Goal: Task Accomplishment & Management: Manage account settings

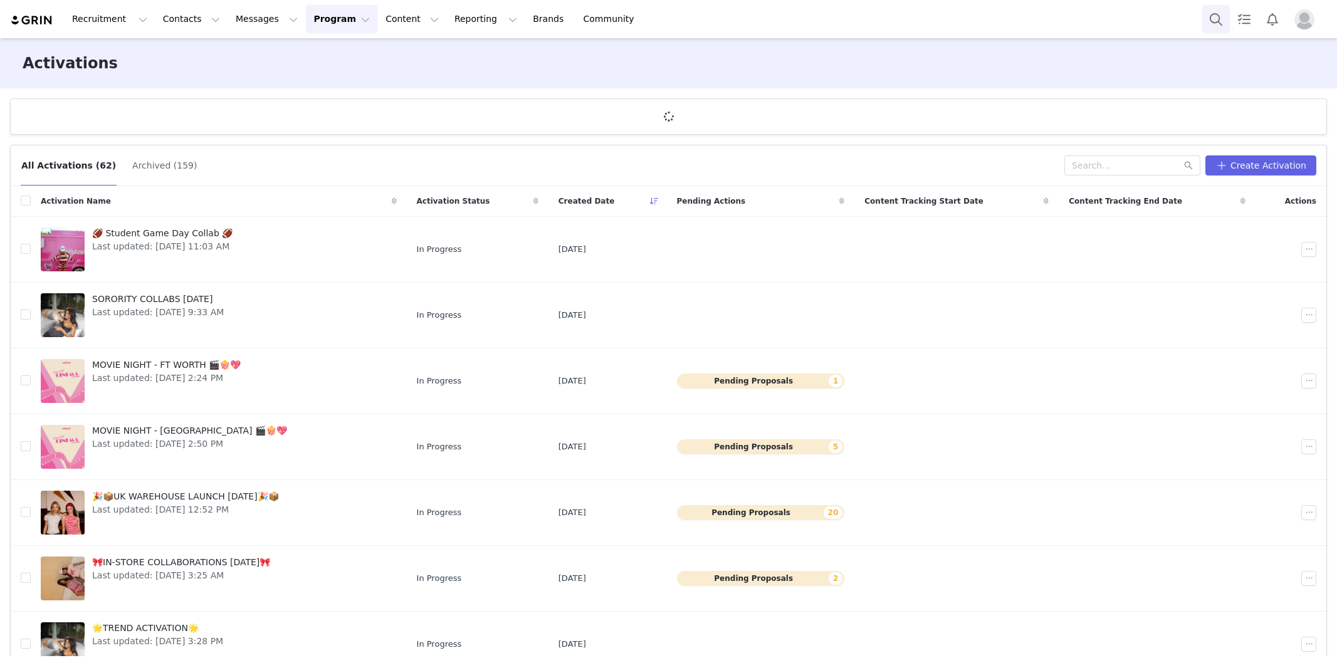
click at [1219, 15] on button "Search" at bounding box center [1216, 19] width 28 height 28
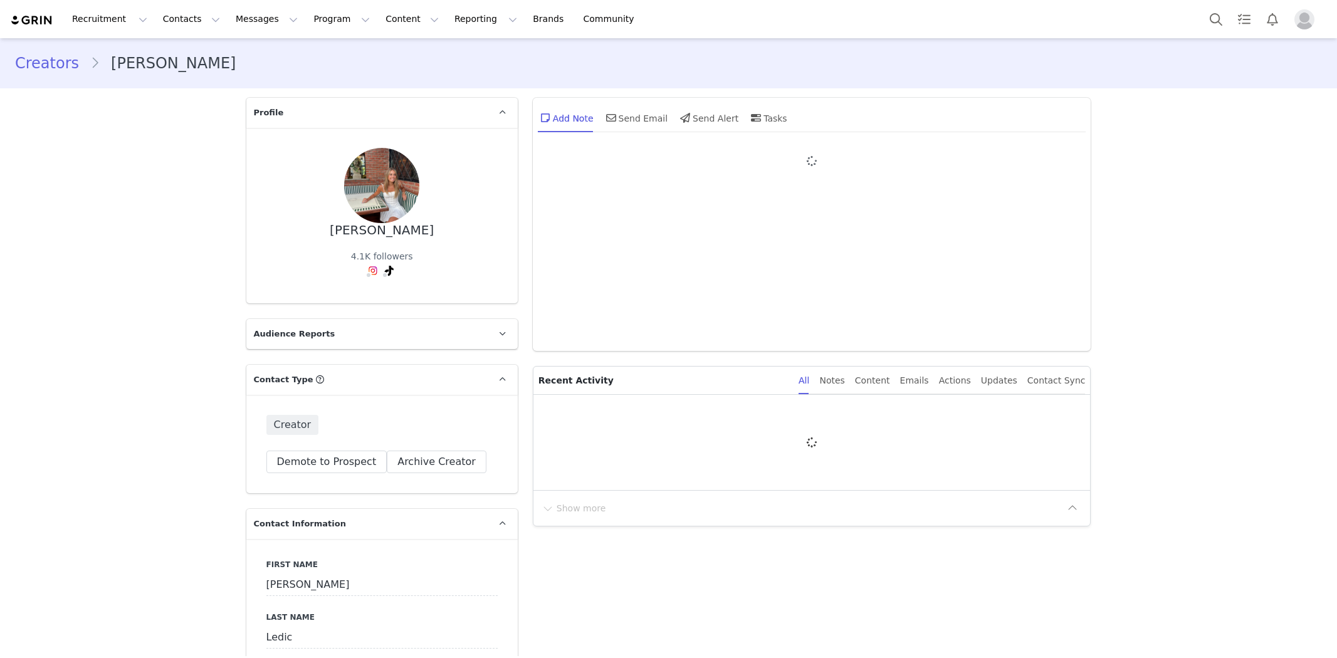
type input "+1 (United States)"
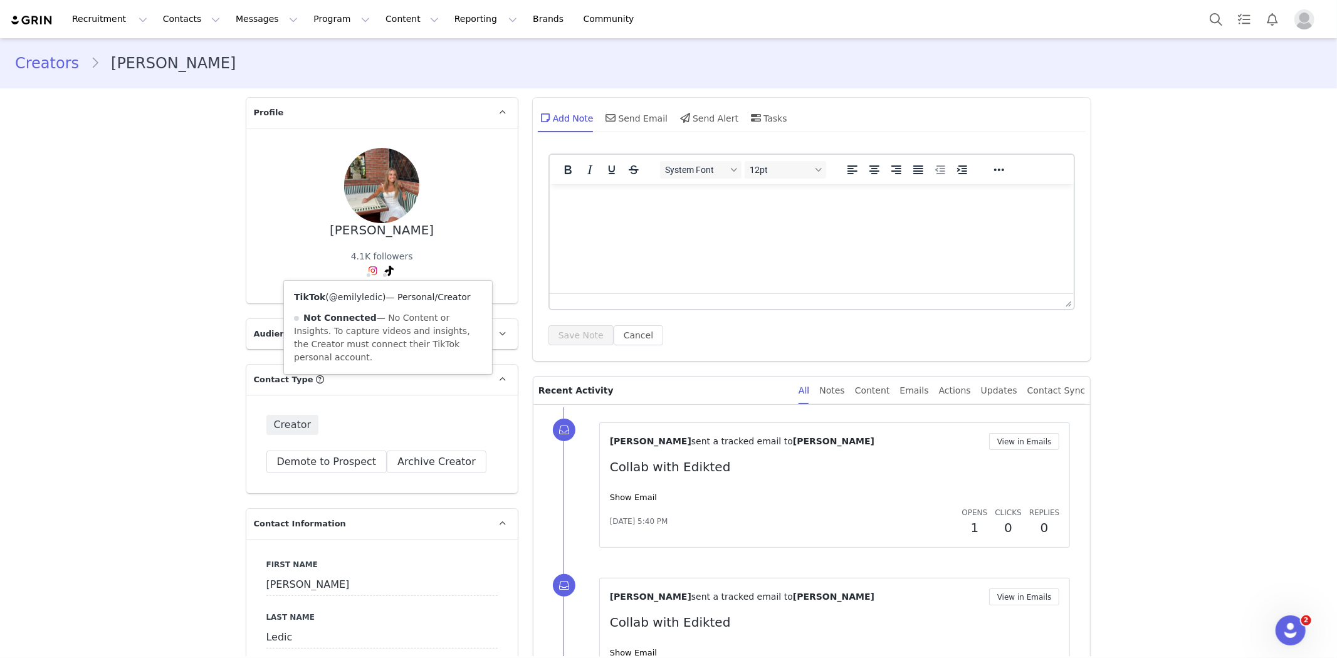
click at [364, 296] on link "@emilyledic" at bounding box center [355, 297] width 53 height 10
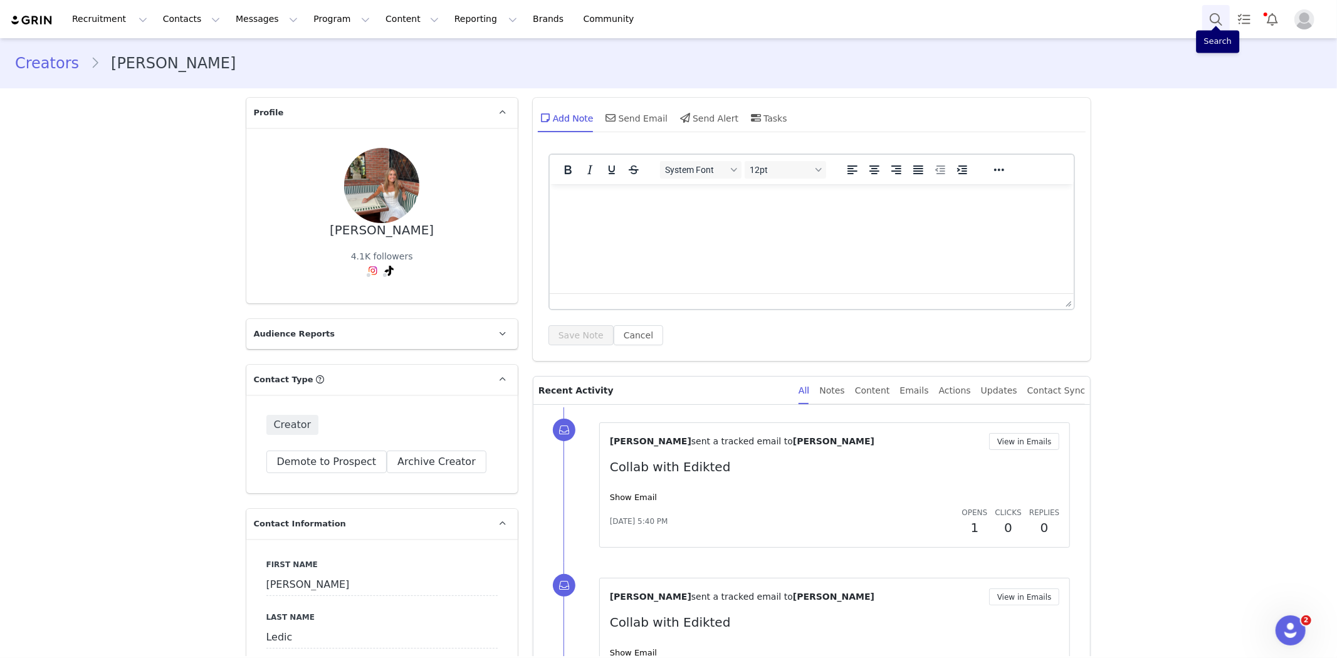
click at [1212, 16] on button "Search" at bounding box center [1216, 19] width 28 height 28
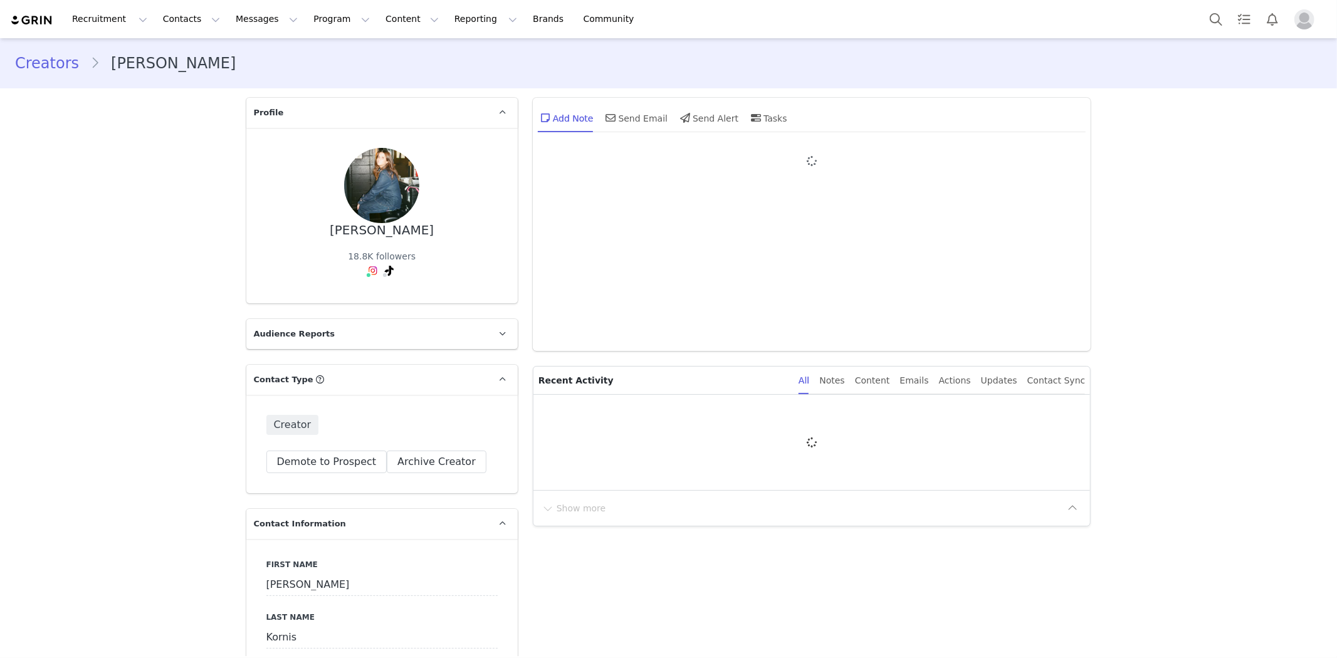
type input "+1 ([GEOGRAPHIC_DATA])"
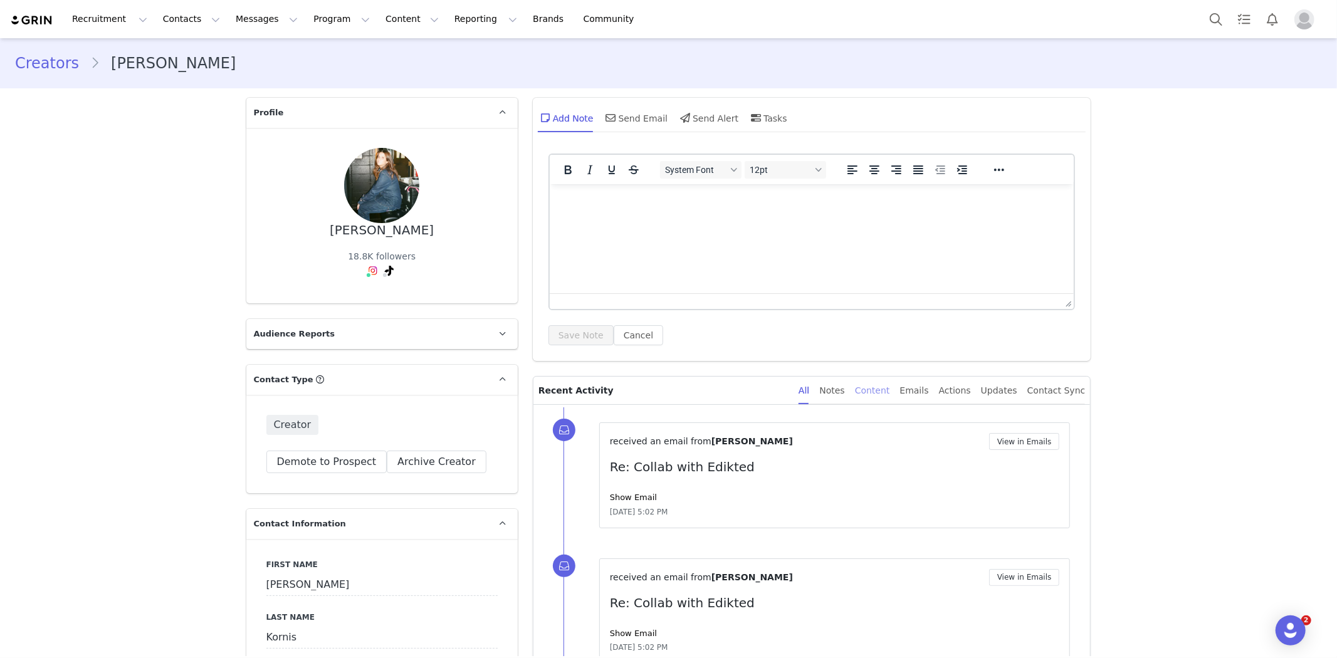
click at [878, 392] on div "Content" at bounding box center [872, 391] width 35 height 28
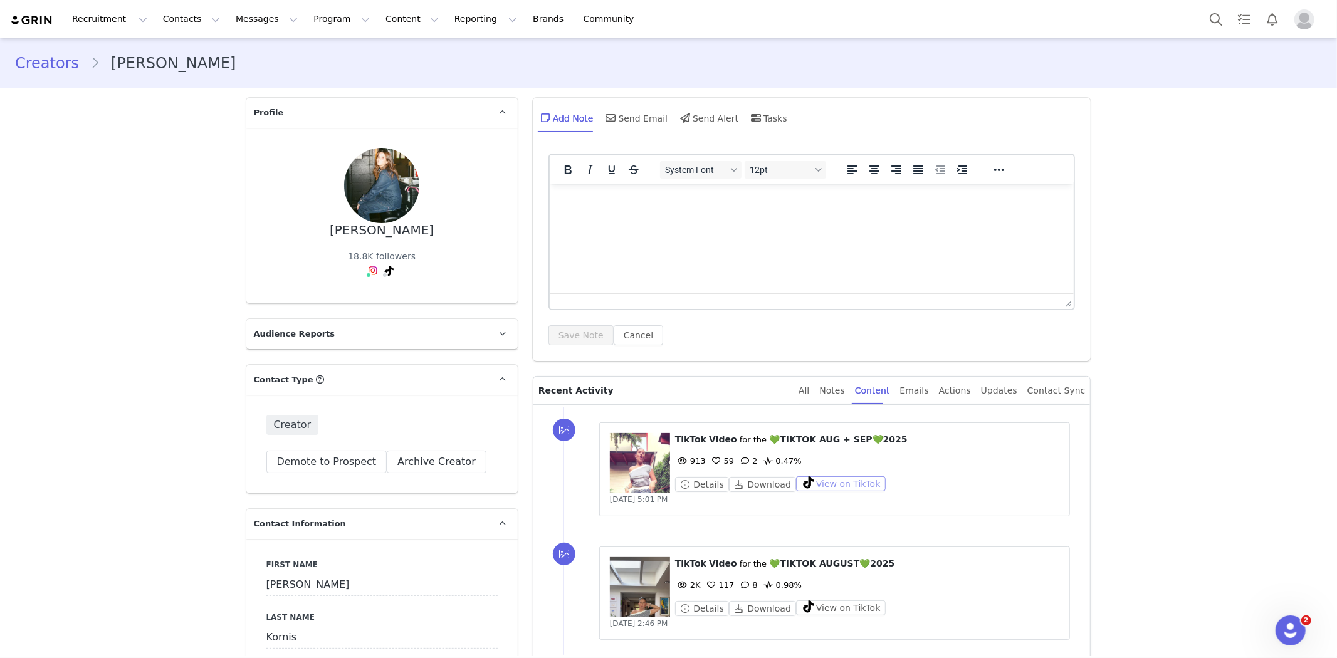
click at [819, 480] on button "View on TikTok" at bounding box center [841, 483] width 90 height 15
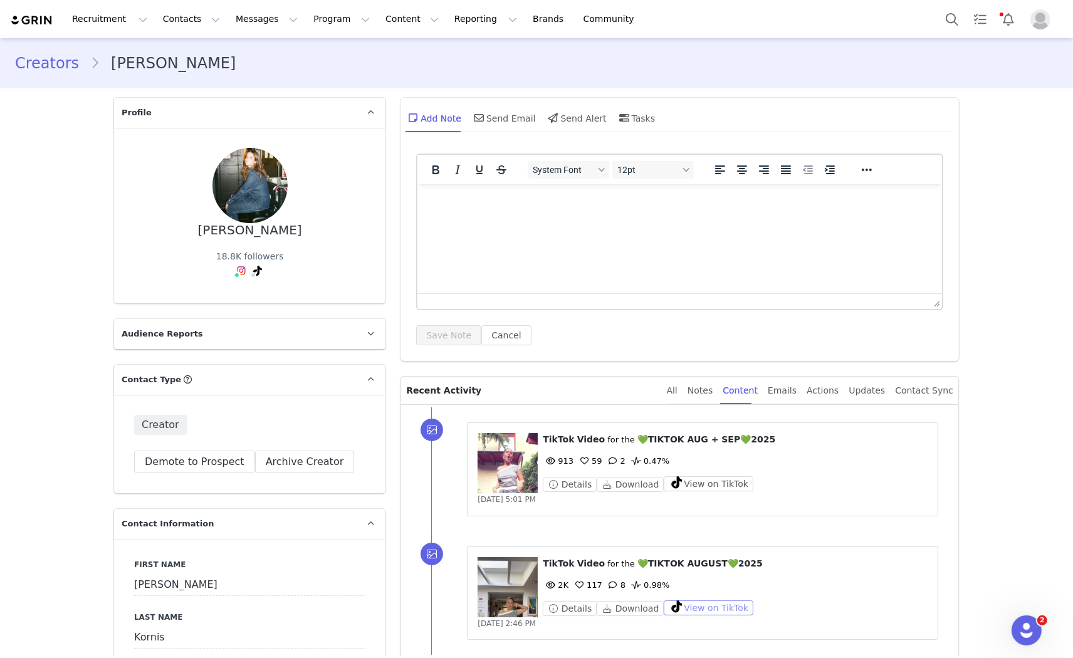
click at [700, 607] on button "View on TikTok" at bounding box center [709, 608] width 90 height 15
click at [693, 485] on button "View on TikTok" at bounding box center [709, 483] width 90 height 15
click at [945, 19] on button "Search" at bounding box center [952, 19] width 28 height 28
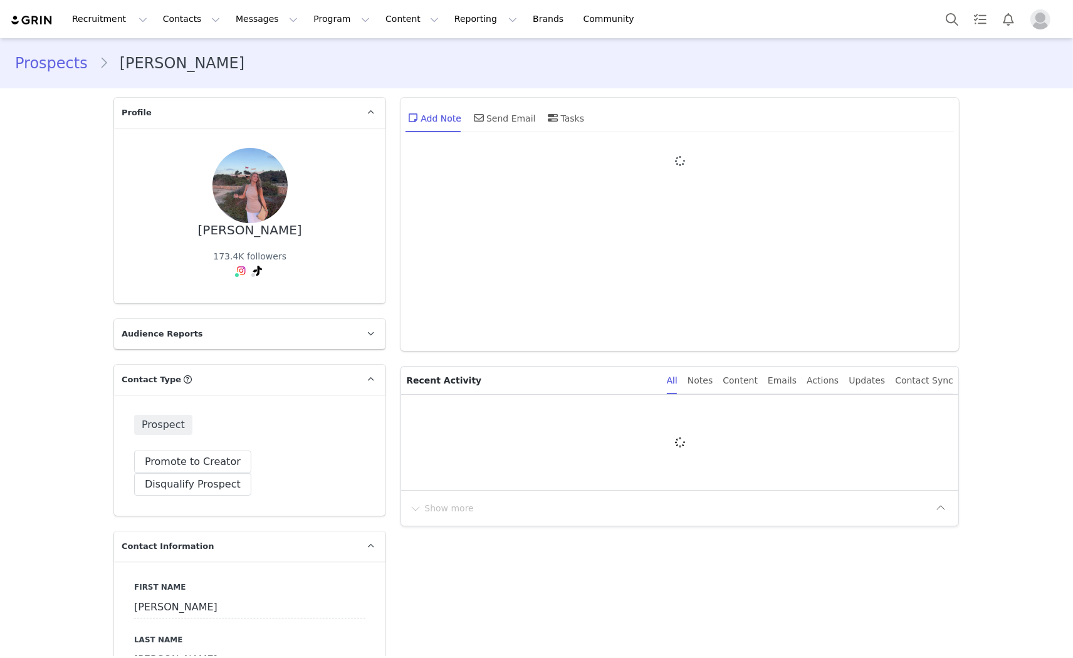
type input "+1 ([GEOGRAPHIC_DATA])"
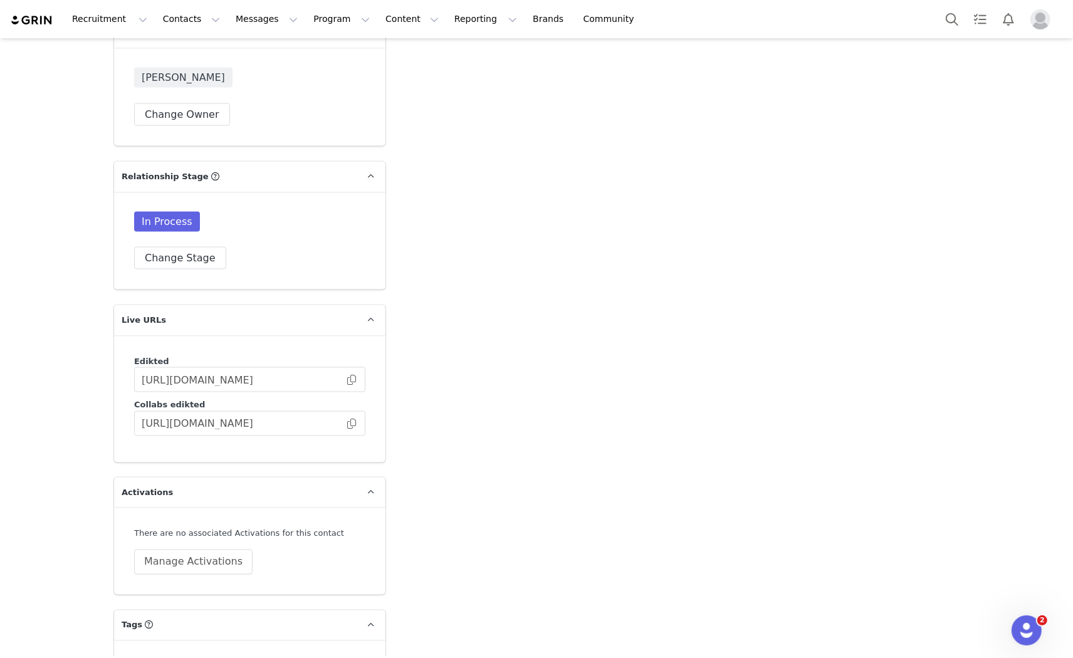
scroll to position [2018, 0]
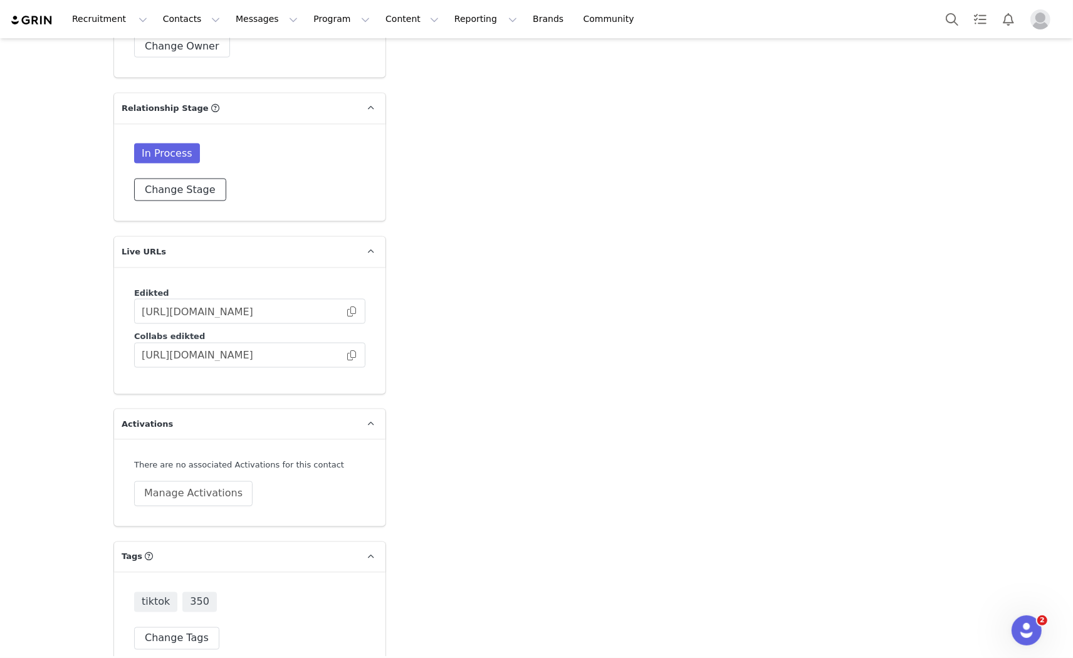
click at [171, 179] on button "Change Stage" at bounding box center [180, 190] width 92 height 23
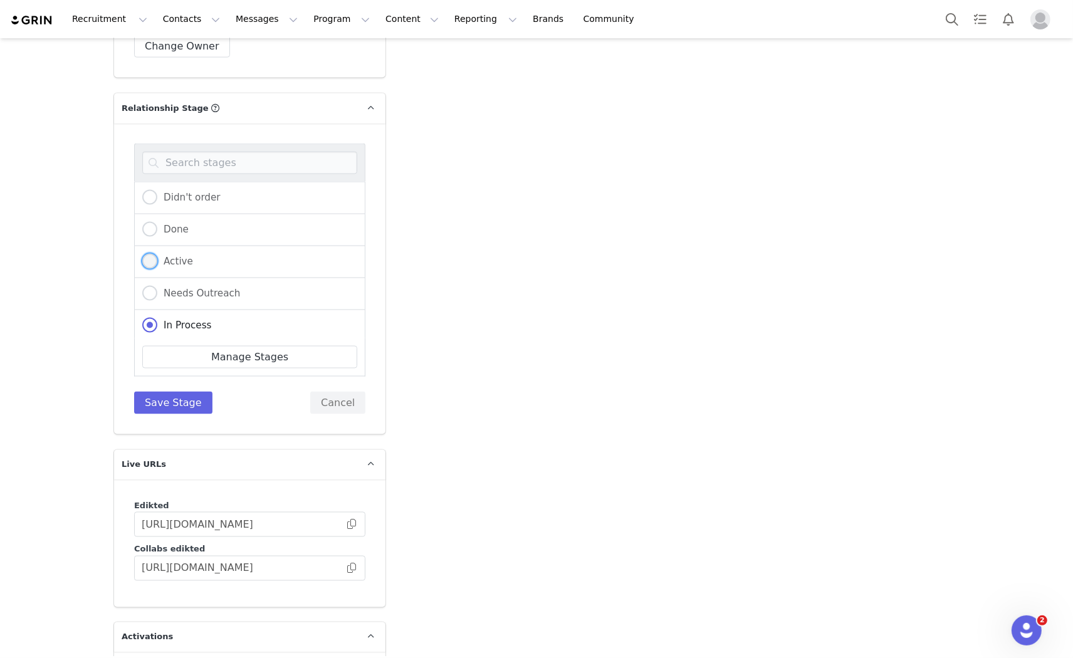
click at [142, 254] on span at bounding box center [149, 261] width 15 height 15
click at [142, 254] on input "Active" at bounding box center [149, 262] width 15 height 16
radio input "true"
radio input "false"
click at [148, 392] on button "Save Stage" at bounding box center [173, 403] width 78 height 23
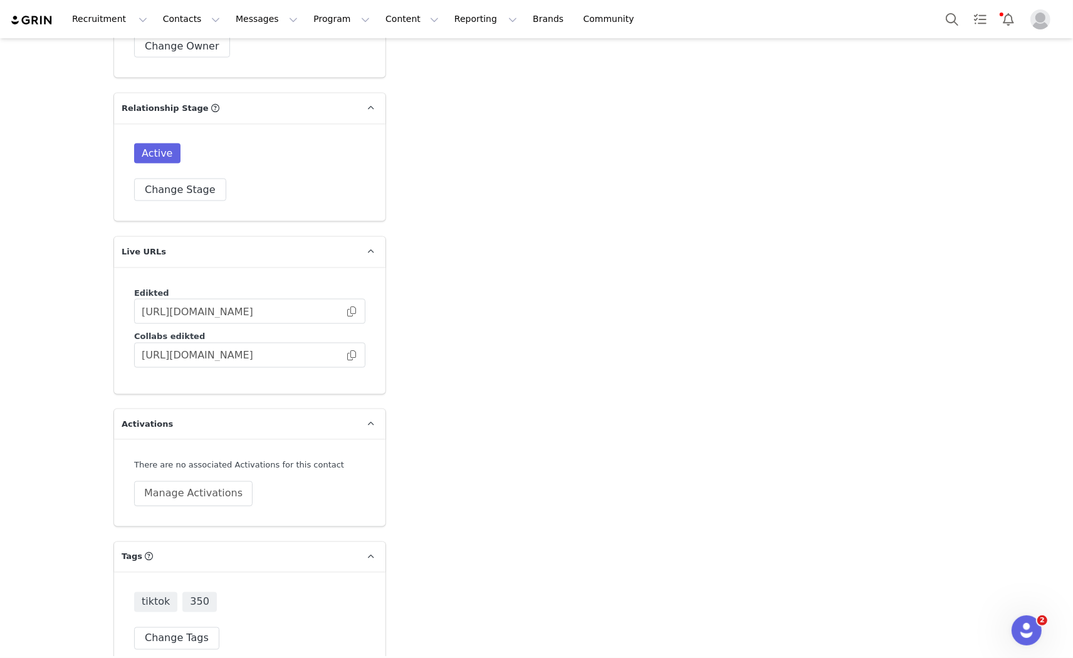
click at [288, 459] on div "There are no associated Activations for this contact Manage Activations" at bounding box center [249, 483] width 231 height 48
click at [228, 481] on button "Manage Activations" at bounding box center [193, 493] width 118 height 25
click at [189, 518] on div "Select Activation" at bounding box center [154, 519] width 122 height 19
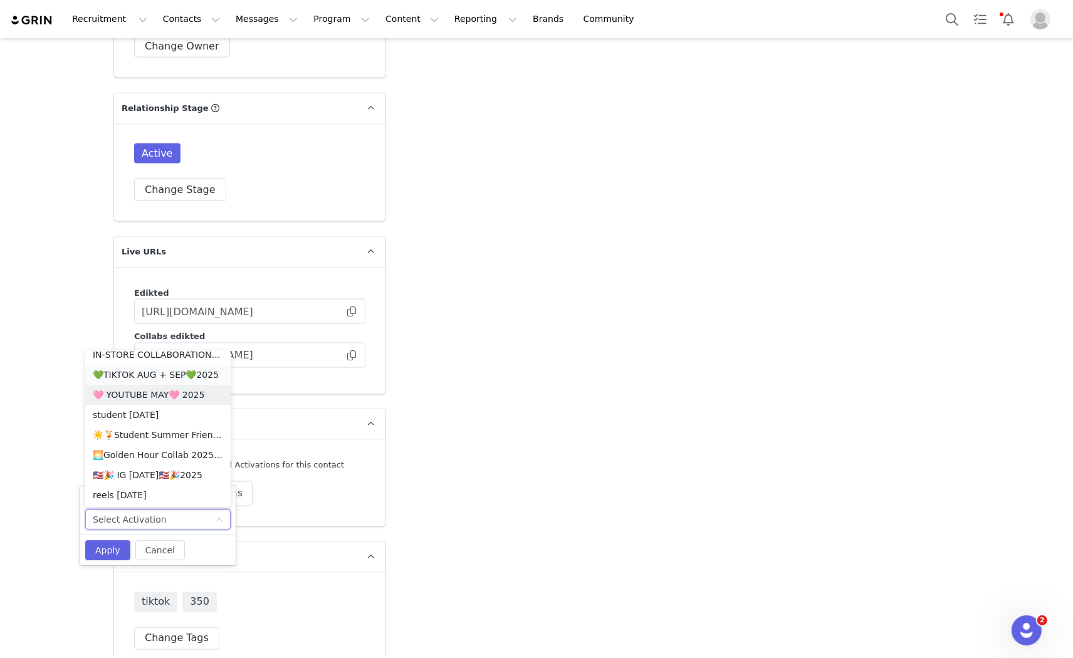
scroll to position [354, 0]
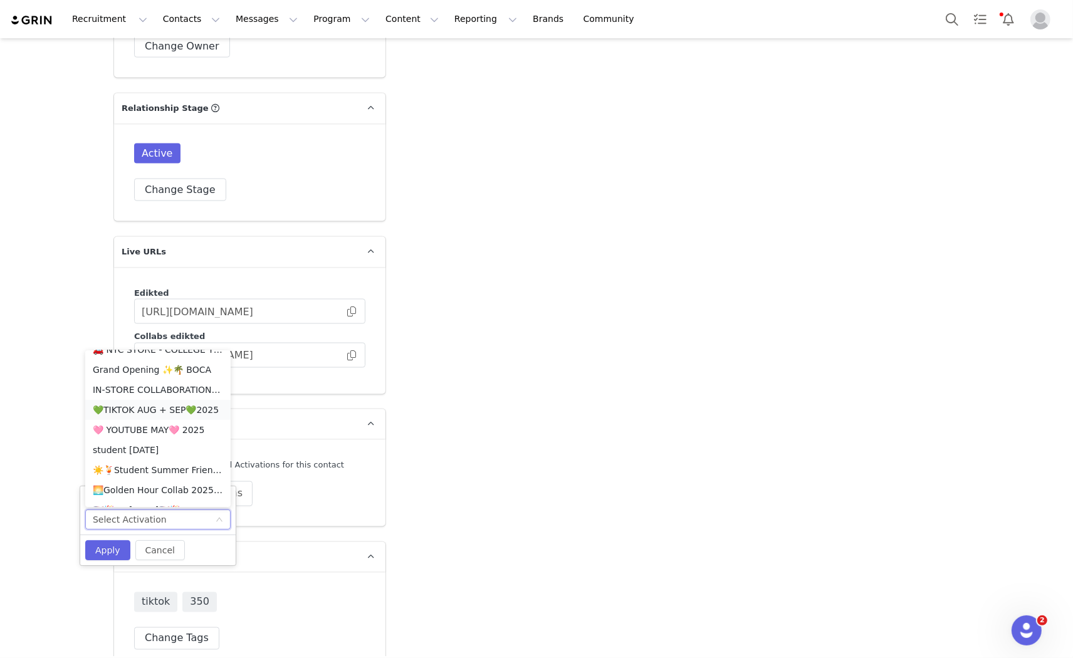
click at [172, 410] on li "💚TIKTOK AUG + SEP💚2025" at bounding box center [157, 410] width 145 height 20
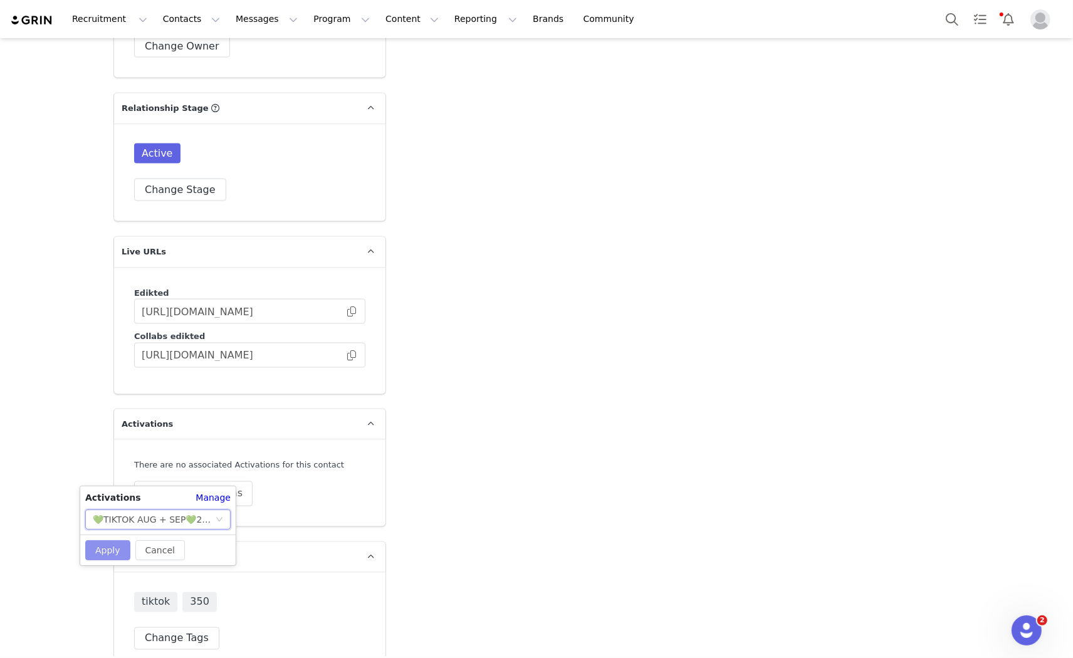
click at [92, 547] on button "Apply" at bounding box center [107, 550] width 45 height 20
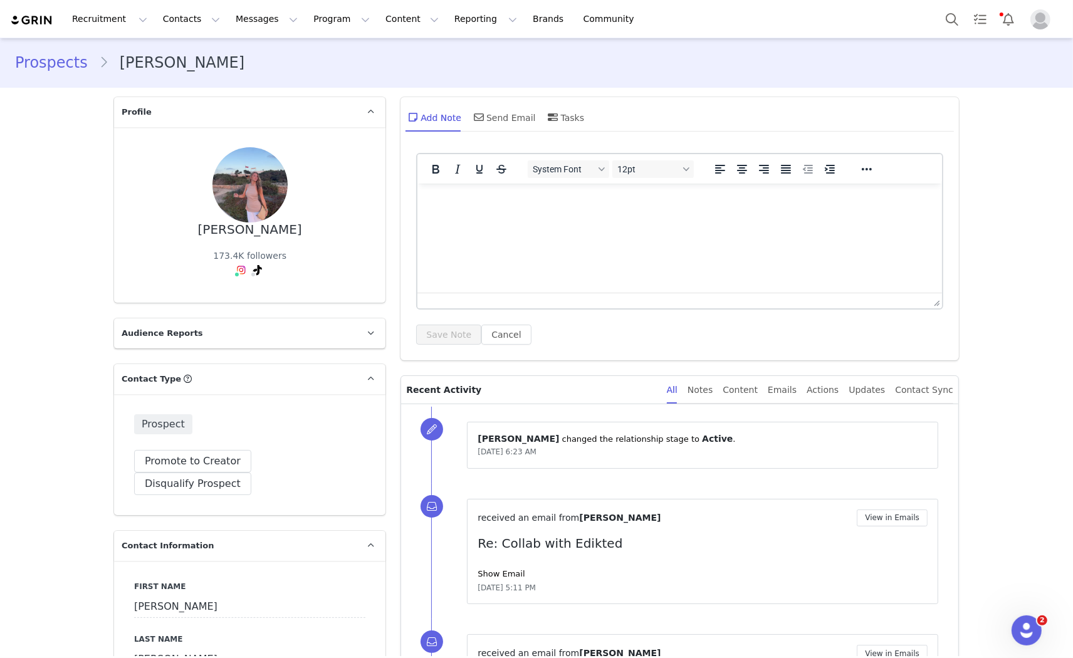
scroll to position [0, 0]
click at [187, 454] on button "Promote to Creator" at bounding box center [192, 462] width 117 height 23
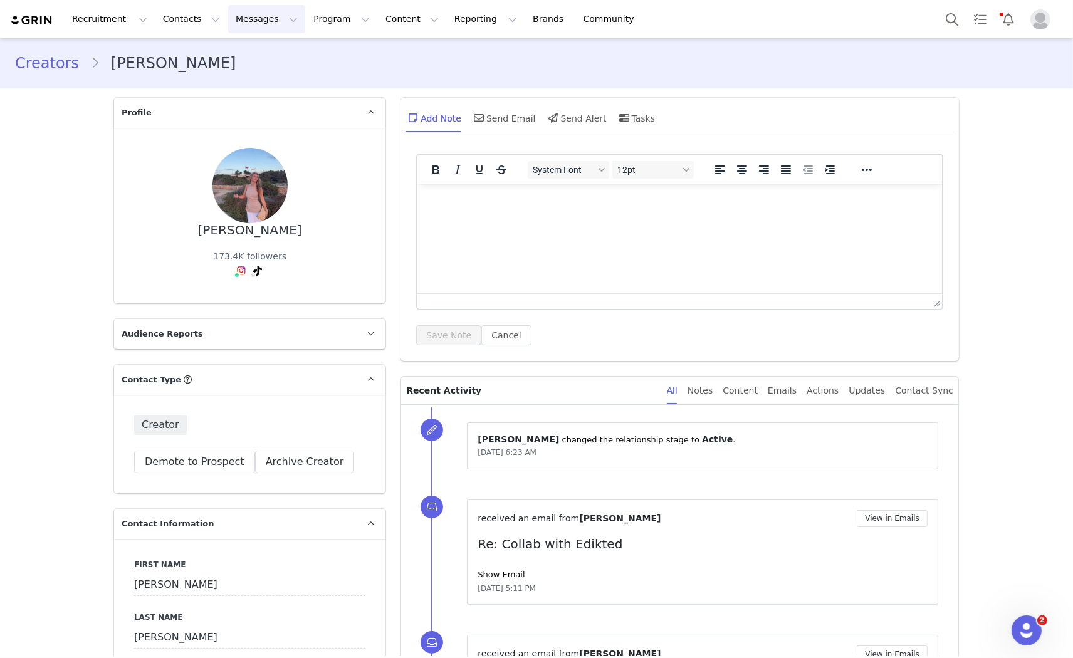
click at [241, 19] on button "Messages Messages" at bounding box center [266, 19] width 77 height 28
click at [240, 72] on div "Inbox" at bounding box center [257, 78] width 84 height 13
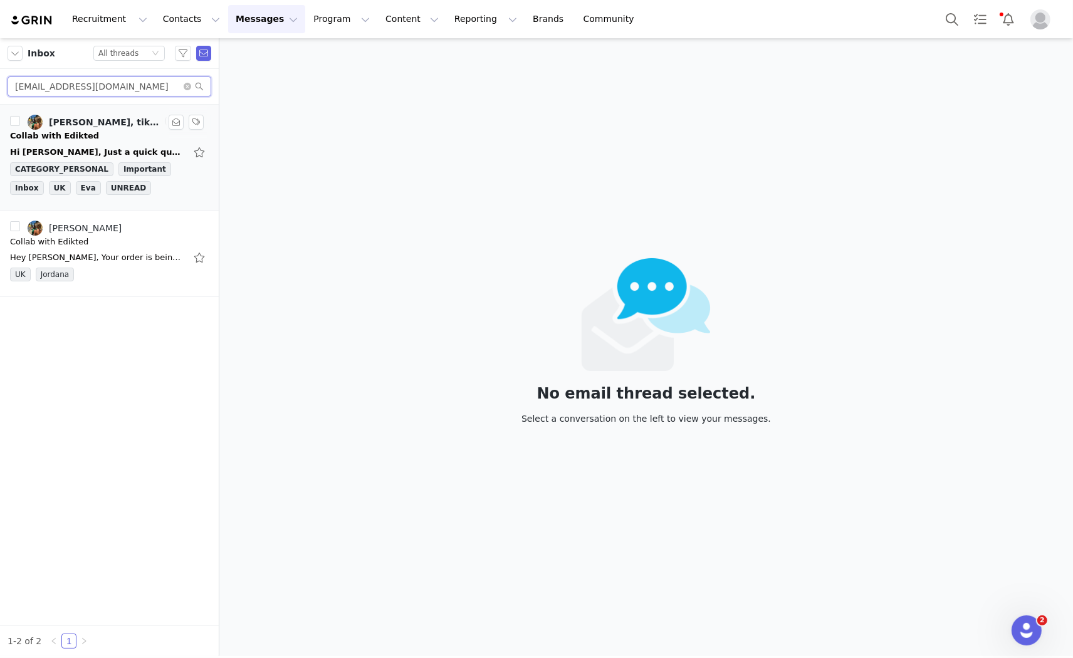
drag, startPoint x: 112, startPoint y: 87, endPoint x: 0, endPoint y: 108, distance: 113.6
click at [0, 108] on div "Inbox Status All threads miam03@icloud.com Mia McCann, tiktok edikted (4) Aug 2…" at bounding box center [109, 347] width 219 height 618
paste input "nahmiasana@gmail"
type input "[EMAIL_ADDRESS][DOMAIN_NAME]"
click at [98, 140] on div "Collab with Edikted" at bounding box center [109, 136] width 199 height 13
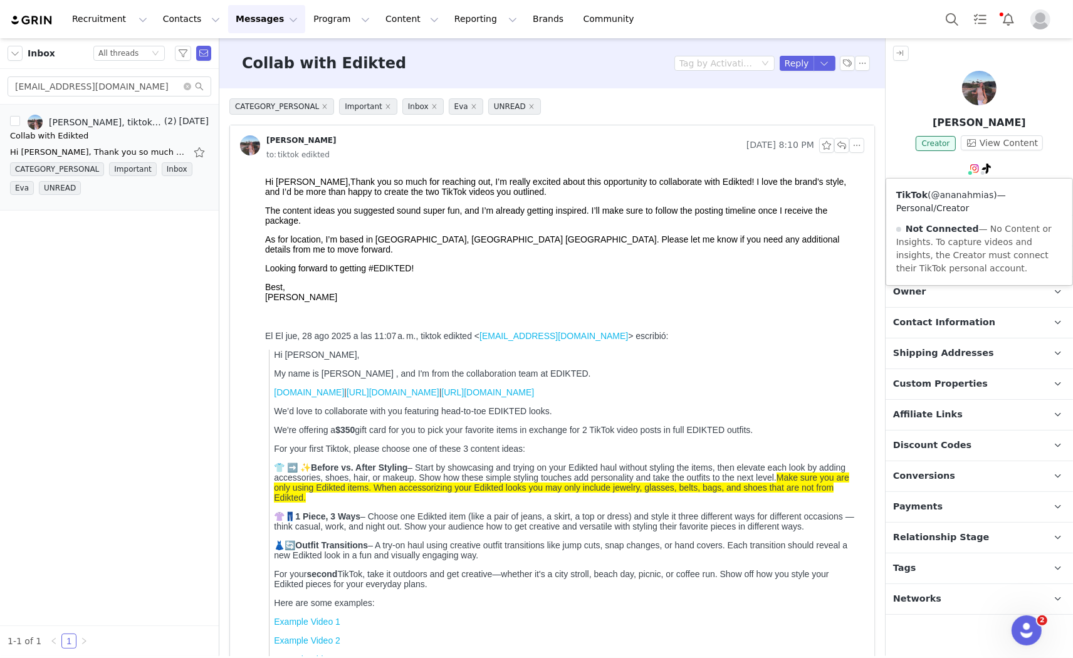
click at [967, 196] on link "@ananahmias" at bounding box center [963, 195] width 63 height 10
click at [788, 63] on button "Reply" at bounding box center [797, 63] width 34 height 15
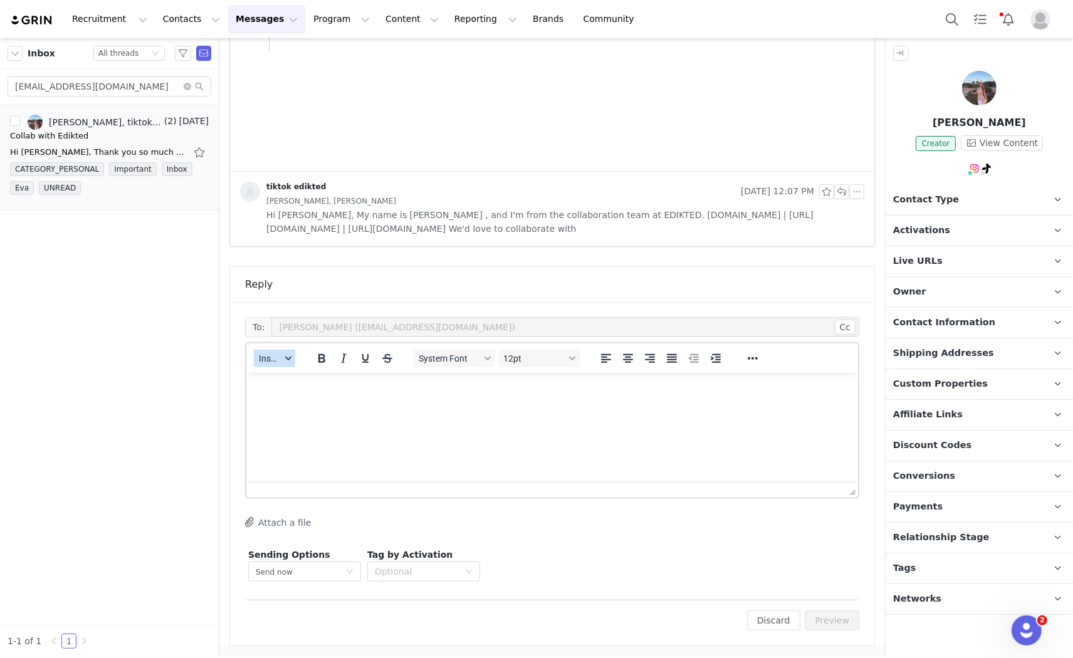
click at [266, 359] on span "Insert" at bounding box center [270, 359] width 22 height 10
click at [301, 382] on div "Insert Template" at bounding box center [320, 379] width 113 height 15
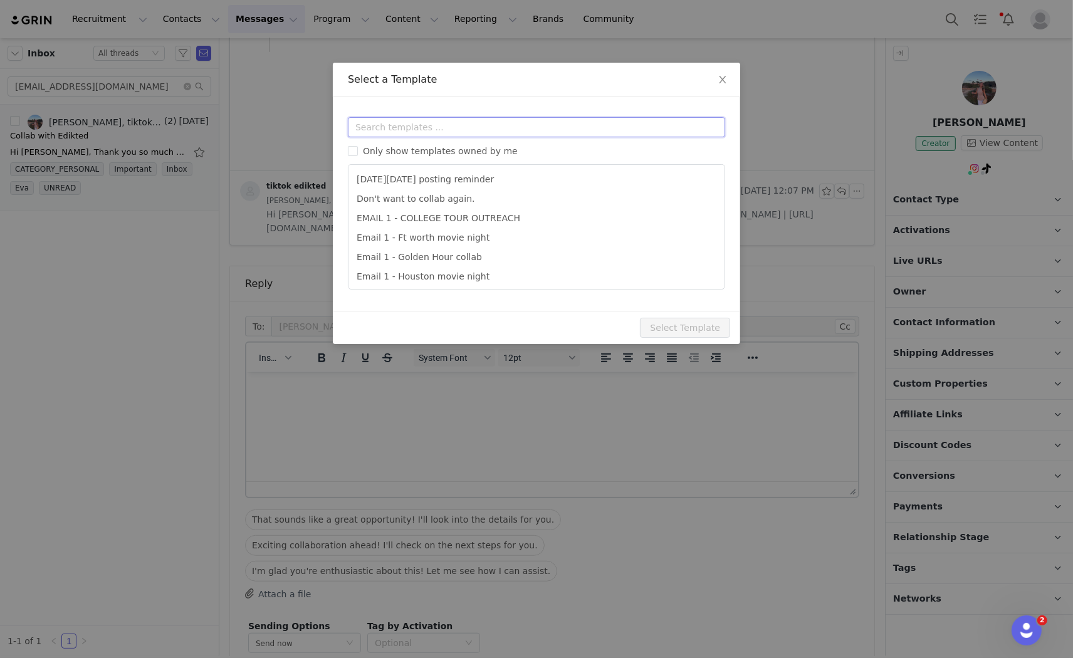
click at [396, 127] on input "text" at bounding box center [536, 127] width 377 height 20
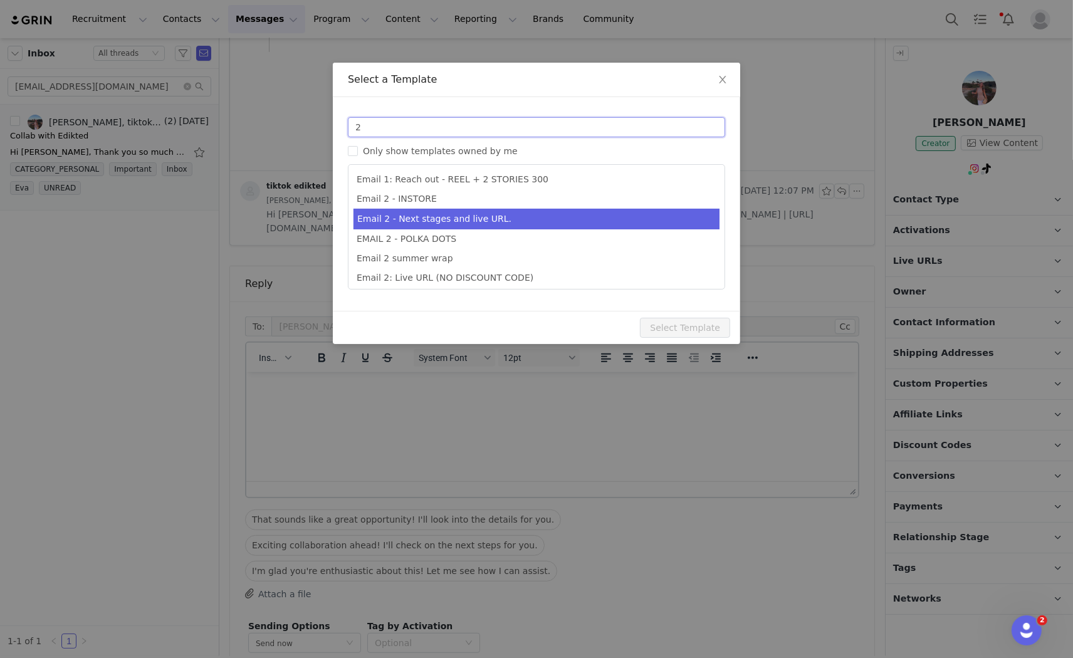
type input "2"
type input "Collab with Edikted"
click at [511, 221] on li "Email 2 - Next stages and live URL." at bounding box center [537, 219] width 366 height 21
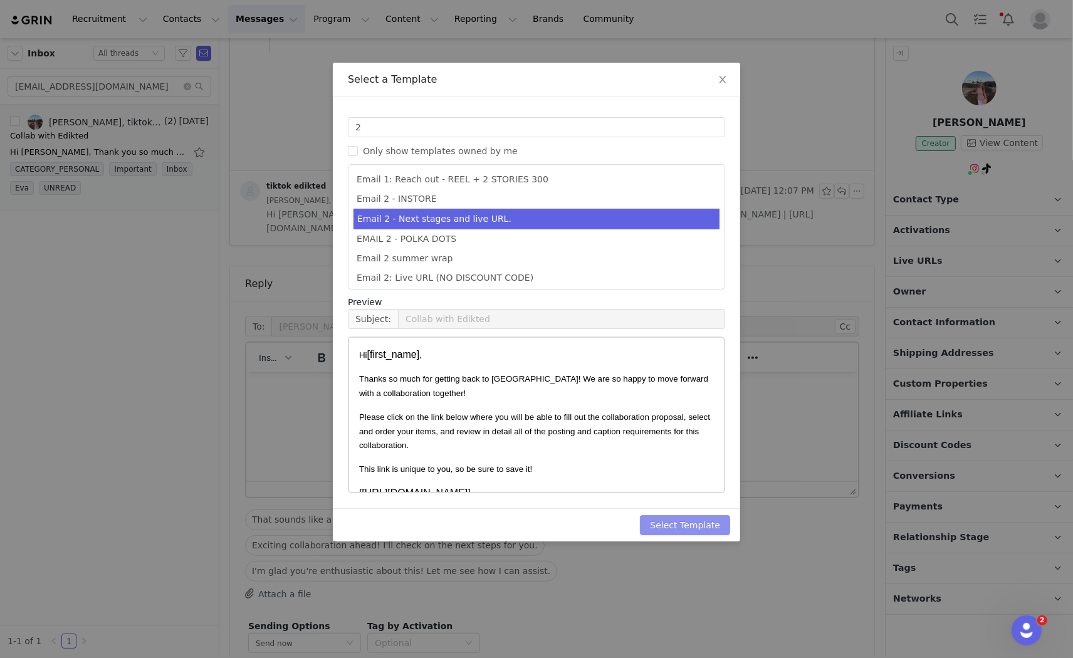
click at [669, 530] on button "Select Template" at bounding box center [685, 525] width 90 height 20
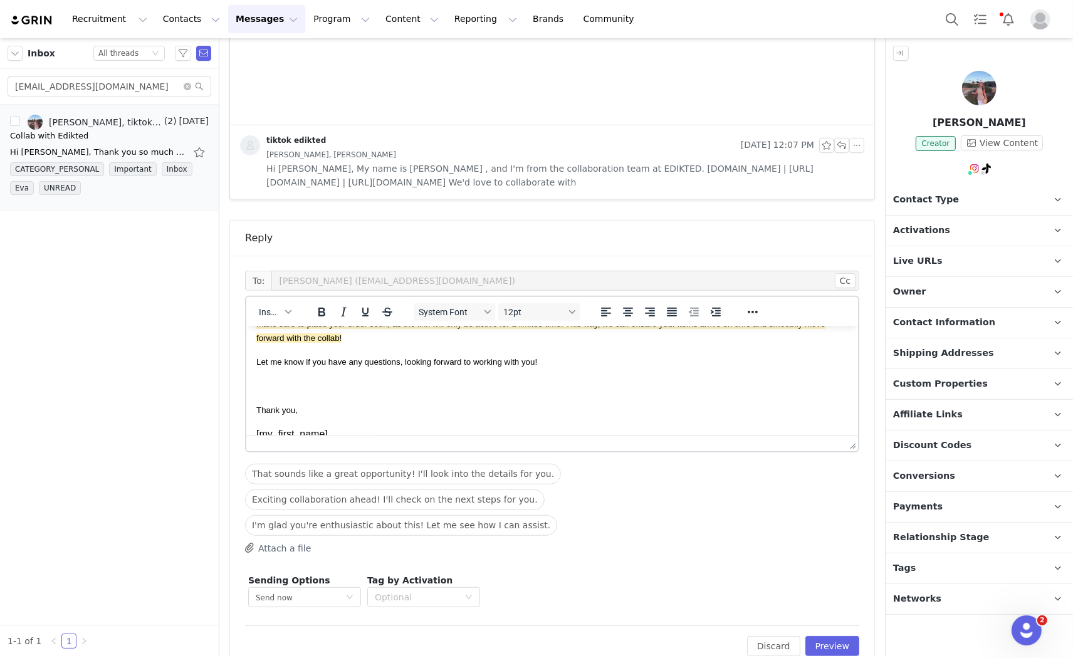
scroll to position [758, 0]
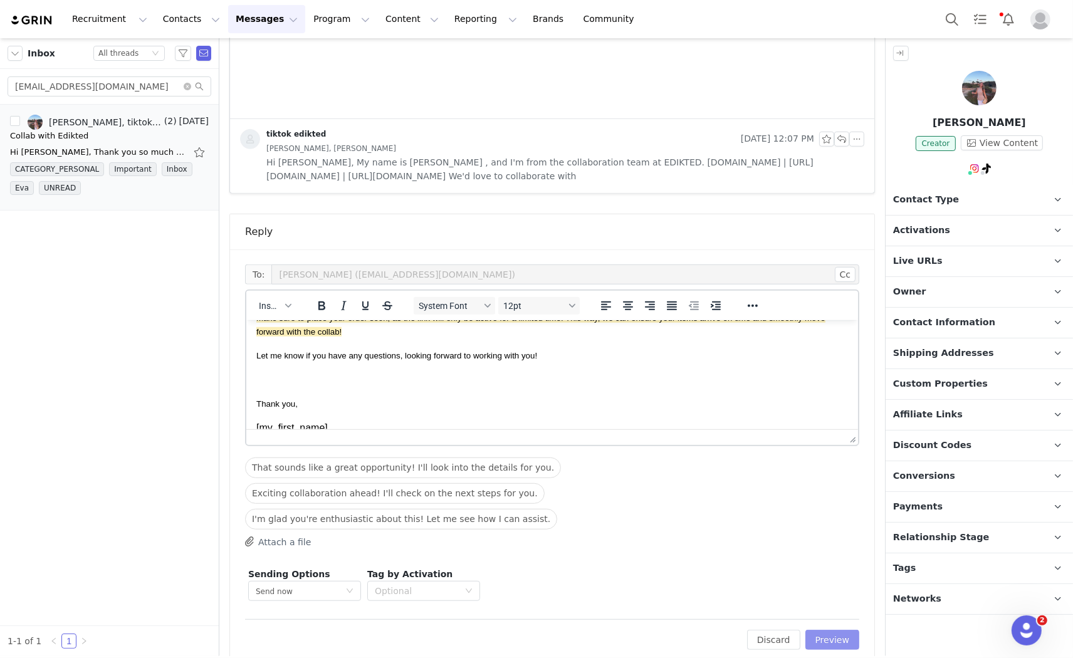
click at [830, 630] on button "Preview" at bounding box center [833, 640] width 55 height 20
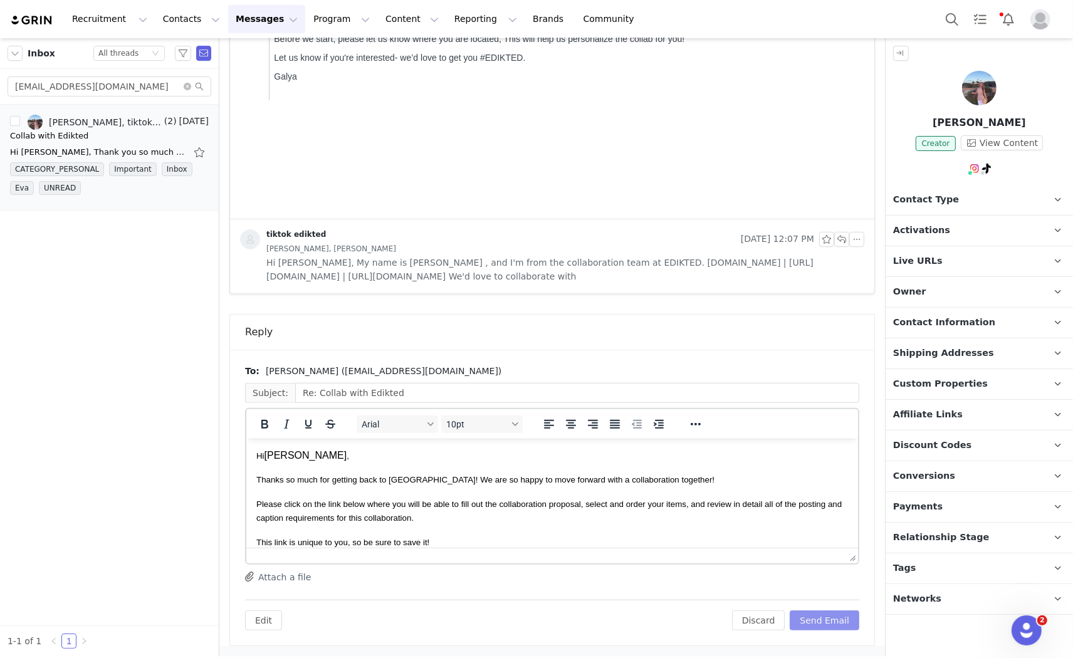
scroll to position [0, 0]
click at [814, 580] on div "Attach a file" at bounding box center [552, 577] width 614 height 13
click at [816, 622] on button "Send Email" at bounding box center [825, 621] width 70 height 20
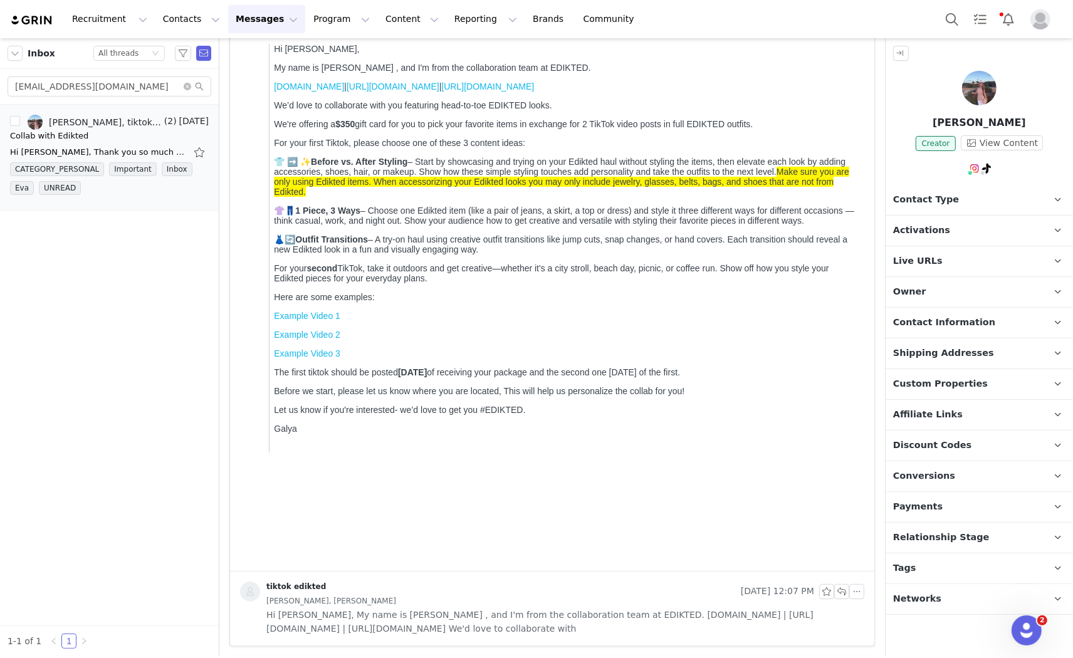
scroll to position [306, 0]
click at [953, 14] on button "Search" at bounding box center [952, 19] width 28 height 28
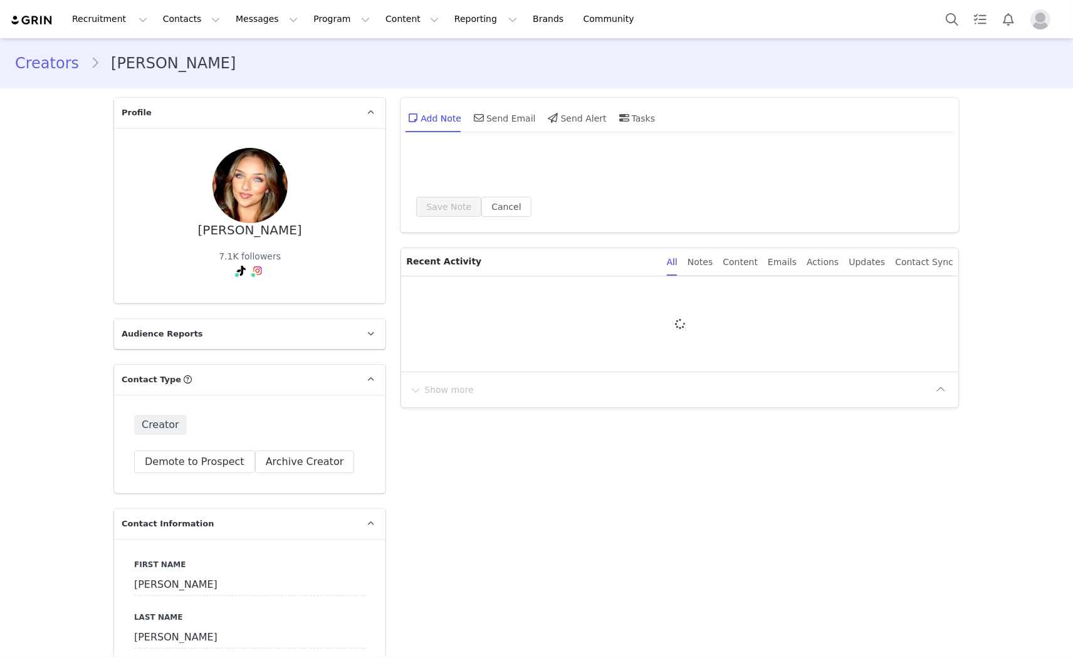
type input "+1 ([GEOGRAPHIC_DATA])"
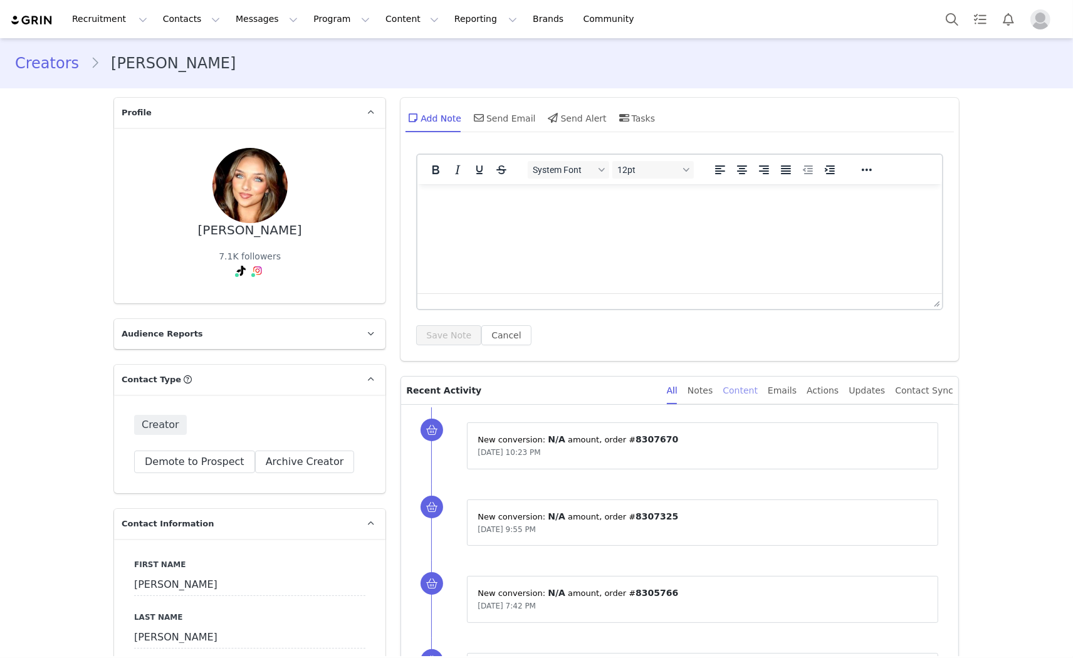
click at [755, 395] on div "Content" at bounding box center [740, 391] width 35 height 28
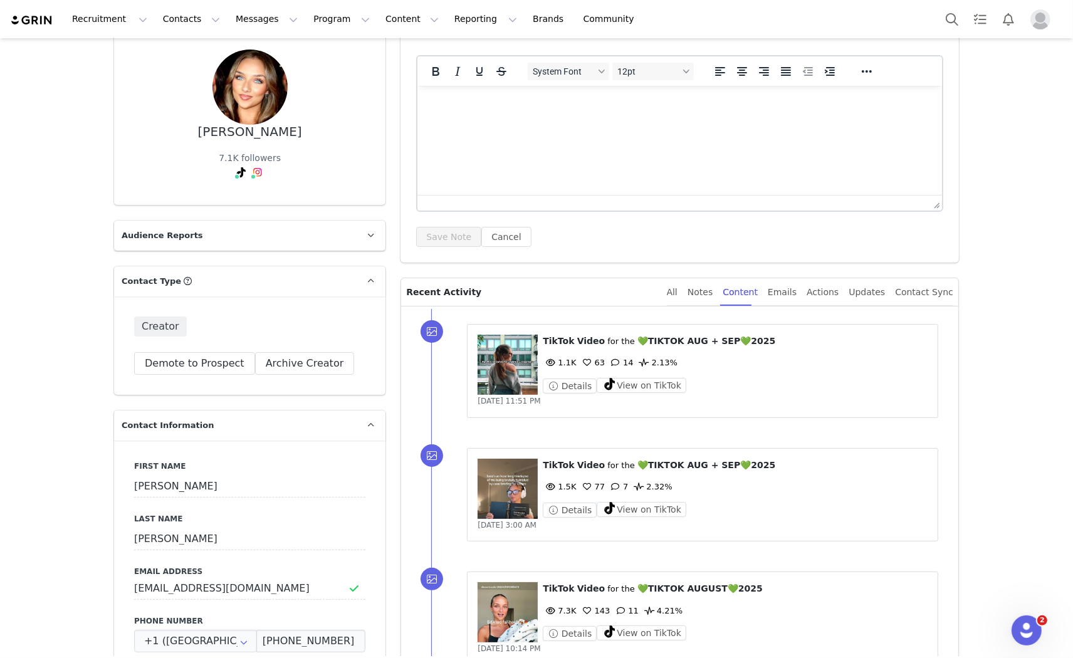
scroll to position [139, 0]
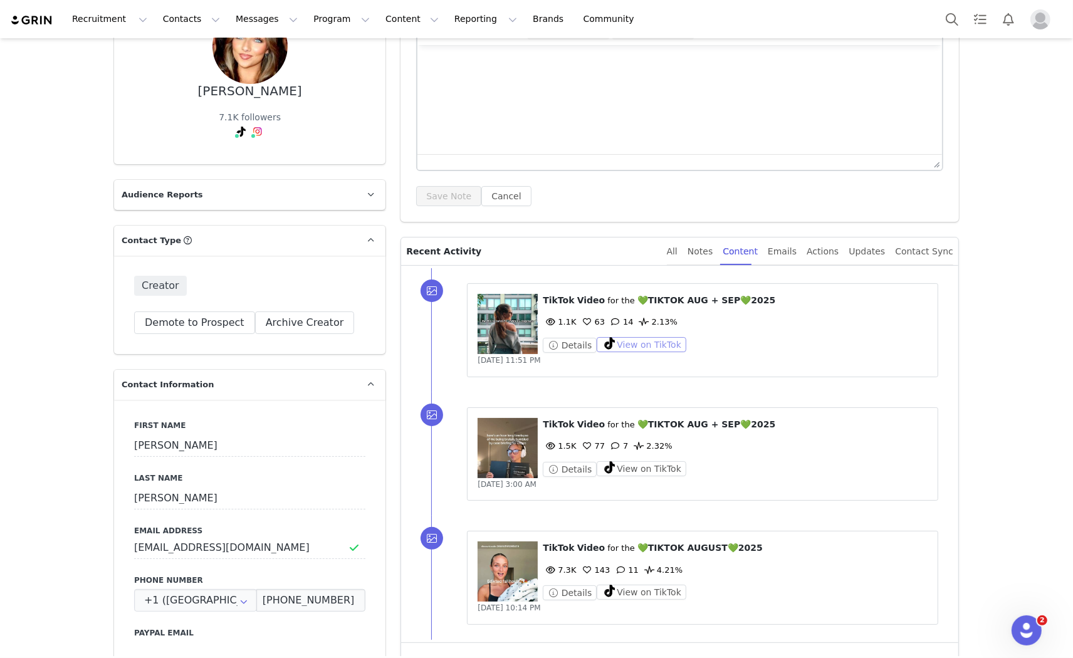
click at [643, 338] on button "View on TikTok" at bounding box center [642, 344] width 90 height 15
click at [657, 465] on button "View on TikTok" at bounding box center [642, 468] width 90 height 15
click at [945, 23] on button "Search" at bounding box center [952, 19] width 28 height 28
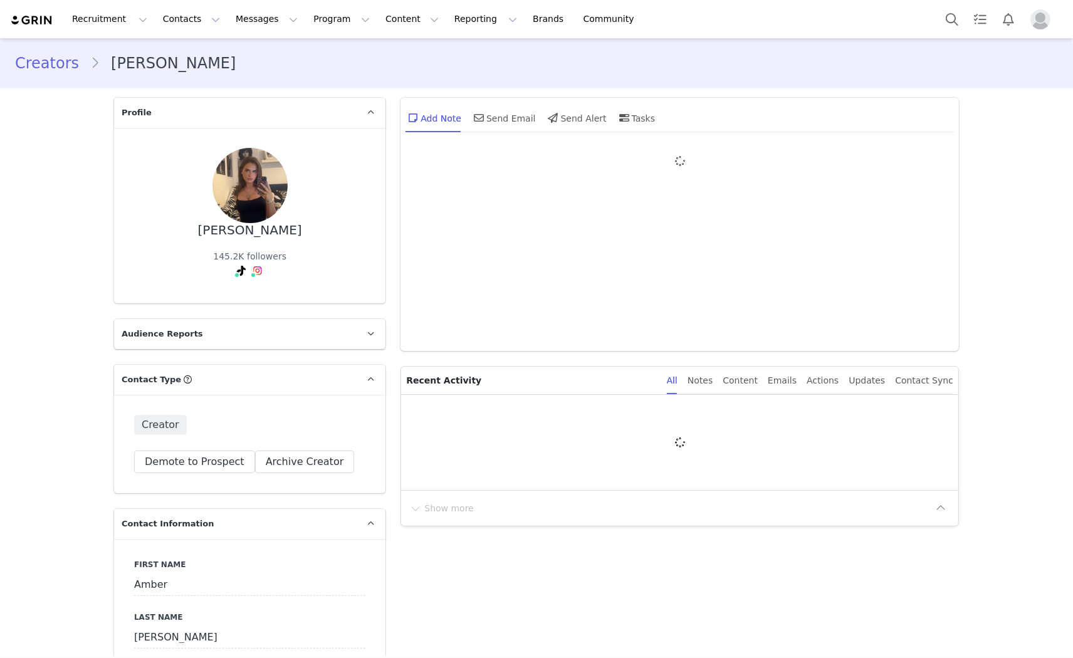
type input "+1 ([GEOGRAPHIC_DATA])"
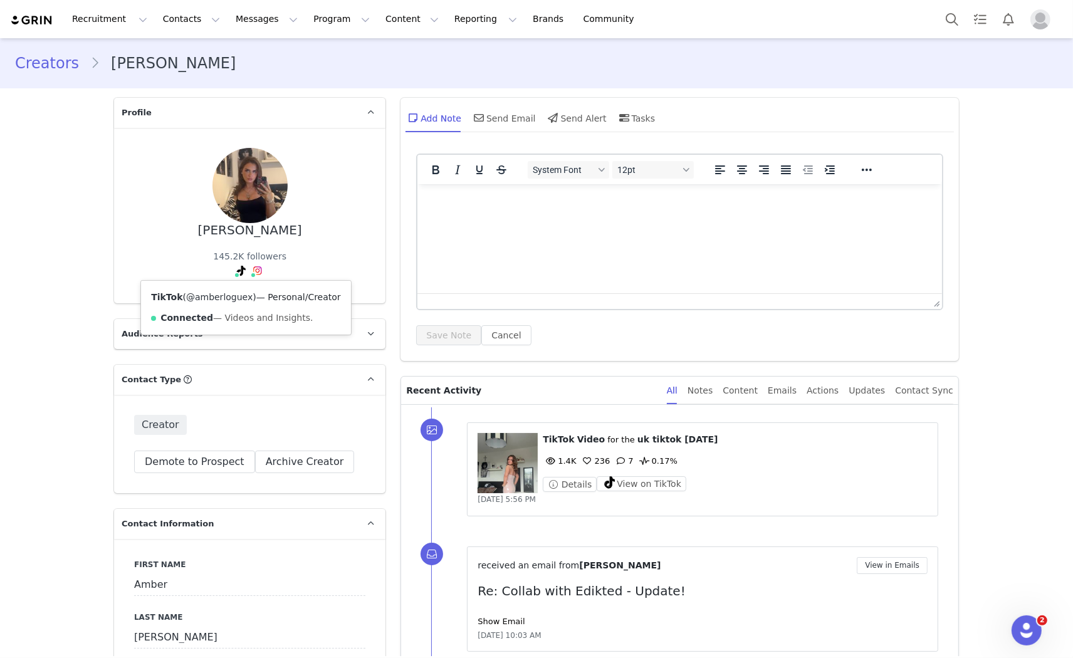
click at [228, 296] on link "@amberloguex" at bounding box center [219, 297] width 66 height 10
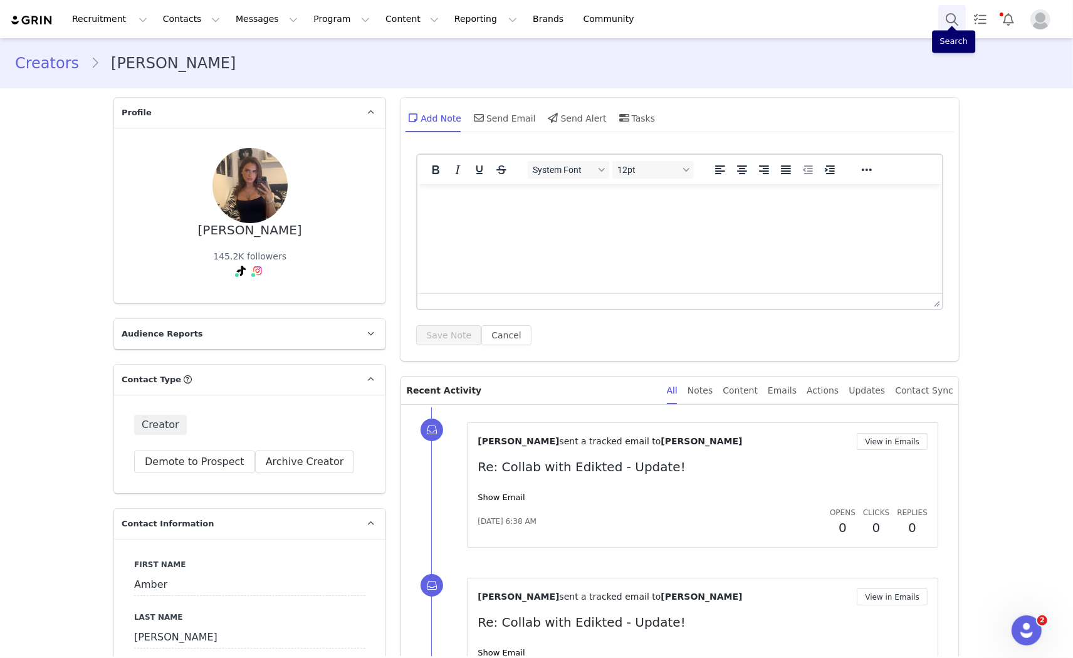
click at [963, 23] on button "Search" at bounding box center [952, 19] width 28 height 28
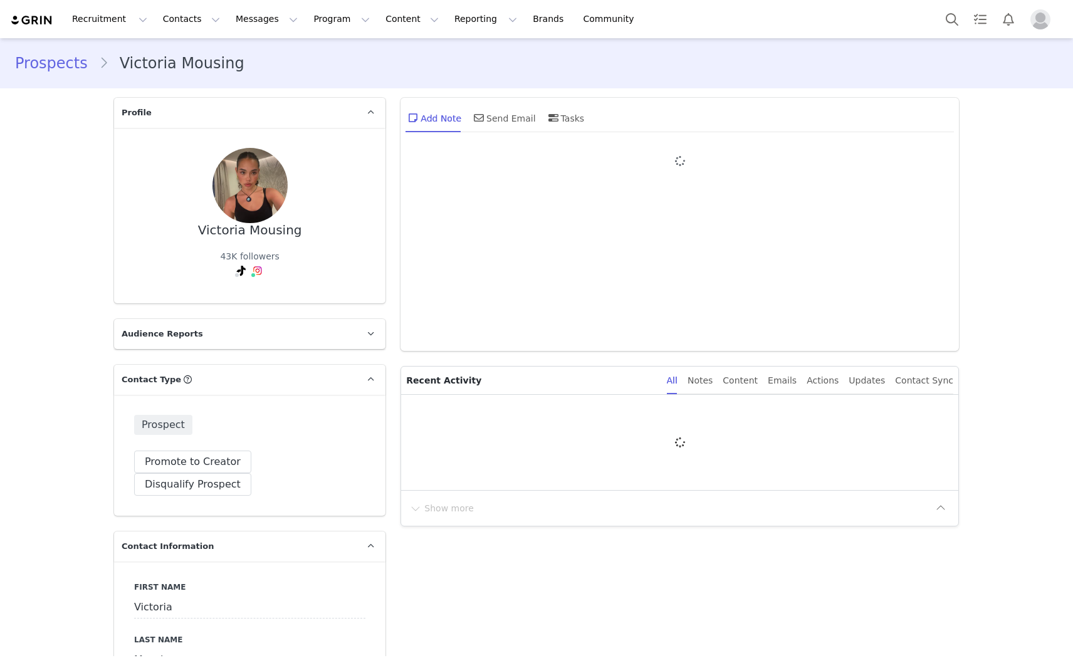
type input "+1 ([GEOGRAPHIC_DATA])"
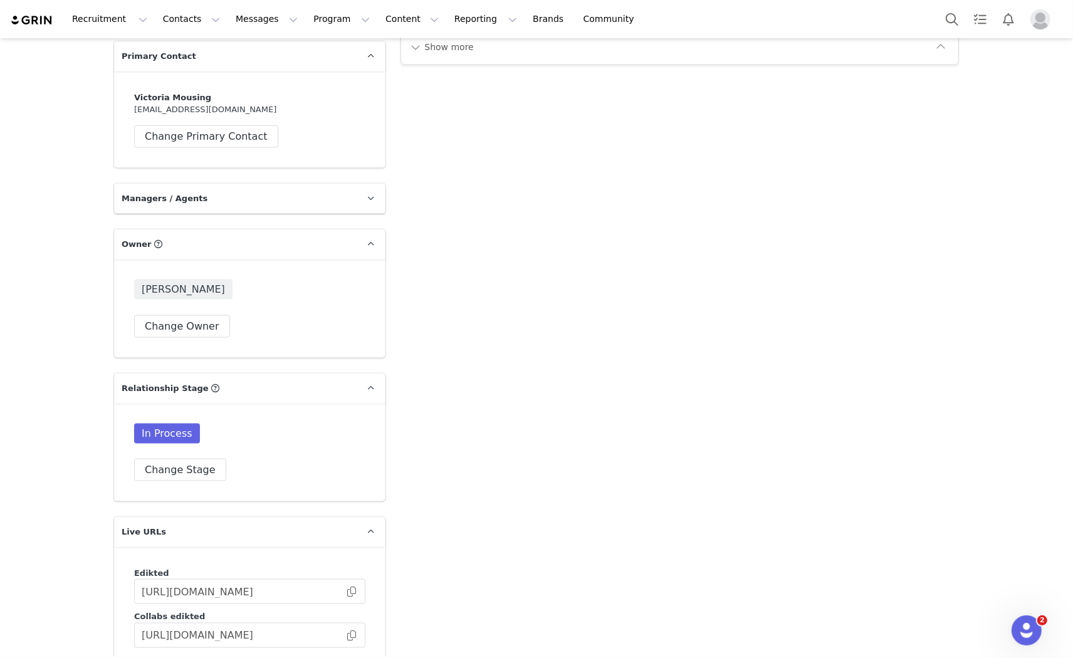
scroll to position [1600, 0]
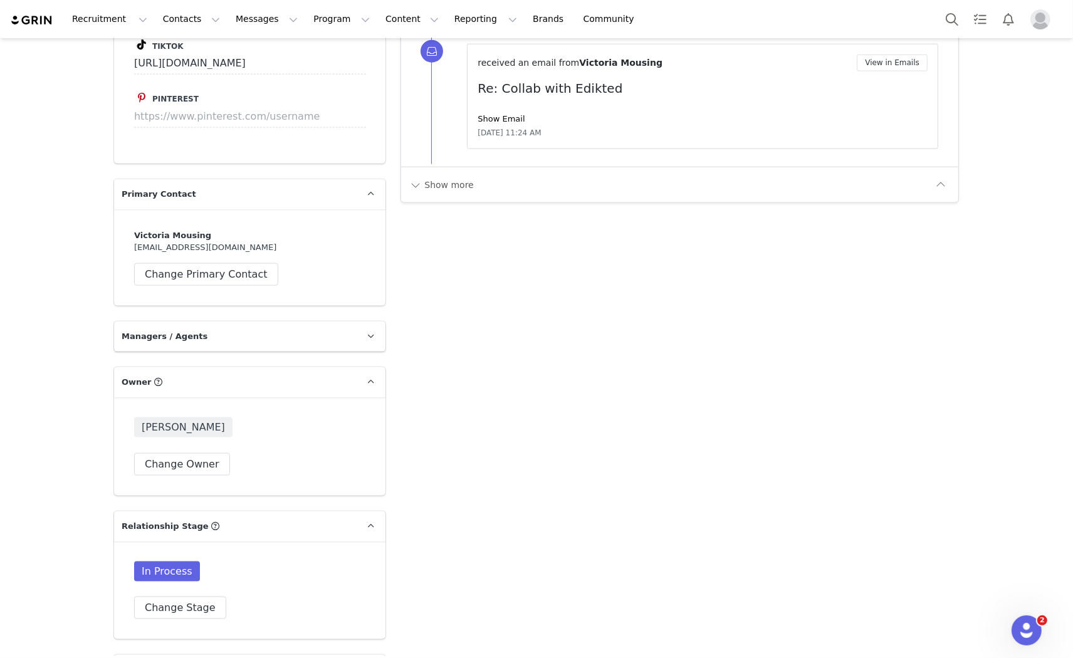
click at [234, 105] on label "Pinterest" at bounding box center [249, 97] width 231 height 15
click at [232, 105] on label "Pinterest" at bounding box center [249, 97] width 231 height 15
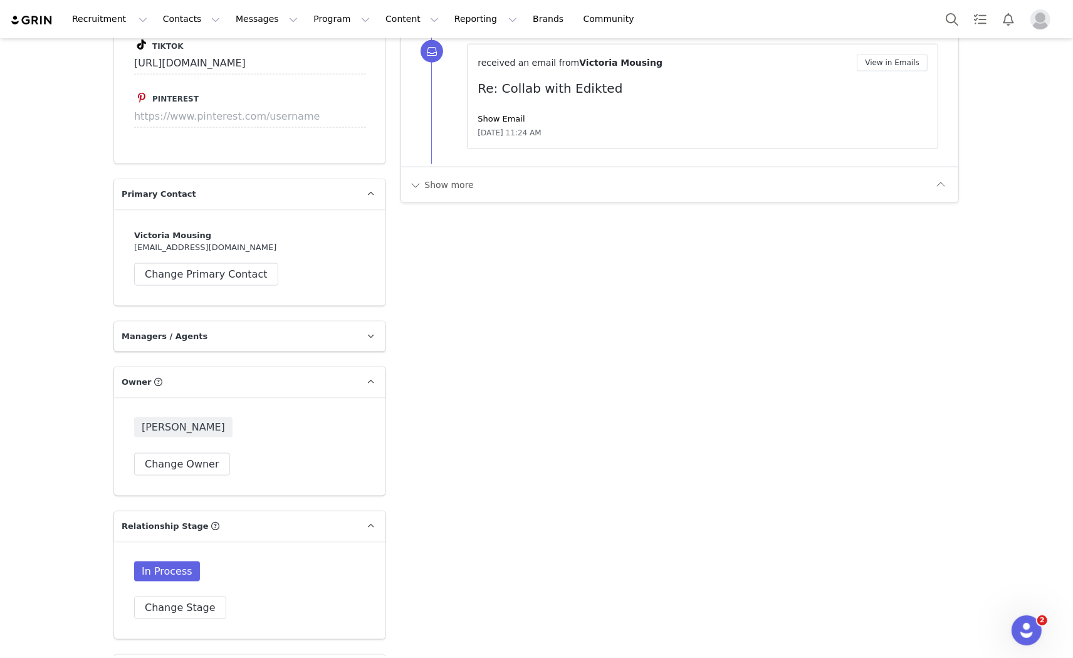
click at [254, 52] on label "Tiktok" at bounding box center [249, 44] width 231 height 15
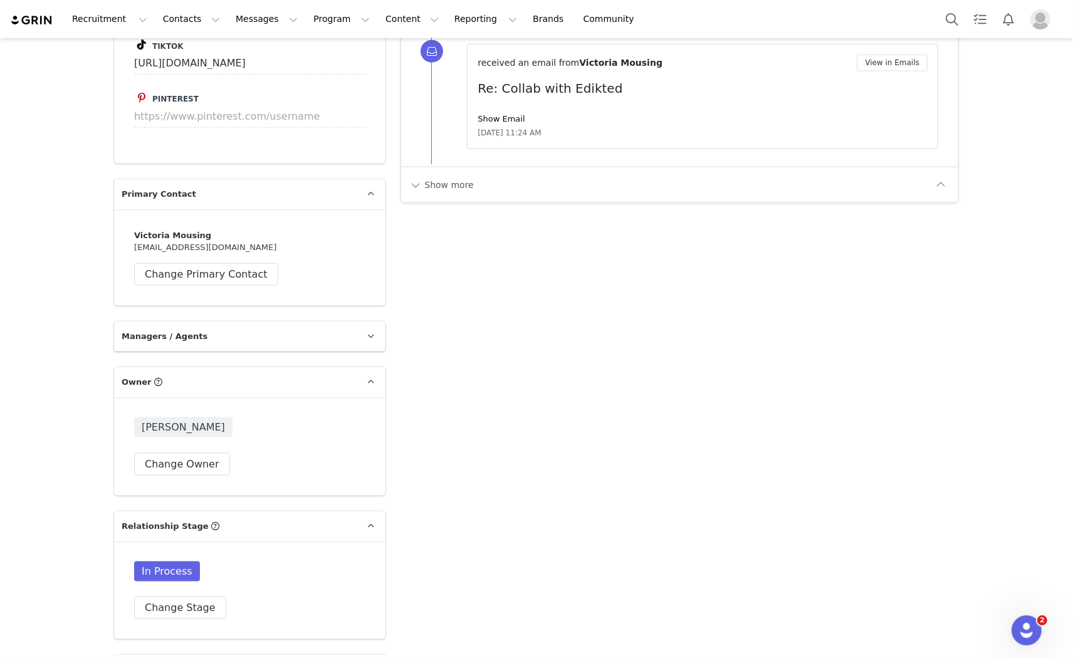
click at [254, 21] on input at bounding box center [250, 10] width 232 height 23
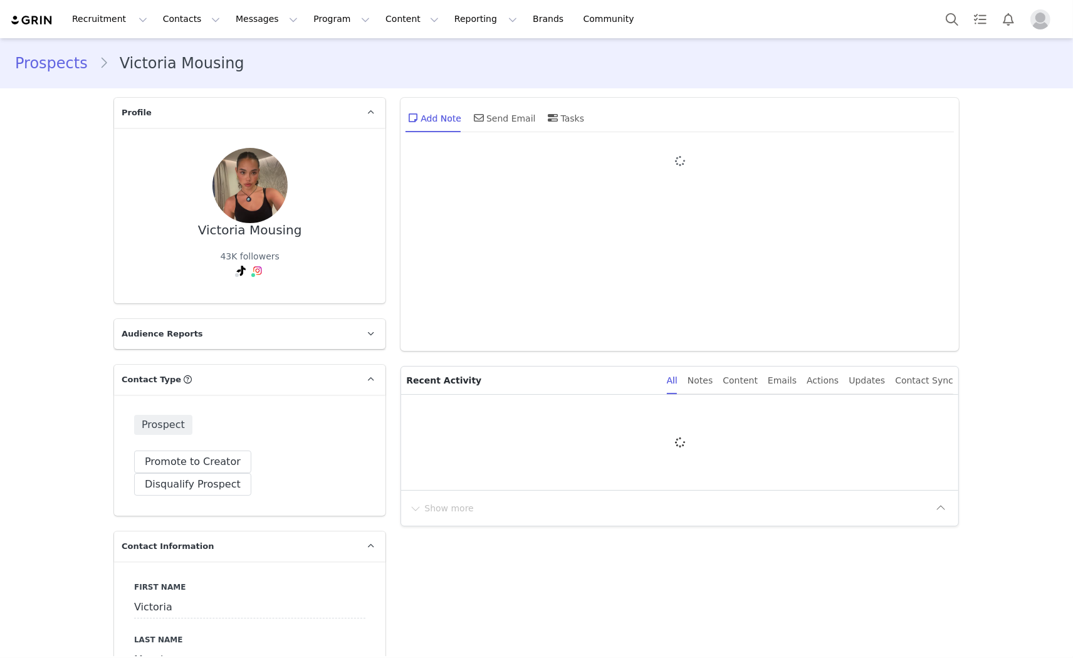
type input "+1 ([GEOGRAPHIC_DATA])"
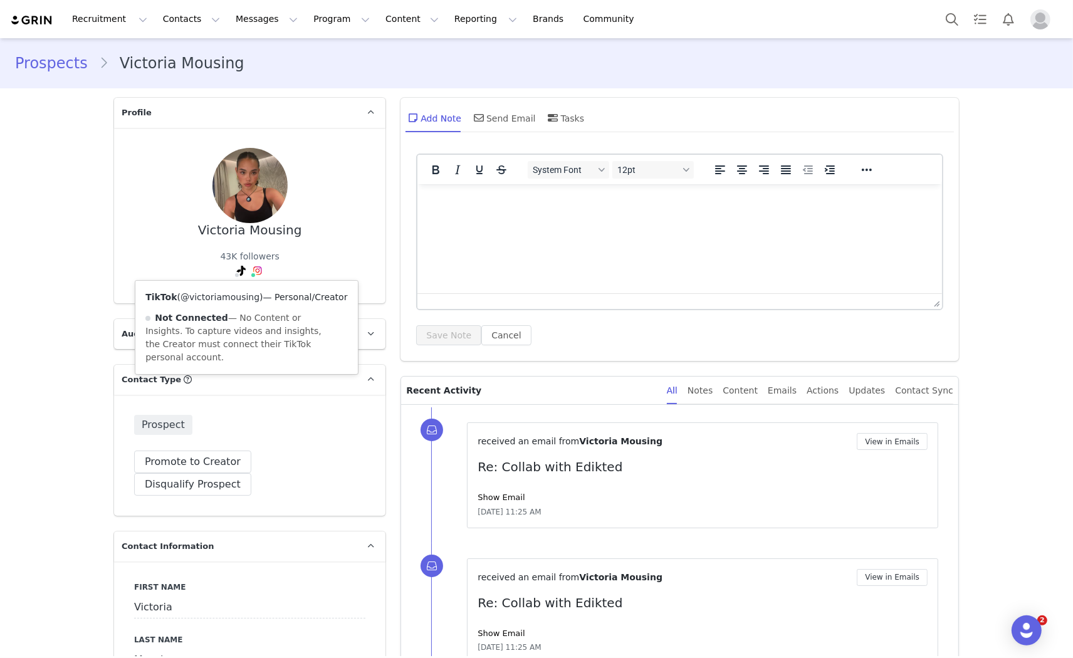
click at [221, 296] on link "@victoriamousing" at bounding box center [220, 297] width 79 height 10
click at [932, 8] on div "Recruitment Recruitment Creator Search Curated Lists Landing Pages Web Extensio…" at bounding box center [536, 19] width 1073 height 38
click at [942, 16] on button "Search" at bounding box center [952, 19] width 28 height 28
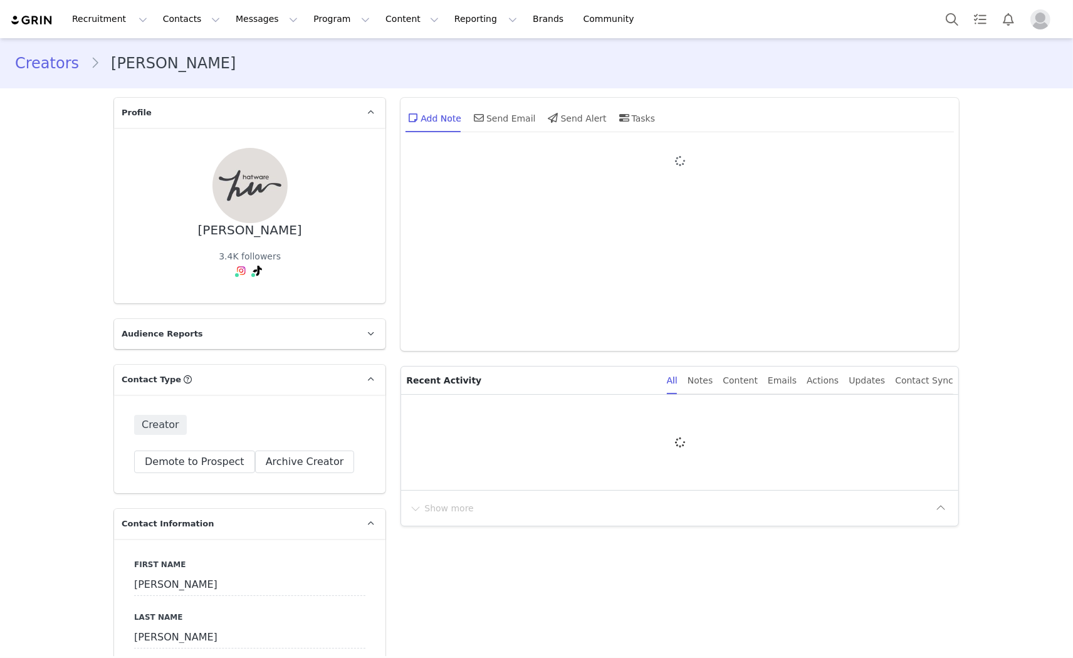
type input "+1 ([GEOGRAPHIC_DATA])"
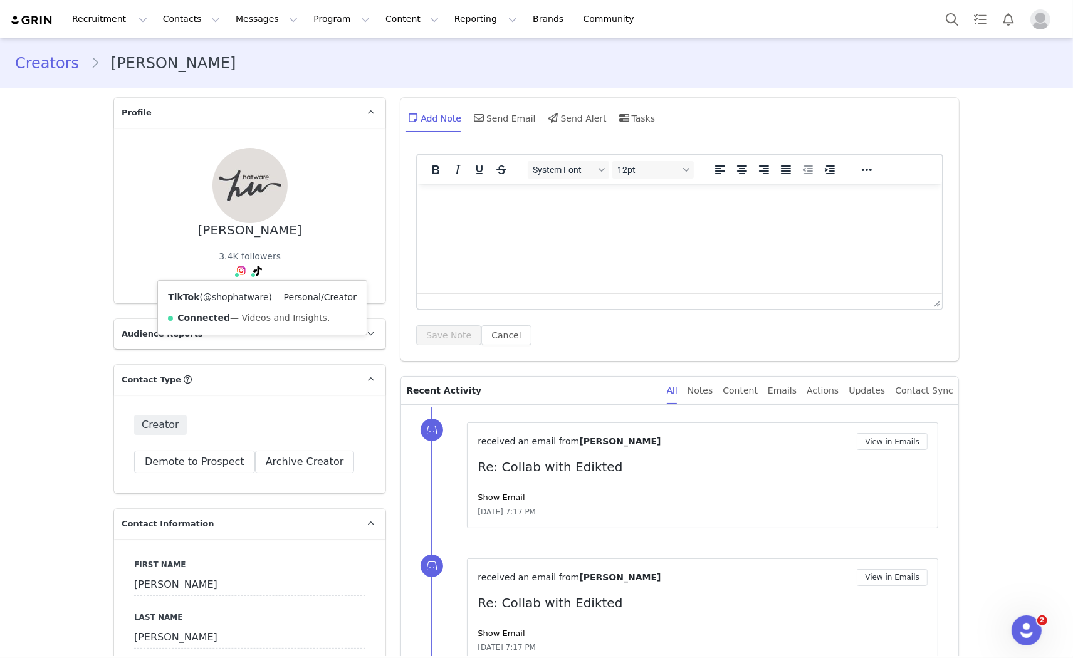
click at [230, 295] on link "@shophatware" at bounding box center [236, 297] width 66 height 10
drag, startPoint x: 303, startPoint y: 228, endPoint x: 185, endPoint y: 227, distance: 117.8
click at [185, 227] on div "Nicole Mastellone 3.4K followers Instagram ( @nic0liee ) — Standard Connected —…" at bounding box center [249, 215] width 231 height 135
copy div "Nicole Mastellone"
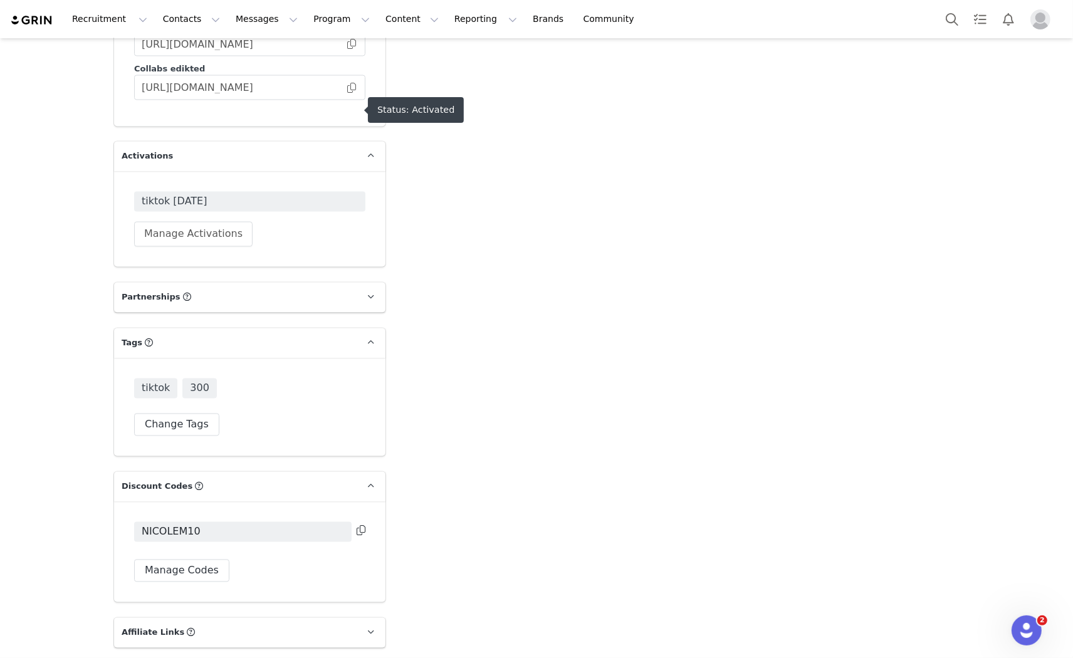
scroll to position [2393, 0]
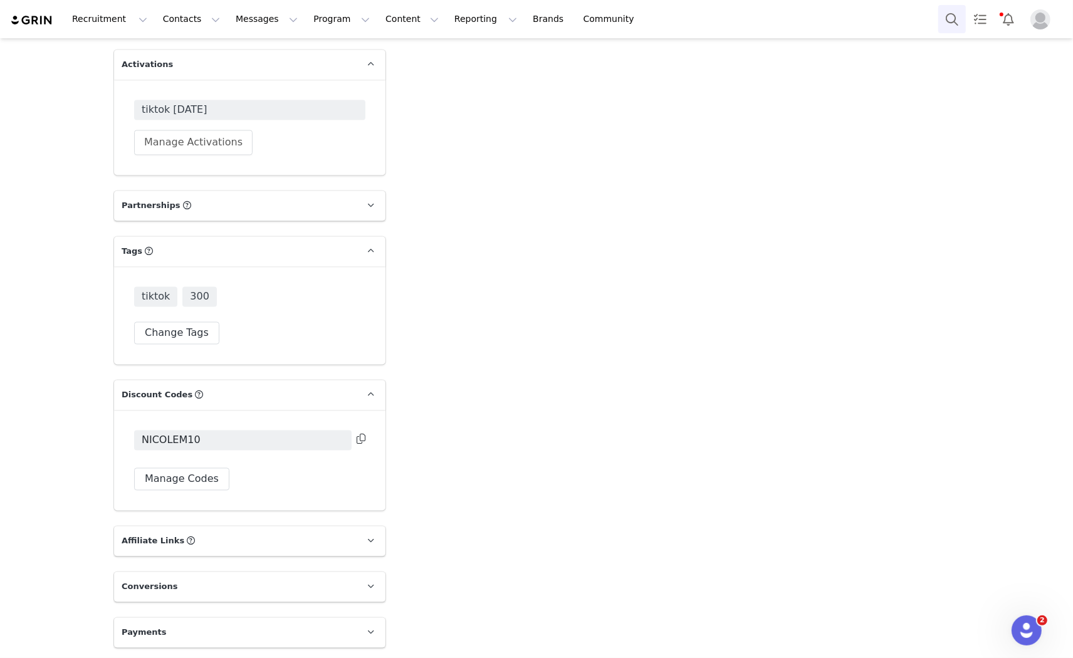
click at [954, 18] on button "Search" at bounding box center [952, 19] width 28 height 28
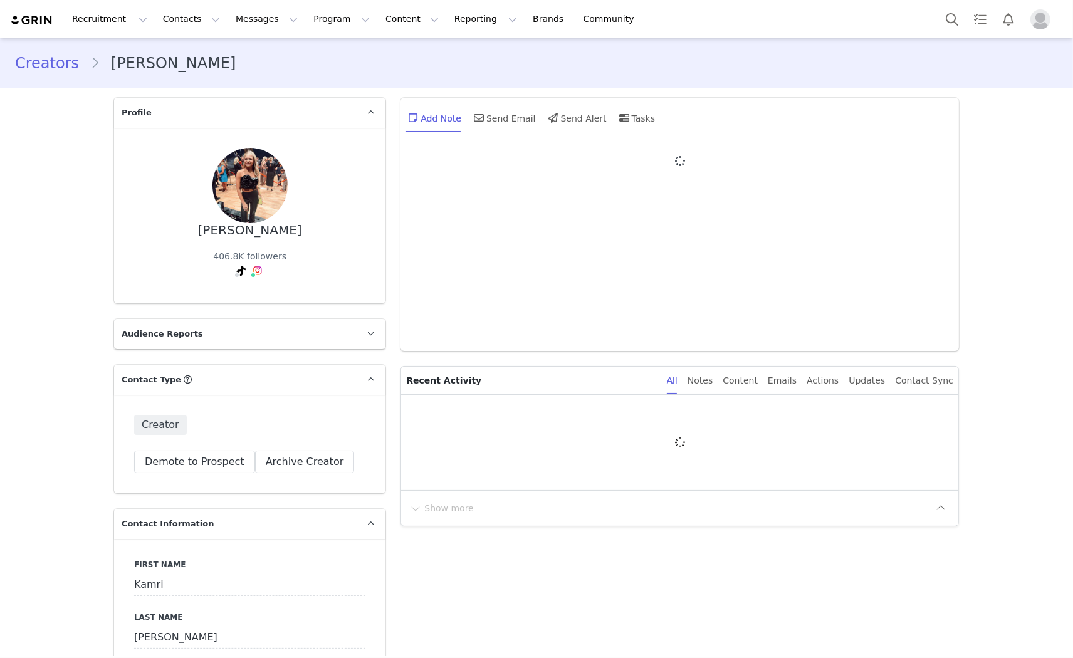
type input "+1 ([GEOGRAPHIC_DATA])"
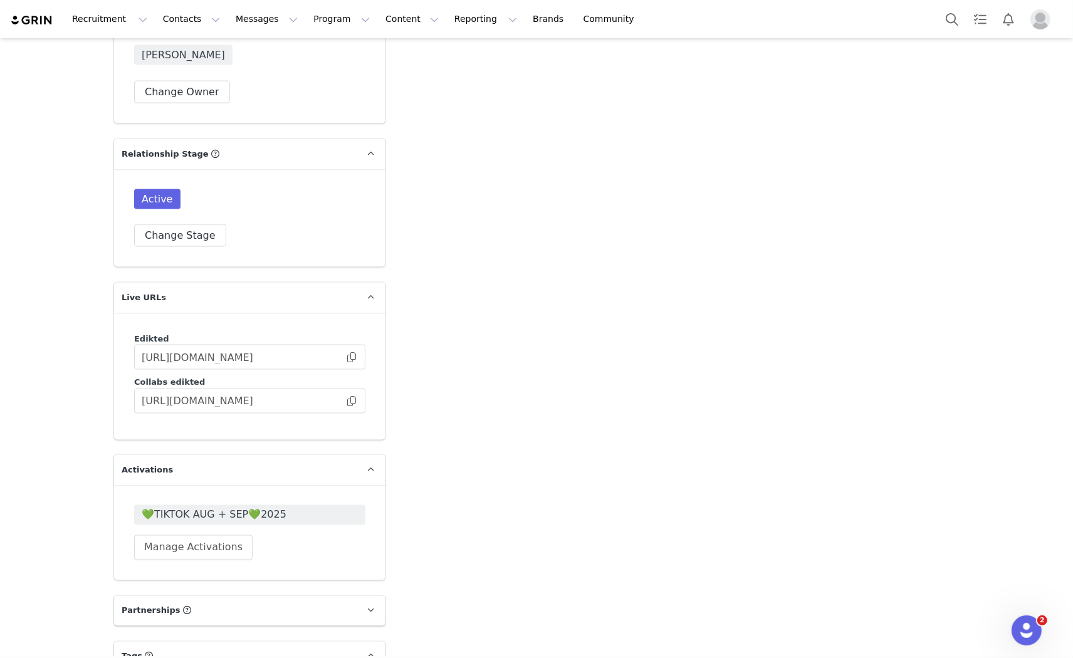
scroll to position [2159, 0]
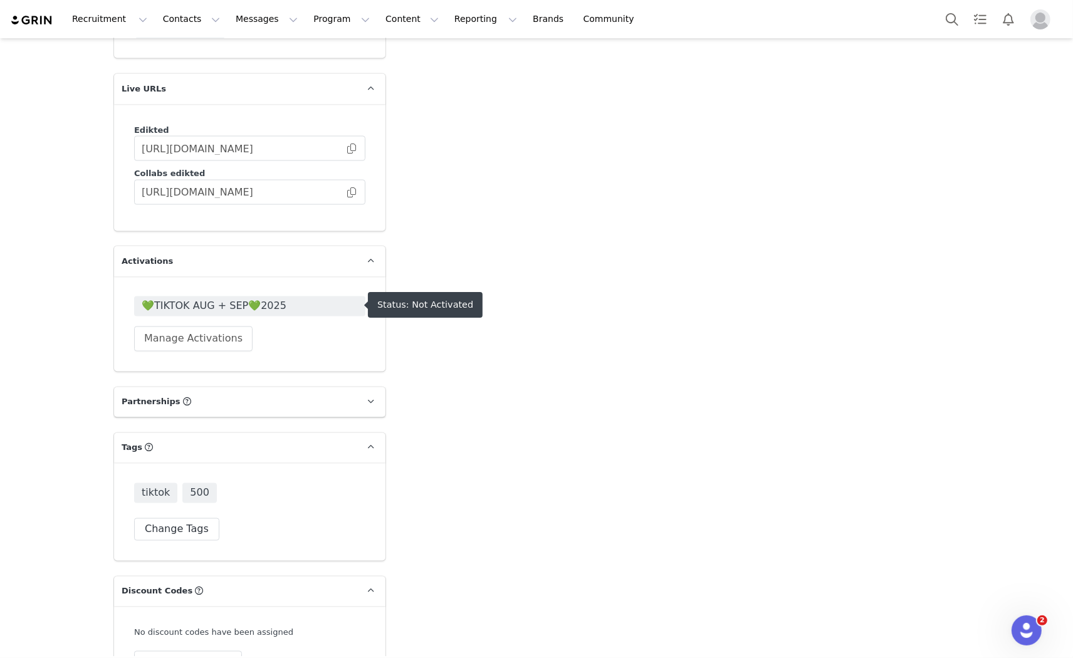
click at [243, 307] on span "💚TIKTOK AUG + SEP💚2025" at bounding box center [250, 306] width 216 height 15
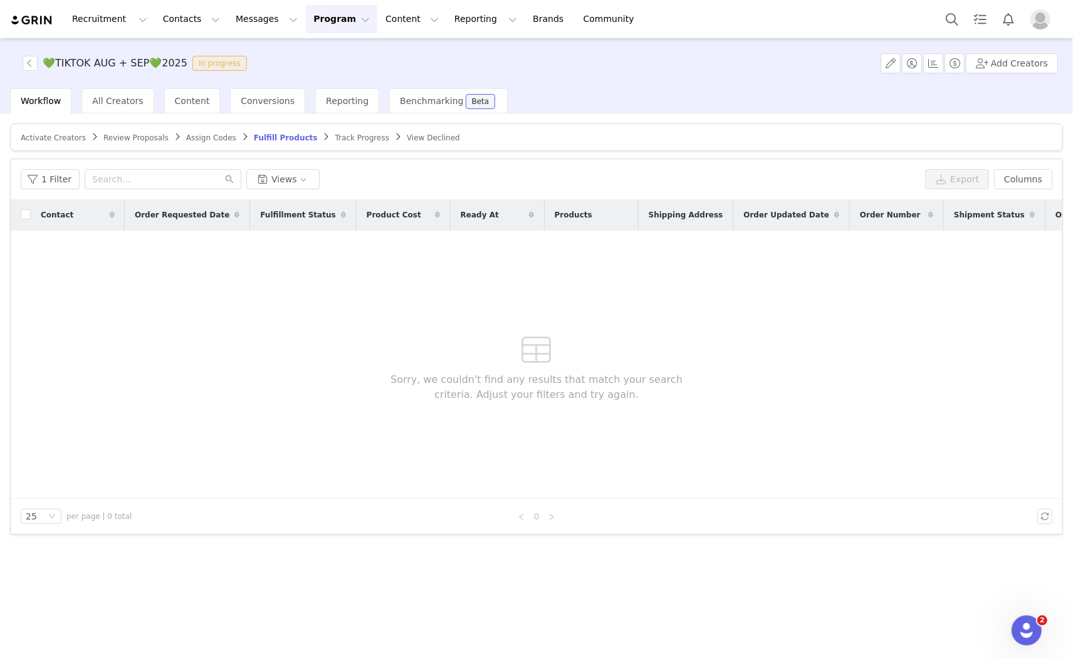
click at [60, 136] on span "Activate Creators" at bounding box center [53, 138] width 65 height 9
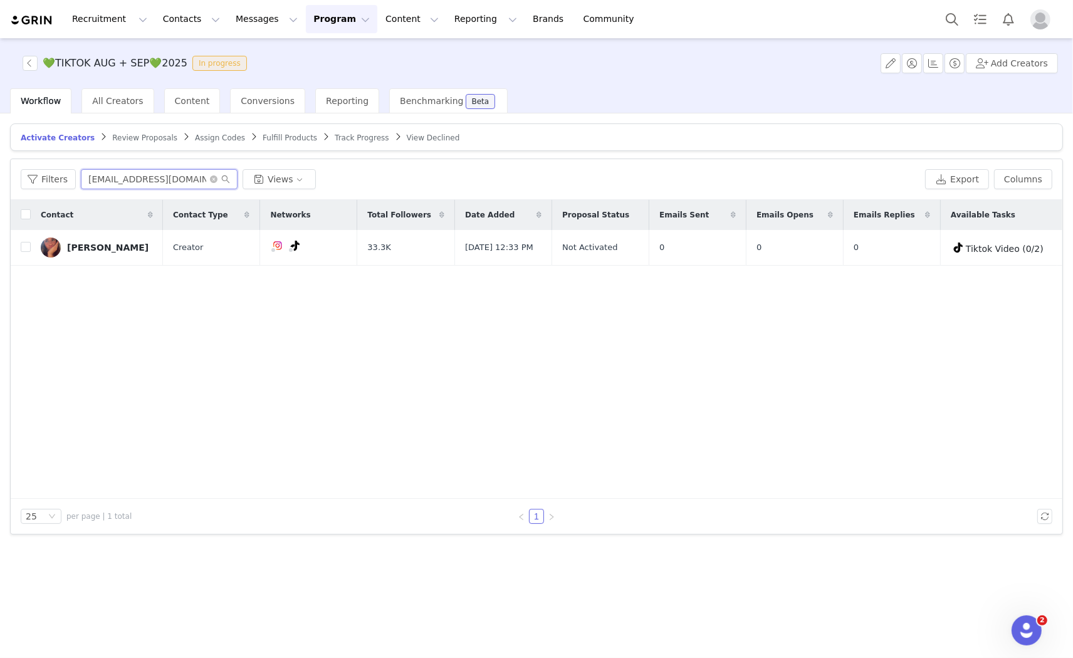
drag, startPoint x: 205, startPoint y: 177, endPoint x: 78, endPoint y: 177, distance: 126.6
click at [81, 177] on input "inescolominaa@gmail.com" at bounding box center [159, 179] width 157 height 20
paste input "kamri.peterson08"
type input "[EMAIL_ADDRESS][DOMAIN_NAME]"
click at [26, 246] on input "checkbox" at bounding box center [26, 247] width 10 height 10
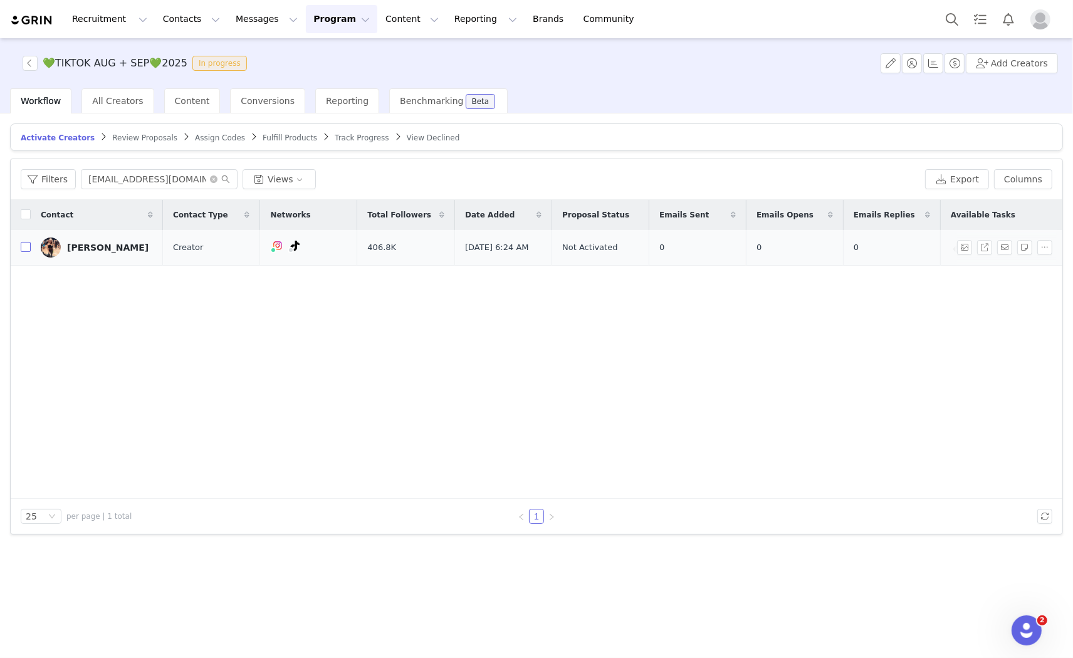
checkbox input "true"
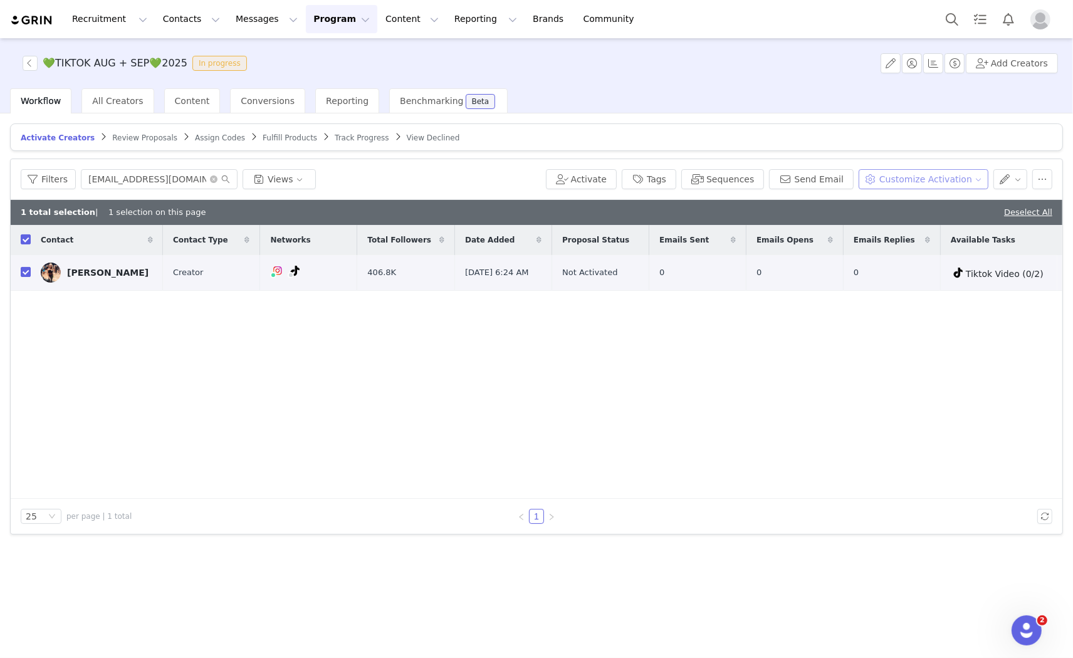
click at [928, 178] on button "Customize Activation" at bounding box center [924, 179] width 130 height 20
click at [884, 199] on span at bounding box center [883, 204] width 13 height 14
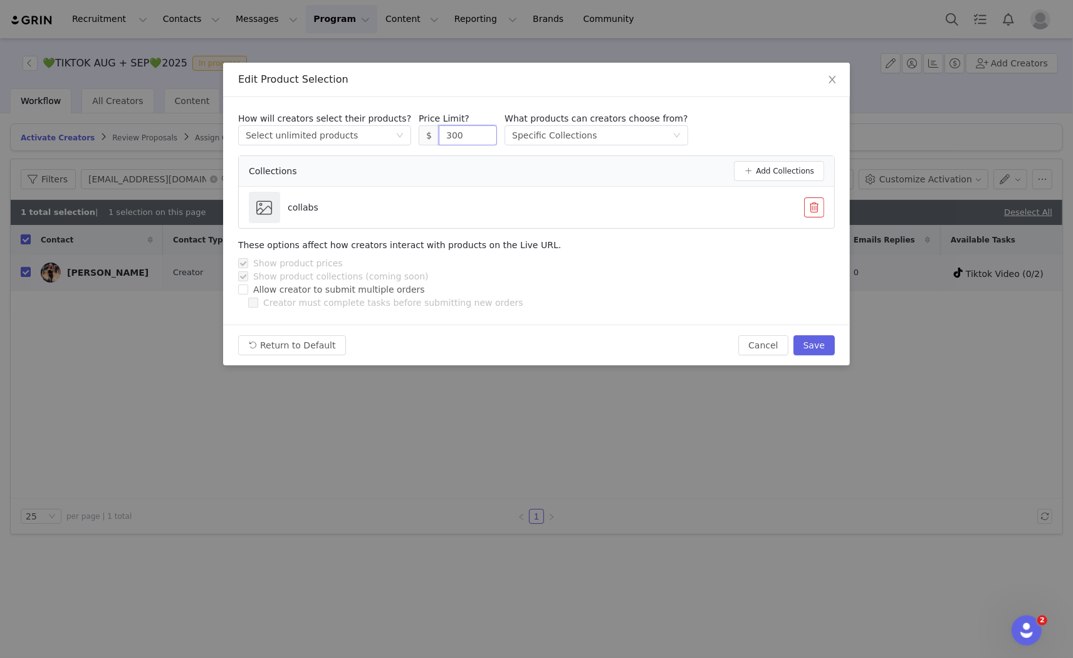
drag, startPoint x: 454, startPoint y: 133, endPoint x: 412, endPoint y: 132, distance: 42.0
click at [419, 132] on span "$ 300" at bounding box center [458, 135] width 78 height 20
click at [822, 337] on button "Save" at bounding box center [814, 345] width 41 height 20
type input "300"
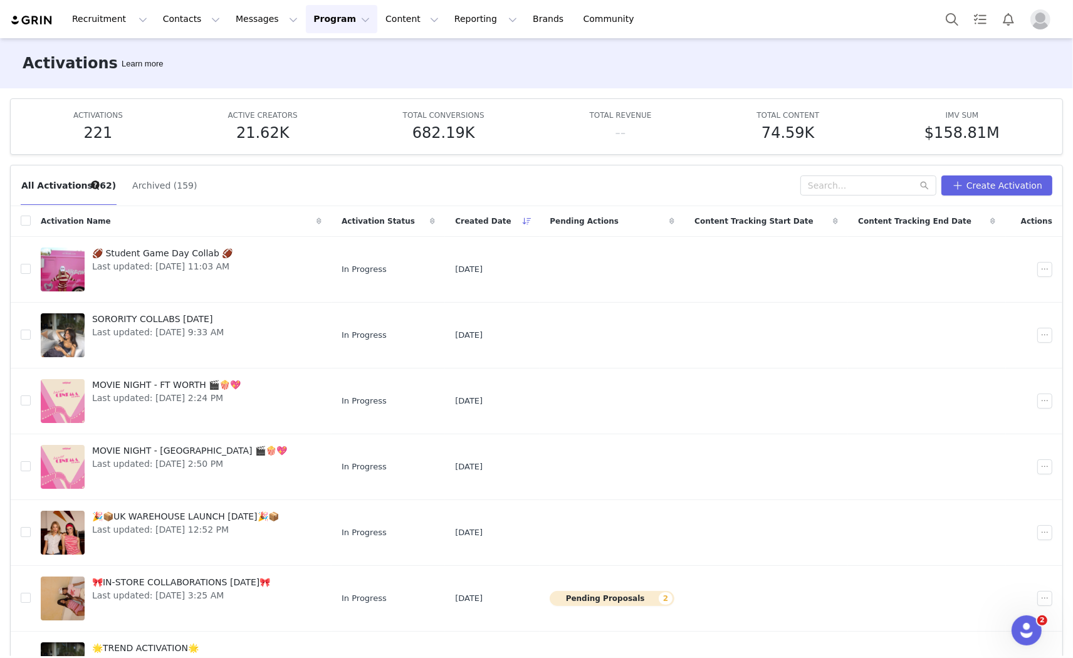
click at [952, 3] on div "Recruitment Recruitment Creator Search Curated Lists Landing Pages Web Extensio…" at bounding box center [536, 19] width 1073 height 38
click at [957, 23] on button "Search" at bounding box center [952, 19] width 28 height 28
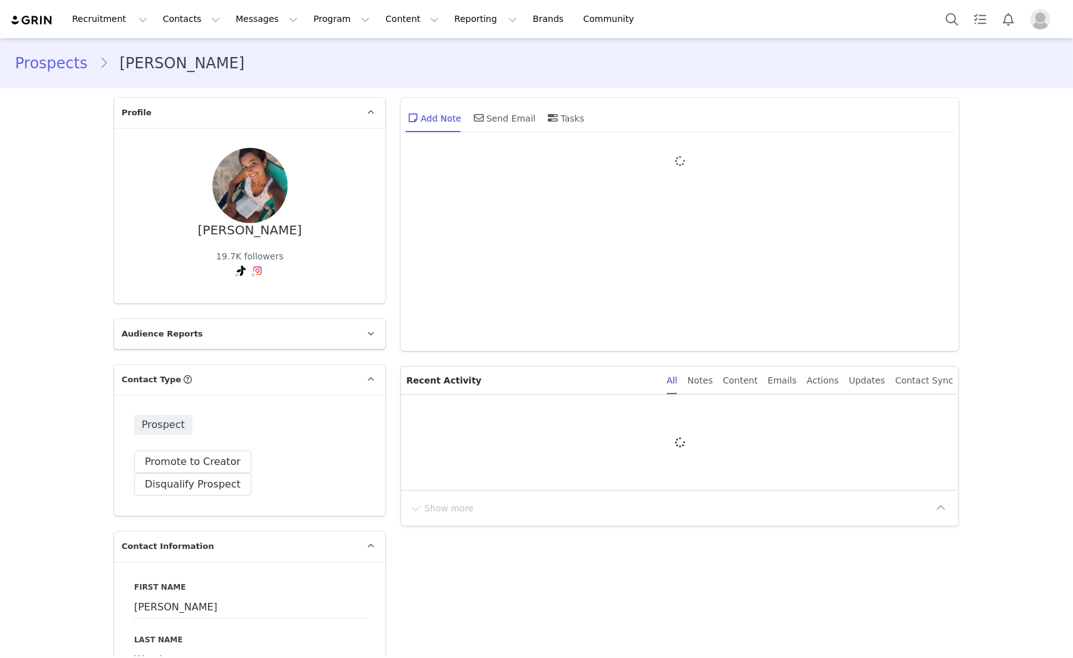
type input "+1 ([GEOGRAPHIC_DATA])"
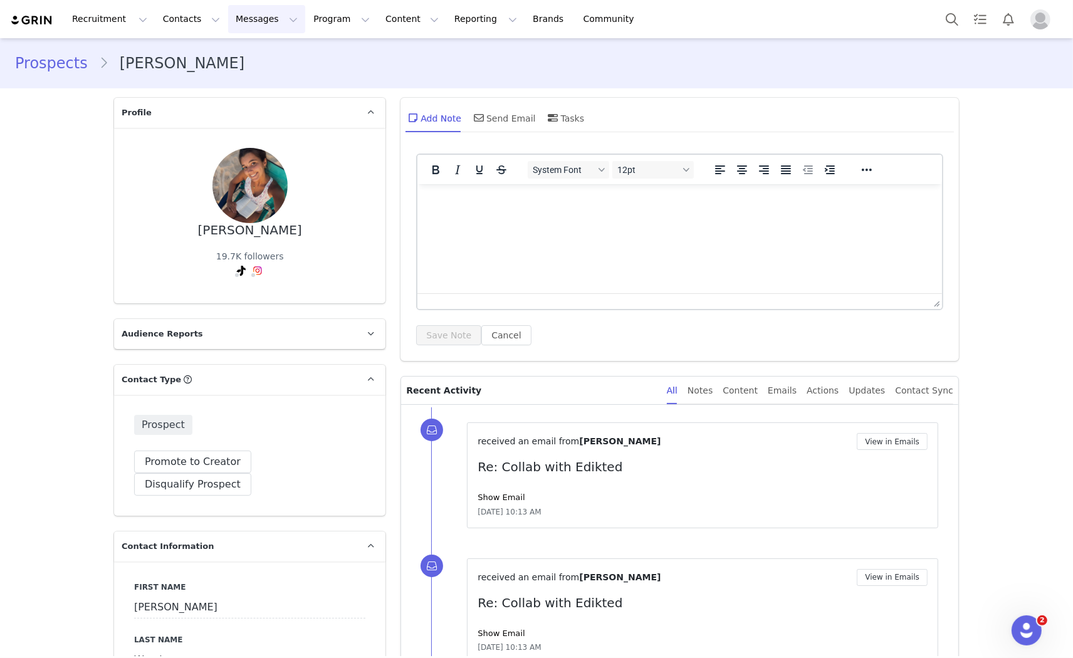
click at [243, 10] on button "Messages Messages" at bounding box center [266, 19] width 77 height 28
click at [235, 75] on p "Inbox" at bounding box center [230, 78] width 24 height 13
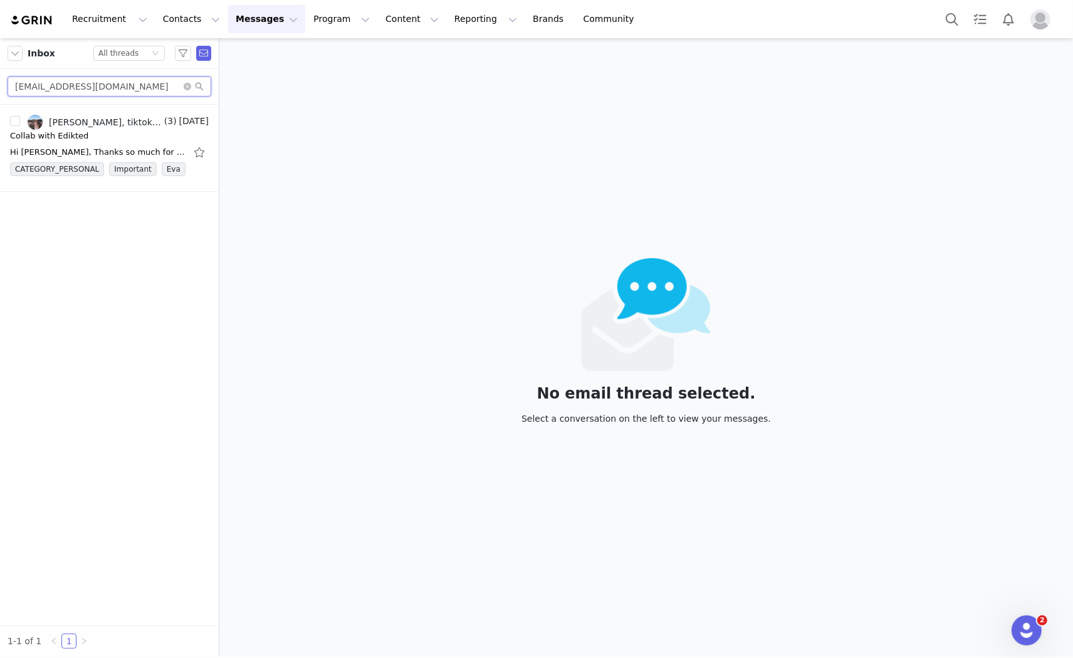
drag, startPoint x: 128, startPoint y: 90, endPoint x: 0, endPoint y: 91, distance: 127.9
click at [0, 91] on div "[EMAIL_ADDRESS][DOMAIN_NAME]" at bounding box center [109, 87] width 219 height 36
paste input "[EMAIL_ADDRESS]"
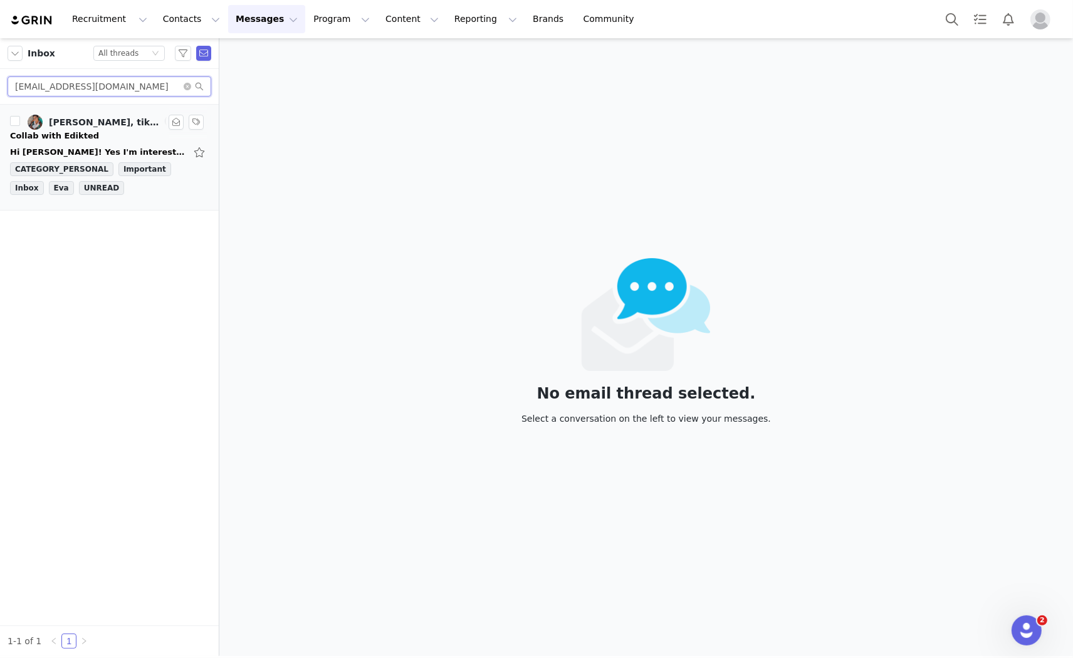
type input "[EMAIL_ADDRESS][DOMAIN_NAME]"
click at [47, 119] on link "[PERSON_NAME], tiktok edikted" at bounding box center [95, 122] width 134 height 15
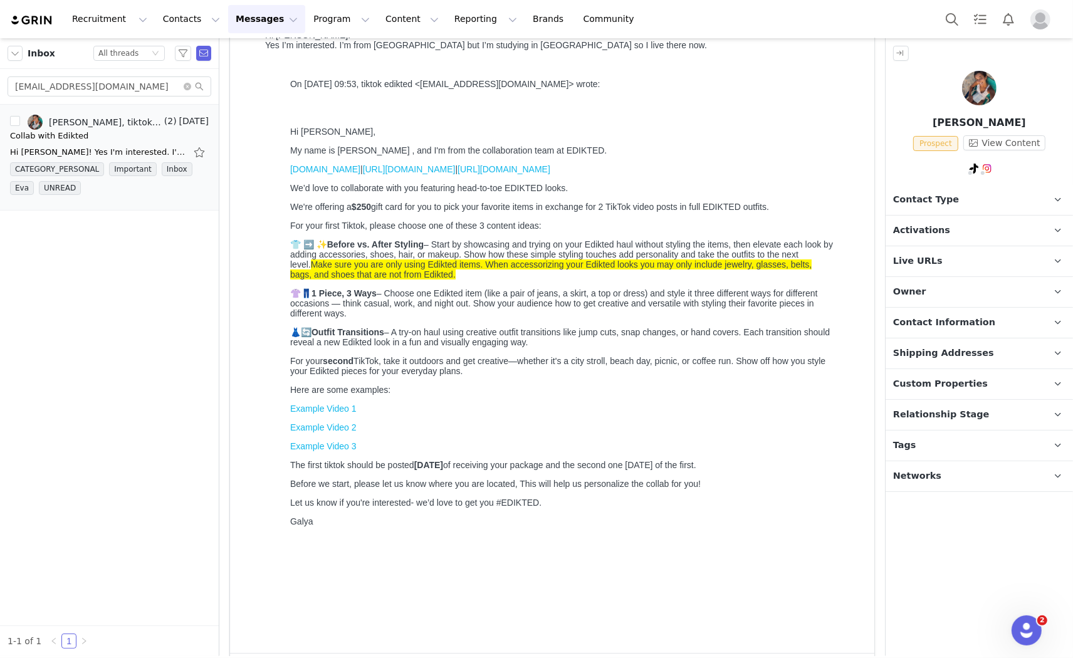
scroll to position [20, 0]
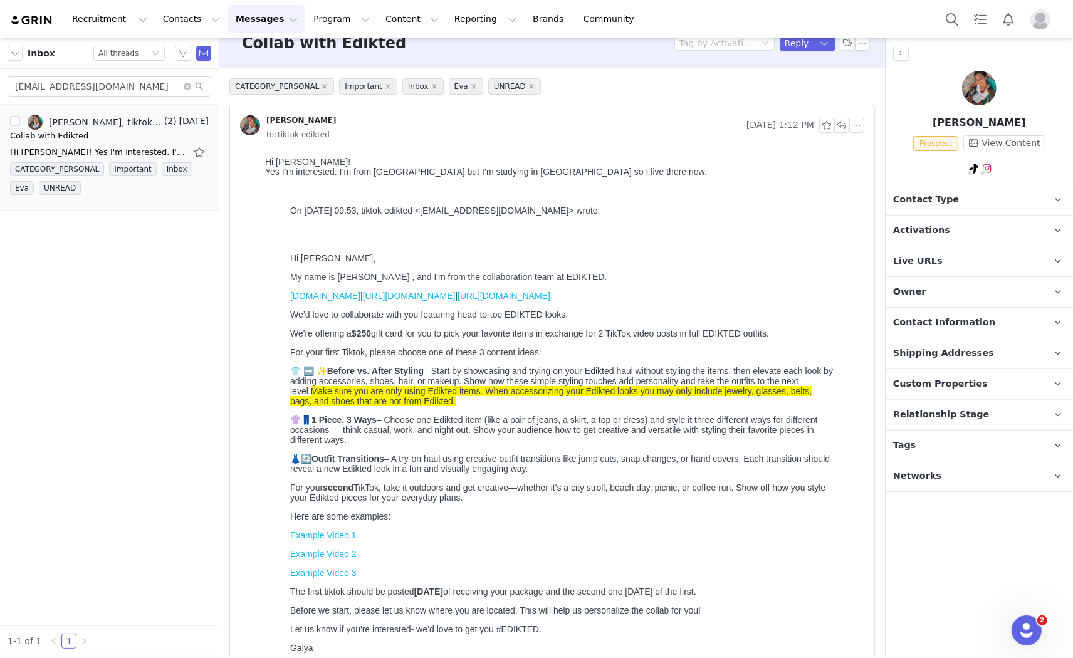
click at [992, 445] on p "Tags Keep track of your contacts by assigning them tags. You can then filter yo…" at bounding box center [964, 446] width 157 height 30
click at [941, 193] on span "Contact Type" at bounding box center [926, 200] width 66 height 14
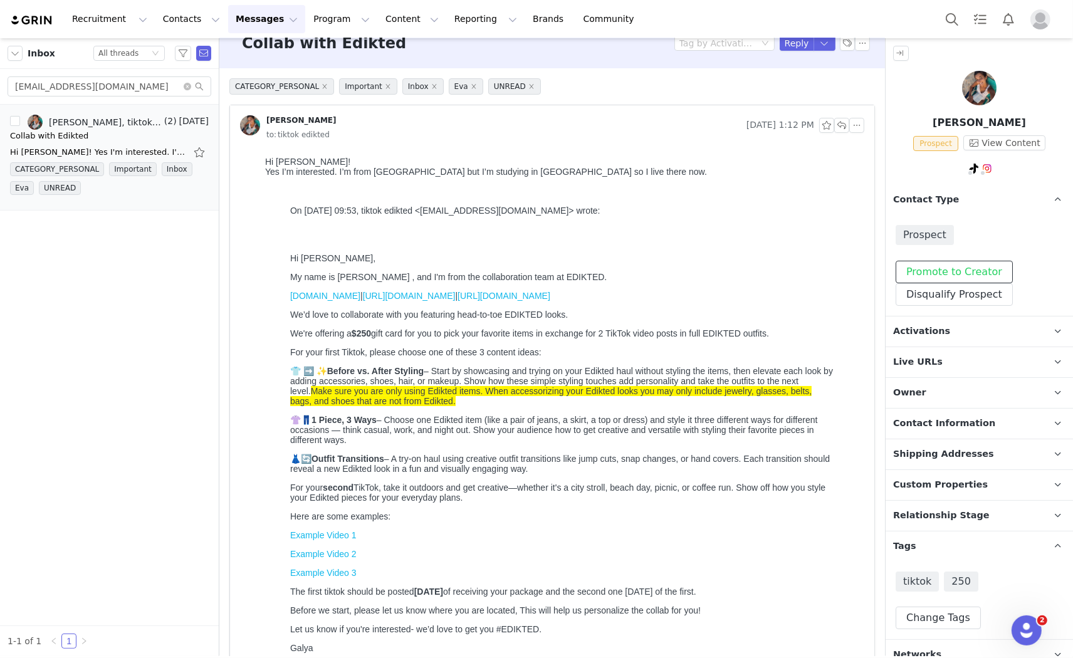
click at [928, 267] on button "Promote to Creator" at bounding box center [954, 272] width 117 height 23
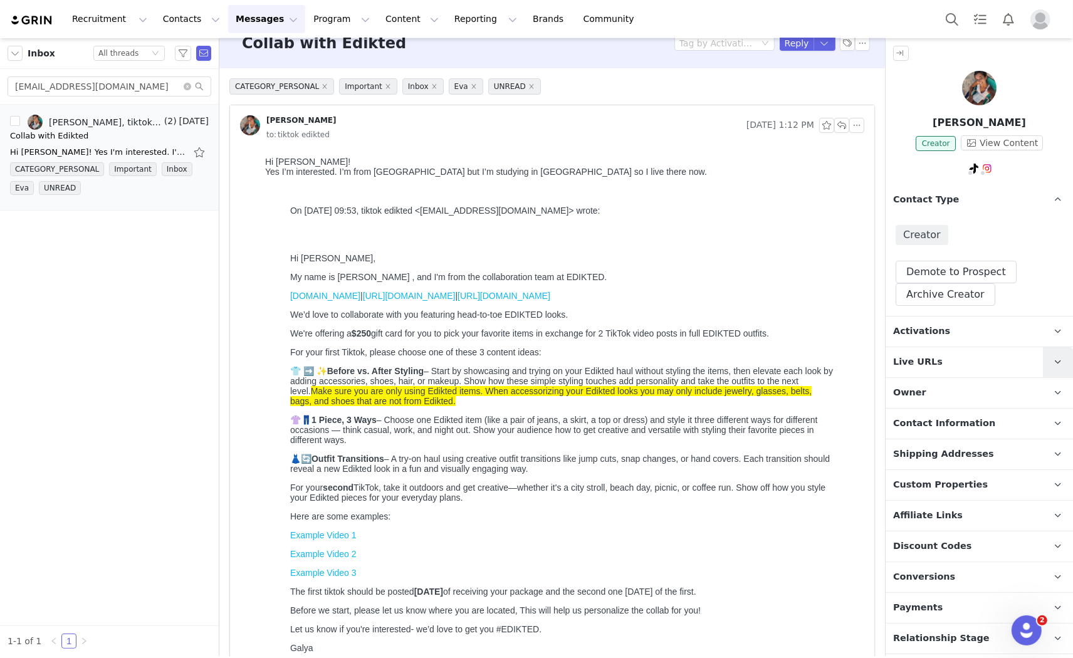
scroll to position [70, 0]
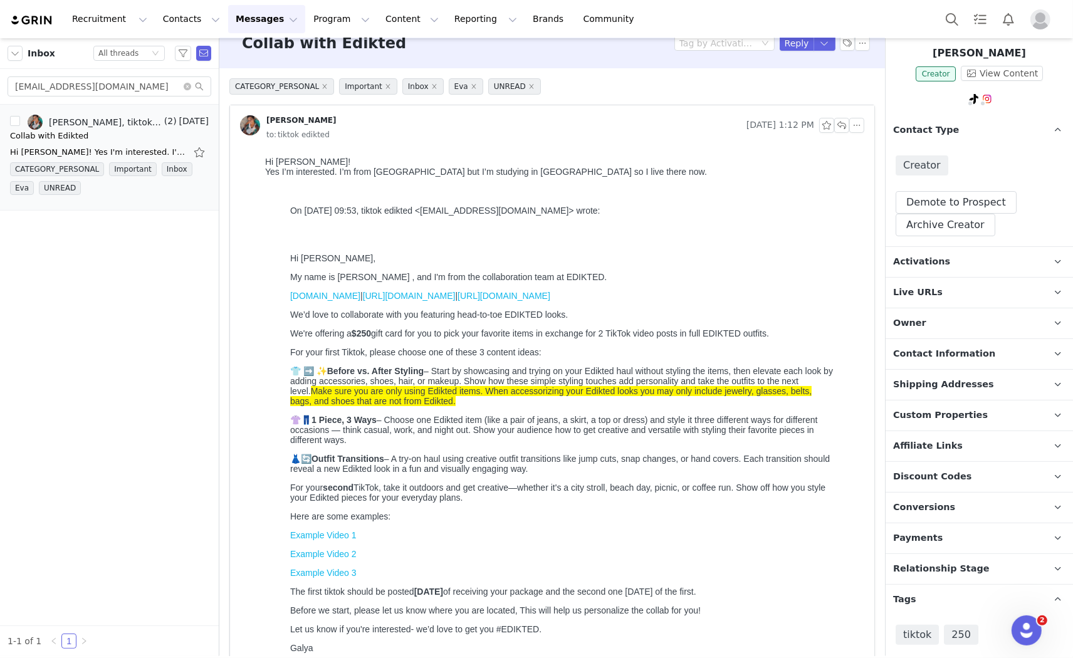
click at [1013, 255] on p "Activations" at bounding box center [964, 262] width 157 height 30
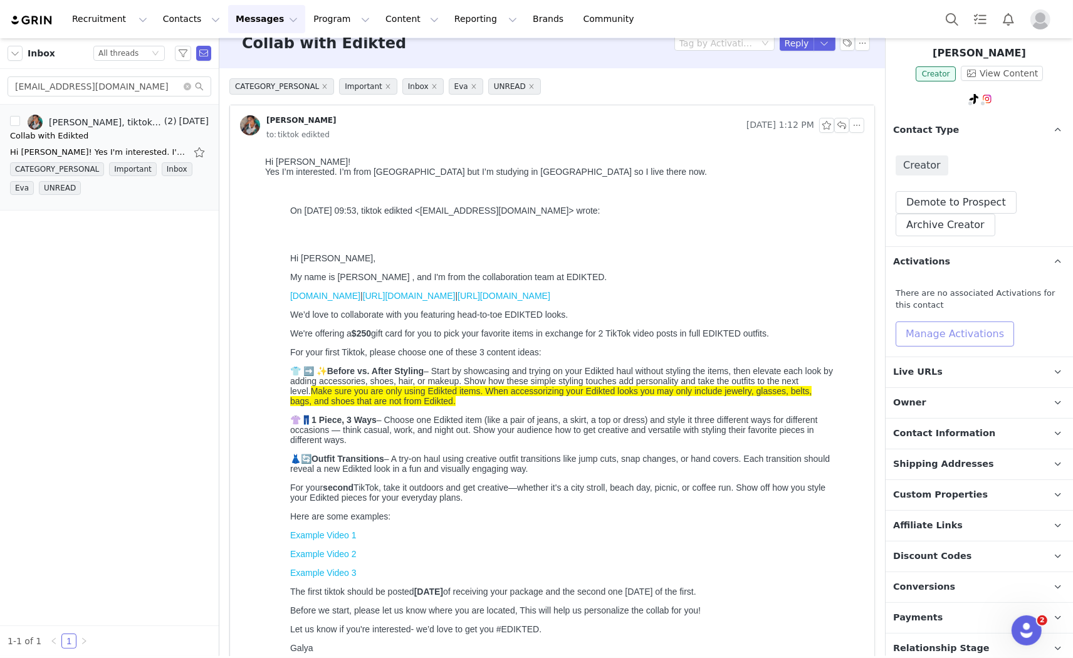
click at [975, 333] on button "Manage Activations" at bounding box center [955, 334] width 118 height 25
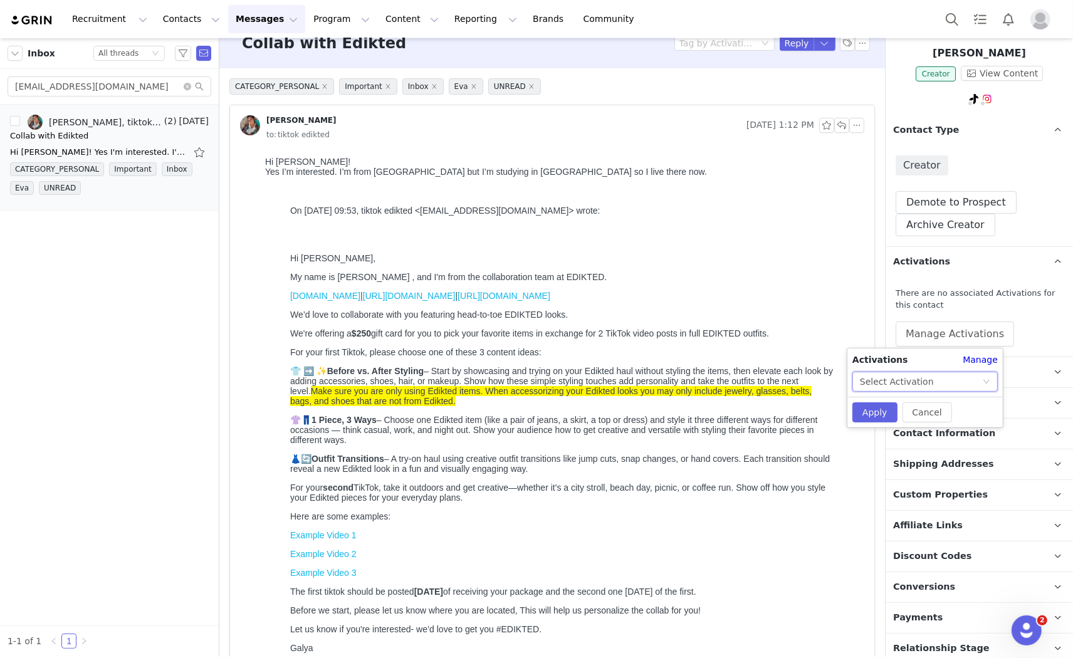
click at [938, 379] on div "Select Activation" at bounding box center [921, 381] width 122 height 19
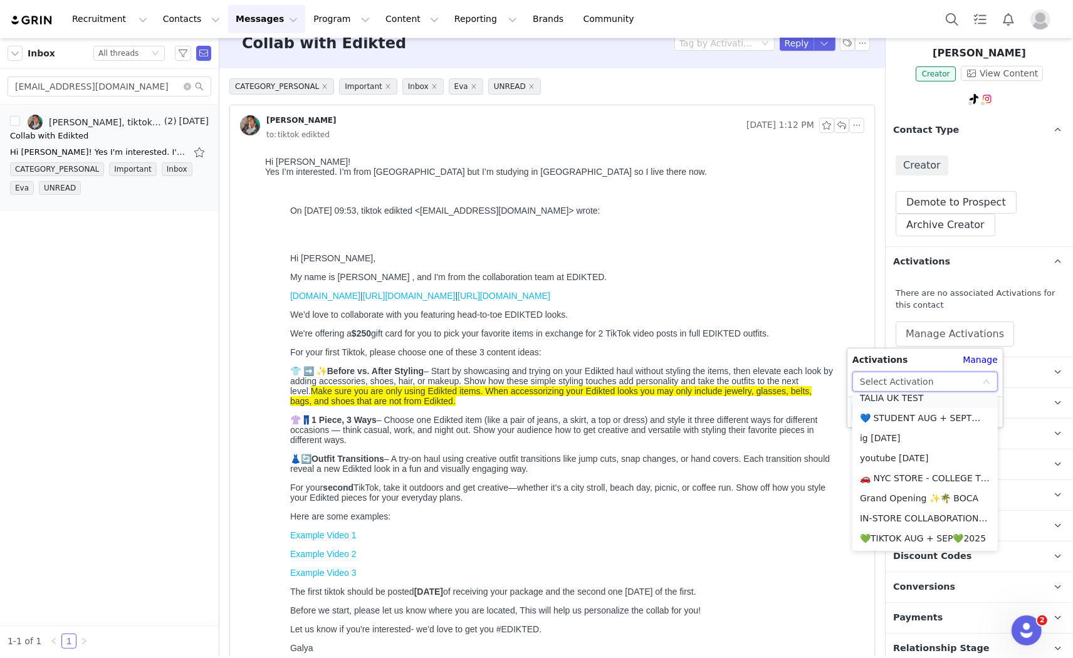
scroll to position [348, 0]
click at [916, 452] on li "💚TIKTOK AUG + SEP💚2025" at bounding box center [925, 460] width 145 height 20
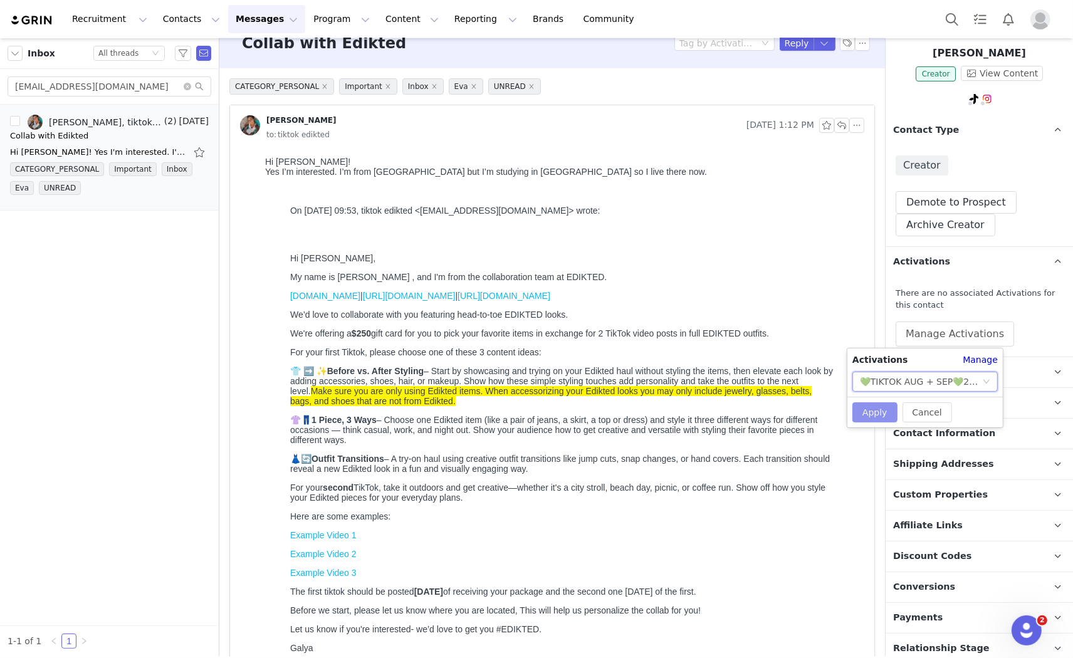
click at [866, 405] on button "Apply" at bounding box center [875, 412] width 45 height 20
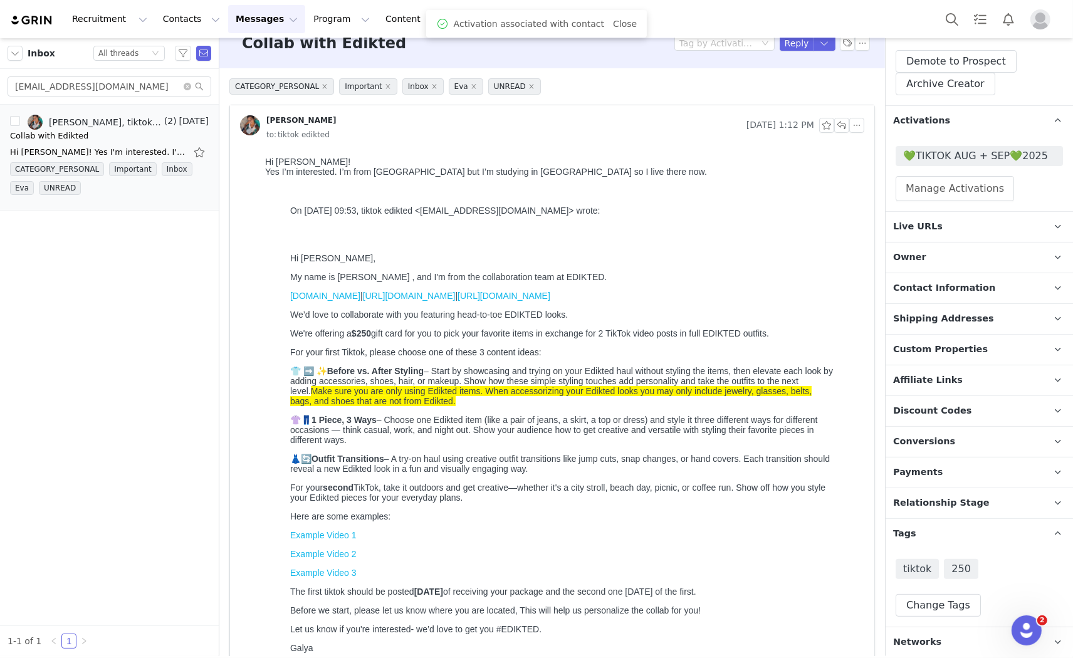
scroll to position [212, 0]
click at [970, 505] on span "Relationship Stage" at bounding box center [941, 502] width 97 height 14
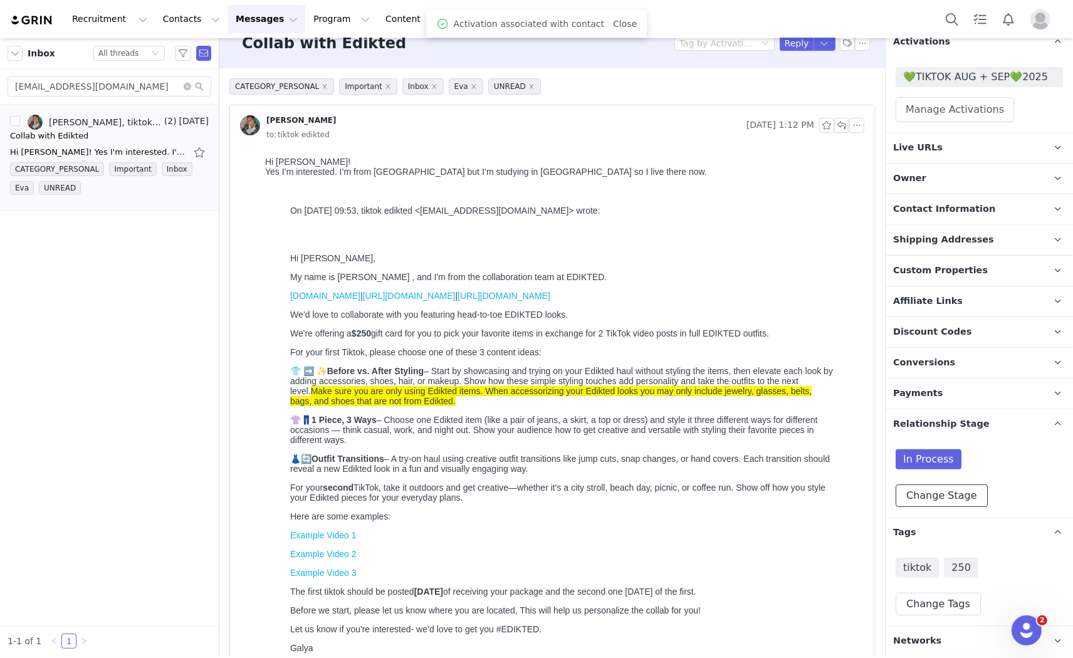
click at [943, 493] on button "Change Stage" at bounding box center [942, 496] width 92 height 23
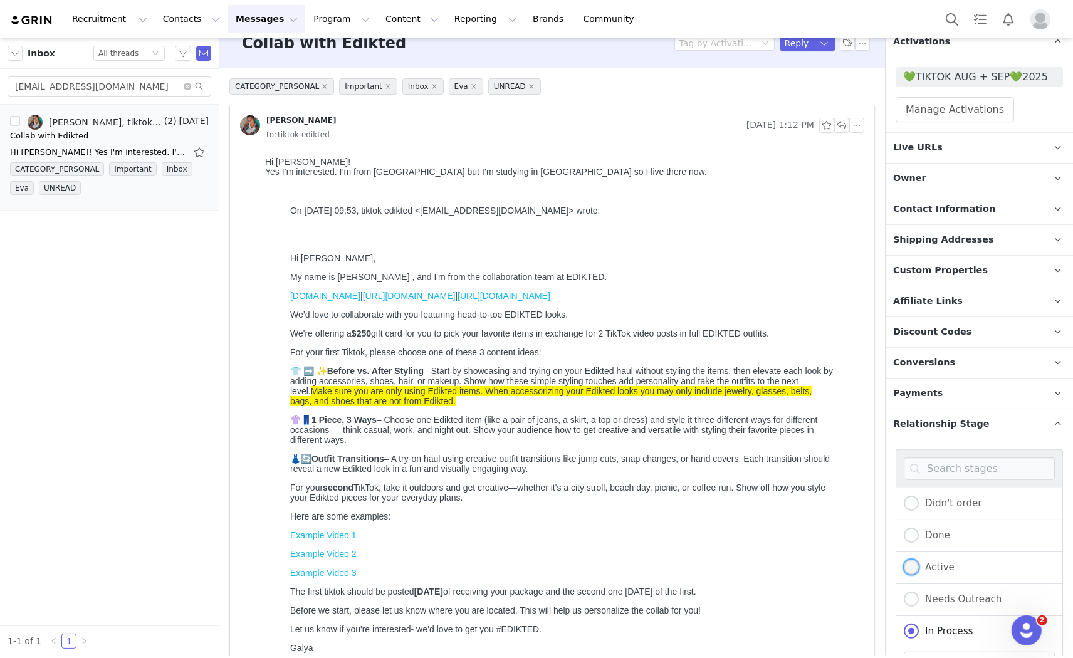
click at [915, 572] on span at bounding box center [911, 567] width 15 height 15
click at [915, 572] on input "Active" at bounding box center [911, 568] width 15 height 16
radio input "true"
radio input "false"
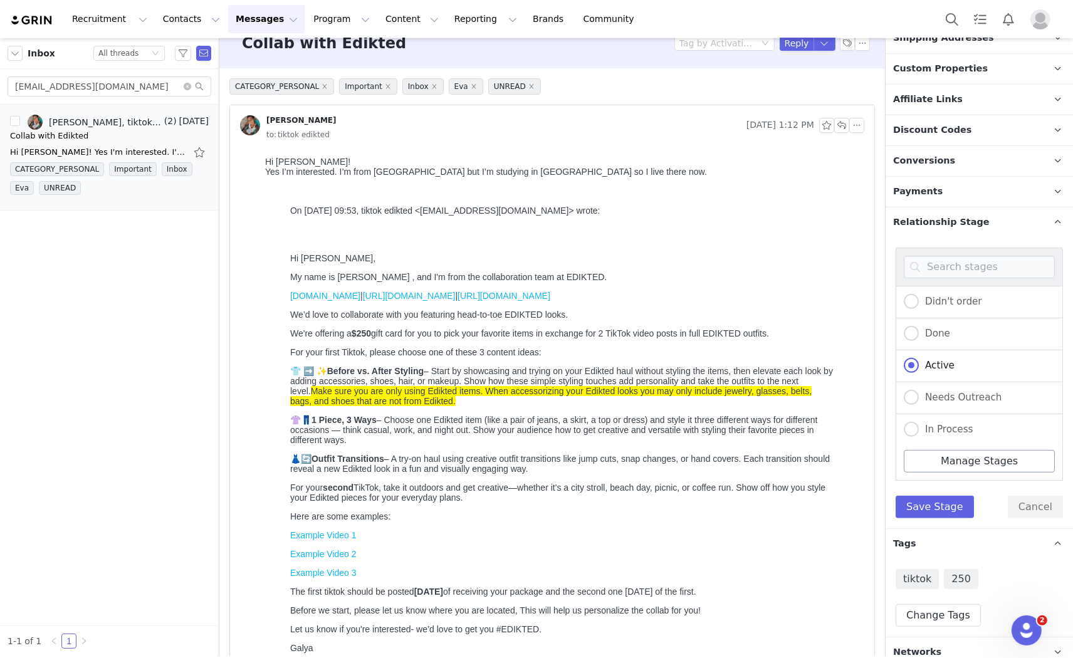
scroll to position [503, 0]
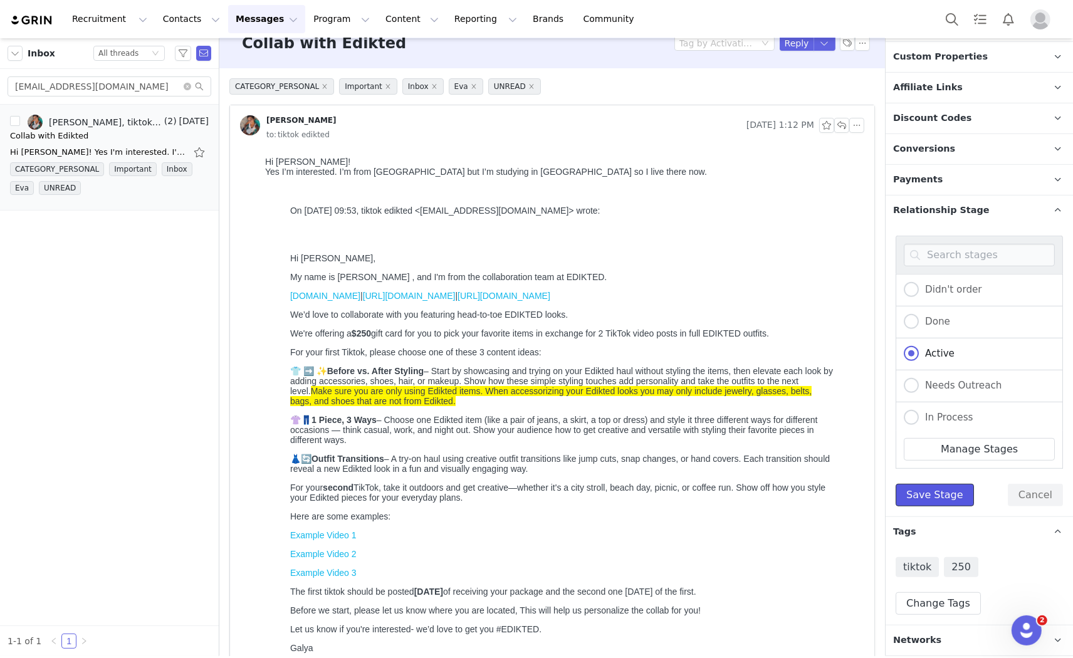
click at [925, 496] on button "Save Stage" at bounding box center [935, 495] width 78 height 23
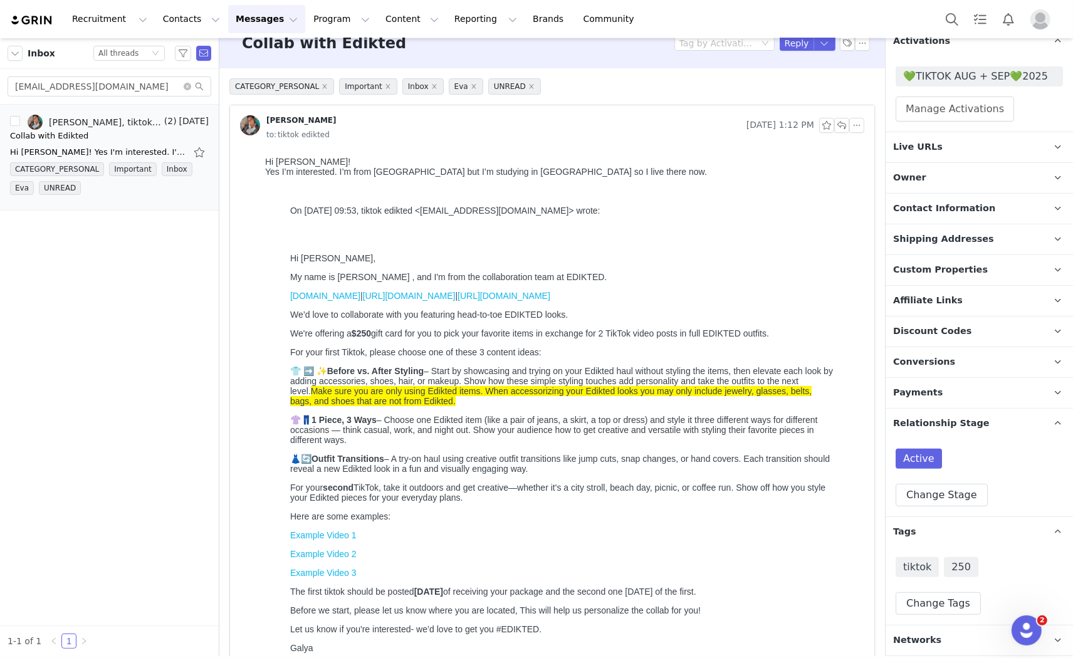
scroll to position [0, 0]
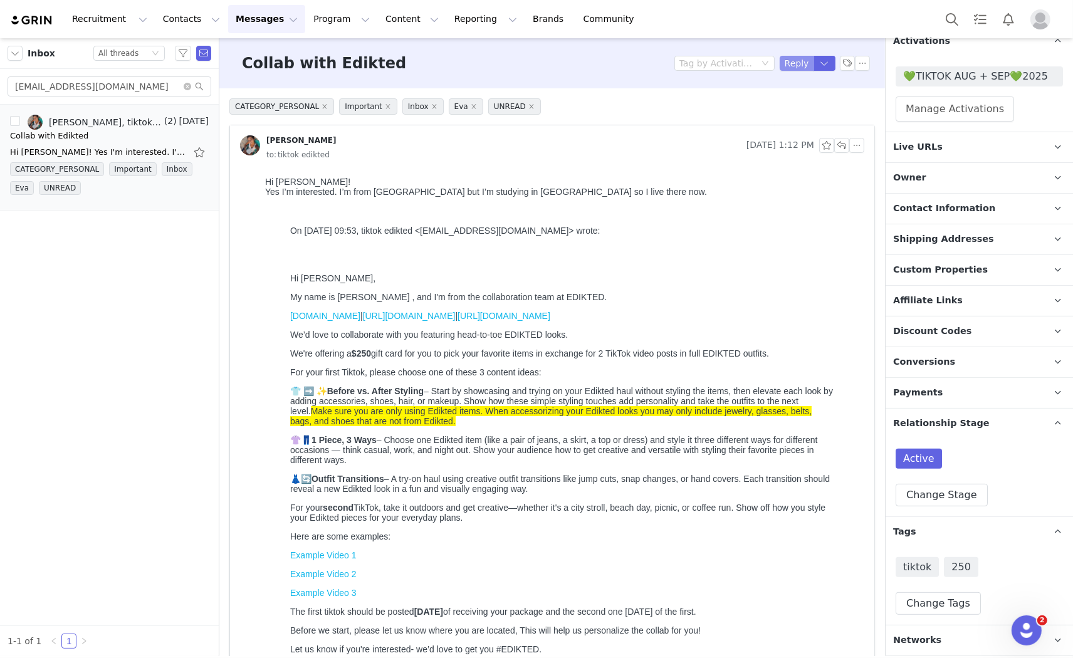
click at [794, 64] on button "Reply" at bounding box center [797, 63] width 34 height 15
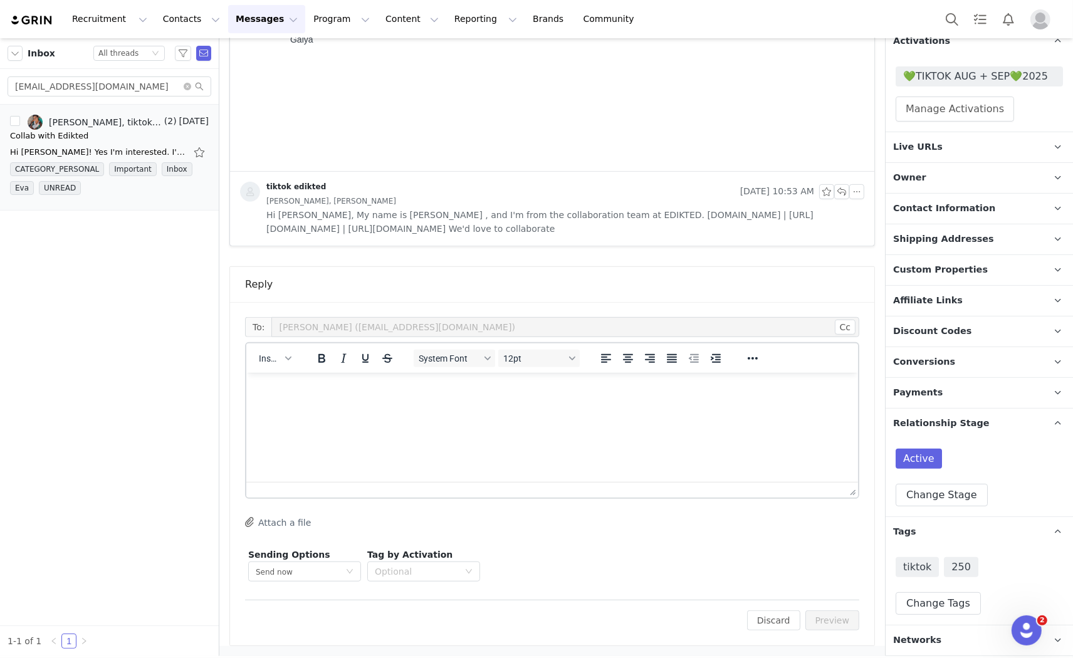
click at [256, 367] on div "Insert" at bounding box center [274, 358] width 57 height 24
click at [260, 355] on span "Insert" at bounding box center [270, 359] width 22 height 10
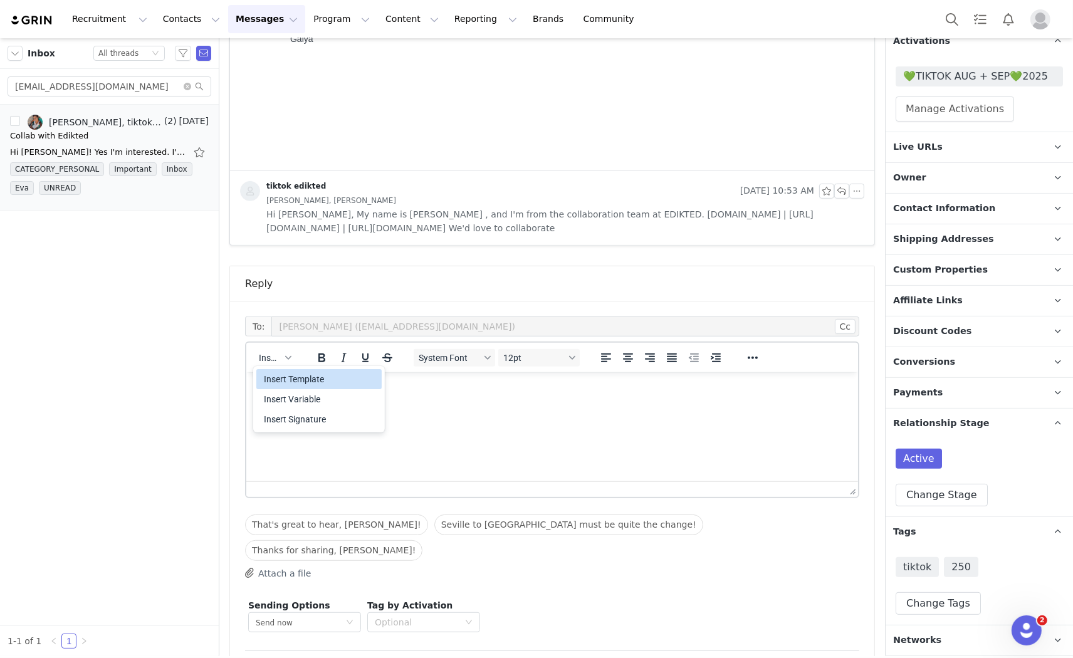
click at [288, 383] on div "Insert Template" at bounding box center [320, 379] width 113 height 15
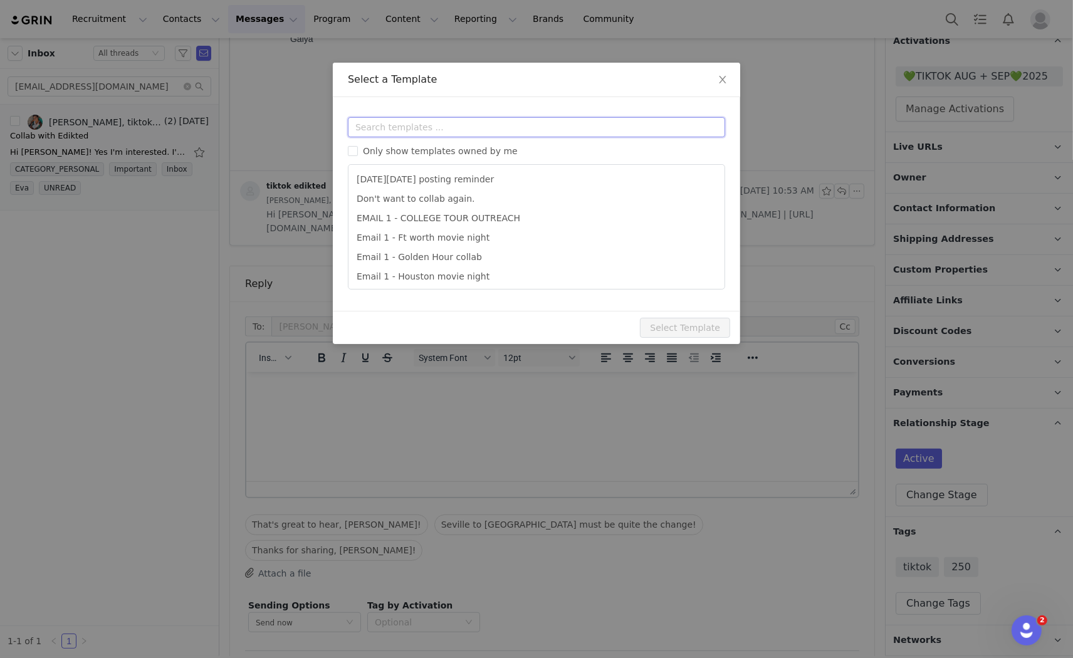
click at [378, 132] on input "text" at bounding box center [536, 127] width 377 height 20
type input "1"
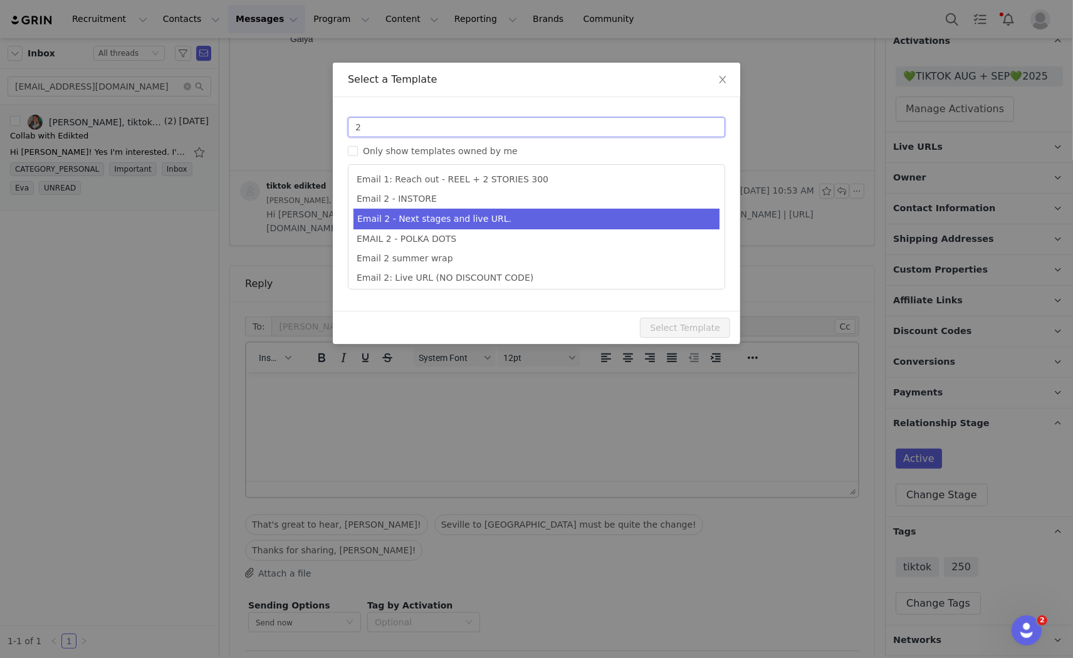
type input "2"
type input "Collab with Edikted"
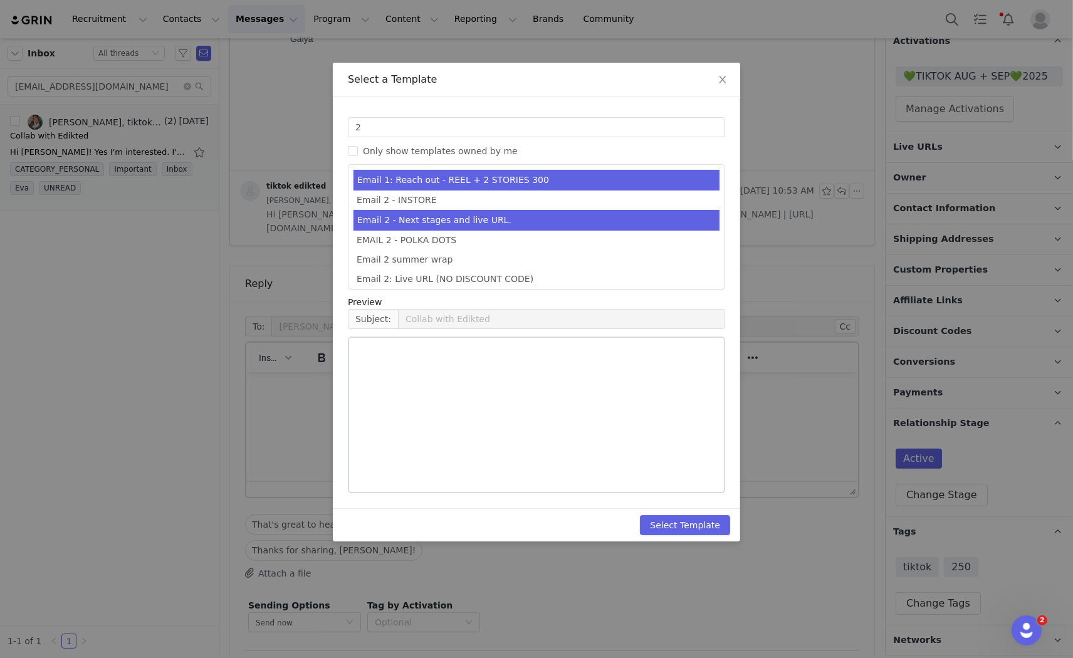
click at [478, 211] on li "Email 2 - Next stages and live URL." at bounding box center [537, 220] width 366 height 21
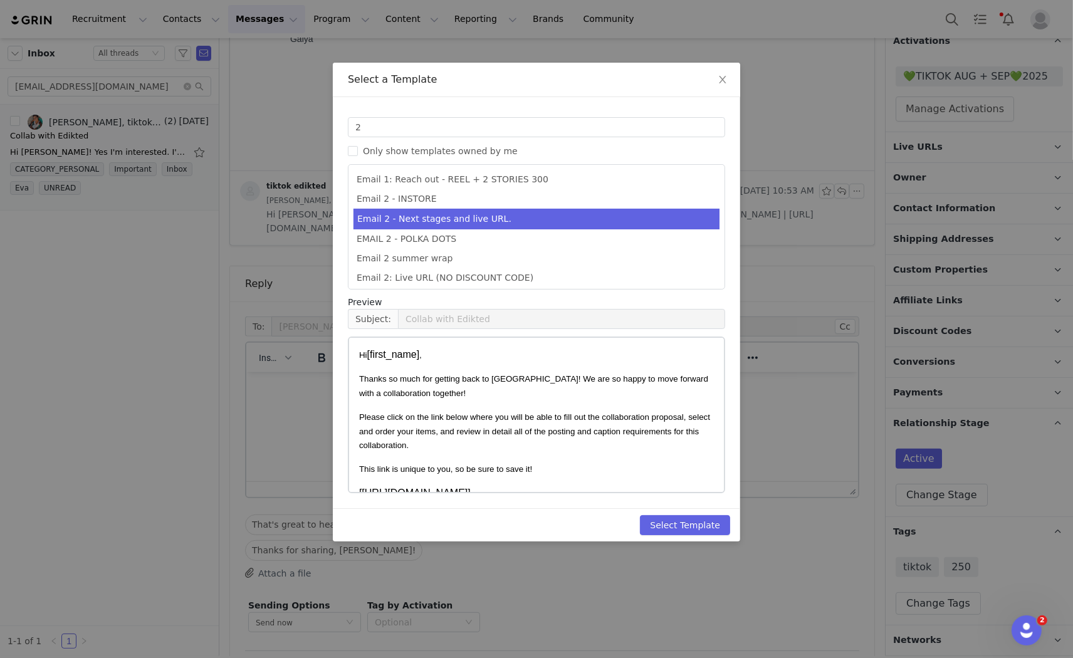
click at [474, 216] on li "Email 2 - Next stages and live URL." at bounding box center [537, 219] width 366 height 21
click at [718, 527] on button "Select Template" at bounding box center [685, 525] width 90 height 20
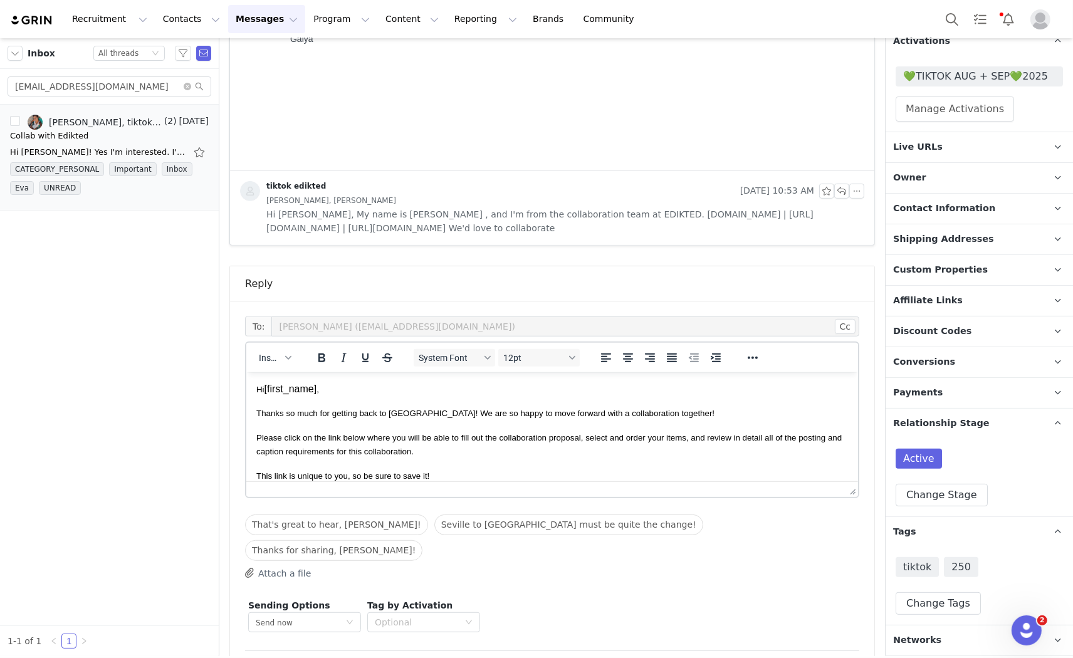
click at [828, 658] on button "Preview" at bounding box center [833, 671] width 55 height 20
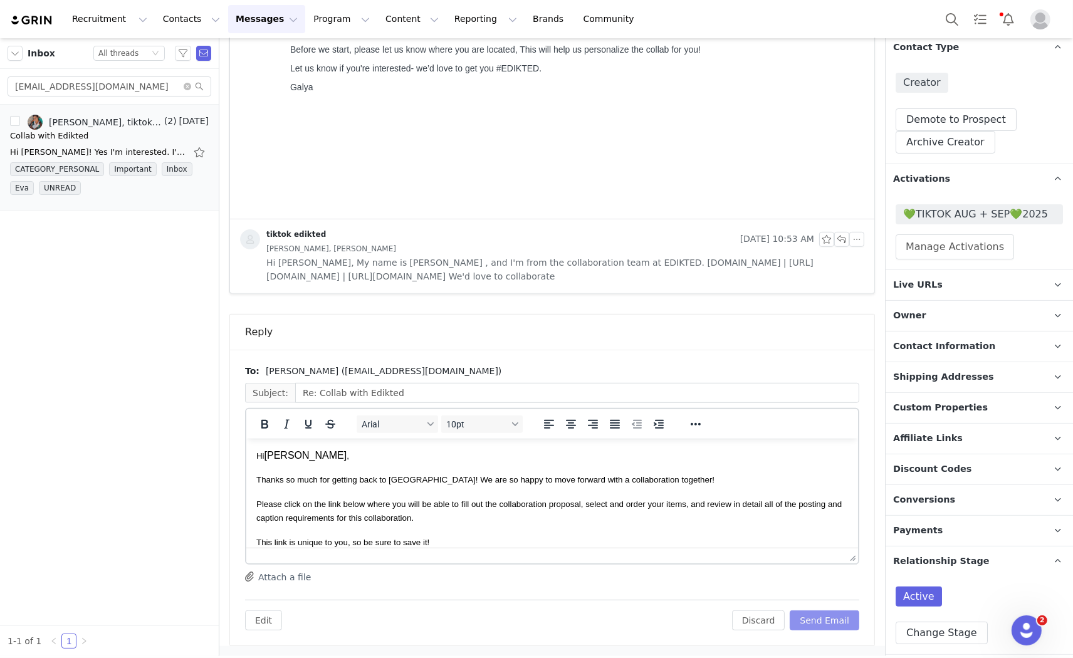
scroll to position [151, 0]
click at [962, 213] on span "💚TIKTOK AUG + SEP💚2025" at bounding box center [979, 215] width 152 height 15
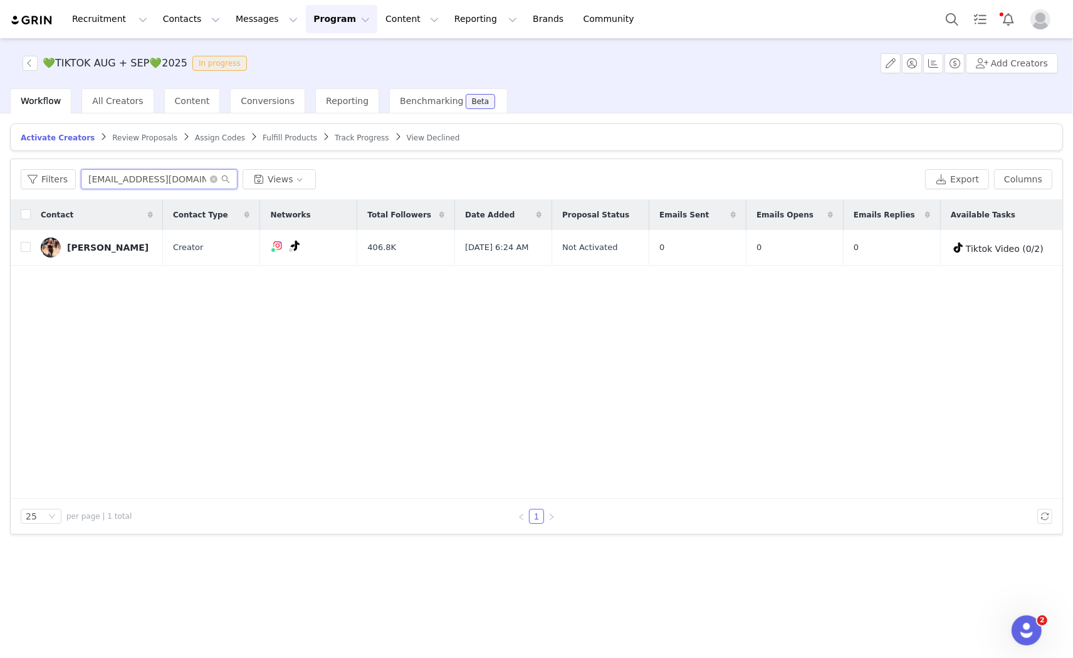
drag, startPoint x: 199, startPoint y: 179, endPoint x: 75, endPoint y: 169, distance: 124.5
click at [75, 169] on div "Filters [EMAIL_ADDRESS][DOMAIN_NAME] Views" at bounding box center [471, 179] width 900 height 20
paste input "[EMAIL_ADDRESS]"
type input "[EMAIL_ADDRESS][DOMAIN_NAME]"
click at [25, 243] on input "checkbox" at bounding box center [26, 247] width 10 height 10
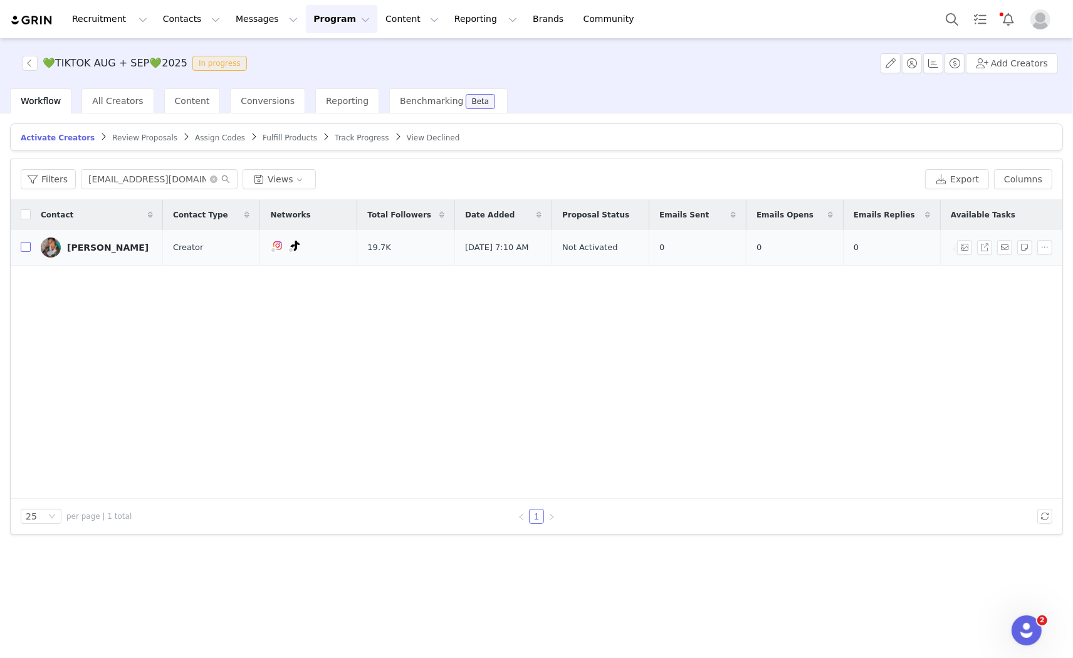
checkbox input "true"
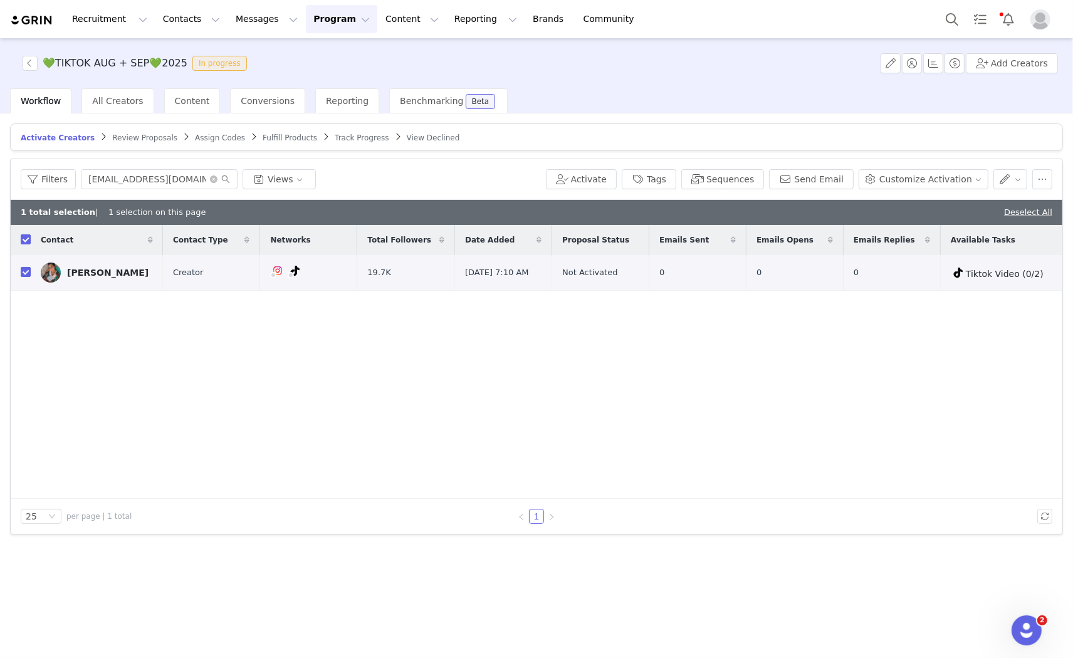
click at [958, 165] on div "Filters [EMAIL_ADDRESS][DOMAIN_NAME] Views Activate Tags Sequences Send Email C…" at bounding box center [537, 179] width 1052 height 41
click at [956, 174] on button "Customize Activation" at bounding box center [924, 179] width 130 height 20
click at [896, 201] on span "Edit Product Selection" at bounding box center [940, 204] width 97 height 14
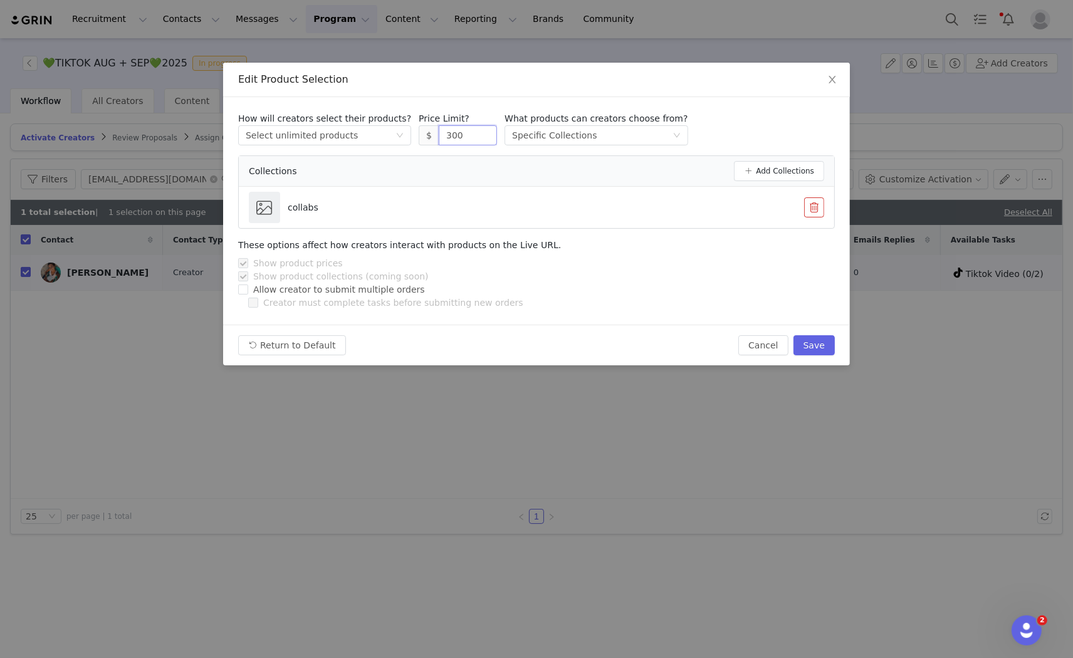
drag, startPoint x: 460, startPoint y: 139, endPoint x: 410, endPoint y: 133, distance: 50.5
click at [419, 133] on span "$ 300" at bounding box center [458, 135] width 78 height 20
click at [831, 345] on button "Save" at bounding box center [814, 345] width 41 height 20
type input "300"
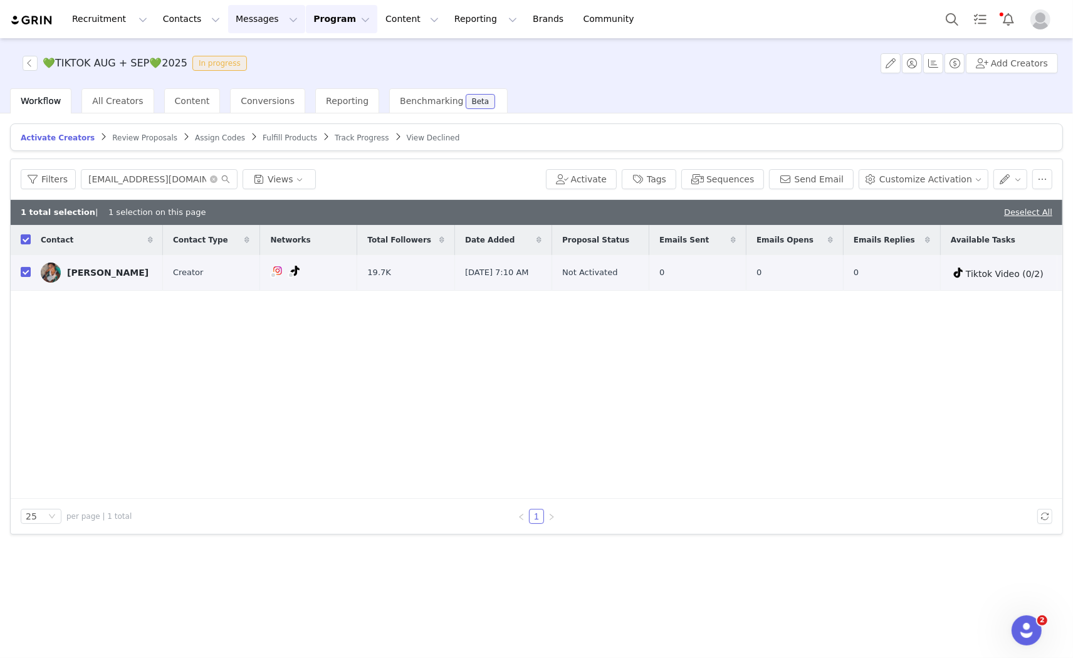
click at [233, 28] on button "Messages Messages" at bounding box center [266, 19] width 77 height 28
click at [261, 84] on div "Inbox" at bounding box center [257, 78] width 84 height 13
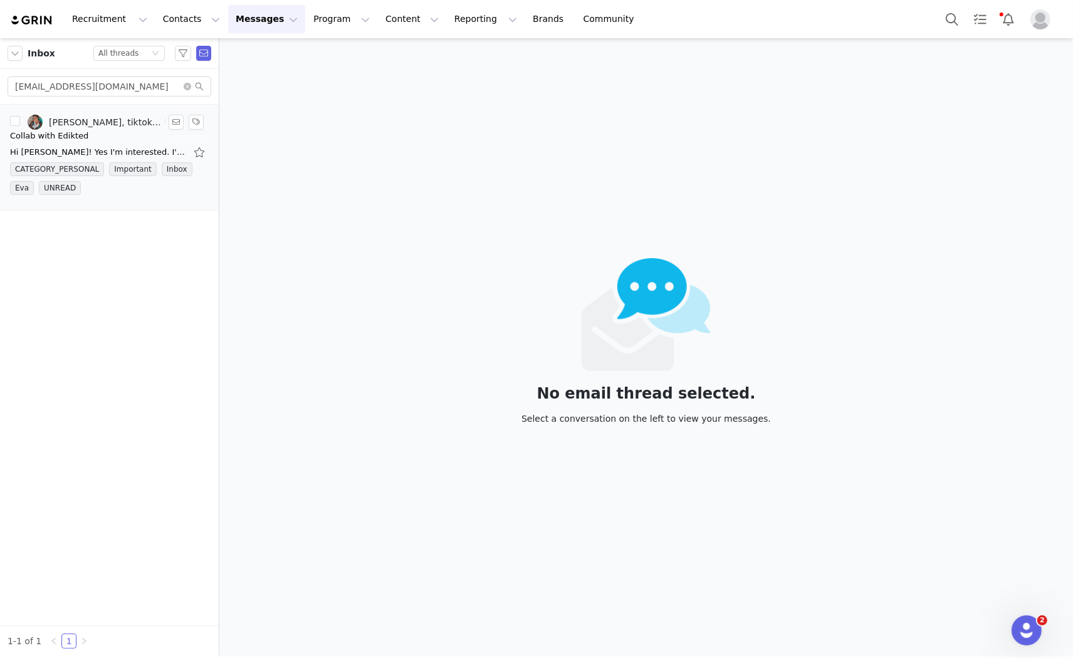
click at [91, 130] on div "Collab with Edikted" at bounding box center [109, 136] width 199 height 13
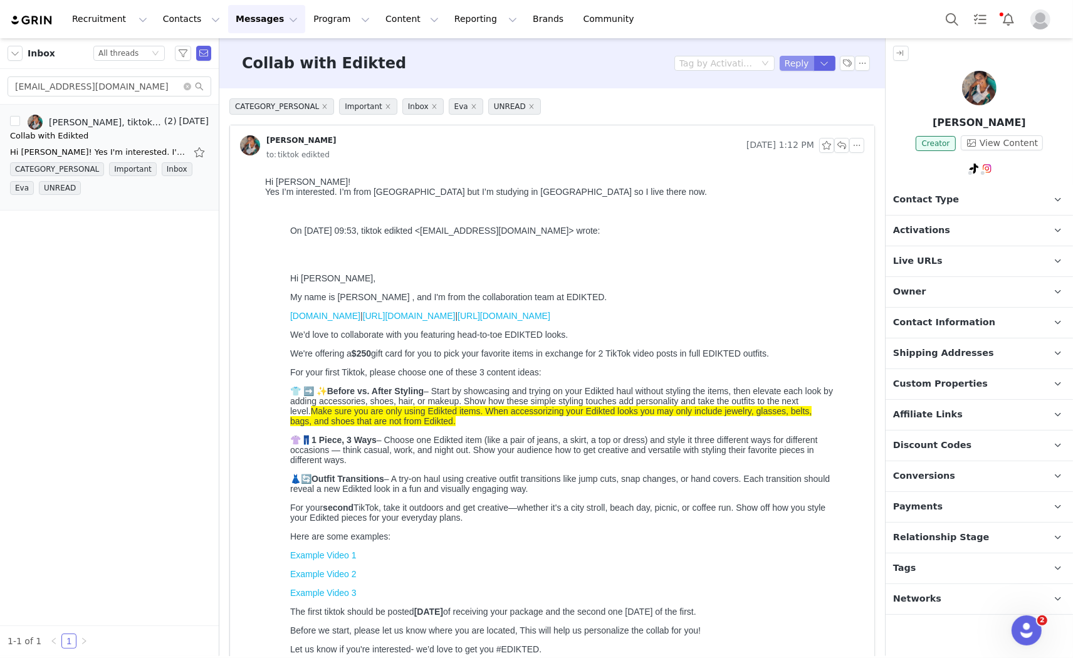
click at [780, 59] on button "Reply" at bounding box center [797, 63] width 34 height 15
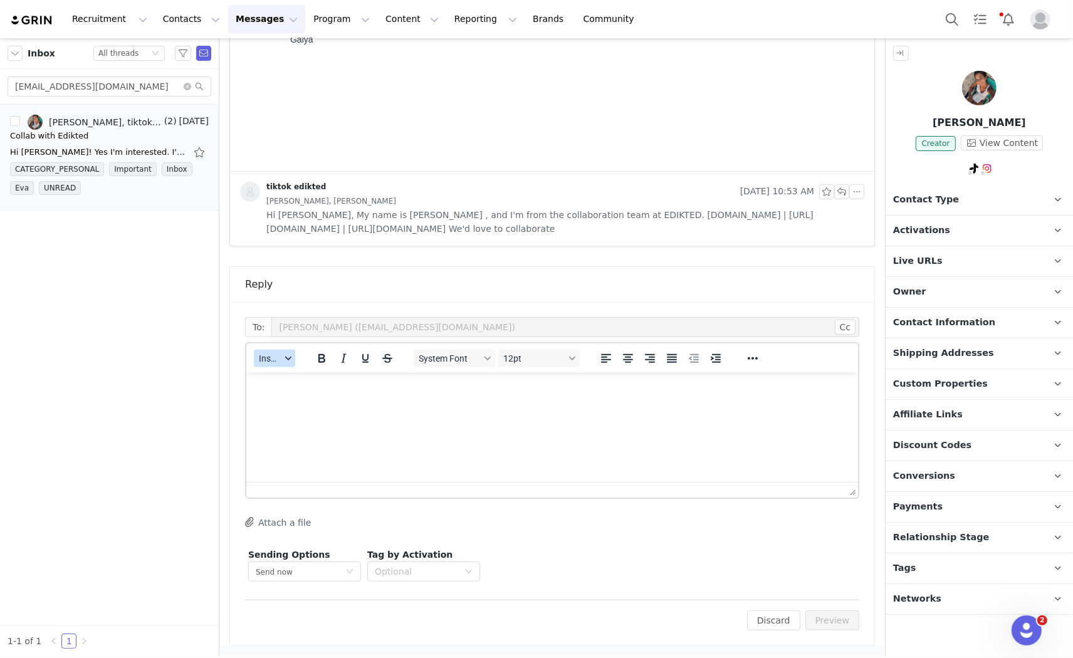
click at [267, 357] on span "Insert" at bounding box center [270, 359] width 22 height 10
click at [330, 381] on div "Insert Template" at bounding box center [320, 379] width 113 height 15
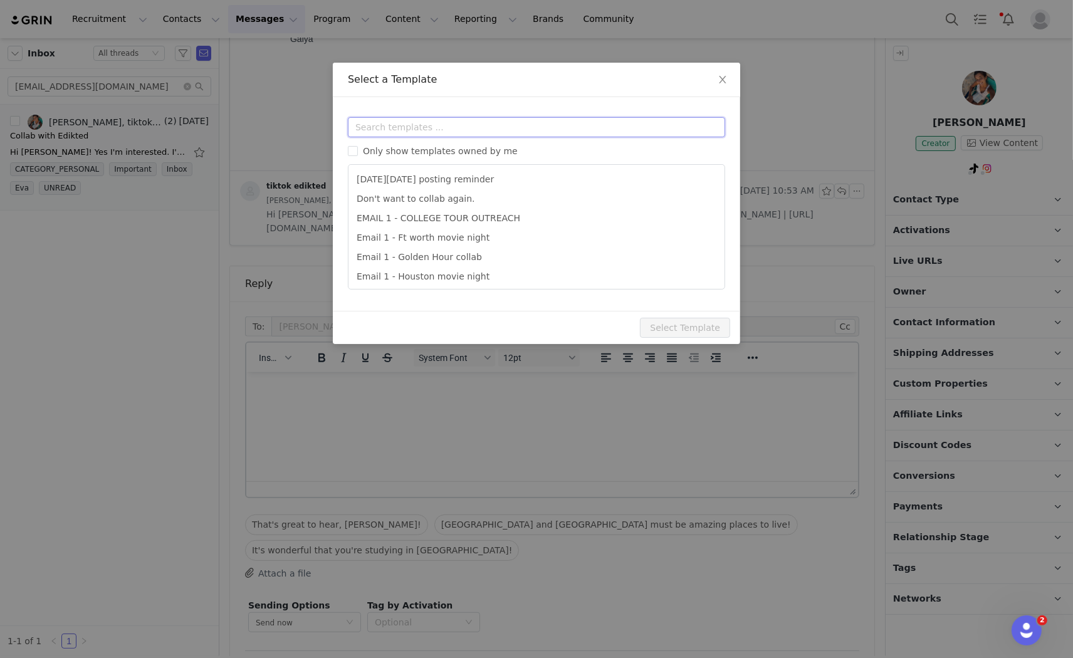
click at [380, 132] on input "text" at bounding box center [536, 127] width 377 height 20
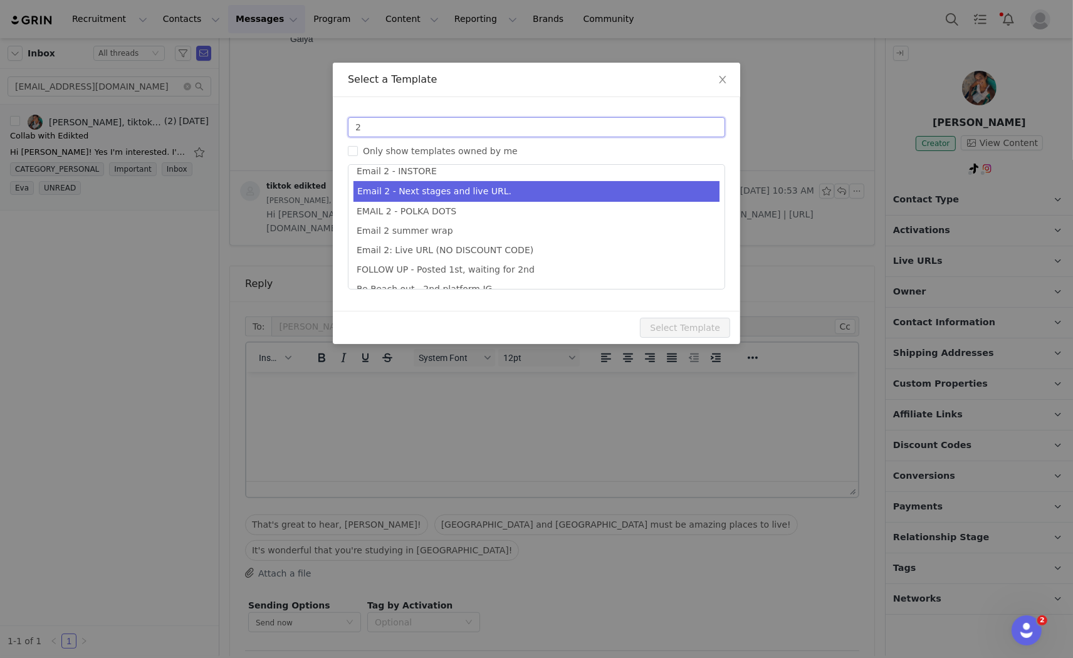
scroll to position [42, 0]
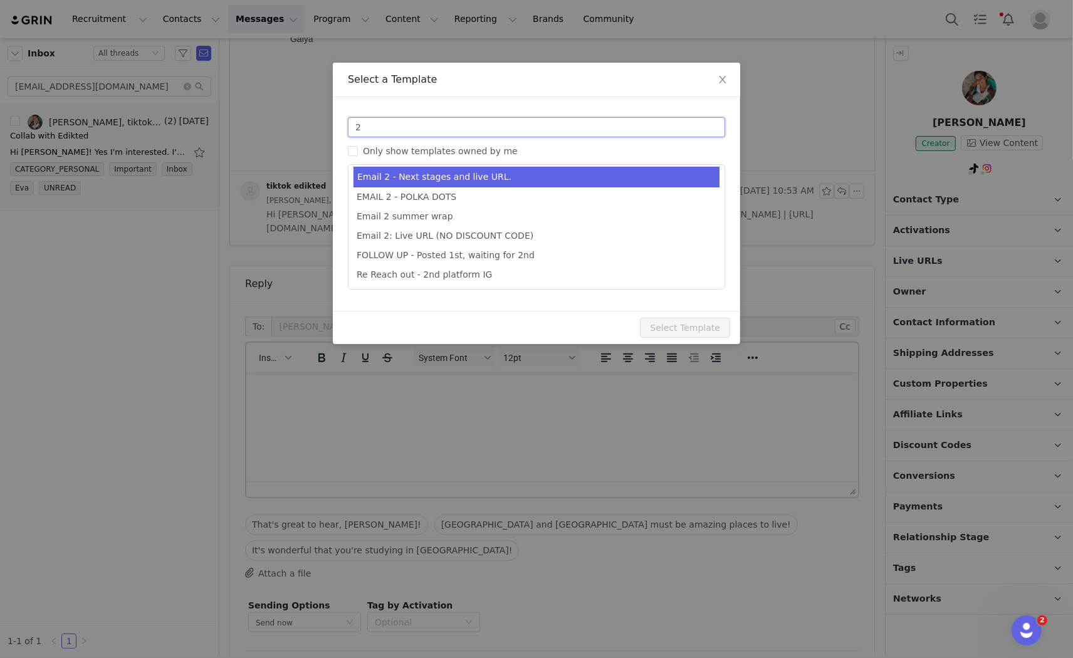
type input "2"
type input "Collab with Edikted"
click at [486, 172] on li "Email 2 - Next stages and live URL." at bounding box center [537, 177] width 366 height 21
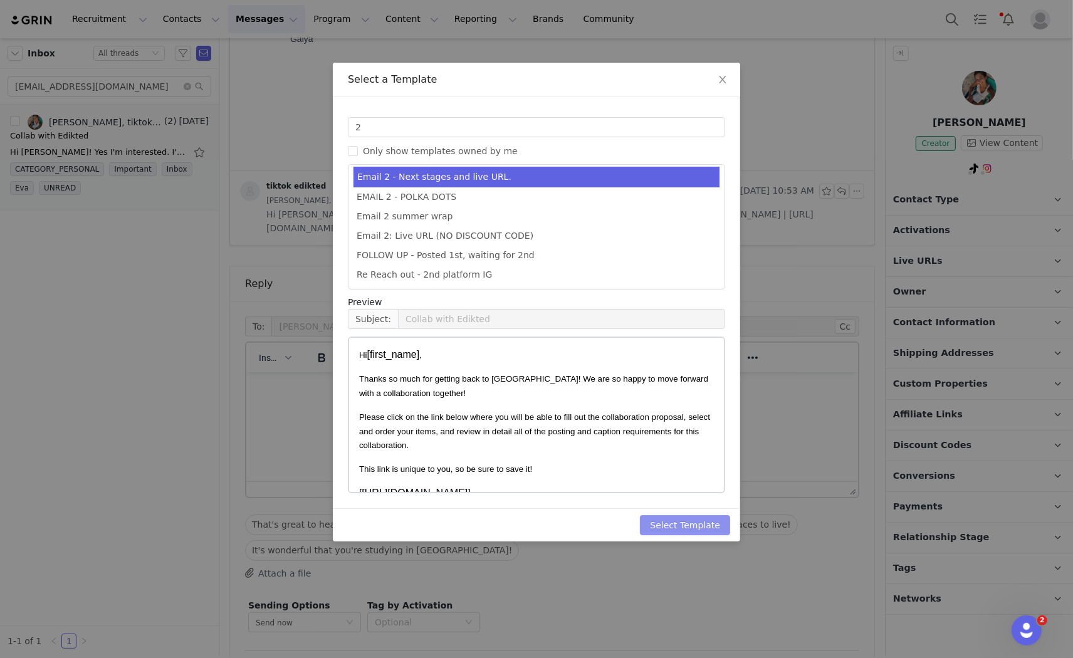
drag, startPoint x: 666, startPoint y: 521, endPoint x: 860, endPoint y: 498, distance: 195.1
click at [666, 520] on button "Select Template" at bounding box center [685, 525] width 90 height 20
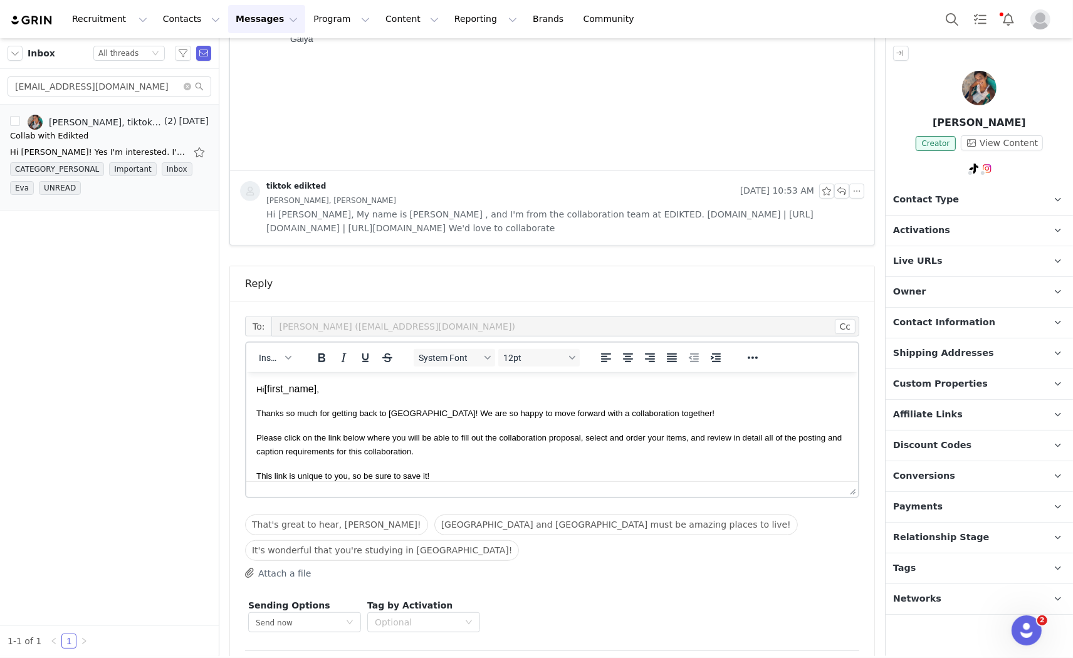
scroll to position [0, 0]
click at [829, 658] on button "Preview" at bounding box center [833, 671] width 55 height 20
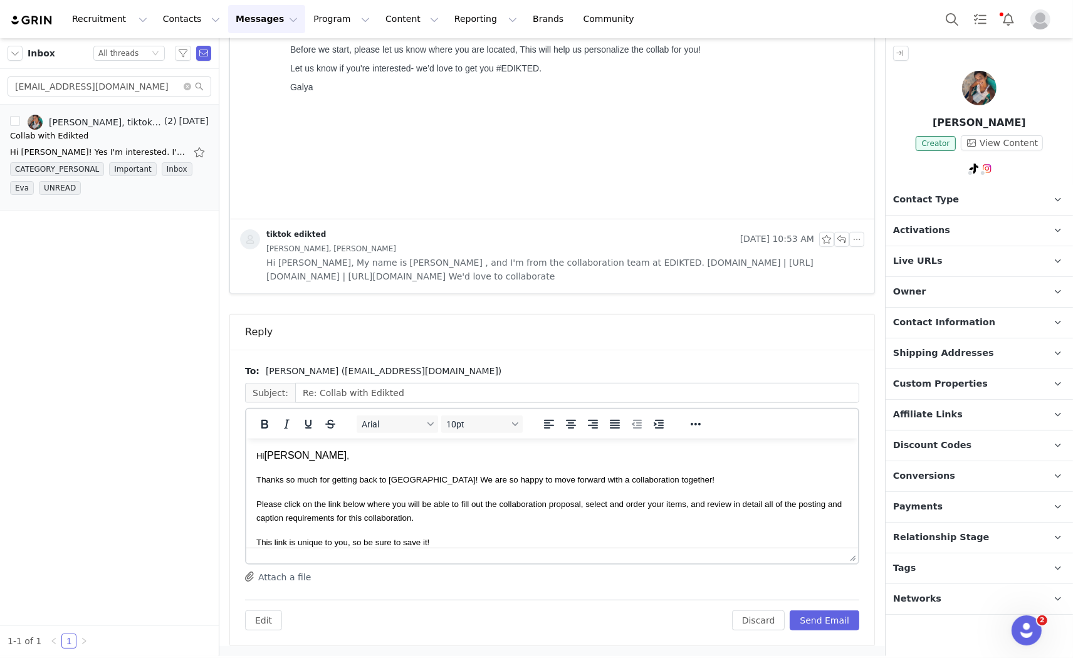
click at [797, 594] on div "To: Manuela Wamba (mwamba06@icloud.com) Subject: Re: Collab with Edikted Arial …" at bounding box center [552, 498] width 614 height 266
click at [826, 621] on button "Send Email" at bounding box center [825, 621] width 70 height 20
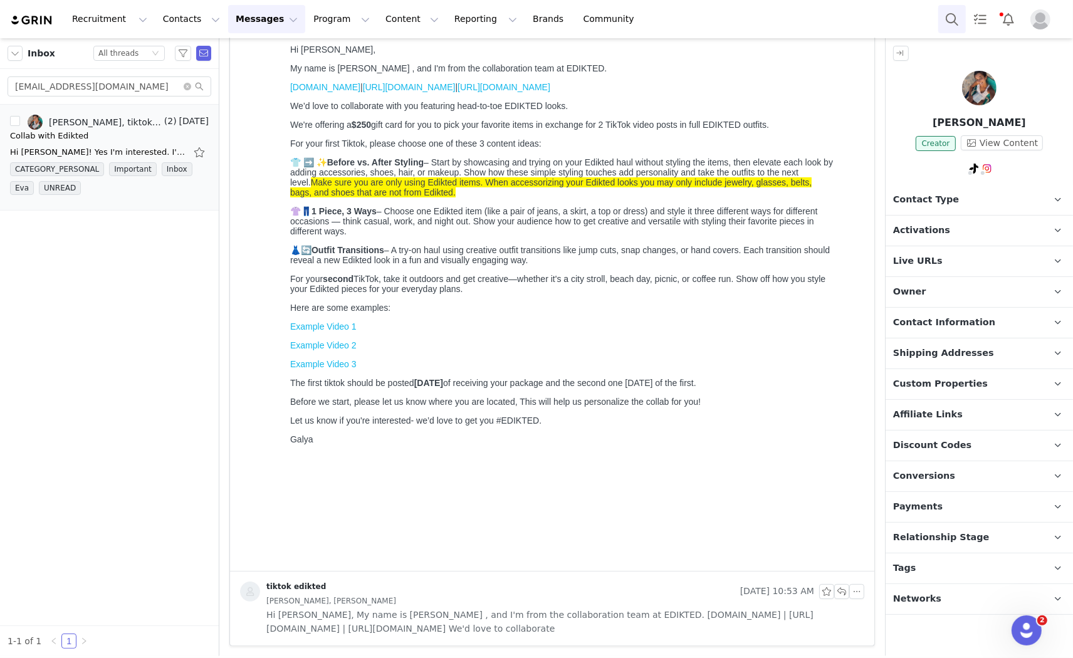
click at [950, 16] on button "Search" at bounding box center [952, 19] width 28 height 28
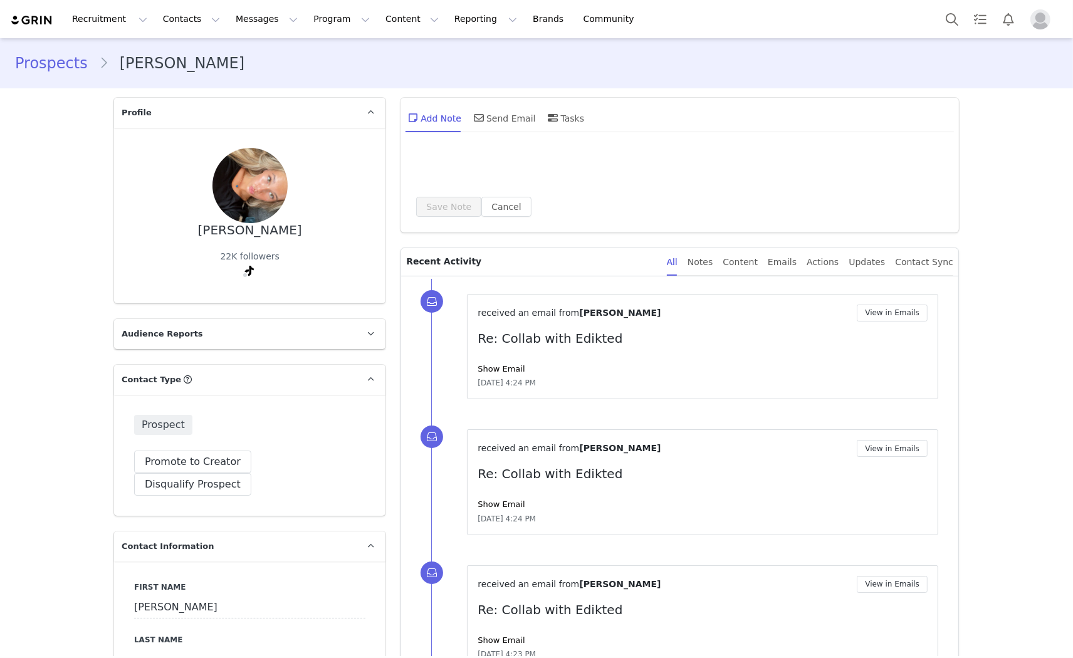
type input "+1 ([GEOGRAPHIC_DATA])"
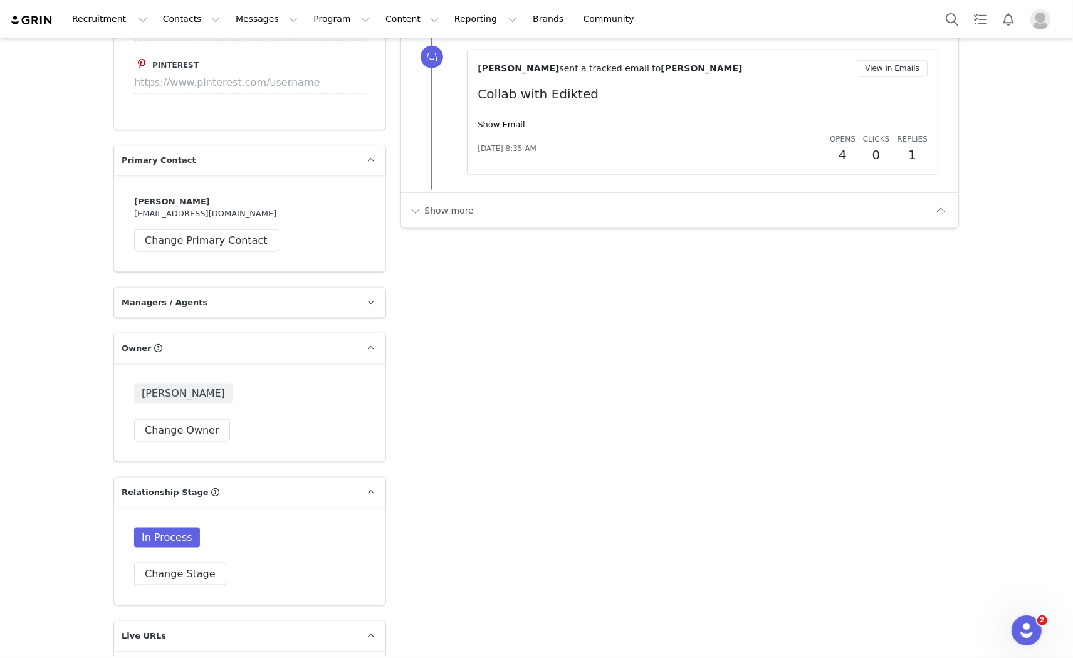
scroll to position [1809, 0]
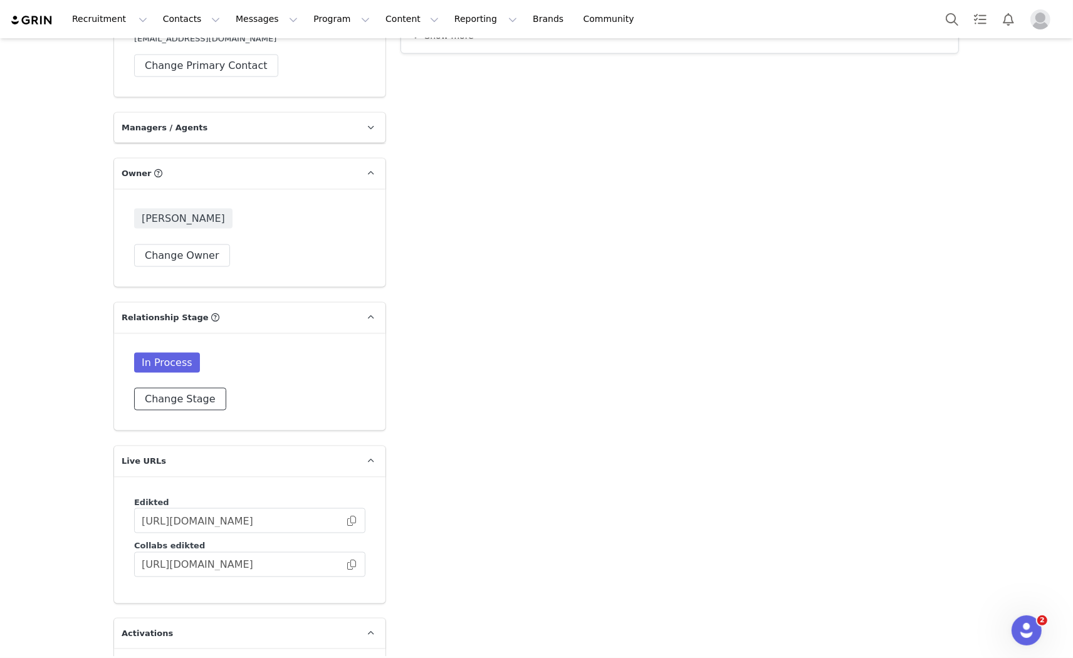
click at [183, 388] on button "Change Stage" at bounding box center [180, 399] width 92 height 23
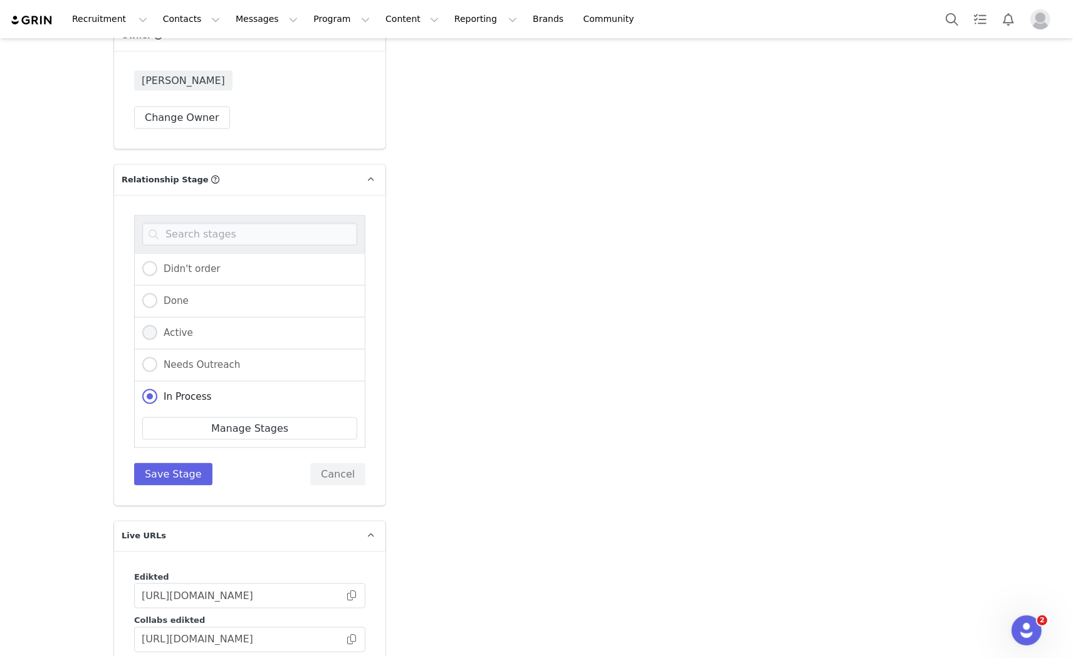
scroll to position [1948, 0]
click at [163, 326] on span "Active" at bounding box center [175, 331] width 36 height 11
click at [157, 324] on input "Active" at bounding box center [149, 332] width 15 height 16
radio input "true"
radio input "false"
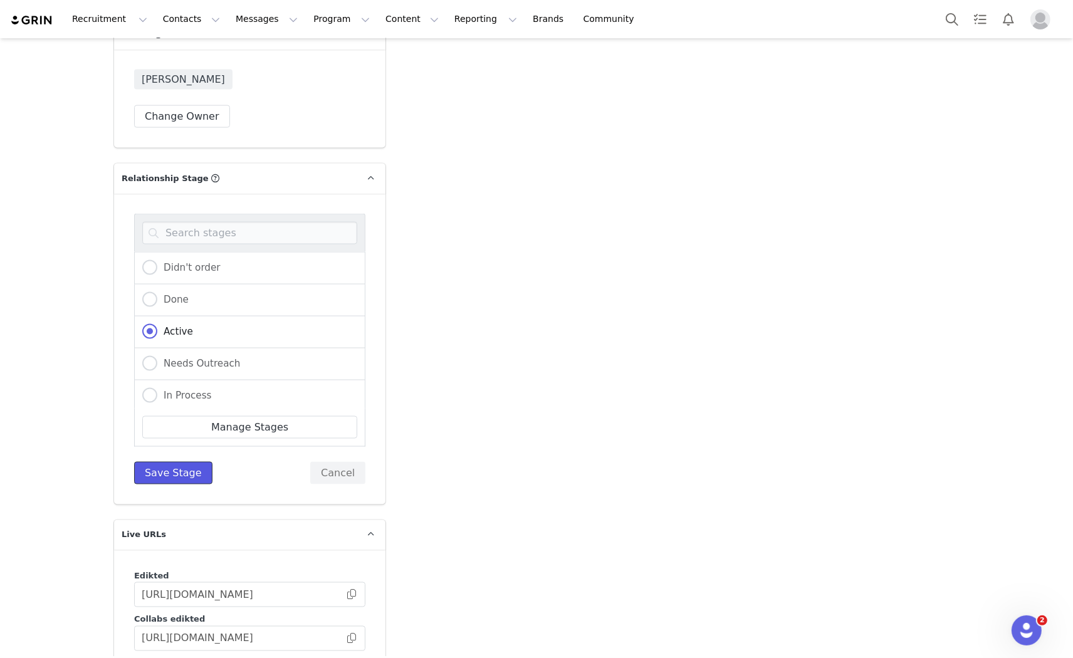
click at [160, 462] on button "Save Stage" at bounding box center [173, 473] width 78 height 23
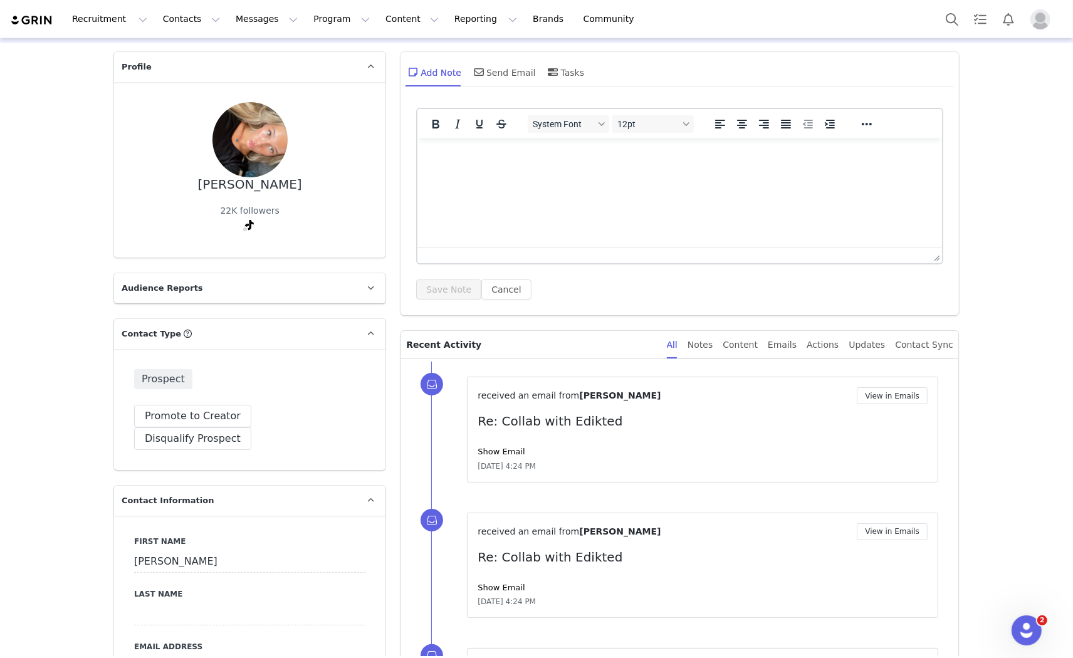
scroll to position [0, 0]
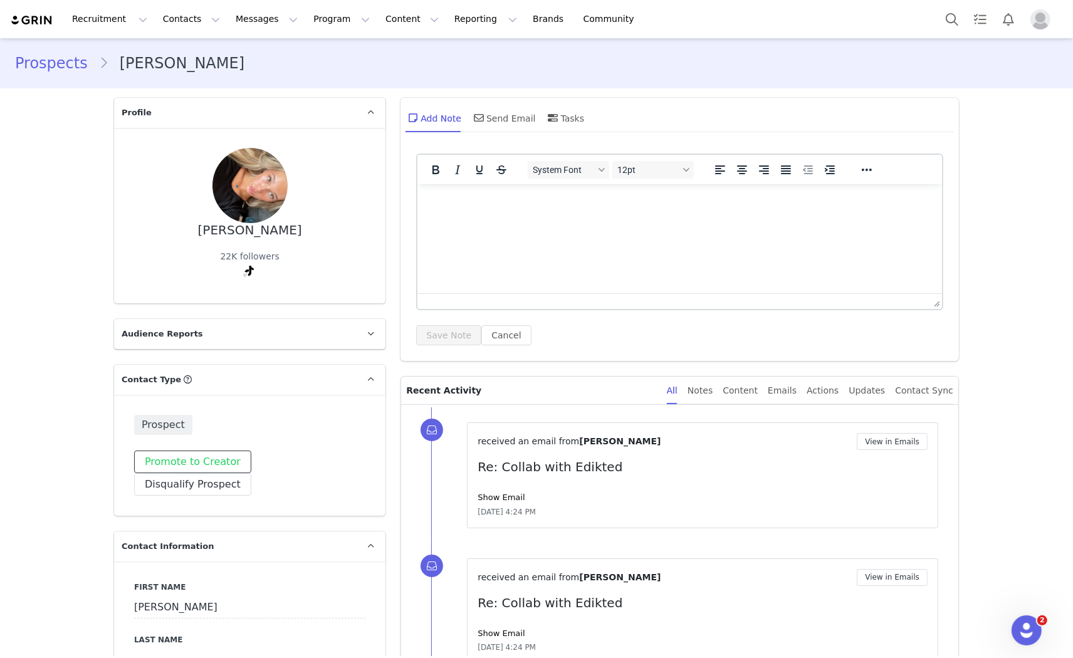
click at [173, 459] on button "Promote to Creator" at bounding box center [192, 462] width 117 height 23
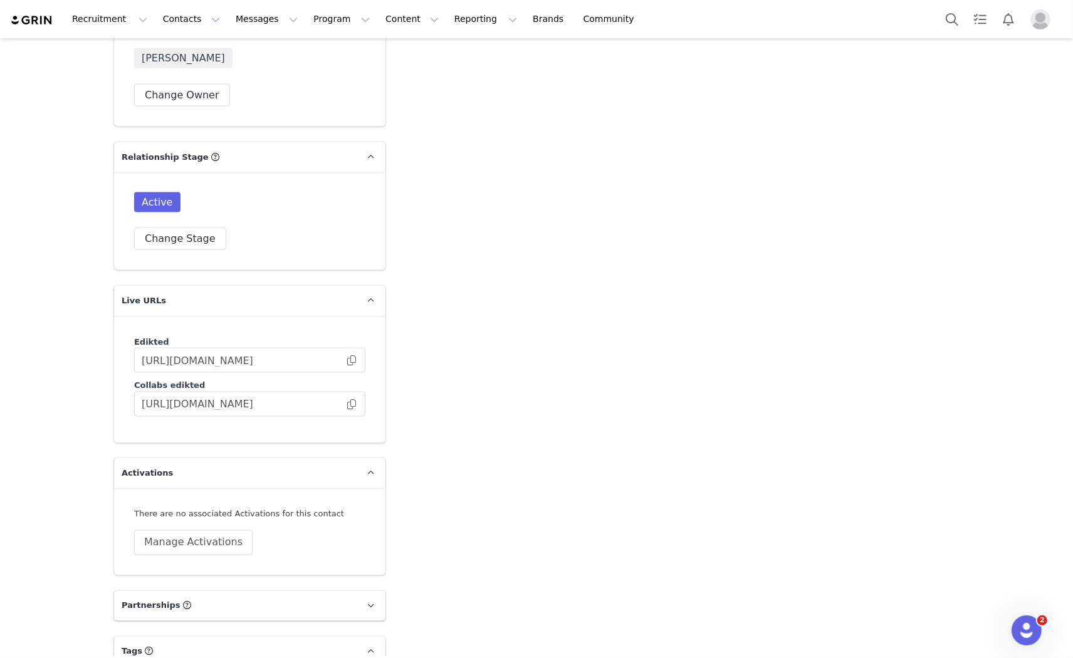
scroll to position [1950, 0]
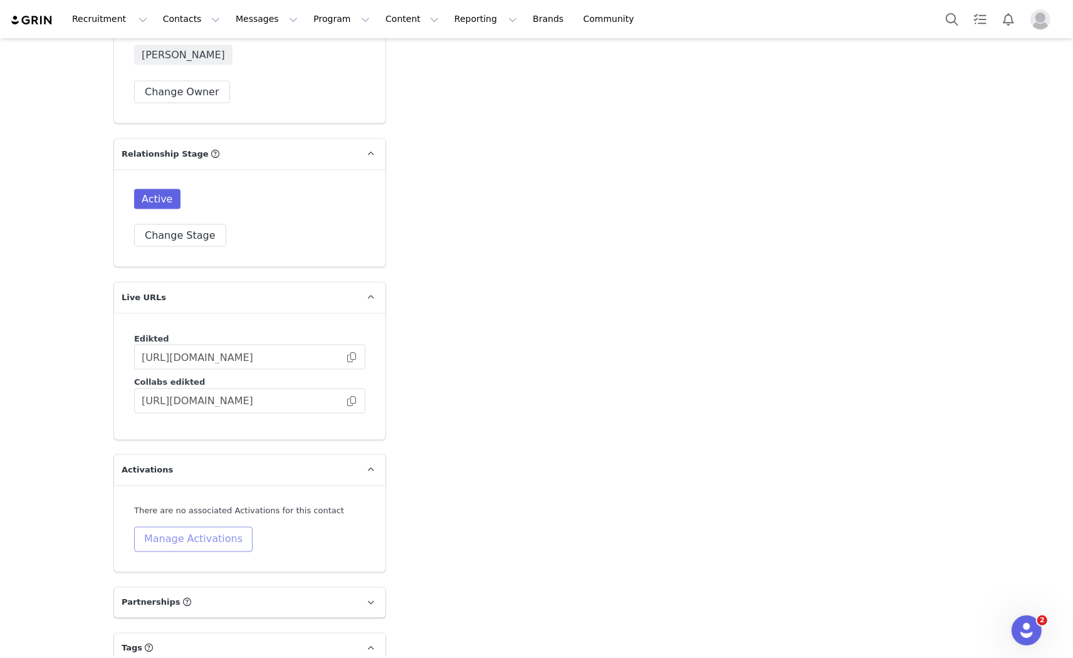
click at [187, 549] on button "Manage Activations" at bounding box center [193, 539] width 118 height 25
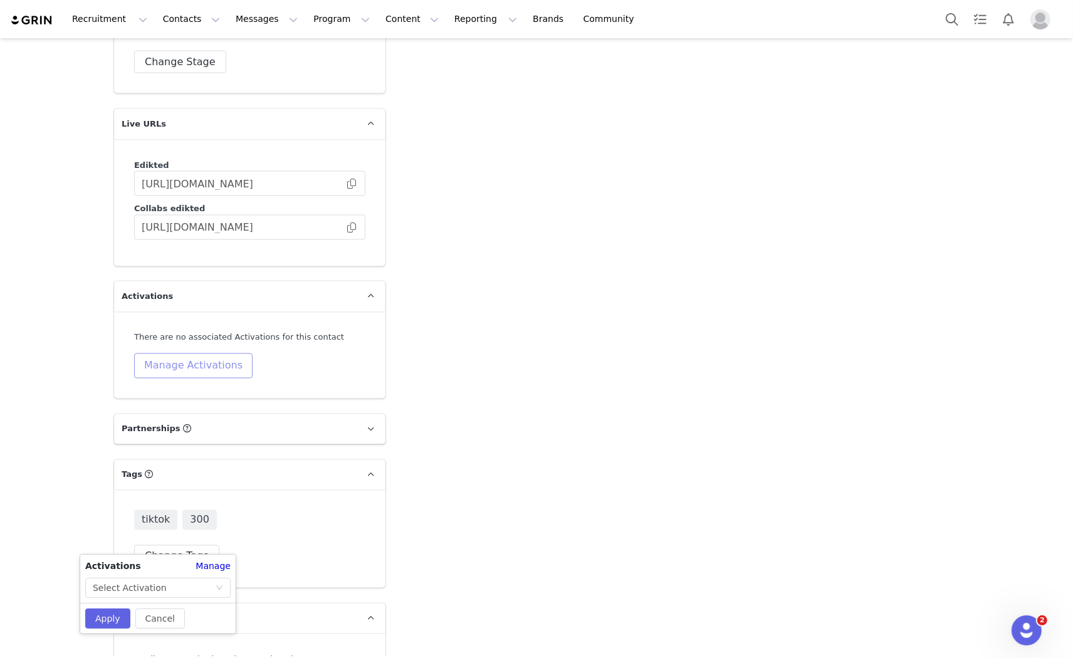
scroll to position [2298, 0]
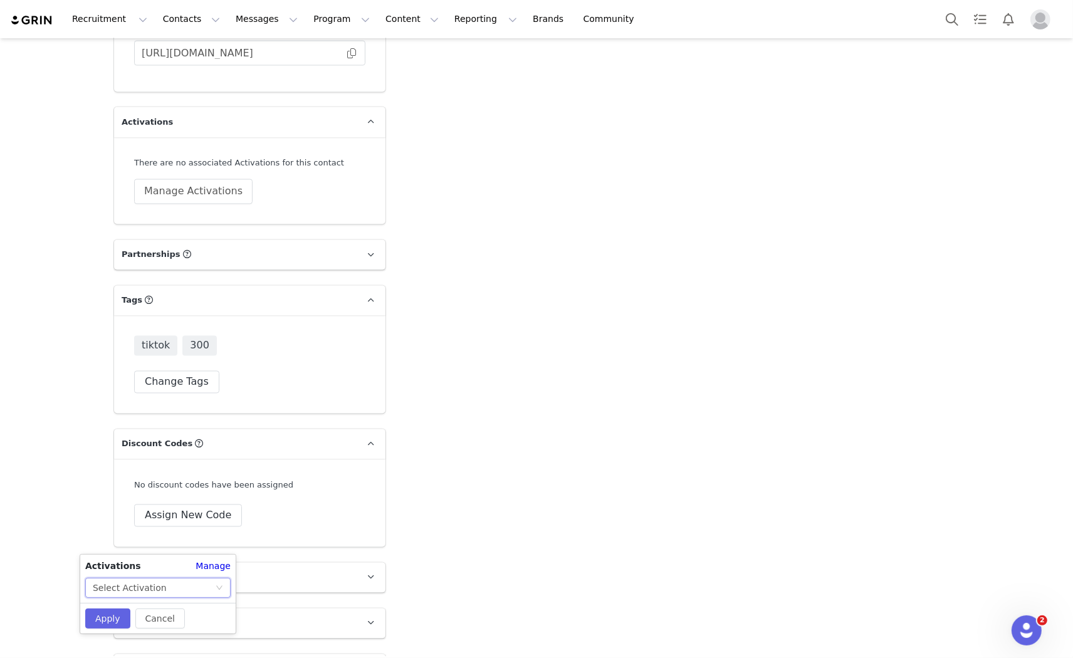
click at [192, 590] on body "Recruitment Recruitment Creator Search Curated Lists Landing Pages Web Extensio…" at bounding box center [536, 329] width 1073 height 658
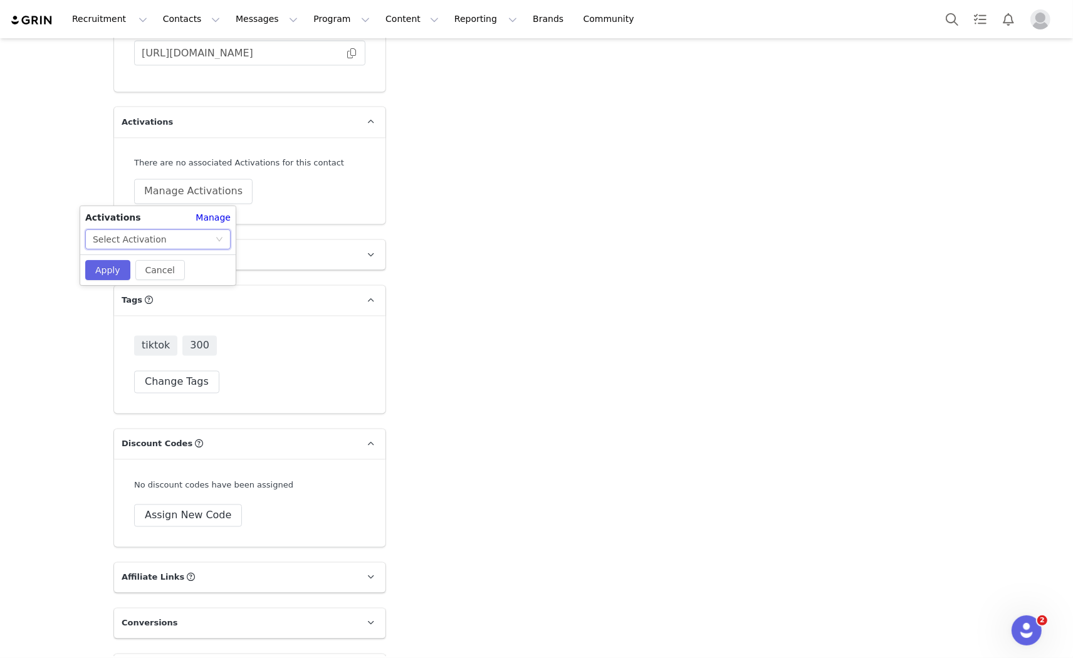
click at [167, 236] on div "Select Activation" at bounding box center [154, 239] width 122 height 19
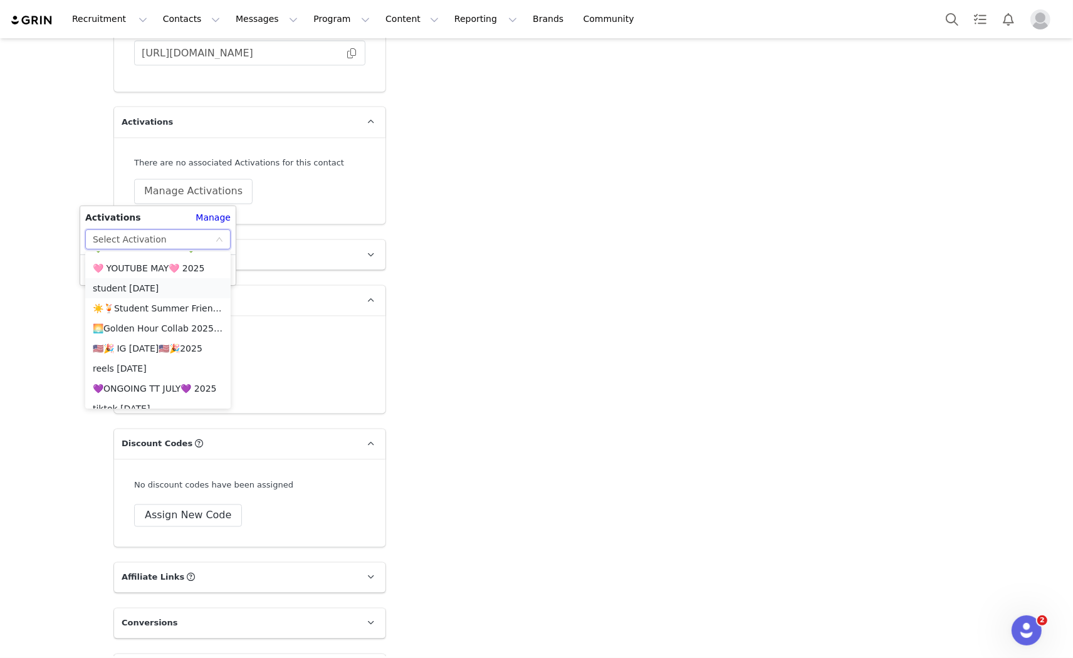
scroll to position [348, 0]
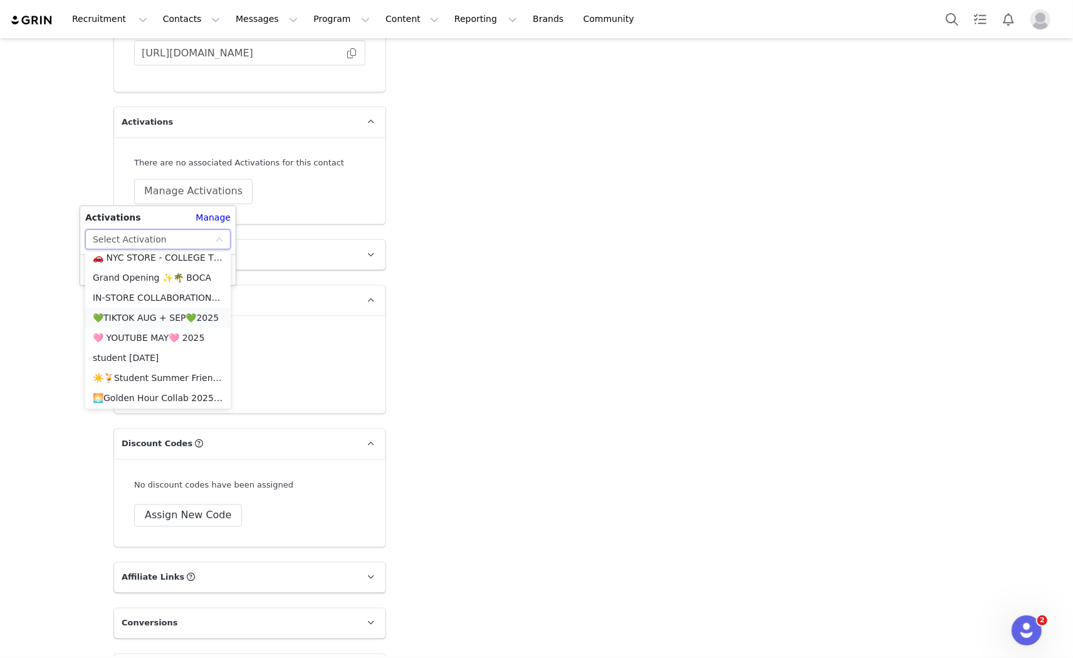
click at [145, 318] on li "💚TIKTOK AUG + SEP💚2025" at bounding box center [157, 318] width 145 height 20
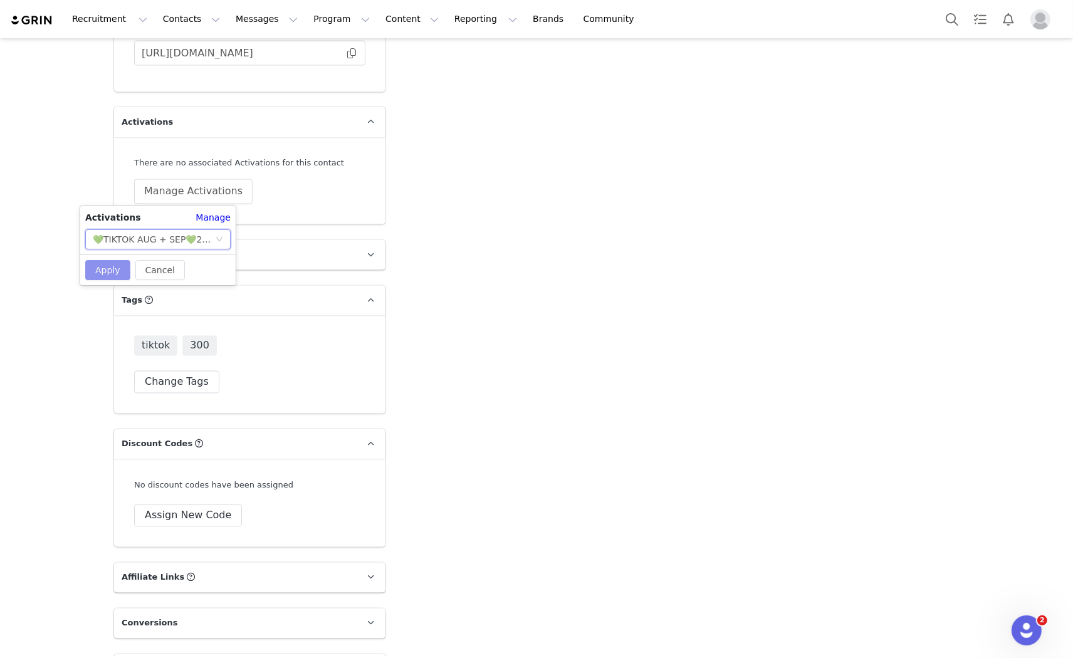
click at [105, 266] on button "Apply" at bounding box center [107, 270] width 45 height 20
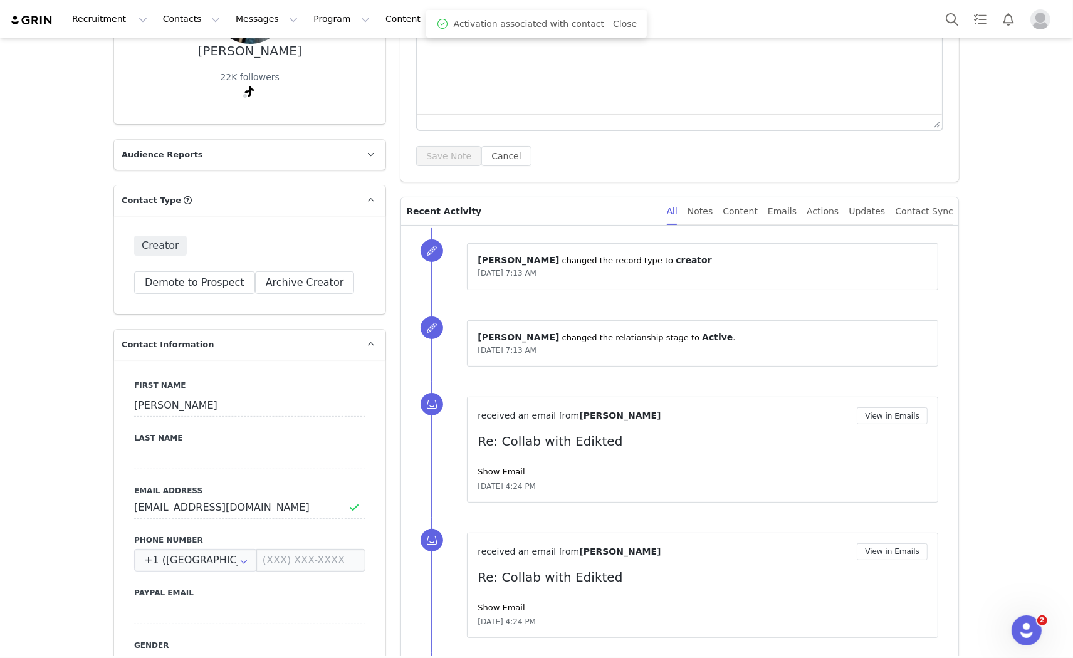
scroll to position [0, 0]
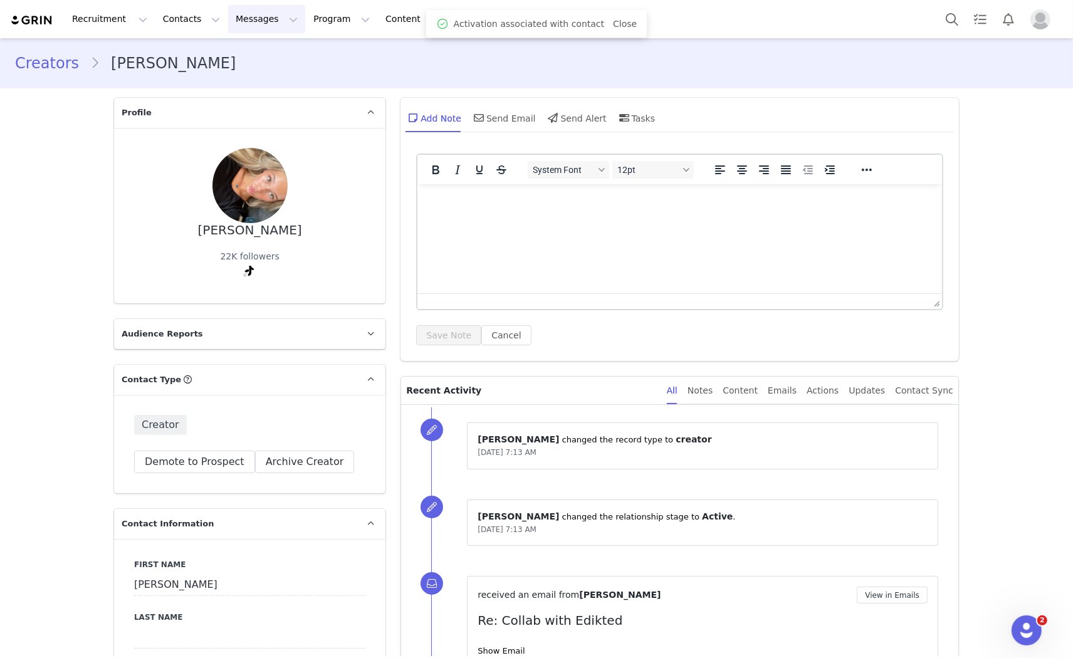
click at [239, 11] on button "Messages Messages" at bounding box center [266, 19] width 77 height 28
click at [236, 78] on p "Inbox" at bounding box center [230, 78] width 24 height 13
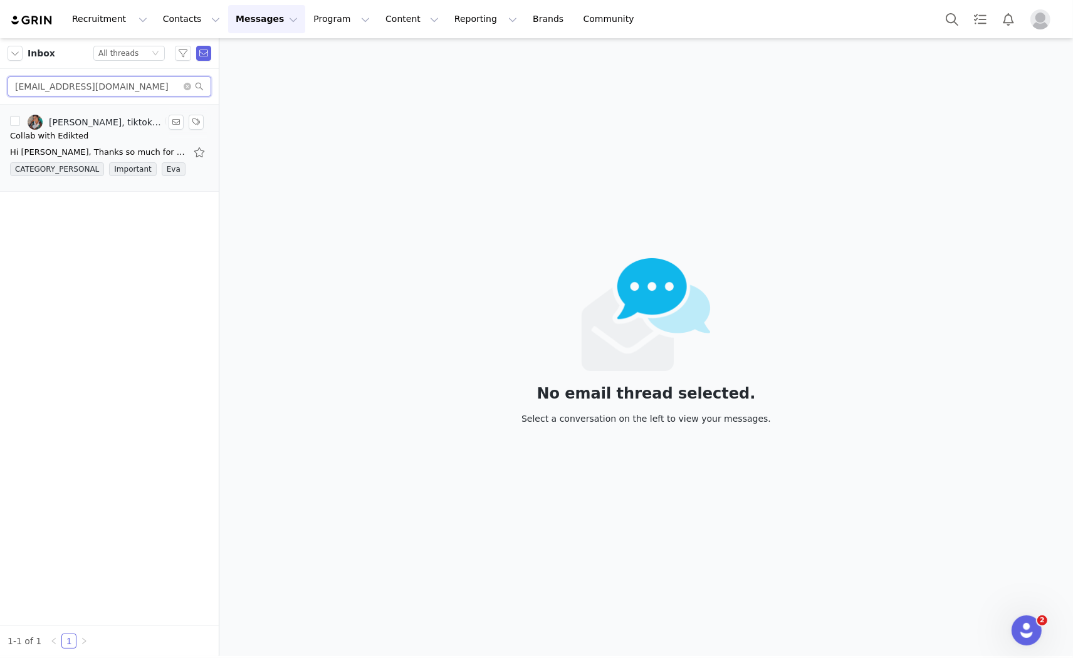
drag, startPoint x: 130, startPoint y: 85, endPoint x: 0, endPoint y: 108, distance: 131.8
click at [0, 108] on div "Inbox Status All threads mwamba06@icloud.com Manuela Wamba, tiktok edikted (3) …" at bounding box center [109, 347] width 219 height 618
paste input "lauraylajarvi0@gmail"
type input "[EMAIL_ADDRESS][DOMAIN_NAME]"
click at [79, 123] on div "[PERSON_NAME], tiktok edikted" at bounding box center [105, 122] width 113 height 10
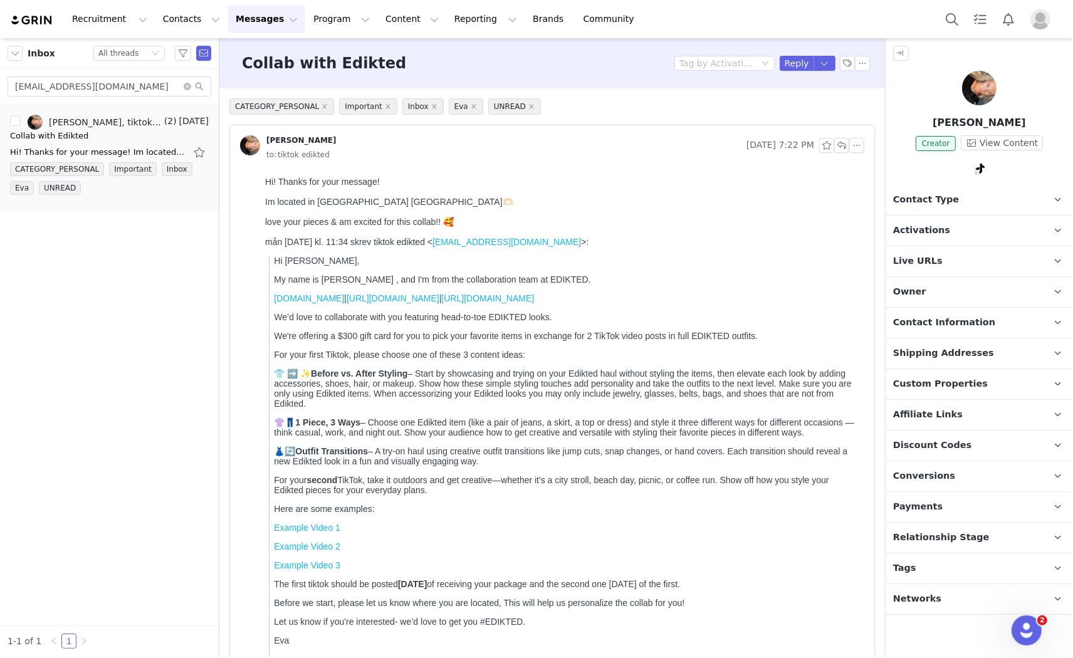
click at [925, 226] on span "Activations" at bounding box center [921, 231] width 57 height 14
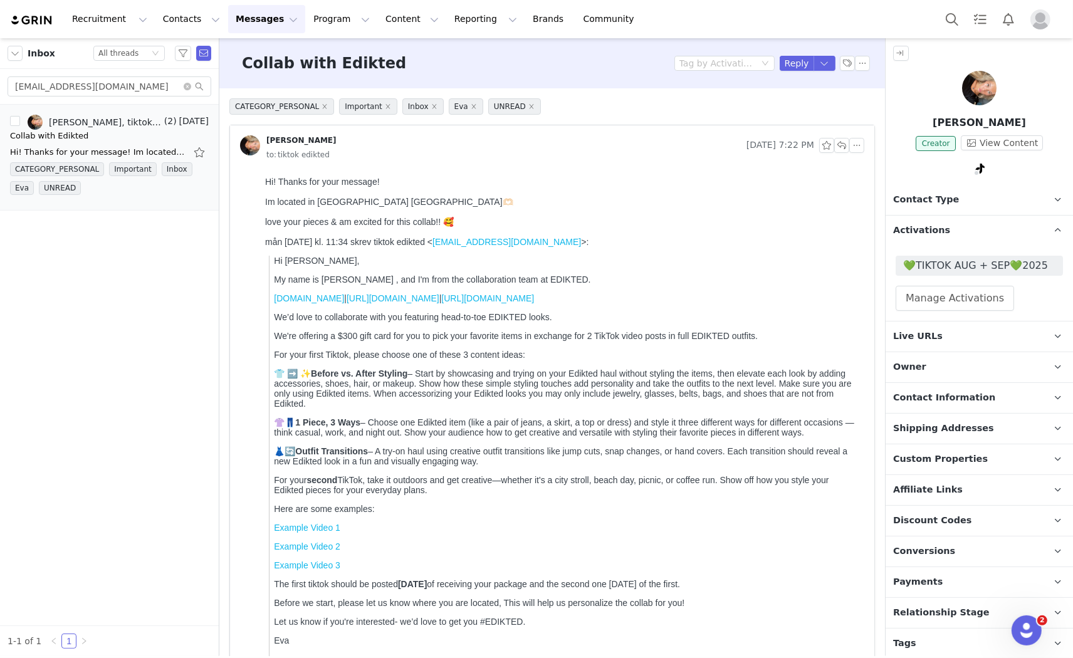
scroll to position [33, 0]
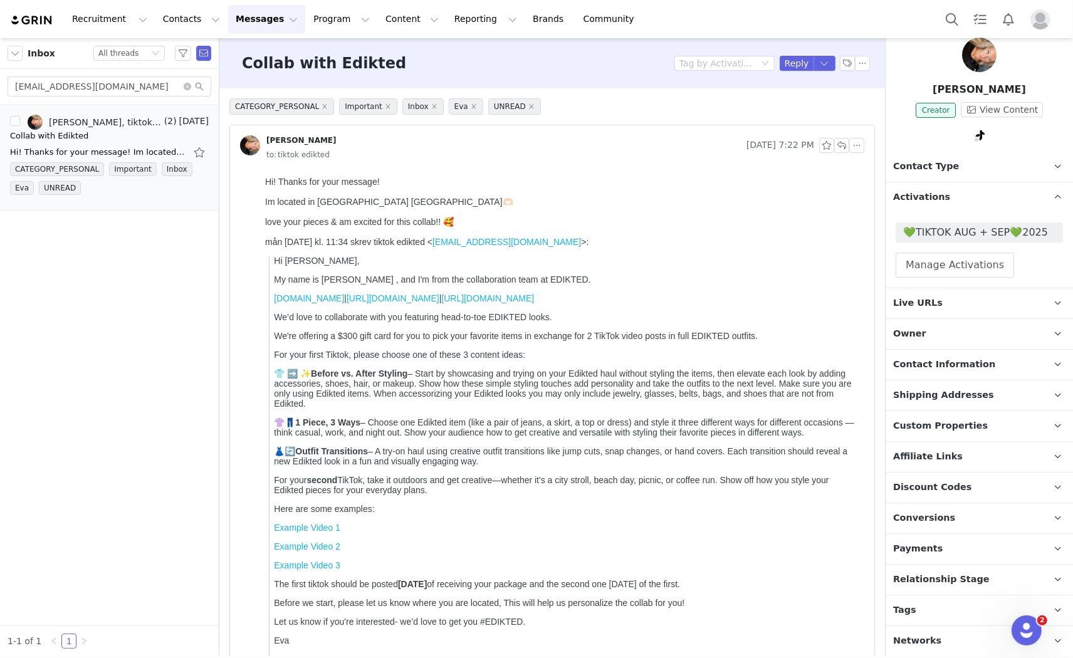
click at [920, 609] on p "Tags Keep track of your contacts by assigning them tags. You can then filter yo…" at bounding box center [964, 611] width 157 height 30
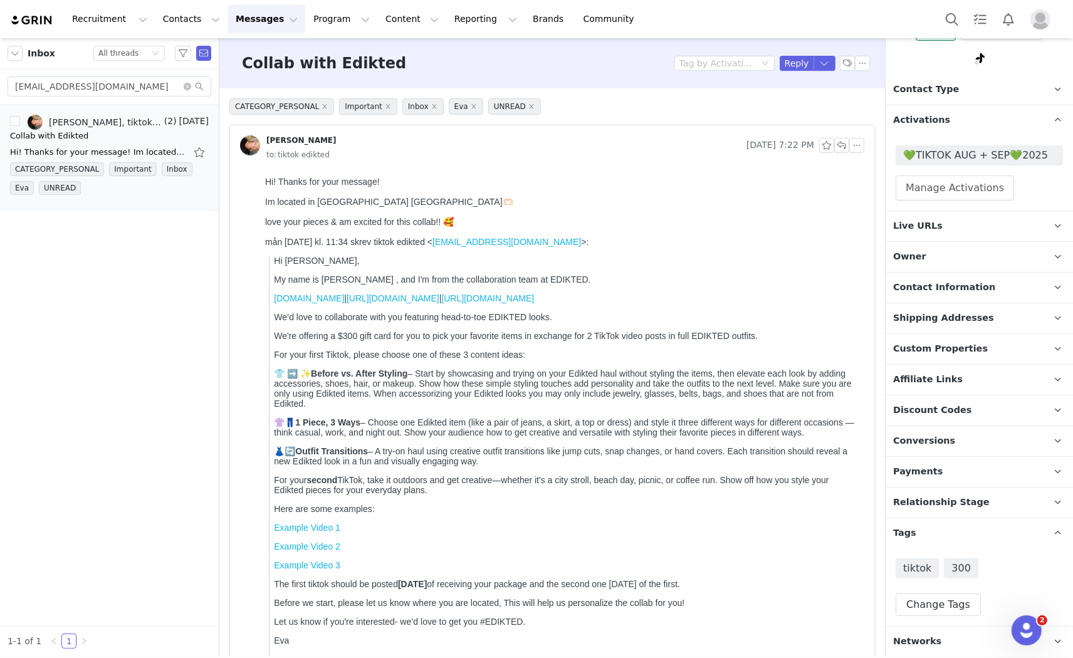
scroll to position [111, 0]
click at [953, 502] on span "Relationship Stage" at bounding box center [941, 502] width 97 height 14
click at [782, 58] on button "Reply" at bounding box center [797, 63] width 34 height 15
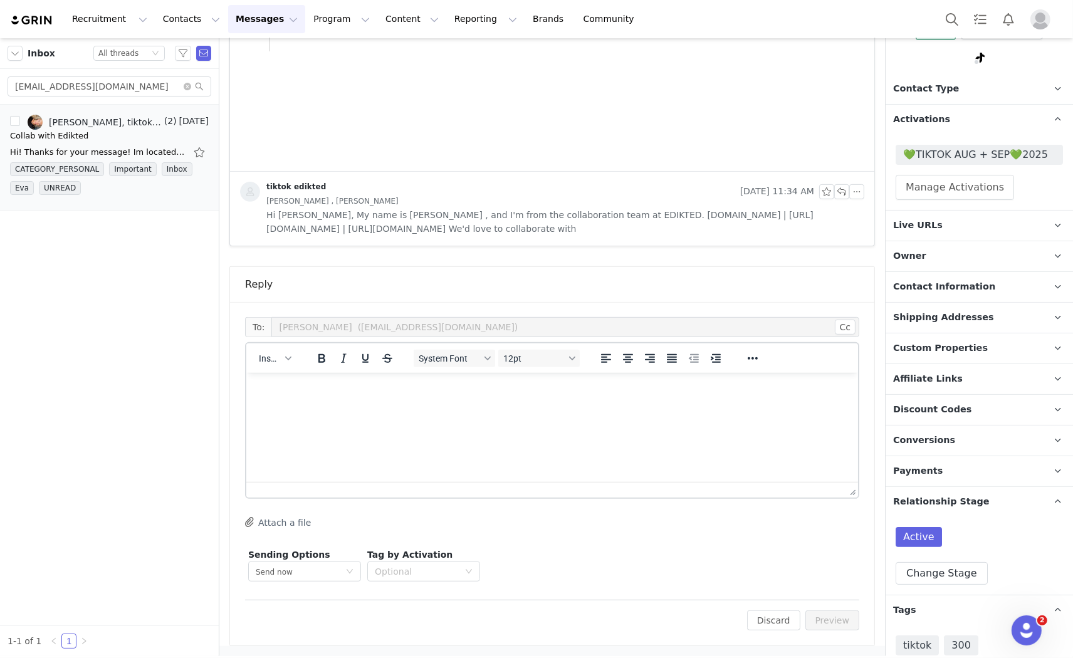
scroll to position [0, 0]
click at [276, 360] on span "Insert" at bounding box center [270, 359] width 22 height 10
click at [302, 382] on div "Insert Template" at bounding box center [320, 379] width 113 height 15
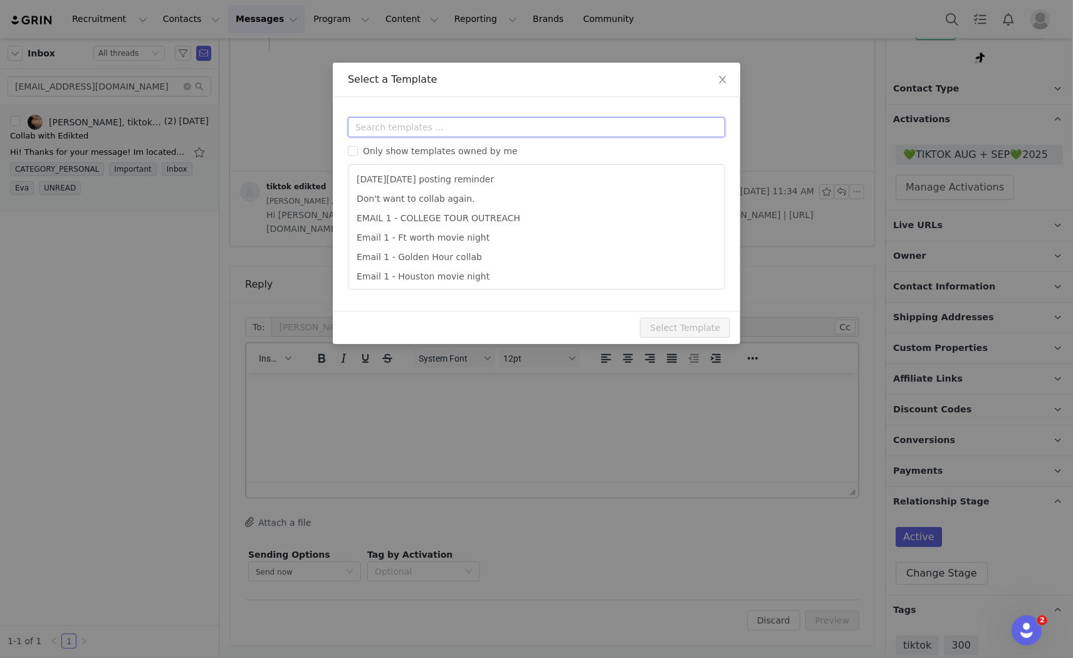
click at [381, 118] on input "text" at bounding box center [536, 127] width 377 height 20
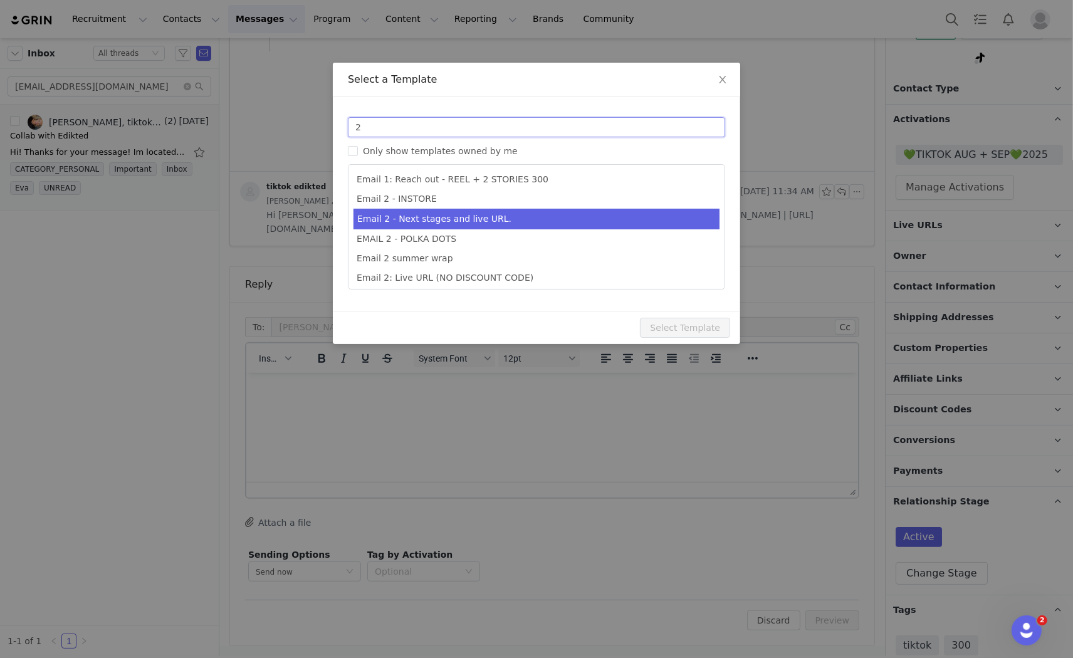
type input "2"
type input "Collab with Edikted"
click at [469, 216] on li "Email 2 - Next stages and live URL." at bounding box center [537, 219] width 366 height 21
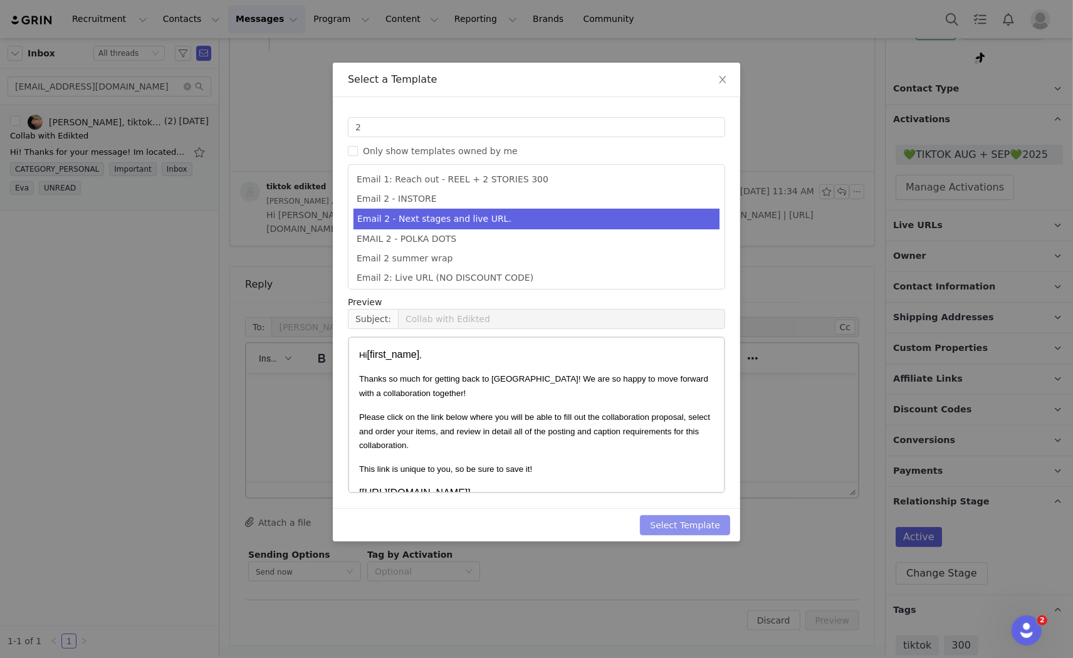
click at [705, 533] on button "Select Template" at bounding box center [685, 525] width 90 height 20
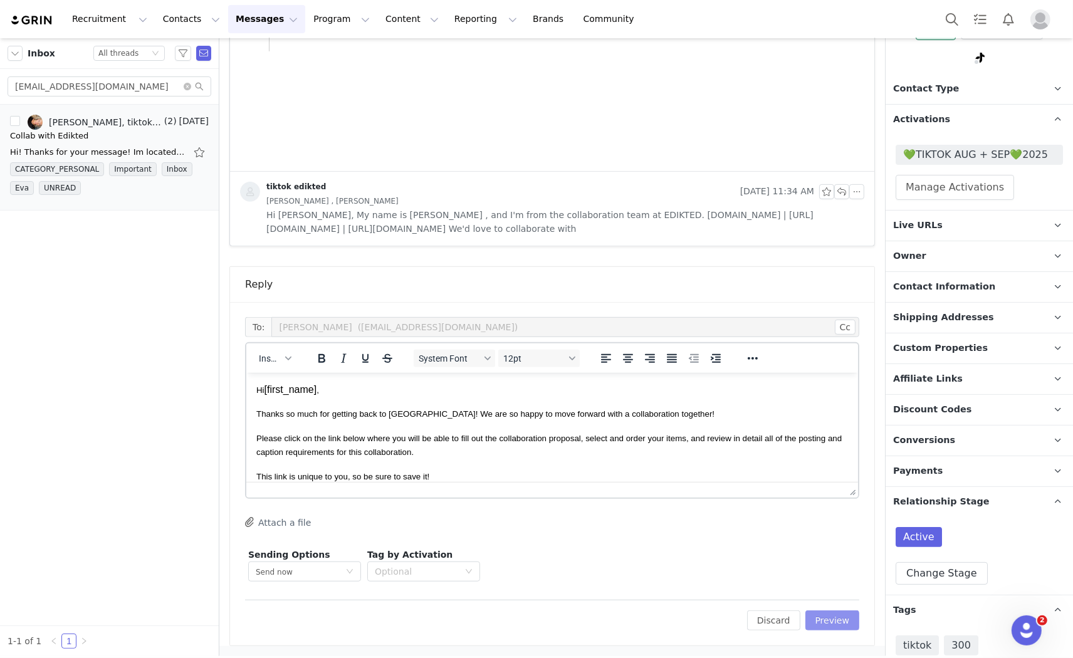
drag, startPoint x: 845, startPoint y: 610, endPoint x: 827, endPoint y: 626, distance: 23.5
click at [836, 617] on div "To: Laura (lauraylajarvi0@gmail.com) Cc Cc: Insert System Font 12pt To open the…" at bounding box center [552, 474] width 644 height 344
click at [827, 626] on button "Preview" at bounding box center [833, 621] width 55 height 20
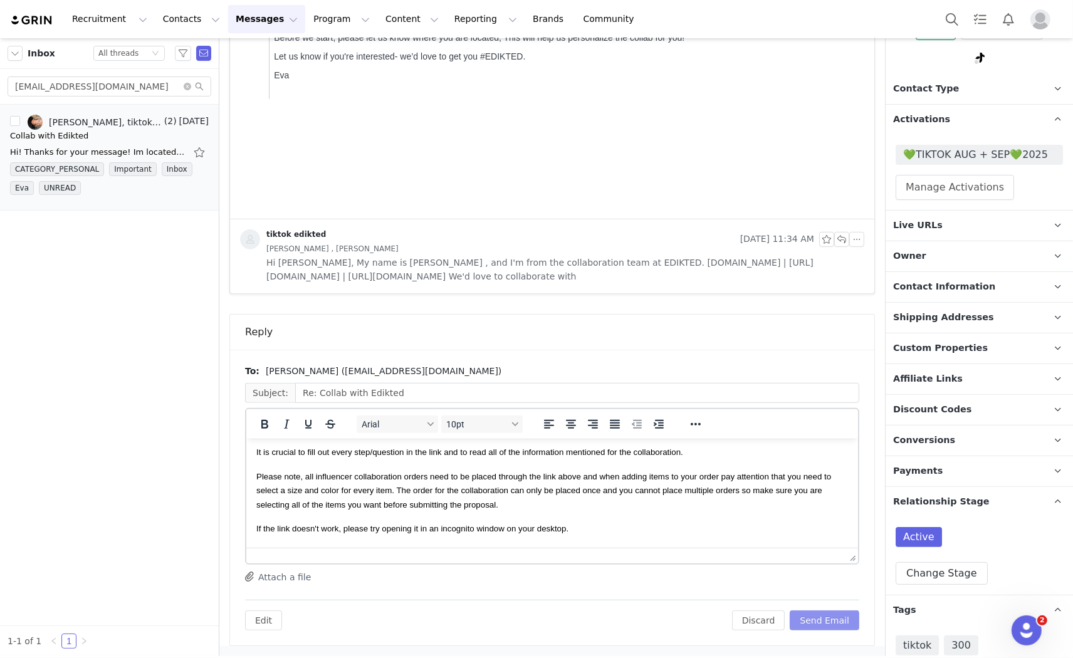
scroll to position [139, 0]
drag, startPoint x: 473, startPoint y: 573, endPoint x: 553, endPoint y: 559, distance: 80.8
click at [496, 572] on div "Attach a file" at bounding box center [552, 577] width 614 height 13
click at [822, 618] on button "Send Email" at bounding box center [825, 621] width 70 height 20
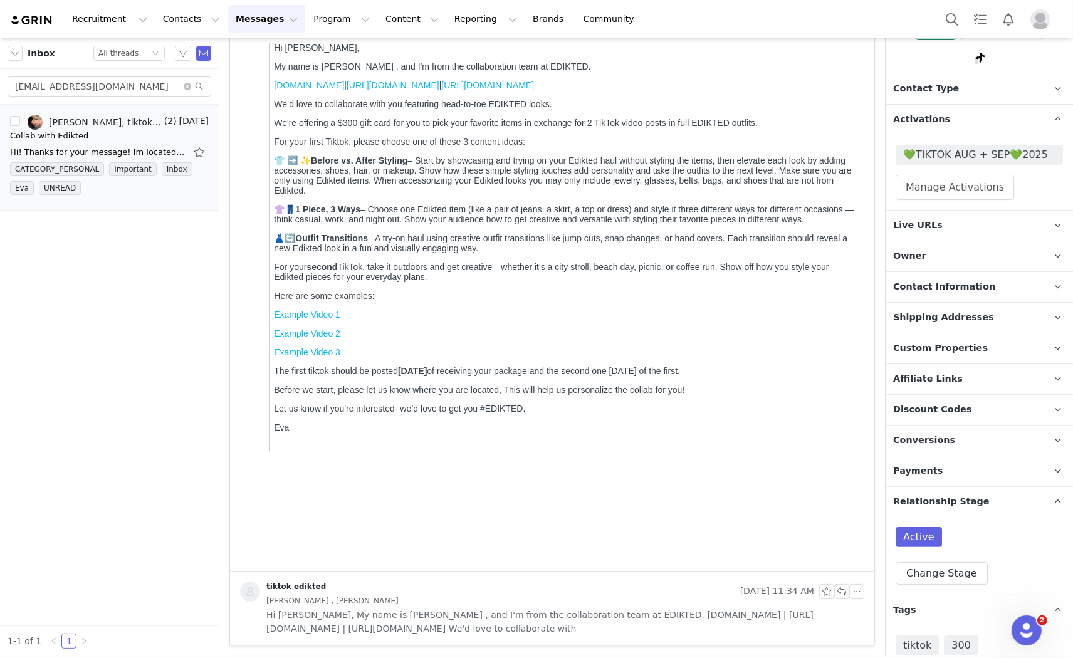
scroll to position [214, 0]
click at [961, 93] on p "Contact Type Contact type can be Creator, Prospect, Application, or Manager." at bounding box center [964, 89] width 157 height 30
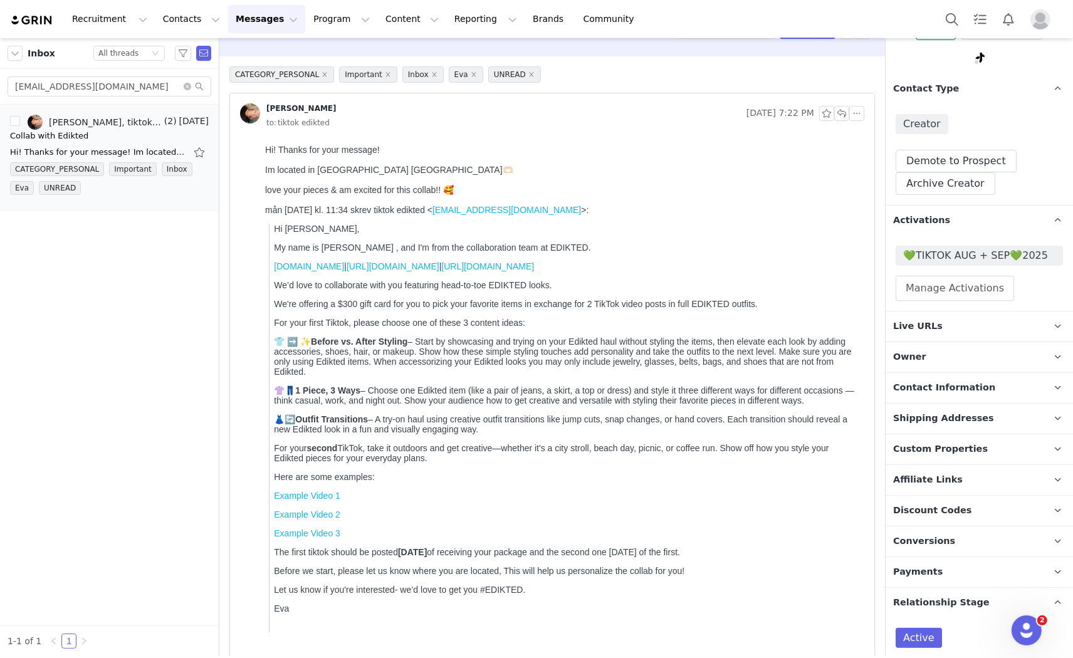
scroll to position [0, 0]
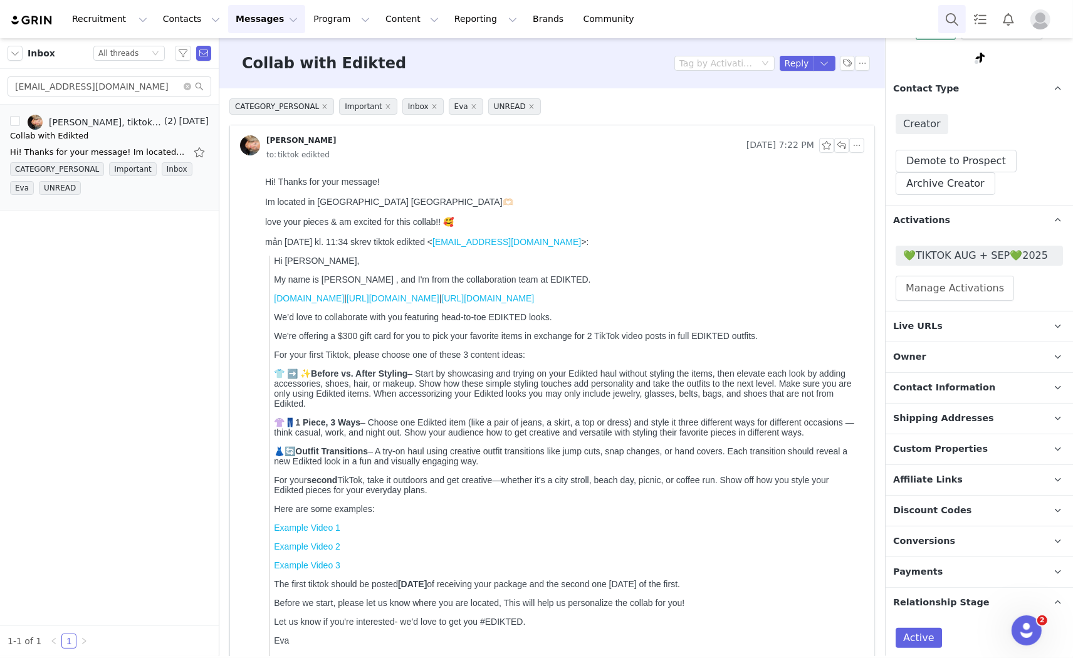
click at [960, 11] on button "Search" at bounding box center [952, 19] width 28 height 28
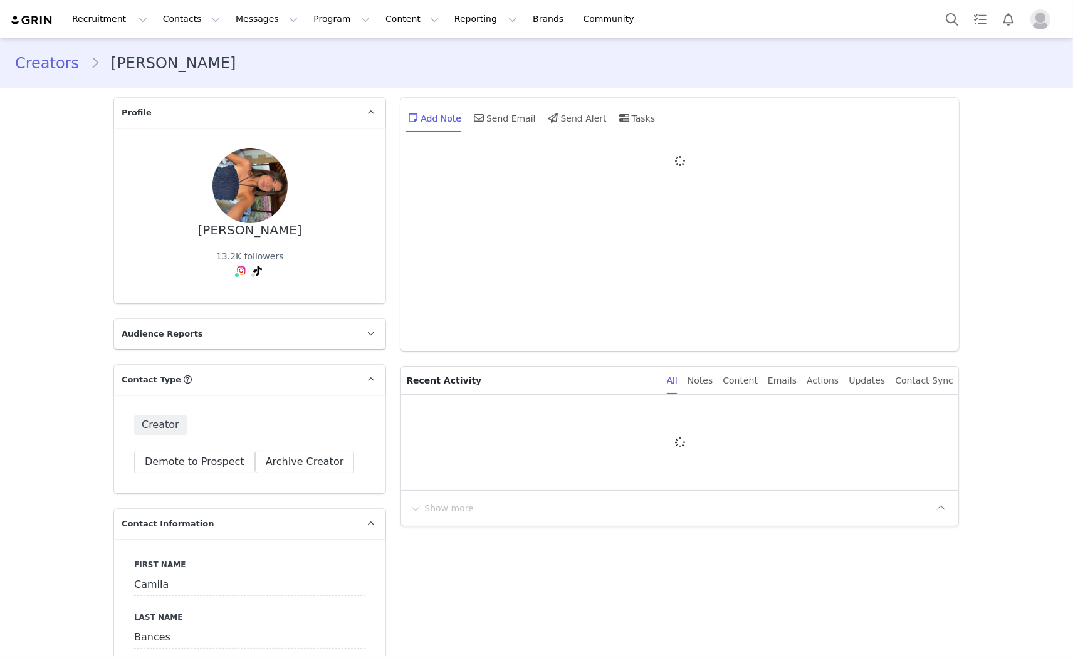
type input "+1 ([GEOGRAPHIC_DATA])"
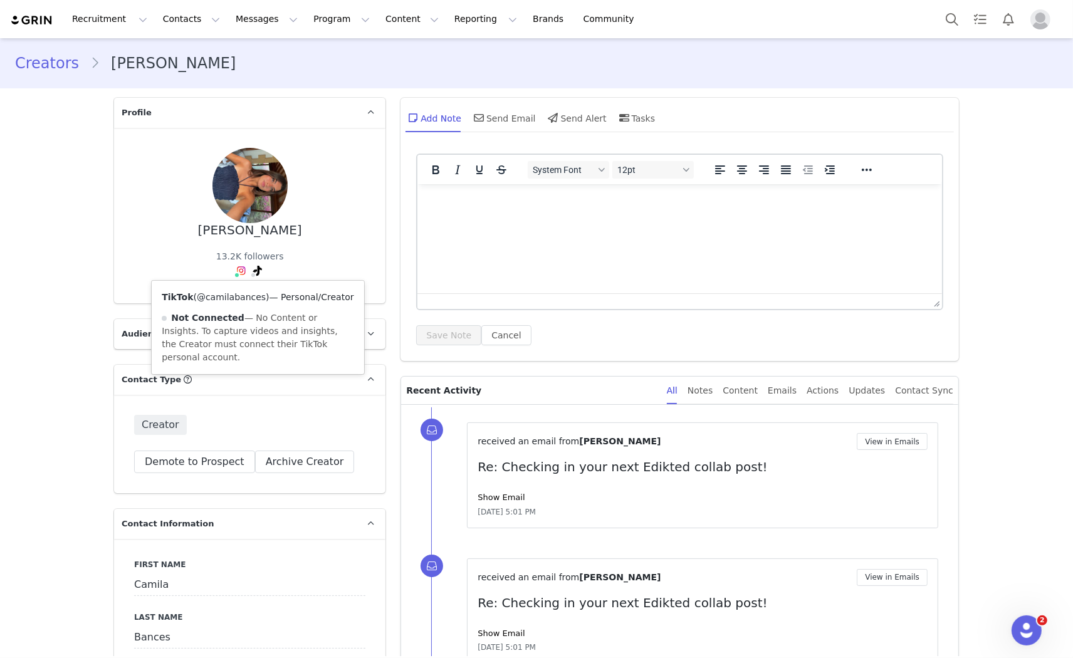
click at [215, 297] on link "@camilabances" at bounding box center [231, 297] width 69 height 10
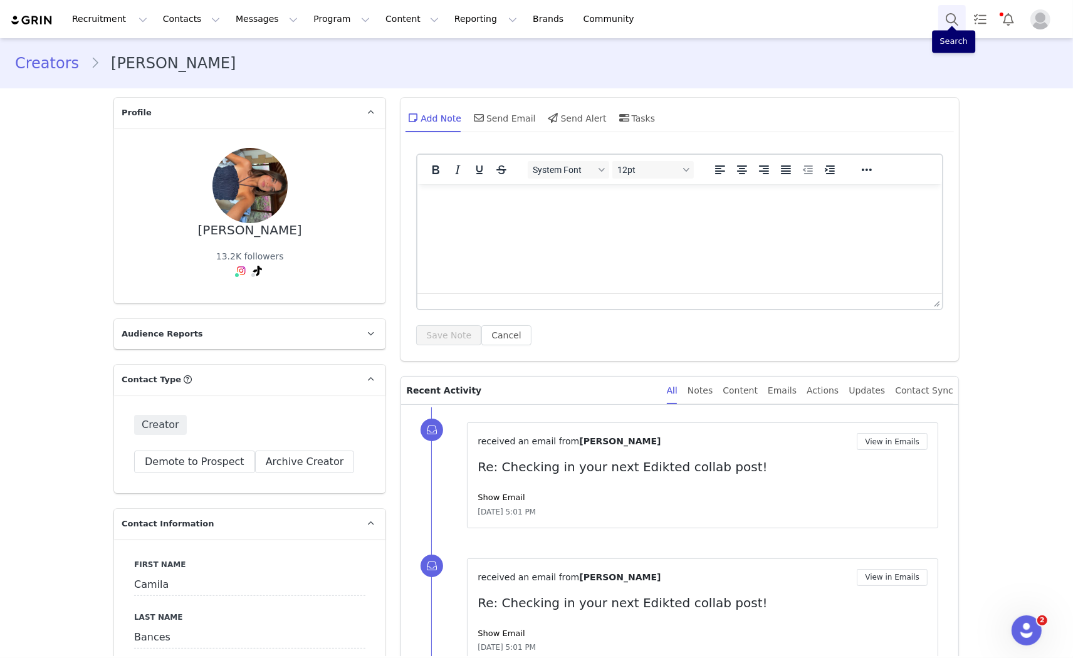
click at [947, 17] on button "Search" at bounding box center [952, 19] width 28 height 28
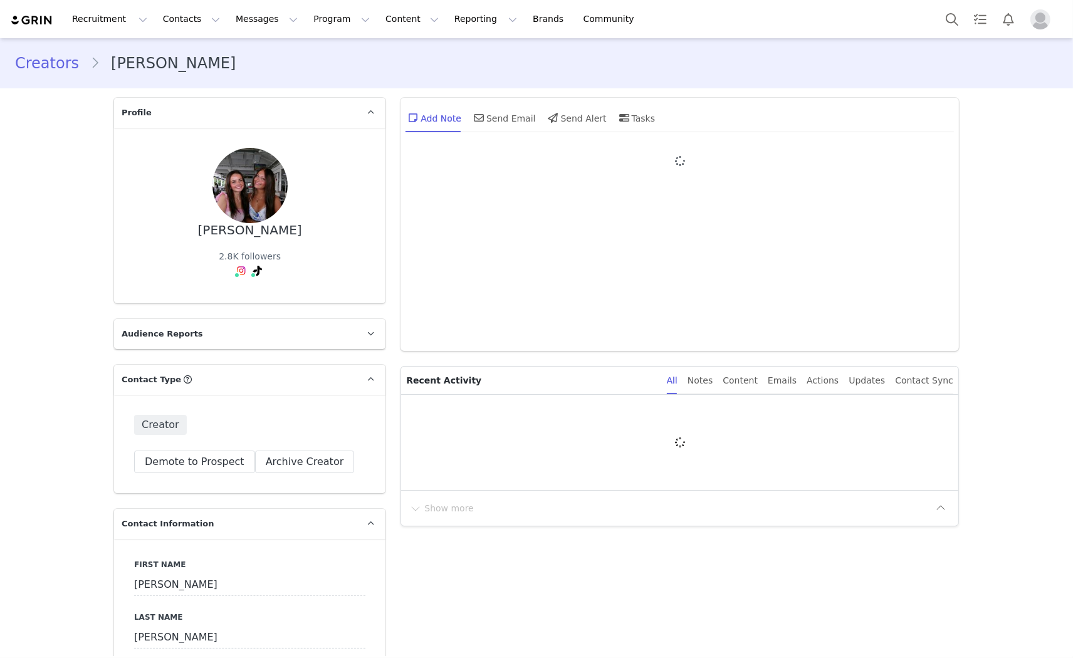
type input "+1 ([GEOGRAPHIC_DATA])"
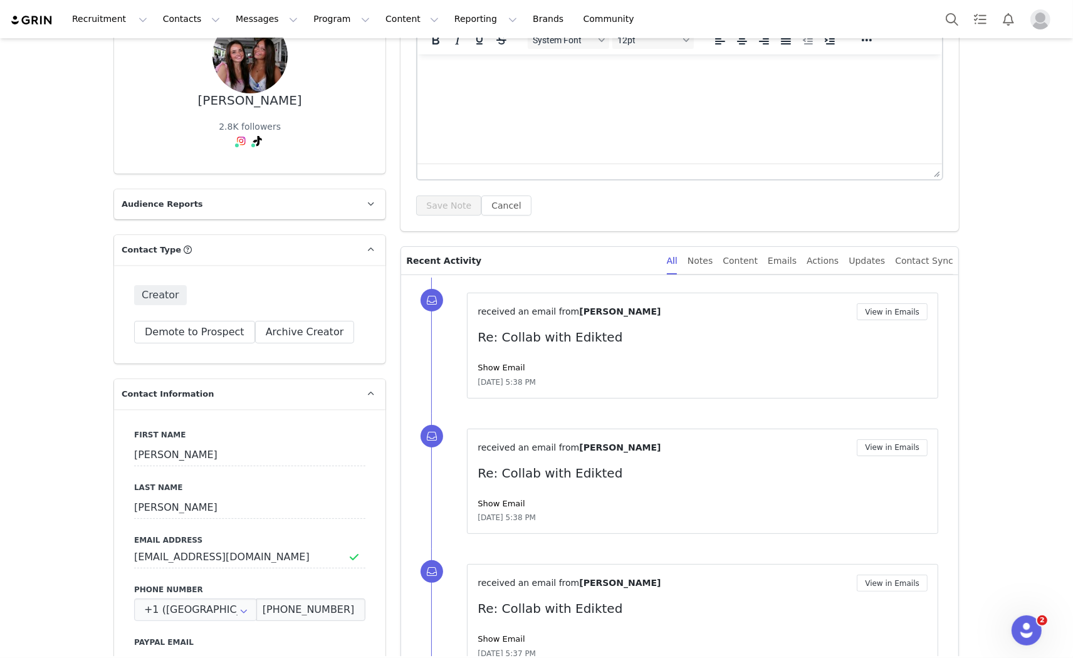
scroll to position [139, 0]
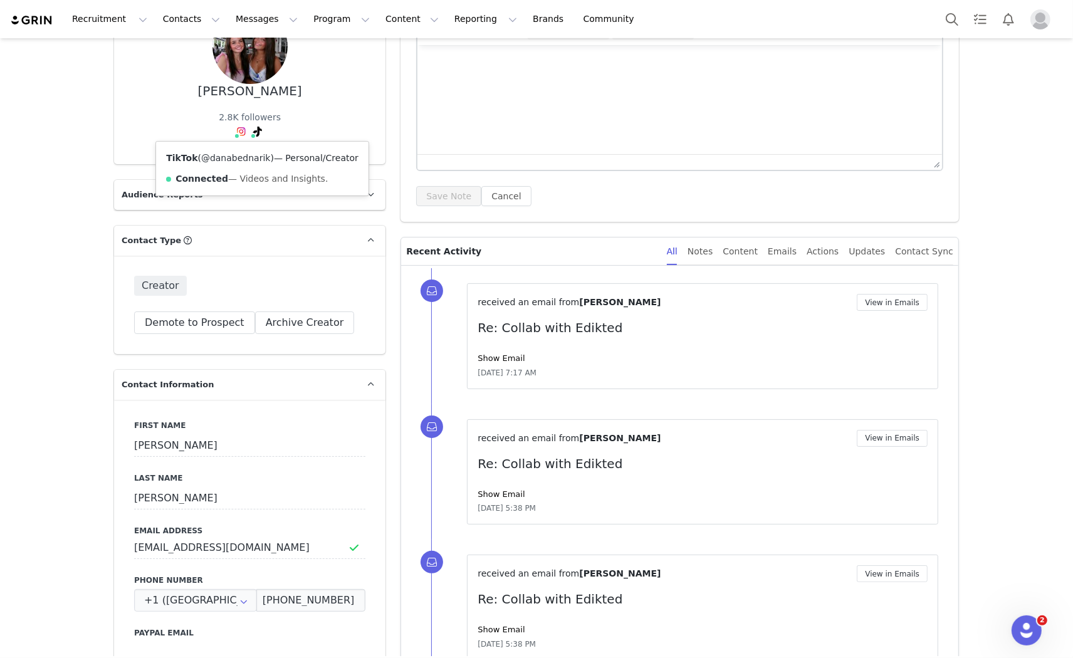
click at [237, 155] on link "@danabednarik" at bounding box center [236, 158] width 70 height 10
click at [753, 252] on div "Content" at bounding box center [740, 252] width 35 height 28
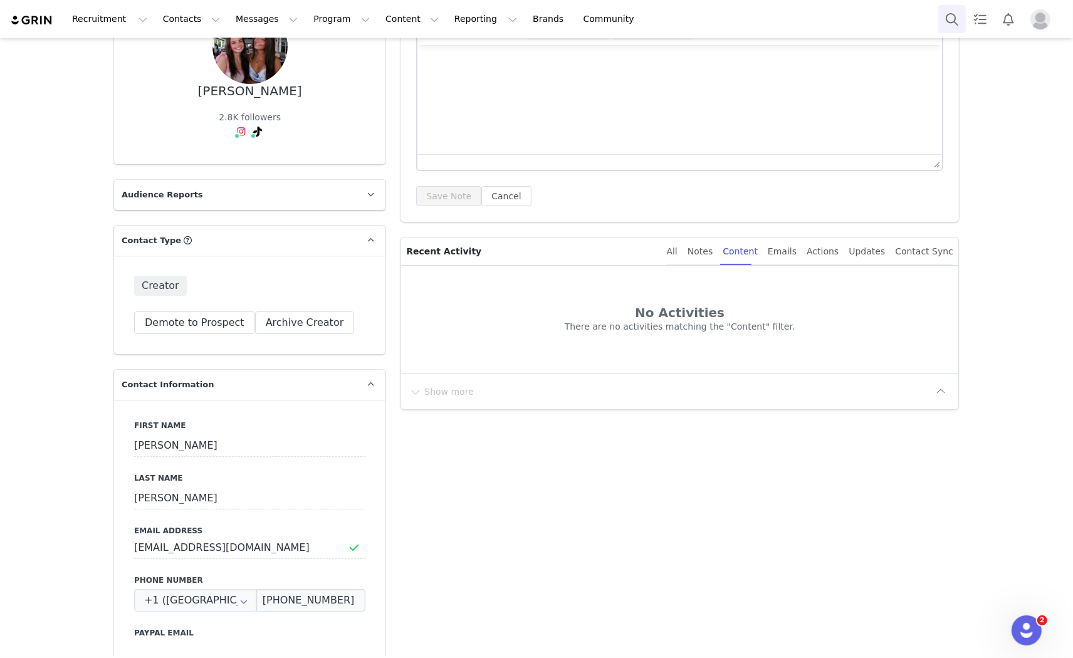
click at [944, 18] on button "Search" at bounding box center [952, 19] width 28 height 28
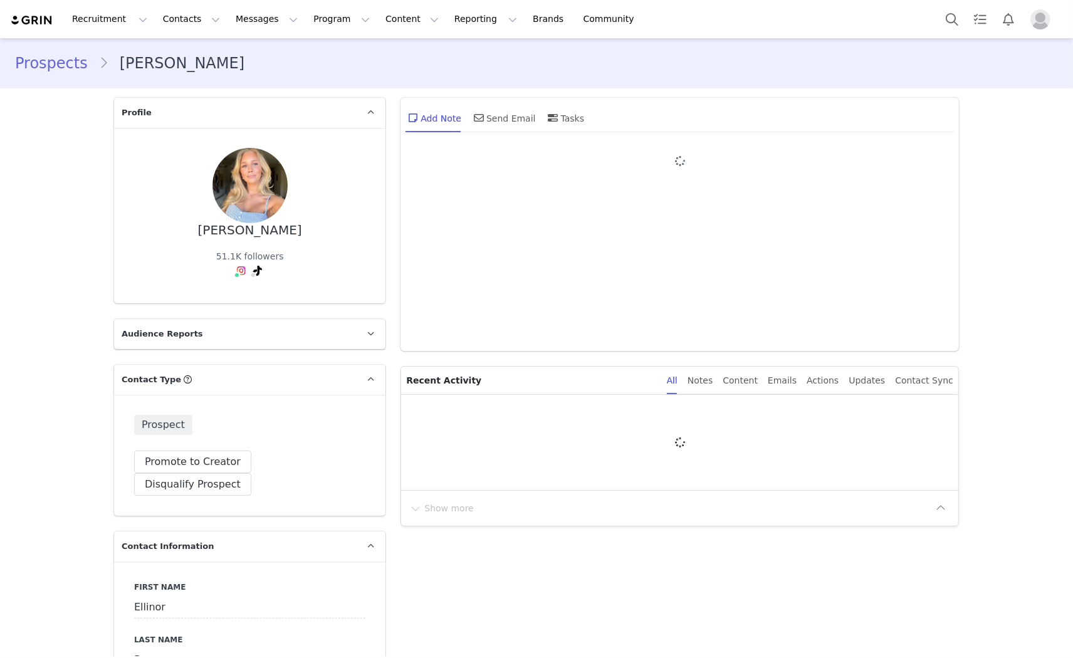
type input "+1 ([GEOGRAPHIC_DATA])"
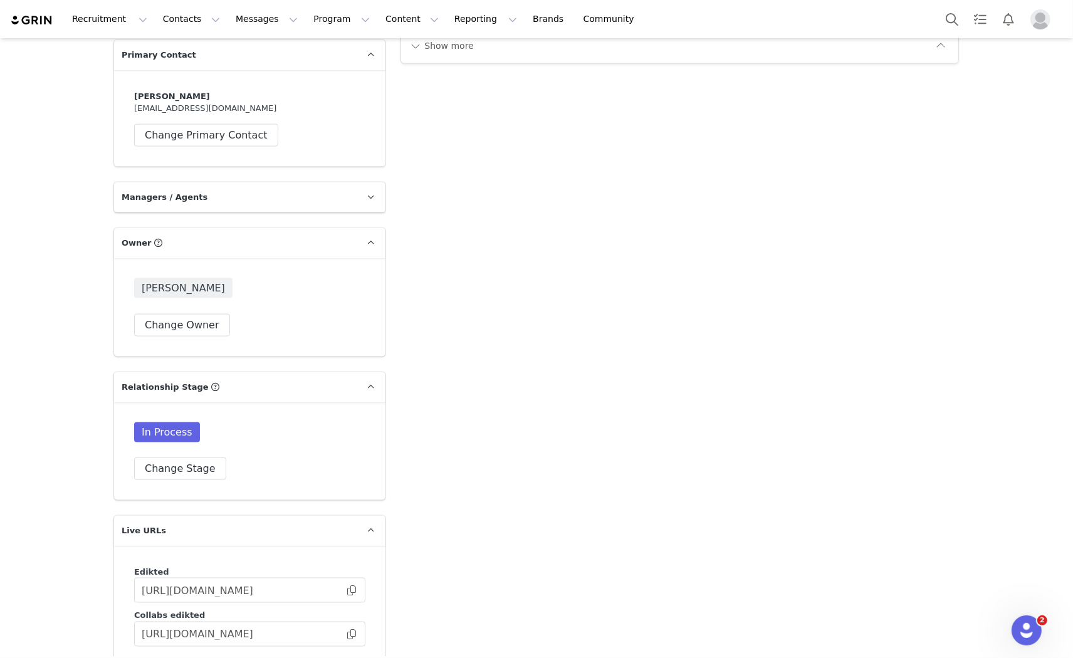
scroll to position [1461, 0]
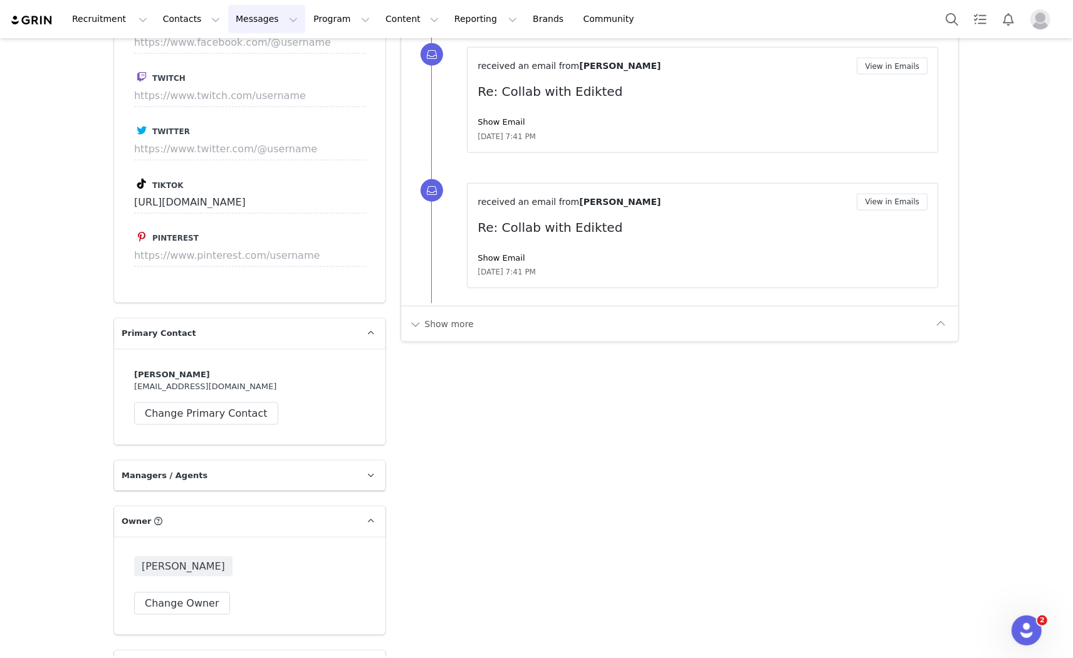
click at [228, 16] on button "Messages Messages" at bounding box center [266, 19] width 77 height 28
click at [259, 74] on div "Inbox" at bounding box center [257, 78] width 84 height 13
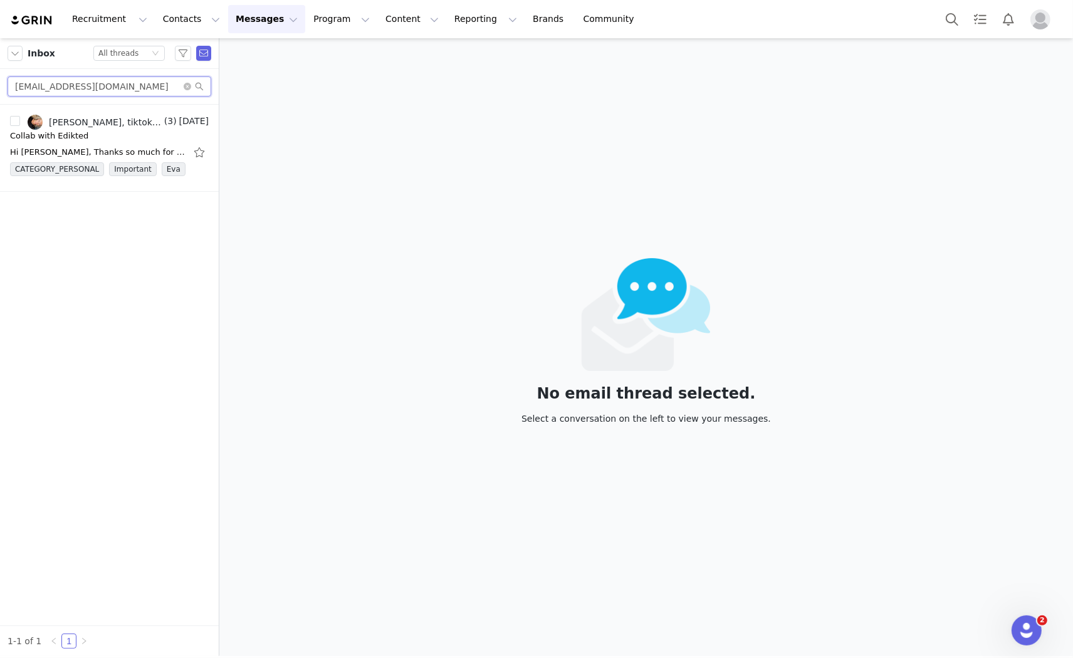
drag, startPoint x: 130, startPoint y: 89, endPoint x: 0, endPoint y: 86, distance: 129.8
click at [0, 86] on div "lauraylajarvi0@gmail.com" at bounding box center [109, 87] width 219 height 36
paste input "ellinor.bergare@icloud"
type input "[EMAIL_ADDRESS][DOMAIN_NAME]"
click at [65, 113] on li "Ellinor Bergare, tiktok edikted (2) Aug 30 Collab with Edikted Hi Eva, This col…" at bounding box center [109, 158] width 219 height 106
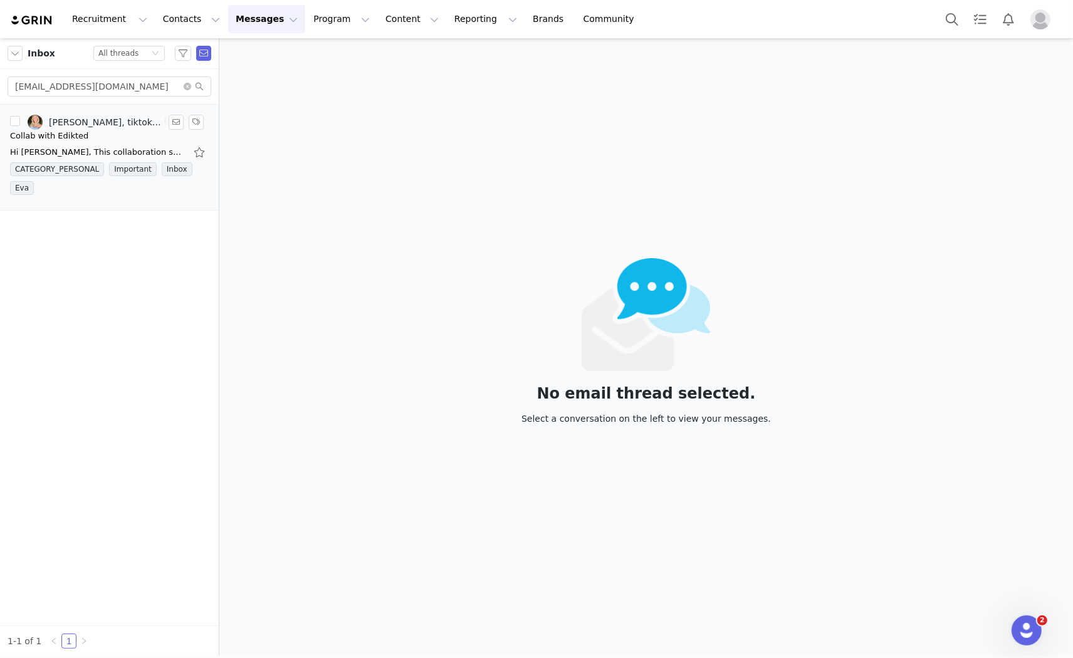
click at [69, 123] on div "[PERSON_NAME], tiktok edikted" at bounding box center [105, 122] width 113 height 10
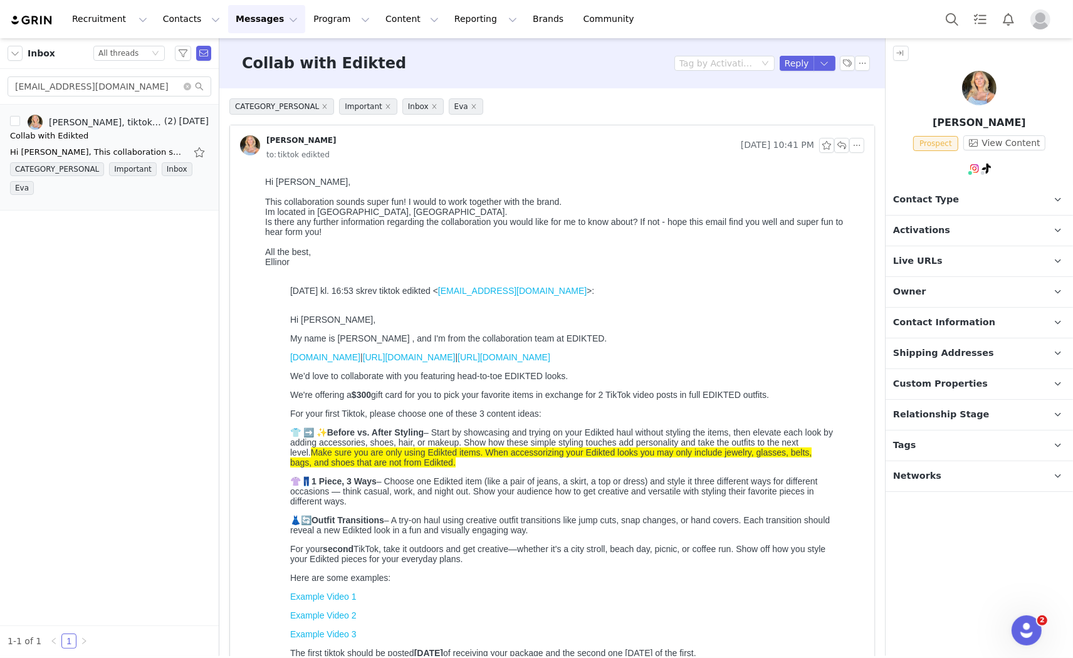
click at [932, 197] on span "Contact Type" at bounding box center [926, 200] width 66 height 14
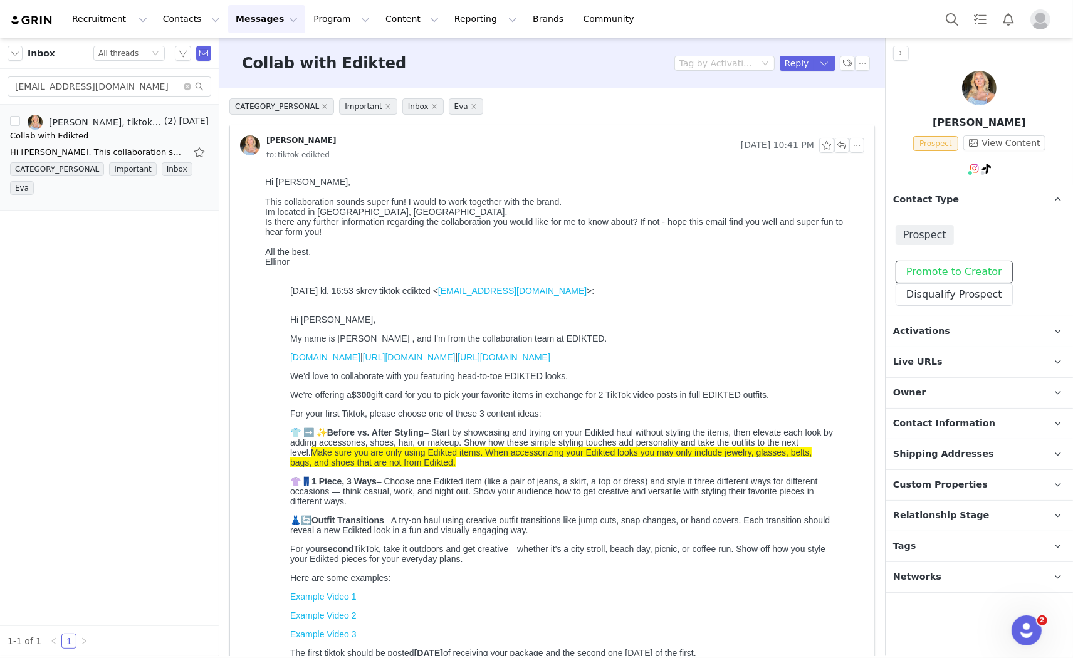
click at [931, 265] on button "Promote to Creator" at bounding box center [954, 272] width 117 height 23
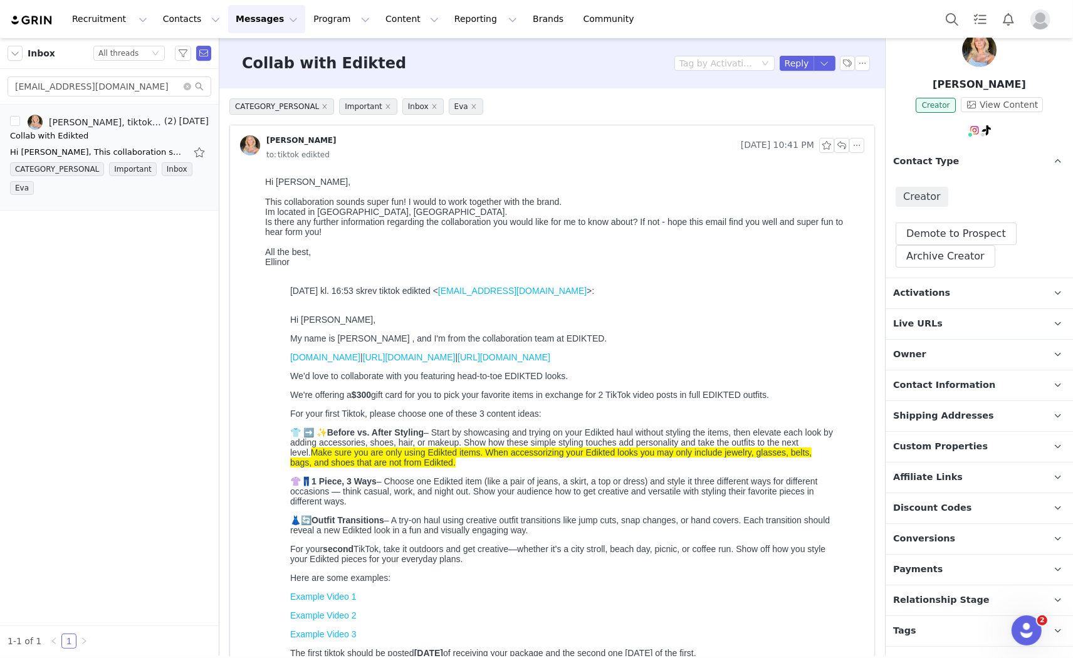
scroll to position [59, 0]
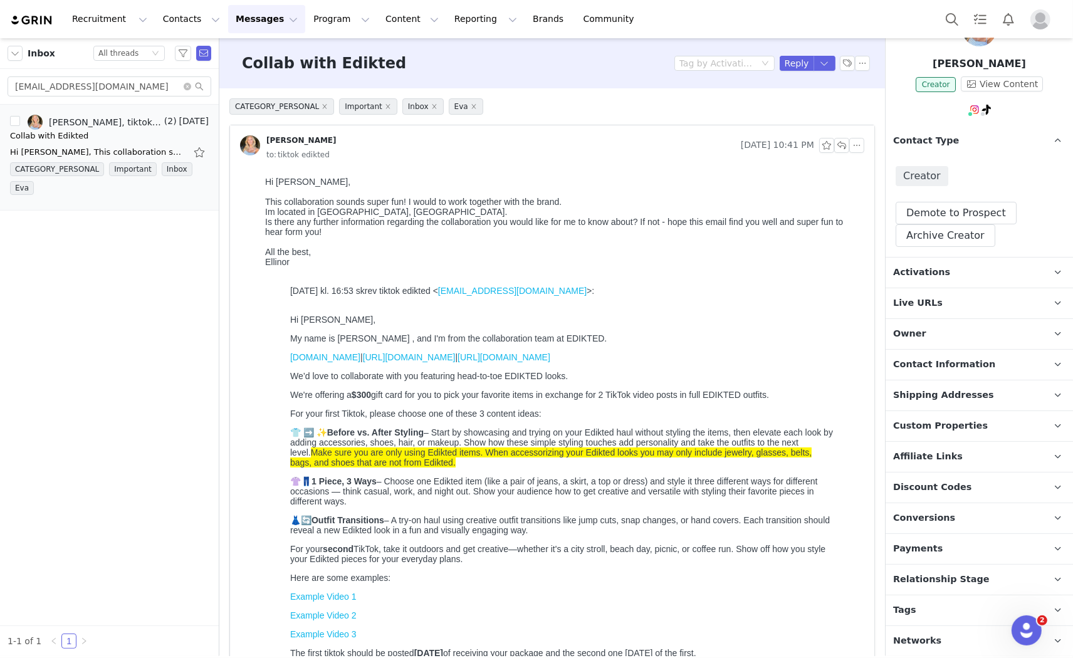
click at [926, 267] on span "Activations" at bounding box center [921, 273] width 57 height 14
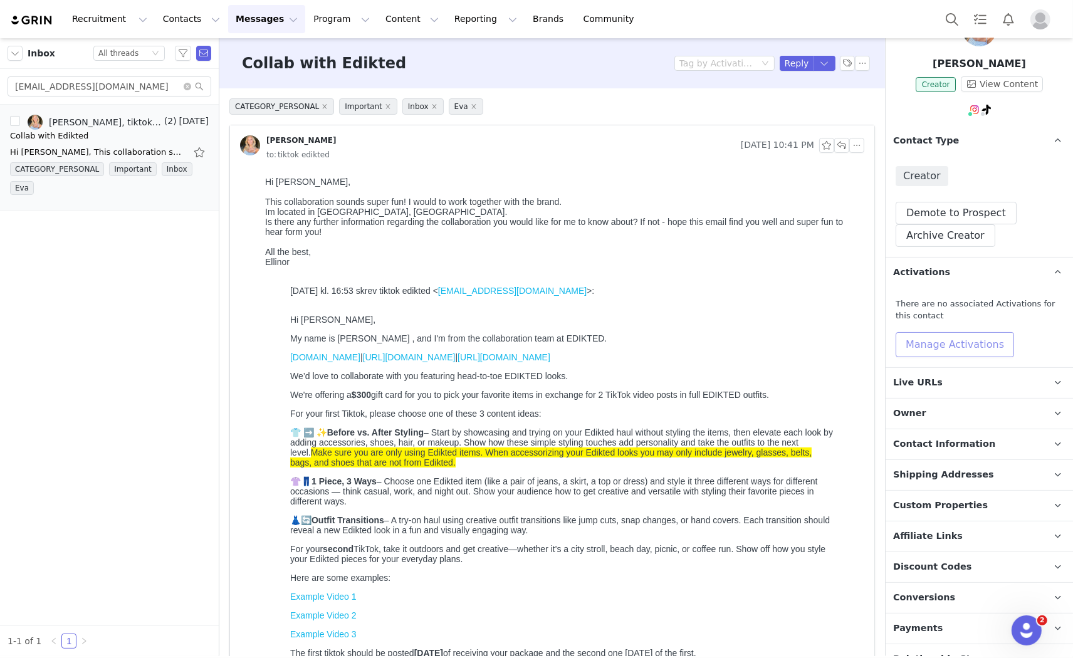
click at [932, 337] on button "Manage Activations" at bounding box center [955, 344] width 118 height 25
click at [930, 393] on div "Select Activation" at bounding box center [921, 392] width 122 height 19
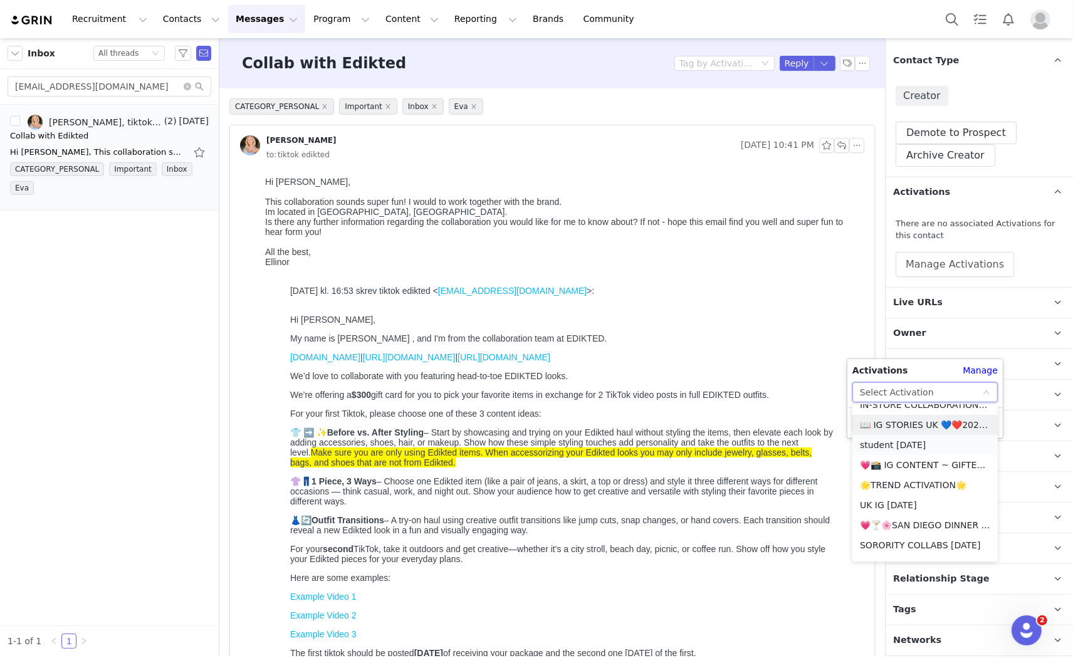
scroll to position [278, 0]
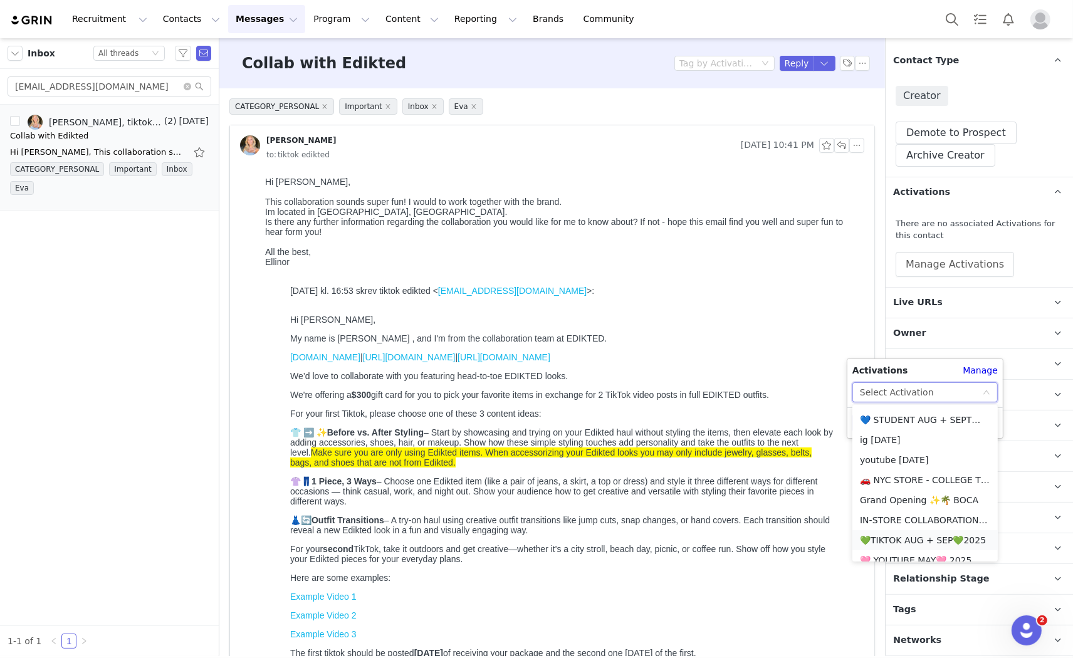
click at [906, 540] on li "💚TIKTOK AUG + SEP💚2025" at bounding box center [925, 540] width 145 height 20
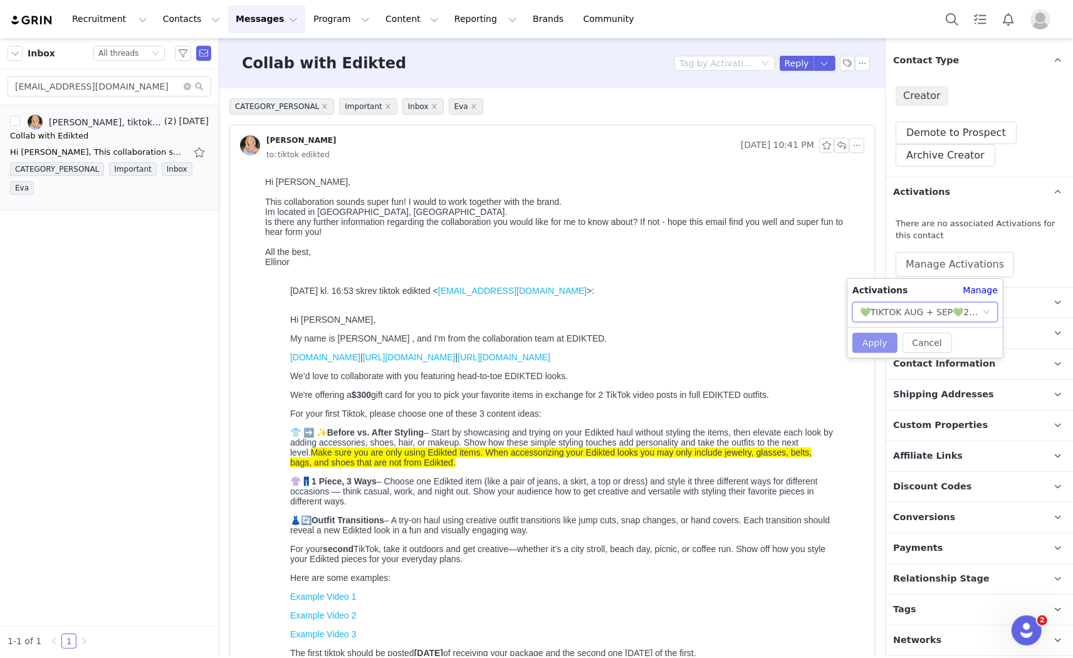
click at [874, 342] on button "Apply" at bounding box center [875, 343] width 45 height 20
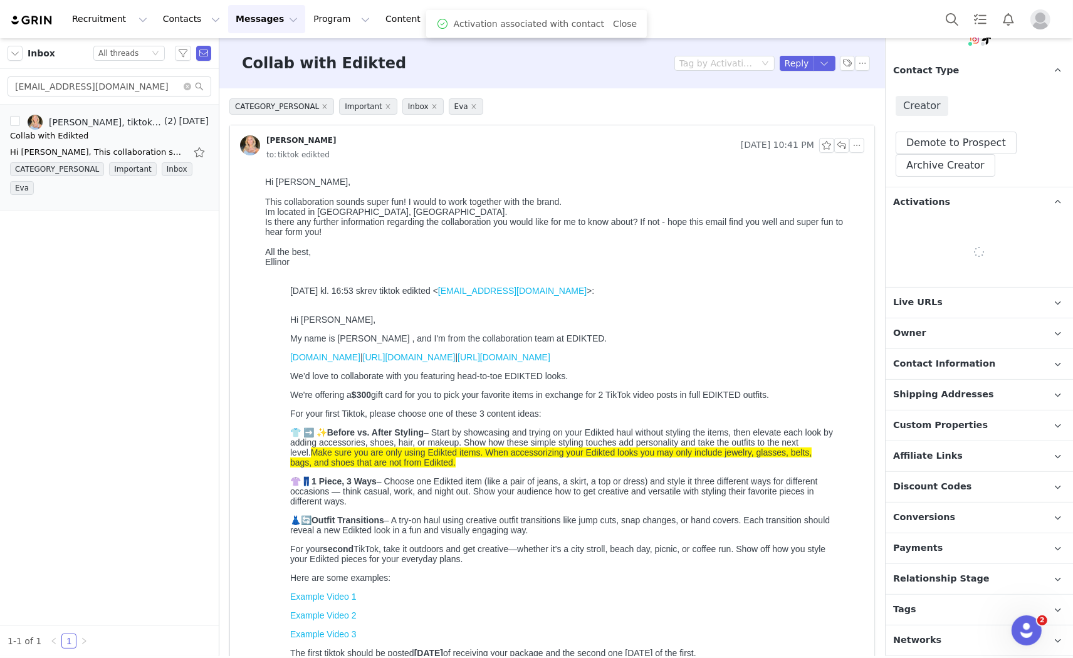
scroll to position [134, 0]
click at [962, 578] on span "Relationship Stage" at bounding box center [941, 580] width 97 height 14
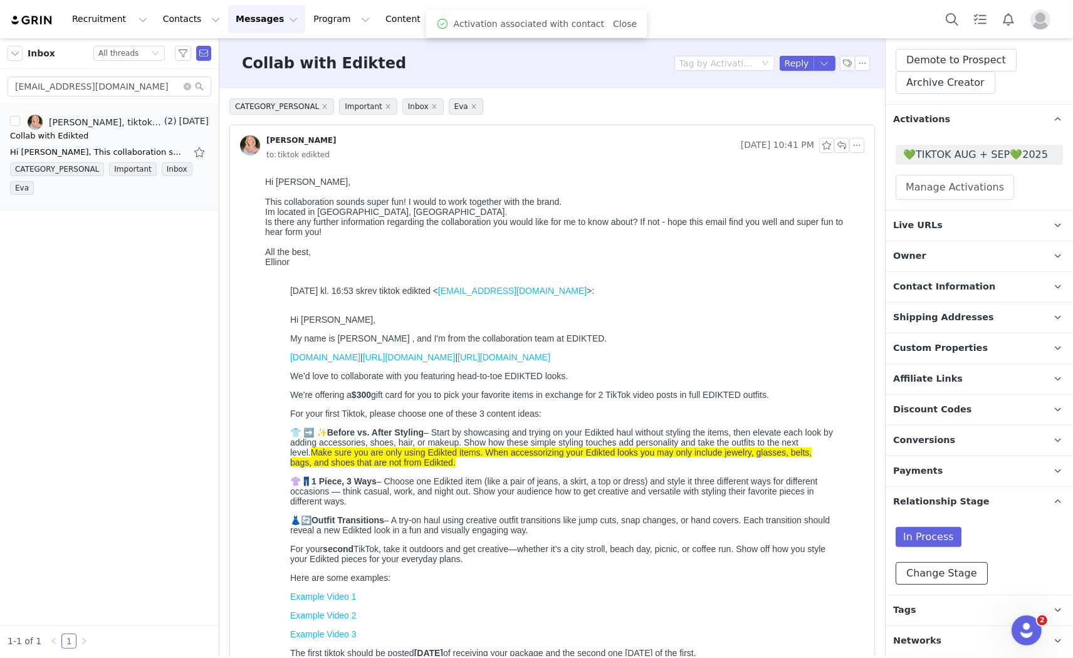
click at [955, 567] on button "Change Stage" at bounding box center [942, 573] width 92 height 23
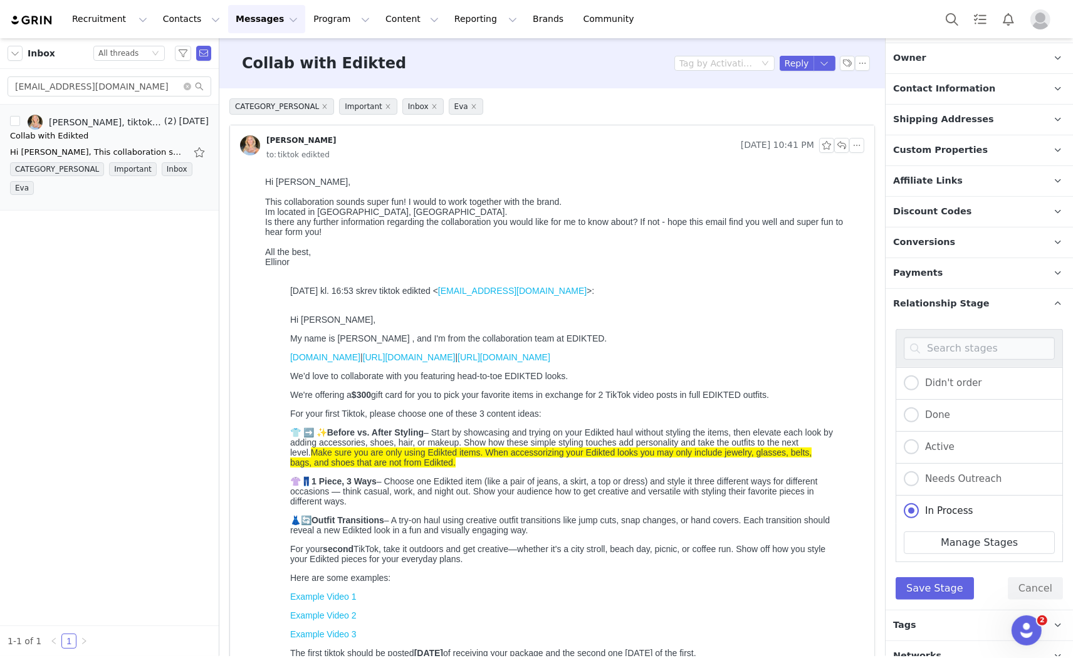
scroll to position [425, 0]
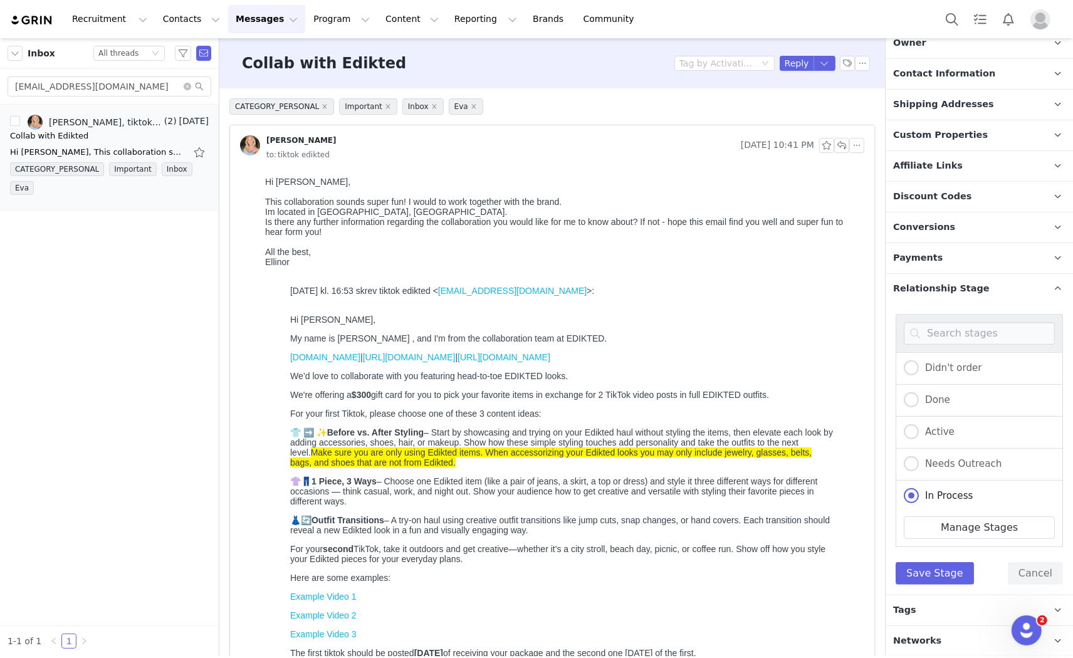
click at [918, 421] on div "Active" at bounding box center [979, 433] width 167 height 32
click at [920, 433] on span "Active" at bounding box center [937, 431] width 36 height 11
click at [919, 433] on input "Active" at bounding box center [911, 432] width 15 height 16
radio input "true"
radio input "false"
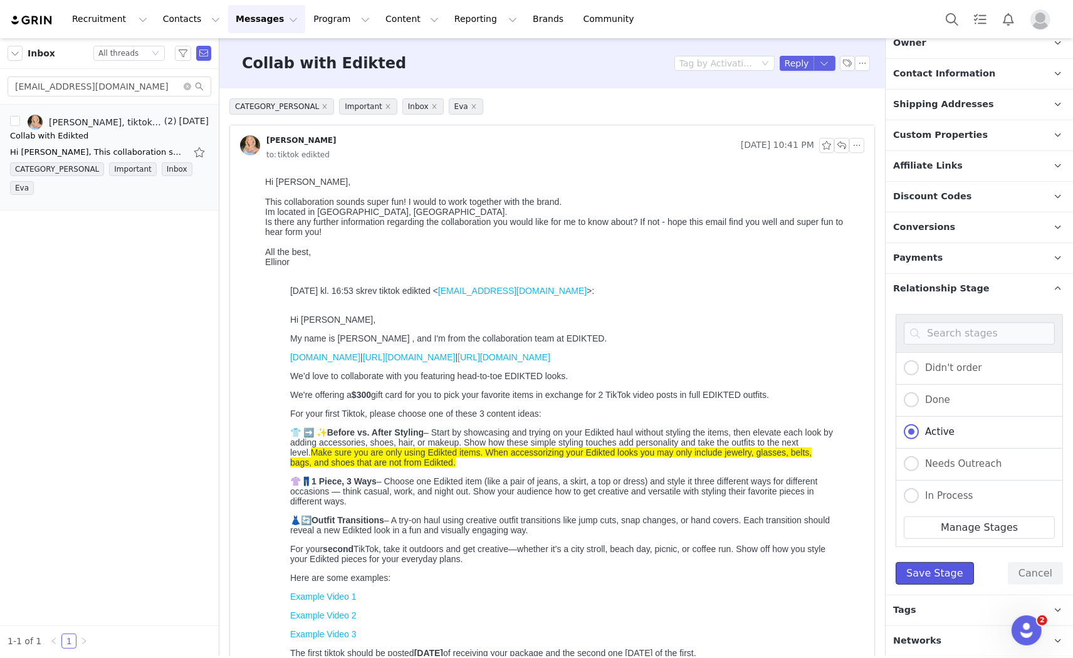
click at [926, 566] on button "Save Stage" at bounding box center [935, 573] width 78 height 23
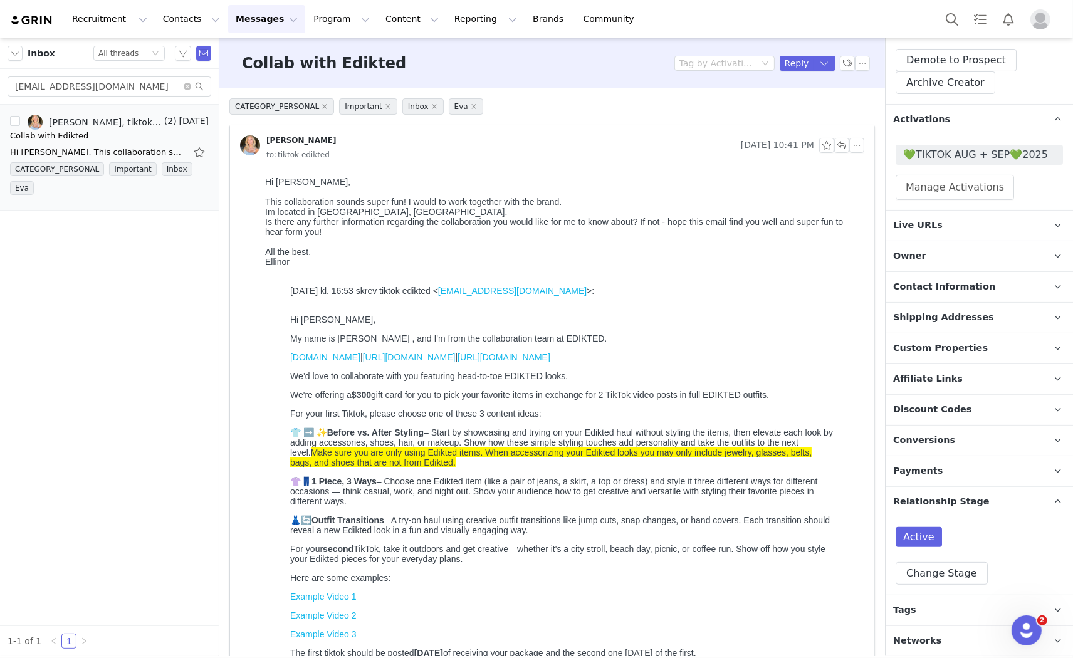
click at [923, 616] on p "Tags Keep track of your contacts by assigning them tags. You can then filter yo…" at bounding box center [964, 611] width 157 height 30
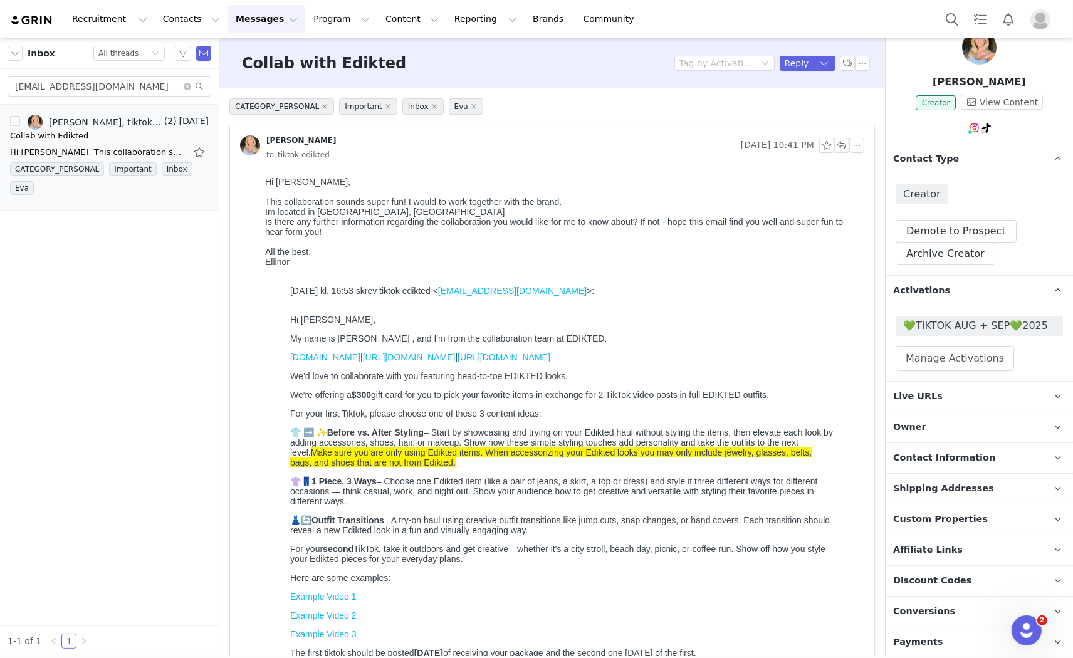
scroll to position [0, 0]
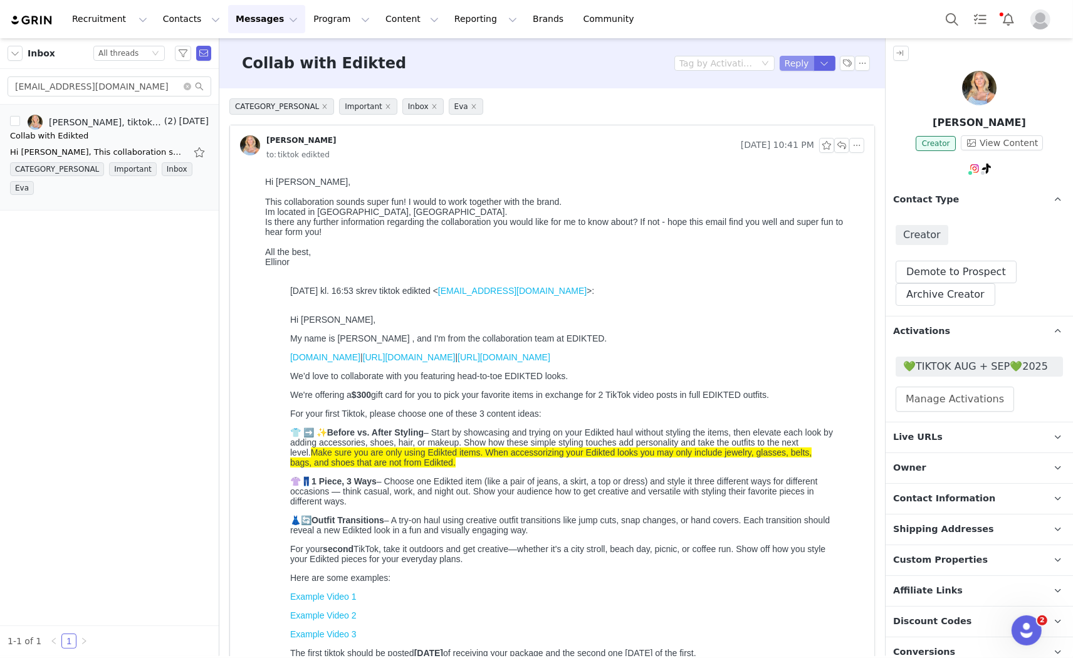
click at [780, 60] on button "Reply" at bounding box center [797, 63] width 34 height 15
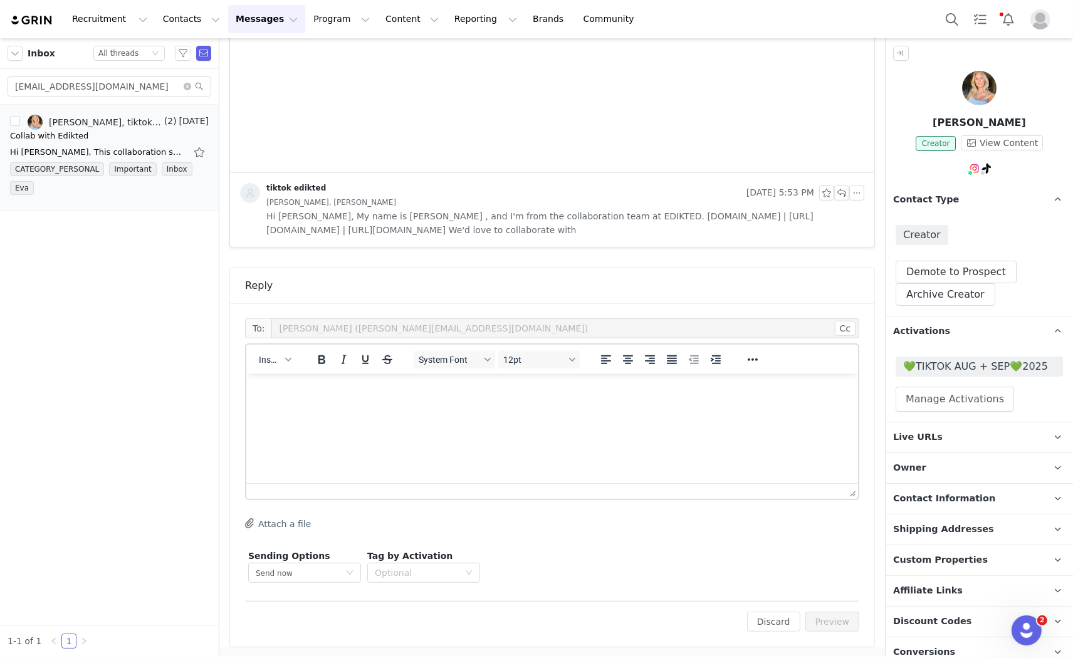
click at [901, 469] on span "Owner" at bounding box center [909, 468] width 33 height 14
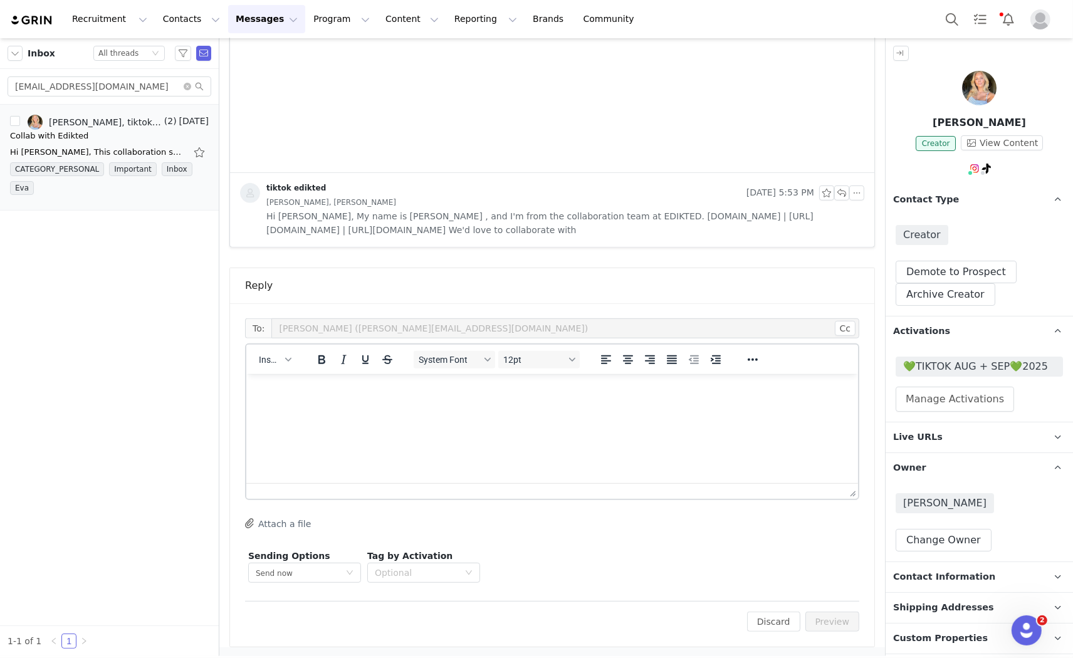
click at [252, 354] on div "Insert" at bounding box center [274, 359] width 57 height 24
click at [270, 359] on span "Insert" at bounding box center [270, 360] width 22 height 10
click at [287, 377] on div "Insert Template" at bounding box center [320, 381] width 113 height 15
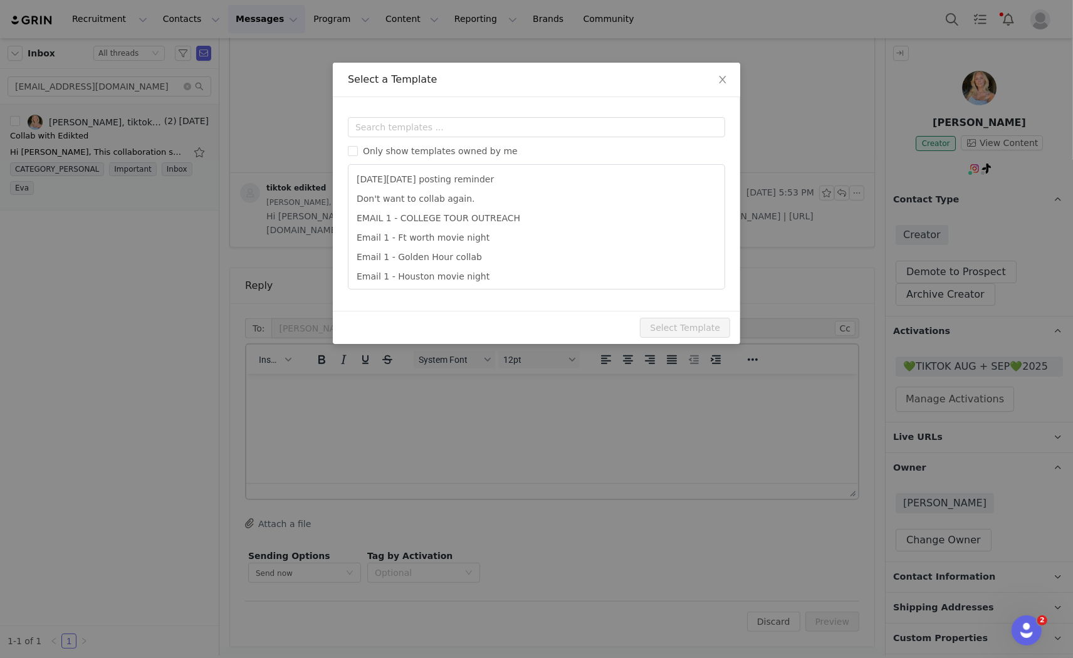
click at [448, 110] on div "Templates Only show templates owned by me Black Friday posting reminder Don't w…" at bounding box center [536, 204] width 407 height 214
click at [451, 120] on input "text" at bounding box center [536, 127] width 377 height 20
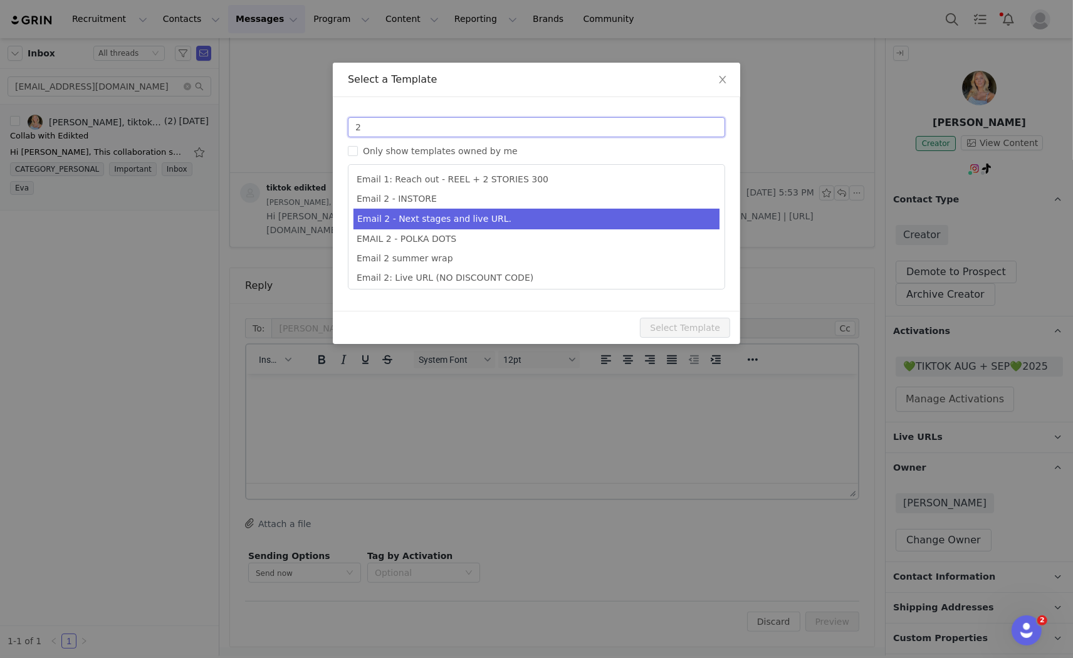
type input "2"
type input "Collab with Edikted"
click at [464, 214] on li "Email 2 - Next stages and live URL." at bounding box center [537, 219] width 366 height 21
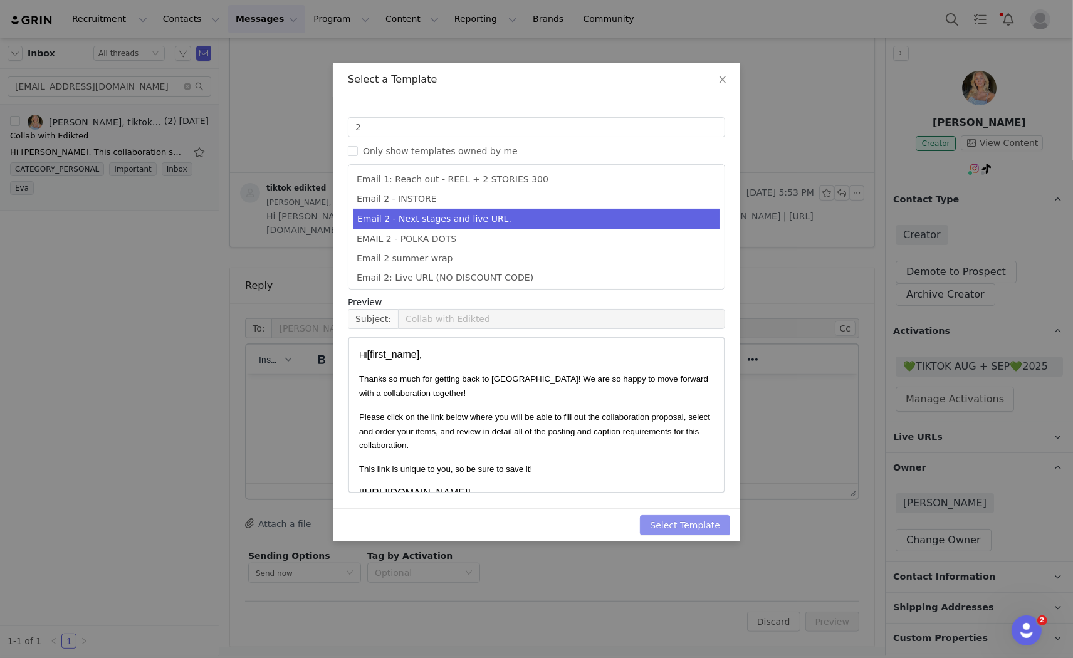
click at [705, 530] on button "Select Template" at bounding box center [685, 525] width 90 height 20
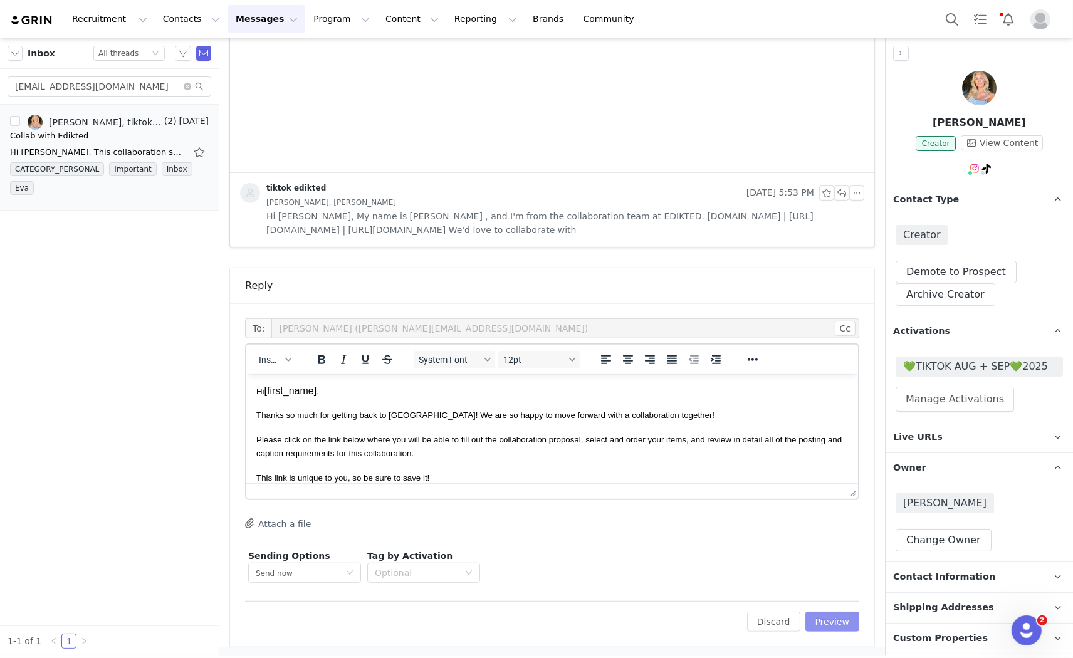
click at [836, 615] on button "Preview" at bounding box center [833, 622] width 55 height 20
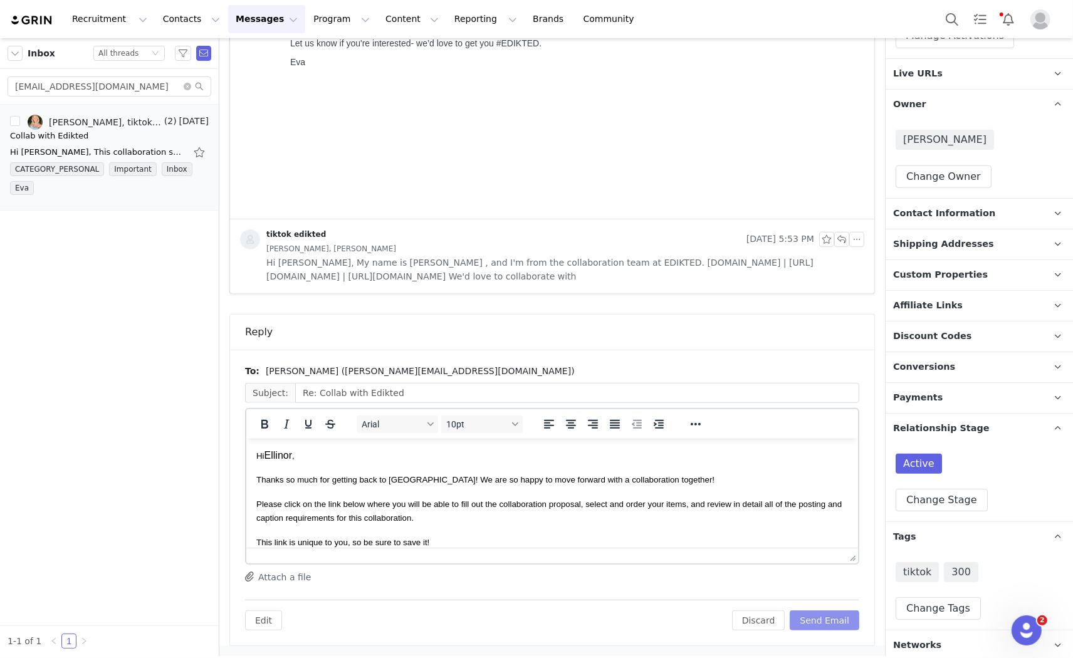
scroll to position [368, 0]
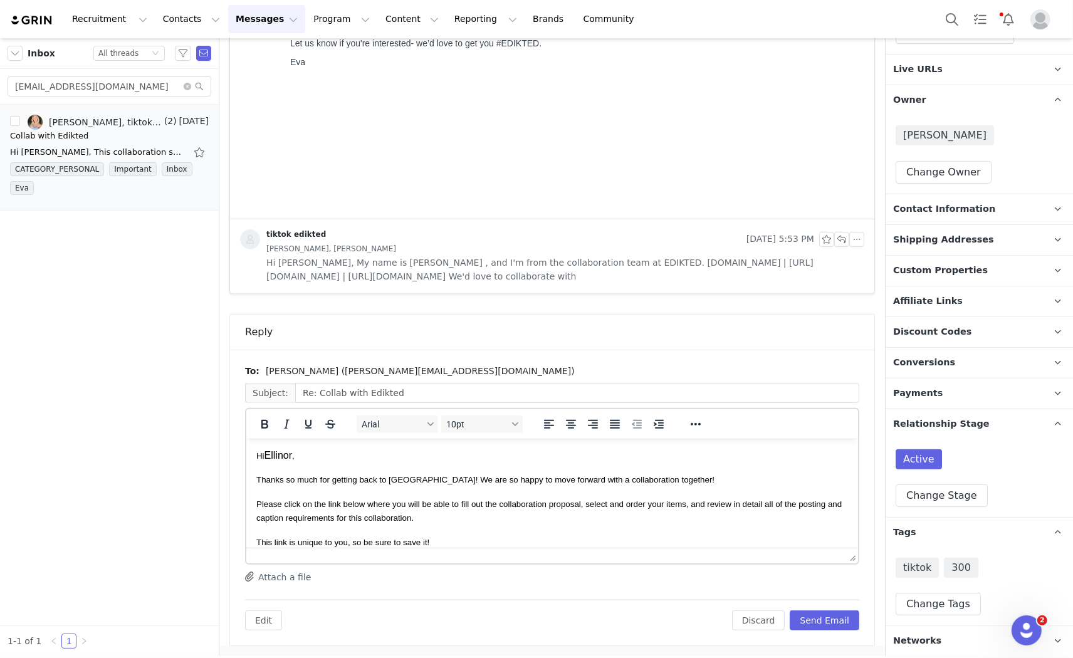
click at [755, 585] on div "To: Ellinor Bergare (ellinor.bergare@icloud.com) Subject: Re: Collab with Edikt…" at bounding box center [552, 498] width 614 height 266
drag, startPoint x: 817, startPoint y: 619, endPoint x: 514, endPoint y: 81, distance: 616.7
click at [817, 619] on button "Send Email" at bounding box center [825, 621] width 70 height 20
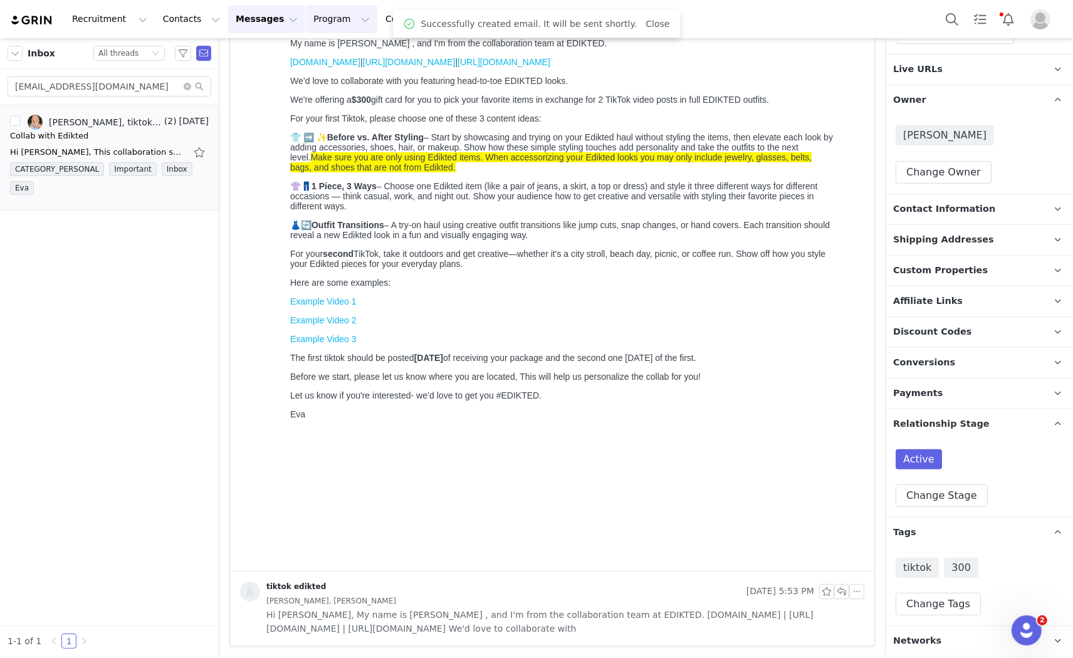
scroll to position [296, 0]
click at [950, 8] on button "Search" at bounding box center [952, 19] width 28 height 28
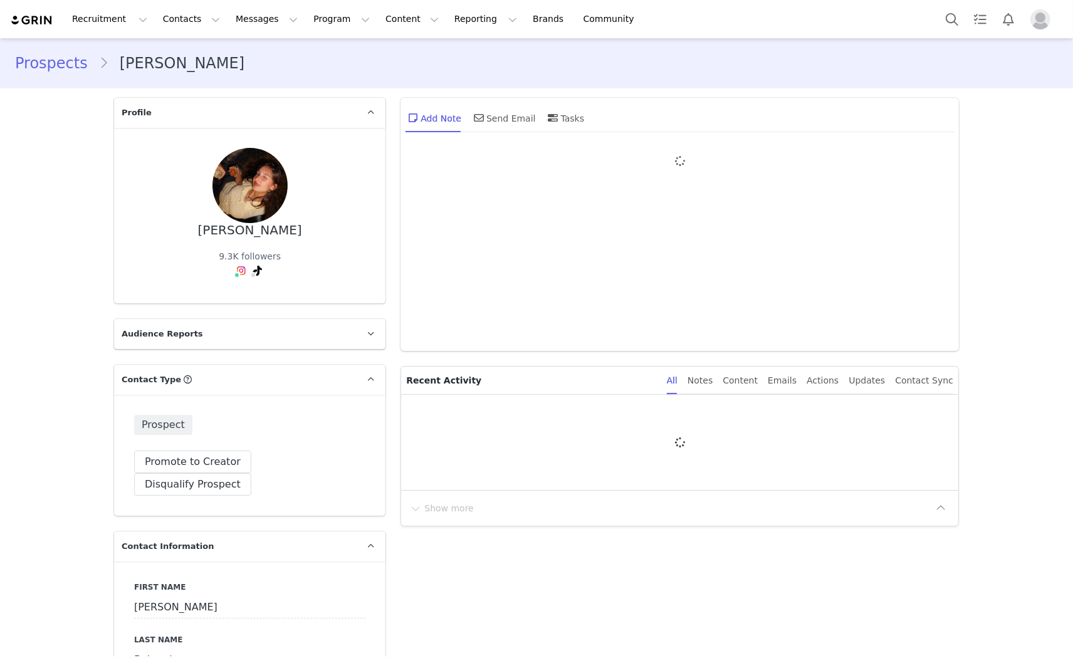
type input "+1 ([GEOGRAPHIC_DATA])"
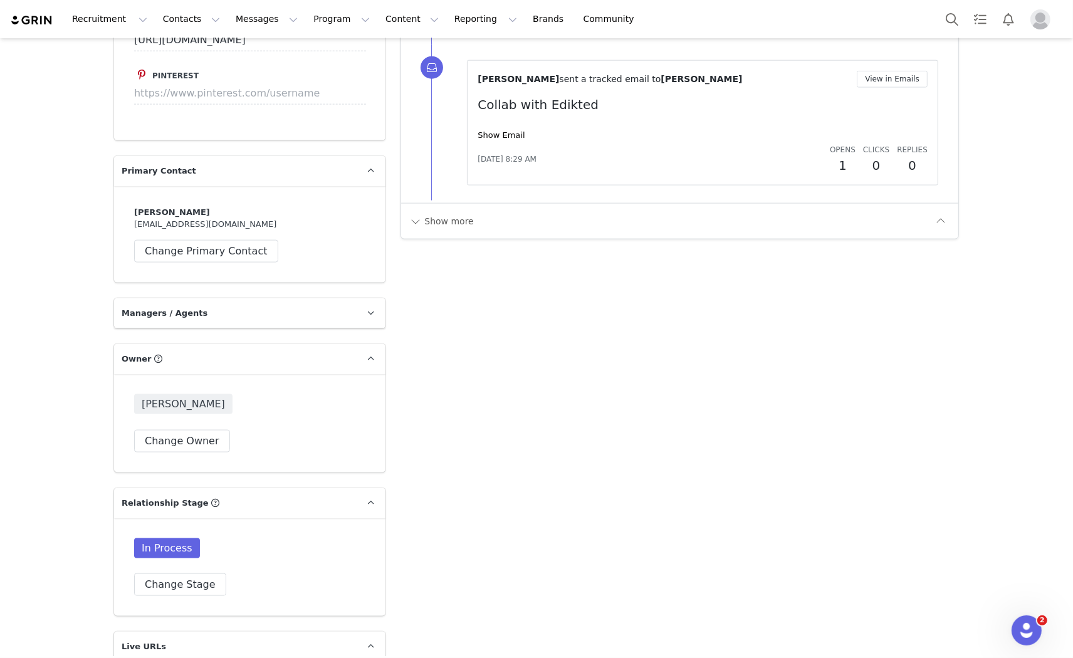
scroll to position [1392, 0]
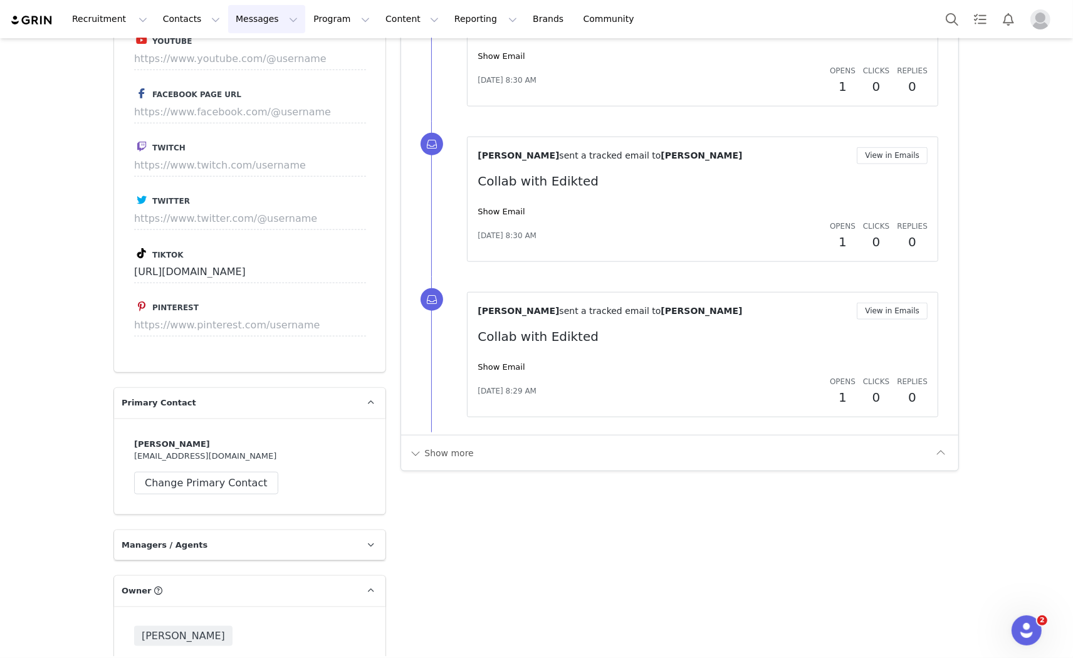
click at [234, 28] on button "Messages Messages" at bounding box center [266, 19] width 77 height 28
click at [267, 74] on div "Inbox" at bounding box center [257, 78] width 84 height 13
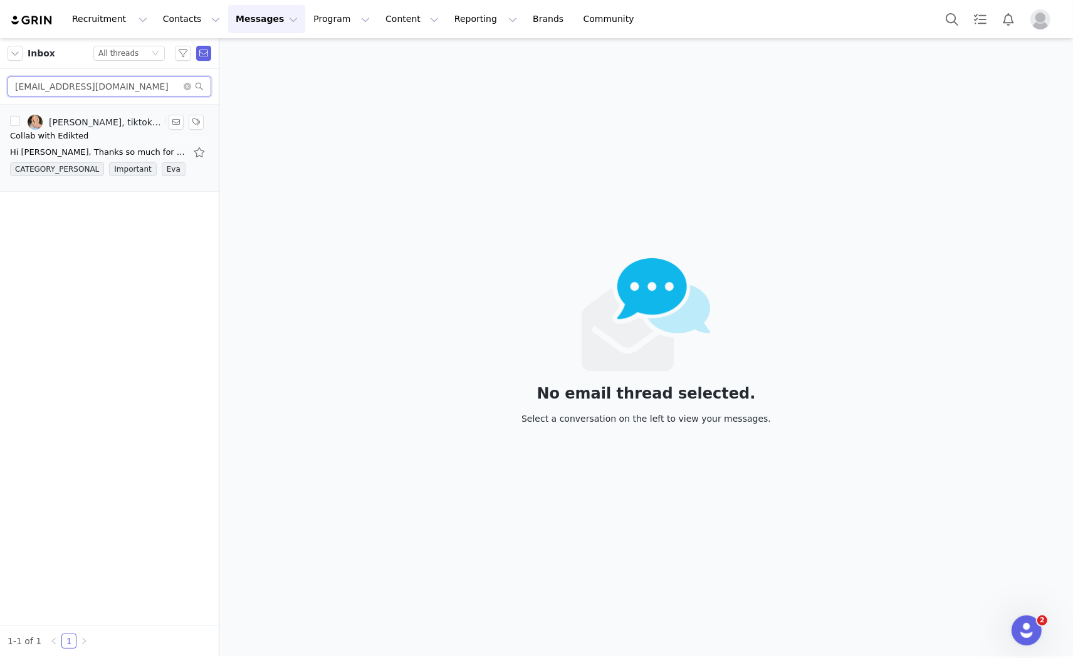
drag, startPoint x: 123, startPoint y: 90, endPoint x: 0, endPoint y: 108, distance: 124.8
click at [0, 108] on div "Inbox Status All threads ellinor.bergare@icloud.com Ellinor Bergare, tiktok edi…" at bounding box center [109, 347] width 219 height 618
paste input "im.alisabekauri@gmail"
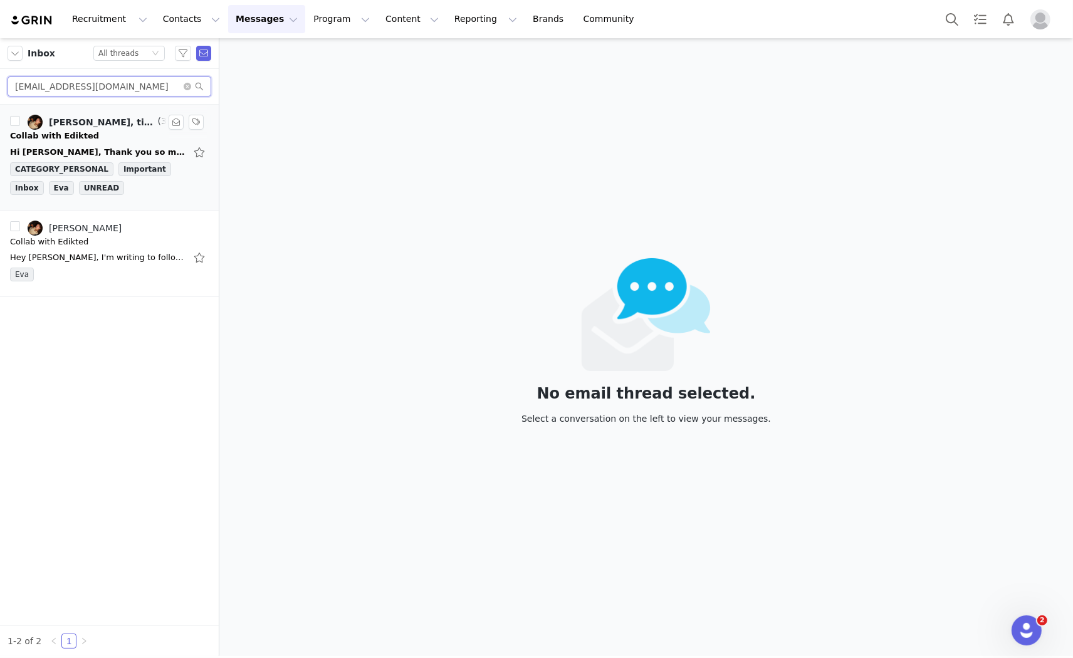
type input "im.alisabekauri@gmail.com"
click at [70, 150] on div "Hi Eva, Thank you so much for reaching out! I'm so sorry for the delay in reply…" at bounding box center [98, 152] width 176 height 13
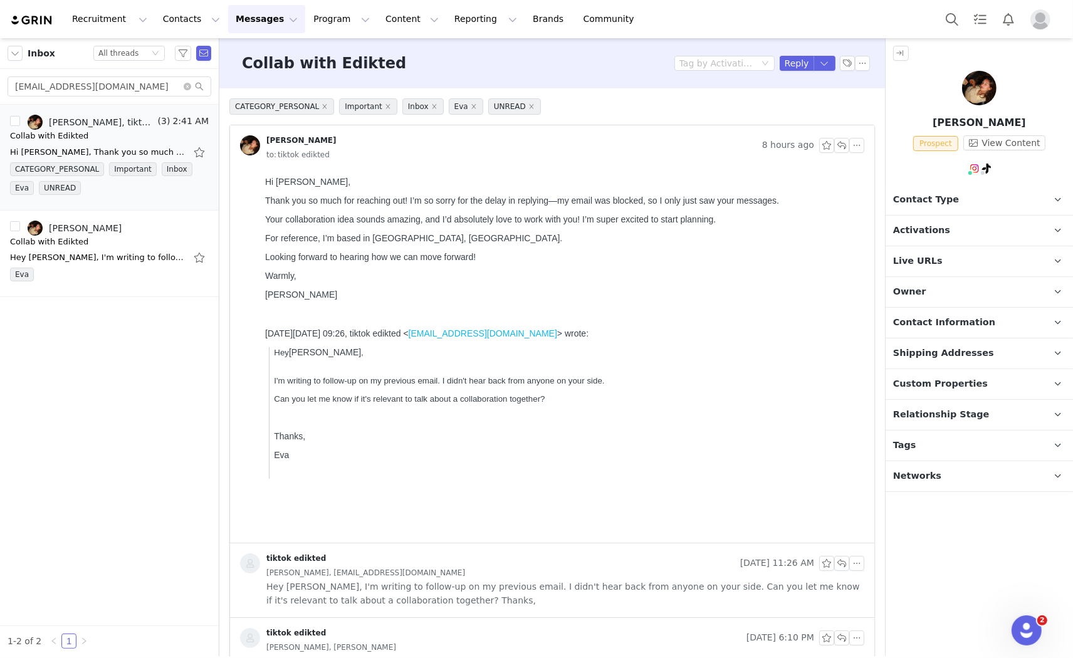
click at [985, 199] on p "Contact Type Contact type can be Creator, Prospect, Application, or Manager." at bounding box center [964, 200] width 157 height 30
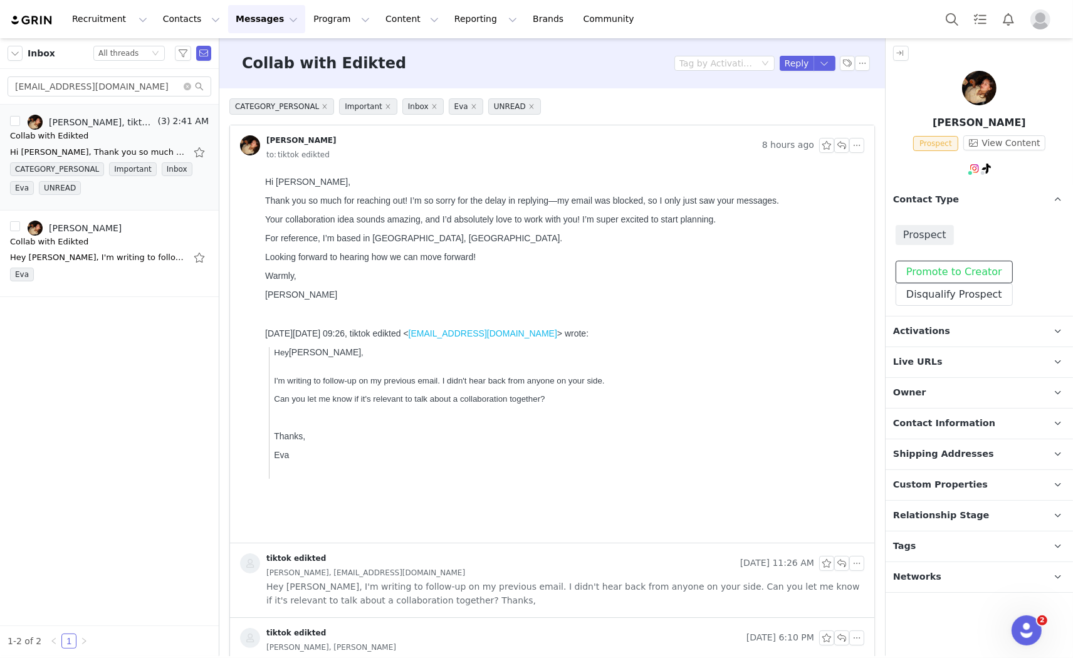
click at [942, 271] on button "Promote to Creator" at bounding box center [954, 272] width 117 height 23
click at [942, 329] on p "Activations" at bounding box center [964, 332] width 157 height 30
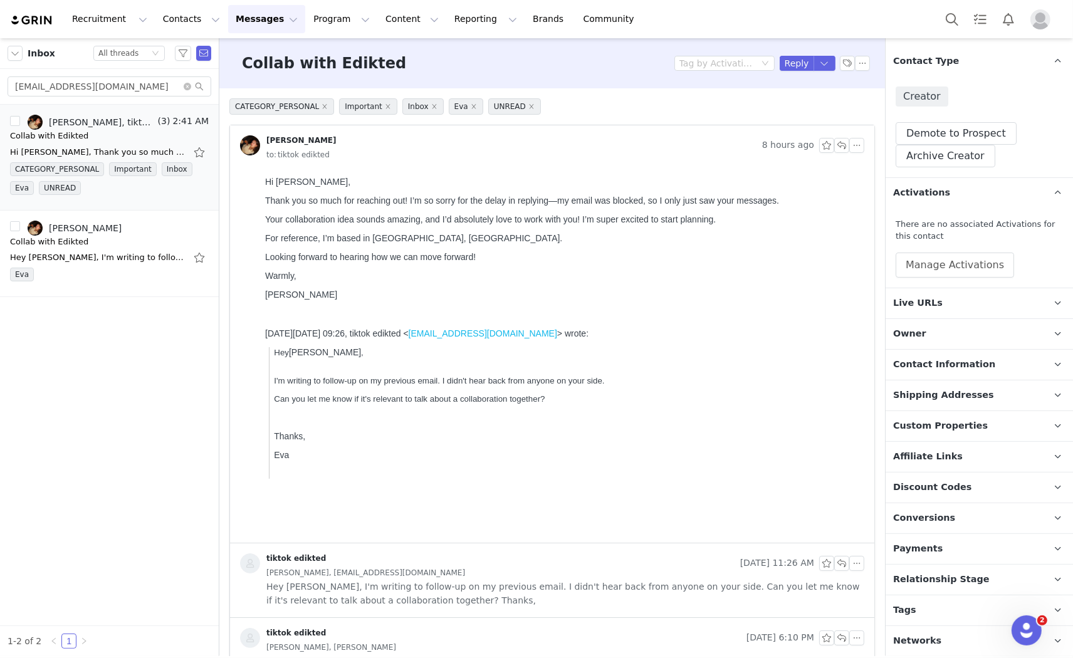
scroll to position [139, 0]
click at [972, 257] on button "Manage Activations" at bounding box center [955, 264] width 118 height 25
click at [945, 314] on div "Select Activation" at bounding box center [921, 312] width 122 height 19
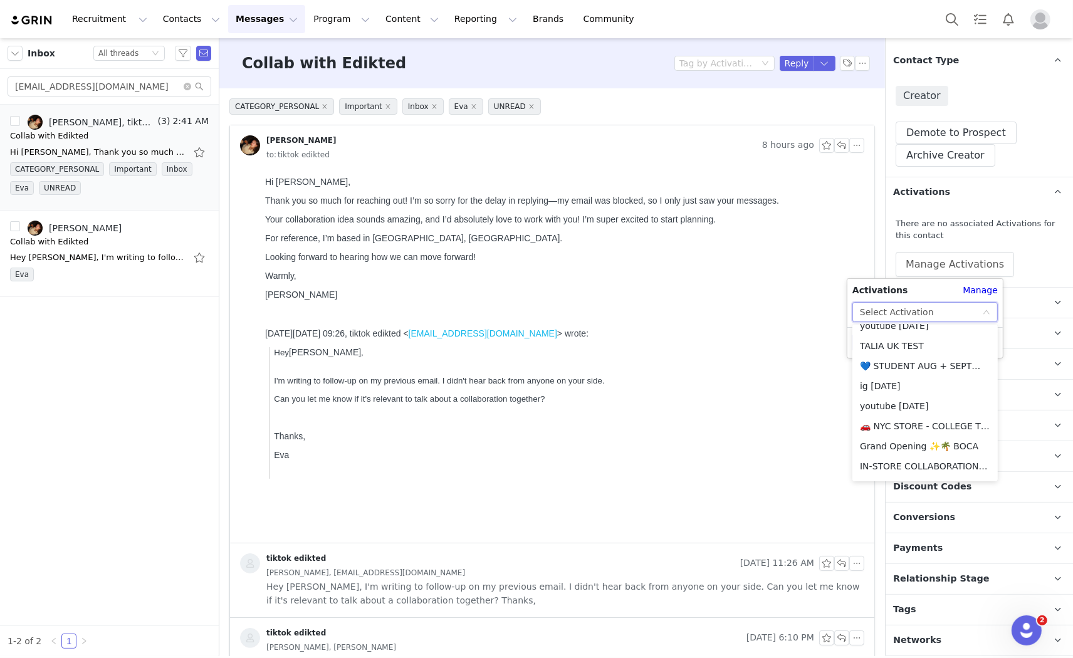
scroll to position [278, 0]
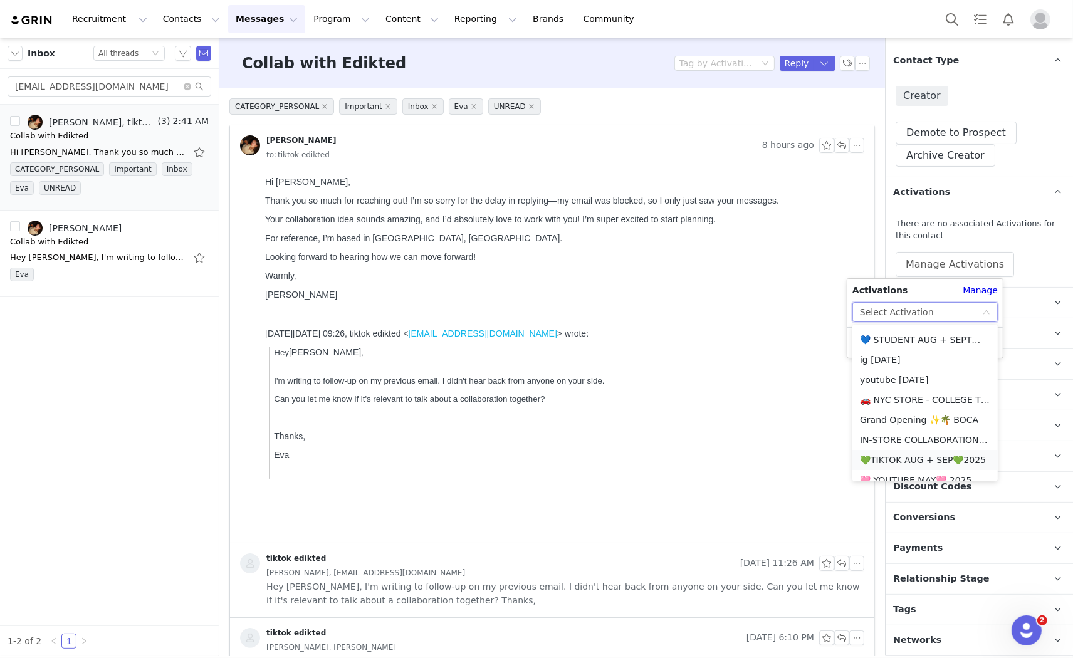
click at [895, 458] on li "💚TIKTOK AUG + SEP💚2025" at bounding box center [925, 460] width 145 height 20
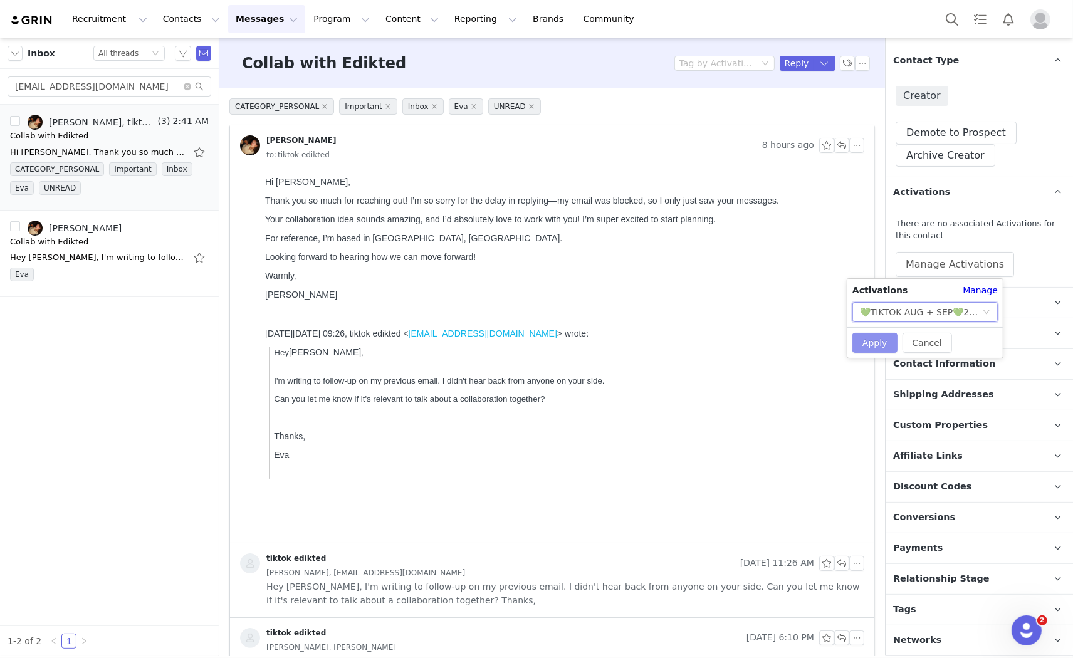
click at [883, 338] on button "Apply" at bounding box center [875, 343] width 45 height 20
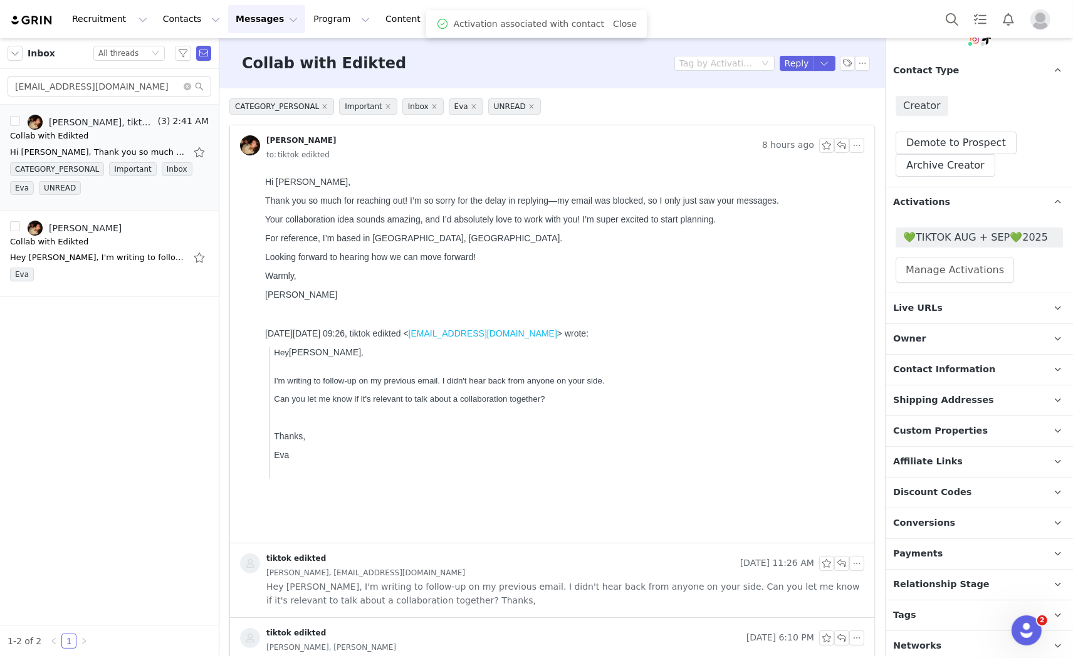
scroll to position [134, 0]
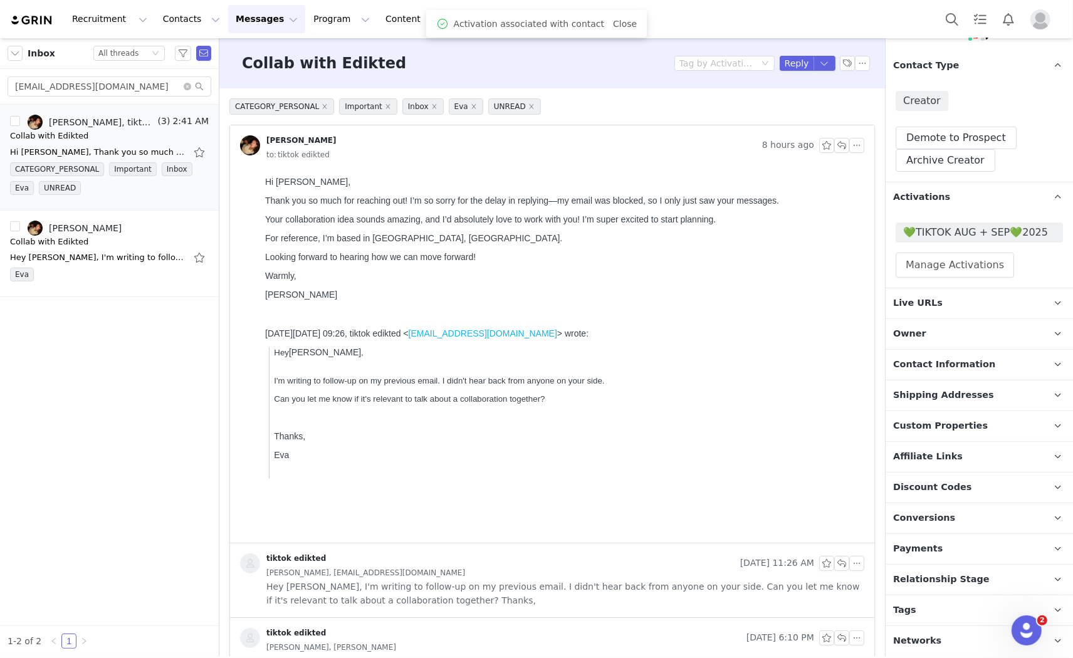
click at [953, 575] on span "Relationship Stage" at bounding box center [941, 580] width 97 height 14
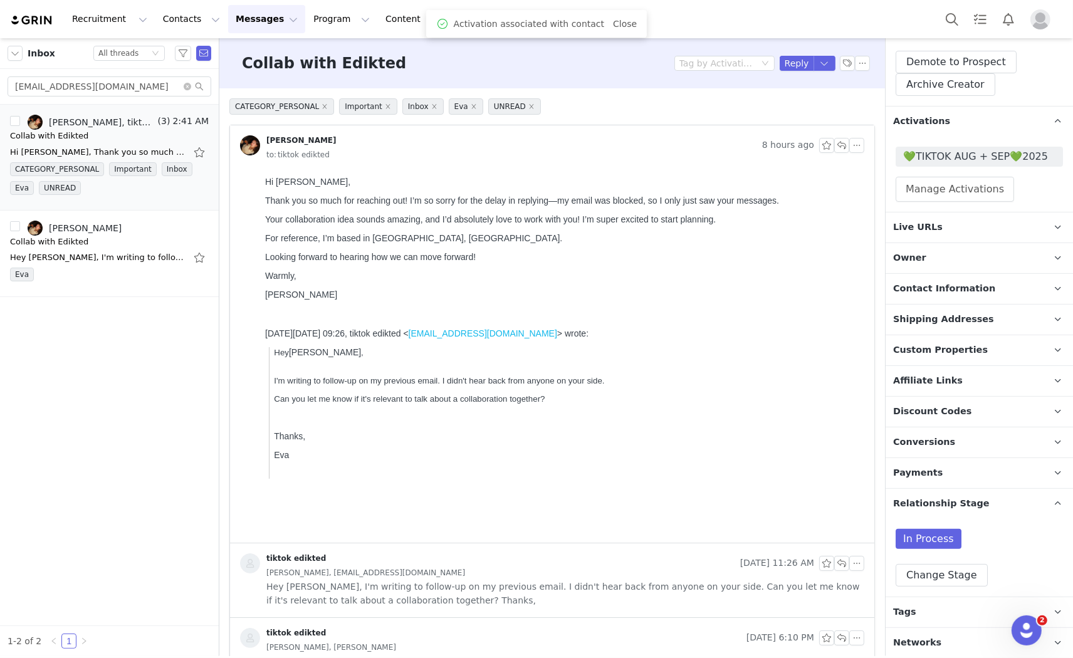
scroll to position [212, 0]
click at [917, 577] on button "Change Stage" at bounding box center [942, 573] width 92 height 23
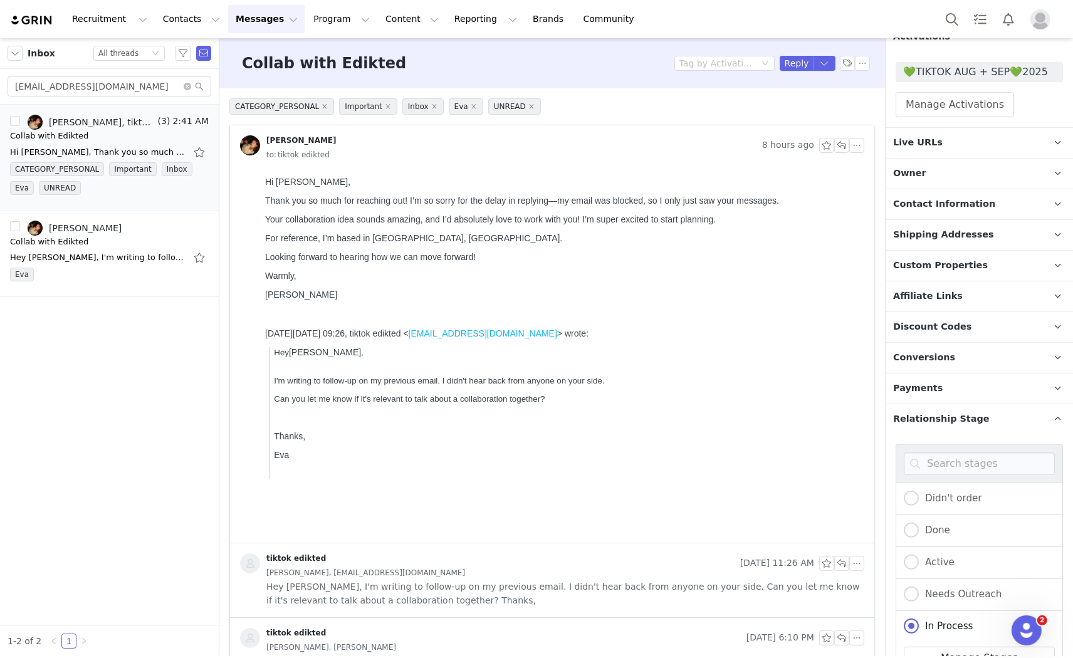
scroll to position [425, 0]
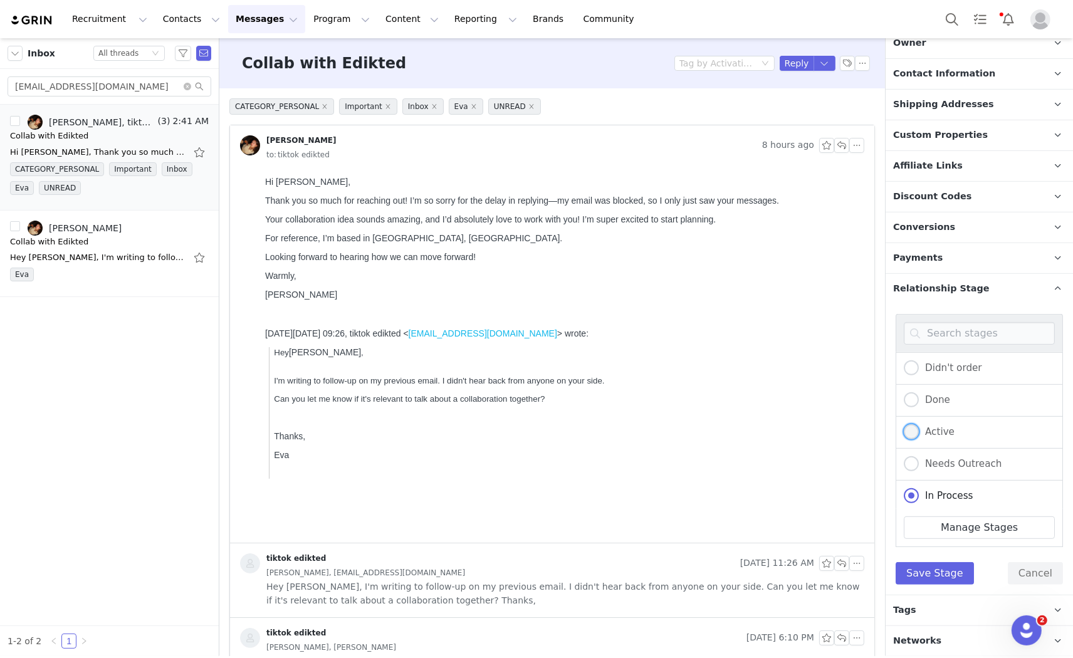
click at [910, 427] on span at bounding box center [911, 431] width 15 height 15
click at [910, 427] on input "Active" at bounding box center [911, 432] width 15 height 16
radio input "true"
radio input "false"
click at [938, 571] on button "Save Stage" at bounding box center [935, 573] width 78 height 23
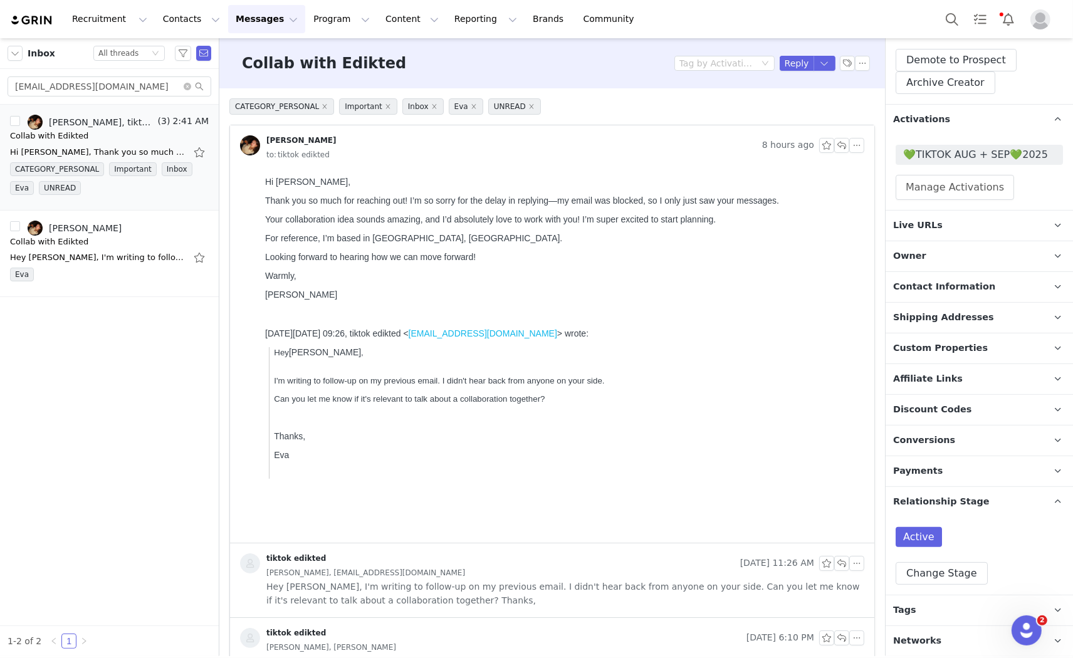
click at [926, 609] on p "Tags Keep track of your contacts by assigning them tags. You can then filter yo…" at bounding box center [964, 611] width 157 height 30
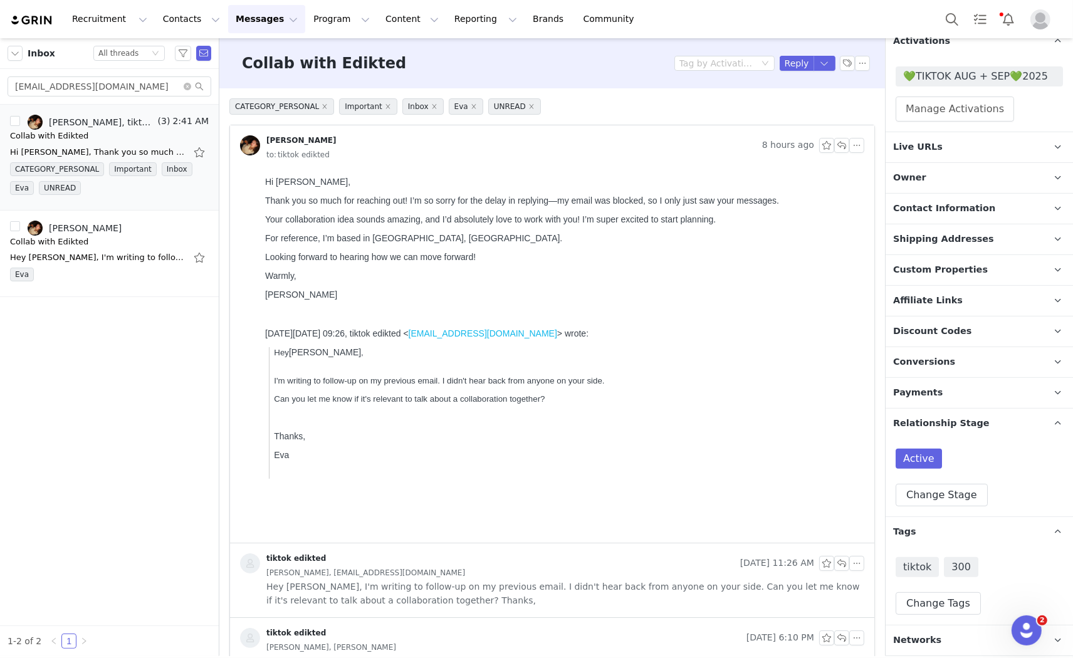
scroll to position [290, 0]
click at [785, 63] on button "Reply" at bounding box center [797, 63] width 34 height 15
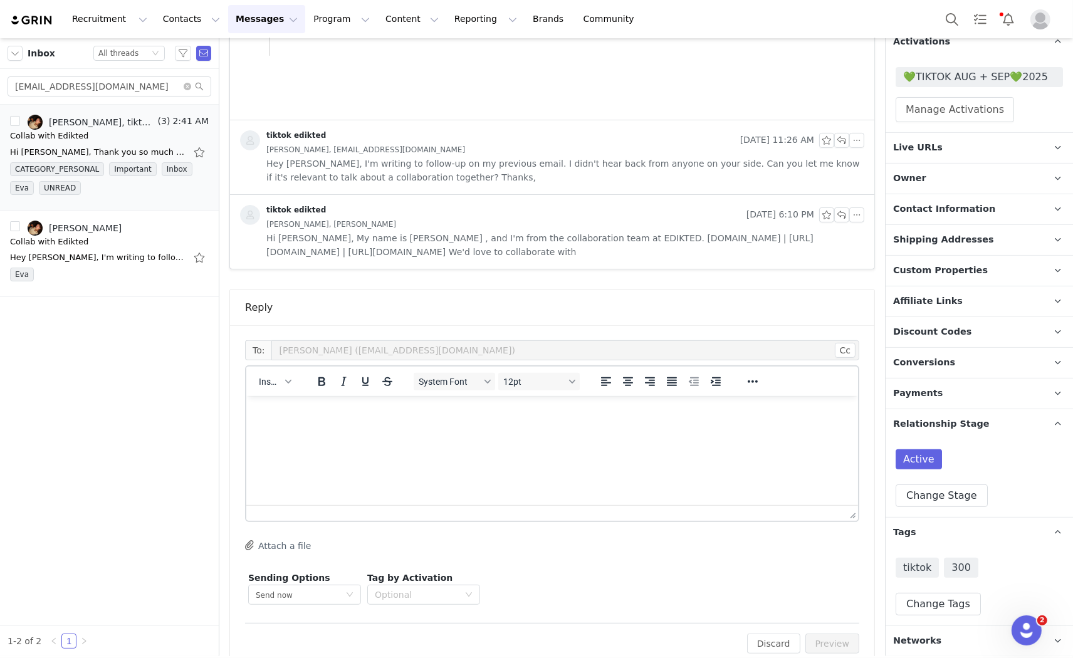
scroll to position [0, 0]
click at [268, 383] on span "Insert" at bounding box center [270, 382] width 22 height 10
click at [298, 409] on div "Insert Template" at bounding box center [320, 403] width 113 height 15
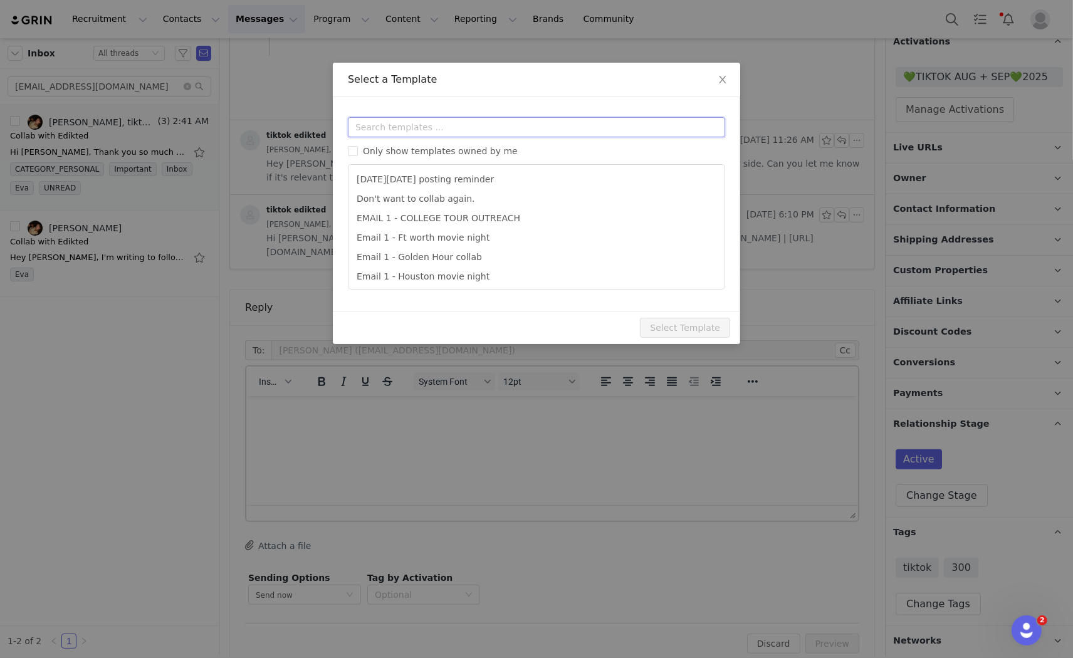
click at [428, 129] on input "text" at bounding box center [536, 127] width 377 height 20
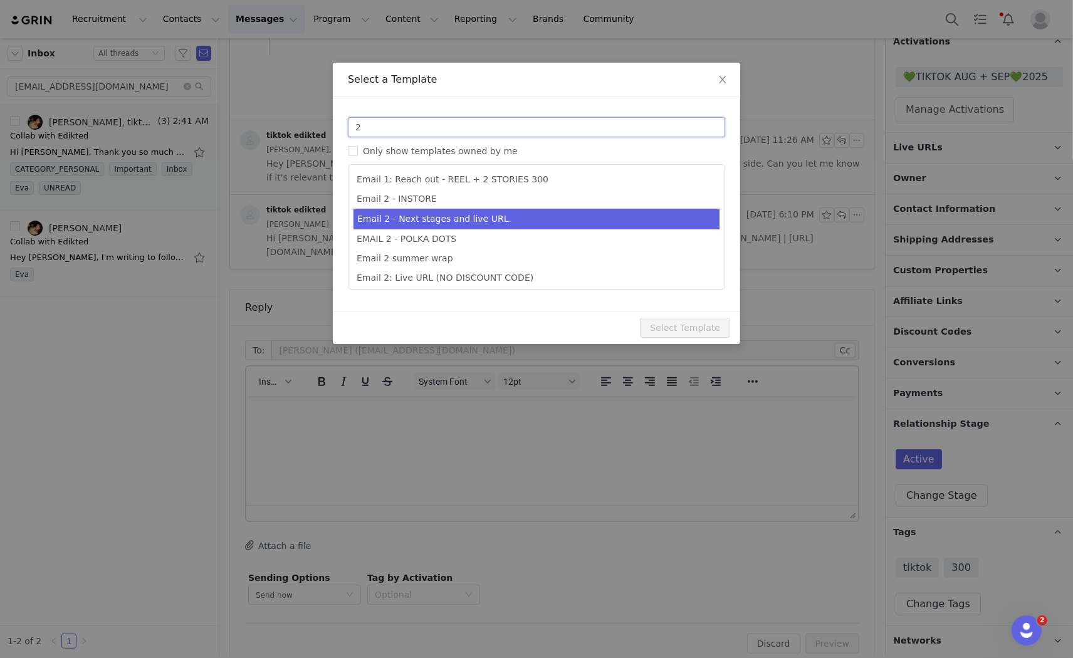
type input "2"
type input "Collab with Edikted"
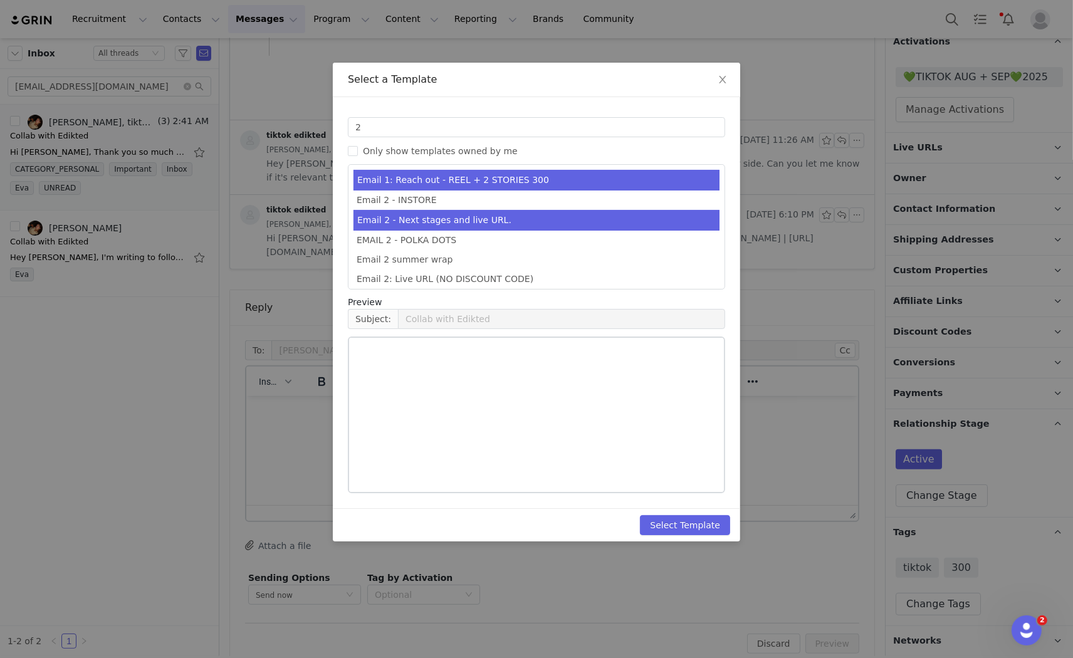
click at [467, 216] on li "Email 2 - Next stages and live URL." at bounding box center [537, 220] width 366 height 21
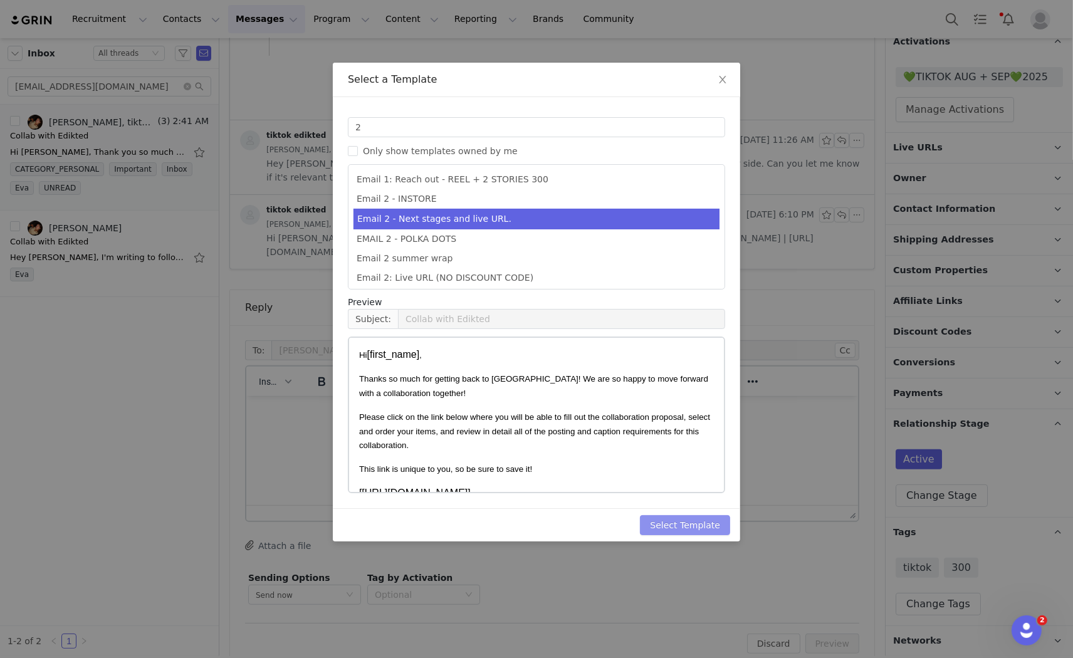
click at [680, 525] on button "Select Template" at bounding box center [685, 525] width 90 height 20
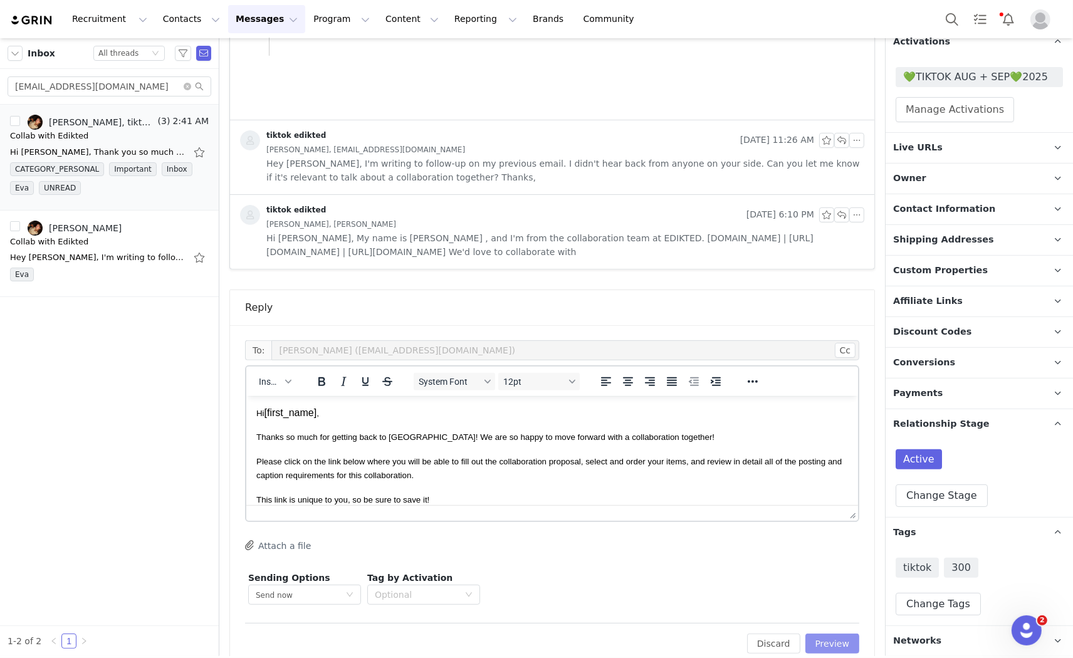
click at [832, 641] on button "Preview" at bounding box center [833, 644] width 55 height 20
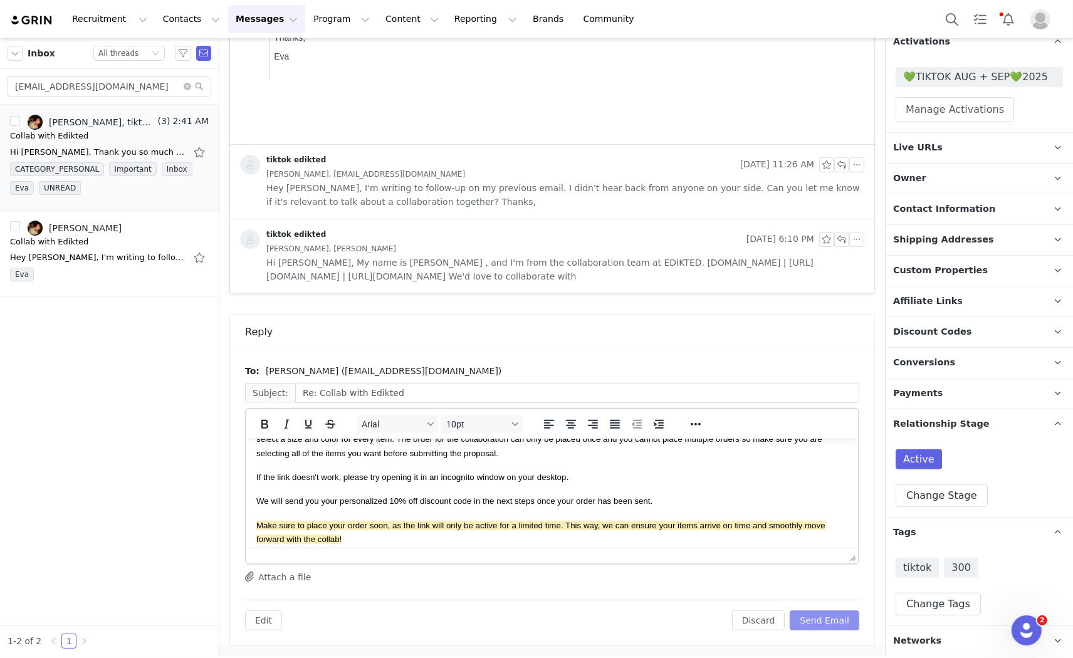
scroll to position [209, 0]
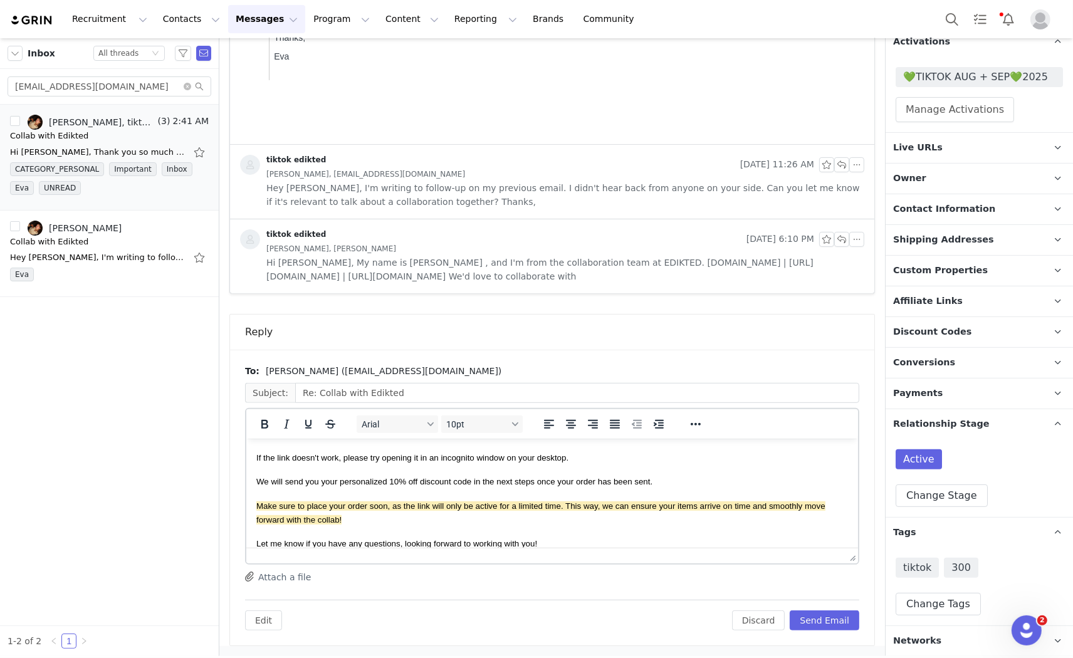
click at [813, 597] on div "To: Alisa Bekauri (im.alisabekauri@gmail.com) Subject: Re: Collab with Edikted …" at bounding box center [552, 498] width 614 height 266
click at [818, 619] on button "Send Email" at bounding box center [825, 621] width 70 height 20
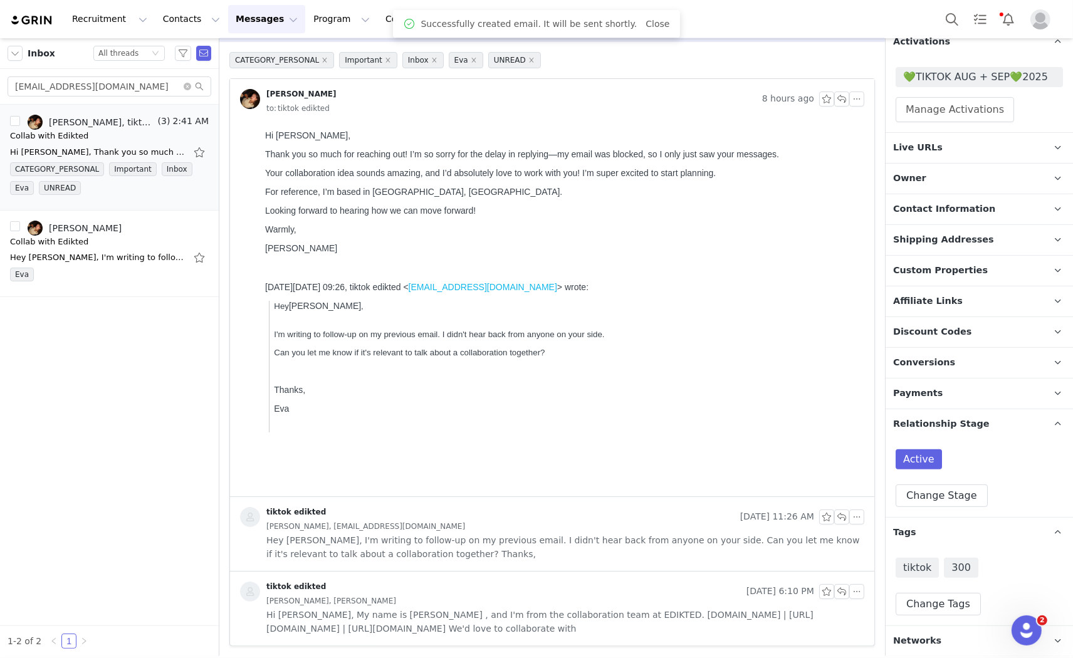
scroll to position [46, 0]
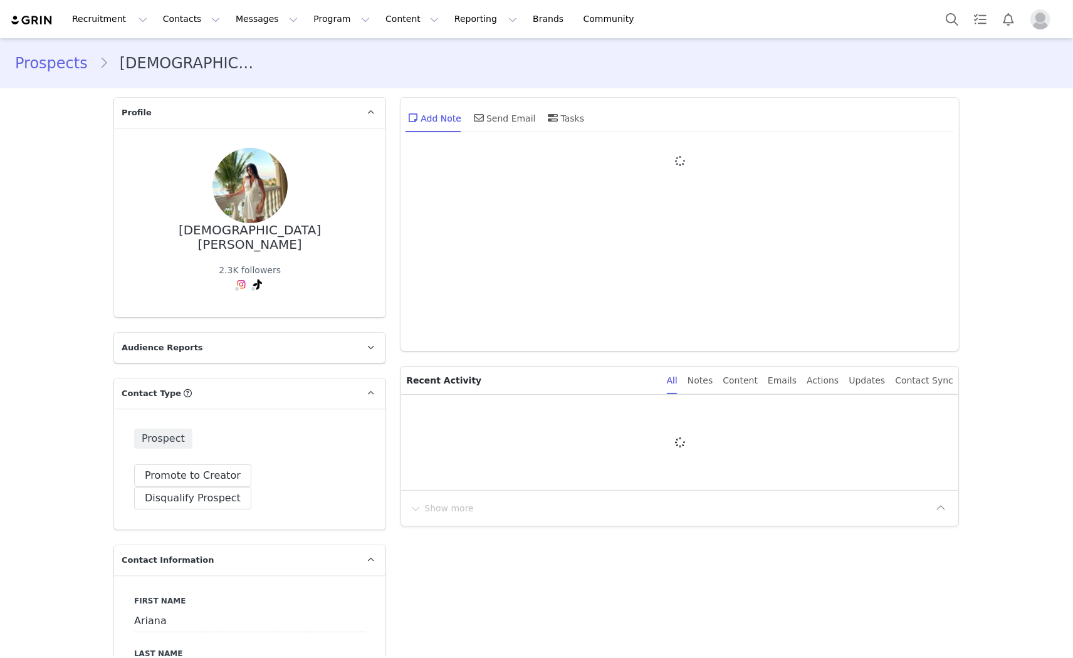
type input "+1 ([GEOGRAPHIC_DATA])"
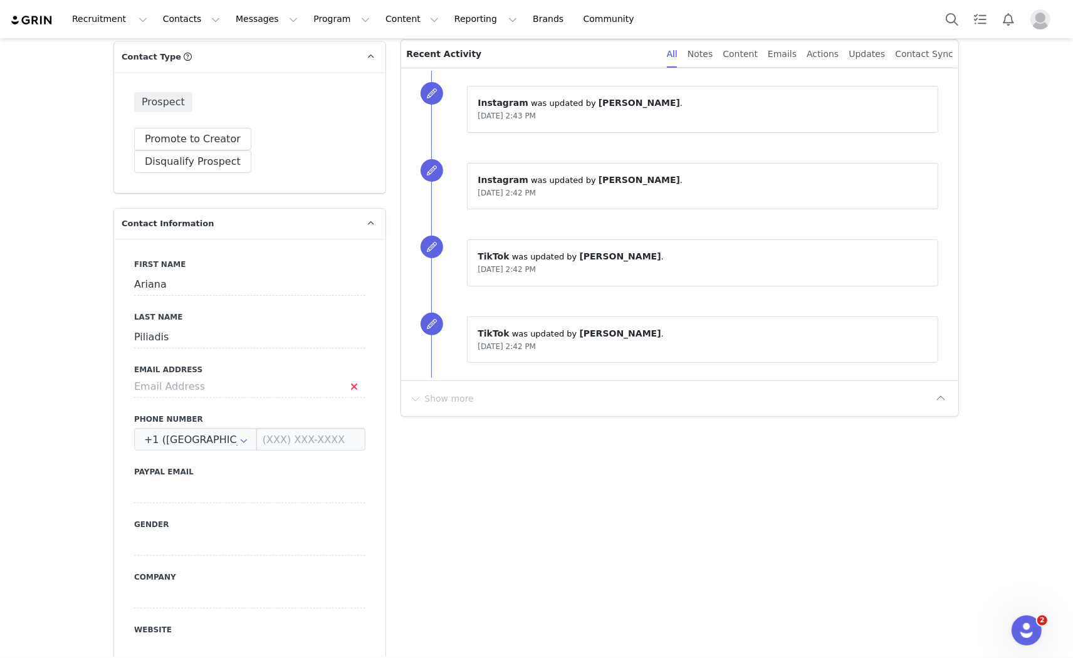
scroll to position [417, 0]
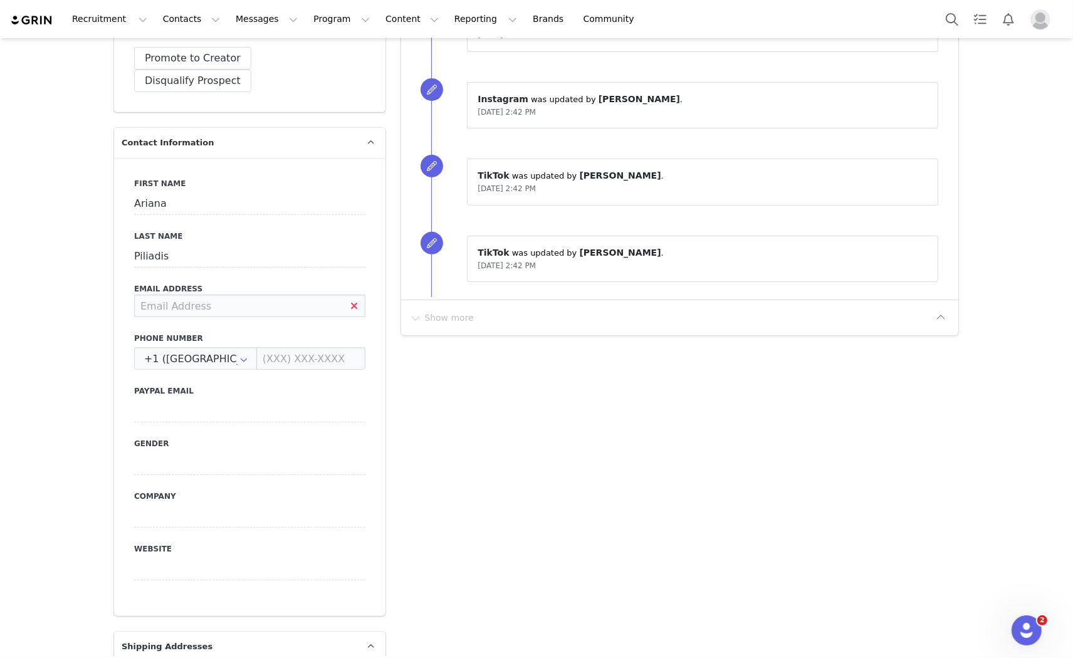
click at [198, 295] on input at bounding box center [249, 306] width 231 height 23
type input "arianaspiliadis@icloud.com"
click at [314, 293] on div "First Name Ariana Last Name Piliadis Email Address arianaspiliadis@icloud.com P…" at bounding box center [249, 387] width 271 height 458
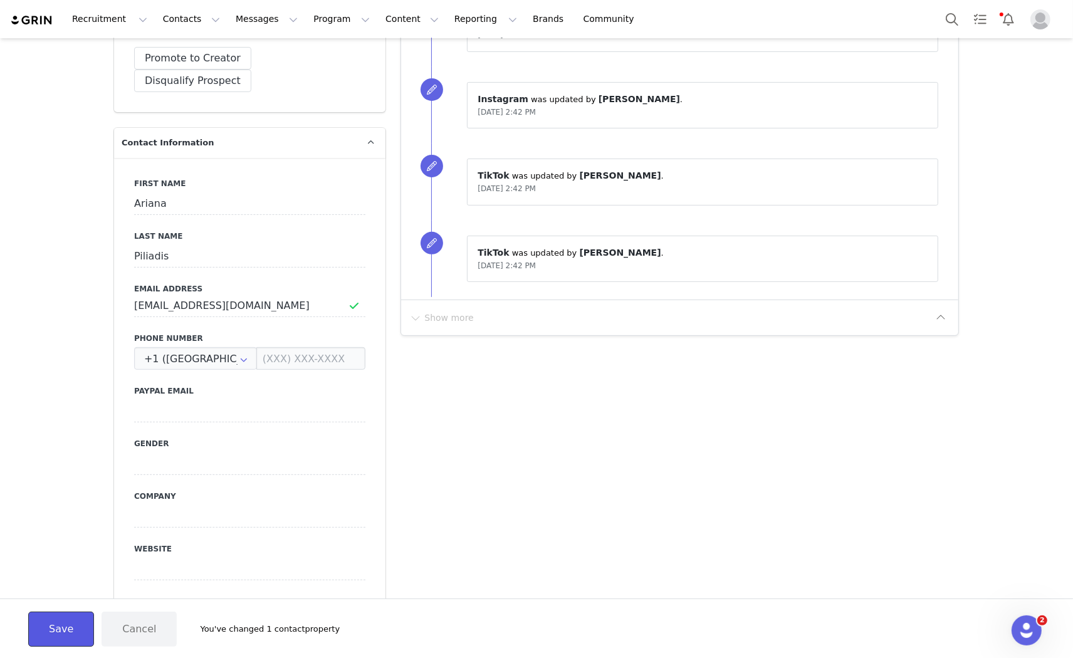
click at [43, 624] on button "Save" at bounding box center [61, 629] width 66 height 35
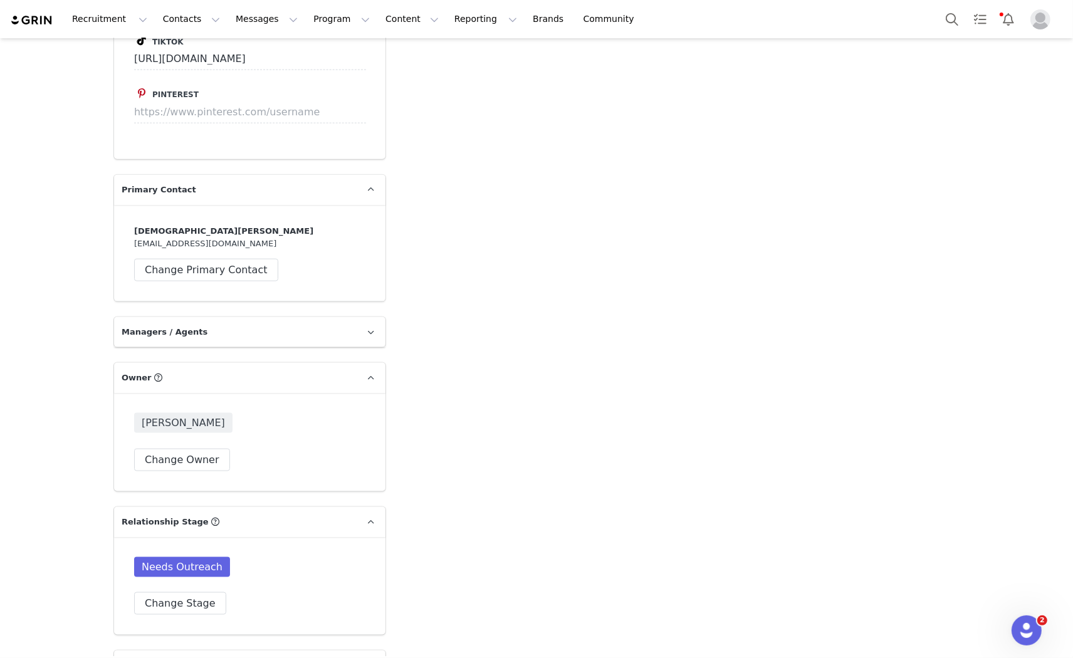
scroll to position [1810, 0]
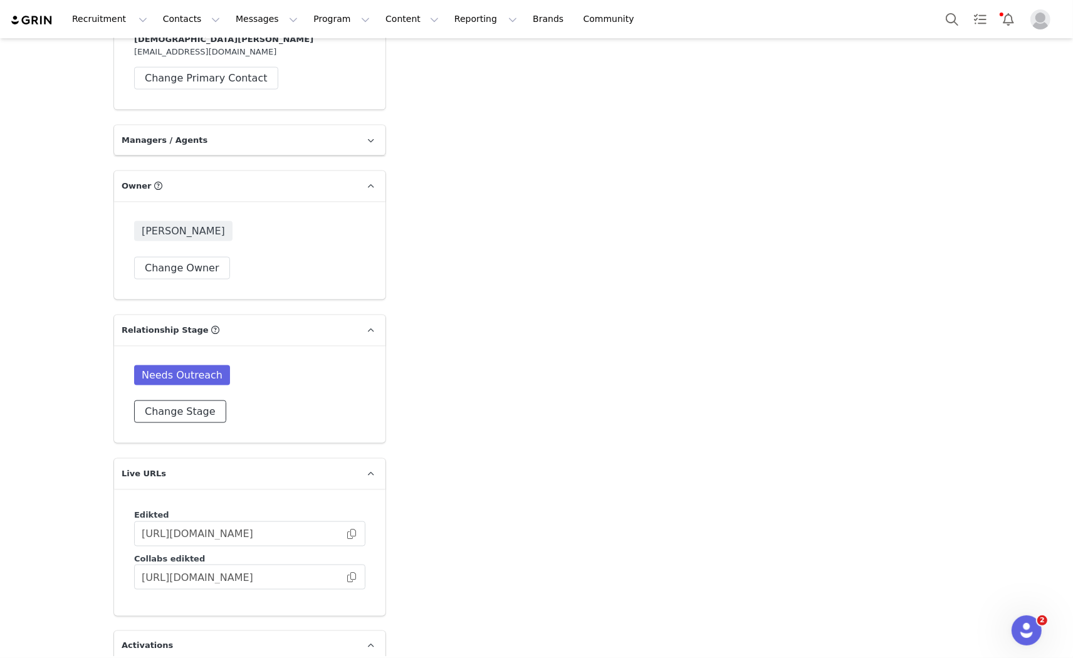
click at [150, 401] on button "Change Stage" at bounding box center [180, 412] width 92 height 23
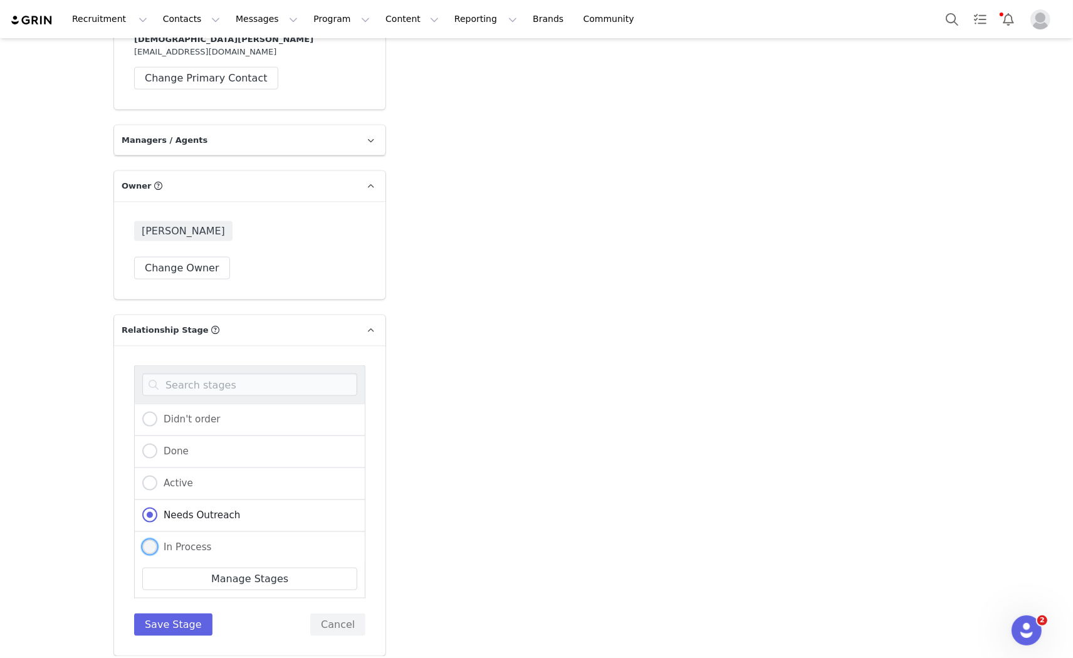
click at [157, 542] on span "In Process" at bounding box center [184, 547] width 55 height 11
click at [157, 540] on input "In Process" at bounding box center [149, 548] width 15 height 16
radio input "true"
radio input "false"
radio input "true"
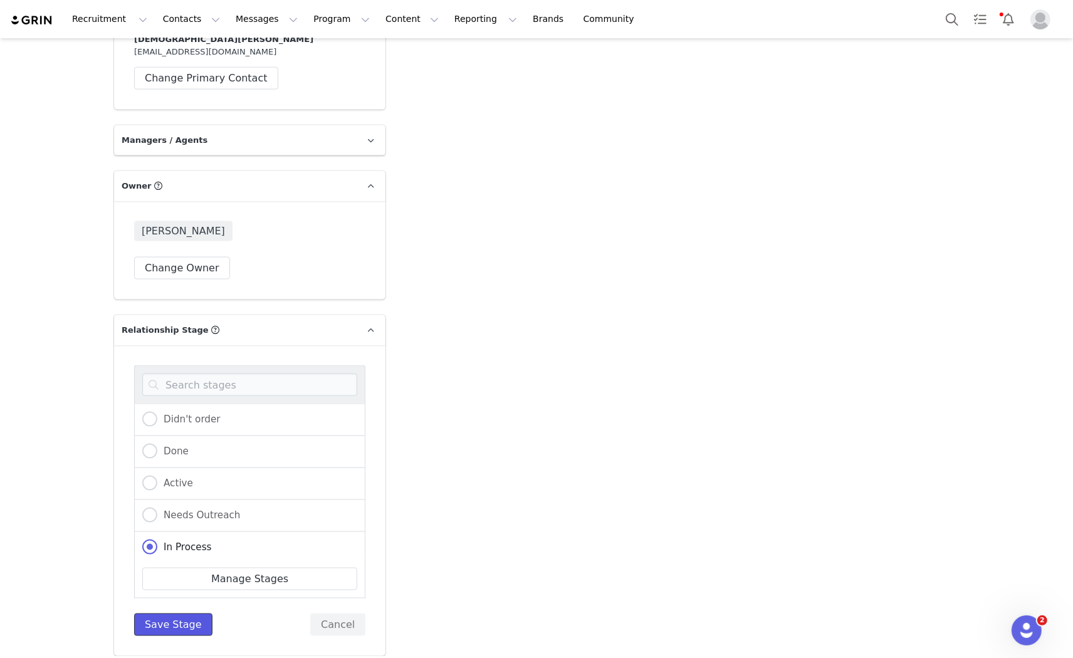
click at [164, 614] on button "Save Stage" at bounding box center [173, 625] width 78 height 23
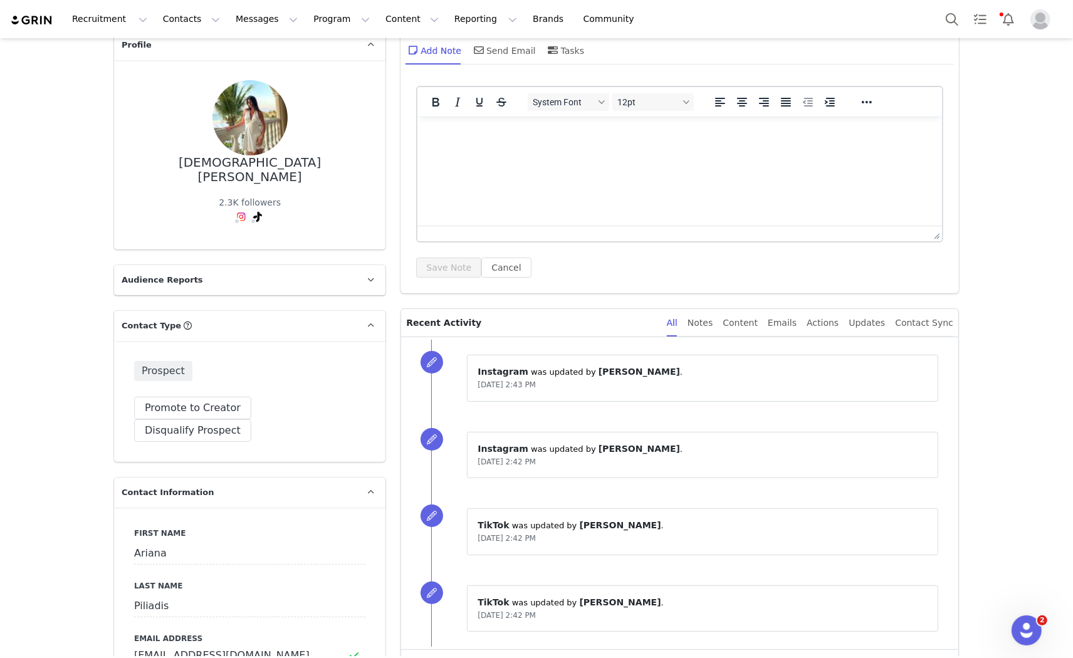
scroll to position [0, 0]
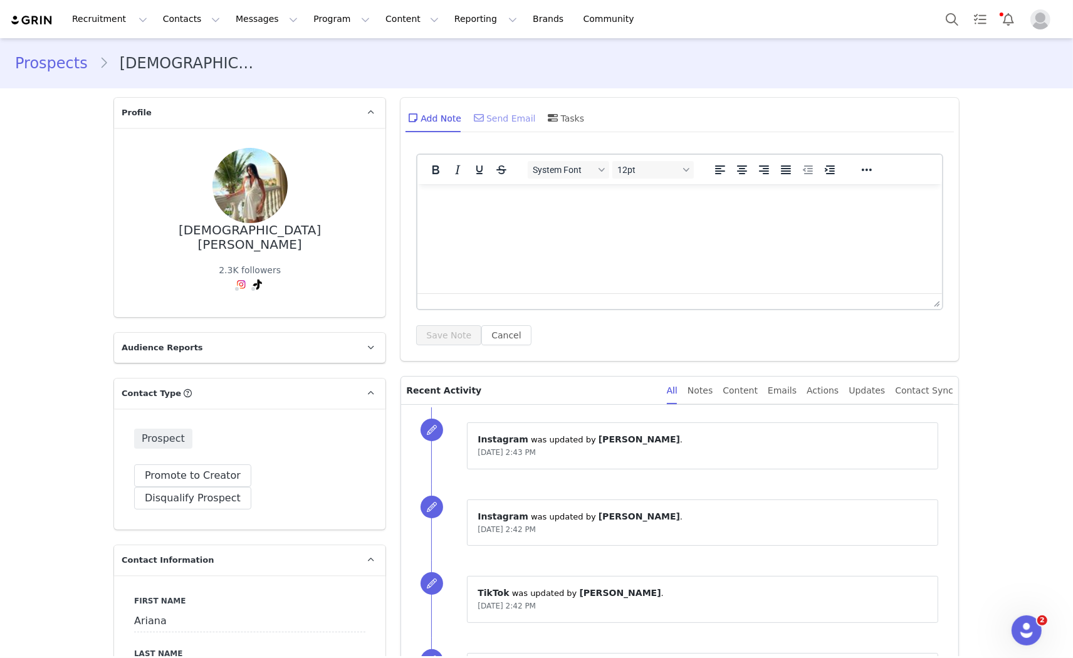
click at [518, 113] on div "Send Email" at bounding box center [503, 118] width 65 height 30
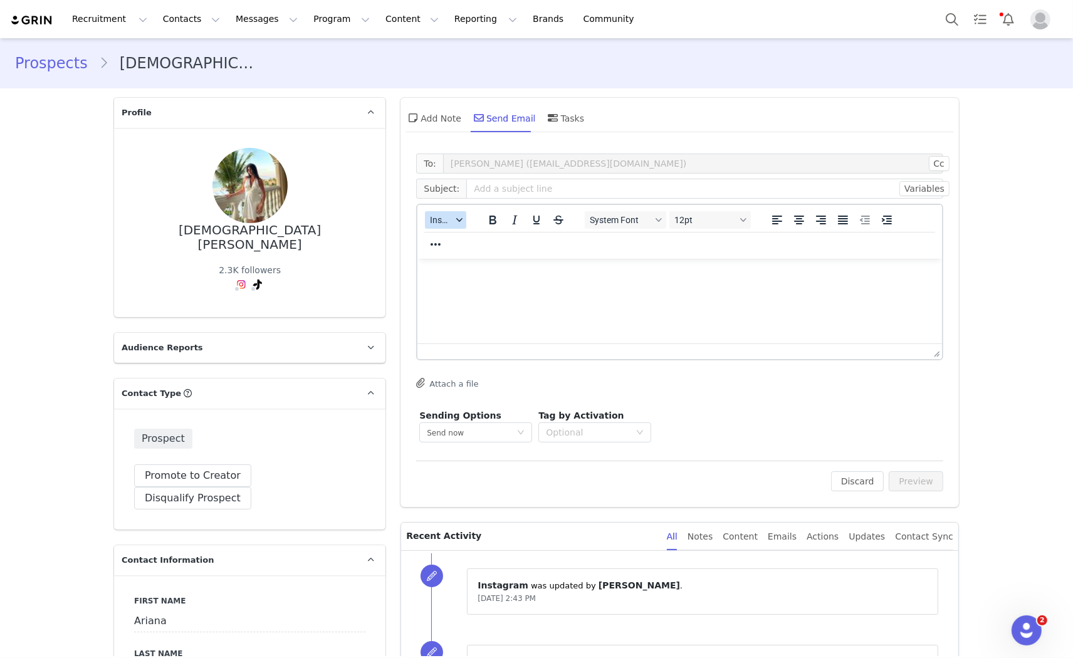
click at [438, 223] on span "Insert" at bounding box center [441, 220] width 22 height 10
click at [466, 243] on div "Insert Template" at bounding box center [486, 241] width 113 height 15
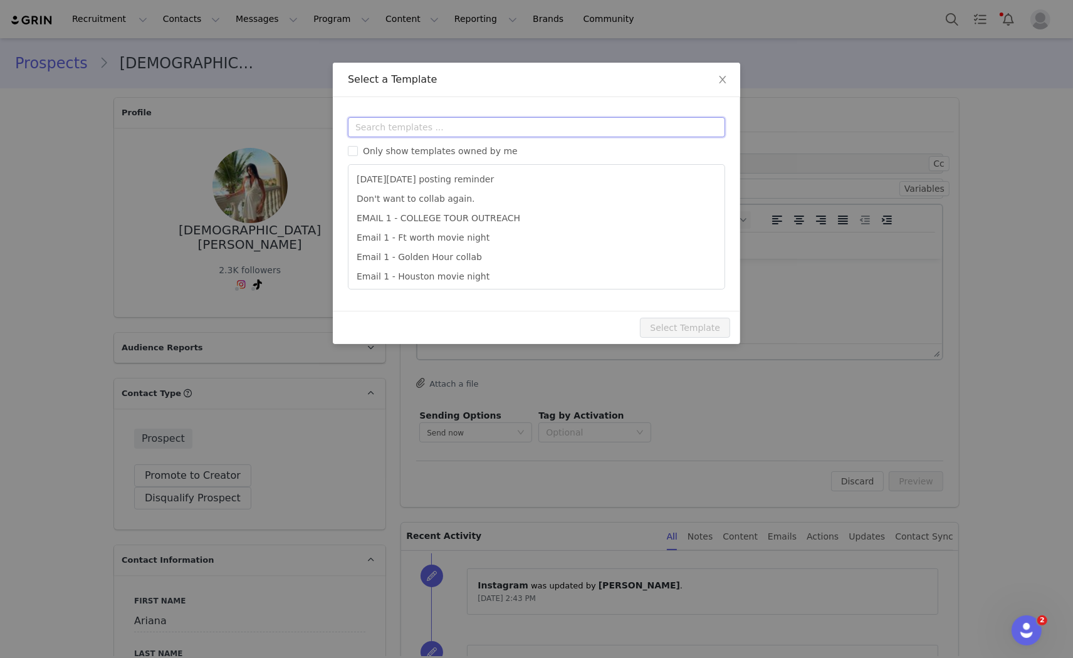
click at [442, 129] on input "text" at bounding box center [536, 127] width 377 height 20
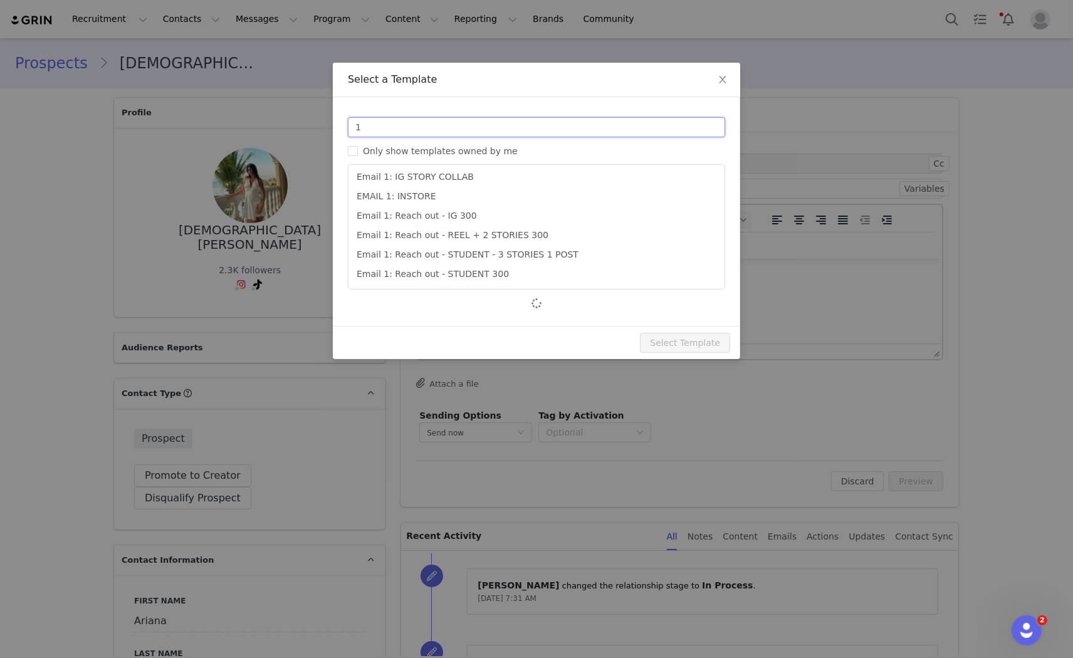
scroll to position [274, 0]
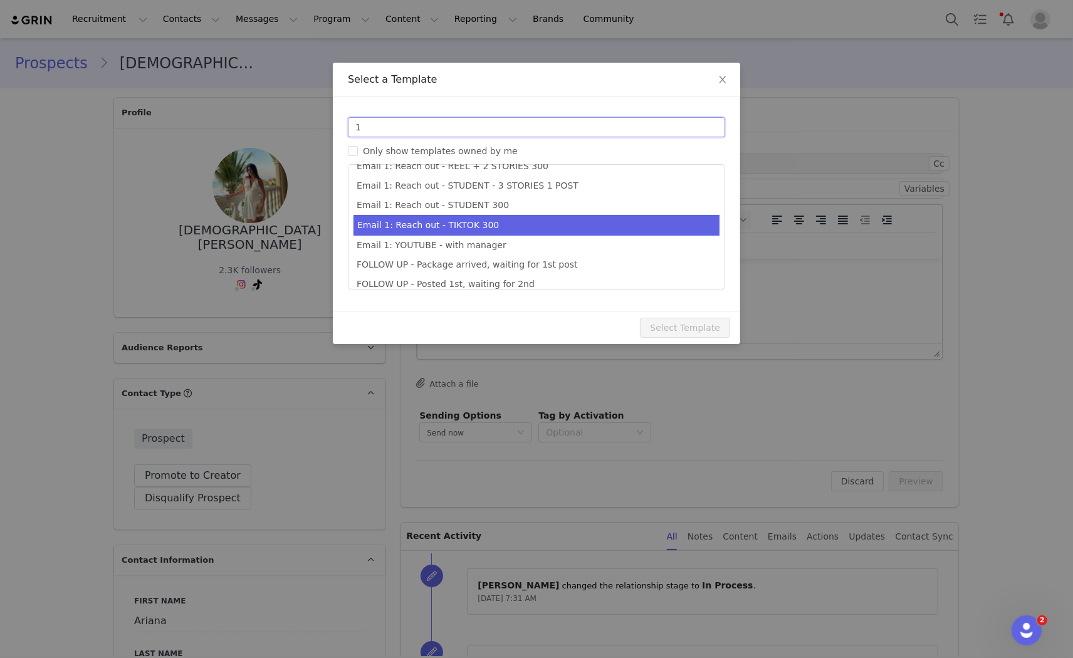
type input "1"
click at [481, 218] on li "Email 1: Reach out - TIKTOK 300" at bounding box center [537, 225] width 366 height 21
type input "Collab with Edikted"
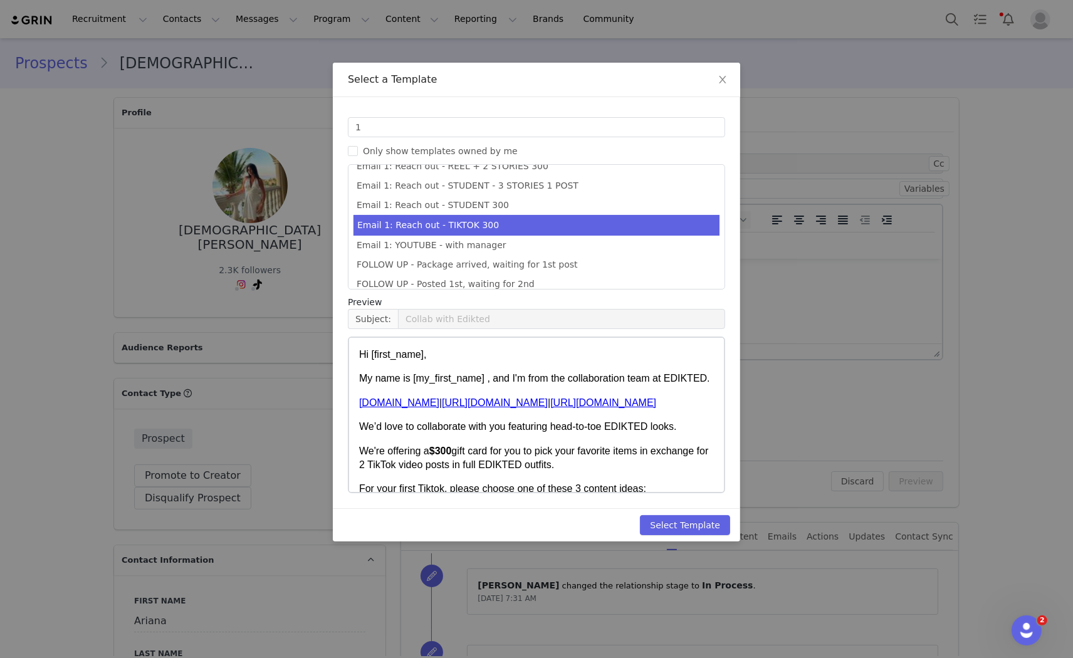
drag, startPoint x: 674, startPoint y: 535, endPoint x: 733, endPoint y: 522, distance: 60.4
click at [677, 534] on div "Select Template" at bounding box center [536, 524] width 407 height 33
click at [702, 528] on button "Select Template" at bounding box center [685, 525] width 90 height 20
type input "Collab with Edikted"
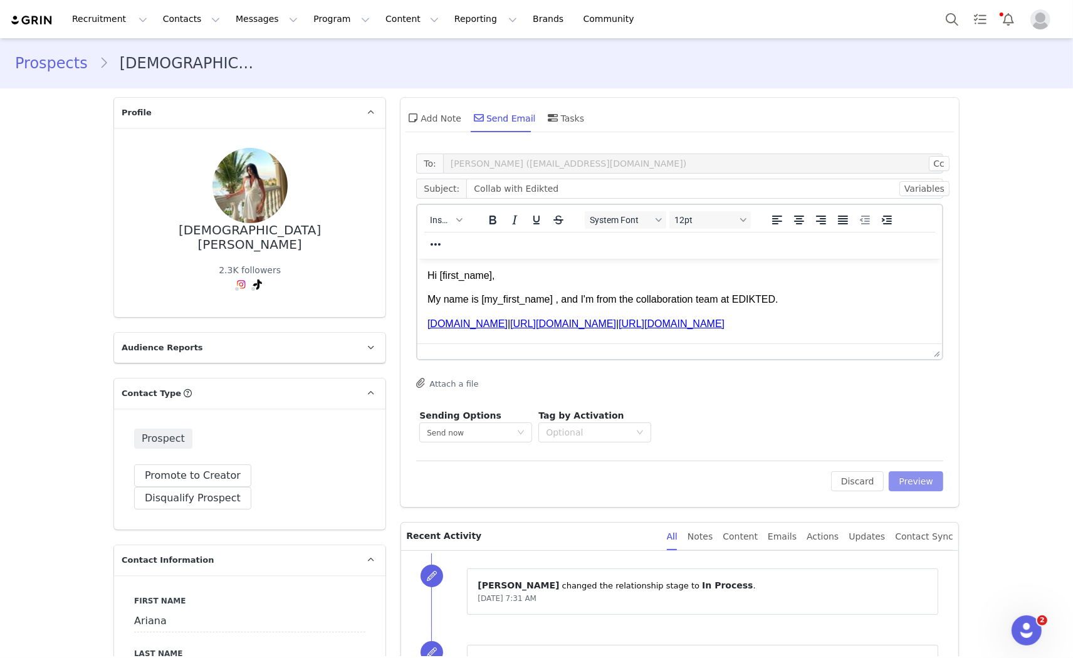
click at [928, 480] on button "Preview" at bounding box center [916, 481] width 55 height 20
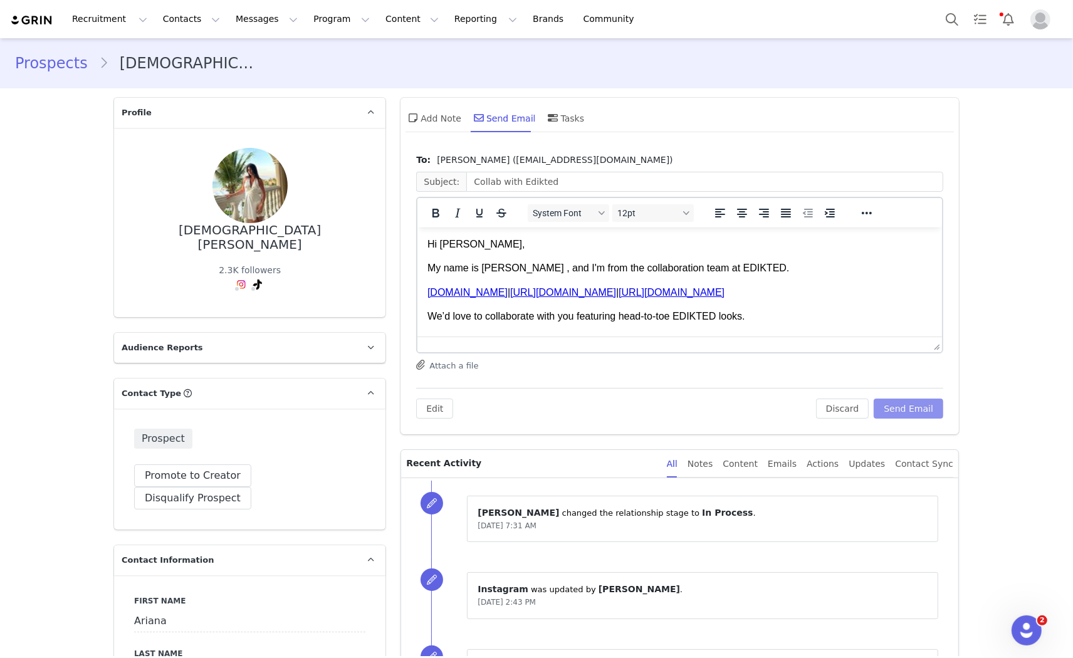
scroll to position [70, 0]
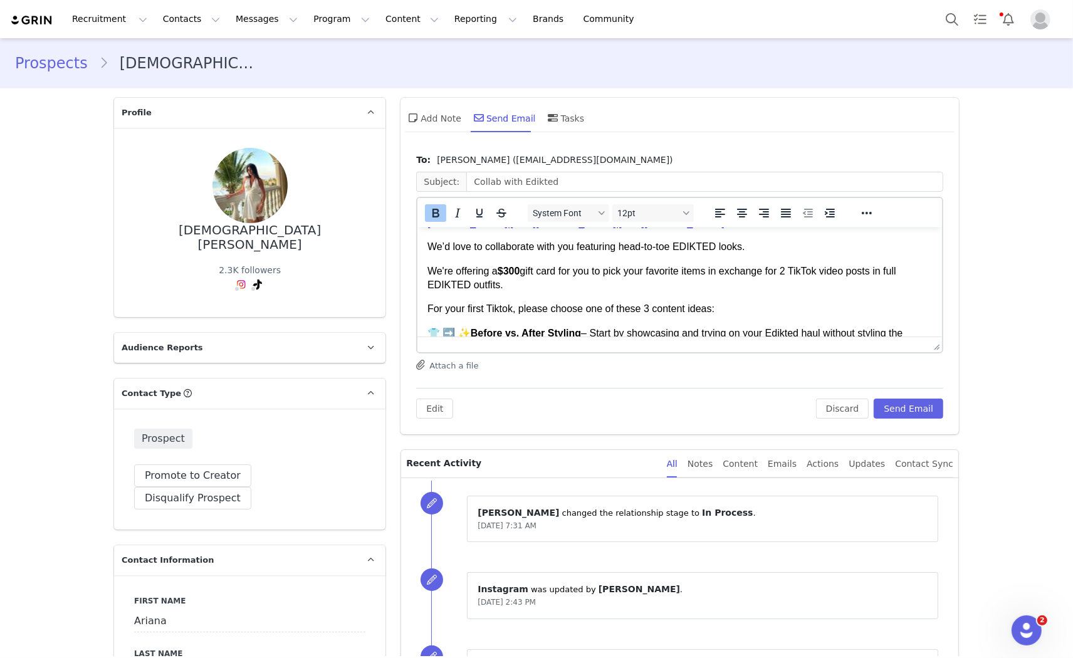
click at [510, 267] on strong "$300" at bounding box center [509, 270] width 23 height 11
drag, startPoint x: 524, startPoint y: 271, endPoint x: 498, endPoint y: 271, distance: 26.3
click at [498, 271] on p "We're offering a $200 gift card for you to pick your favorite items in exchange…" at bounding box center [680, 278] width 505 height 28
click at [433, 209] on icon "Bold" at bounding box center [436, 213] width 7 height 9
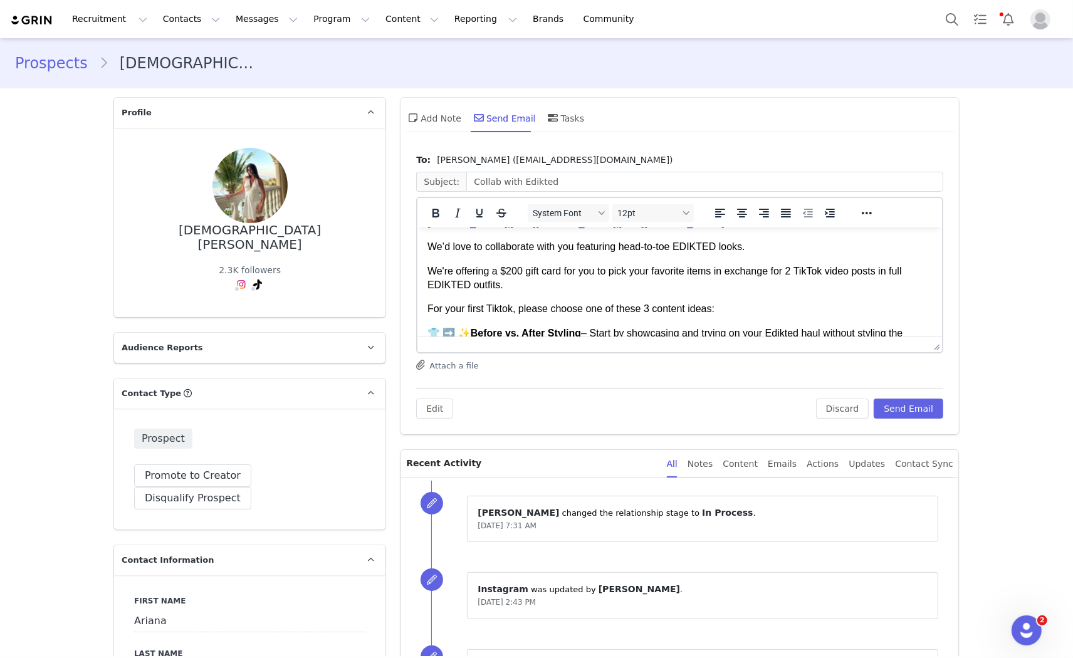
click at [627, 286] on p "We're offering a $200 gift card for you to pick your favorite items in exchange…" at bounding box center [680, 278] width 505 height 28
click at [895, 406] on button "Send Email" at bounding box center [909, 409] width 70 height 20
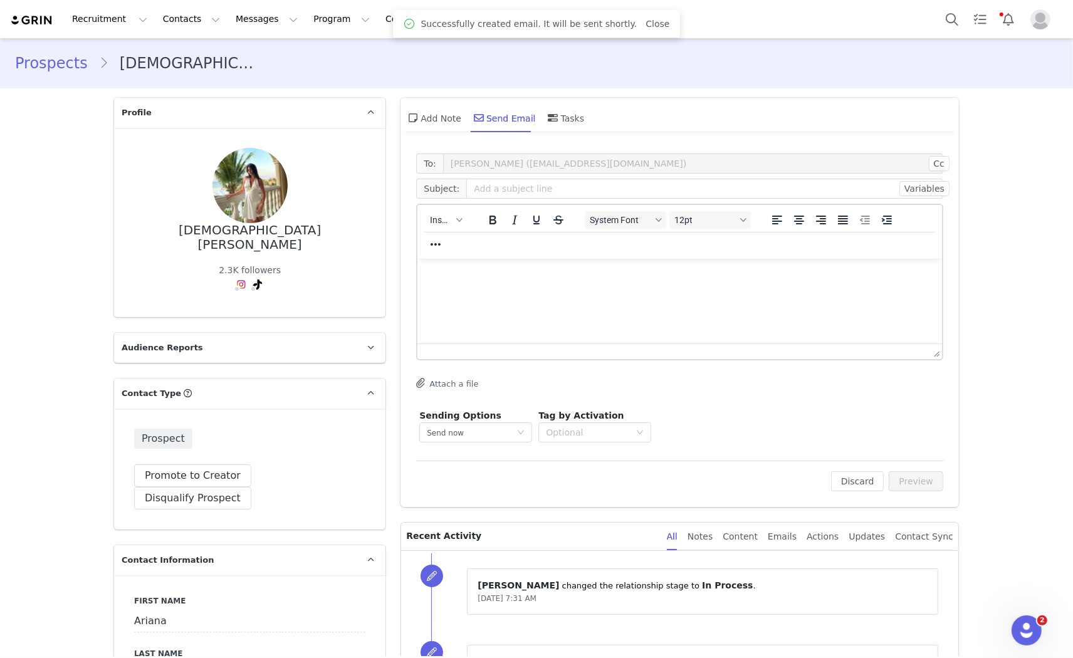
scroll to position [0, 0]
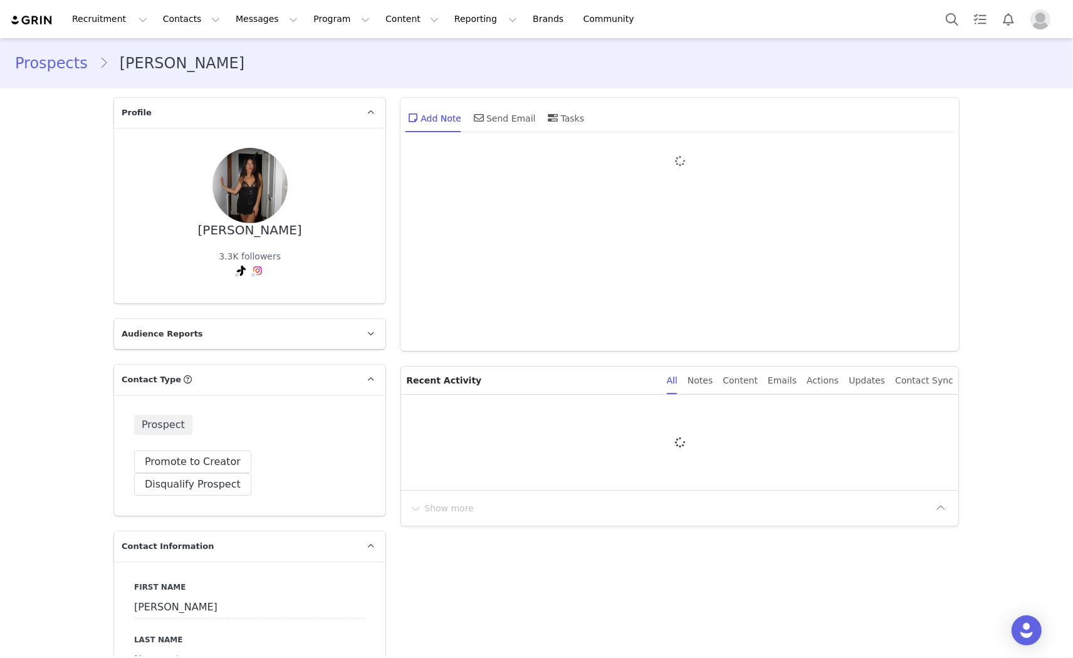
type input "+1 ([GEOGRAPHIC_DATA])"
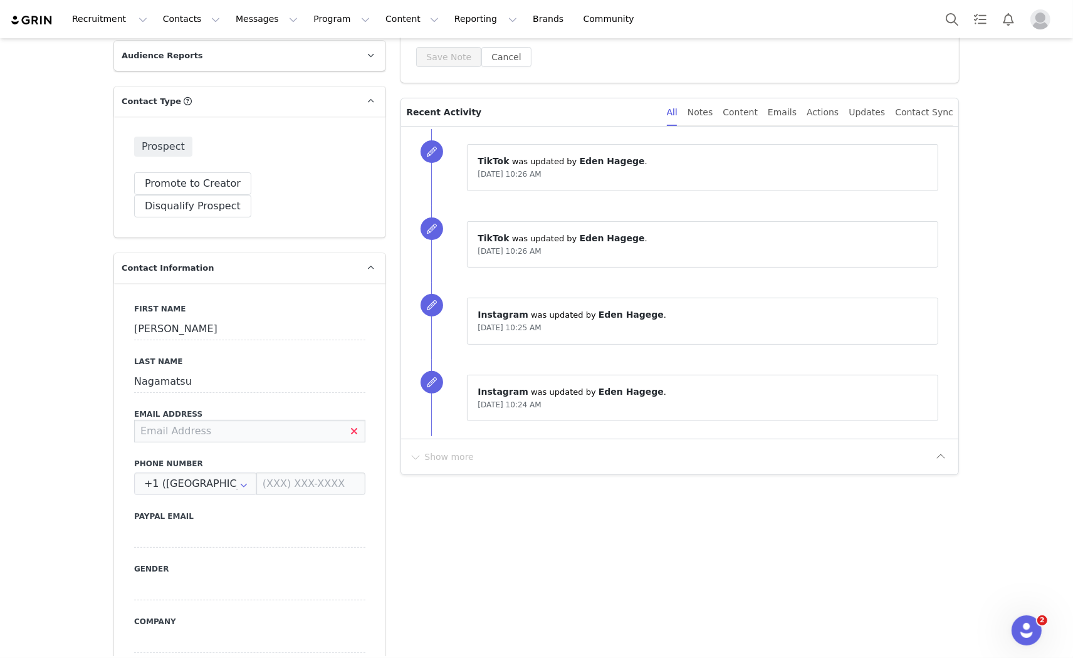
click at [191, 420] on input at bounding box center [249, 431] width 231 height 23
type input "[EMAIL_ADDRESS][DOMAIN_NAME]"
click at [349, 525] on input at bounding box center [249, 536] width 231 height 23
click at [74, 621] on button "Save" at bounding box center [61, 629] width 66 height 35
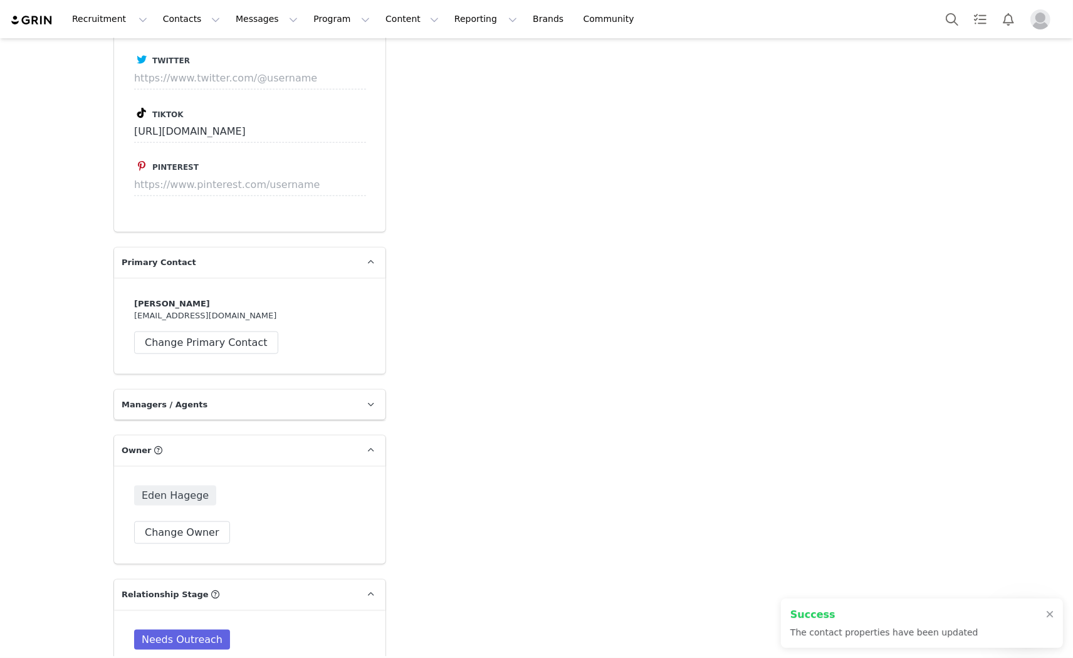
scroll to position [1950, 0]
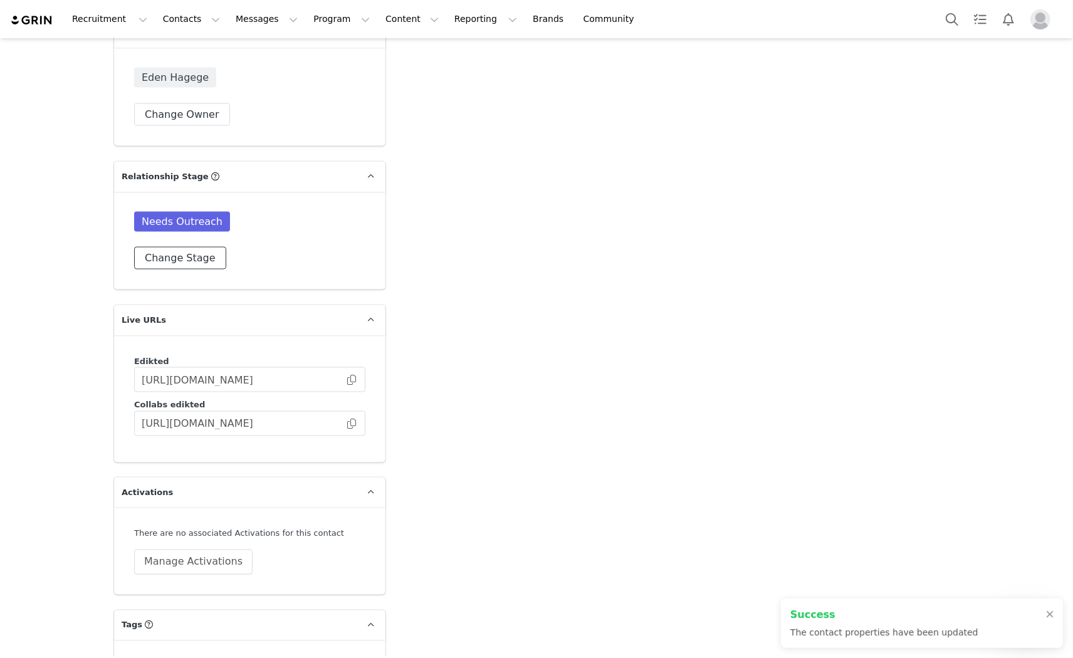
click at [174, 247] on button "Change Stage" at bounding box center [180, 258] width 92 height 23
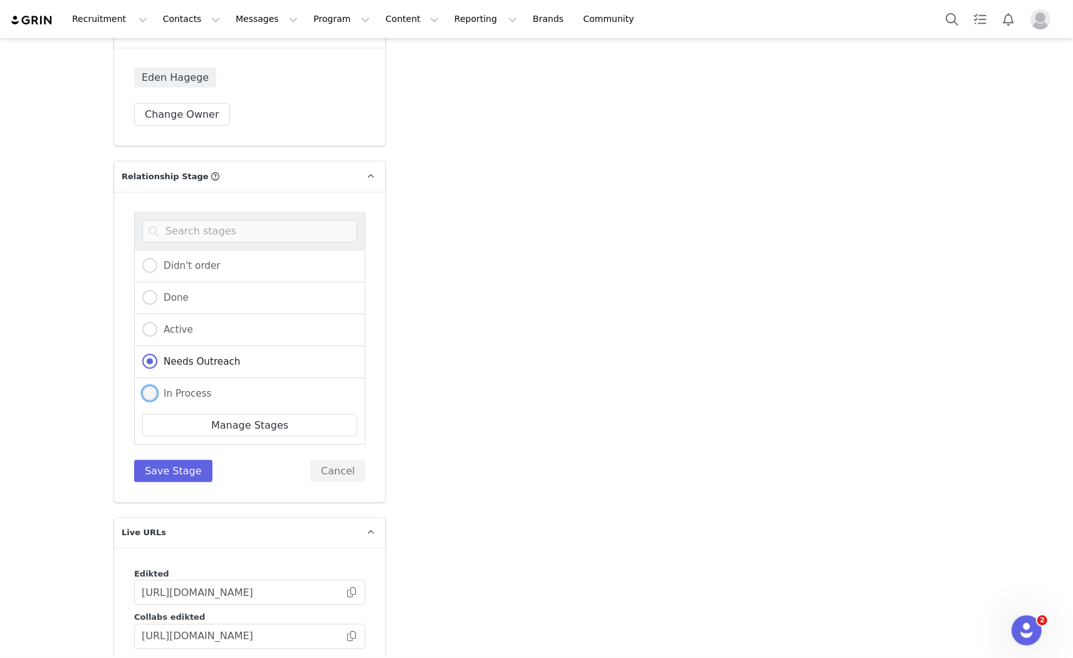
click at [152, 386] on span at bounding box center [149, 393] width 15 height 15
click at [152, 386] on input "In Process" at bounding box center [149, 394] width 15 height 16
radio input "true"
radio input "false"
radio input "true"
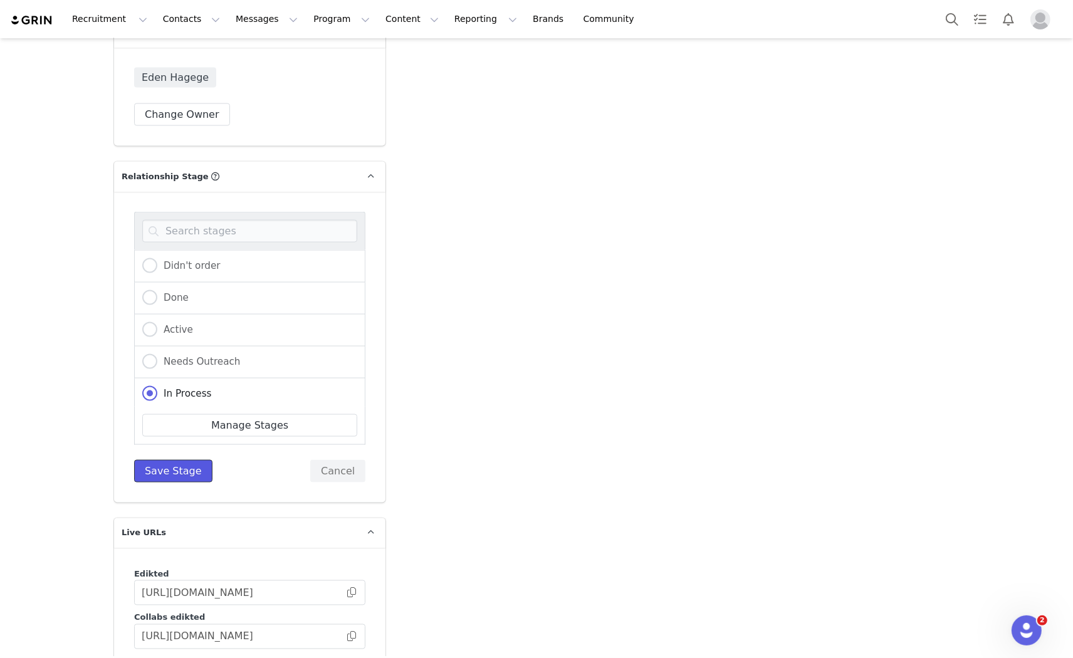
click at [154, 460] on button "Save Stage" at bounding box center [173, 471] width 78 height 23
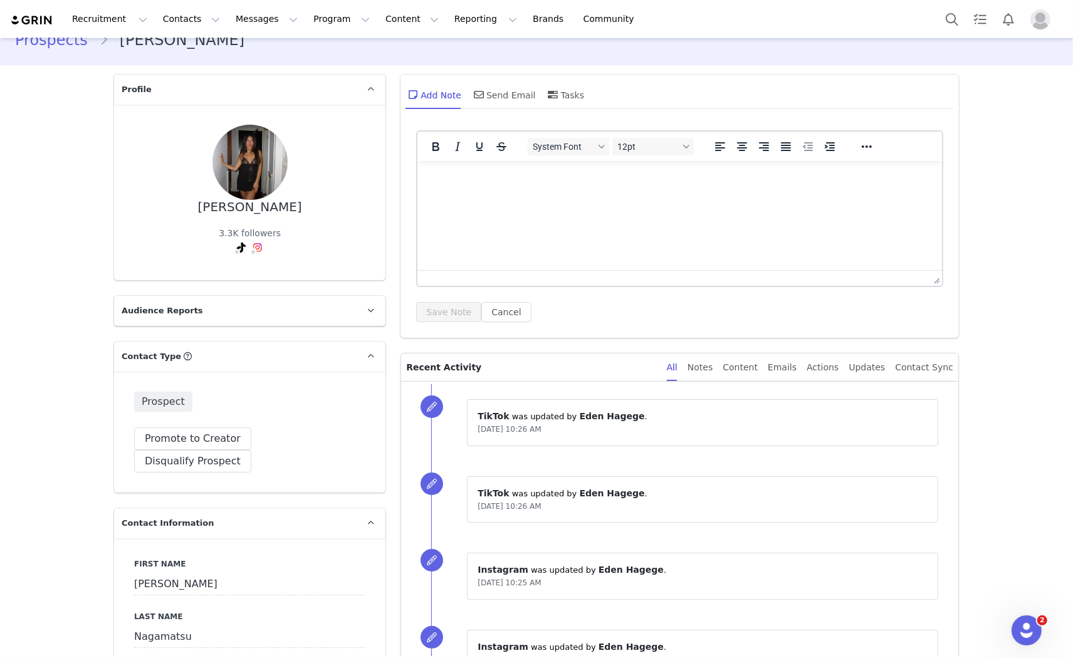
scroll to position [0, 0]
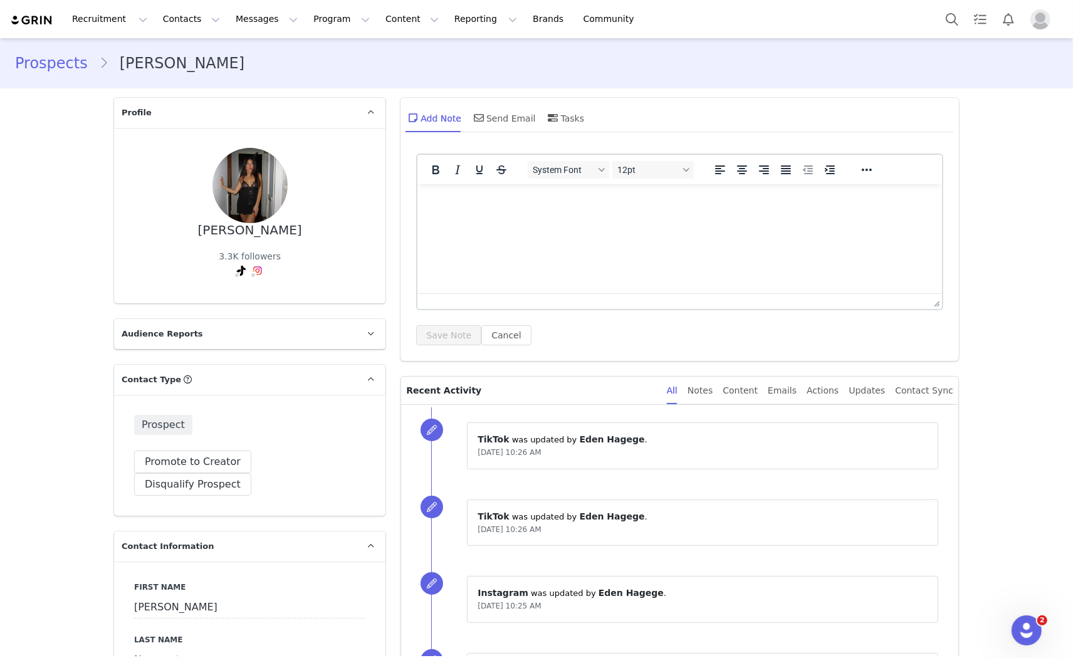
drag, startPoint x: 513, startPoint y: 117, endPoint x: 514, endPoint y: 142, distance: 25.1
click at [513, 116] on div "Send Email" at bounding box center [503, 118] width 65 height 30
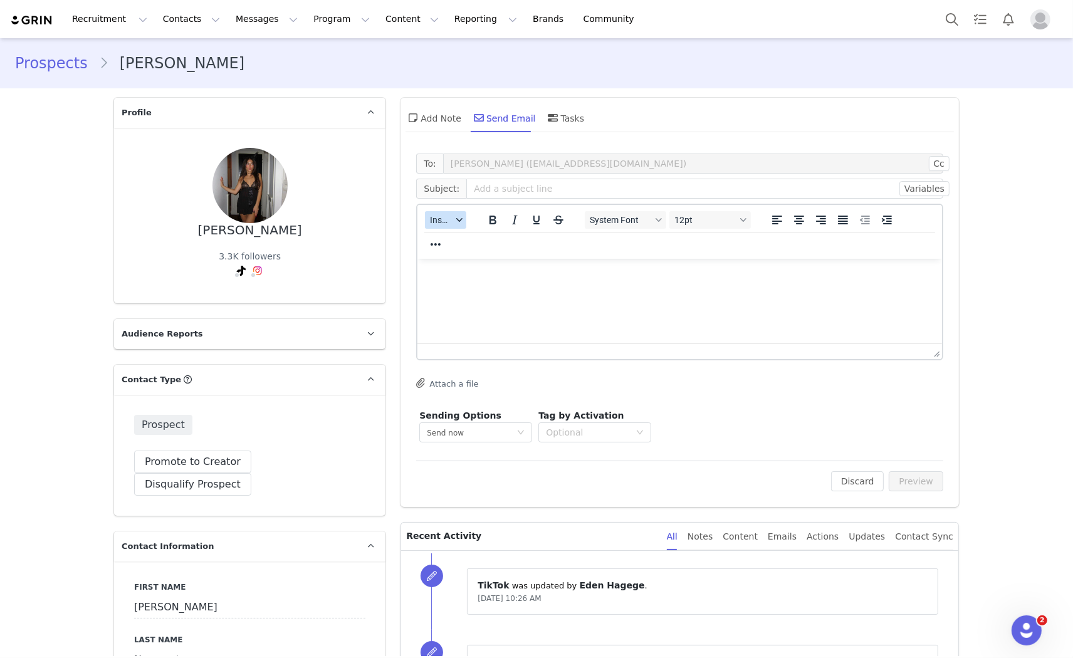
click at [439, 228] on div "Insert" at bounding box center [445, 219] width 57 height 24
click at [430, 215] on span "Insert" at bounding box center [441, 220] width 22 height 10
click at [455, 242] on div "Insert Template" at bounding box center [486, 241] width 113 height 15
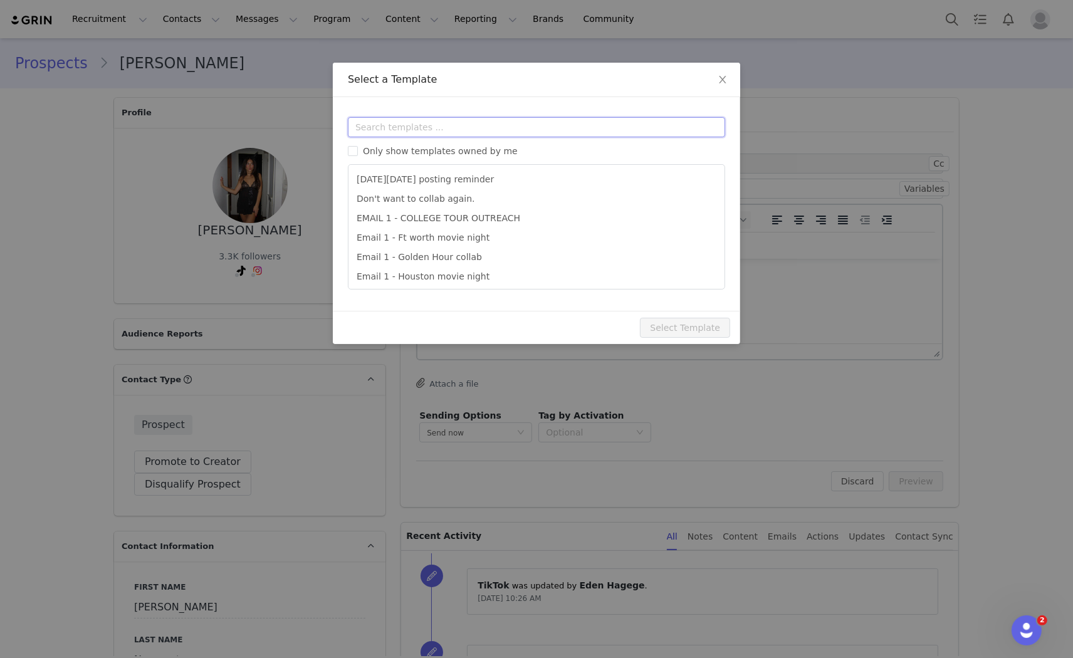
click at [453, 133] on input "text" at bounding box center [536, 127] width 377 height 20
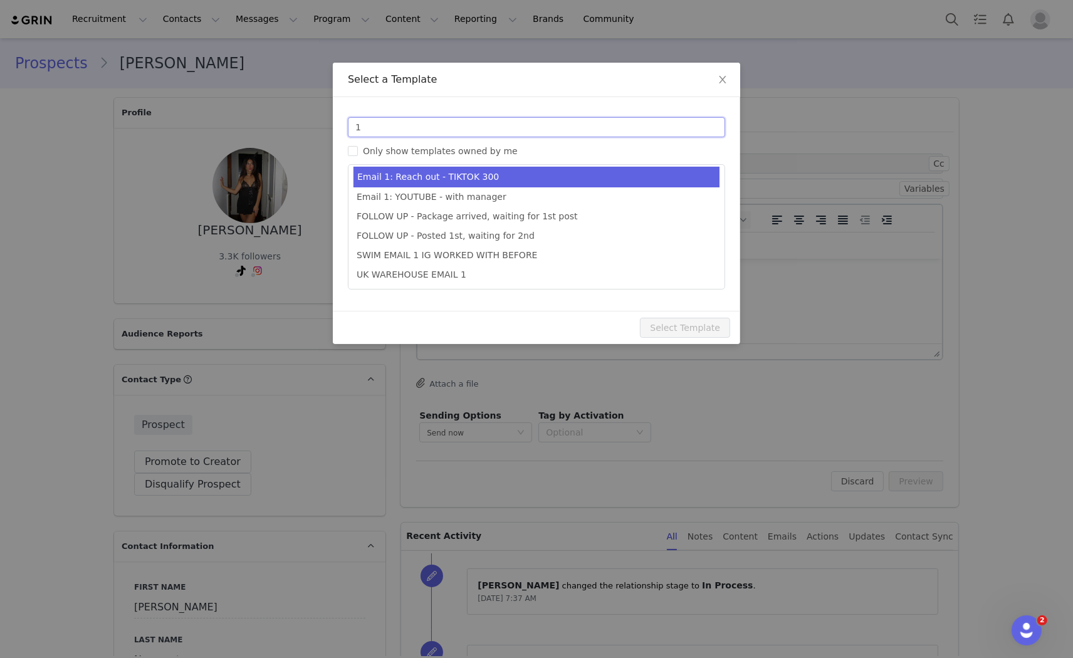
type input "1"
click at [492, 179] on li "Email 1: Reach out - TIKTOK 300" at bounding box center [537, 177] width 366 height 21
type input "Collab with Edikted"
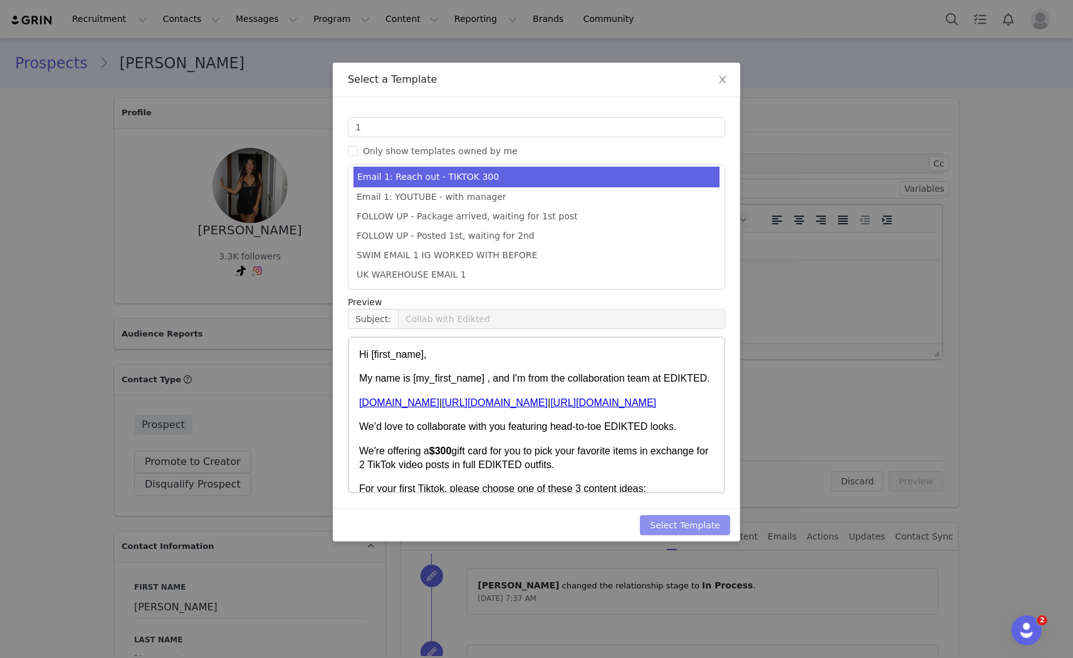
click at [671, 525] on button "Select Template" at bounding box center [685, 525] width 90 height 20
type input "Collab with Edikted"
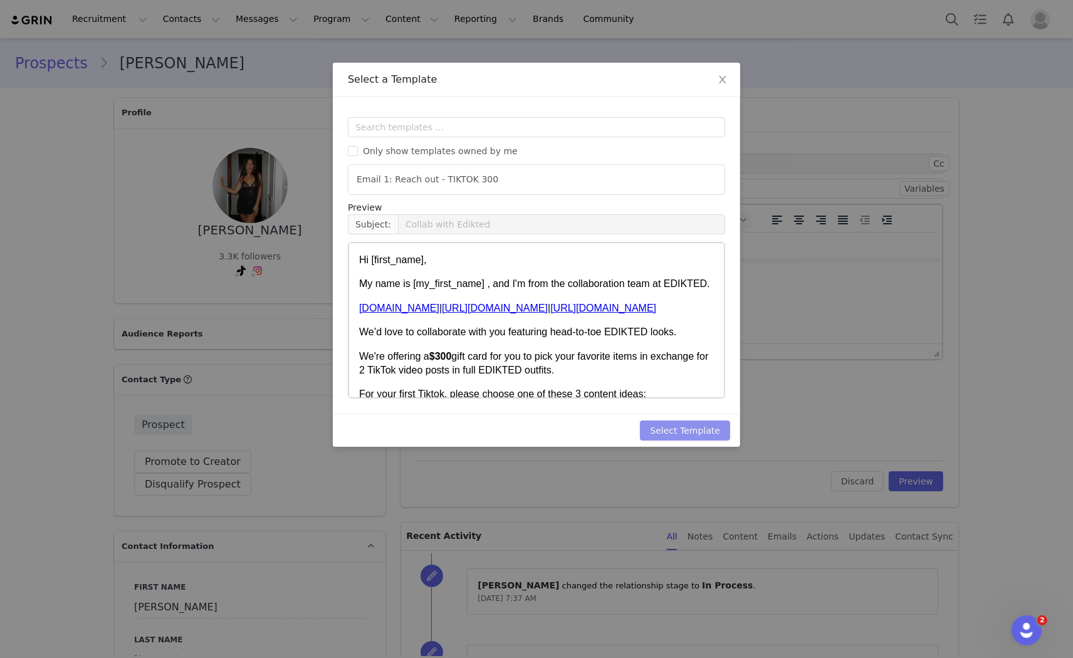
scroll to position [0, 0]
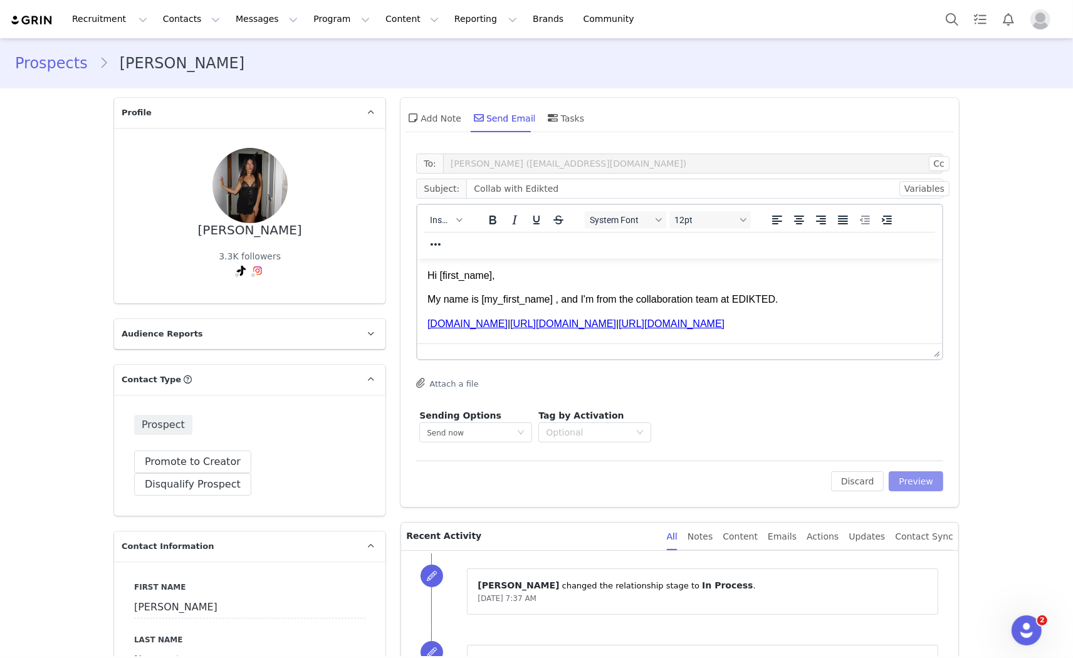
click at [918, 485] on button "Preview" at bounding box center [916, 481] width 55 height 20
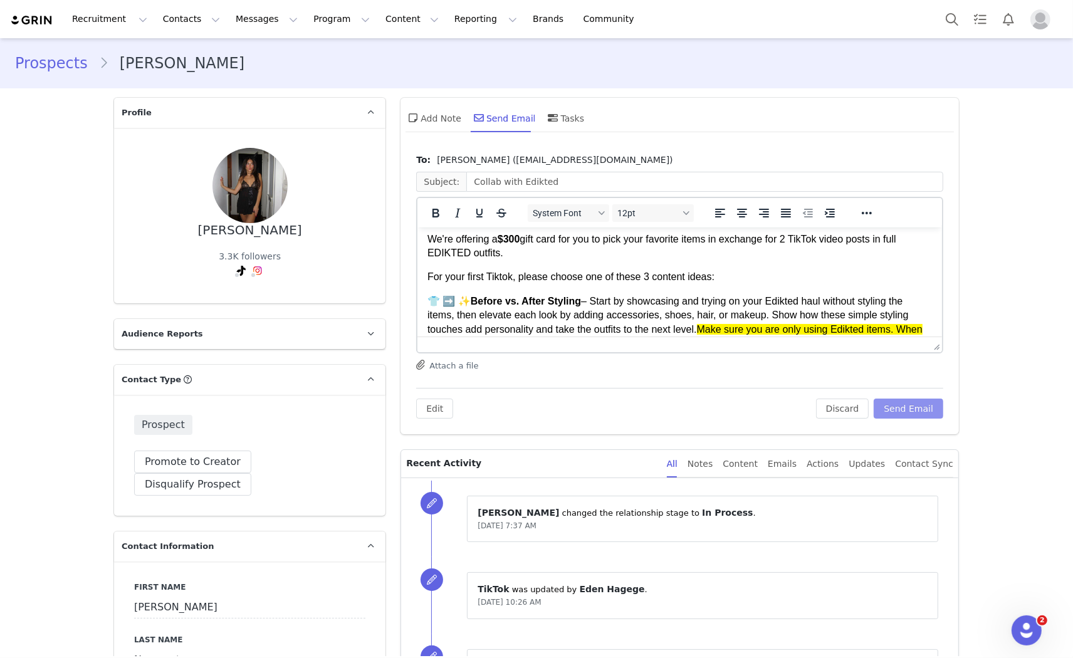
scroll to position [70, 0]
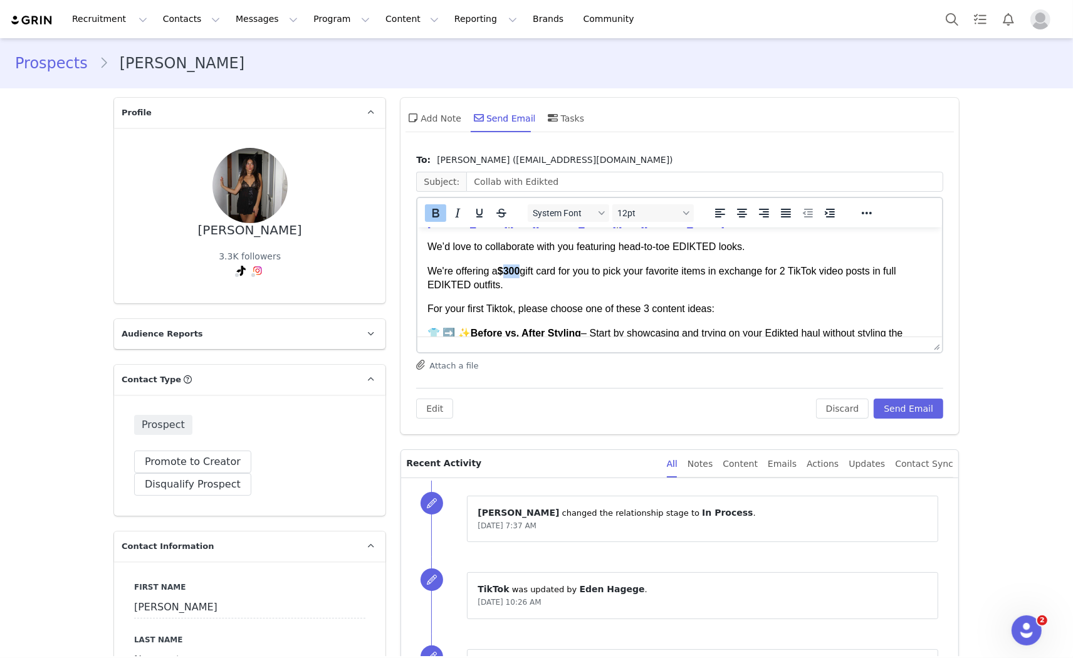
drag, startPoint x: 523, startPoint y: 269, endPoint x: 507, endPoint y: 265, distance: 16.7
click at [507, 265] on p "We're offering a $300 gift card for you to pick your favorite items in exchange…" at bounding box center [680, 278] width 505 height 28
click at [795, 273] on p "We're offering a $150 gift card for you to pick your favorite items in exchange…" at bounding box center [680, 278] width 505 height 28
click at [878, 274] on p "We're offering a $150 gift card for you to pick your favorite items in exchange…" at bounding box center [680, 278] width 505 height 28
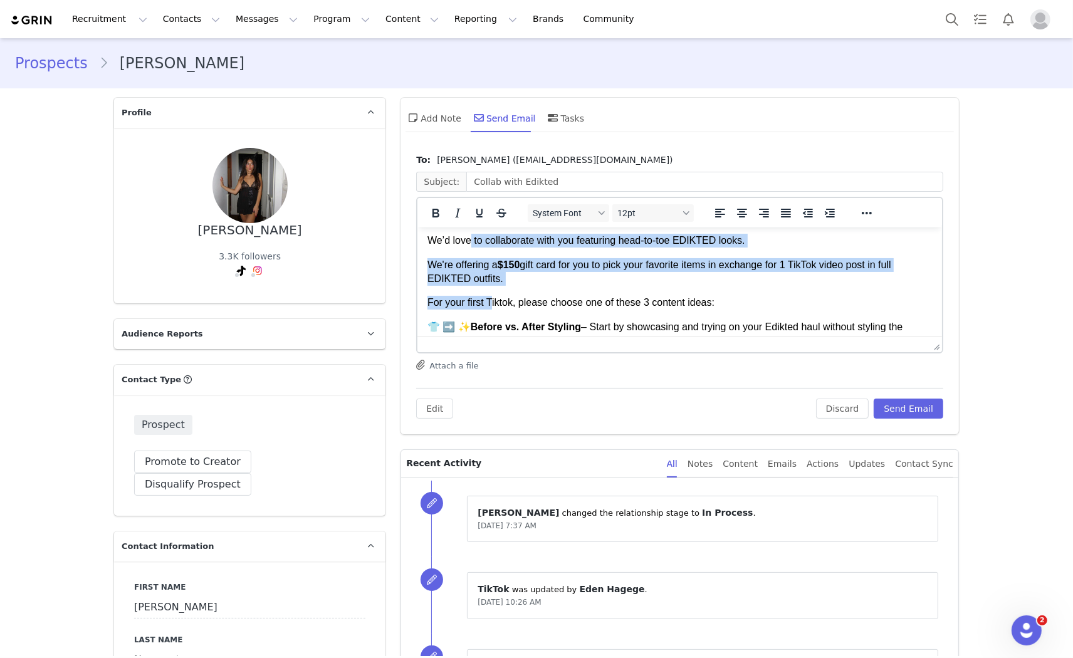
scroll to position [70, 0]
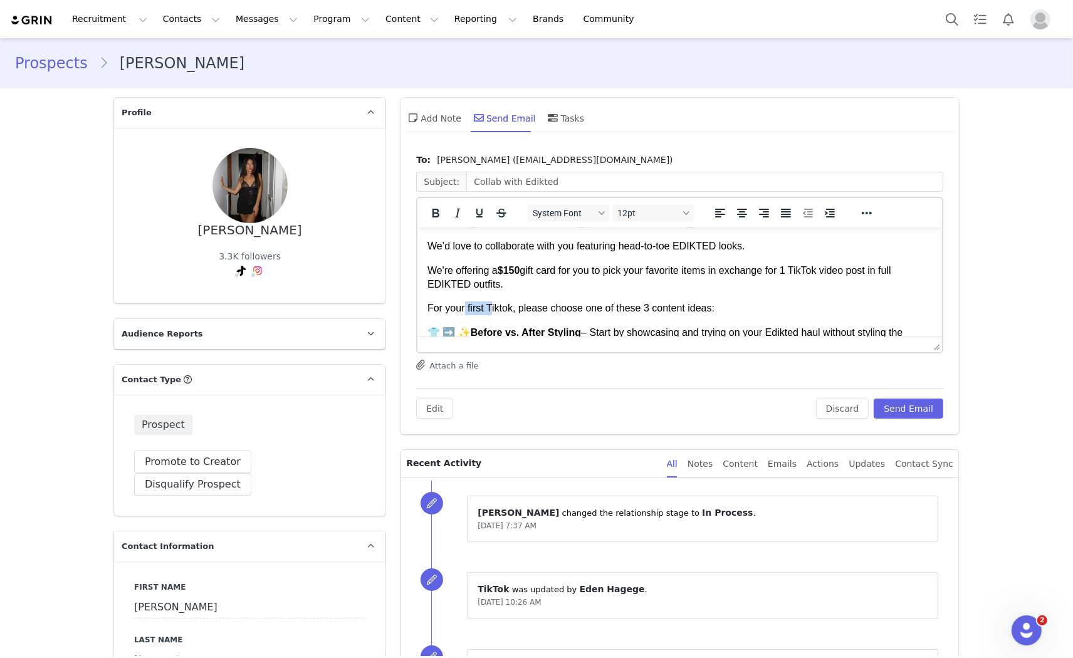
drag, startPoint x: 490, startPoint y: 239, endPoint x: 463, endPoint y: 302, distance: 68.2
click at [463, 302] on p "For your first Tiktok, please choose one of these 3 content ideas:" at bounding box center [680, 308] width 505 height 14
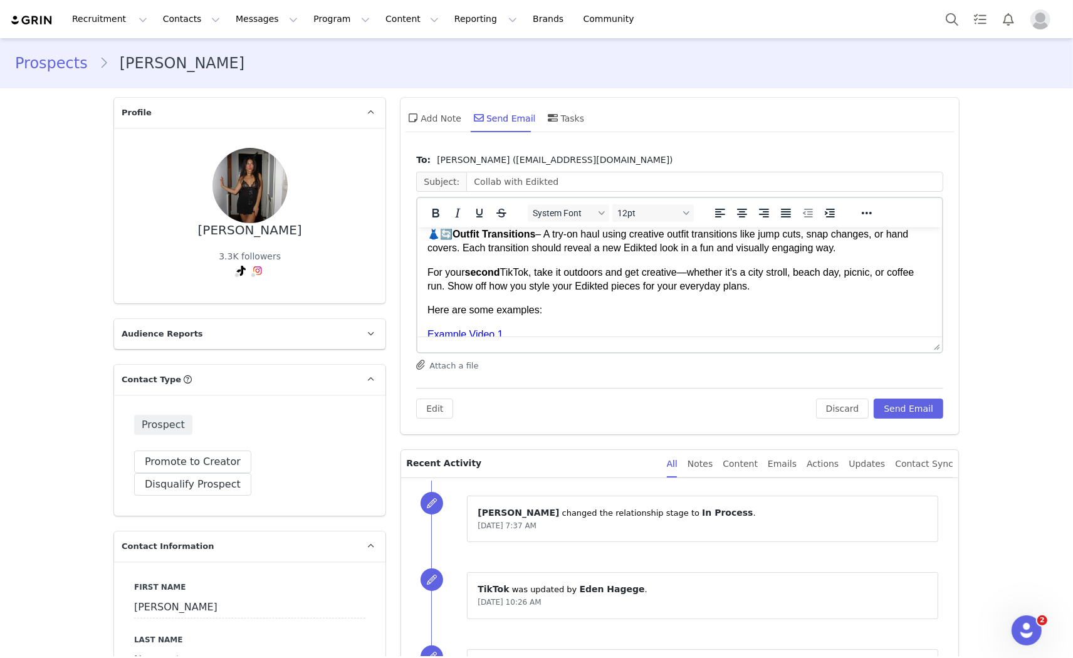
scroll to position [279, 0]
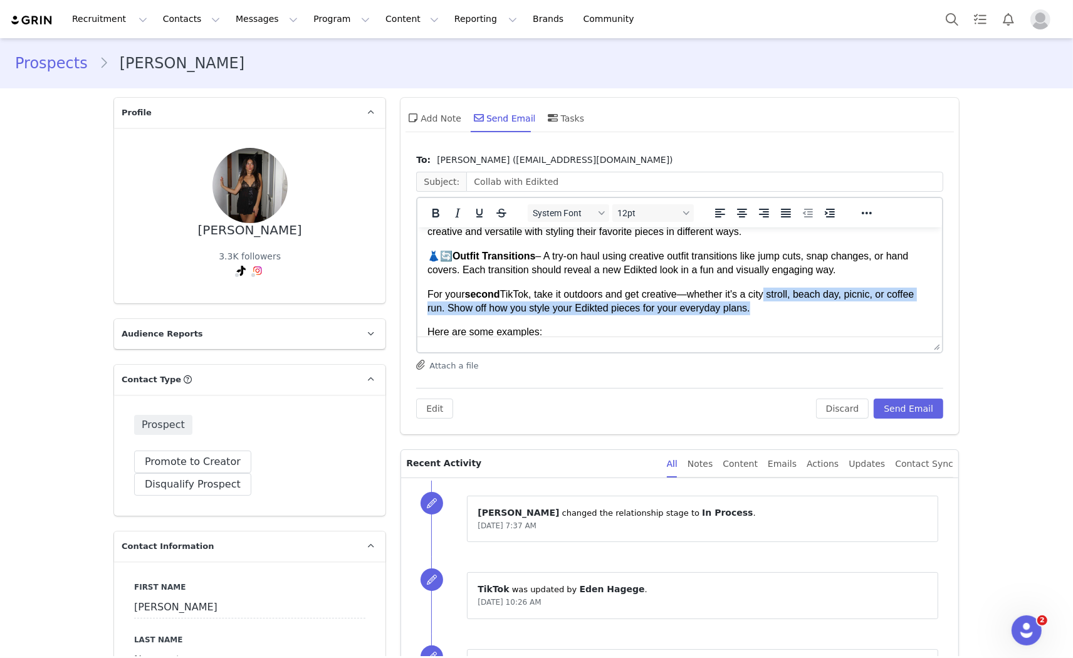
click at [762, 303] on p "For your second TikTok, take it outdoors and get creative—whether it's a city s…" at bounding box center [680, 301] width 505 height 28
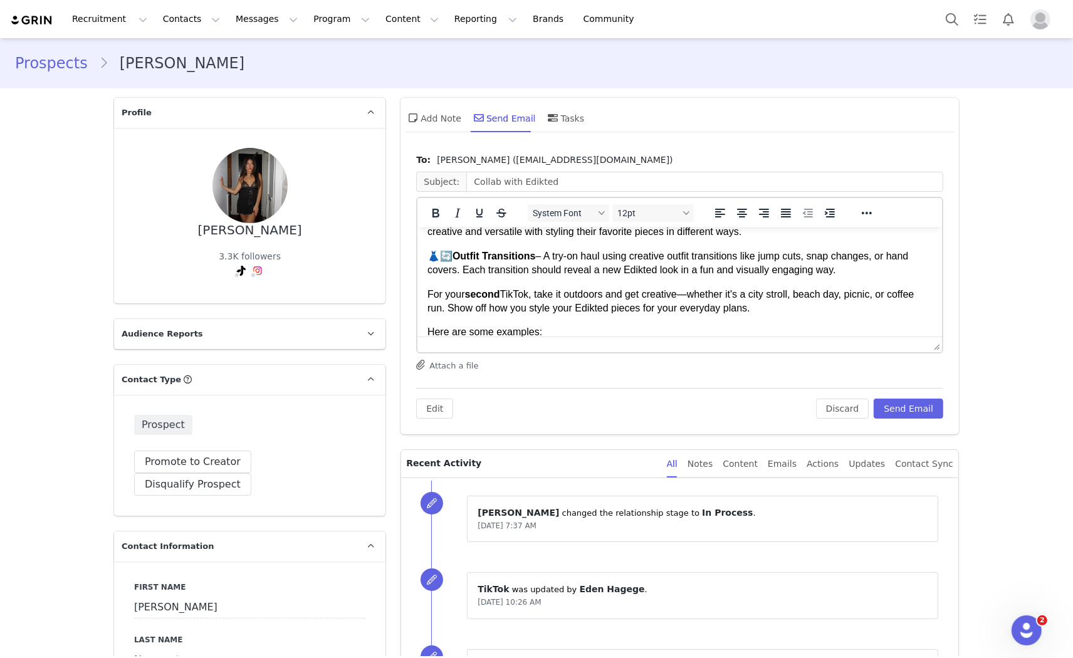
click at [759, 315] on body "Hi Meghan, My name is Eva , and I'm from the collaboration team at EDIKTED. www…" at bounding box center [680, 245] width 505 height 574
drag, startPoint x: 757, startPoint y: 315, endPoint x: 418, endPoint y: 308, distance: 339.2
click at [417, 308] on html "Hi Meghan, My name is Eva , and I'm from the collaboration team at EDIKTED. www…" at bounding box center [679, 245] width 525 height 594
drag, startPoint x: 663, startPoint y: 317, endPoint x: 780, endPoint y: 312, distance: 117.3
click at [664, 317] on body "Hi Meghan, My name is Eva , and I'm from the collaboration team at EDIKTED. www…" at bounding box center [680, 245] width 505 height 574
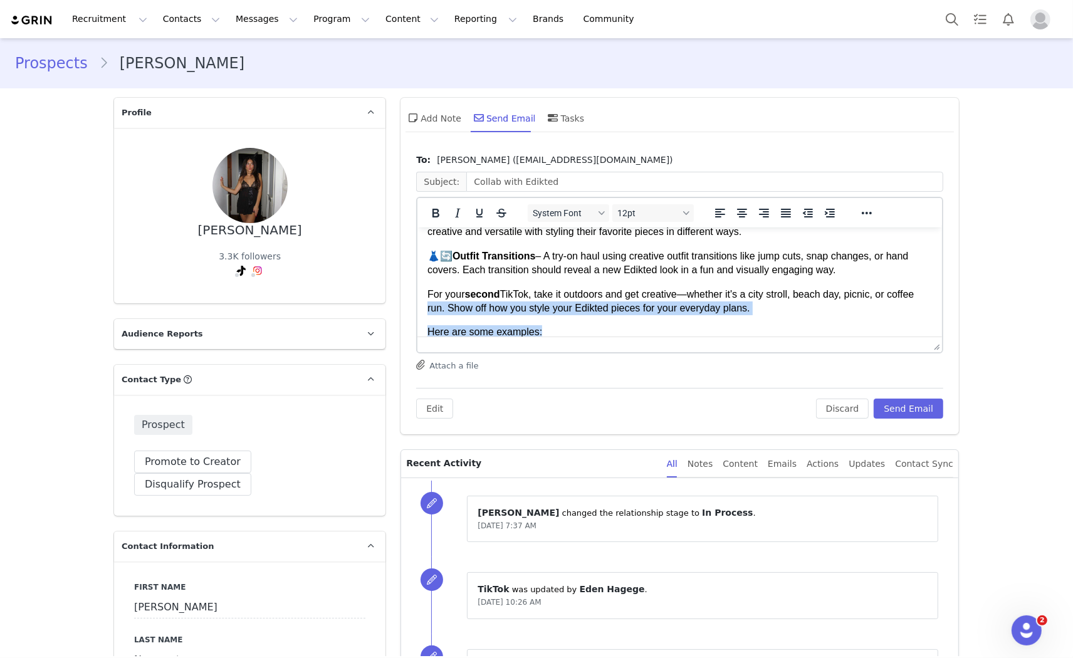
drag, startPoint x: 788, startPoint y: 308, endPoint x: 778, endPoint y: 309, distance: 10.1
click at [787, 308] on p "For your second TikTok, take it outdoors and get creative—whether it's a city s…" at bounding box center [680, 301] width 505 height 28
click at [767, 311] on p "For your second TikTok, take it outdoors and get creative—whether it's a city s…" at bounding box center [680, 301] width 505 height 28
click at [756, 310] on p "For your second TikTok, take it outdoors and get creative—whether it's a city s…" at bounding box center [680, 301] width 505 height 28
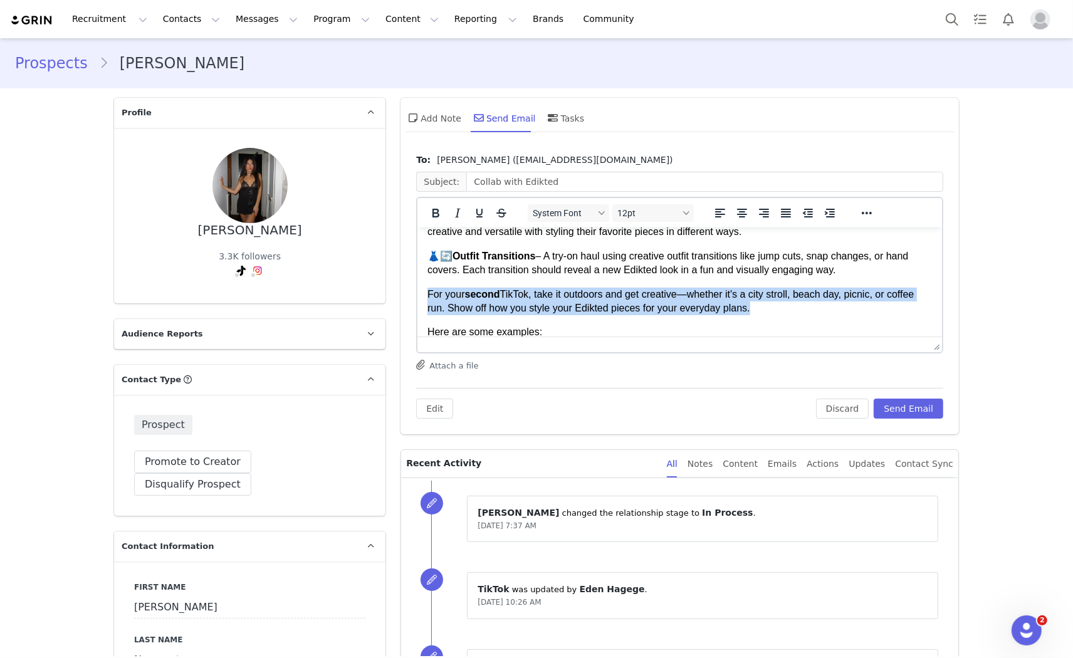
click at [755, 310] on p "For your second TikTok, take it outdoors and get creative—whether it's a city s…" at bounding box center [680, 301] width 505 height 28
click at [755, 309] on p "For your second TikTok, take it outdoors and get creative—whether it's a city s…" at bounding box center [680, 301] width 505 height 28
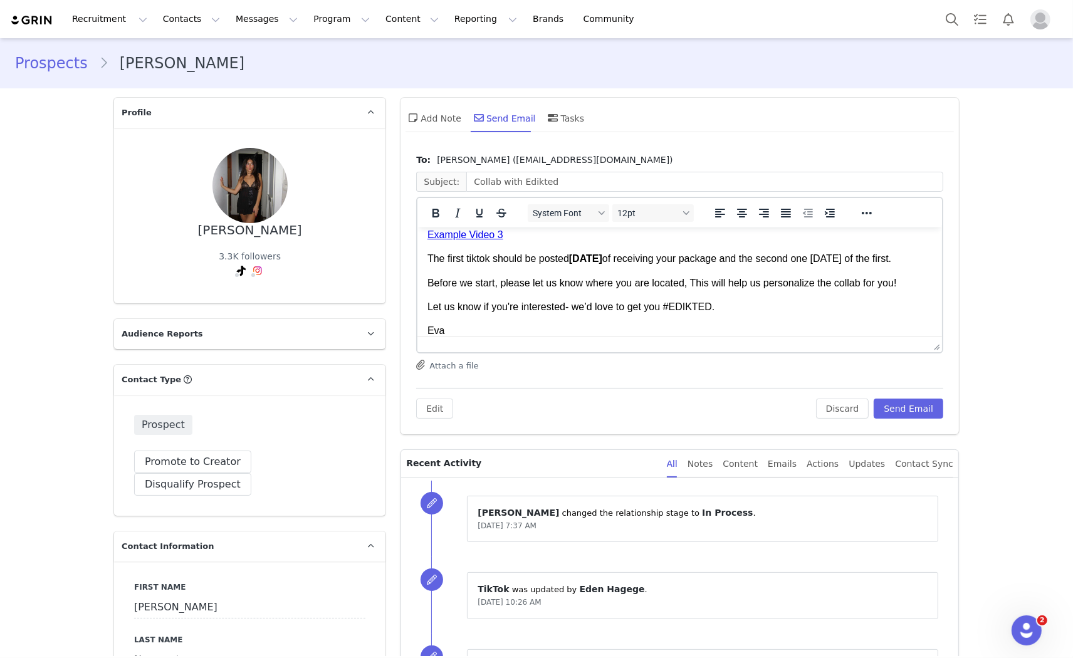
scroll to position [390, 0]
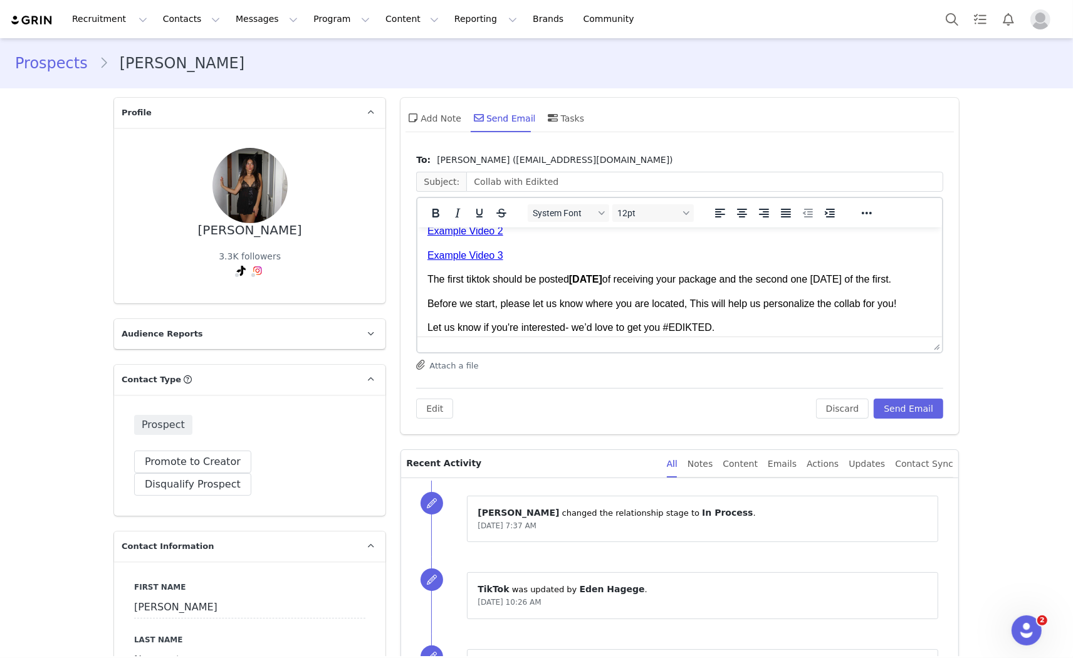
drag, startPoint x: 755, startPoint y: 277, endPoint x: 765, endPoint y: 292, distance: 18.4
click at [765, 286] on p "The first tiktok should be posted within 5 days of receiving your package and t…" at bounding box center [680, 279] width 505 height 14
click at [891, 405] on button "Send Email" at bounding box center [909, 409] width 70 height 20
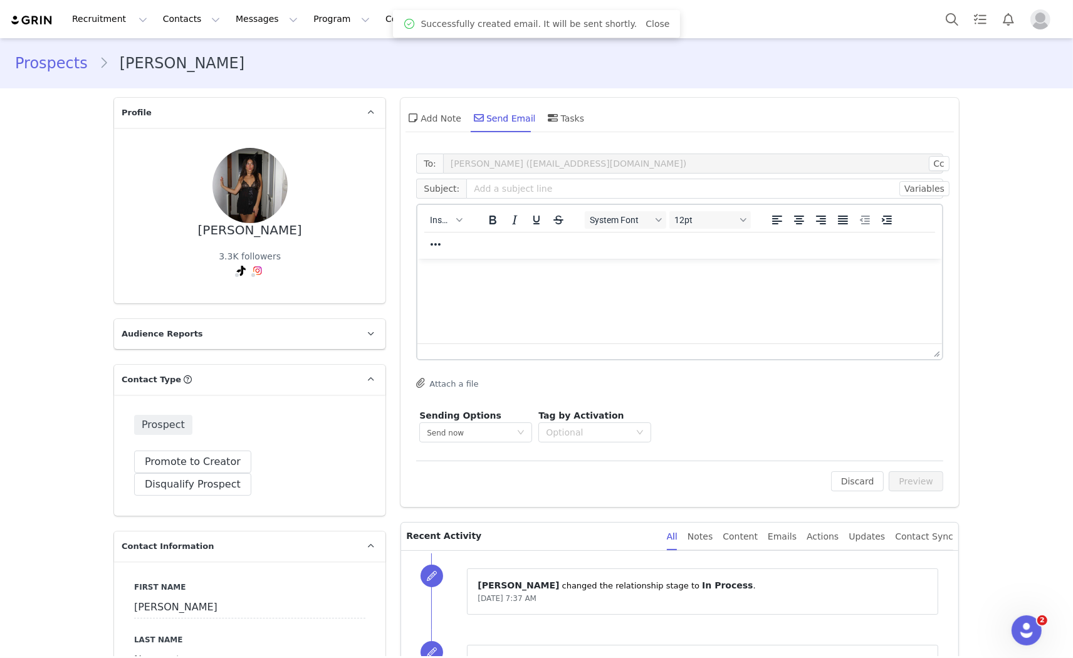
scroll to position [0, 0]
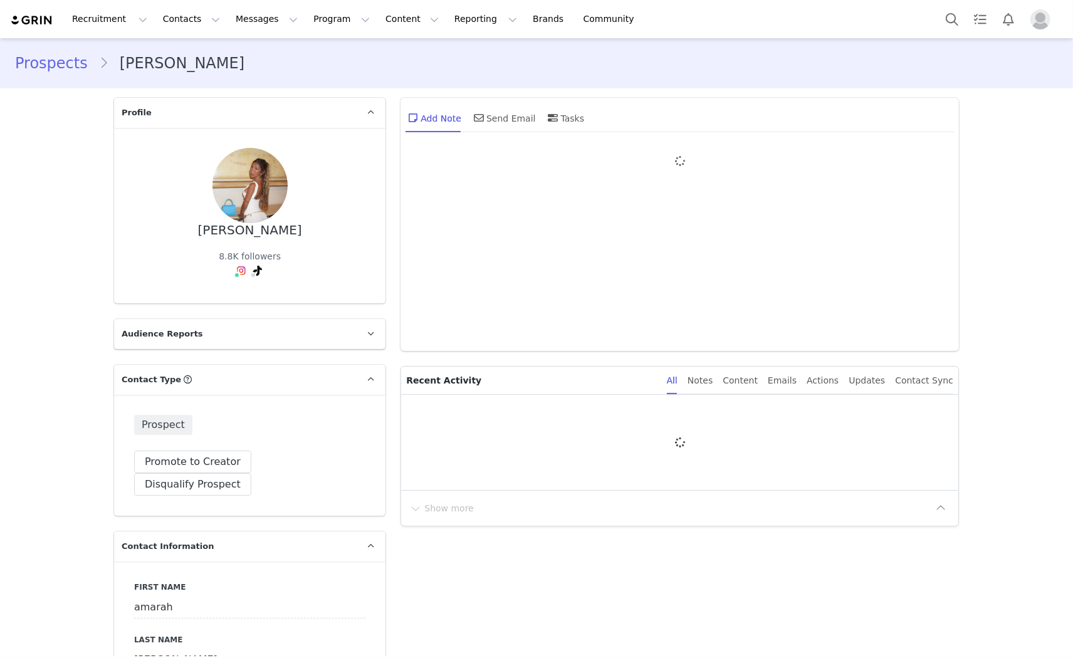
type input "+1 ([GEOGRAPHIC_DATA])"
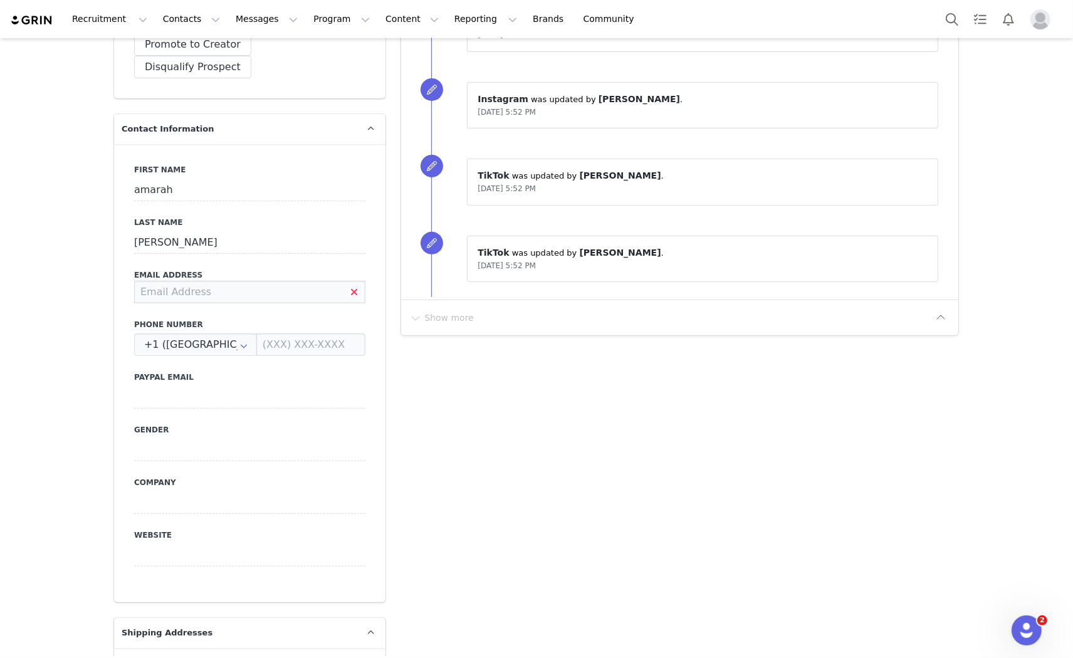
click at [191, 281] on input at bounding box center [249, 292] width 231 height 23
type input "[EMAIL_ADDRESS][DOMAIN_NAME]"
click at [253, 293] on div "First Name amarah Last Name [PERSON_NAME] Email Address [EMAIL_ADDRESS][DOMAIN_…" at bounding box center [249, 373] width 271 height 458
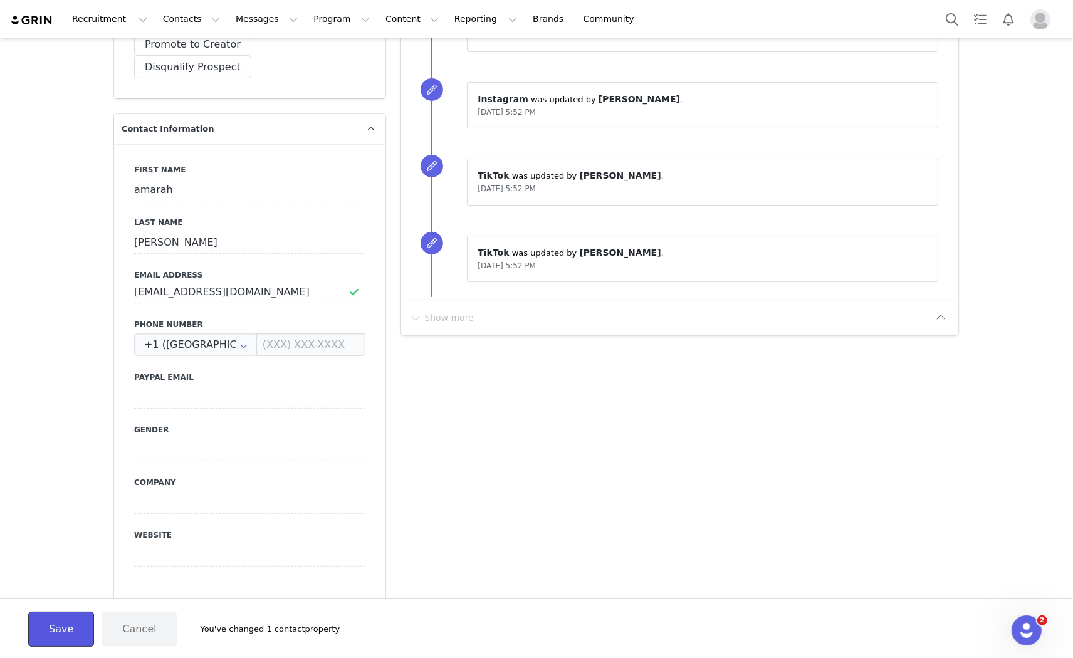
click at [71, 637] on button "Save" at bounding box center [61, 629] width 66 height 35
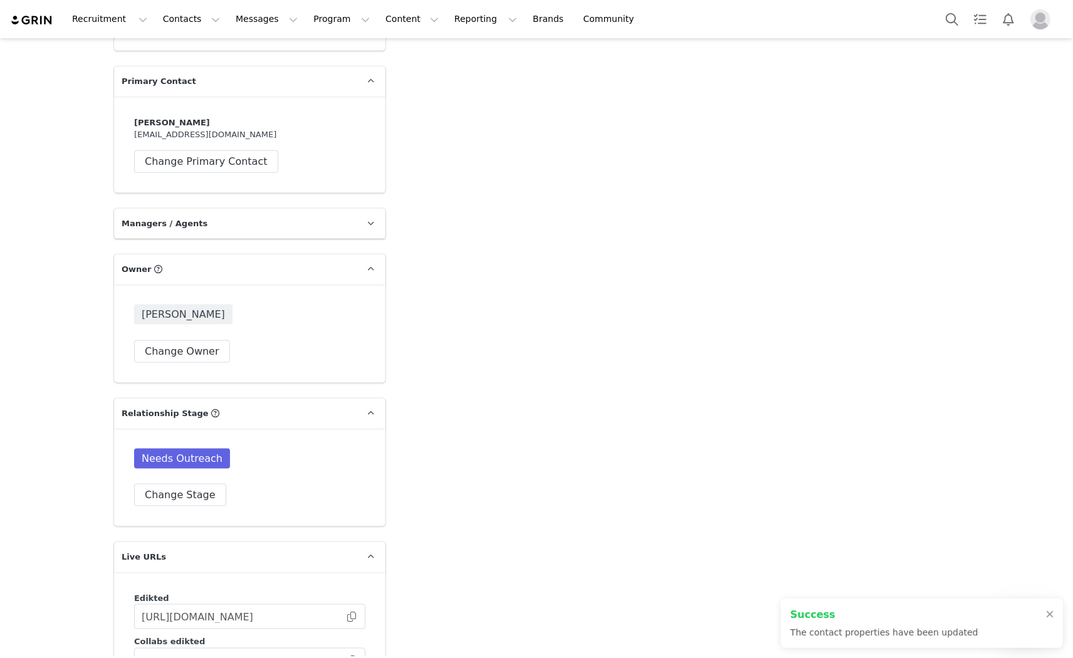
scroll to position [1881, 0]
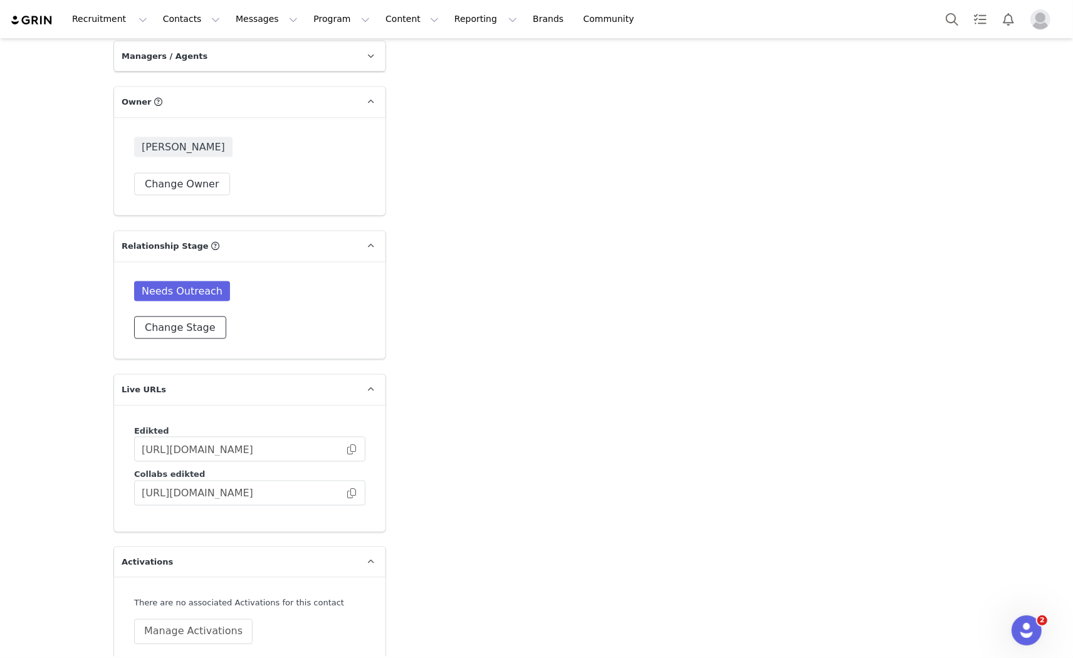
click at [179, 317] on button "Change Stage" at bounding box center [180, 328] width 92 height 23
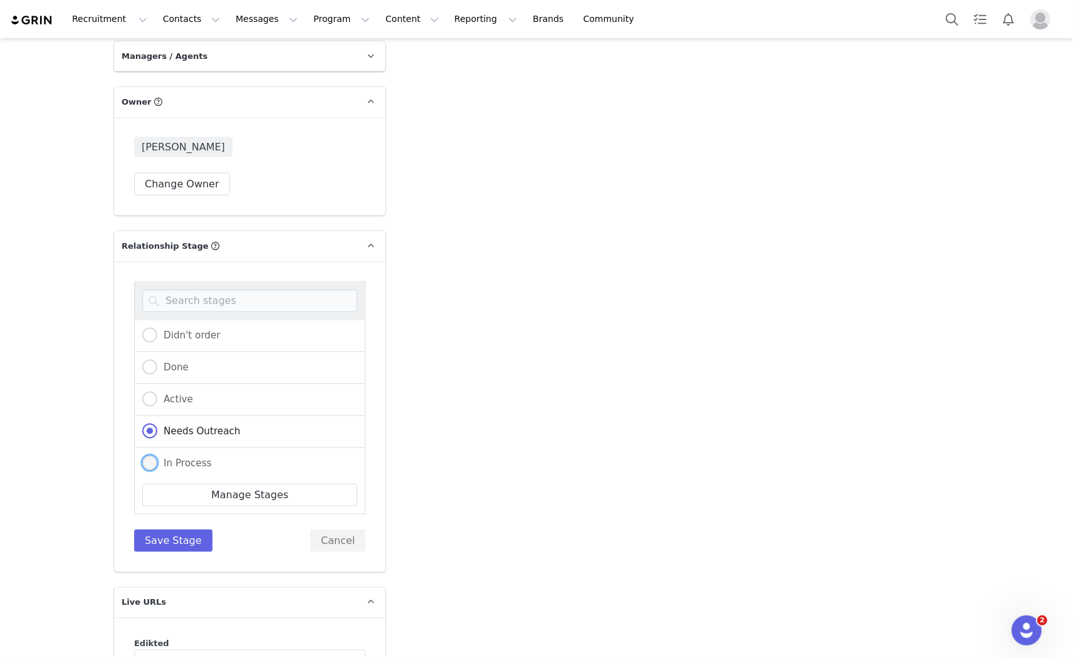
click at [167, 458] on span "In Process" at bounding box center [184, 463] width 55 height 11
click at [157, 456] on input "In Process" at bounding box center [149, 464] width 15 height 16
radio input "true"
radio input "false"
radio input "true"
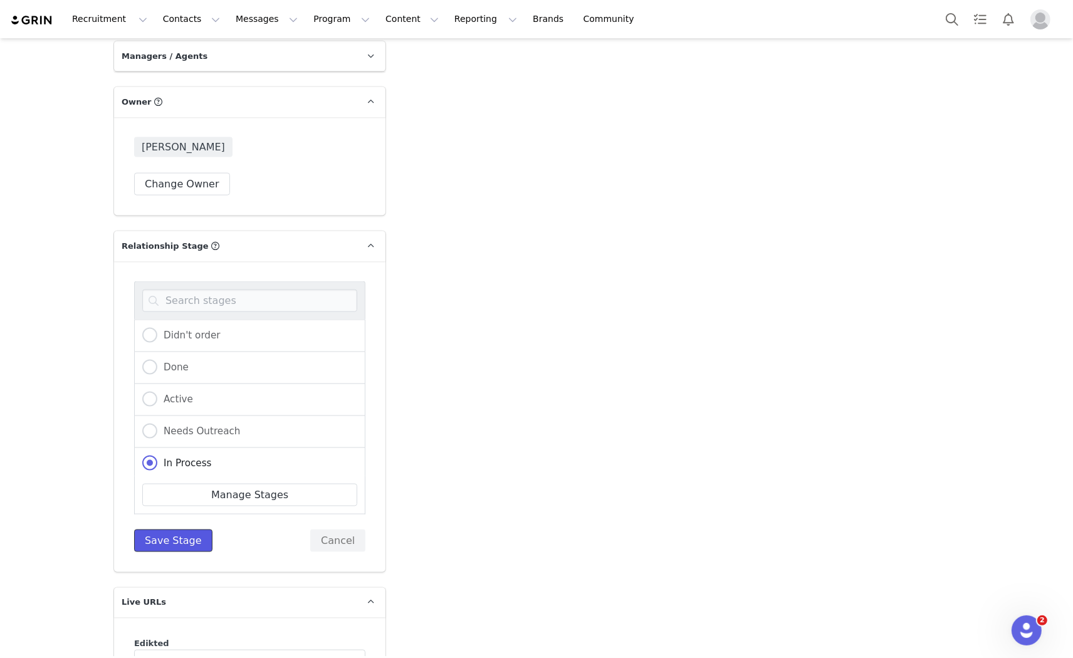
click at [151, 530] on button "Save Stage" at bounding box center [173, 541] width 78 height 23
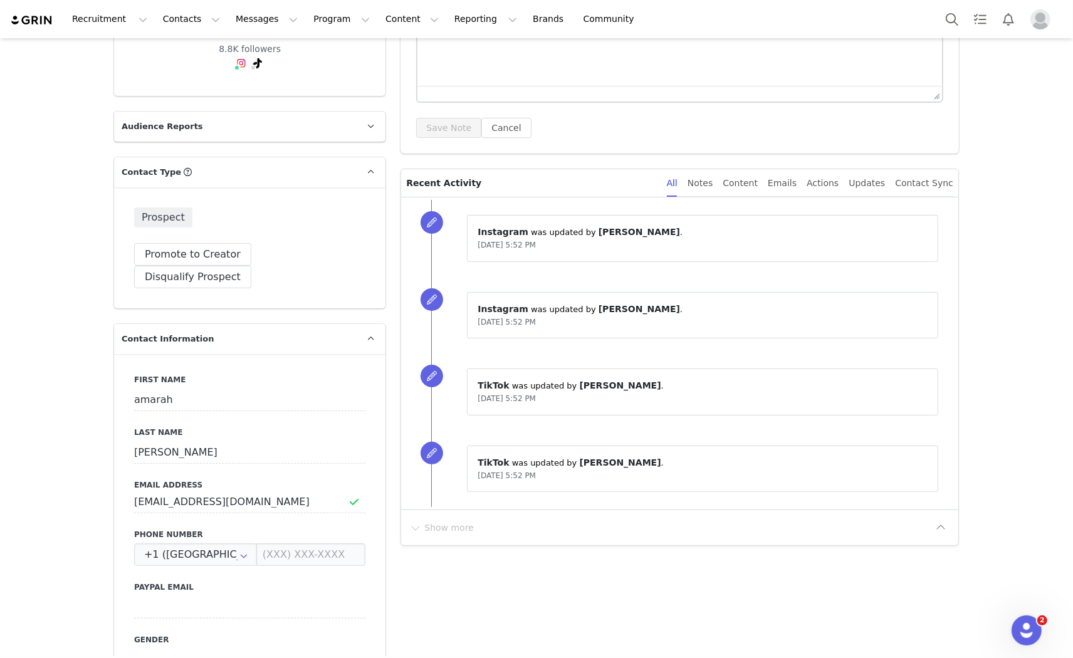
scroll to position [0, 0]
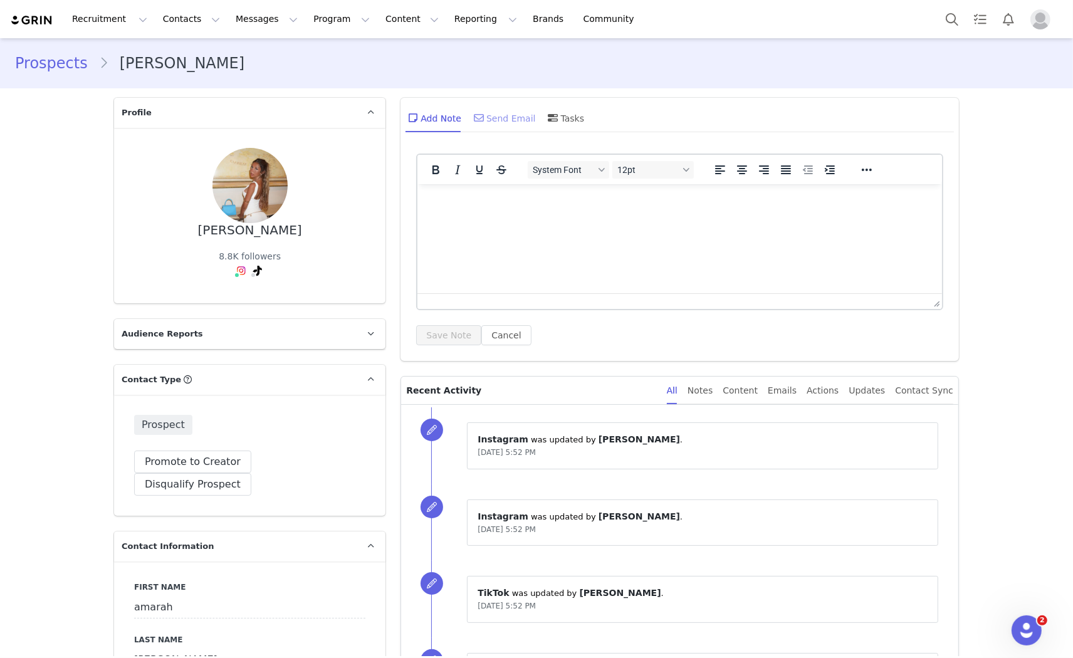
click at [502, 107] on div "Send Email" at bounding box center [503, 118] width 65 height 30
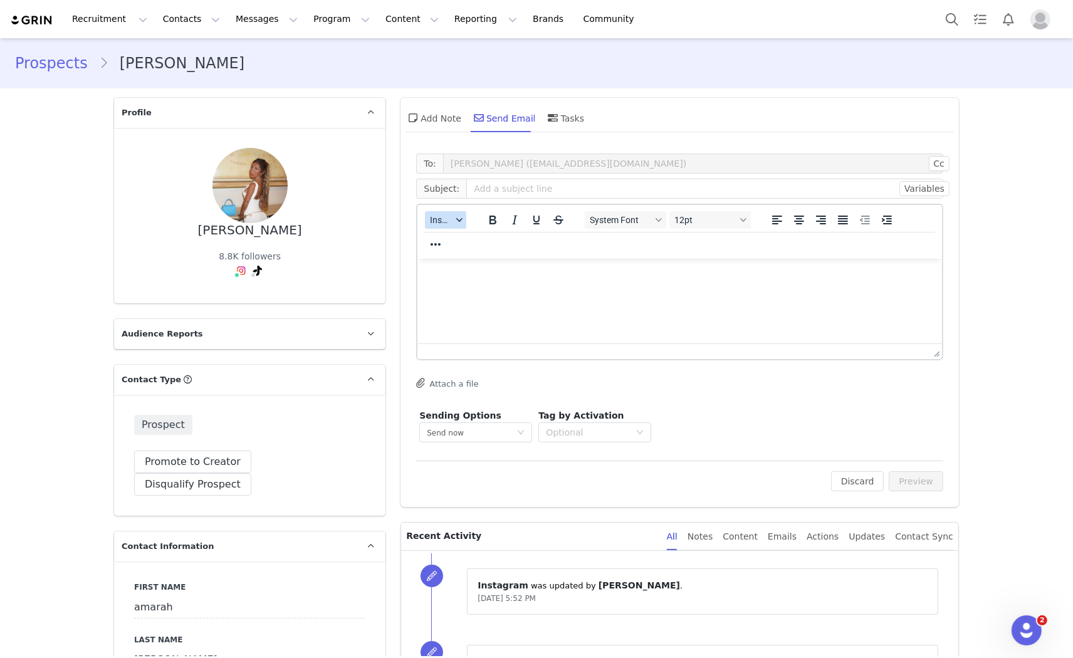
click at [441, 220] on span "Insert" at bounding box center [441, 220] width 22 height 10
click at [466, 237] on div "Insert Template" at bounding box center [486, 241] width 113 height 15
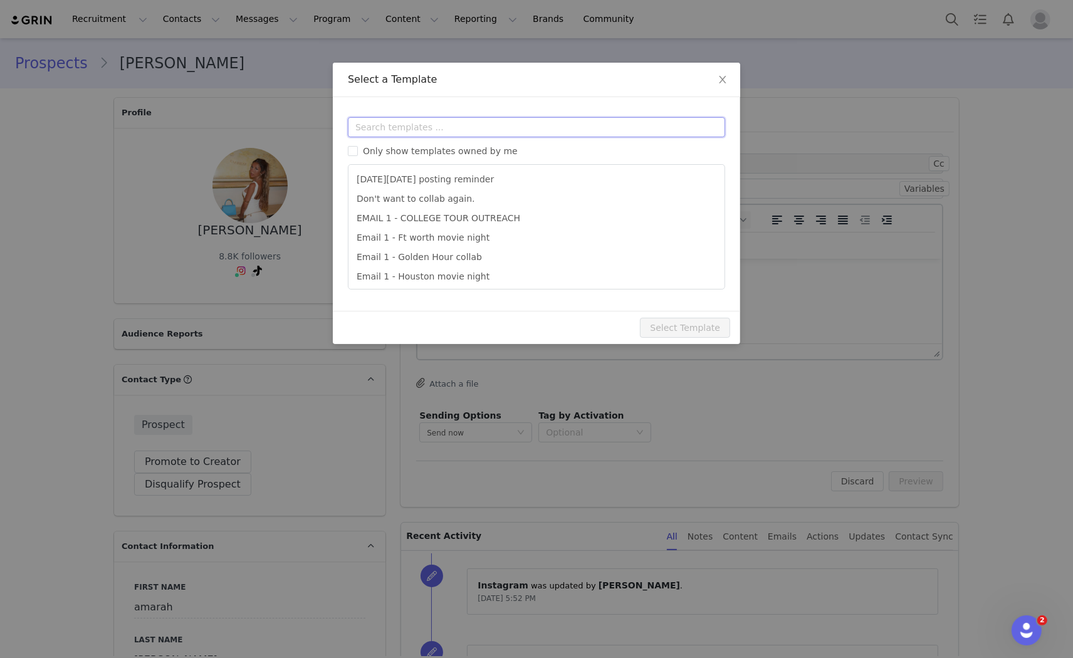
click at [475, 134] on input "text" at bounding box center [536, 127] width 377 height 20
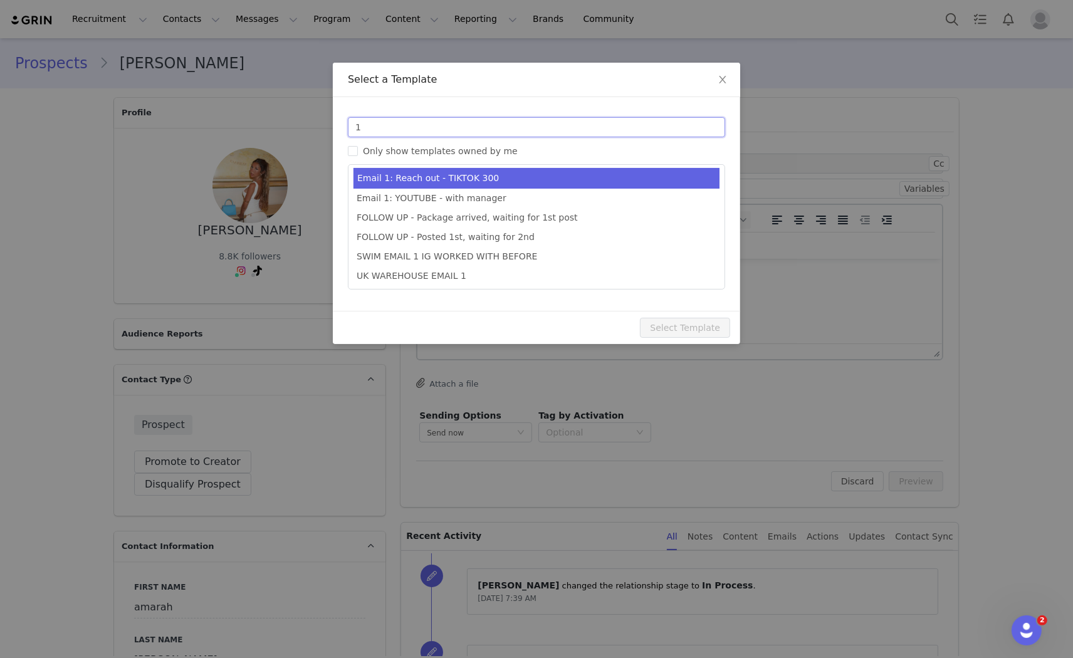
type input "1"
click at [492, 168] on li "Email 1: Reach out - TIKTOK 300" at bounding box center [537, 178] width 366 height 21
type input "Collab with Edikted"
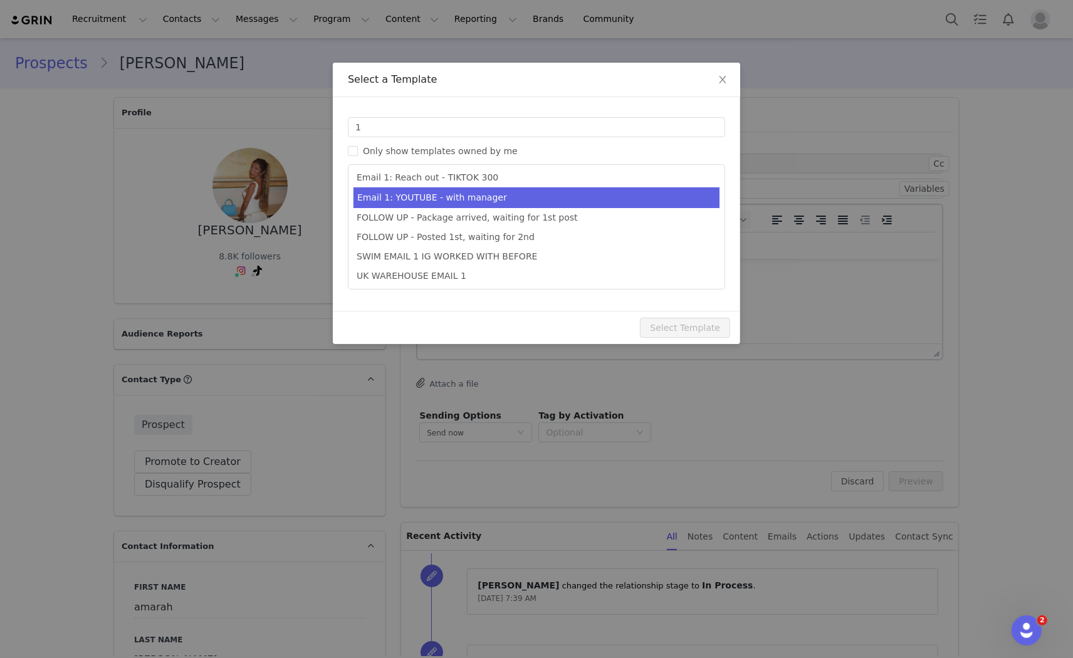
scroll to position [391, 0]
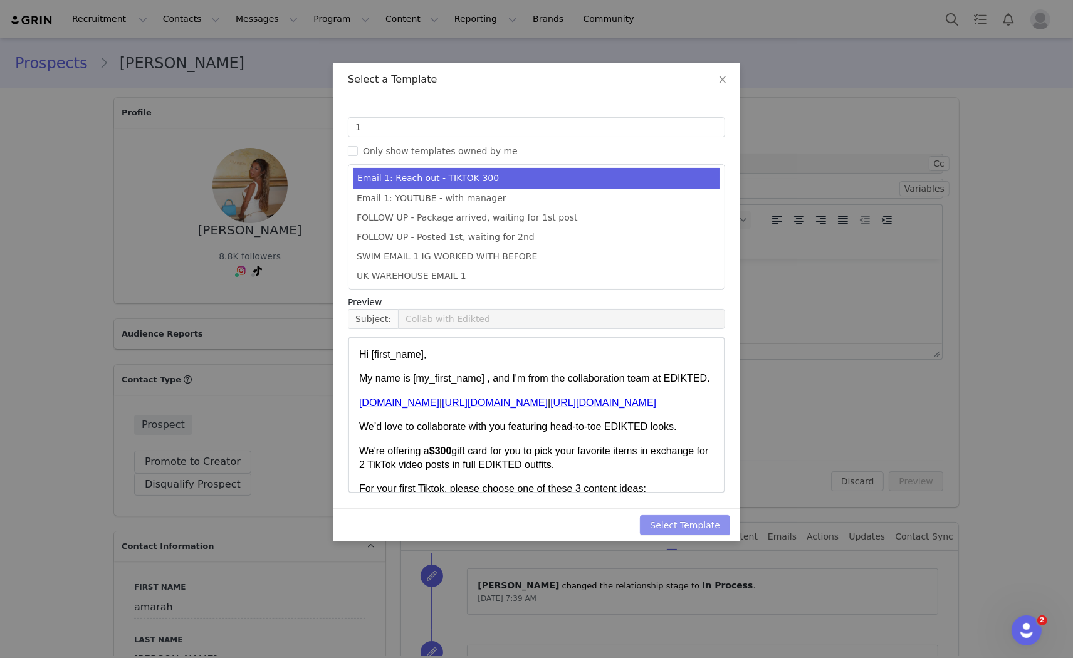
click at [695, 530] on button "Select Template" at bounding box center [685, 525] width 90 height 20
type input "Collab with Edikted"
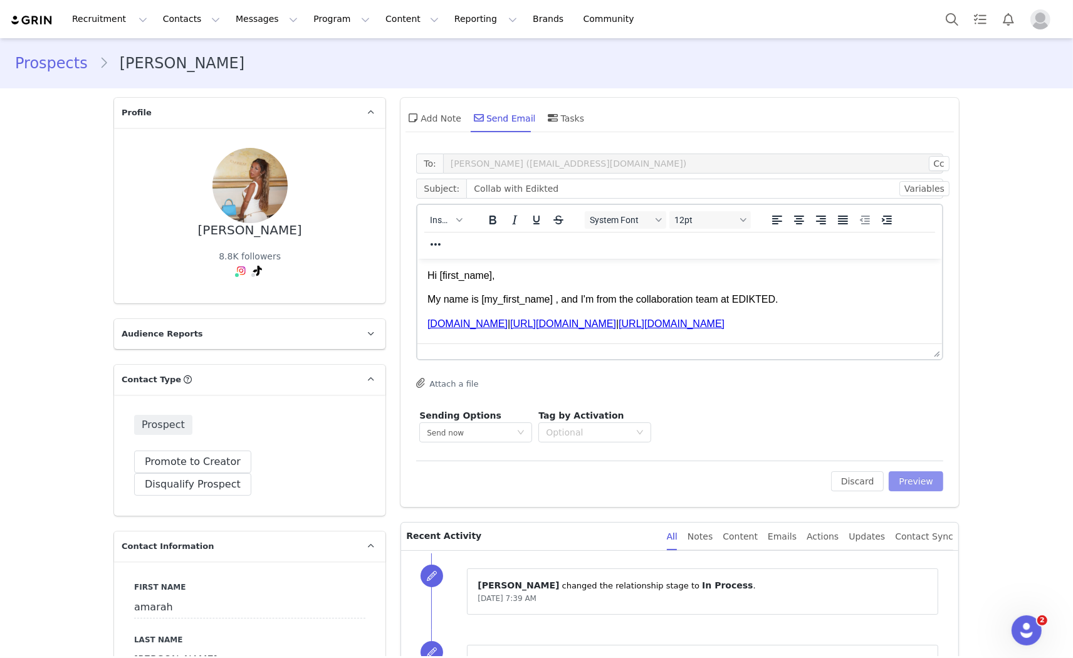
click at [936, 488] on button "Preview" at bounding box center [916, 481] width 55 height 20
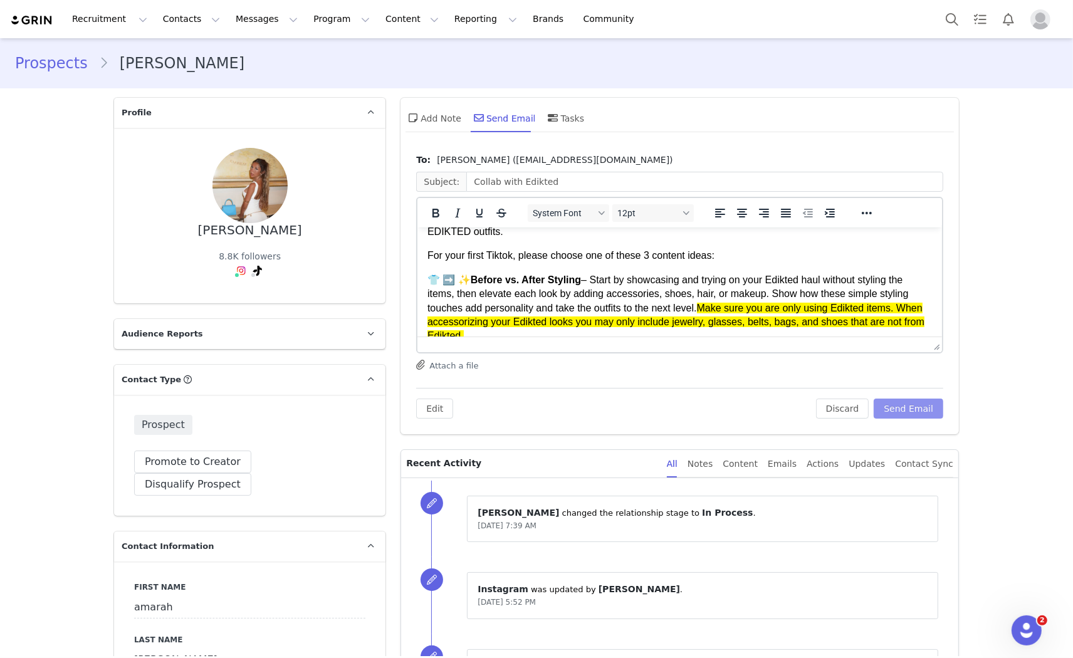
scroll to position [70, 0]
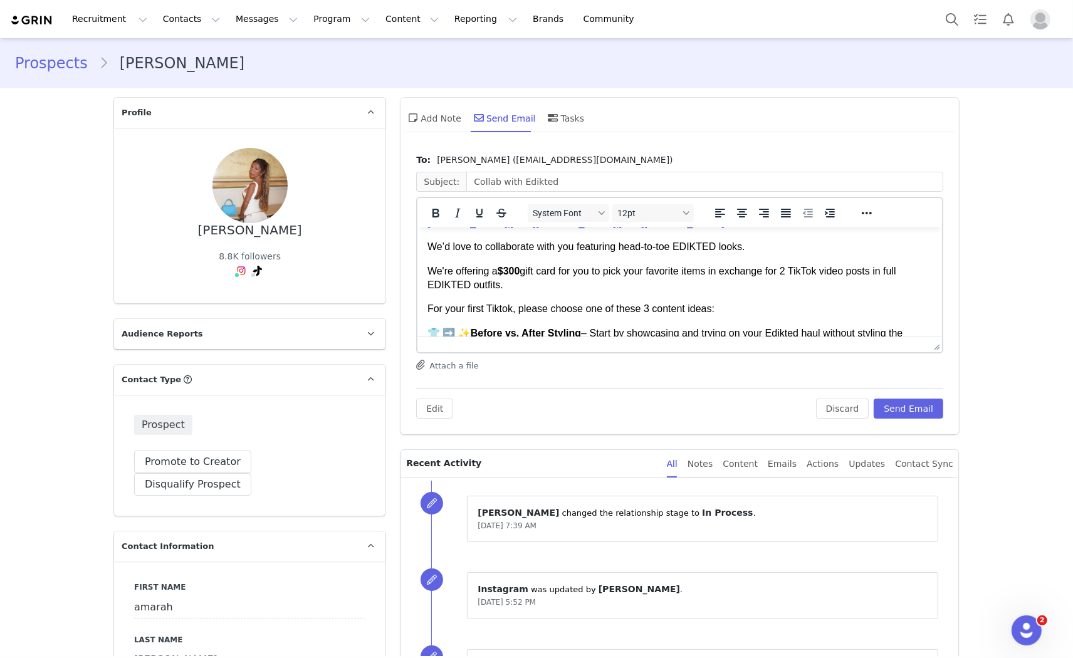
click at [511, 269] on strong "$300" at bounding box center [509, 270] width 23 height 11
drag, startPoint x: 524, startPoint y: 272, endPoint x: 503, endPoint y: 266, distance: 22.2
click at [503, 266] on p "We're offering a $200 gift card for you to pick your favorite items in exchange…" at bounding box center [680, 278] width 505 height 28
click at [428, 201] on div at bounding box center [468, 213] width 103 height 24
click at [435, 211] on icon "Bold" at bounding box center [435, 213] width 15 height 15
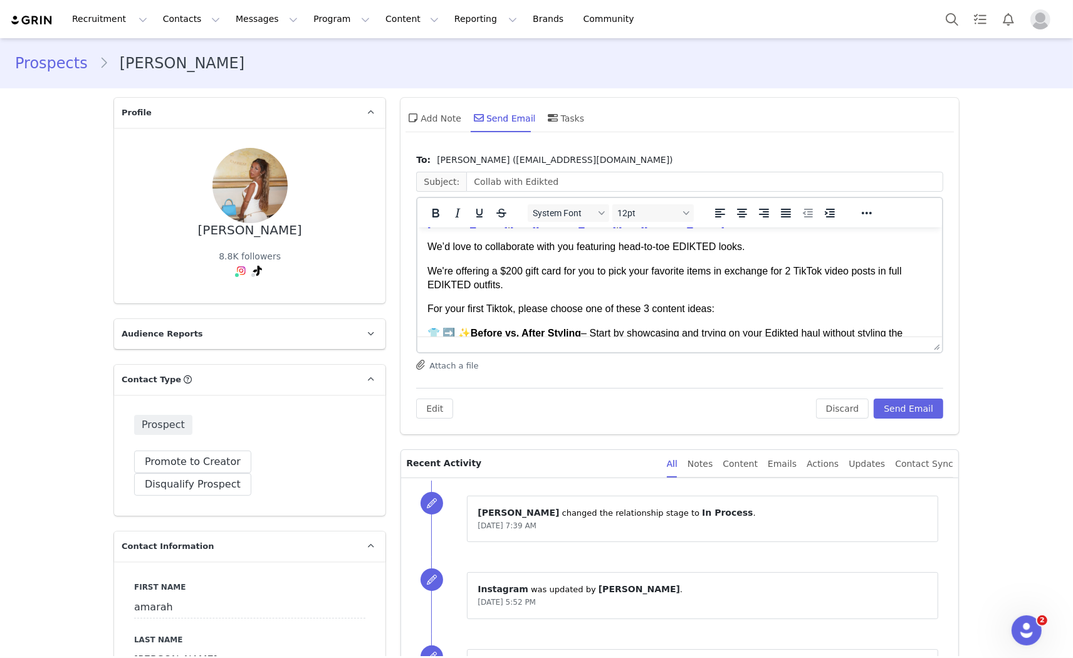
click at [538, 285] on p "We're offering a $200 gift card for you to pick your favorite items in exchange…" at bounding box center [680, 278] width 505 height 28
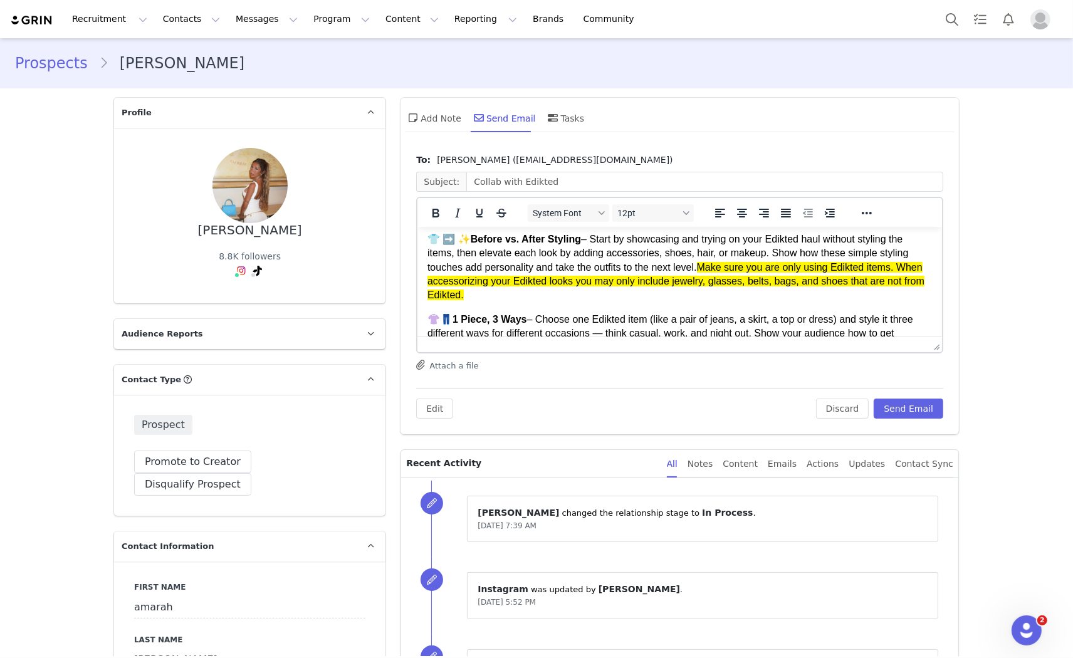
scroll to position [139, 0]
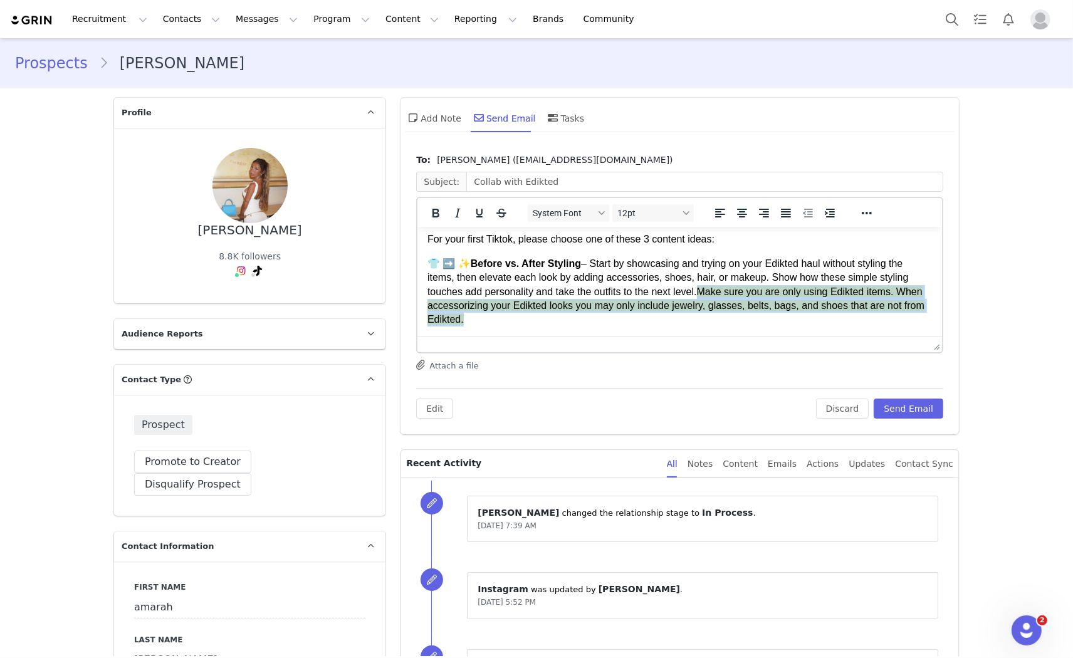
drag, startPoint x: 697, startPoint y: 286, endPoint x: 713, endPoint y: 314, distance: 31.7
click at [713, 314] on p "👕 ➡️ ✨ Before vs. After Styling – Start by showcasing and trying on your Edikte…" at bounding box center [680, 291] width 505 height 70
click at [866, 209] on icon "Reveal or hide additional toolbar items" at bounding box center [866, 213] width 15 height 15
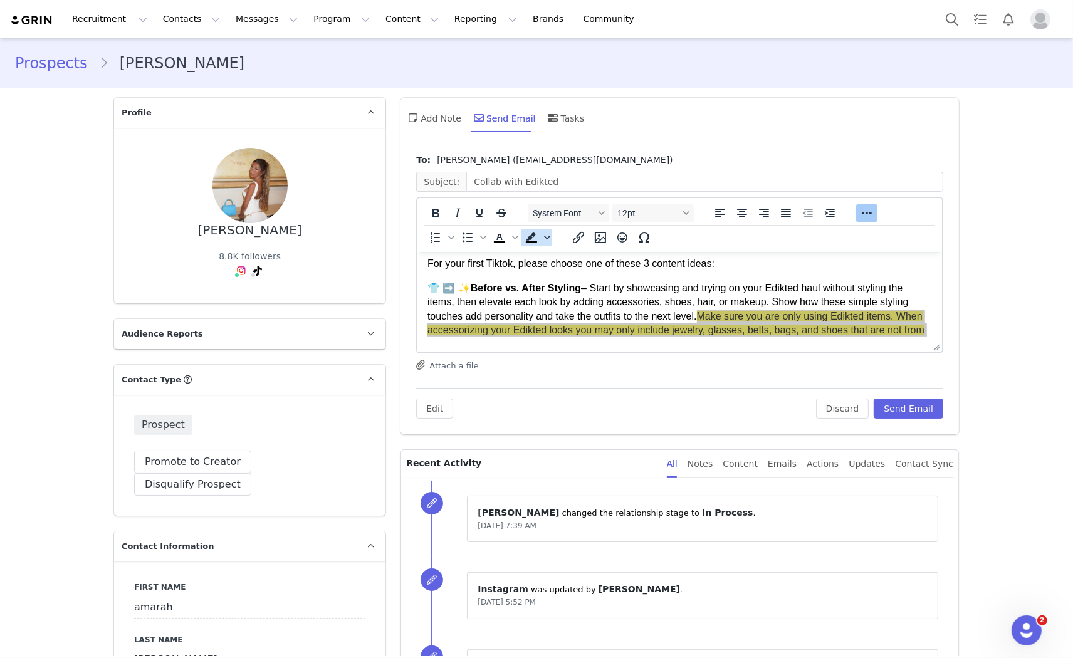
click at [544, 236] on icon "Background color" at bounding box center [547, 238] width 6 height 4
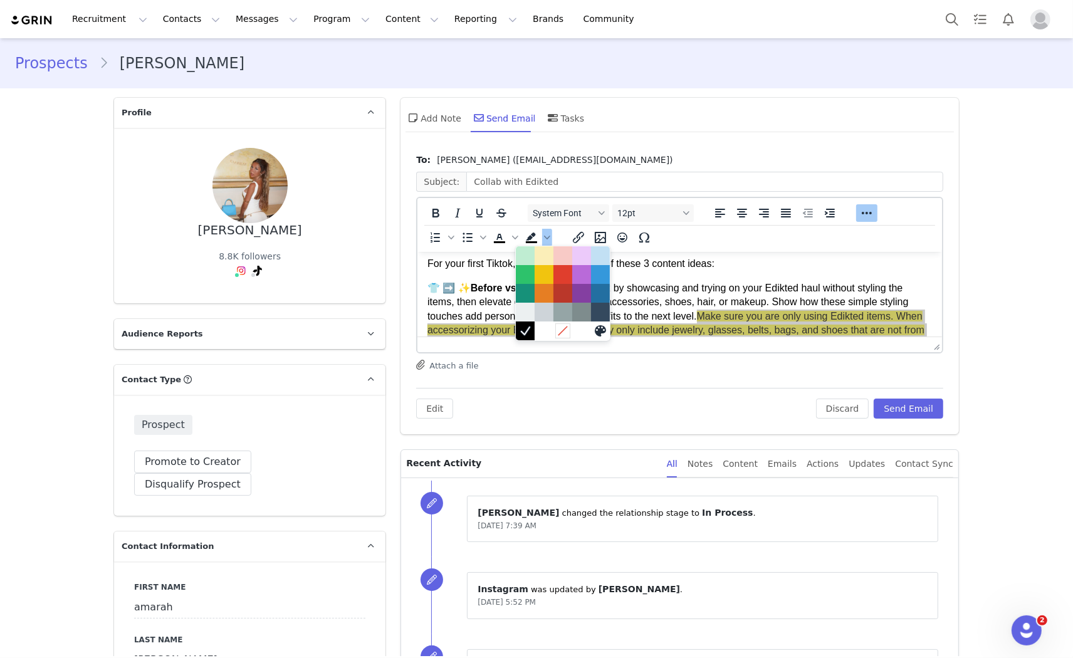
drag, startPoint x: 560, startPoint y: 326, endPoint x: 184, endPoint y: 73, distance: 453.6
click at [560, 326] on icon at bounding box center [563, 331] width 12 height 12
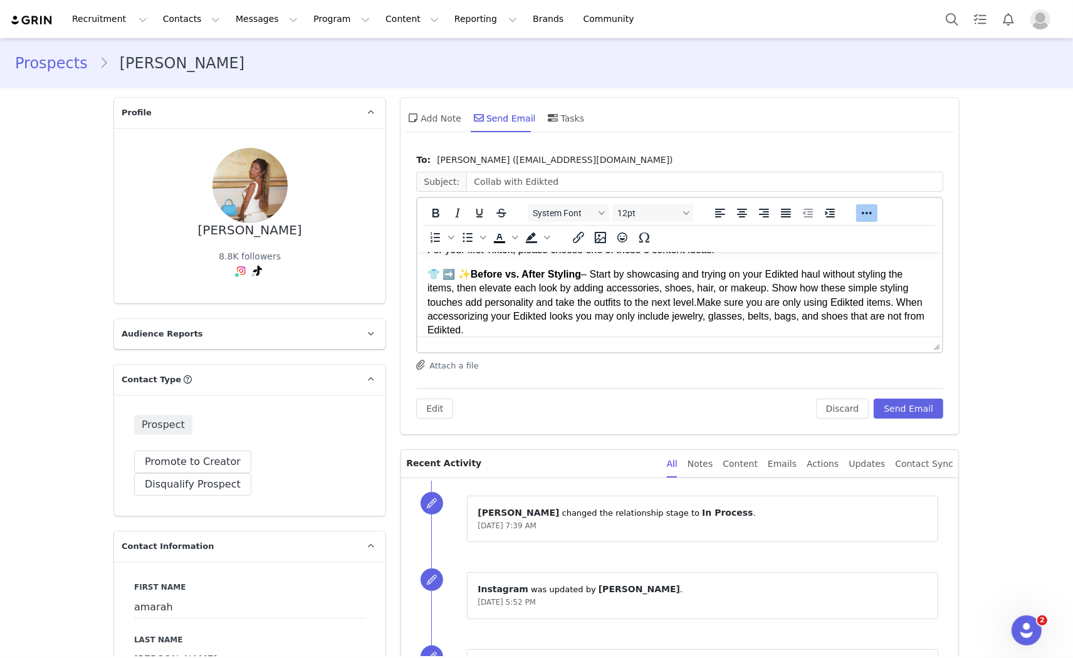
click at [650, 287] on p "👕 ➡️ ✨ Before vs. After Styling – Start by showcasing and trying on your Edikte…" at bounding box center [680, 302] width 505 height 70
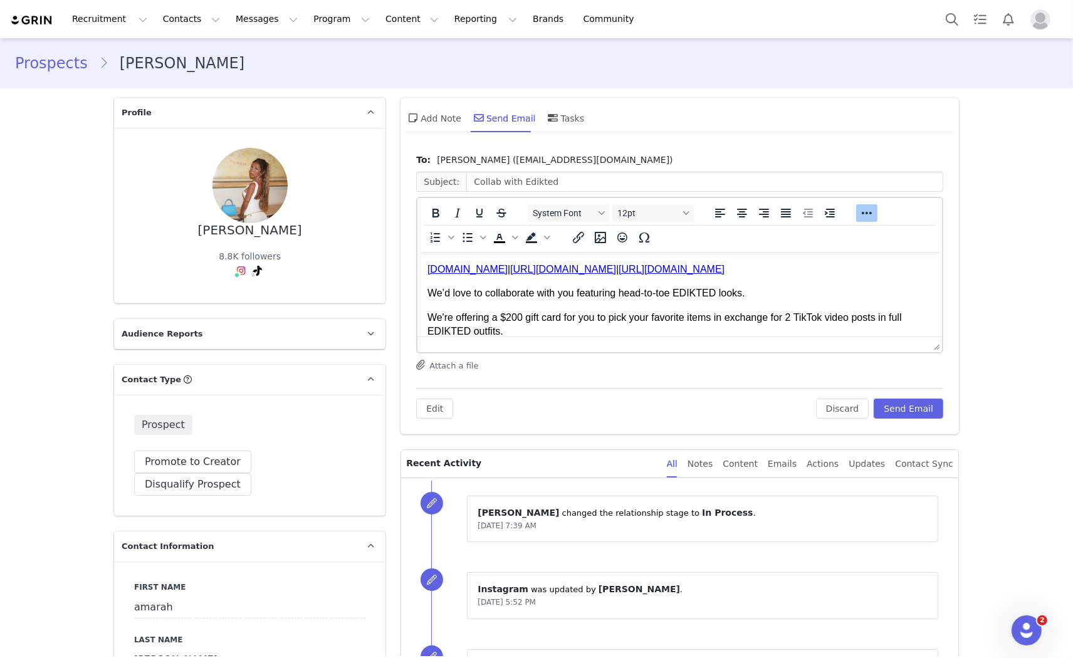
scroll to position [14, 0]
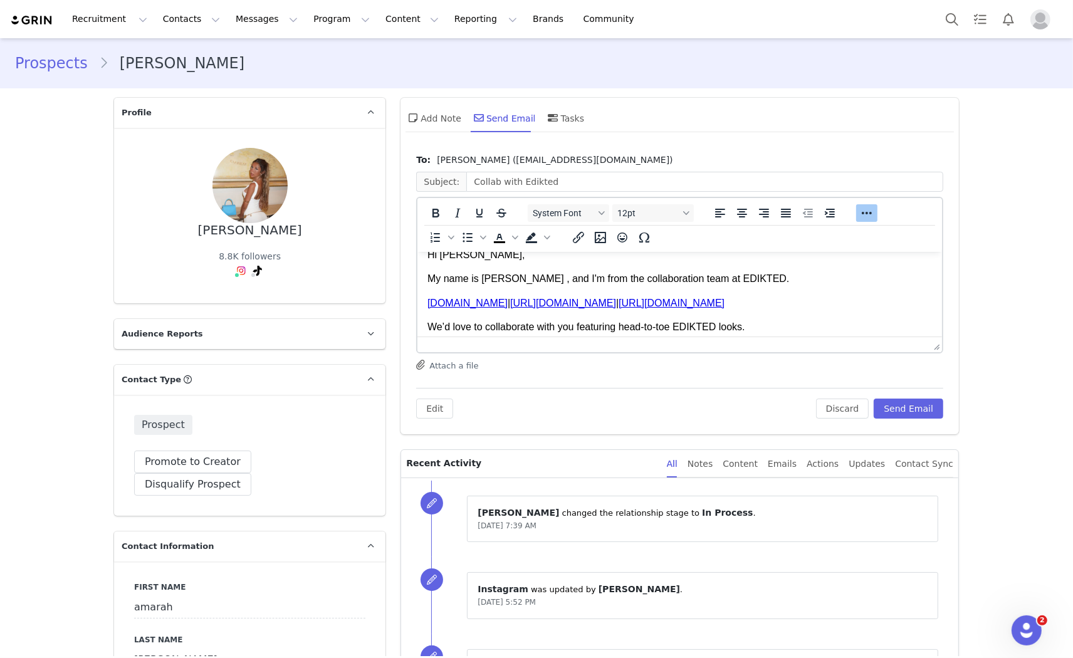
click at [444, 260] on p "Hi amarah," at bounding box center [680, 255] width 505 height 14
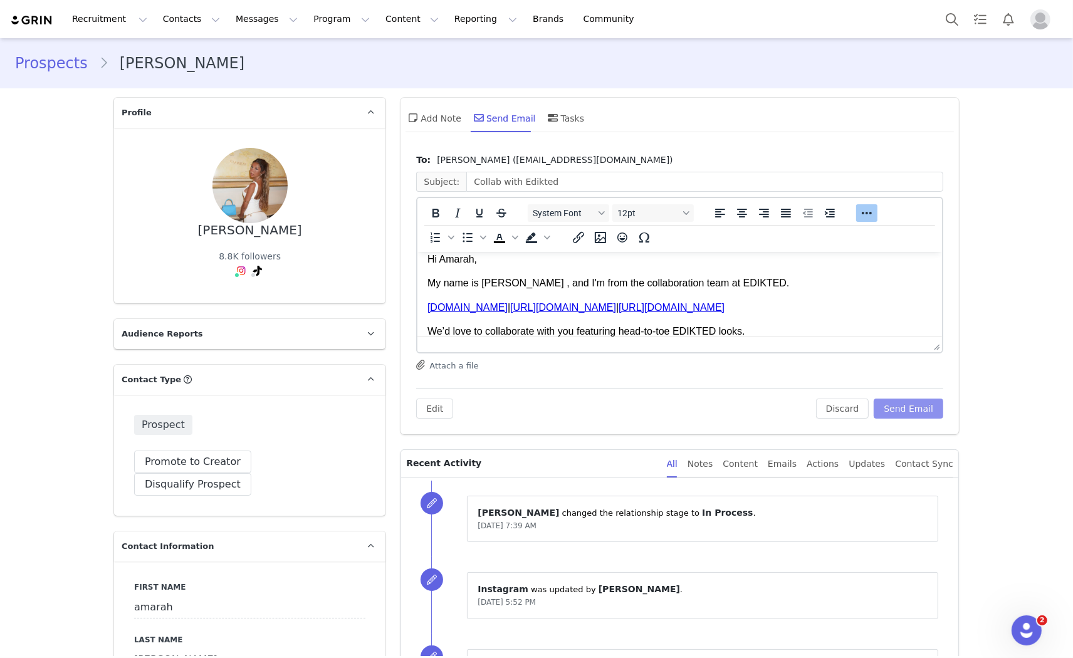
click at [912, 401] on button "Send Email" at bounding box center [909, 409] width 70 height 20
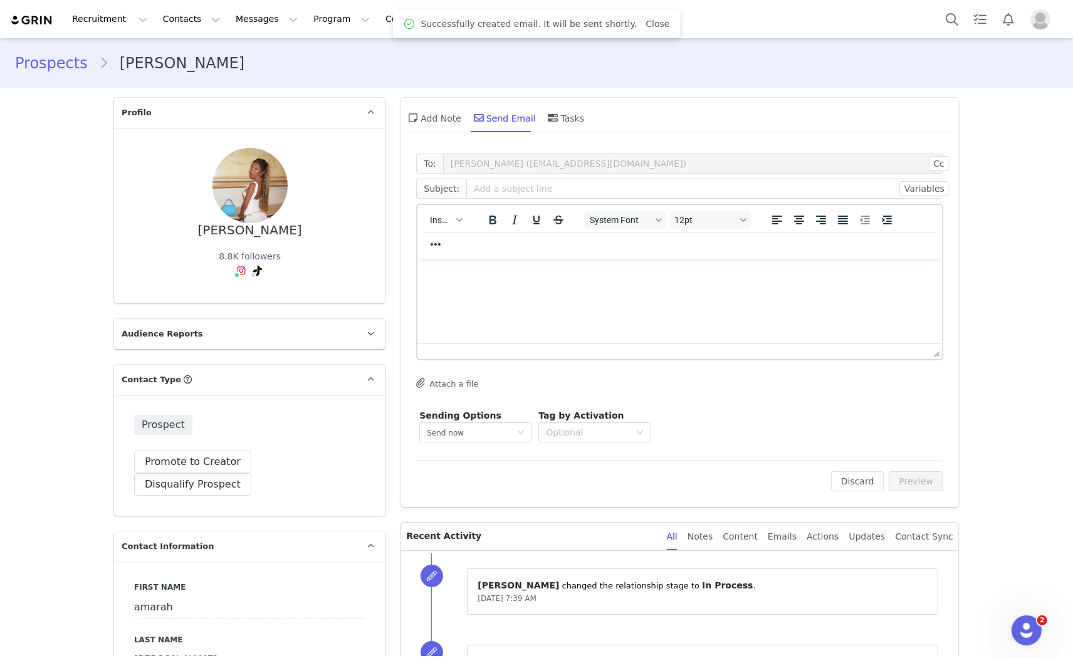
scroll to position [0, 0]
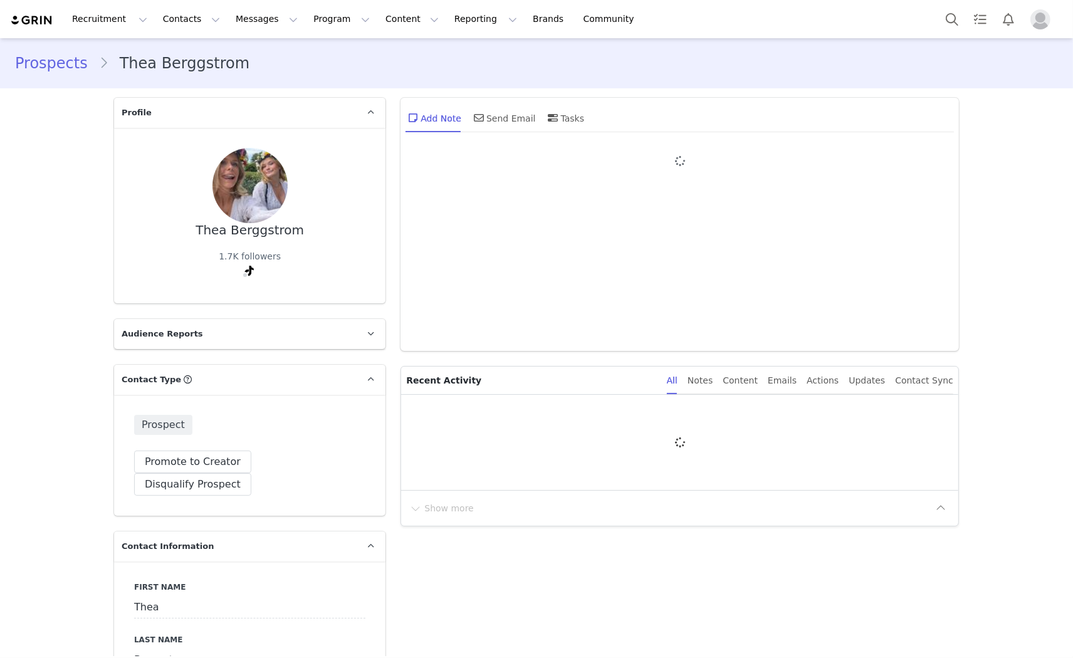
type input "+1 ([GEOGRAPHIC_DATA])"
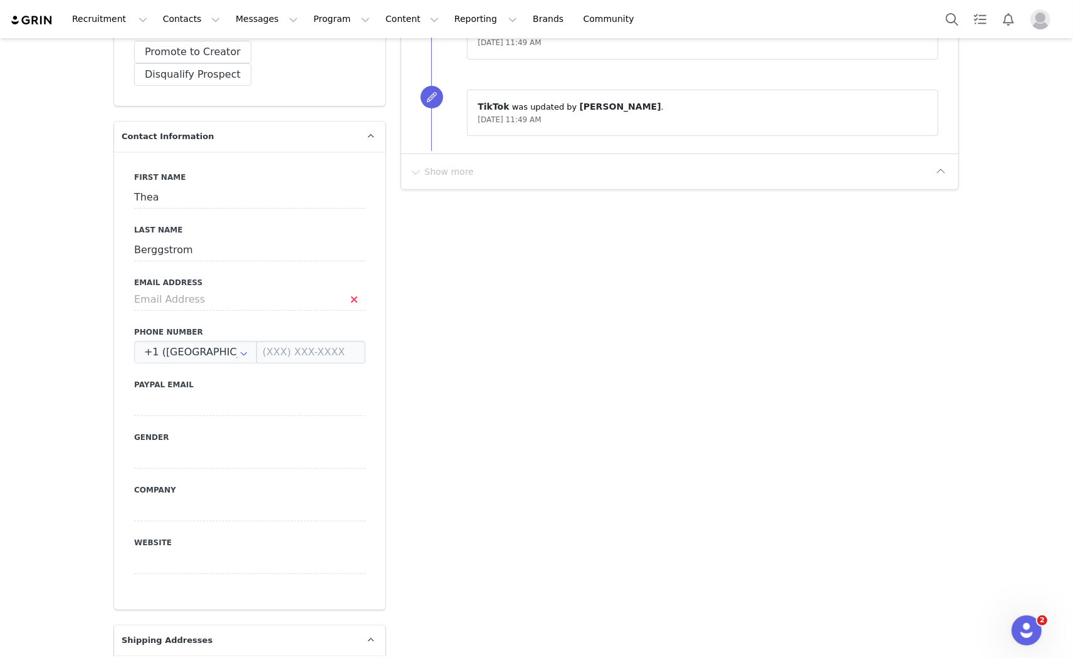
scroll to position [417, 0]
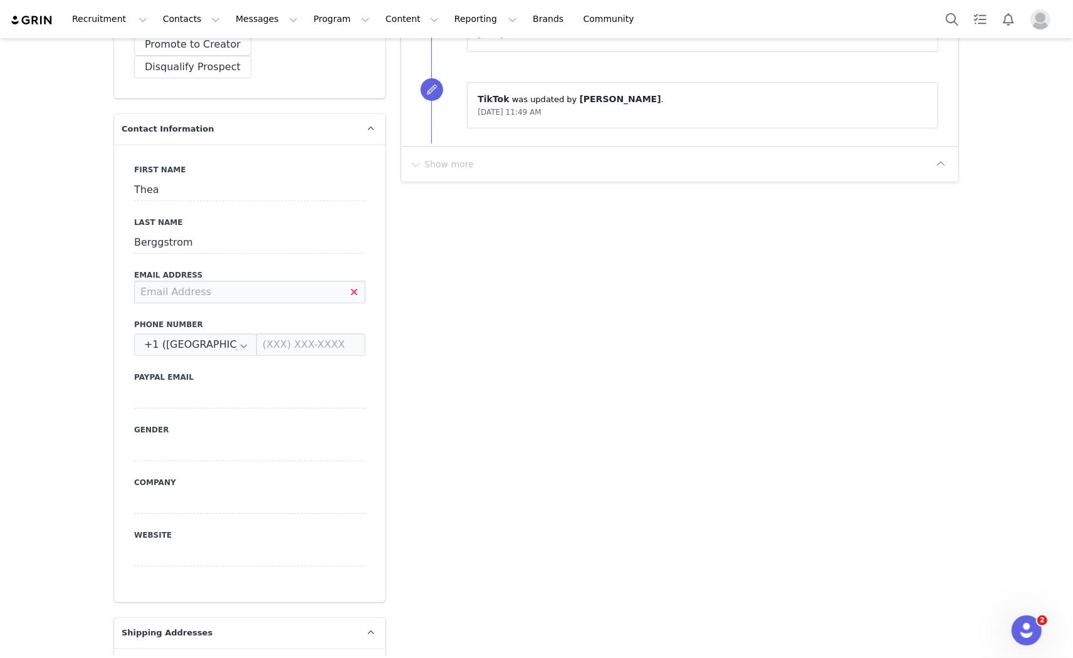
click at [214, 281] on input at bounding box center [249, 292] width 231 height 23
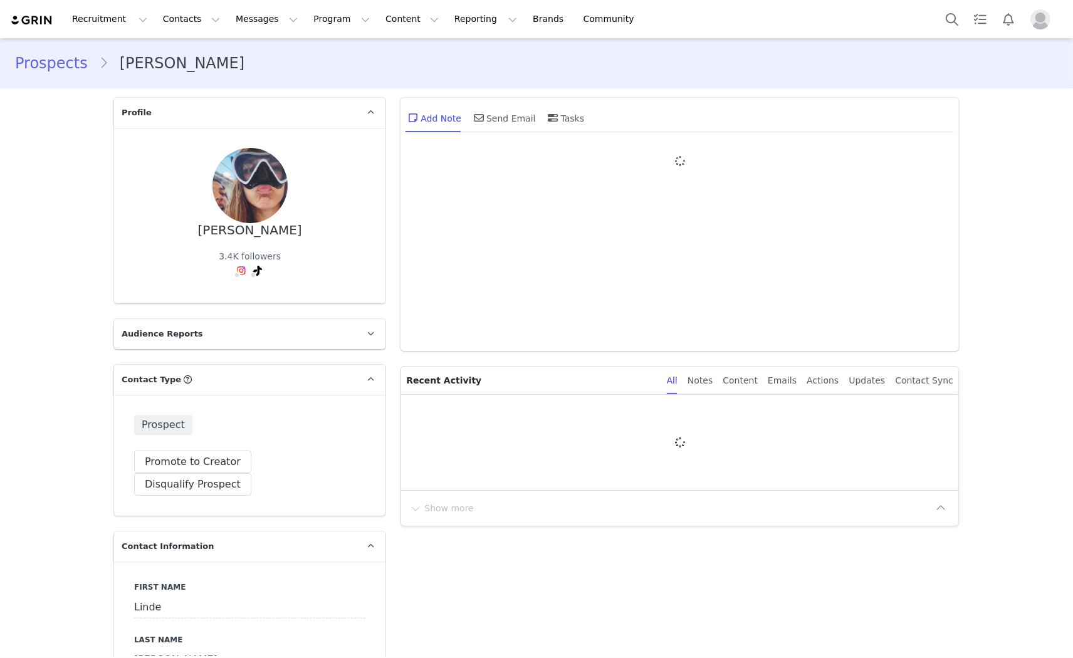
type input "+1 ([GEOGRAPHIC_DATA])"
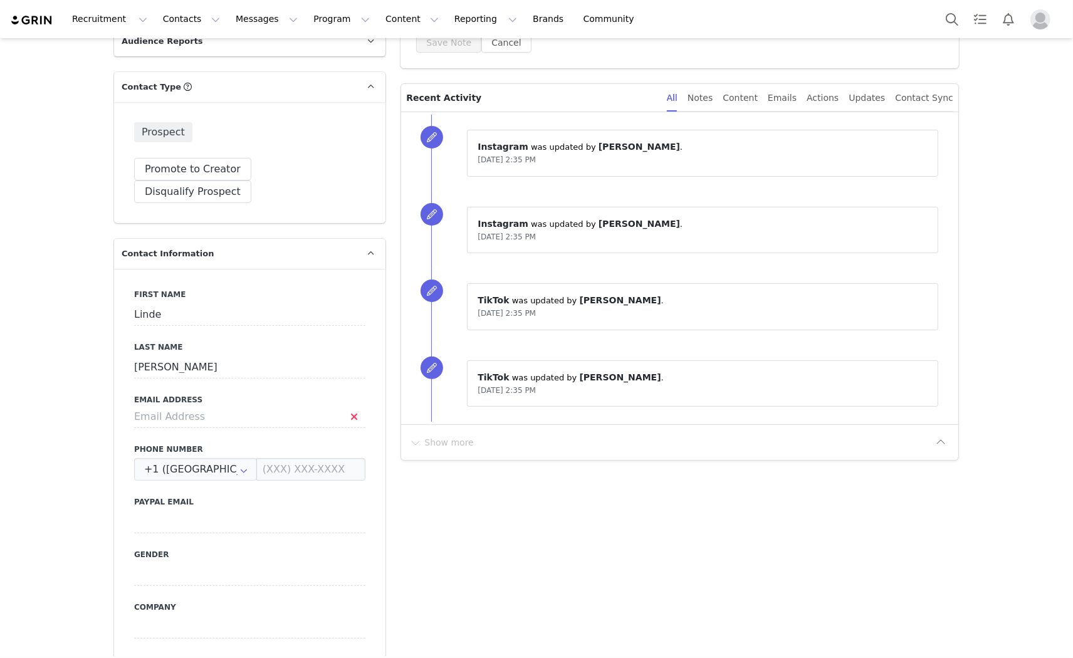
scroll to position [348, 0]
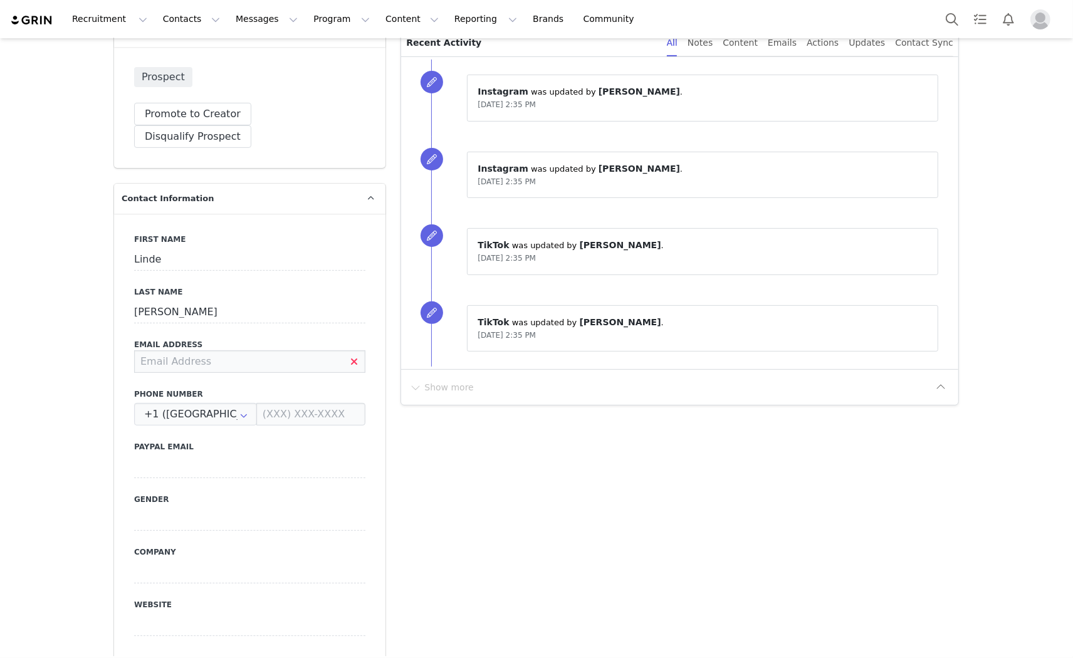
click at [206, 350] on input at bounding box center [249, 361] width 231 height 23
type input "[EMAIL_ADDRESS][DOMAIN_NAME]"
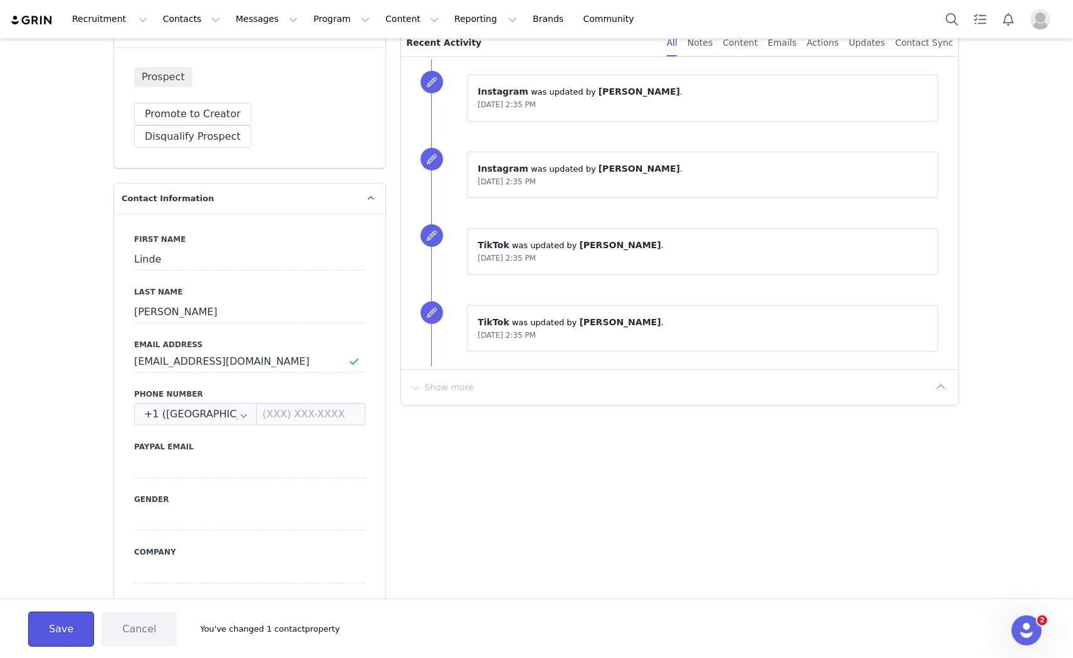
click at [46, 624] on button "Save" at bounding box center [61, 629] width 66 height 35
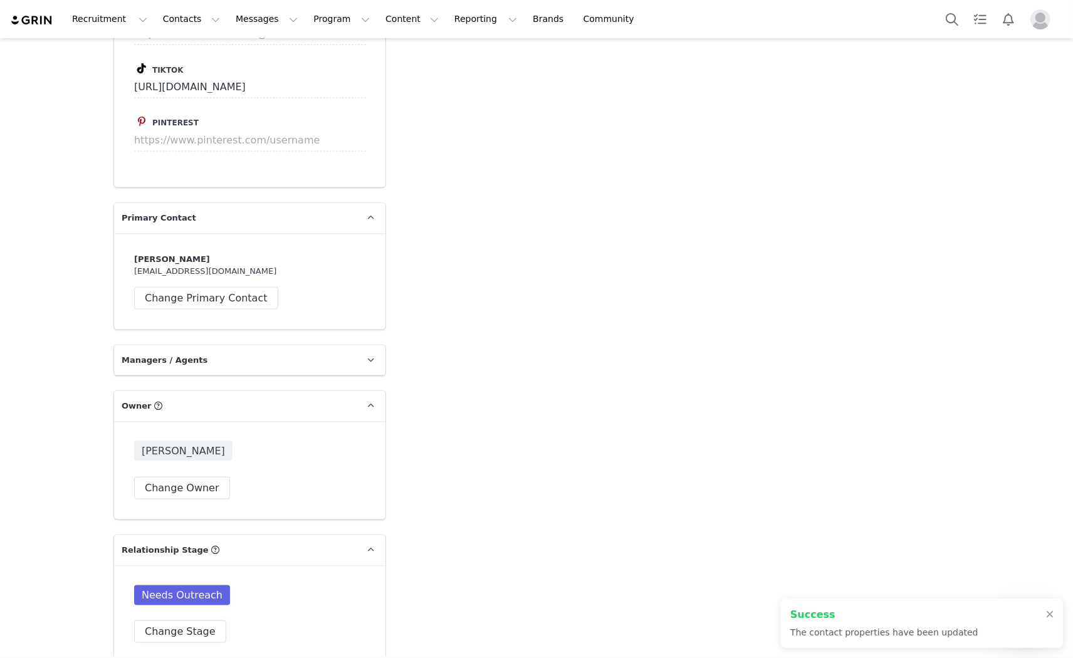
scroll to position [1810, 0]
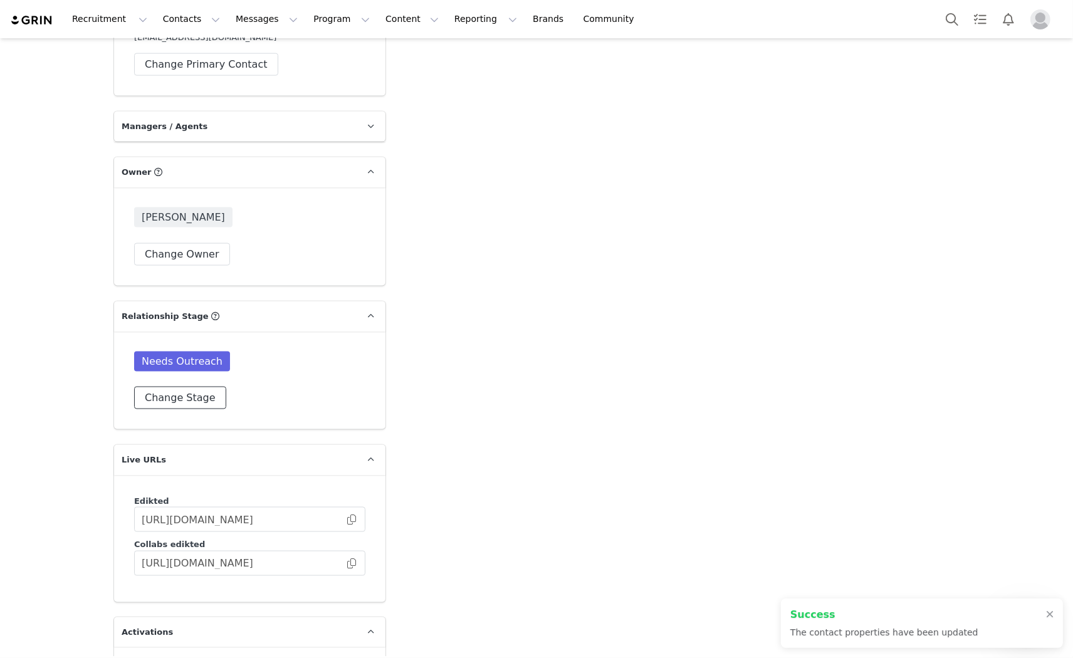
click at [176, 387] on button "Change Stage" at bounding box center [180, 398] width 92 height 23
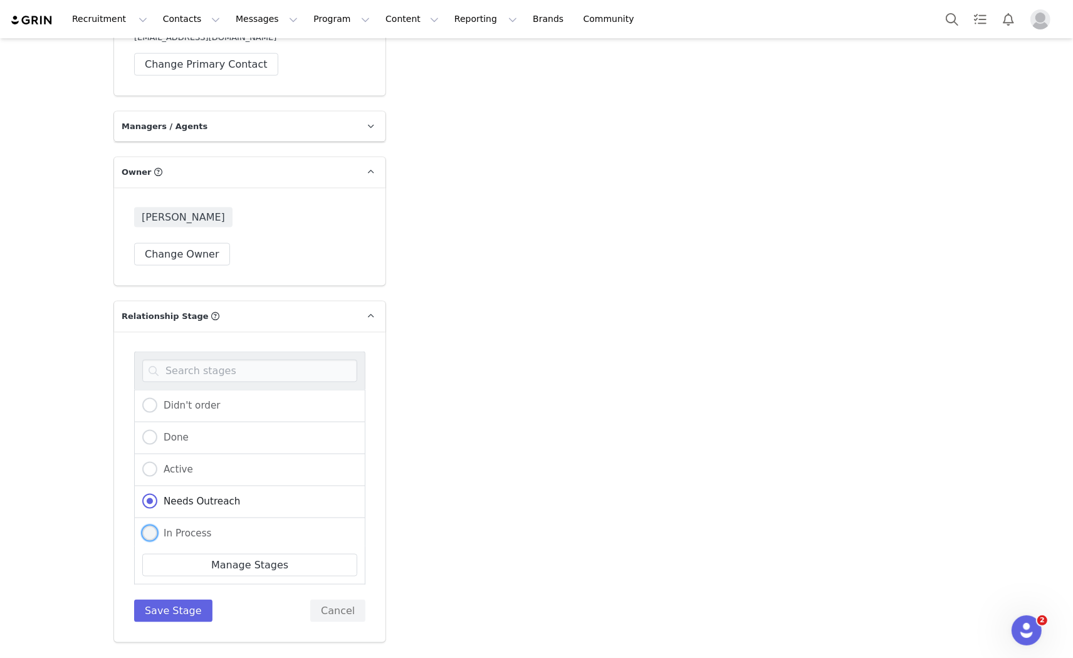
click at [162, 528] on span "In Process" at bounding box center [184, 533] width 55 height 11
click at [157, 526] on input "In Process" at bounding box center [149, 534] width 15 height 16
radio input "true"
radio input "false"
radio input "true"
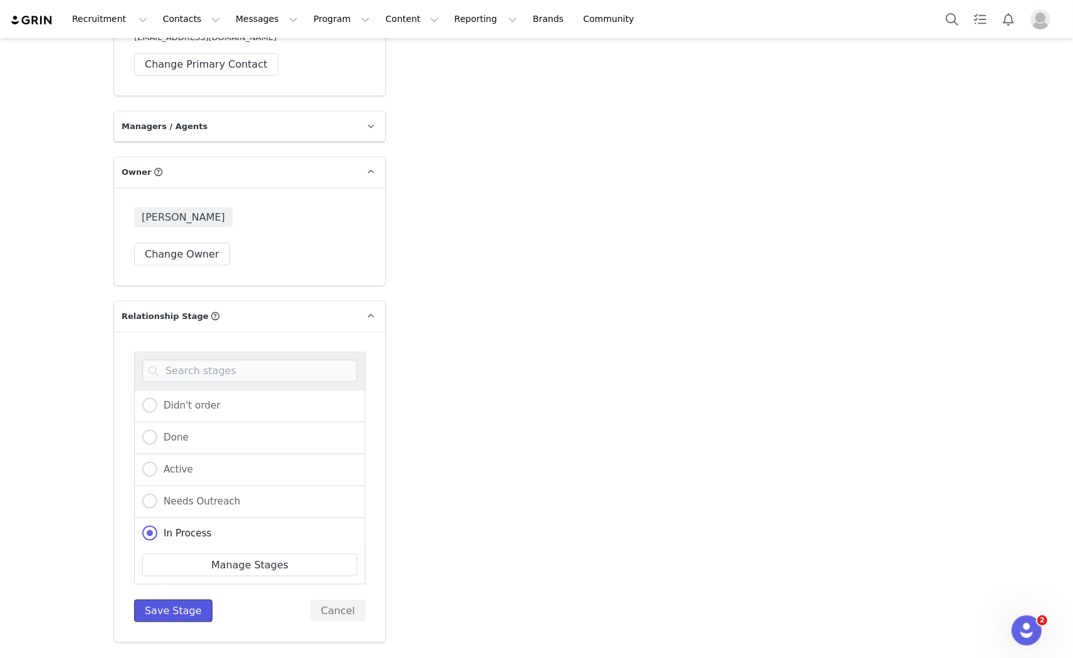
click at [142, 600] on button "Save Stage" at bounding box center [173, 611] width 78 height 23
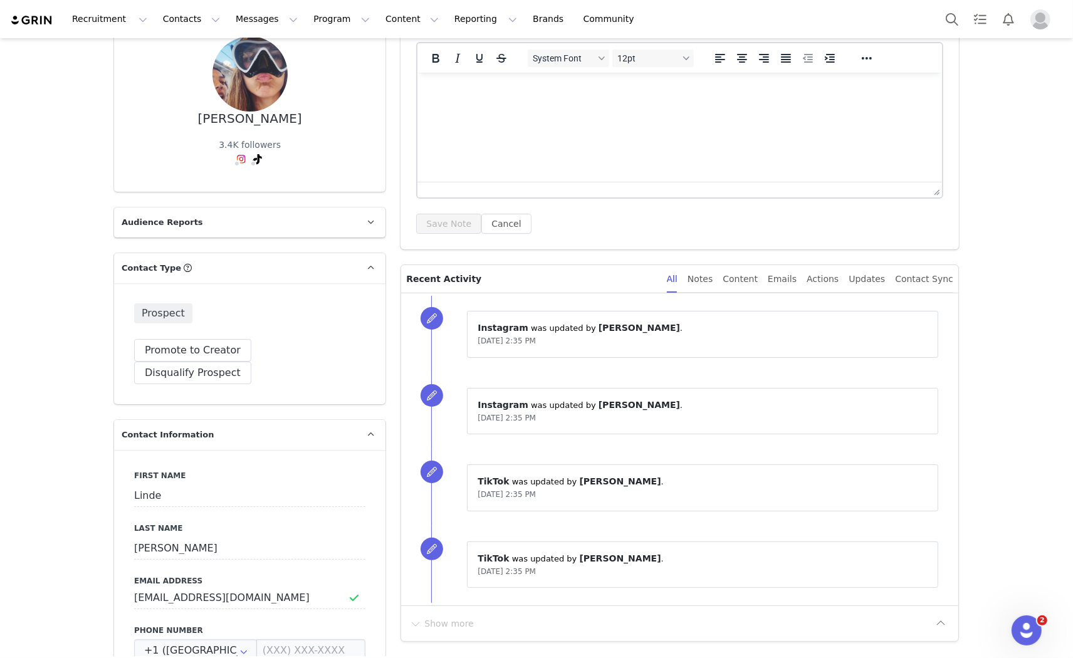
scroll to position [0, 0]
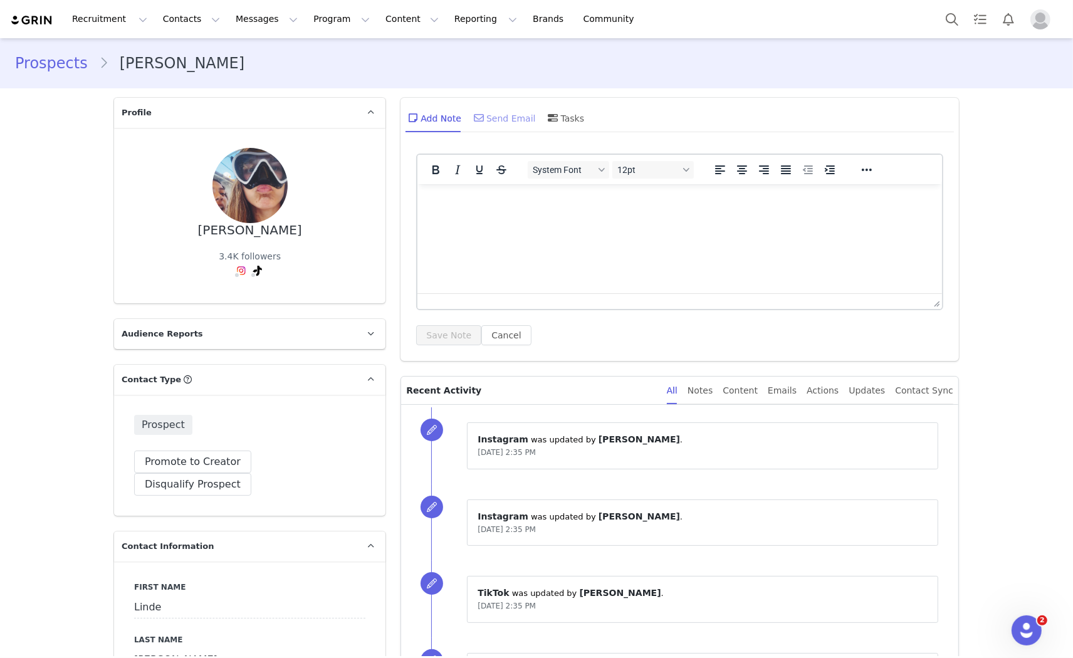
click at [479, 125] on div "Send Email" at bounding box center [503, 118] width 65 height 30
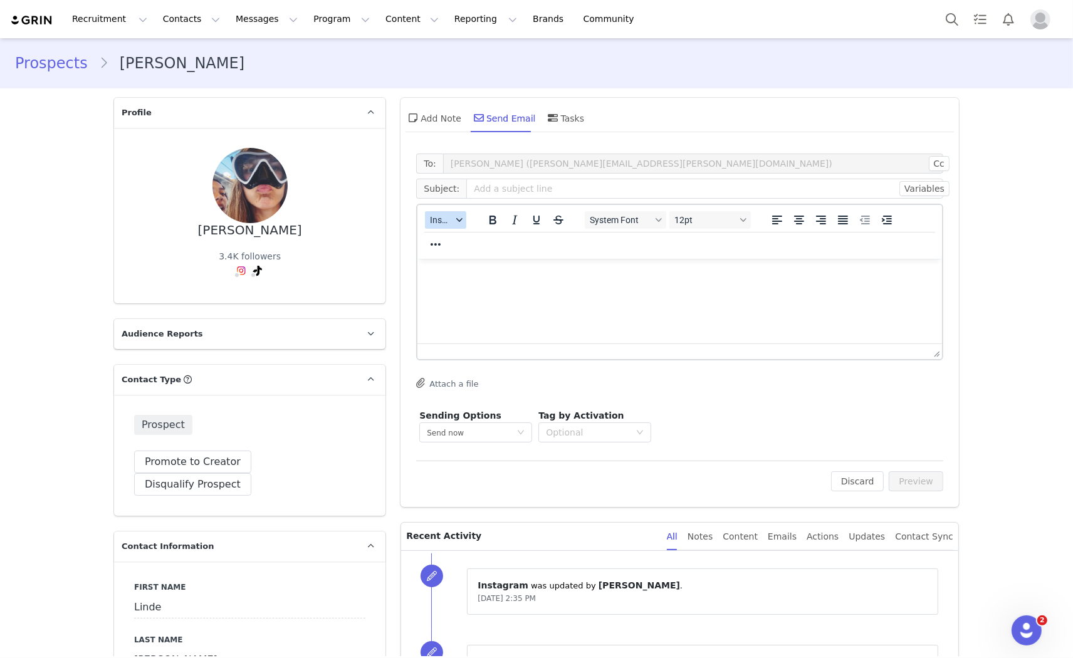
click at [425, 217] on button "Insert" at bounding box center [445, 220] width 41 height 18
click at [455, 242] on div "Insert Template" at bounding box center [486, 241] width 113 height 15
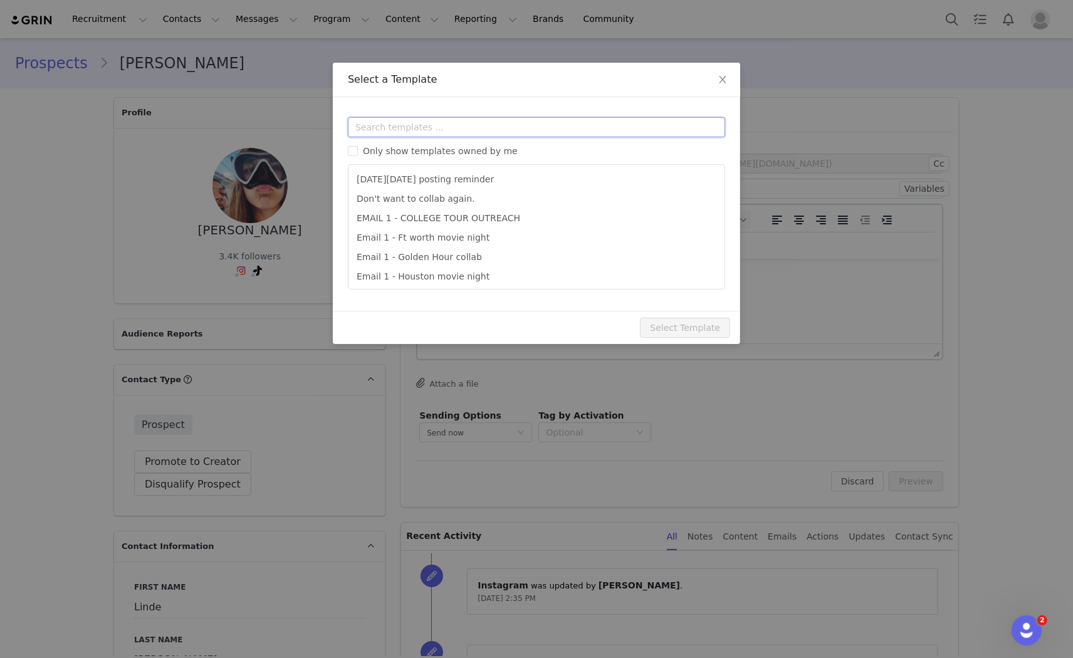
click at [441, 128] on input "text" at bounding box center [536, 127] width 377 height 20
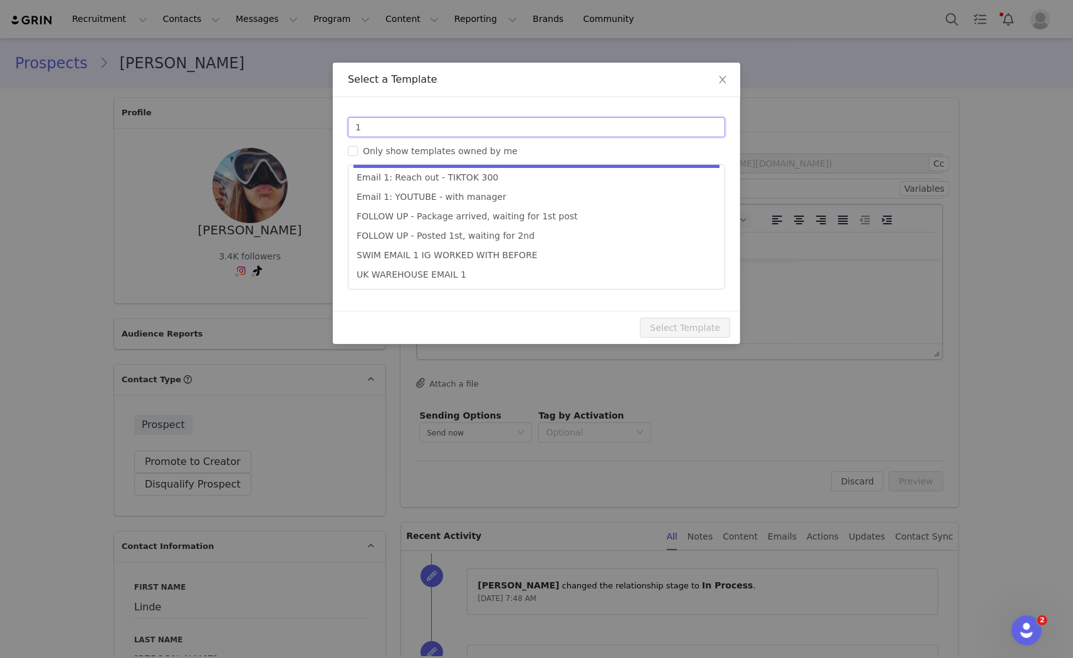
type input "1"
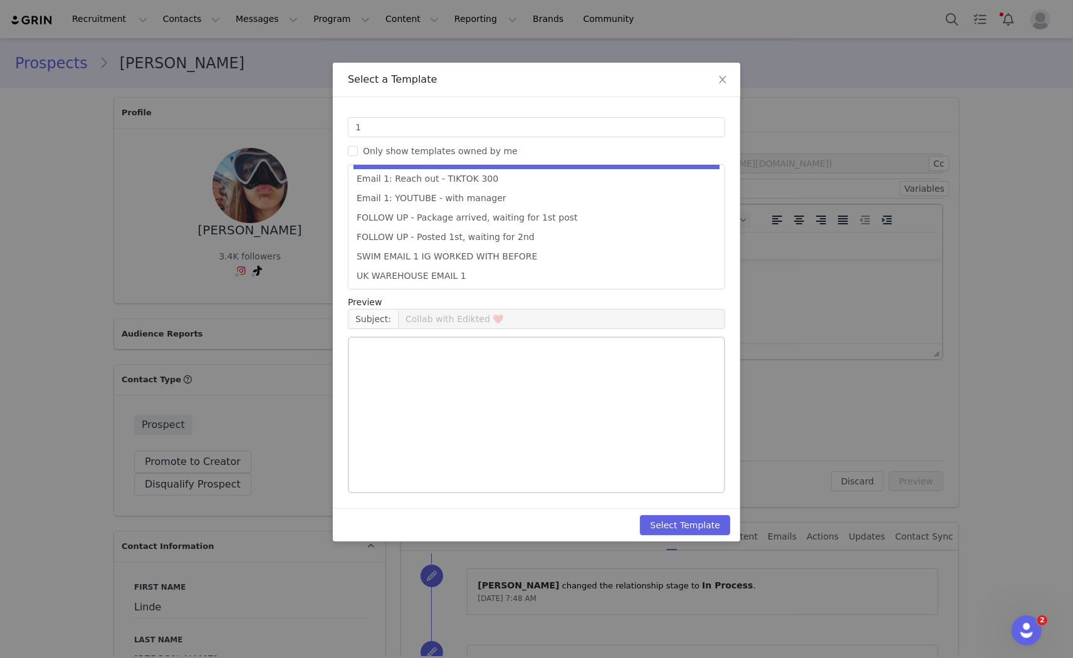
click at [486, 164] on li "Email 1: Reach out - STUDENT 300" at bounding box center [537, 159] width 366 height 21
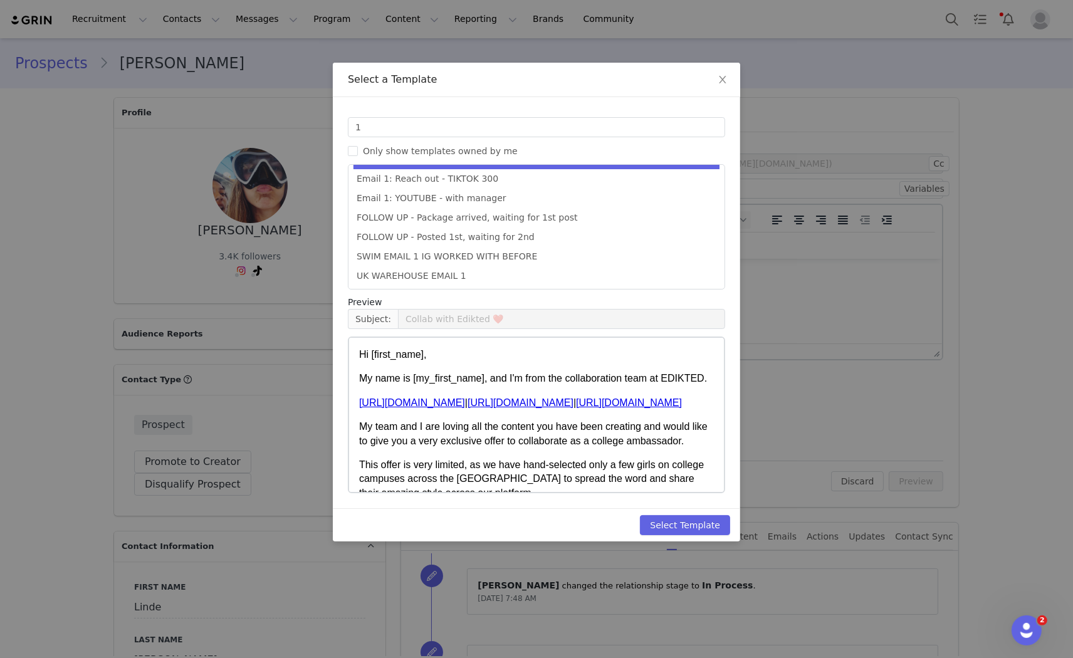
type input "Collab with Edikted"
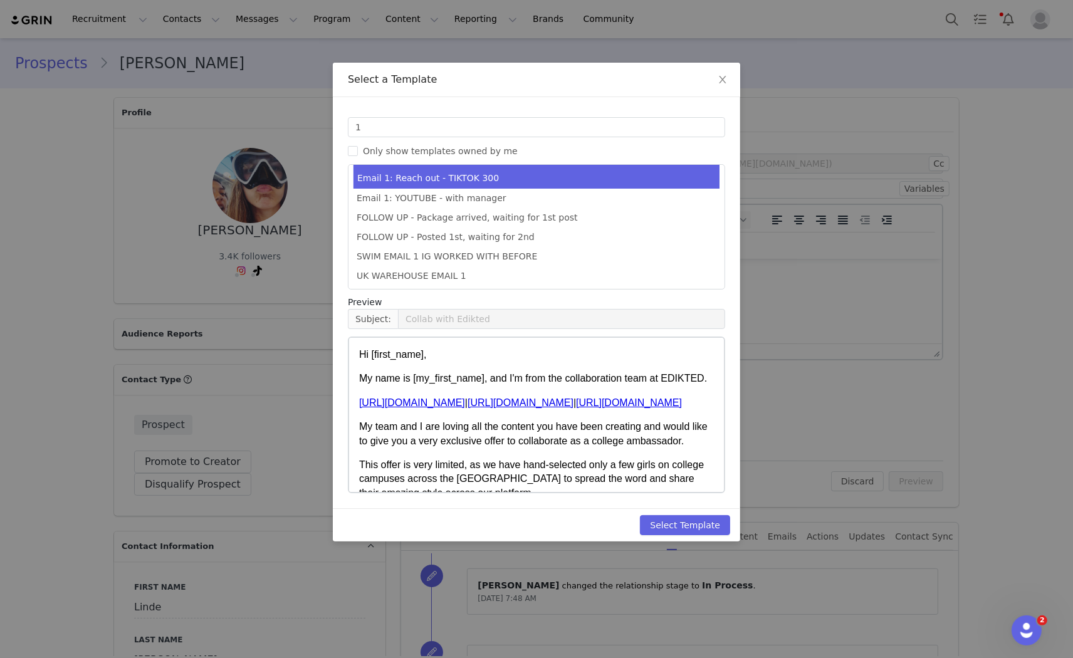
click at [487, 173] on li "Email 1: Reach out - TIKTOK 300" at bounding box center [537, 178] width 366 height 21
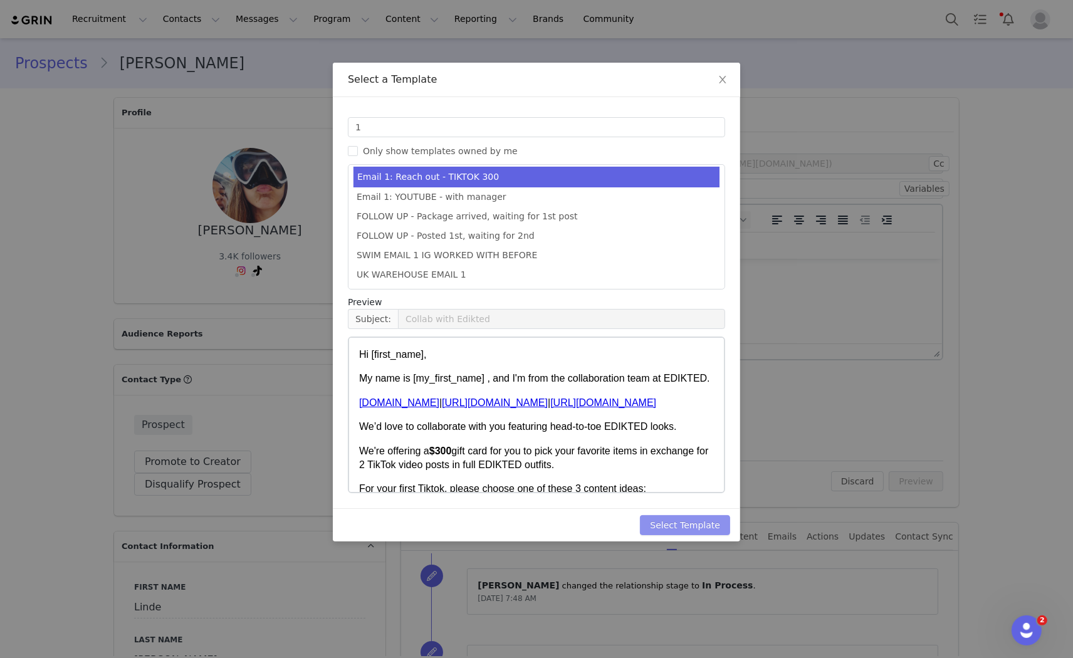
click at [673, 531] on button "Select Template" at bounding box center [685, 525] width 90 height 20
type input "Collab with Edikted"
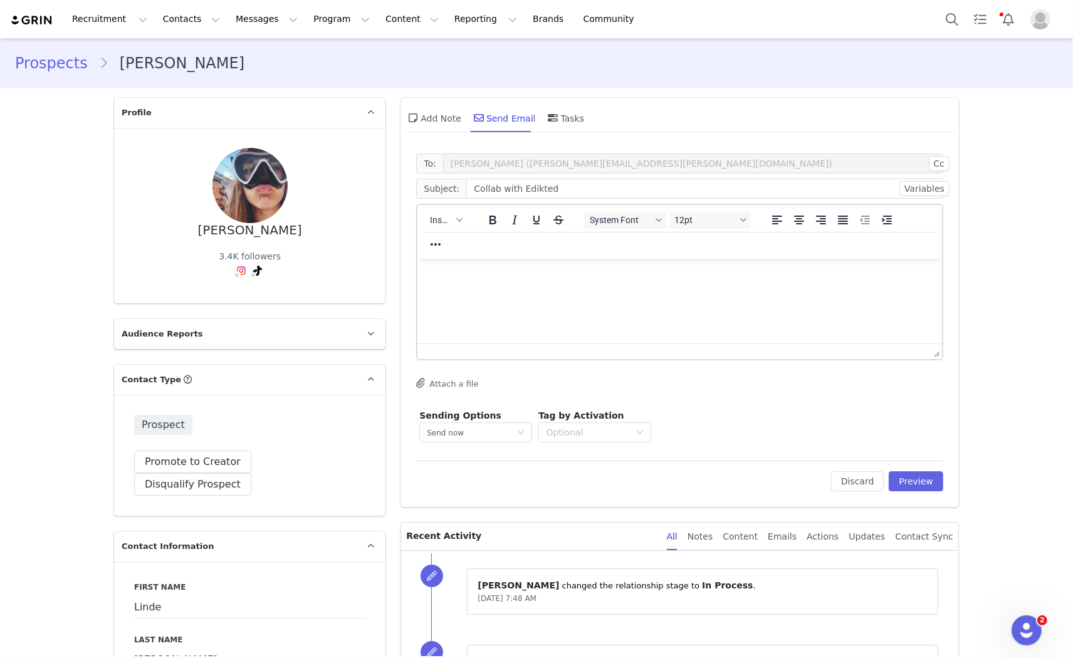
scroll to position [0, 0]
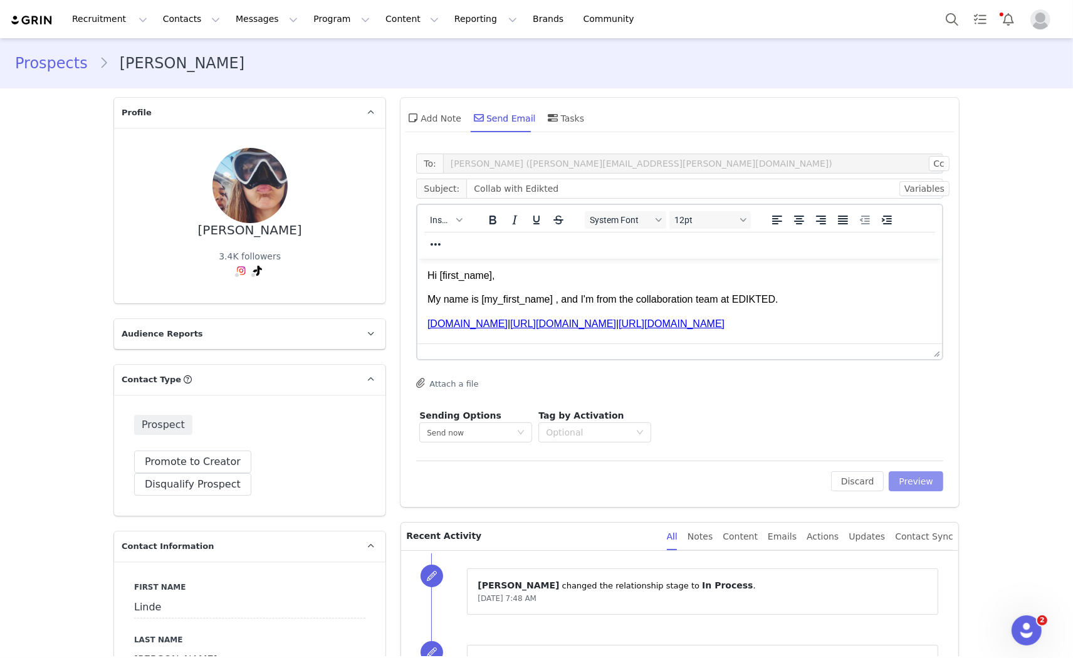
click at [916, 485] on button "Preview" at bounding box center [916, 481] width 55 height 20
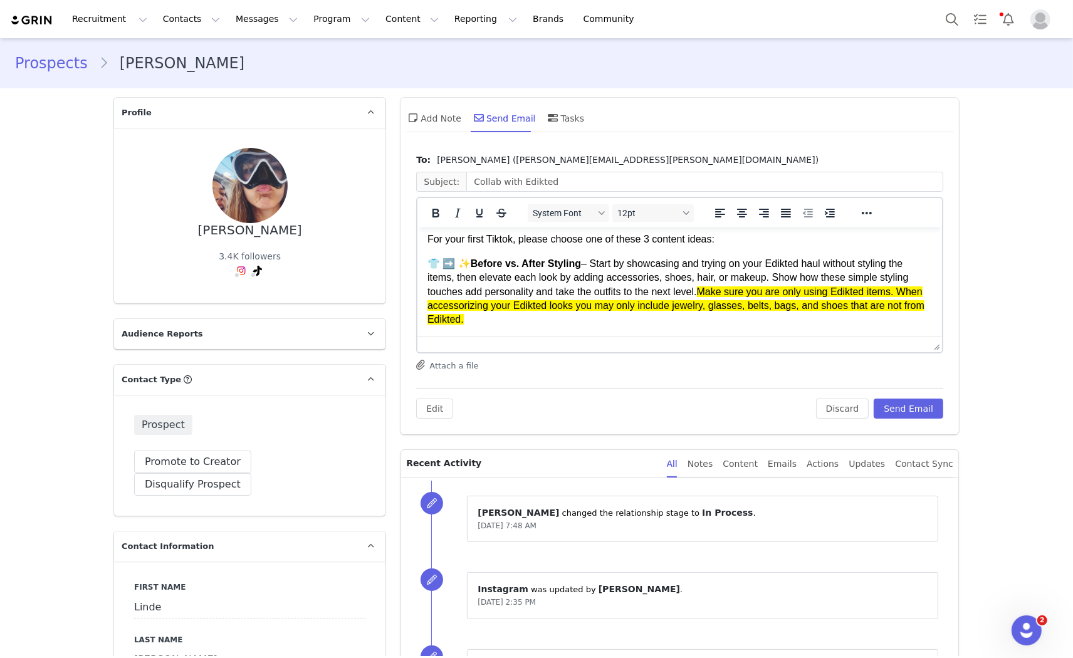
click at [932, 370] on div "Attach a file" at bounding box center [679, 366] width 527 height 13
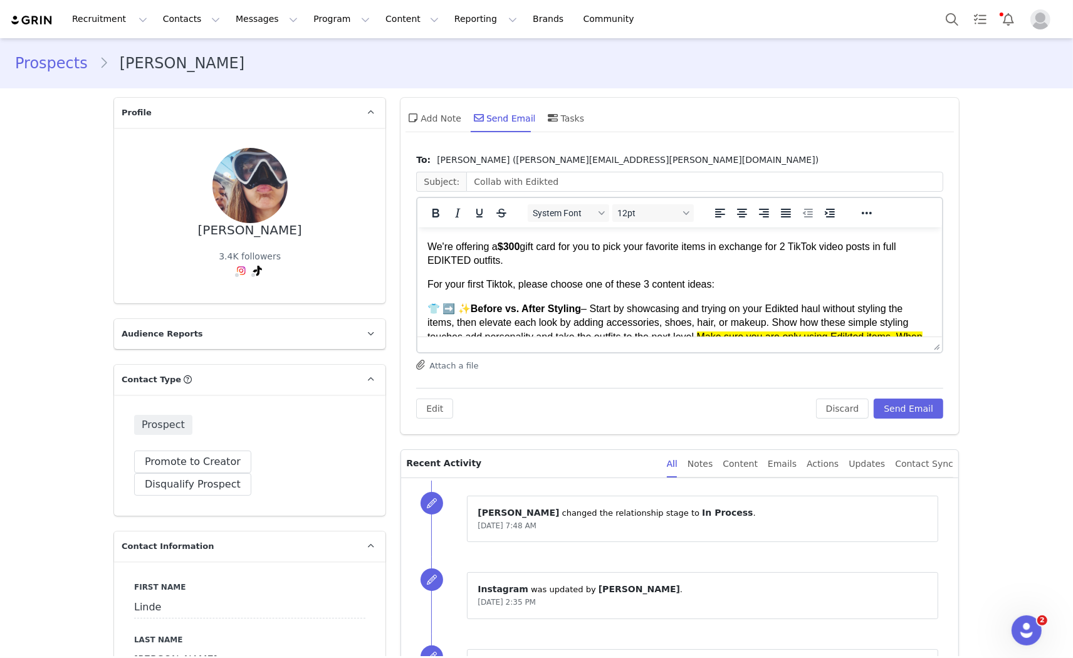
scroll to position [70, 0]
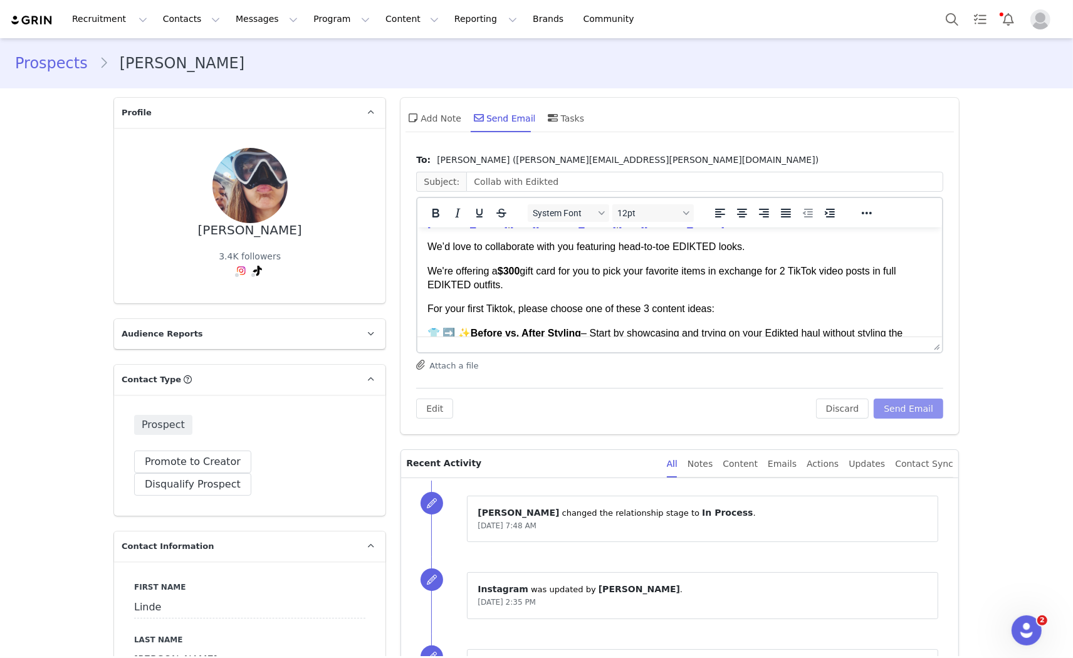
click at [895, 406] on button "Send Email" at bounding box center [909, 409] width 70 height 20
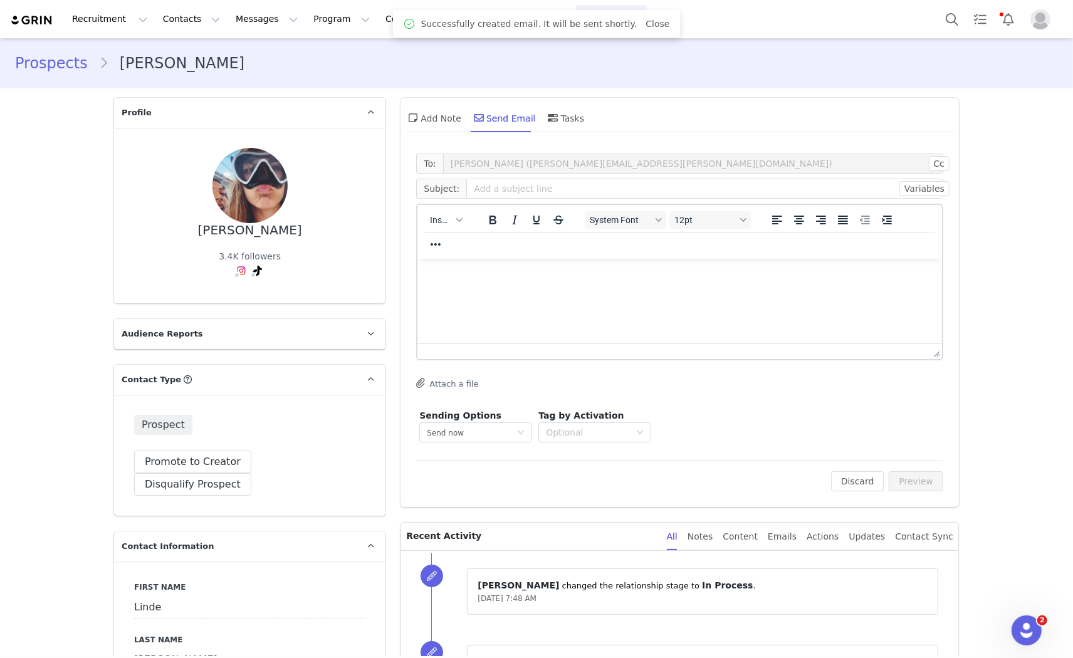
scroll to position [0, 0]
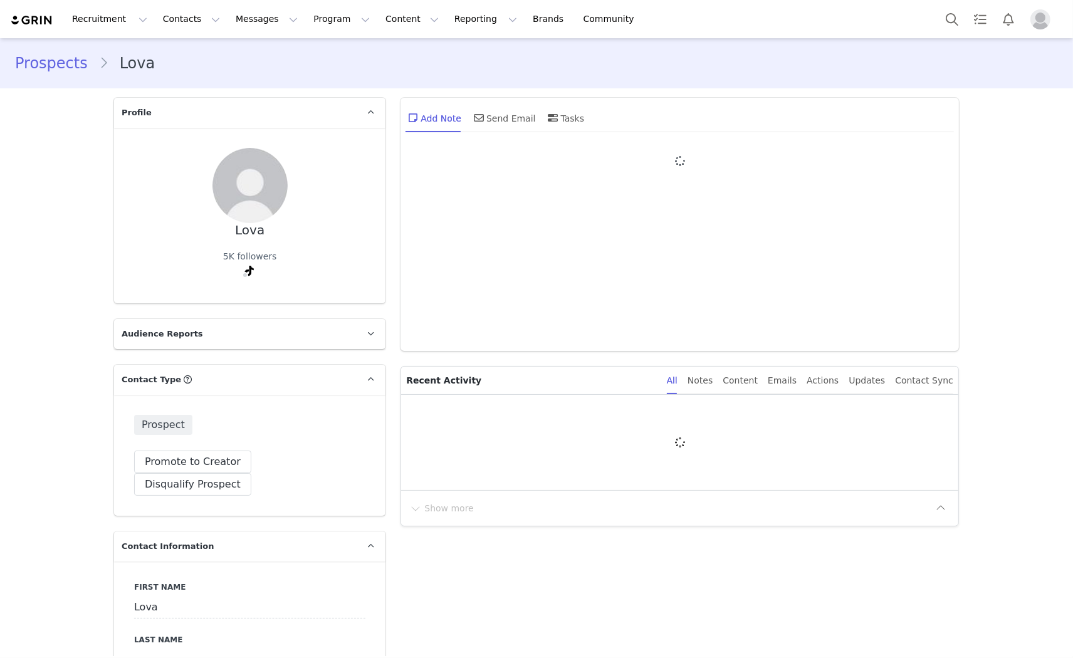
type input "+1 ([GEOGRAPHIC_DATA])"
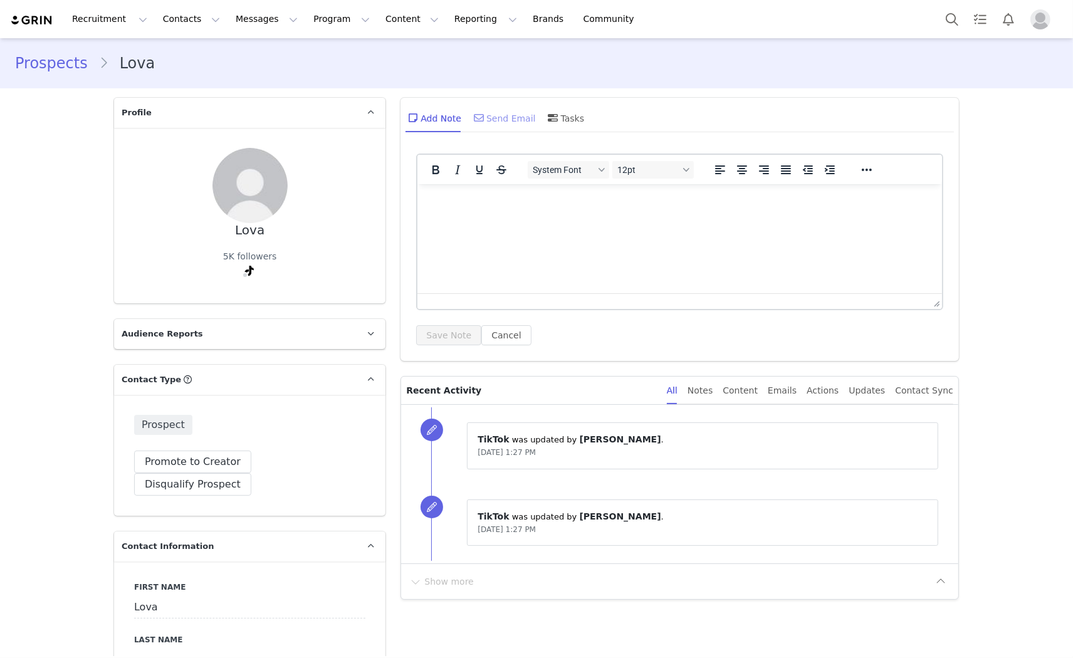
click at [499, 116] on div "Send Email" at bounding box center [503, 118] width 65 height 30
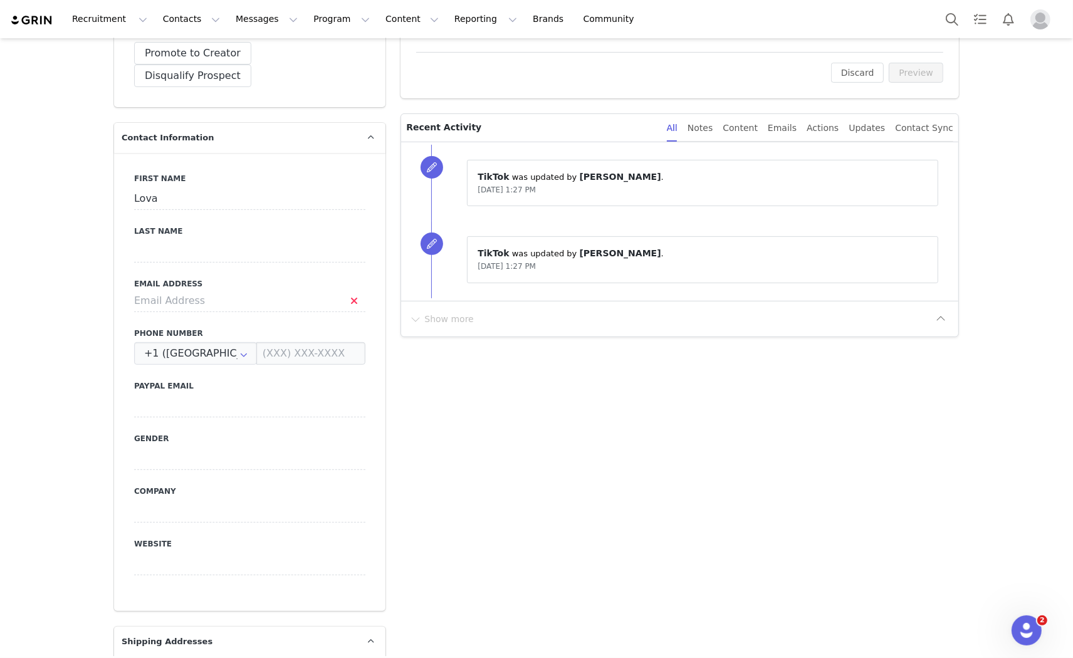
scroll to position [417, 0]
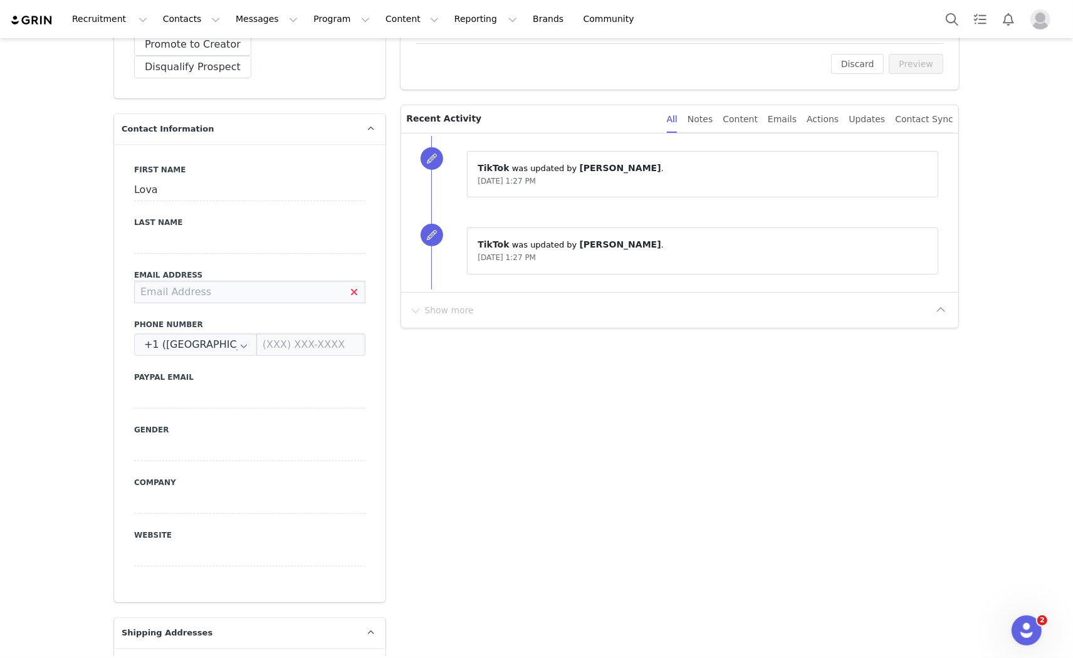
click at [219, 281] on input at bounding box center [249, 292] width 231 height 23
type input "lova011@gmail.com"
click at [311, 286] on div "First Name Lova Last Name Email Address lova011@gmail.com Phone Number +1 (Unit…" at bounding box center [249, 373] width 271 height 458
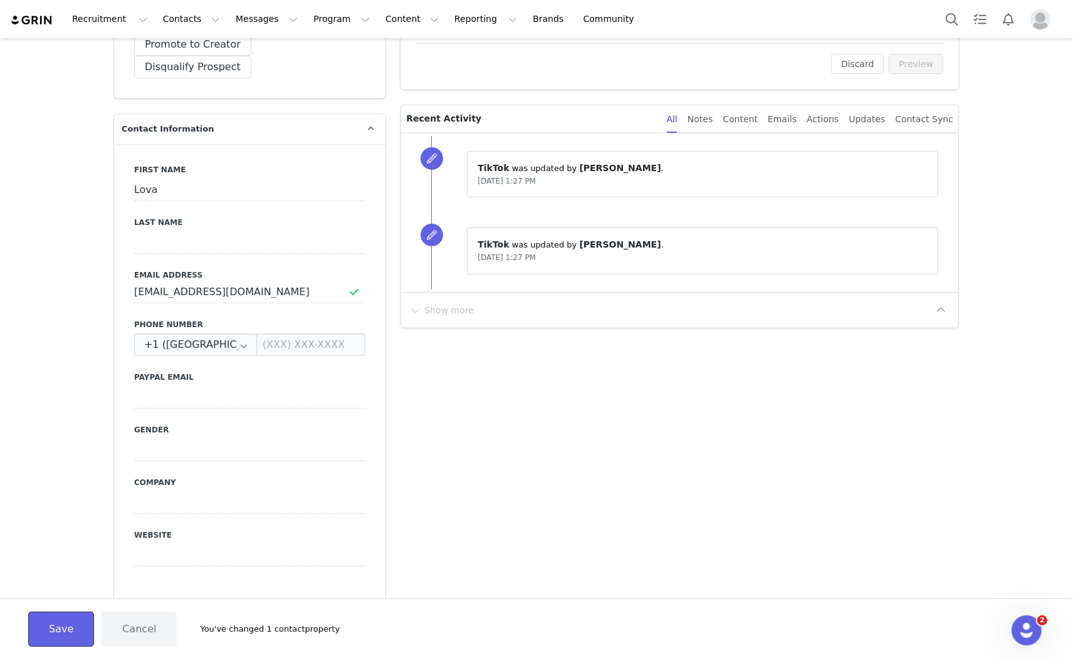
click at [50, 622] on button "Save" at bounding box center [61, 629] width 66 height 35
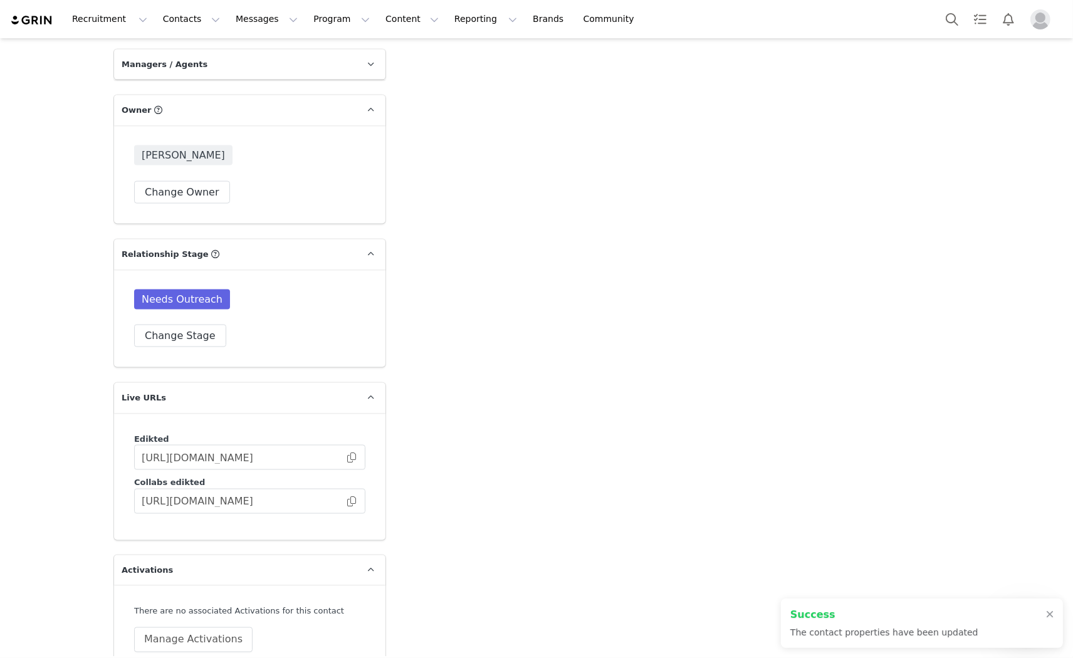
scroll to position [1881, 0]
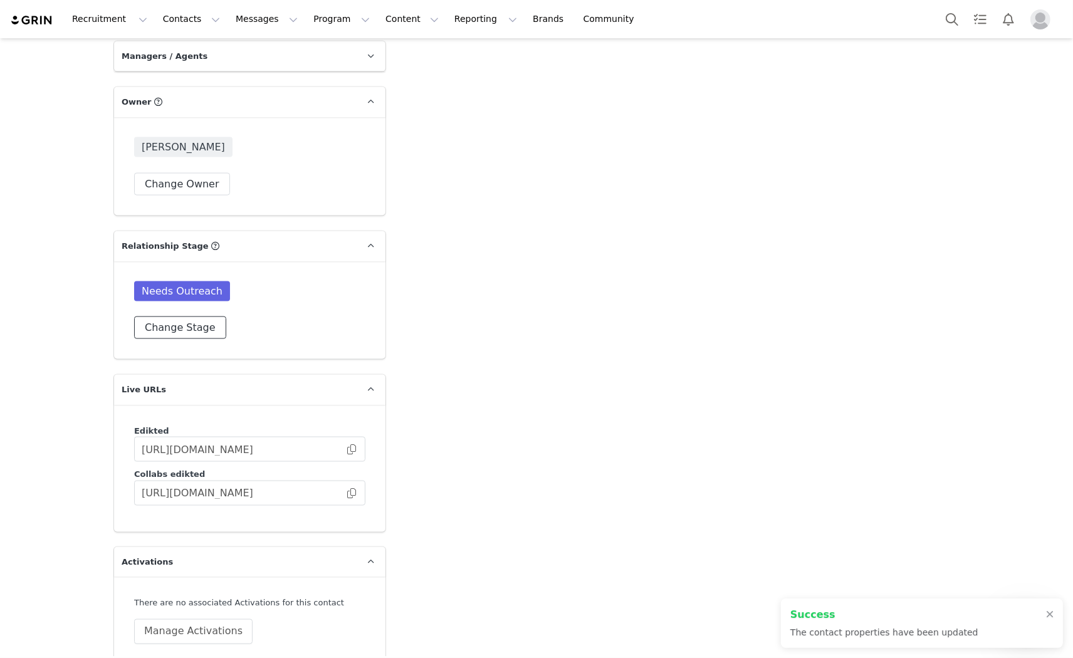
click at [188, 317] on button "Change Stage" at bounding box center [180, 328] width 92 height 23
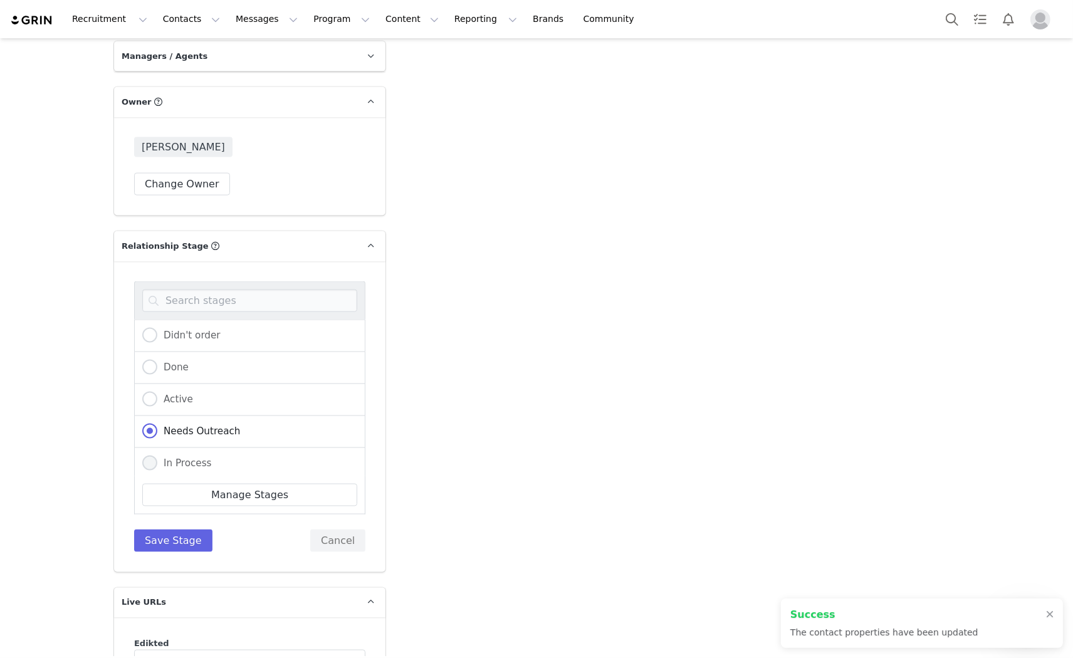
drag, startPoint x: 164, startPoint y: 429, endPoint x: 165, endPoint y: 439, distance: 10.0
click at [164, 448] on div "In Process" at bounding box center [249, 464] width 231 height 32
click at [143, 456] on span at bounding box center [149, 463] width 15 height 15
click at [143, 456] on input "In Process" at bounding box center [149, 464] width 15 height 16
radio input "true"
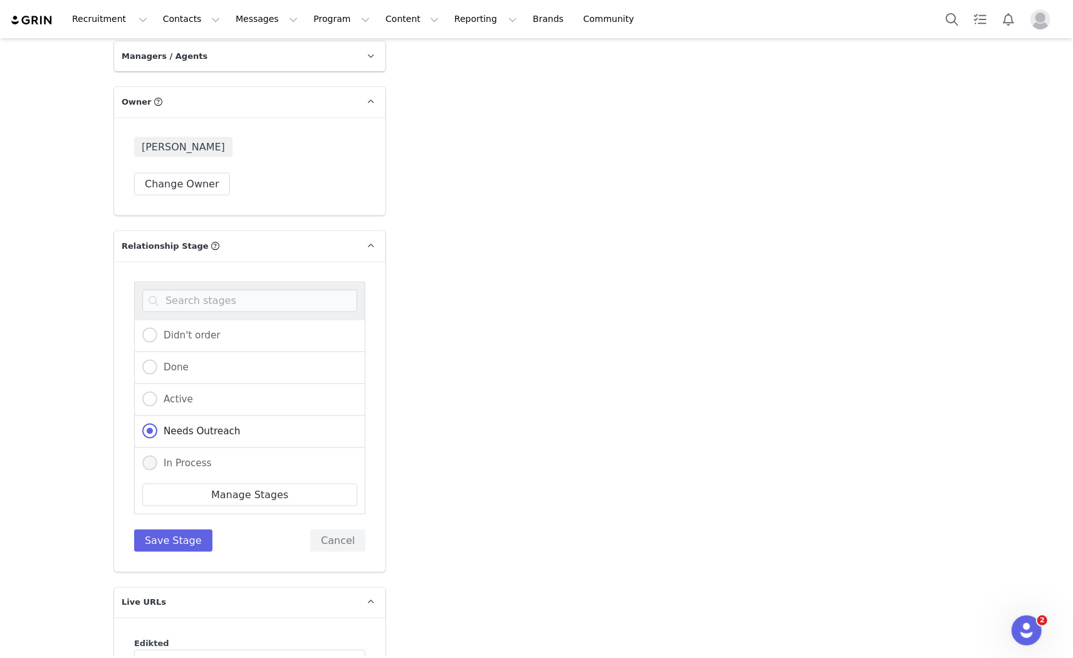
radio input "false"
radio input "true"
click at [163, 530] on button "Save Stage" at bounding box center [173, 541] width 78 height 23
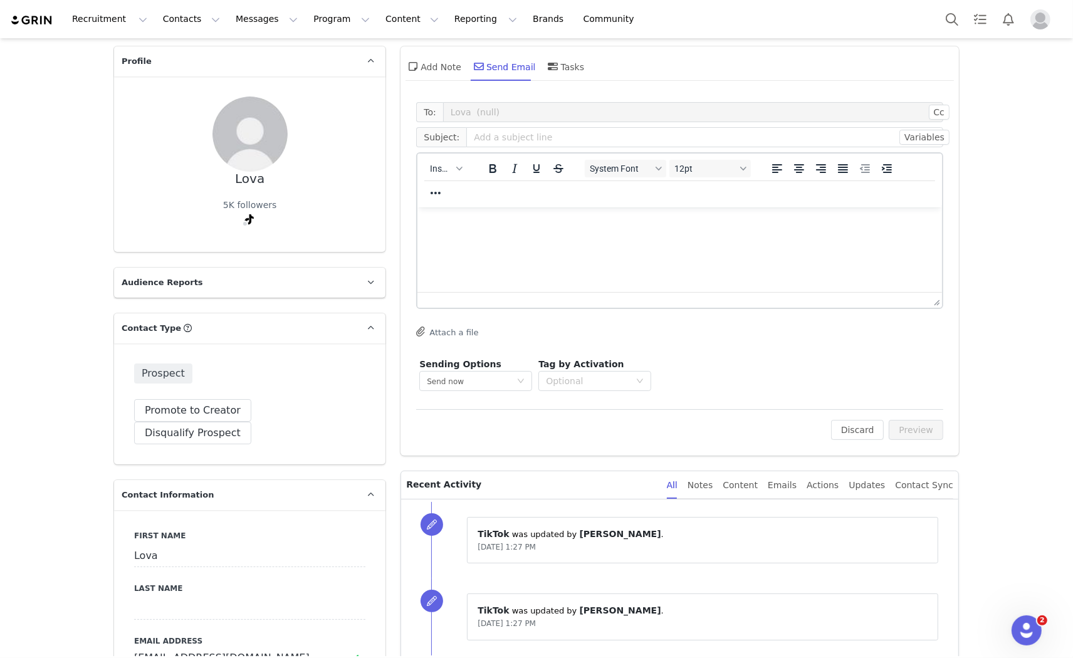
scroll to position [0, 0]
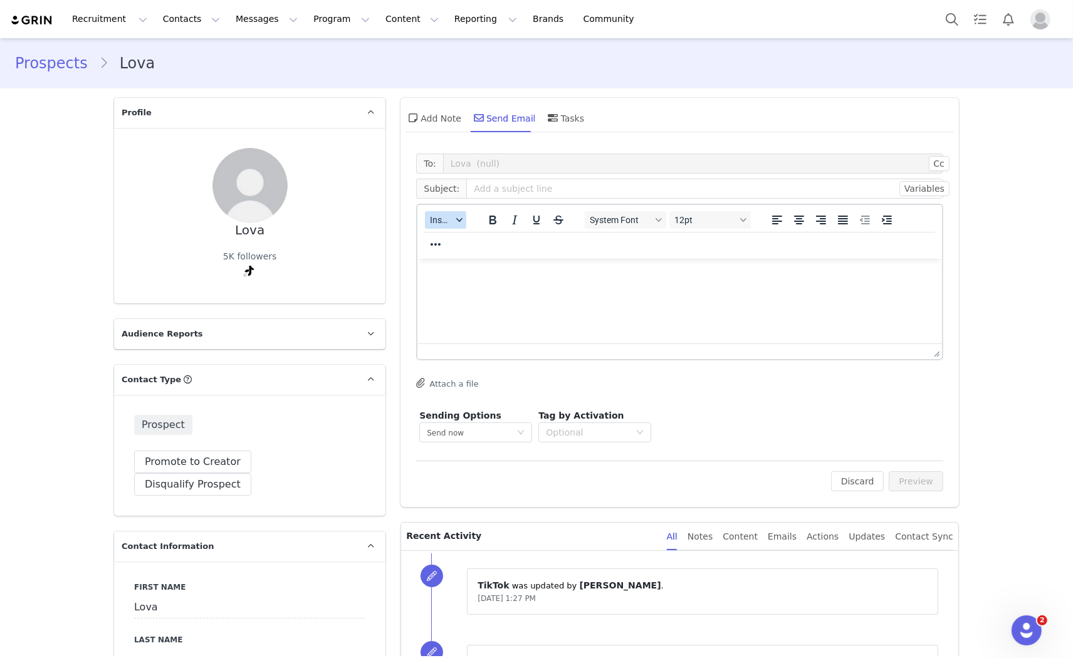
click at [446, 224] on span "Insert" at bounding box center [441, 220] width 22 height 10
click at [453, 246] on div "Insert Template" at bounding box center [486, 241] width 113 height 15
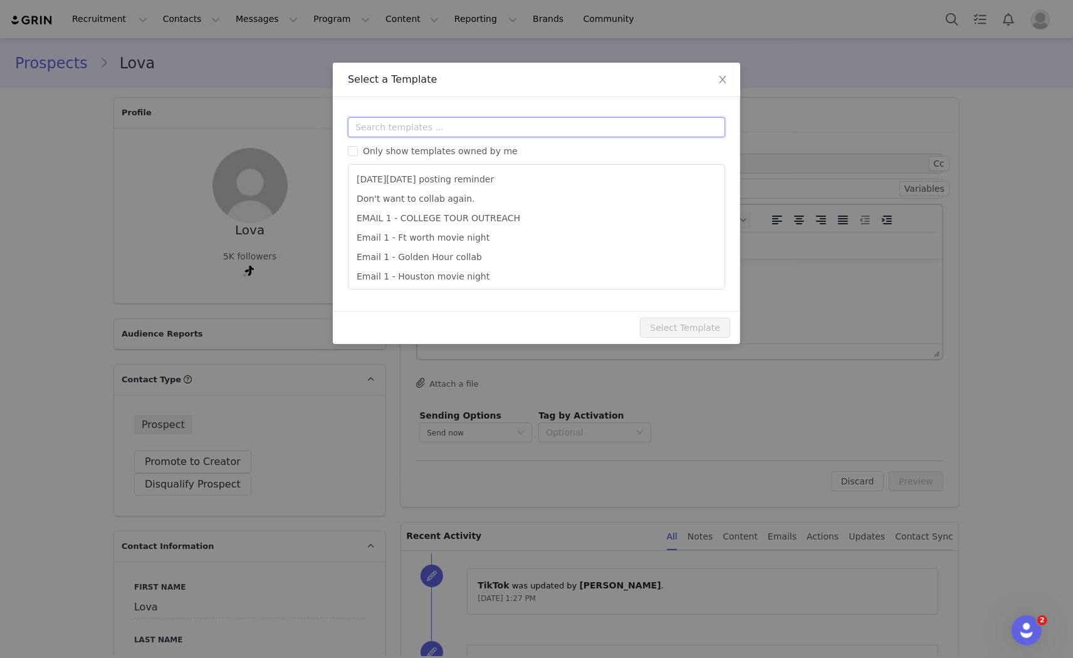
click at [429, 125] on input "text" at bounding box center [536, 127] width 377 height 20
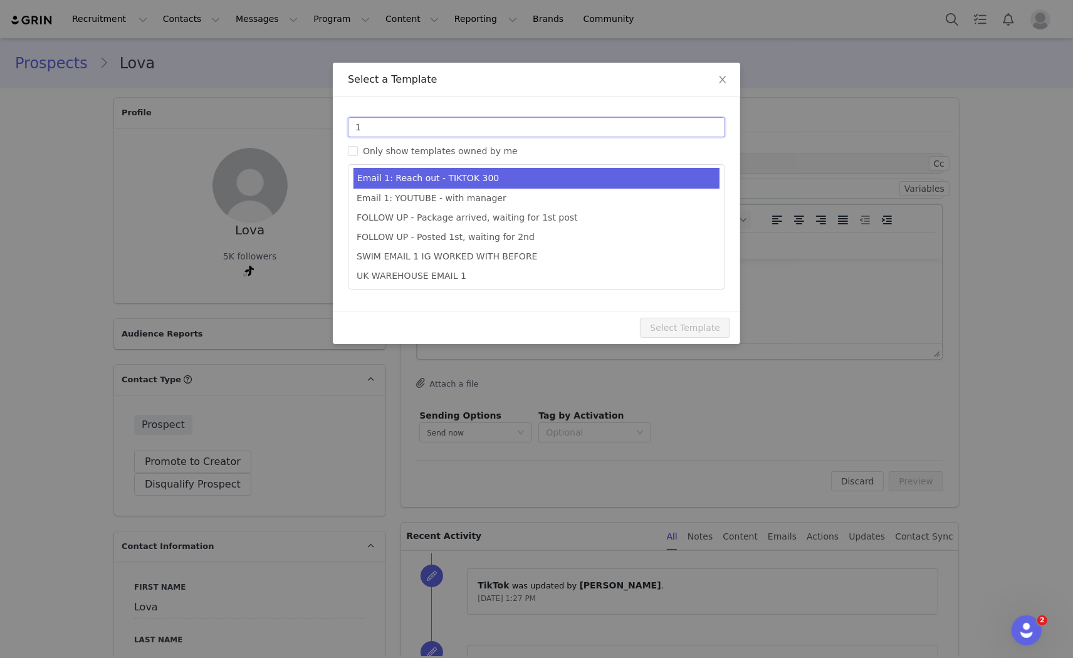
type input "1"
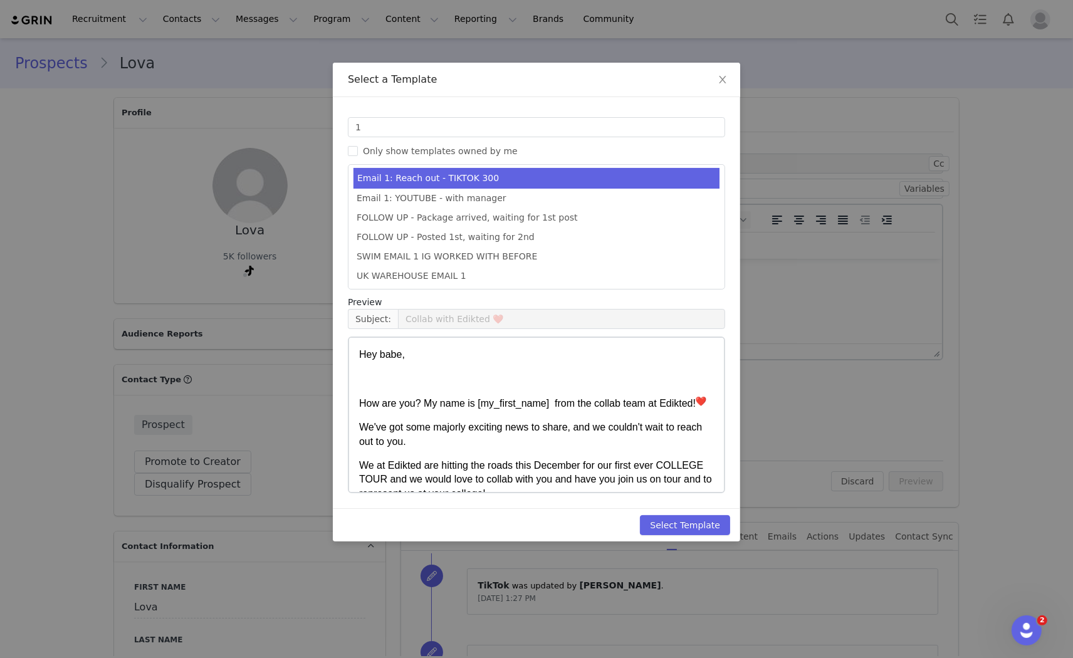
click at [491, 176] on li "Email 1: Reach out - TIKTOK 300" at bounding box center [537, 178] width 366 height 21
type input "Collab with Edikted"
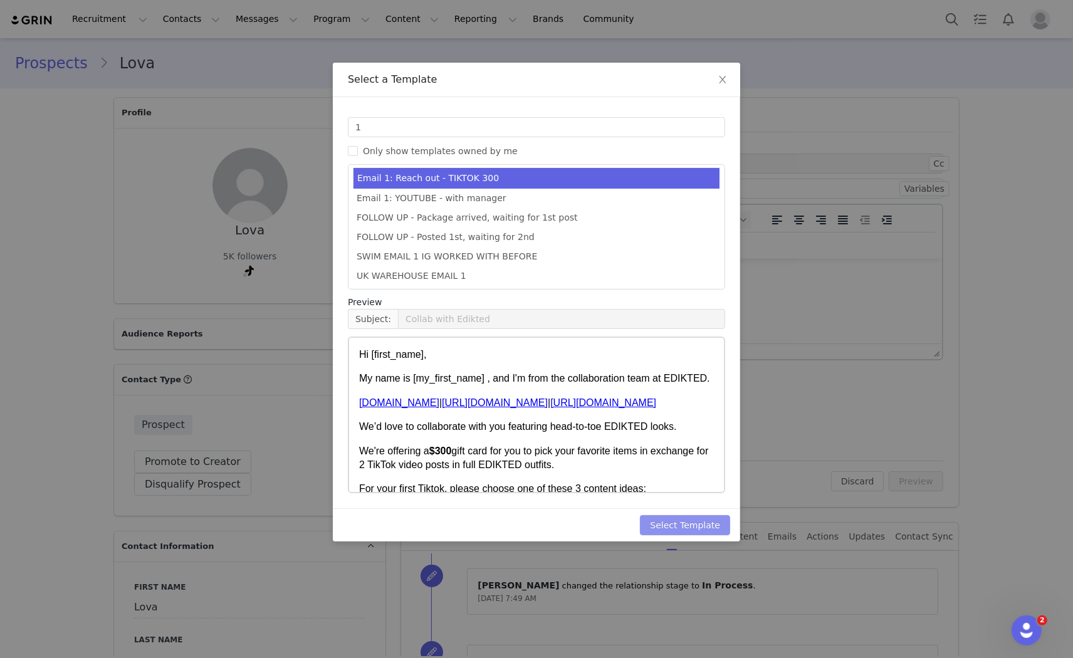
click at [704, 518] on button "Select Template" at bounding box center [685, 525] width 90 height 20
type input "Collab with Edikted"
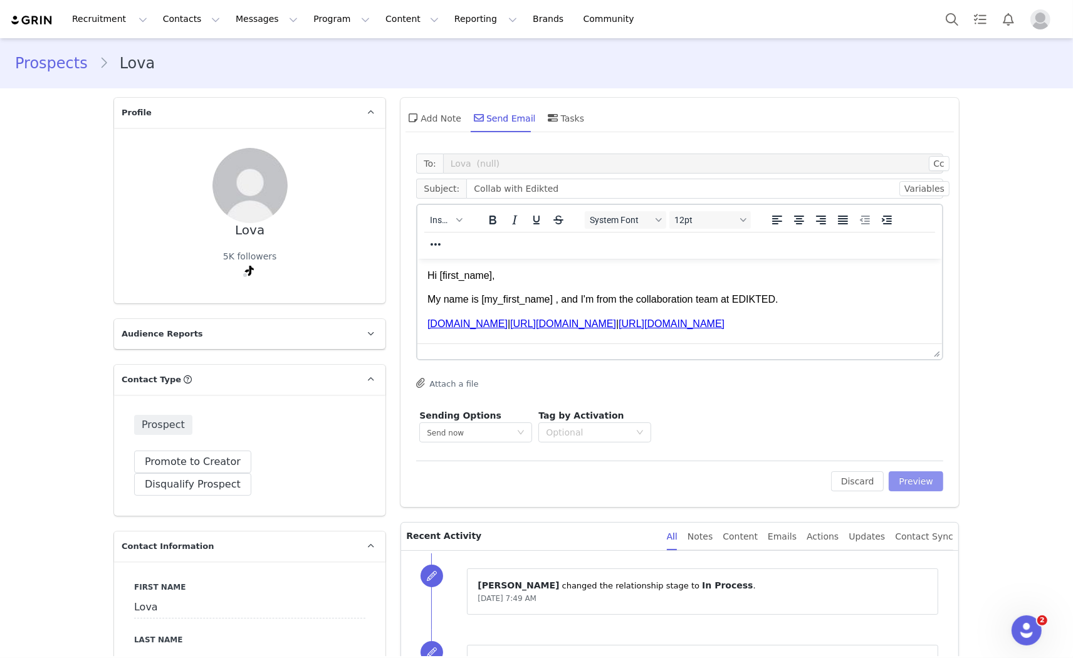
click at [923, 478] on button "Preview" at bounding box center [916, 481] width 55 height 20
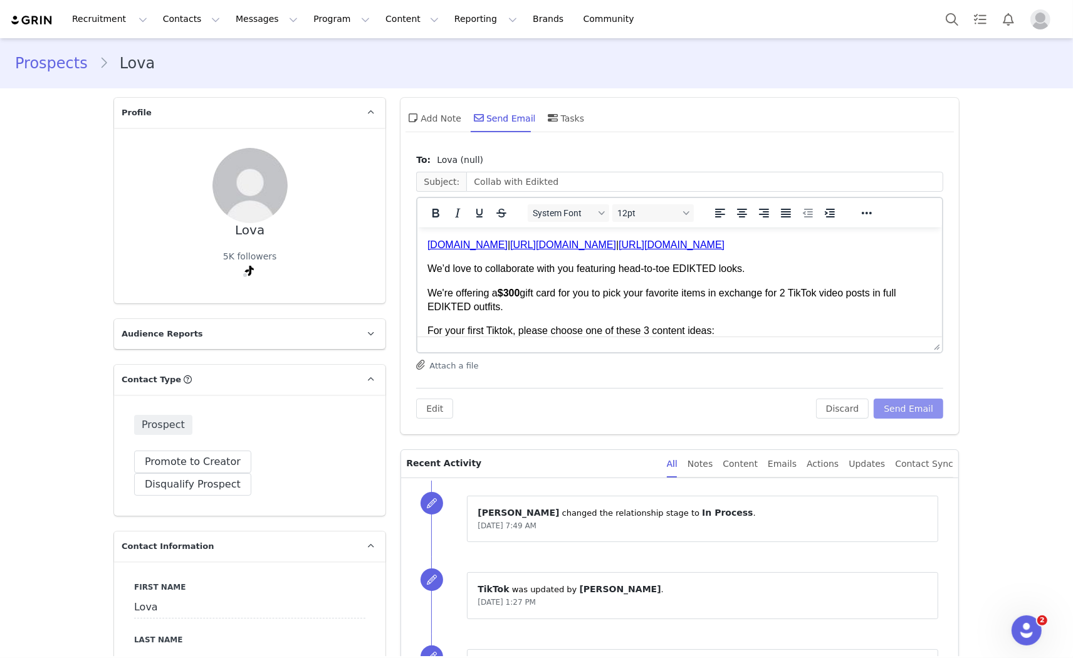
scroll to position [70, 0]
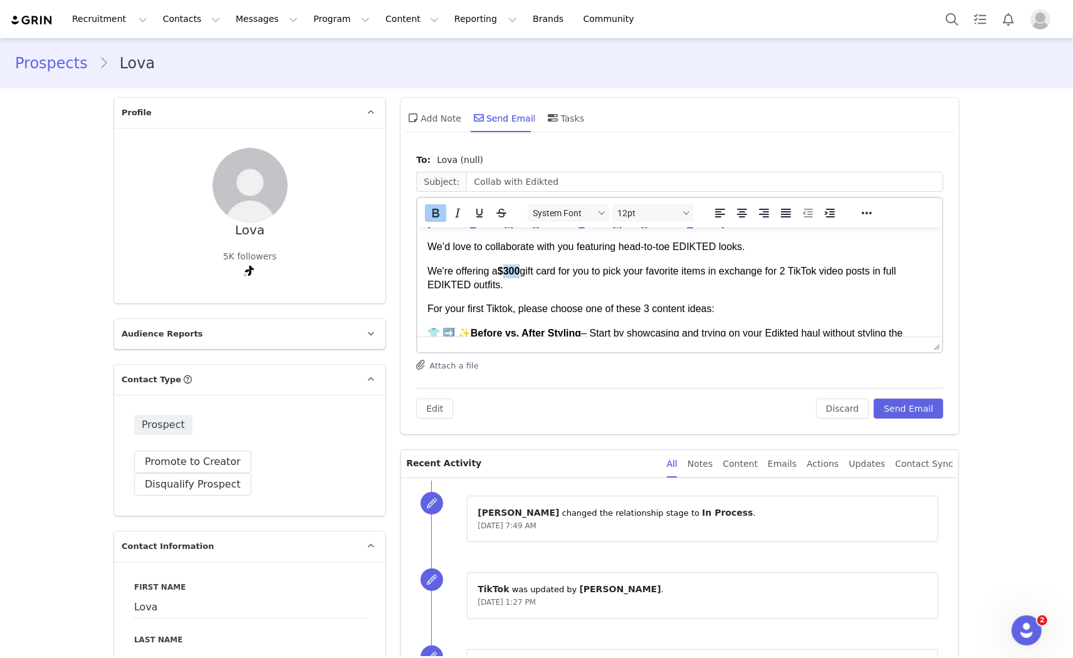
drag, startPoint x: 525, startPoint y: 268, endPoint x: 507, endPoint y: 266, distance: 17.6
click at [507, 266] on p "We're offering a $300 gift card for you to pick your favorite items in exchange…" at bounding box center [680, 278] width 505 height 28
click at [794, 271] on p "We're offering a $150 gift card for you to pick your favorite items in exchange…" at bounding box center [680, 278] width 505 height 28
click at [880, 276] on p "We're offering a $150 gift card for you to pick your favorite items in exchange…" at bounding box center [680, 278] width 505 height 28
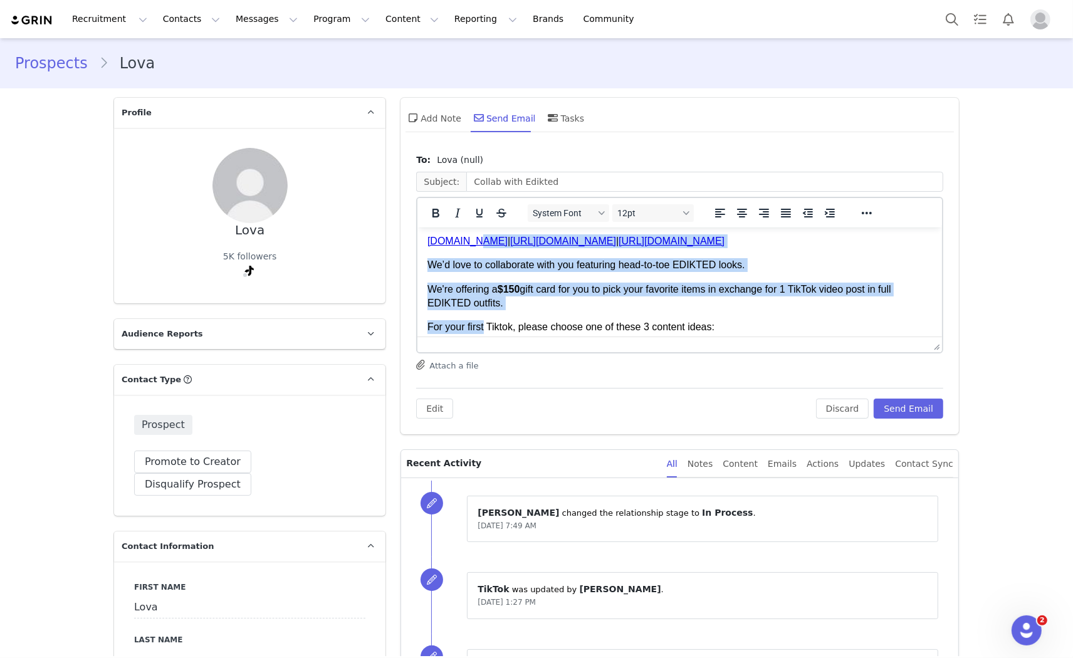
scroll to position [43, 0]
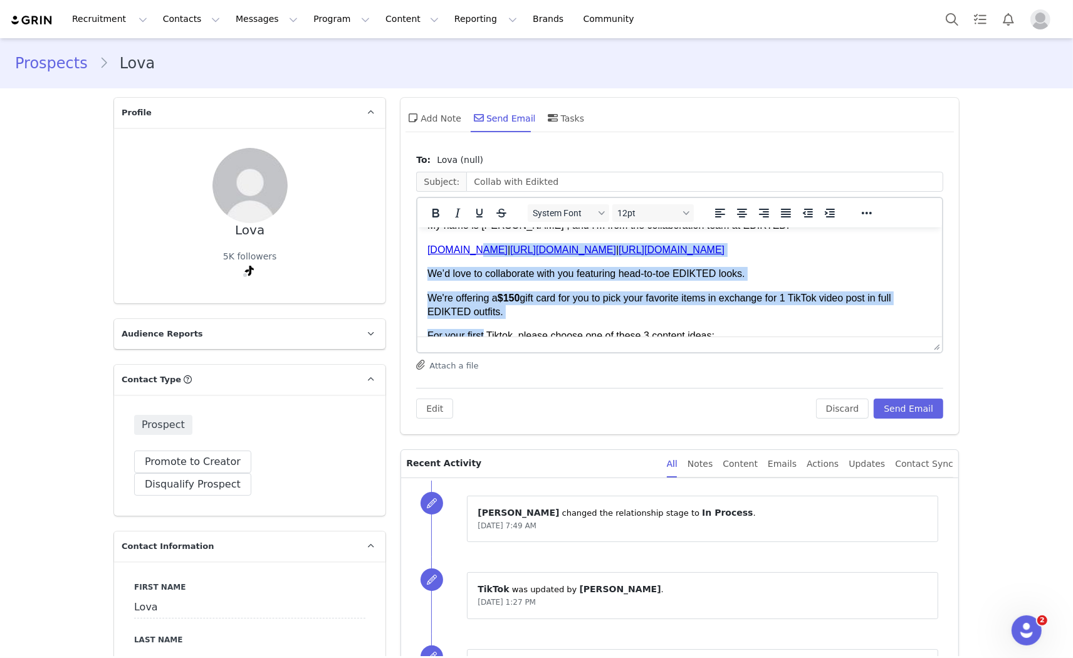
drag, startPoint x: 484, startPoint y: 237, endPoint x: 503, endPoint y: 317, distance: 81.8
click at [504, 317] on body "Hi Lova, My name is Eva , and I'm from the collaboration team at EDIKTED. www.e…" at bounding box center [680, 481] width 505 height 574
click at [504, 312] on p "We're offering a $150 gift card for you to pick your favorite items in exchange…" at bounding box center [680, 305] width 505 height 28
click at [482, 333] on p "For your first Tiktok, please choose one of these 3 content ideas:" at bounding box center [680, 335] width 505 height 14
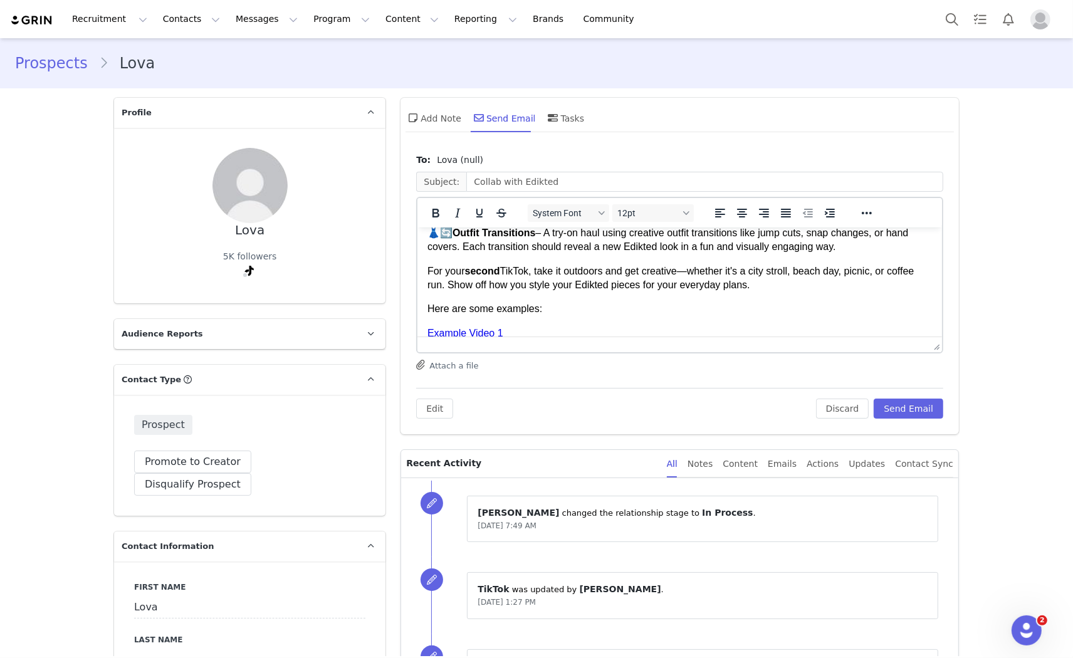
scroll to position [327, 0]
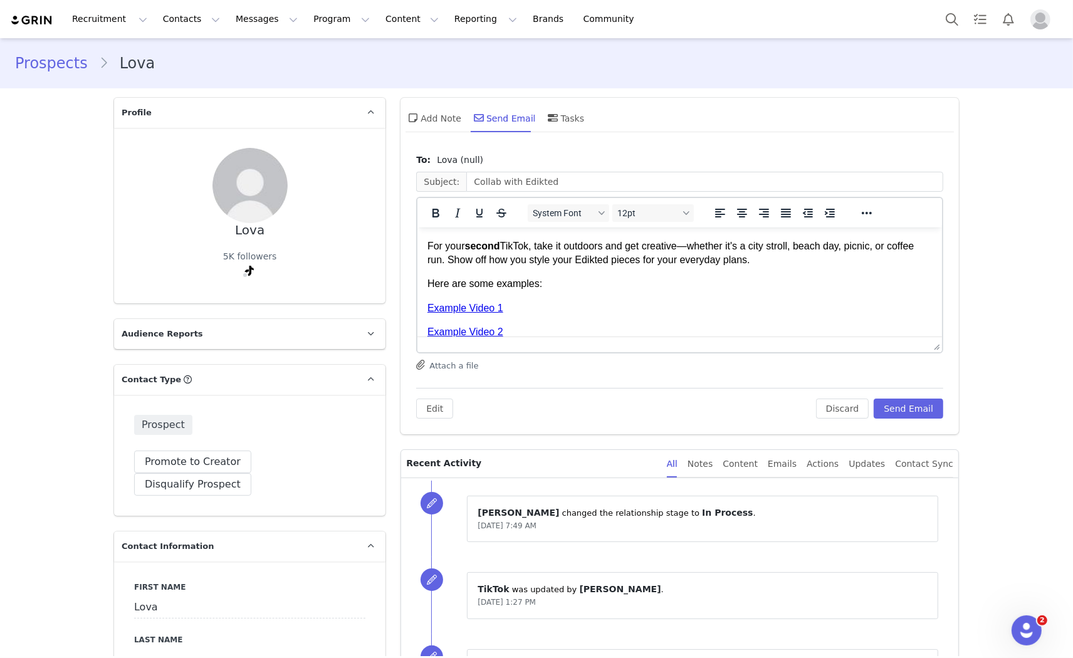
drag, startPoint x: 750, startPoint y: 267, endPoint x: 624, endPoint y: 328, distance: 140.7
click at [443, 243] on body "Hi Lova, My name is Eva , and I'm from the collaboration team at EDIKTED. www.e…" at bounding box center [680, 197] width 505 height 574
drag, startPoint x: 632, startPoint y: 329, endPoint x: 667, endPoint y: 306, distance: 41.6
click at [634, 327] on p "Example Video 2" at bounding box center [680, 332] width 505 height 14
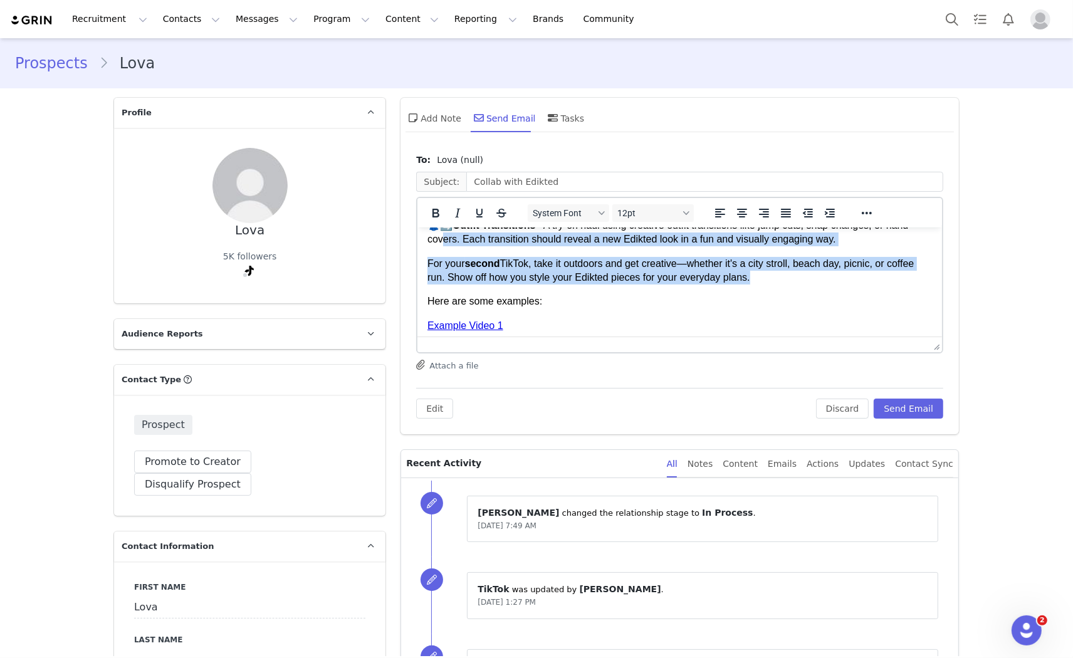
scroll to position [306, 0]
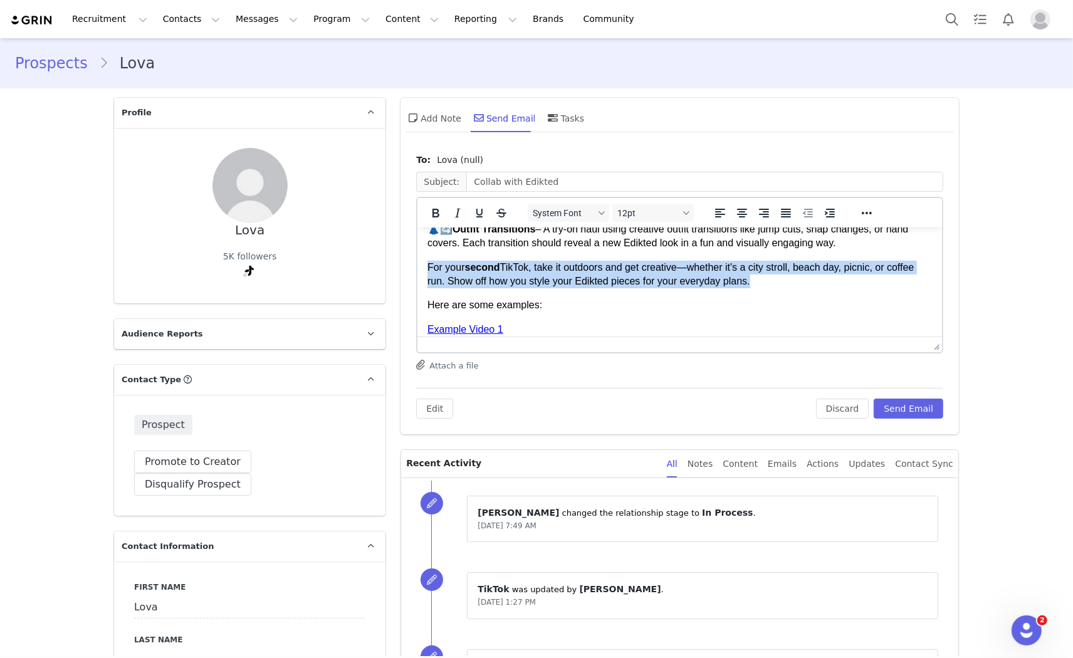
drag, startPoint x: 747, startPoint y: 260, endPoint x: 417, endPoint y: 269, distance: 329.9
click at [417, 269] on html "Hi Lova, My name is Eva , and I'm from the collaboration team at EDIKTED. www.e…" at bounding box center [679, 218] width 525 height 594
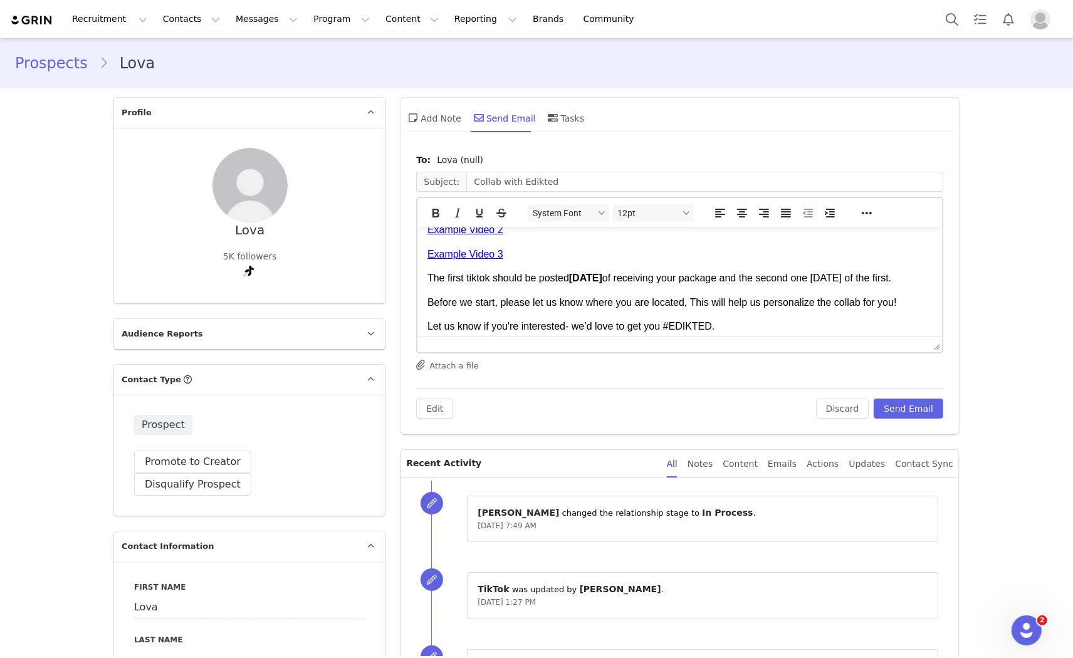
scroll to position [376, 0]
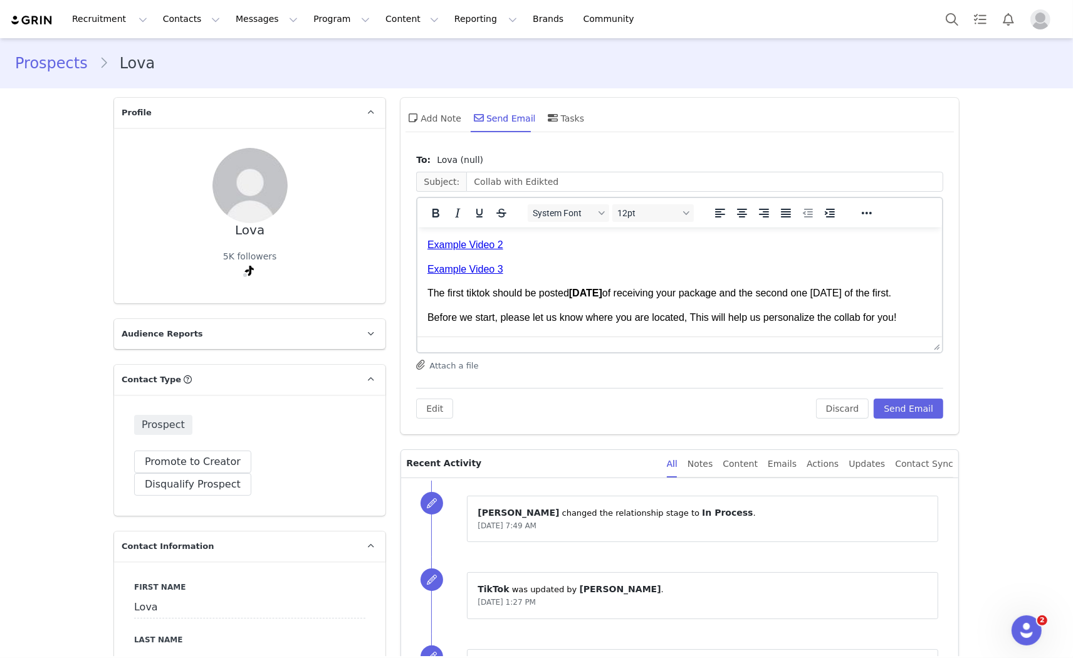
drag, startPoint x: 753, startPoint y: 291, endPoint x: 757, endPoint y: 302, distance: 11.7
click at [757, 300] on p "The first tiktok should be posted within 5 days of receiving your package and t…" at bounding box center [680, 293] width 505 height 14
click at [911, 400] on button "Send Email" at bounding box center [909, 409] width 70 height 20
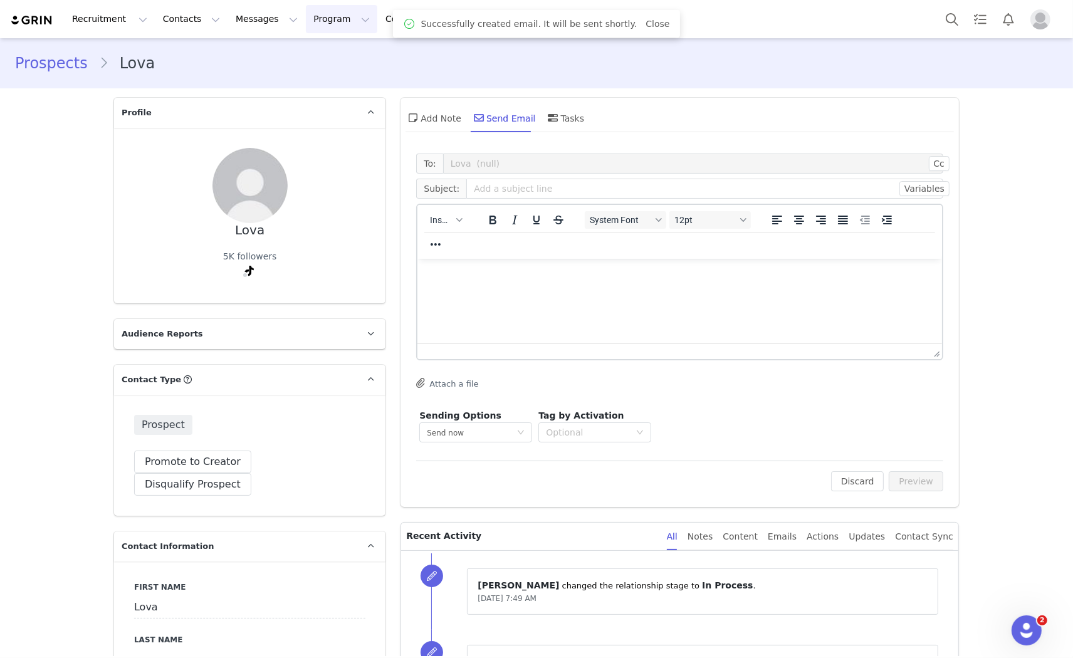
scroll to position [0, 0]
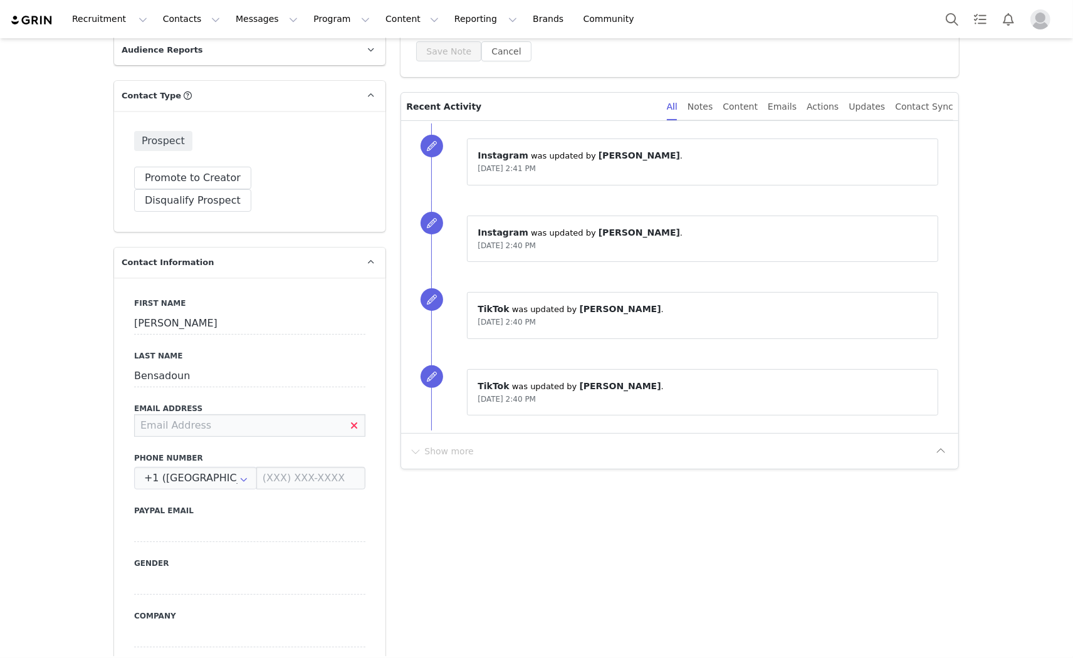
click at [181, 414] on input at bounding box center [249, 425] width 231 height 23
type input "[PERSON_NAME][EMAIL_ADDRESS][PERSON_NAME][DOMAIN_NAME]"
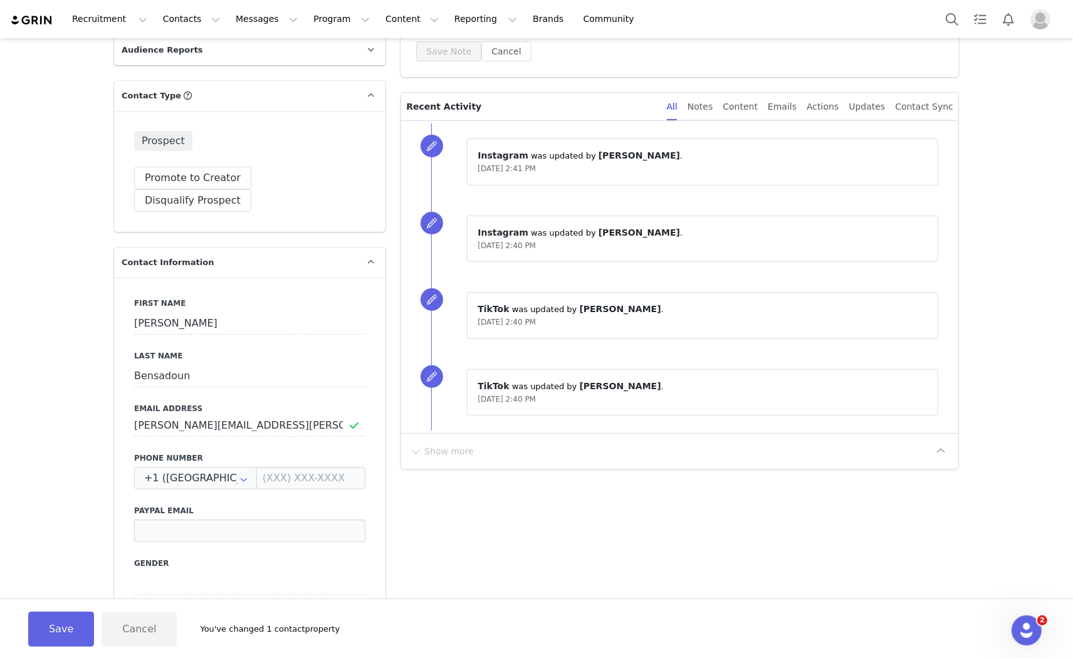
click at [308, 520] on input at bounding box center [249, 531] width 231 height 23
click at [58, 626] on button "Save" at bounding box center [61, 629] width 66 height 35
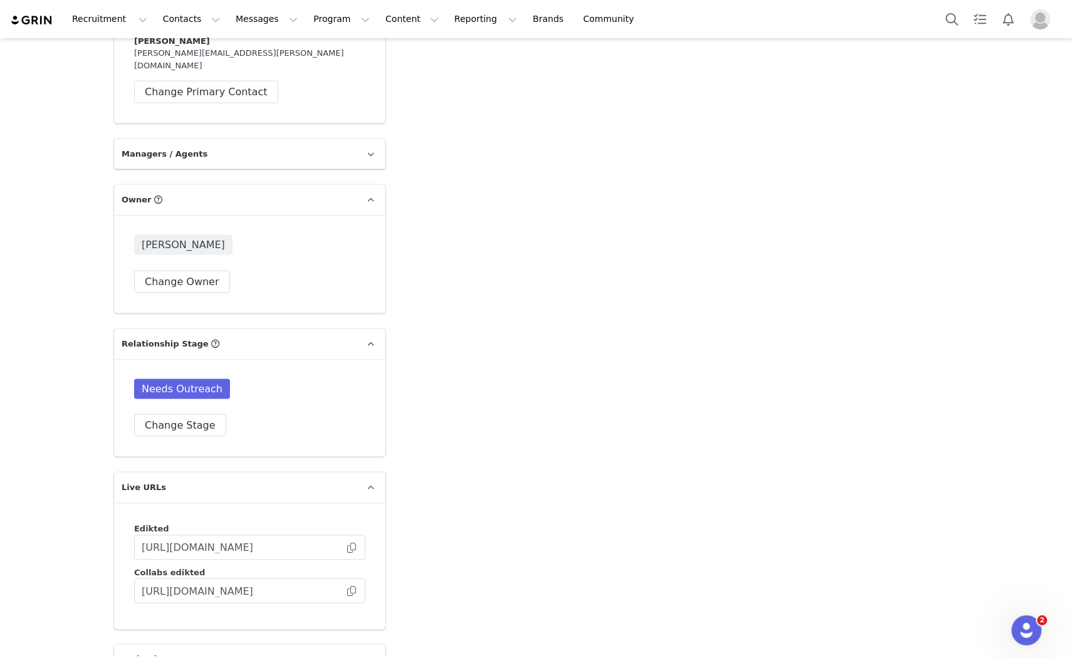
scroll to position [1816, 0]
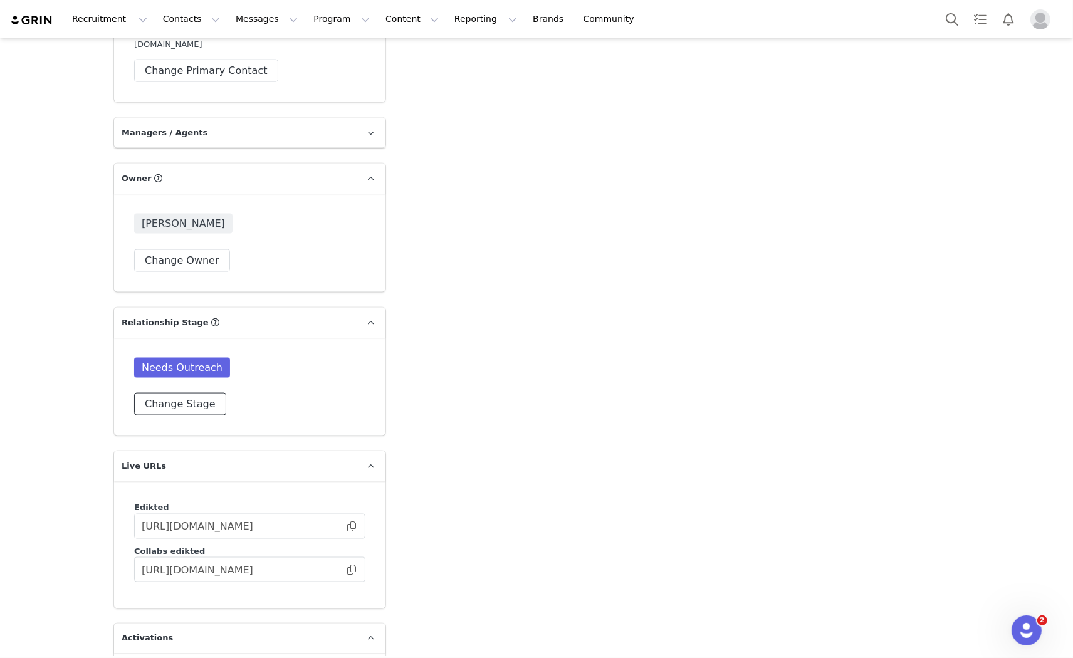
click at [185, 393] on button "Change Stage" at bounding box center [180, 404] width 92 height 23
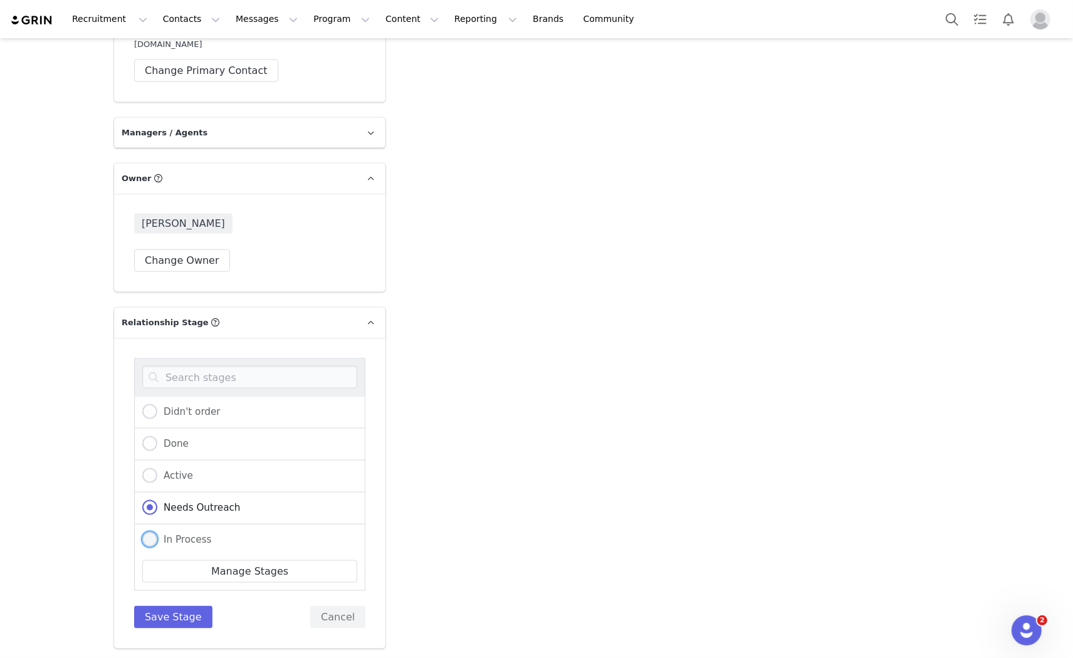
click at [157, 534] on span "In Process" at bounding box center [184, 539] width 55 height 11
click at [155, 532] on input "In Process" at bounding box center [149, 540] width 15 height 16
radio input "true"
radio input "false"
radio input "true"
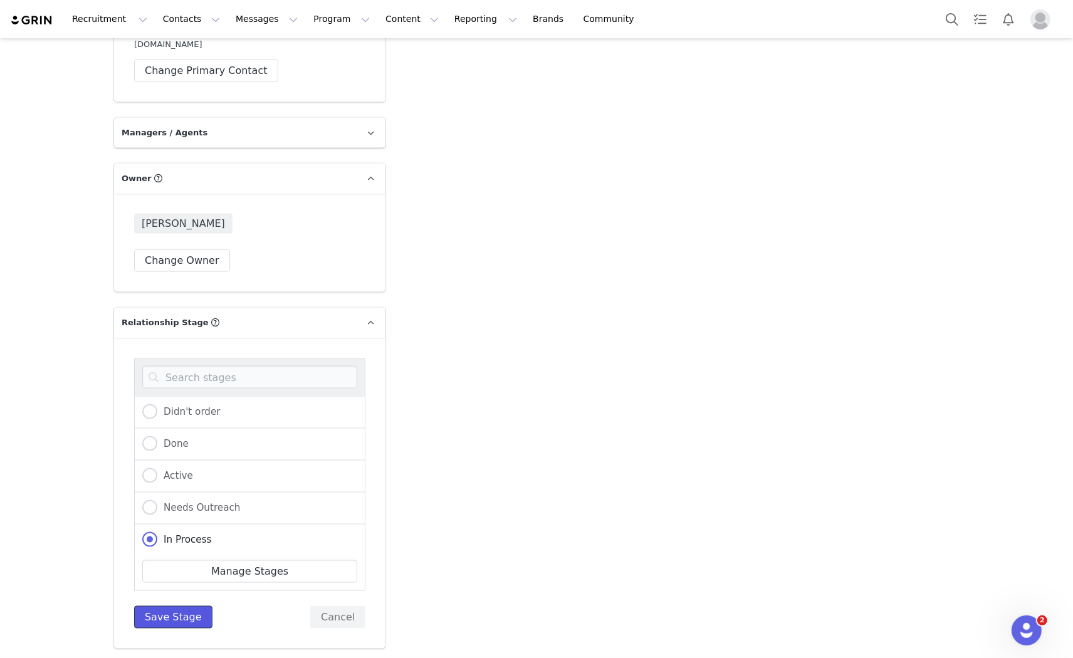
click at [146, 606] on button "Save Stage" at bounding box center [173, 617] width 78 height 23
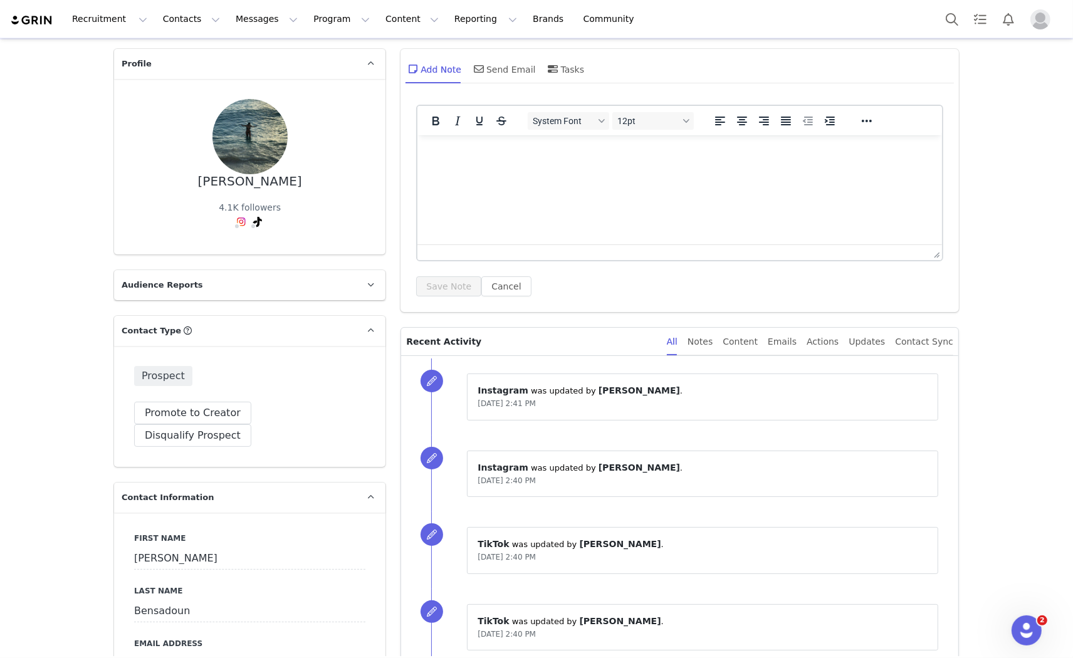
scroll to position [0, 0]
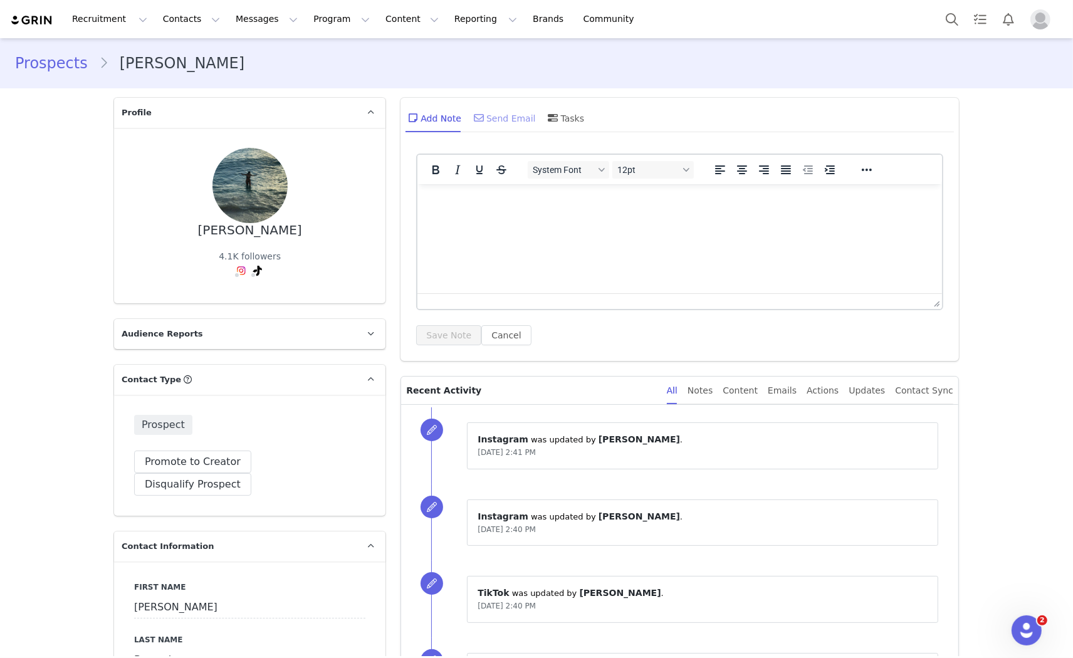
click at [490, 126] on div "Send Email" at bounding box center [503, 118] width 65 height 30
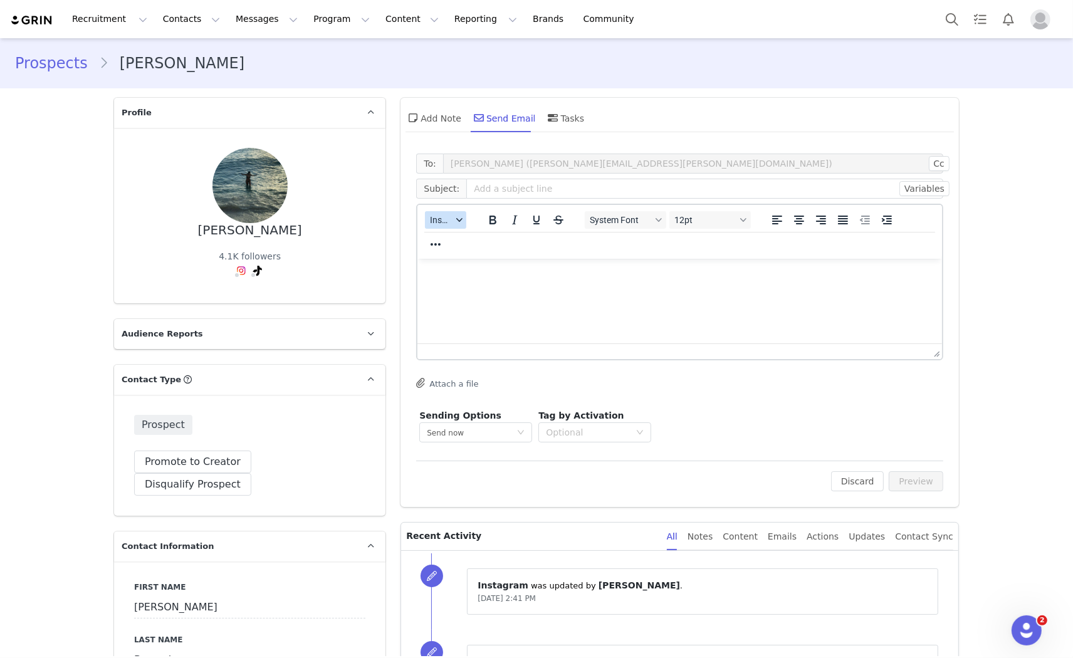
click at [448, 222] on button "Insert" at bounding box center [445, 220] width 41 height 18
click at [454, 236] on div "Insert Template" at bounding box center [486, 241] width 113 height 15
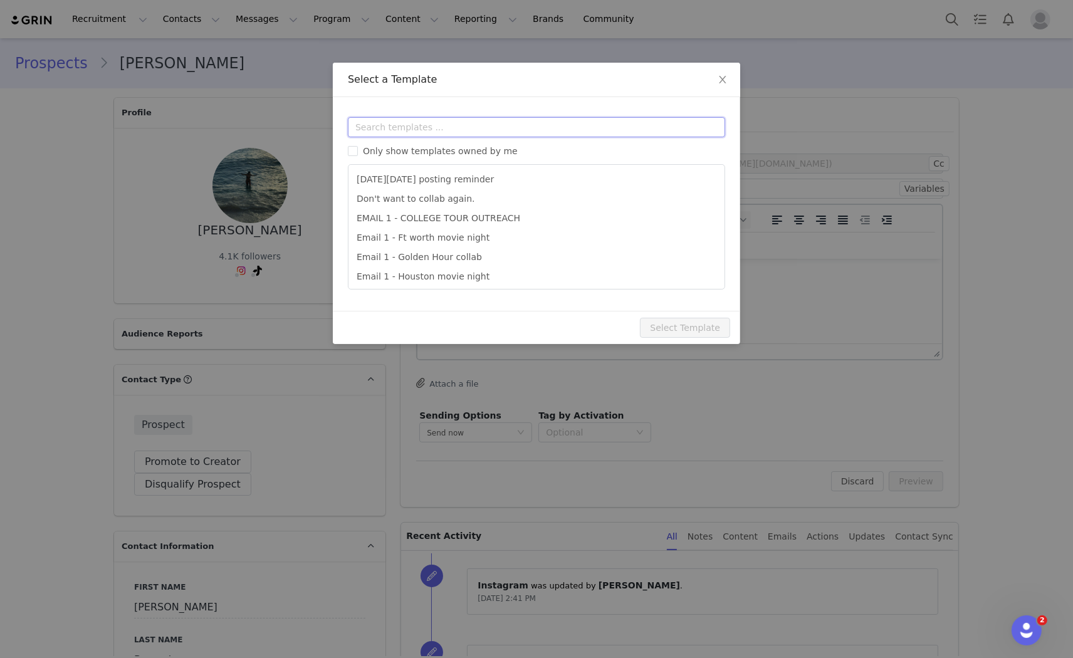
click at [465, 123] on input "text" at bounding box center [536, 127] width 377 height 20
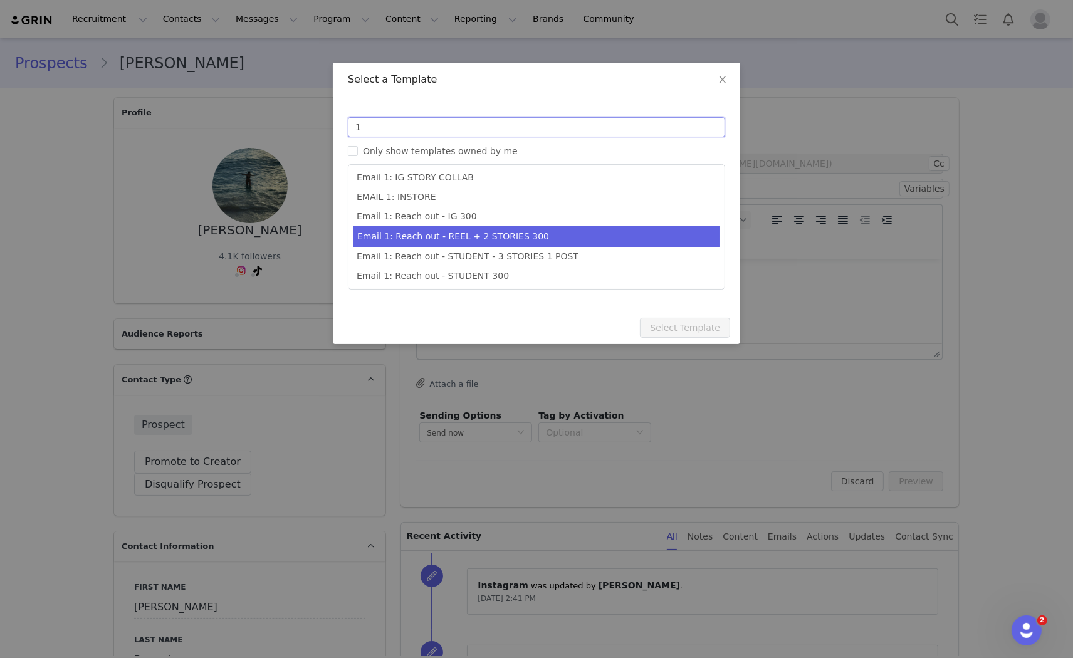
scroll to position [343, 0]
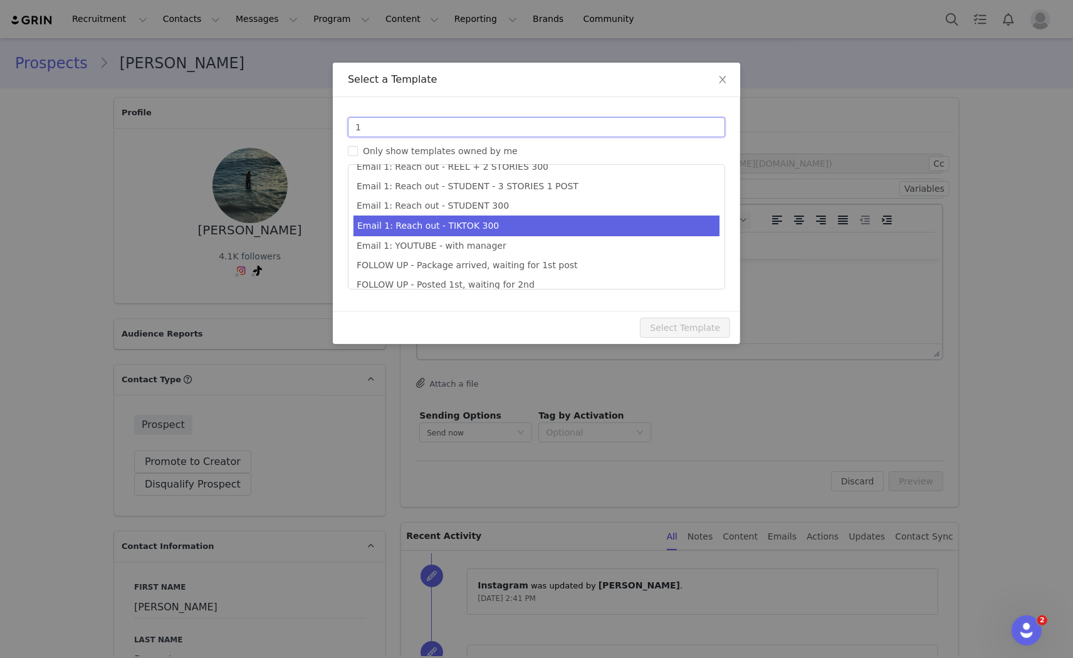
type input "1"
click at [483, 218] on li "Email 1: Reach out - TIKTOK 300" at bounding box center [537, 226] width 366 height 21
type input "Collab with Edikted"
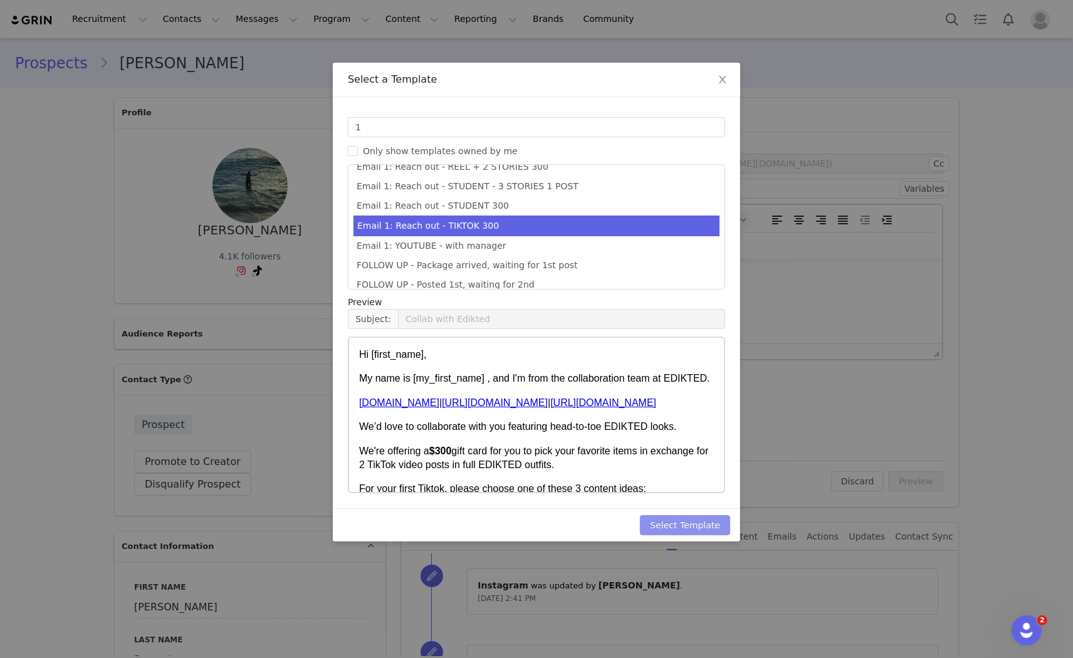
click at [659, 522] on button "Select Template" at bounding box center [685, 525] width 90 height 20
type input "Collab with Edikted"
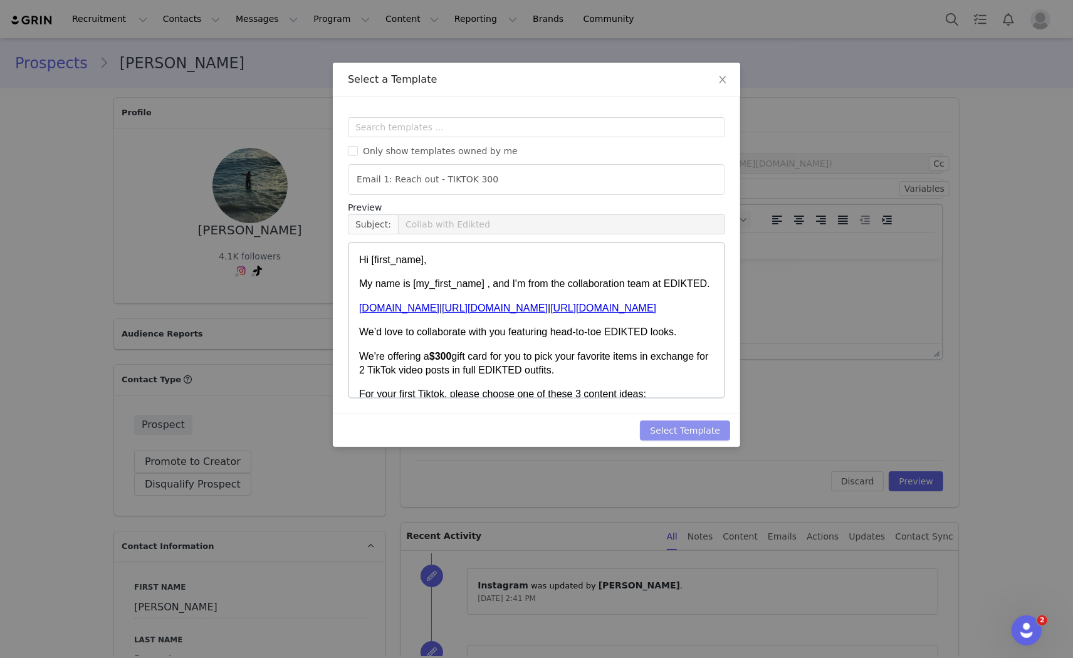
scroll to position [0, 0]
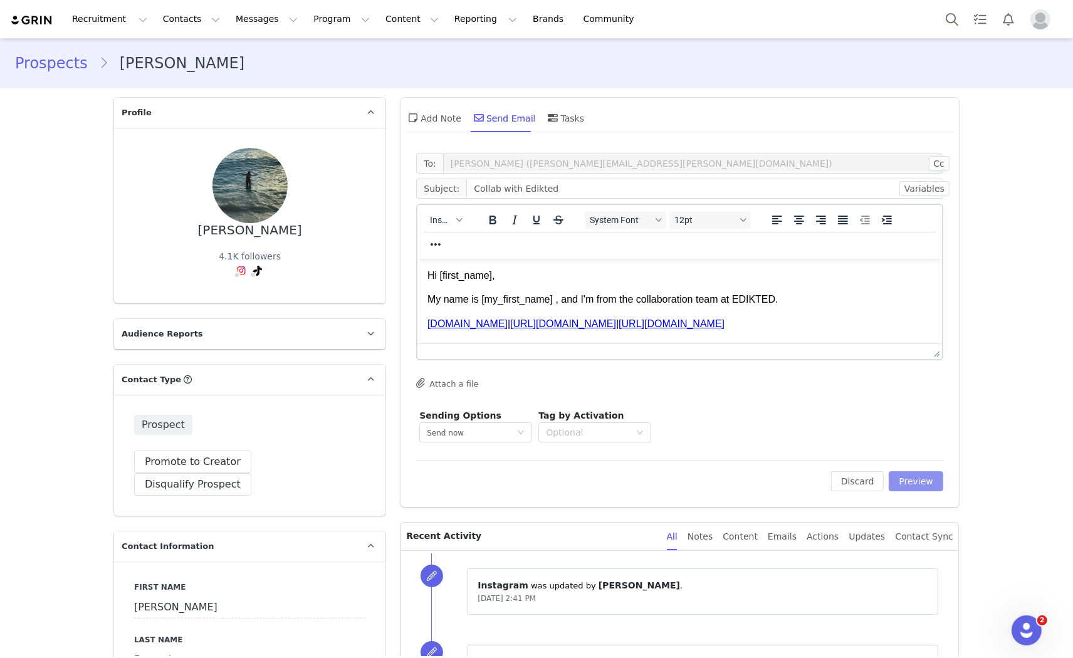
click at [908, 488] on button "Preview" at bounding box center [916, 481] width 55 height 20
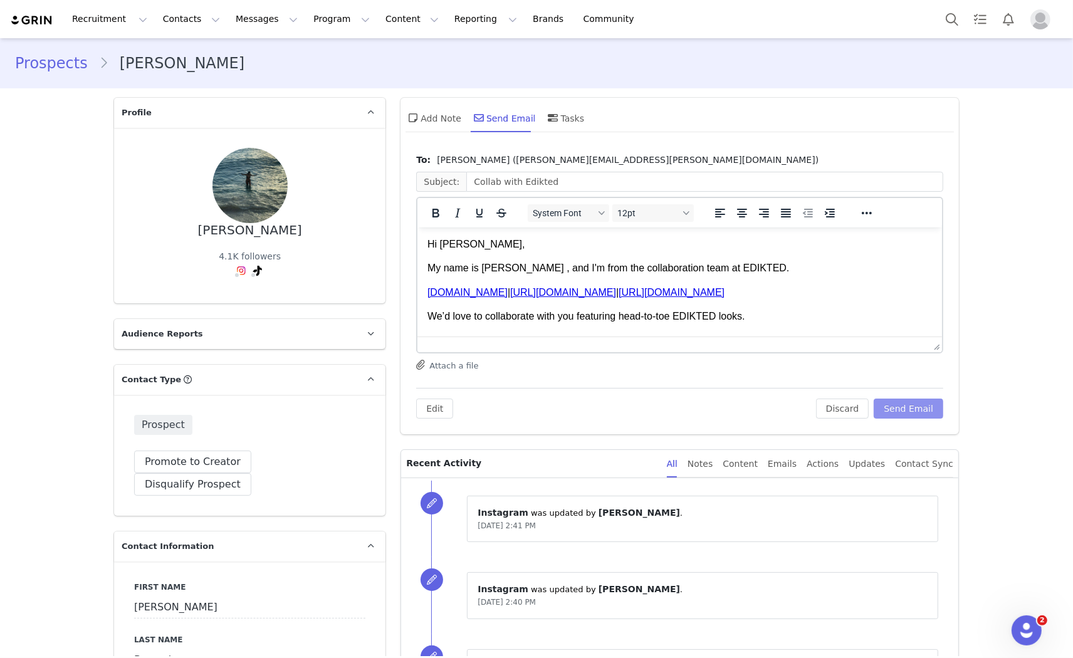
scroll to position [70, 0]
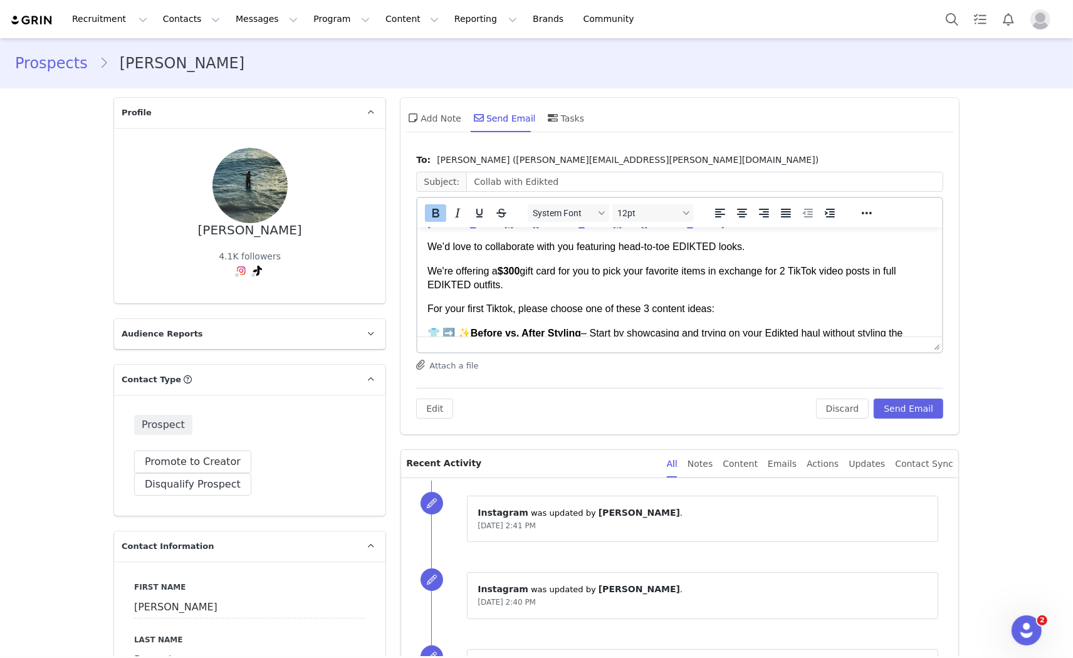
click at [512, 268] on strong "$300" at bounding box center [509, 270] width 23 height 11
click at [898, 412] on button "Send Email" at bounding box center [909, 409] width 70 height 20
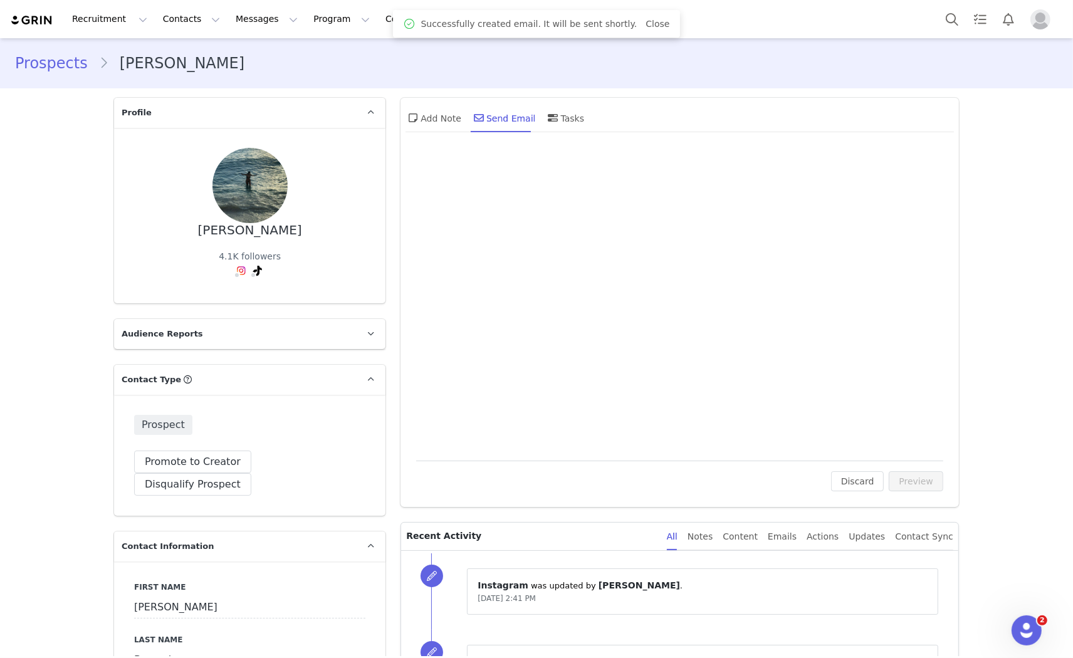
scroll to position [0, 0]
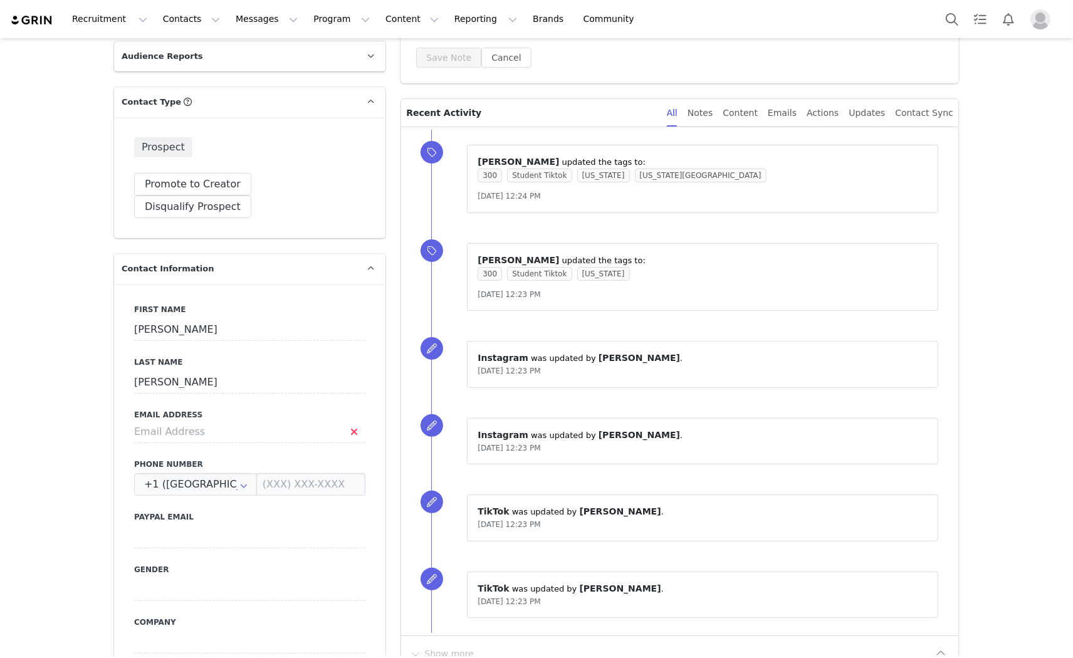
scroll to position [278, 0]
click at [167, 420] on input at bounding box center [249, 431] width 231 height 23
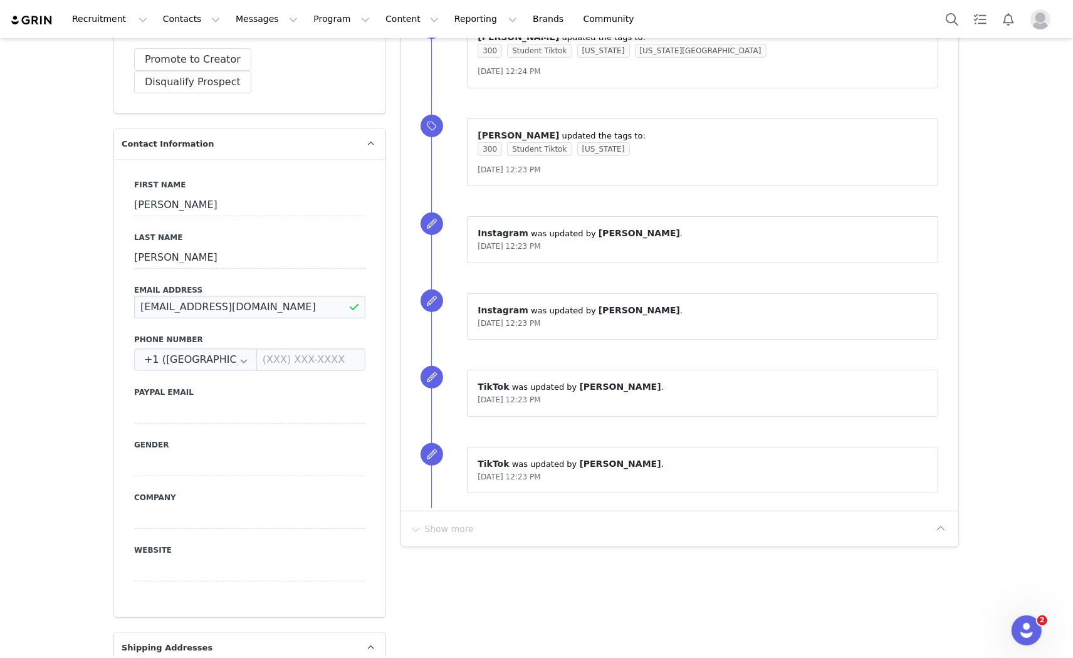
scroll to position [417, 0]
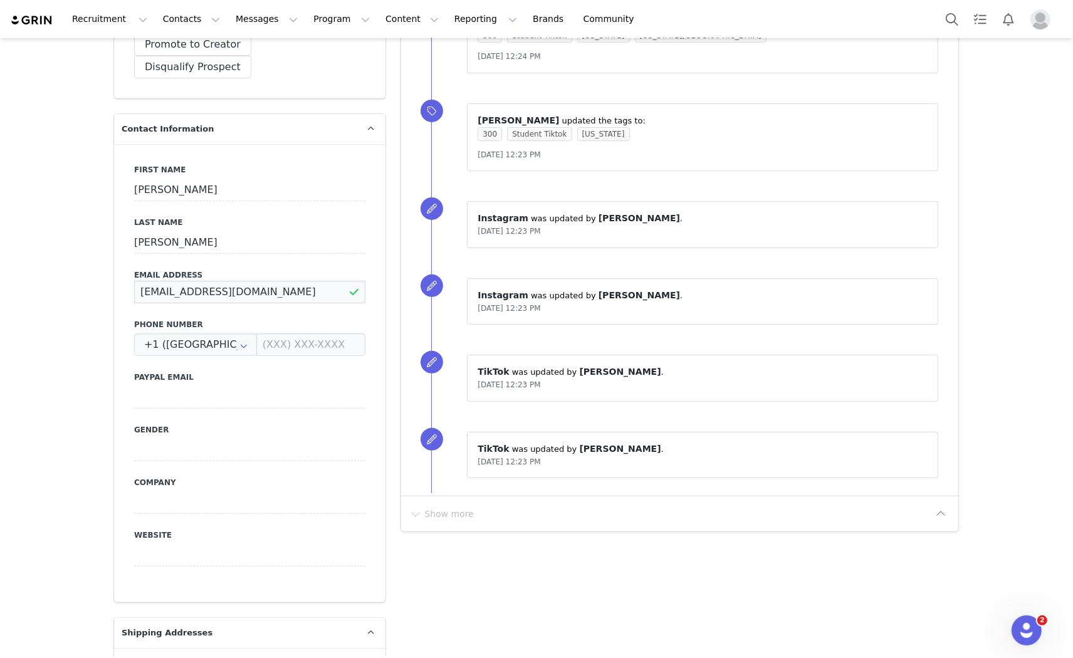
type input "[EMAIL_ADDRESS][DOMAIN_NAME]"
click at [233, 386] on input at bounding box center [249, 397] width 231 height 23
click at [57, 621] on button "Save" at bounding box center [61, 629] width 66 height 35
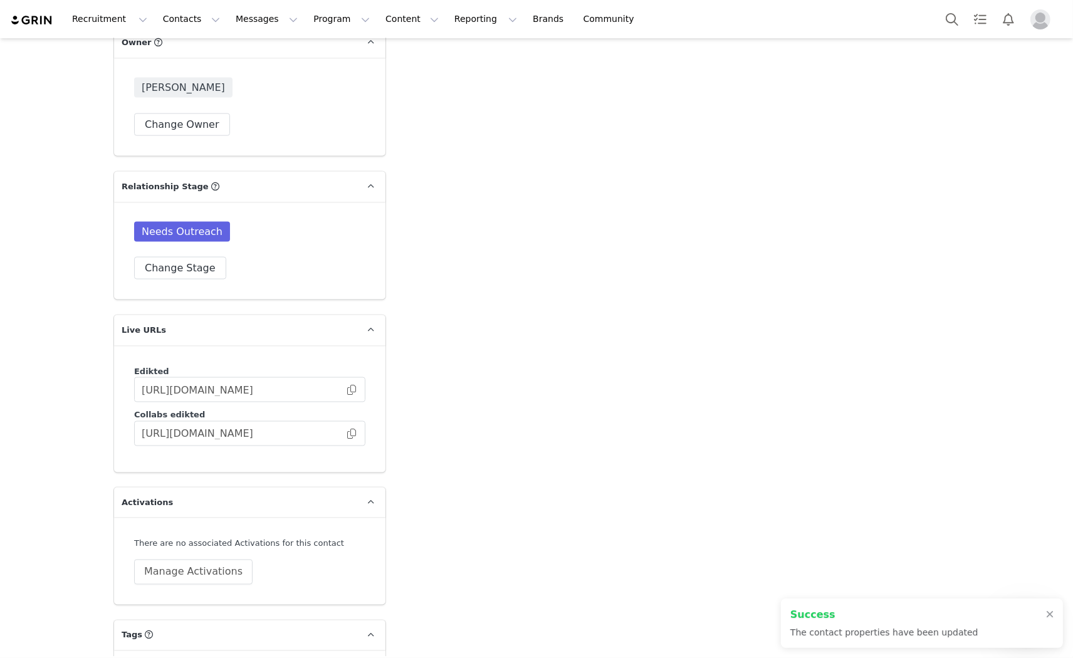
scroll to position [1950, 0]
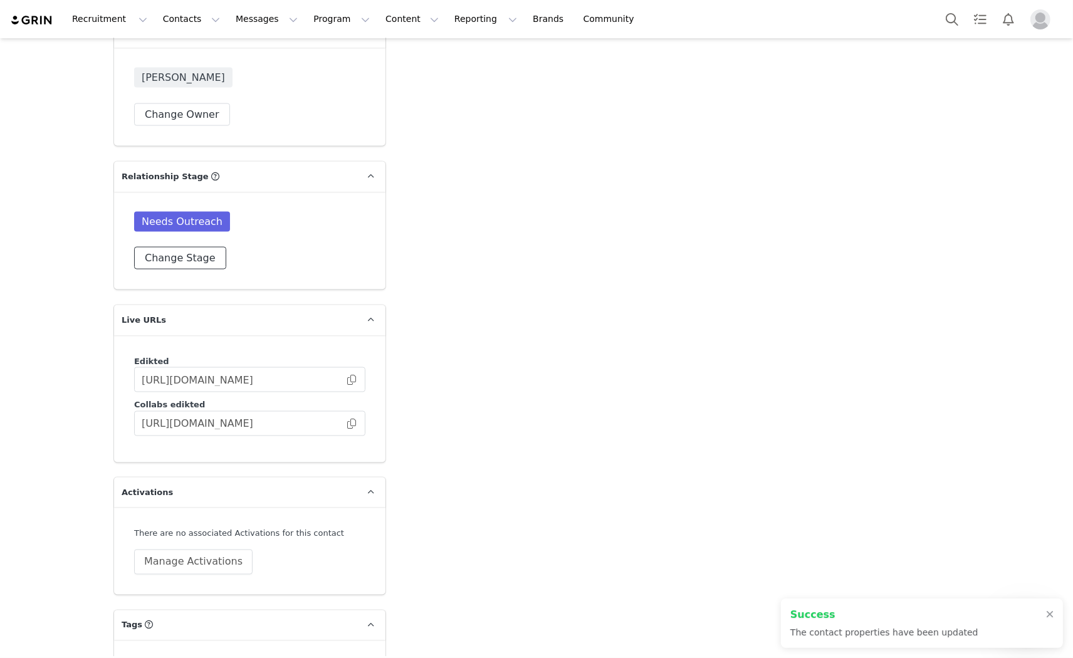
click at [183, 247] on button "Change Stage" at bounding box center [180, 258] width 92 height 23
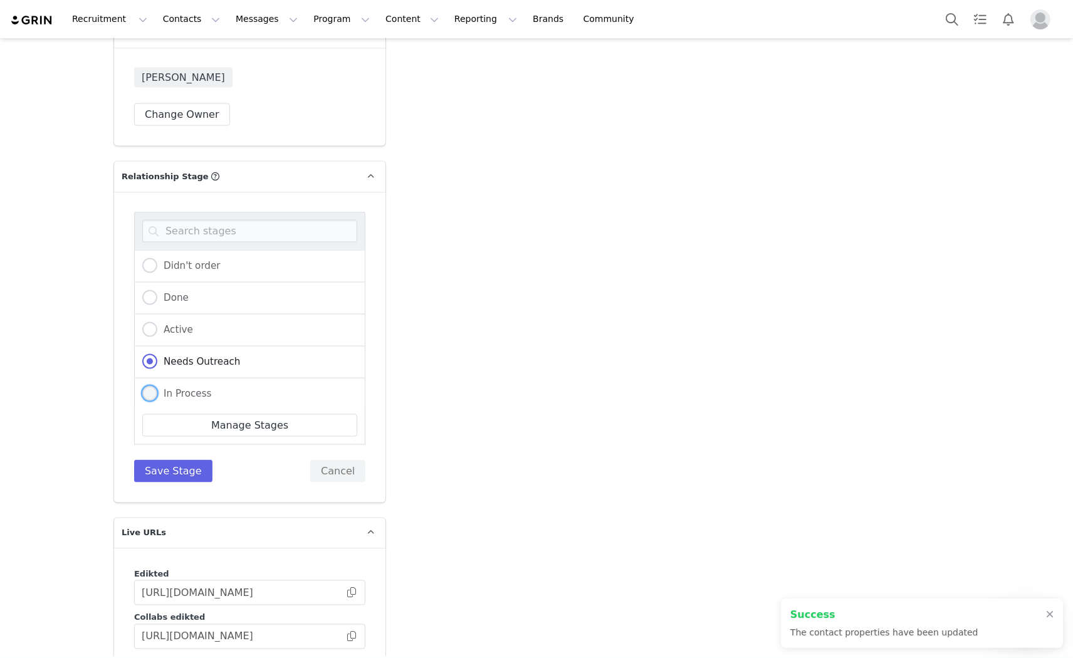
click at [168, 388] on span "In Process" at bounding box center [184, 393] width 55 height 11
click at [157, 386] on input "In Process" at bounding box center [149, 394] width 15 height 16
radio input "true"
radio input "false"
radio input "true"
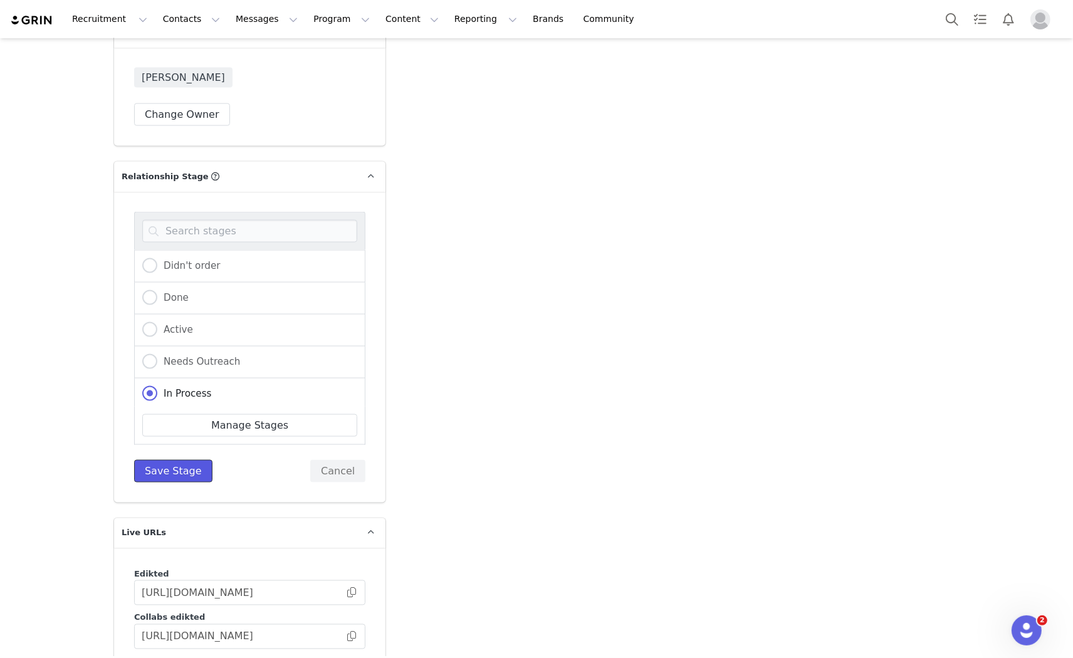
click at [166, 460] on button "Save Stage" at bounding box center [173, 471] width 78 height 23
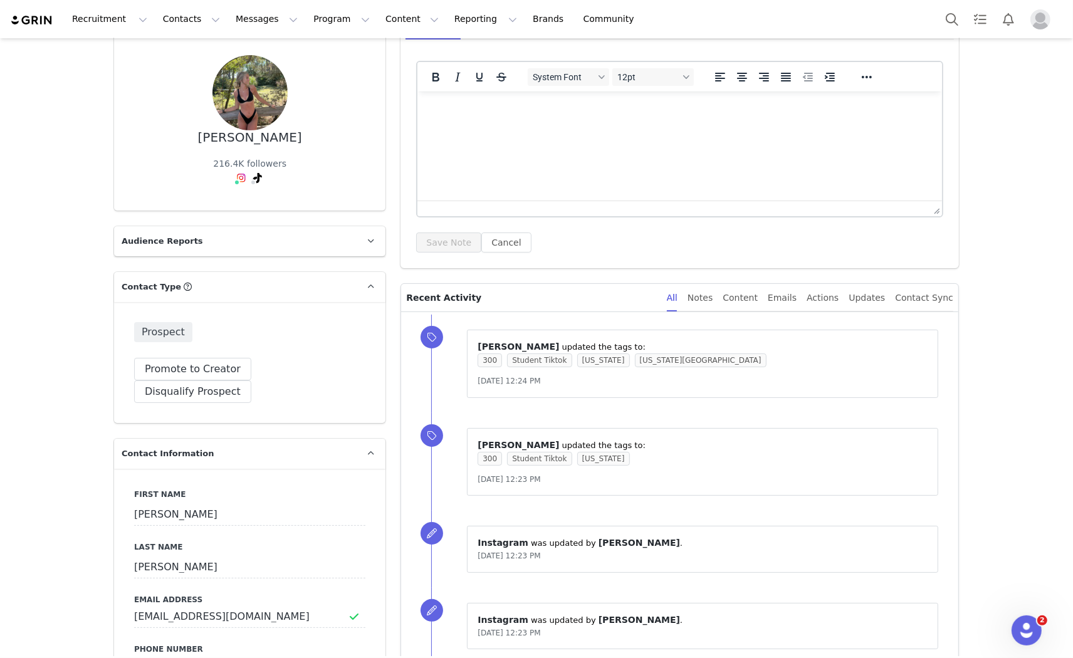
scroll to position [0, 0]
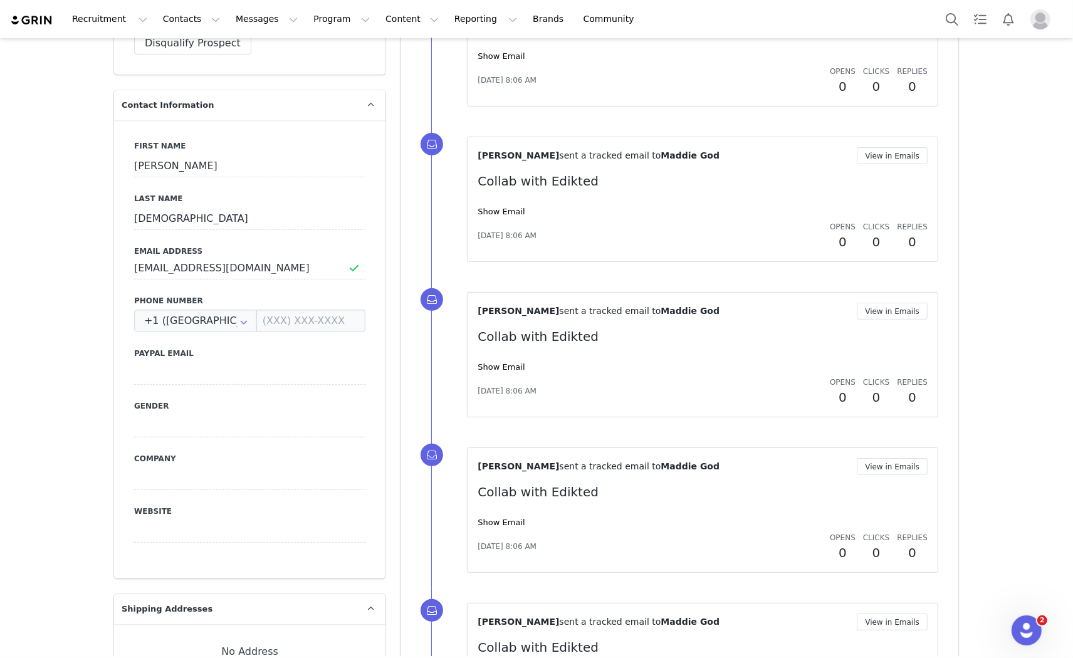
scroll to position [417, 0]
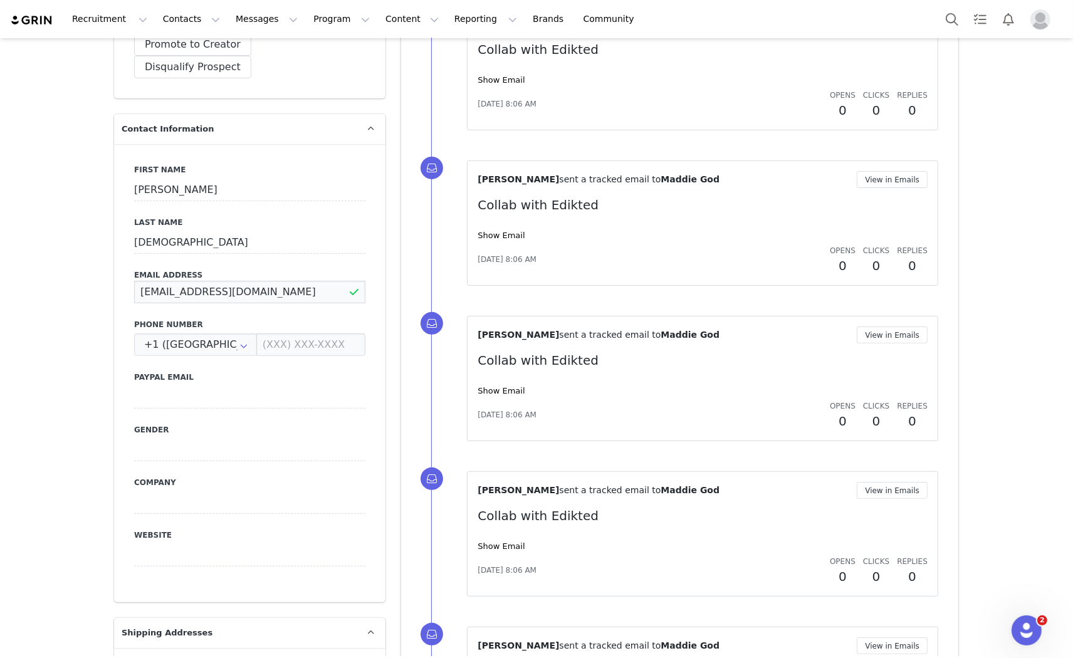
drag, startPoint x: 295, startPoint y: 271, endPoint x: 132, endPoint y: 241, distance: 166.5
click at [132, 241] on div "First Name [PERSON_NAME] Last Name God Email Address [EMAIL_ADDRESS][DOMAIN_NAM…" at bounding box center [249, 373] width 271 height 458
type input "[EMAIL_ADDRESS][DOMAIN_NAME]"
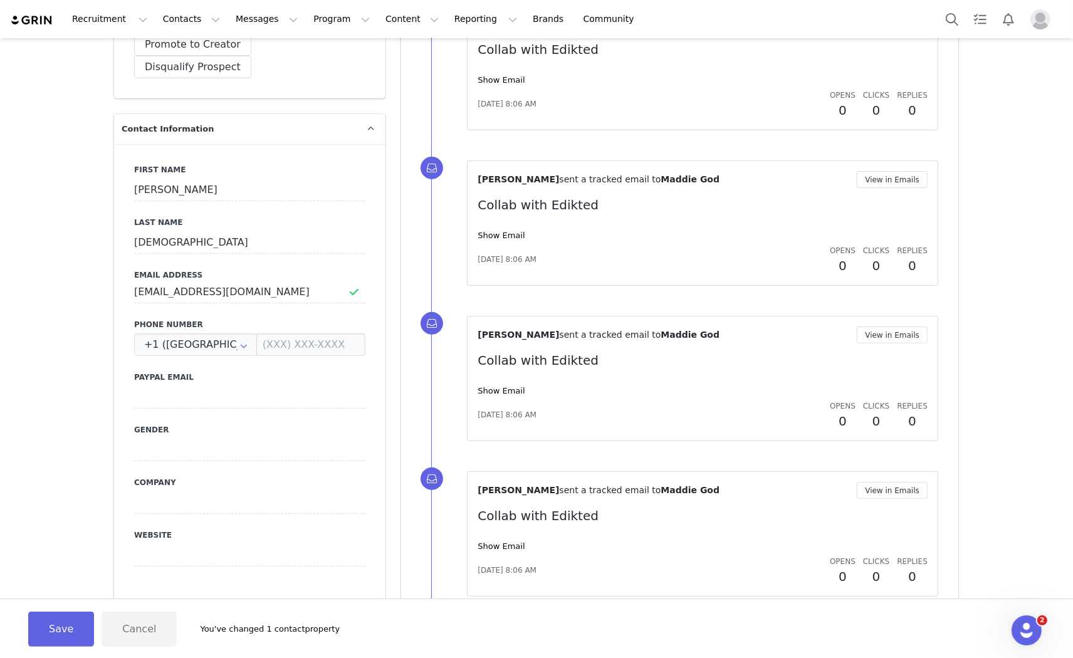
click at [266, 291] on div "First Name [PERSON_NAME] Last Name God Email Address [EMAIL_ADDRESS][DOMAIN_NAM…" at bounding box center [249, 373] width 271 height 458
click at [53, 627] on button "Save" at bounding box center [61, 629] width 66 height 35
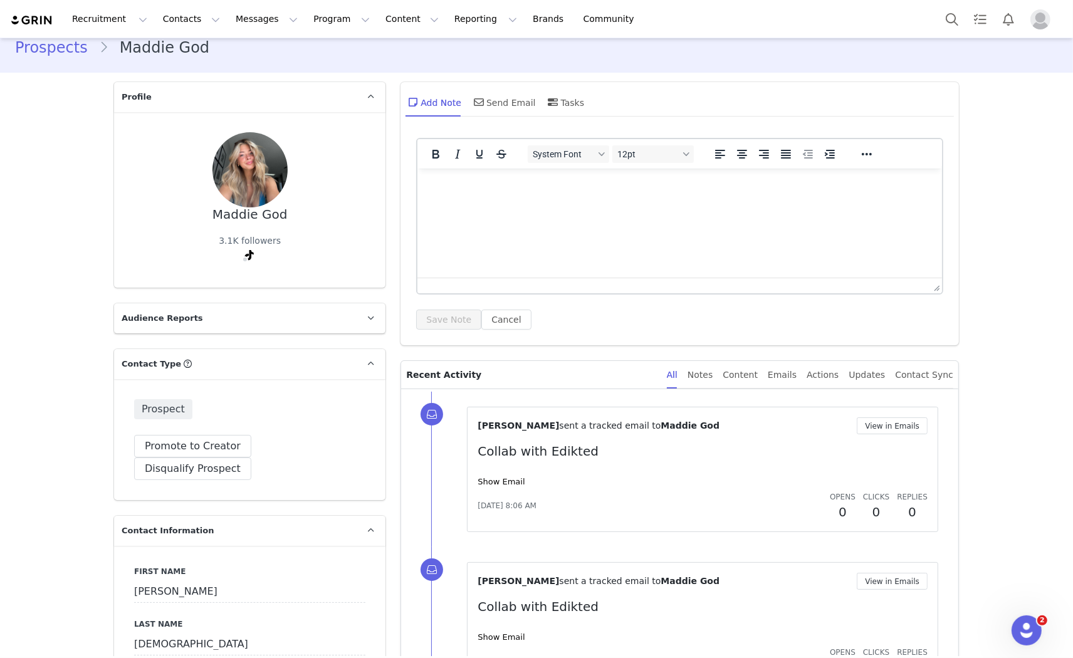
scroll to position [0, 0]
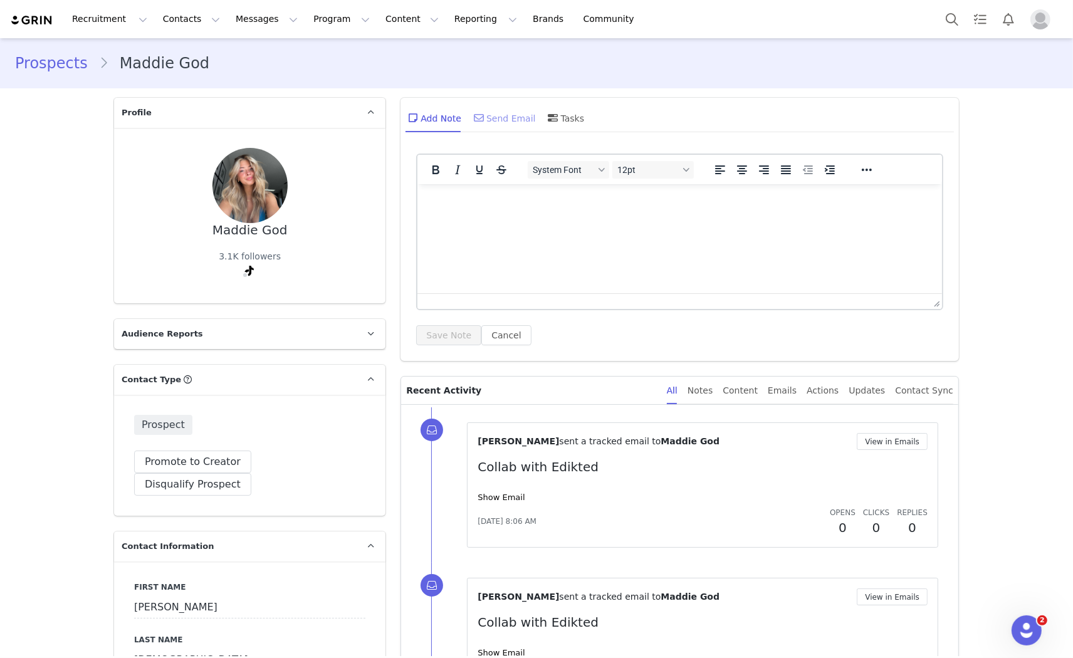
click at [510, 116] on div "Send Email" at bounding box center [503, 118] width 65 height 30
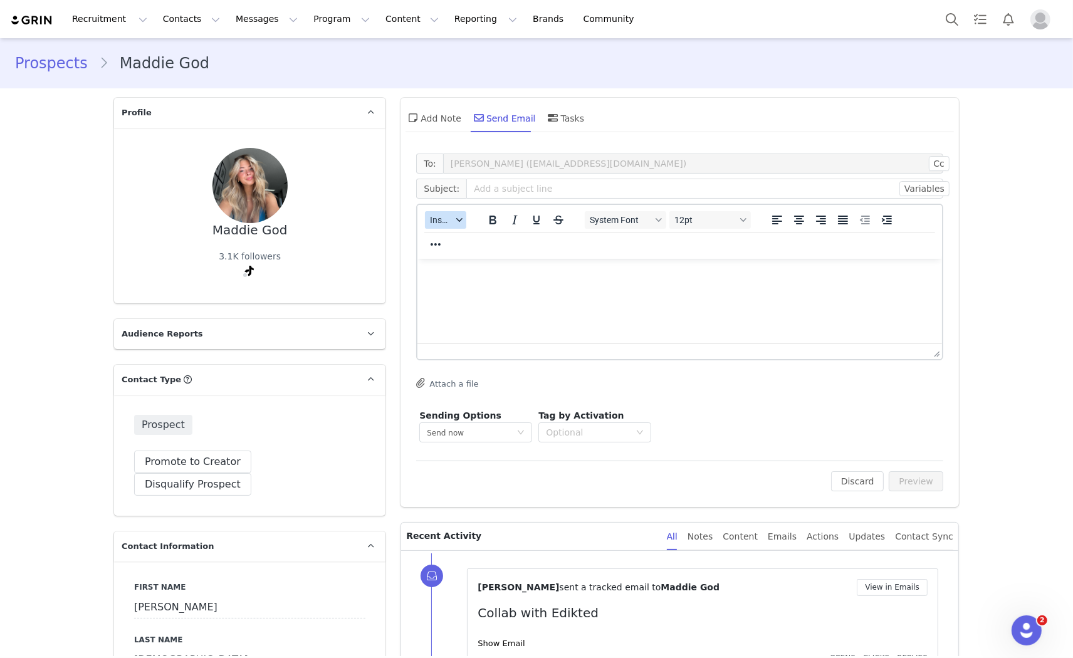
click at [435, 215] on span "Insert" at bounding box center [441, 220] width 22 height 10
click at [442, 242] on div "Insert Template" at bounding box center [486, 241] width 113 height 15
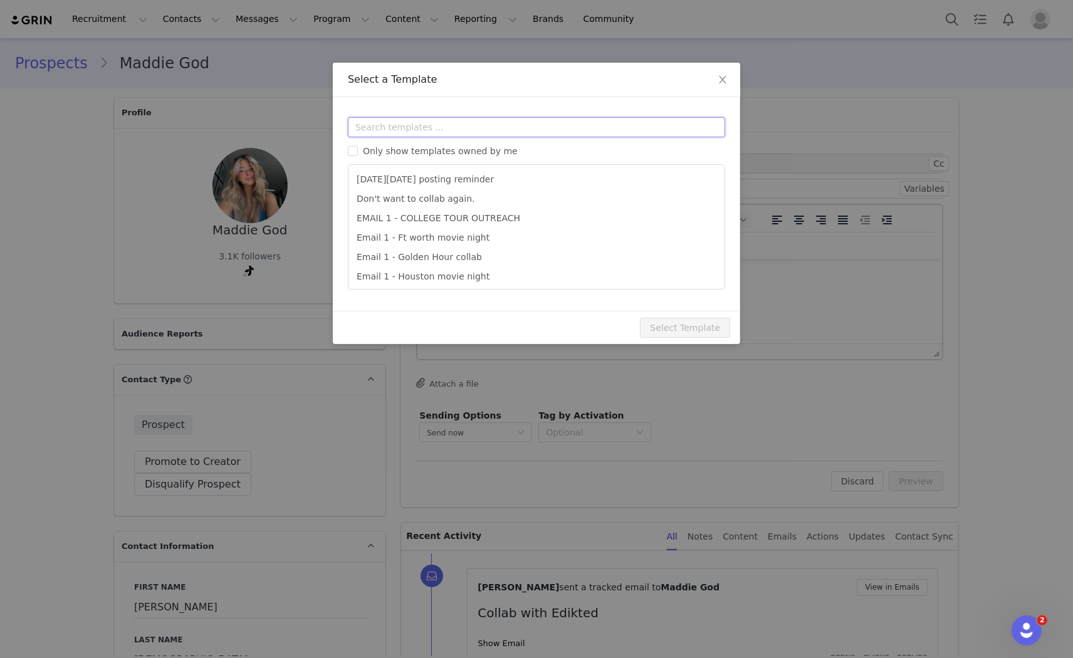
click at [448, 134] on input "text" at bounding box center [536, 127] width 377 height 20
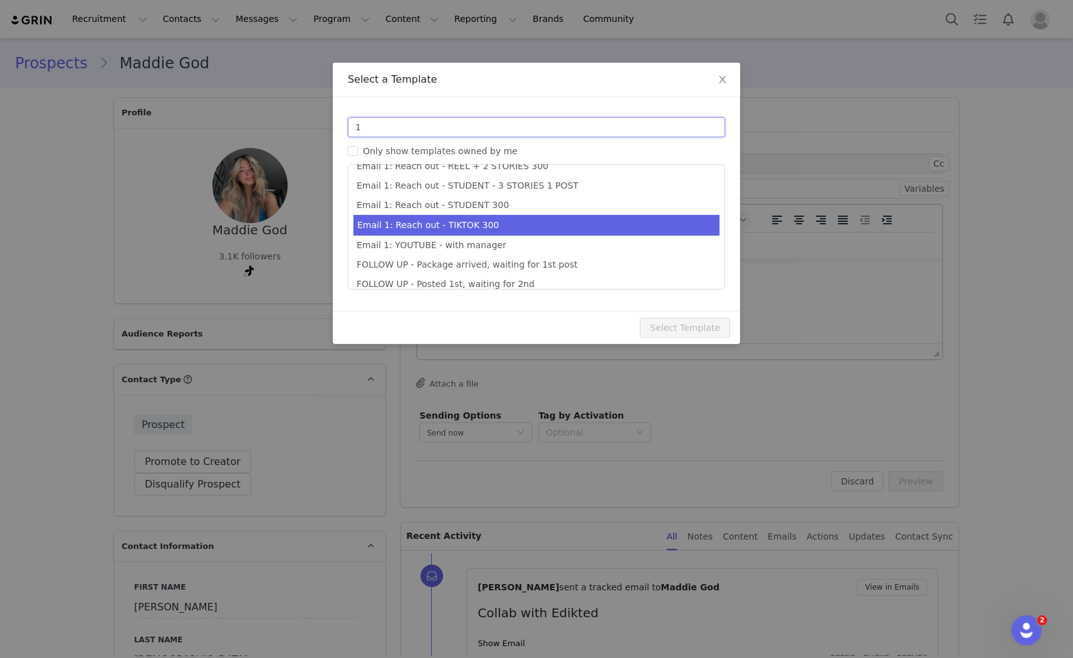
type input "1"
click at [478, 231] on li "Email 1: Reach out - TIKTOK 300" at bounding box center [537, 225] width 366 height 21
type input "Collab with Edikted"
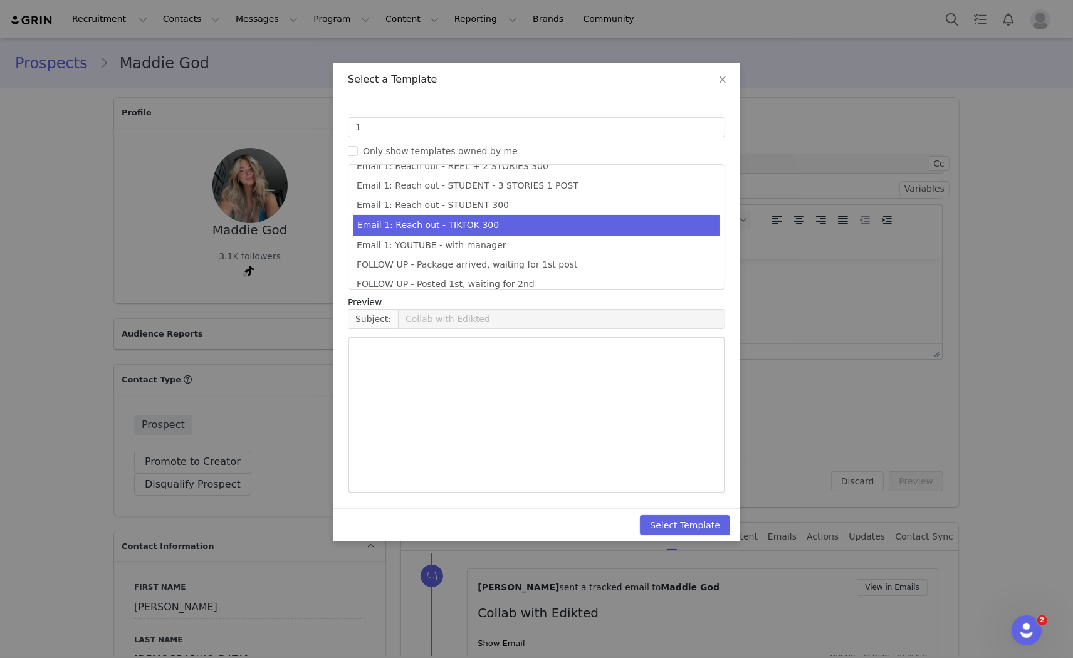
scroll to position [344, 0]
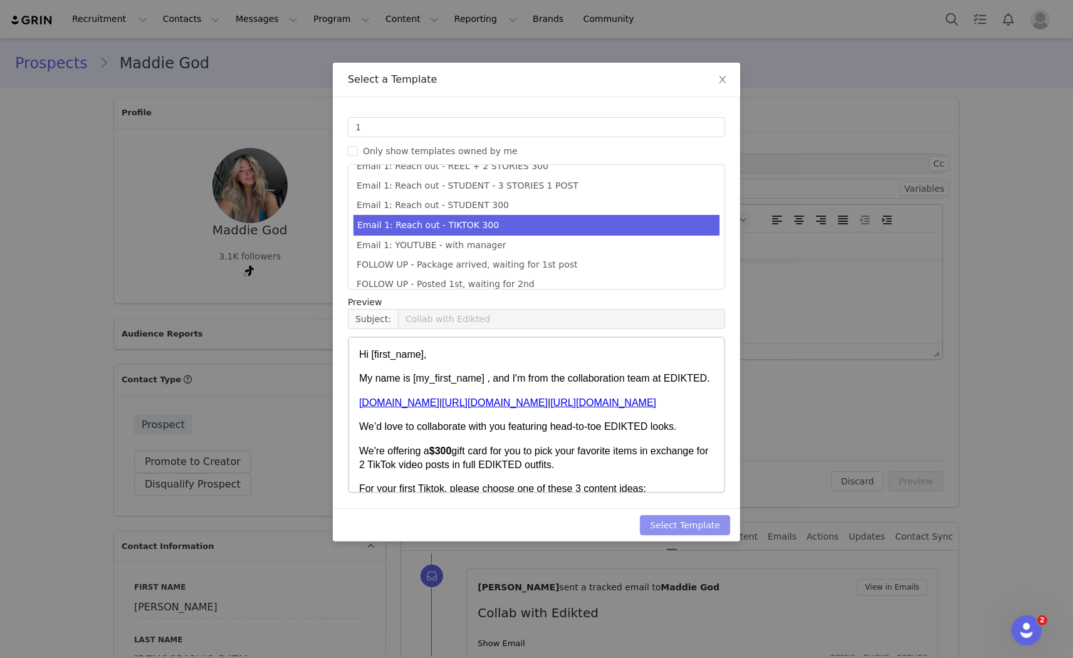
click at [691, 530] on button "Select Template" at bounding box center [685, 525] width 90 height 20
type input "Collab with Edikted"
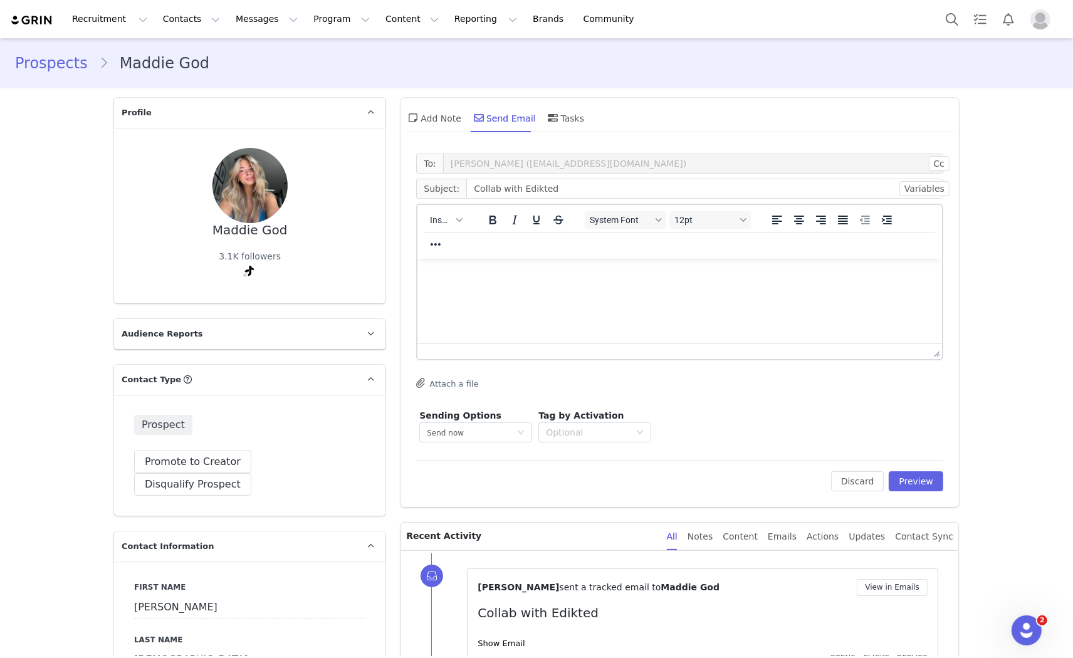
scroll to position [0, 0]
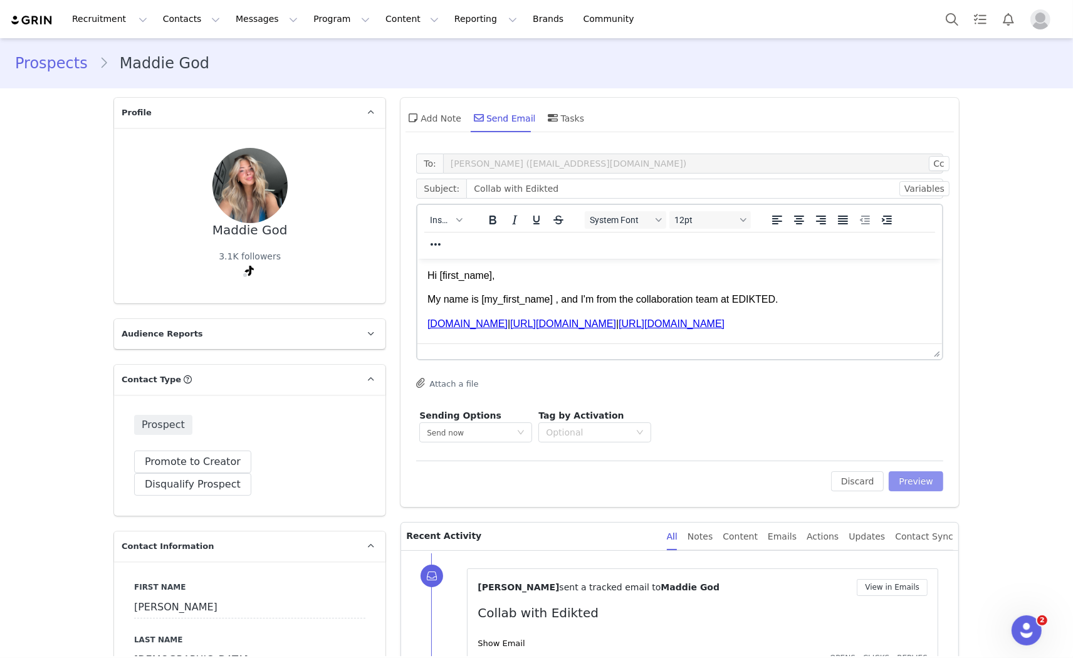
click at [908, 490] on button "Preview" at bounding box center [916, 481] width 55 height 20
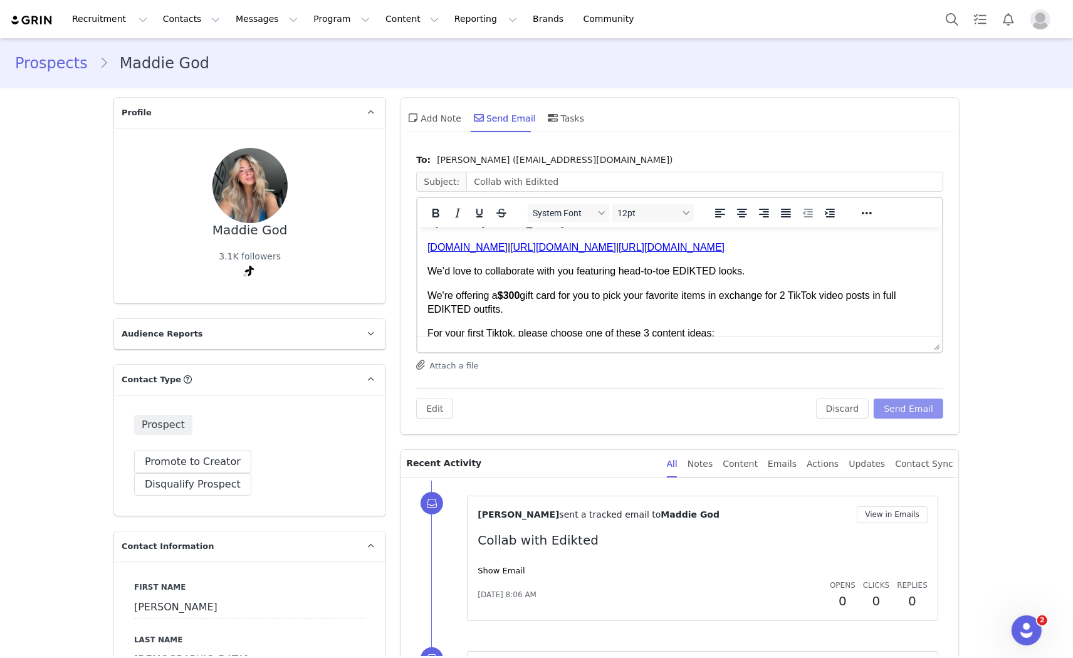
scroll to position [70, 0]
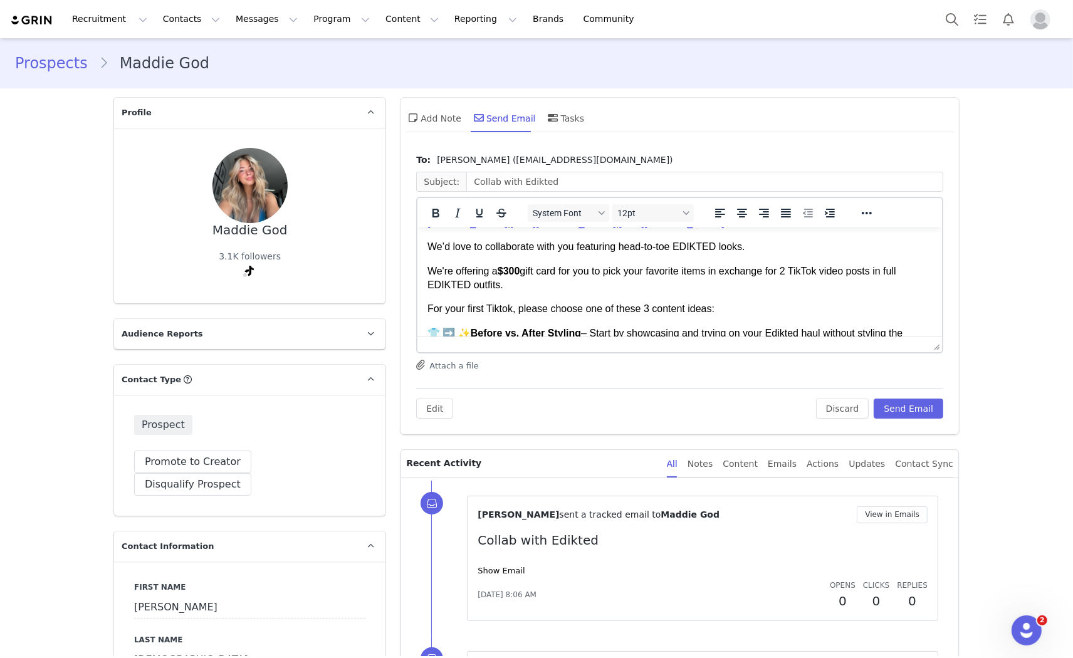
click at [509, 273] on strong "$300" at bounding box center [509, 270] width 23 height 11
click at [510, 273] on strong "$300" at bounding box center [509, 270] width 23 height 11
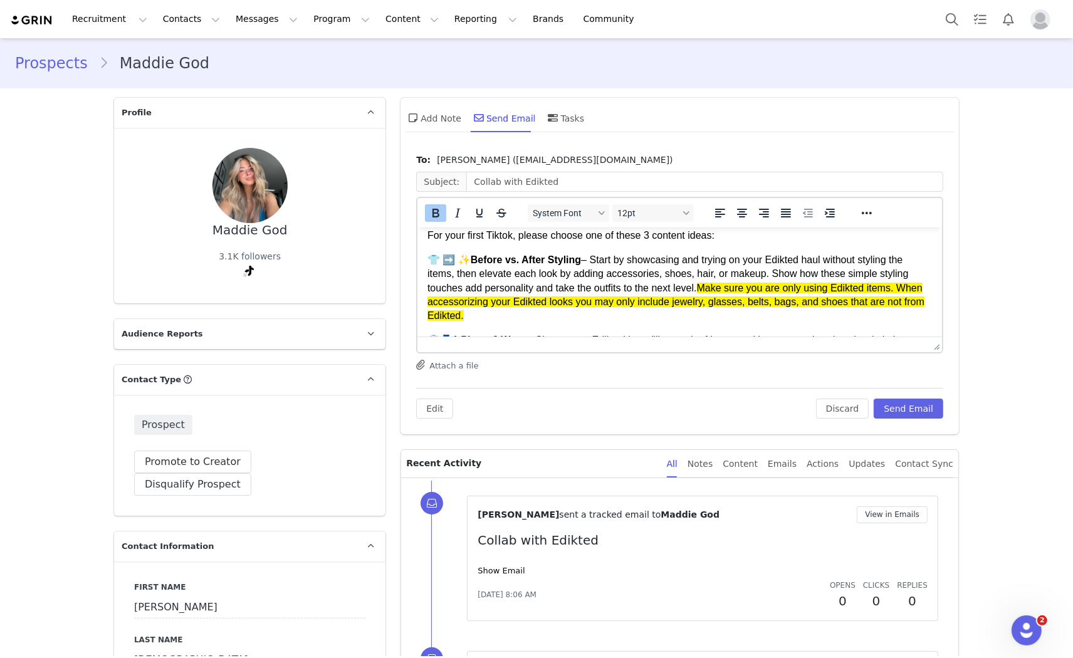
scroll to position [209, 0]
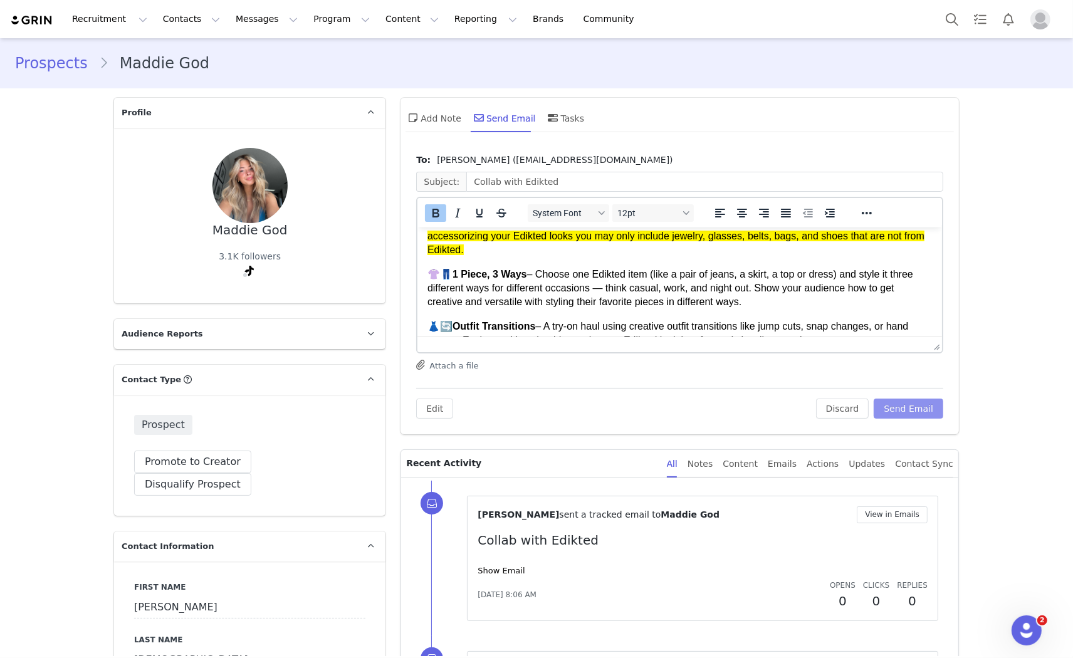
click at [911, 409] on button "Send Email" at bounding box center [909, 409] width 70 height 20
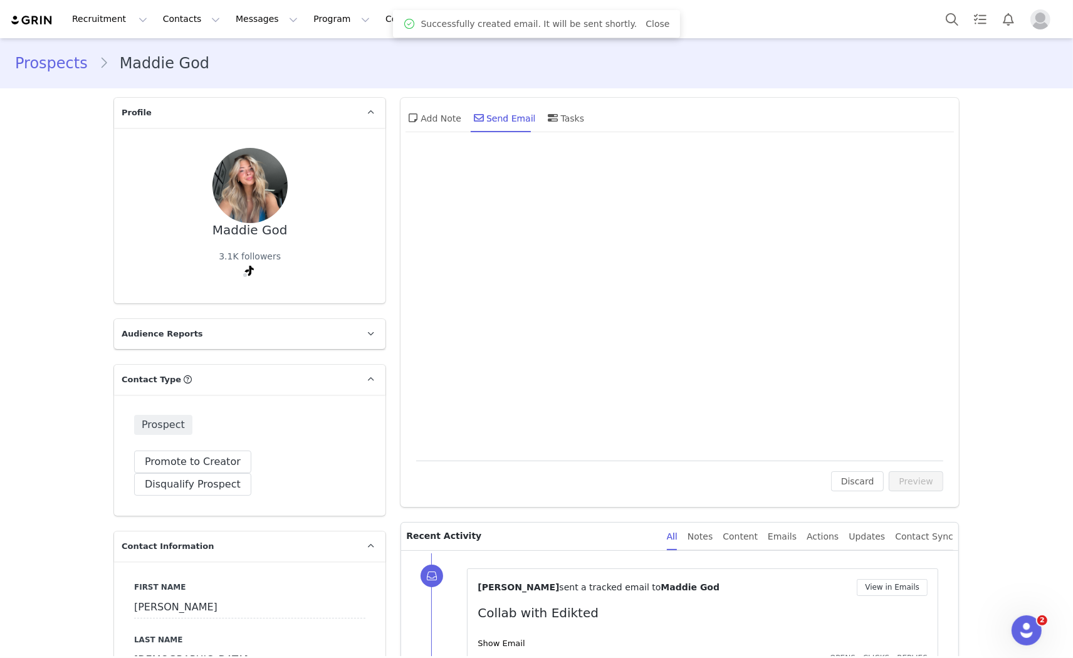
scroll to position [0, 0]
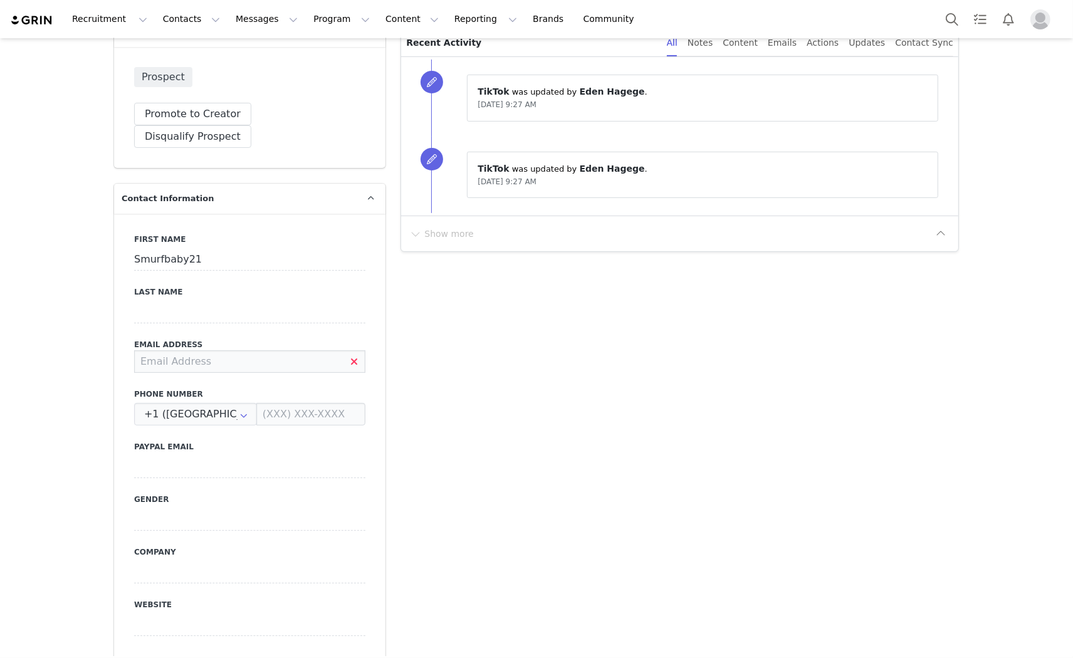
click at [203, 350] on input at bounding box center [249, 361] width 231 height 23
type input "breannabasso1@gmail.com"
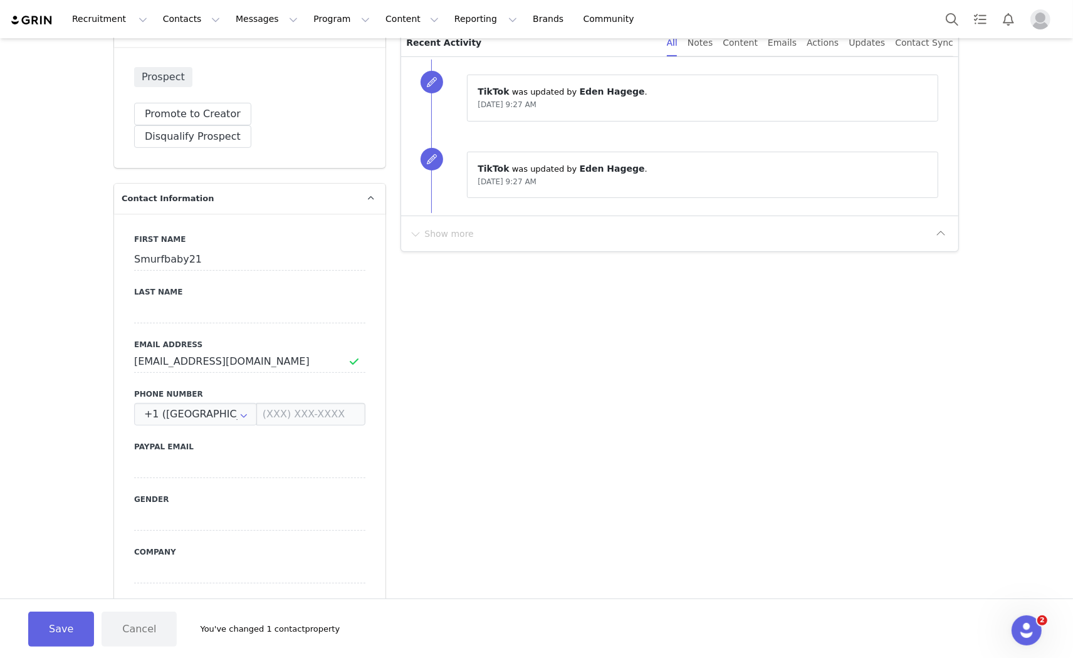
click at [346, 350] on div "First Name Smurfbaby21 Last Name Email Address breannabasso1@gmail.com Phone Nu…" at bounding box center [249, 443] width 271 height 458
click at [65, 624] on button "Save" at bounding box center [61, 629] width 66 height 35
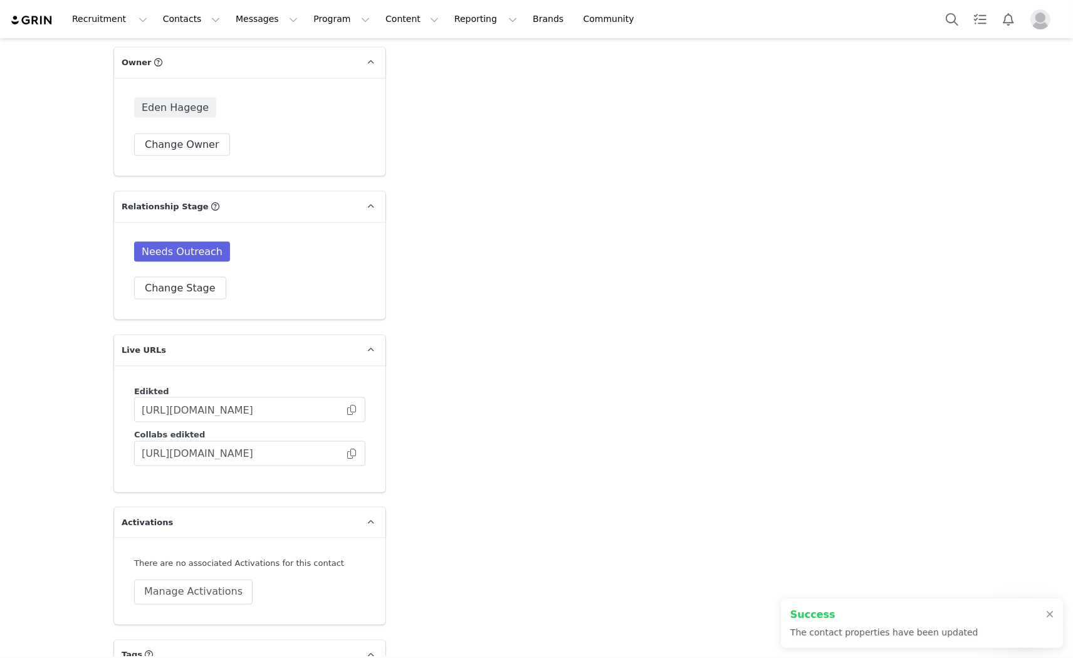
scroll to position [1950, 0]
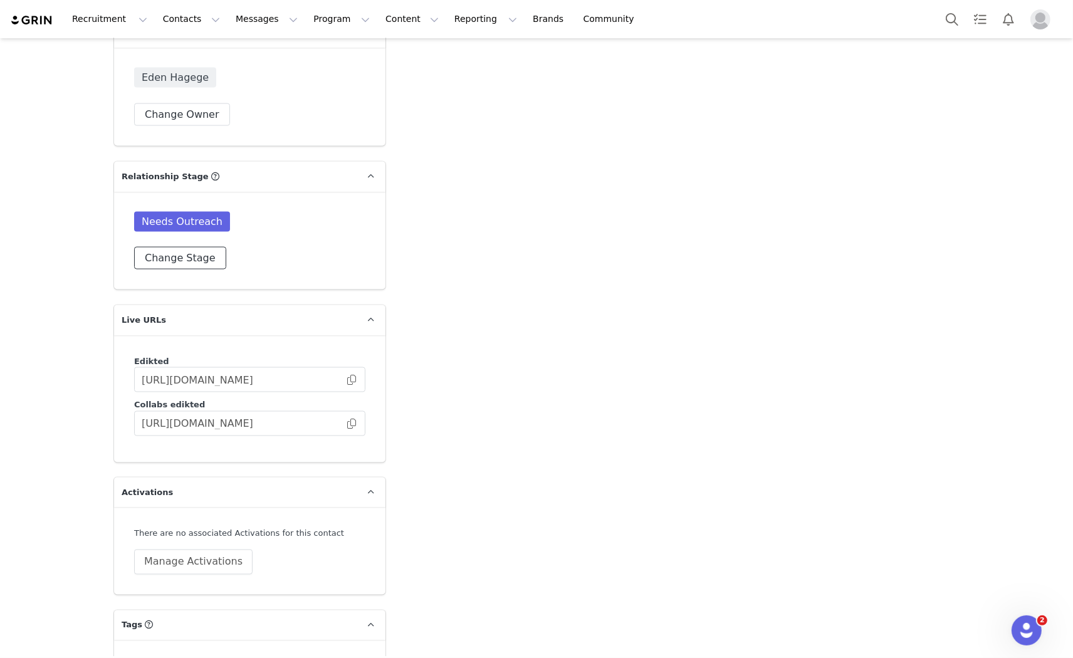
click at [186, 247] on button "Change Stage" at bounding box center [180, 258] width 92 height 23
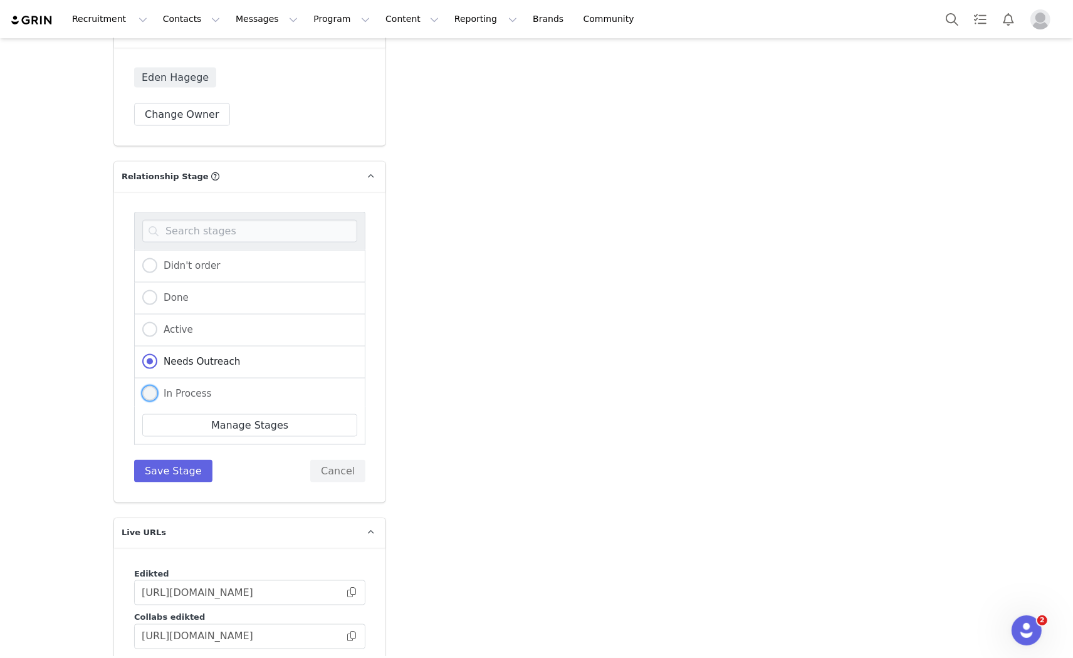
click at [159, 388] on span "In Process" at bounding box center [184, 393] width 55 height 11
click at [157, 386] on input "In Process" at bounding box center [149, 394] width 15 height 16
radio input "true"
radio input "false"
radio input "true"
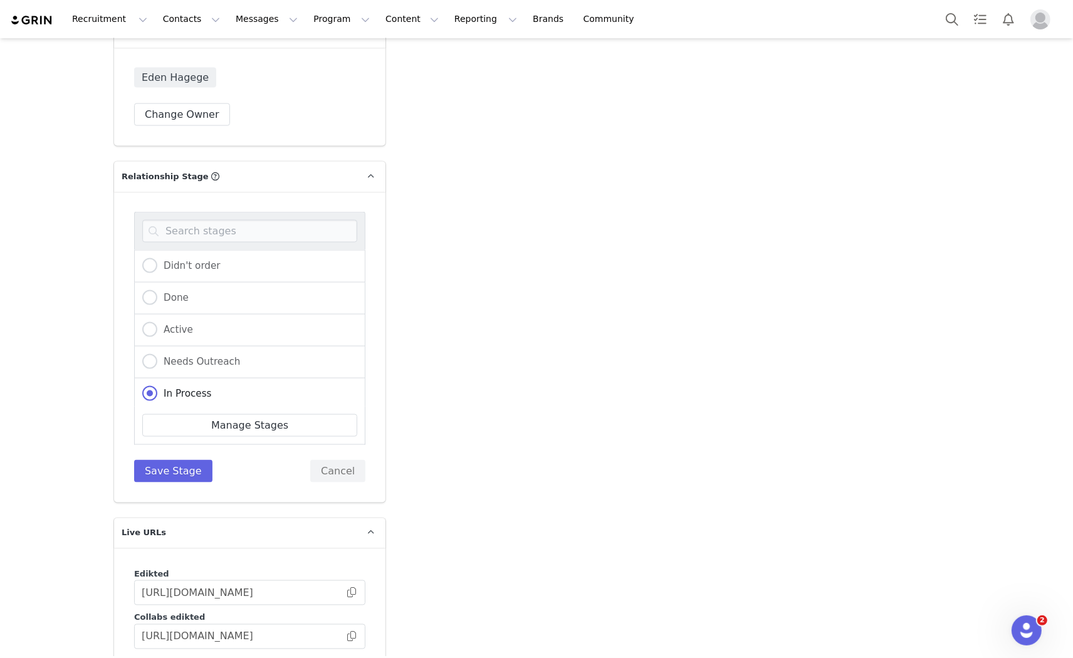
click at [148, 430] on div "Didn't order Done Active Needs Outreach In Process Creator Ongoing Not Relevent…" at bounding box center [249, 347] width 231 height 271
click at [159, 460] on button "Save Stage" at bounding box center [173, 471] width 78 height 23
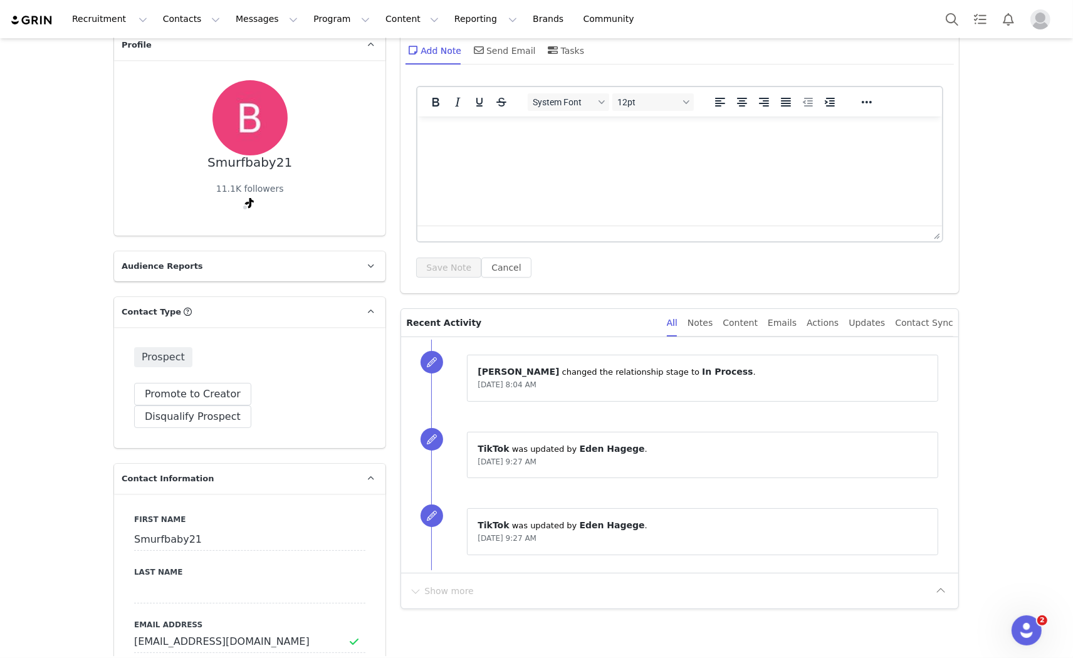
scroll to position [0, 0]
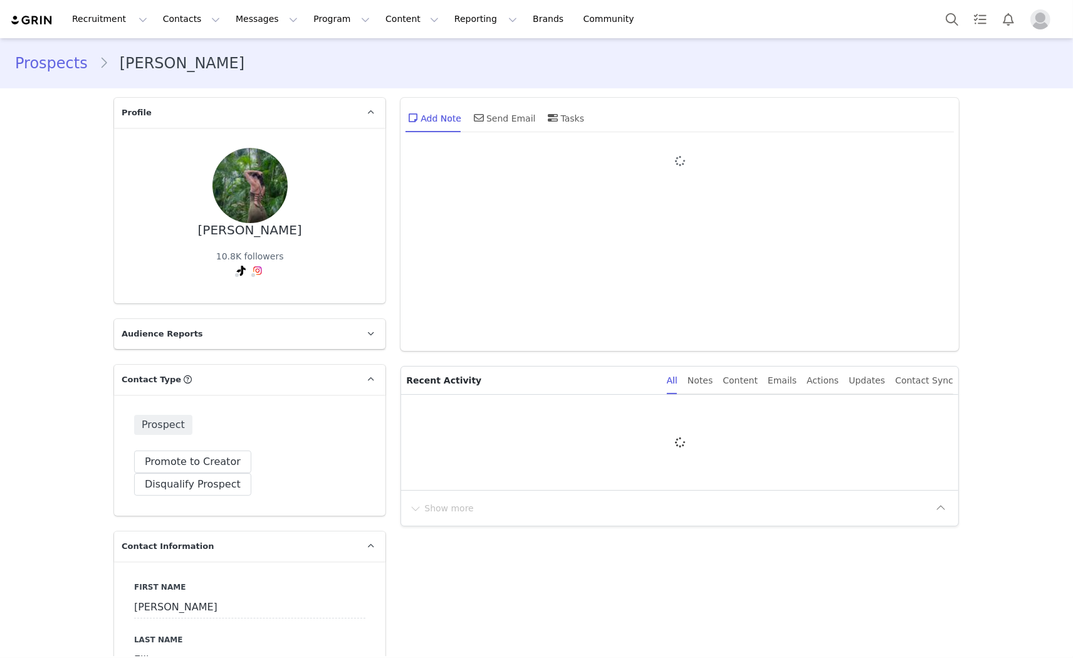
type input "+1 ([GEOGRAPHIC_DATA])"
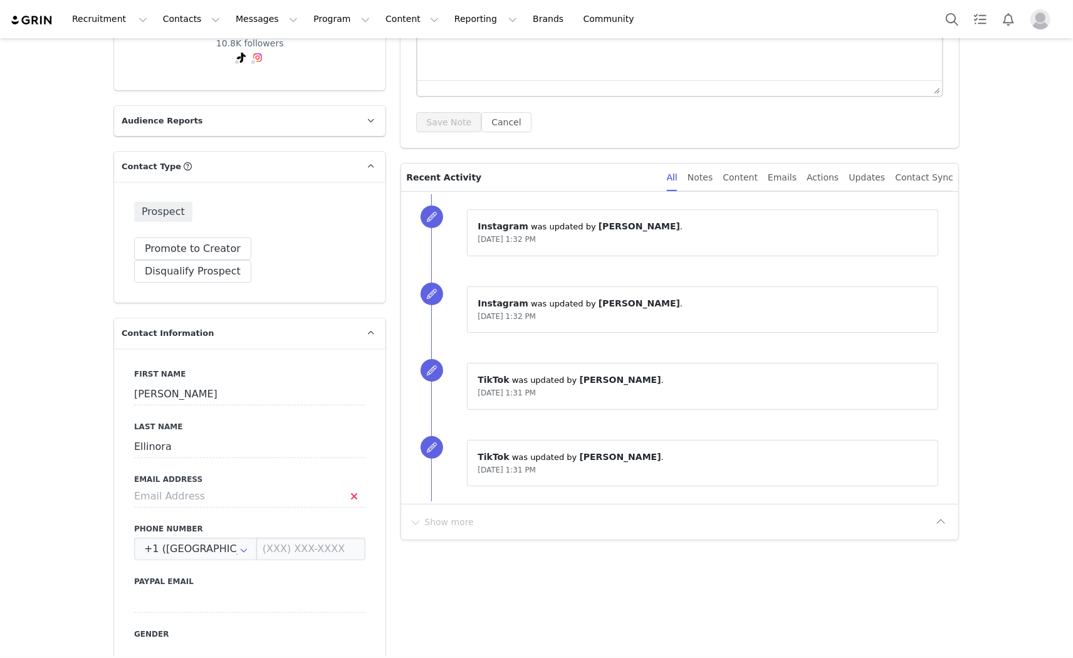
scroll to position [348, 0]
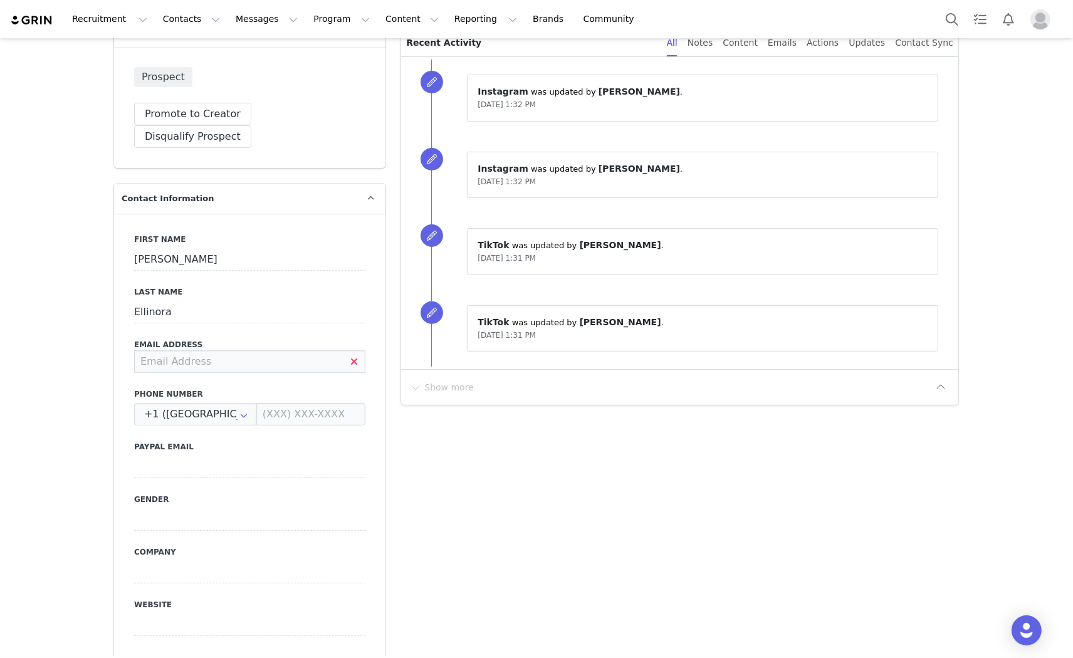
click at [179, 350] on input at bounding box center [249, 361] width 231 height 23
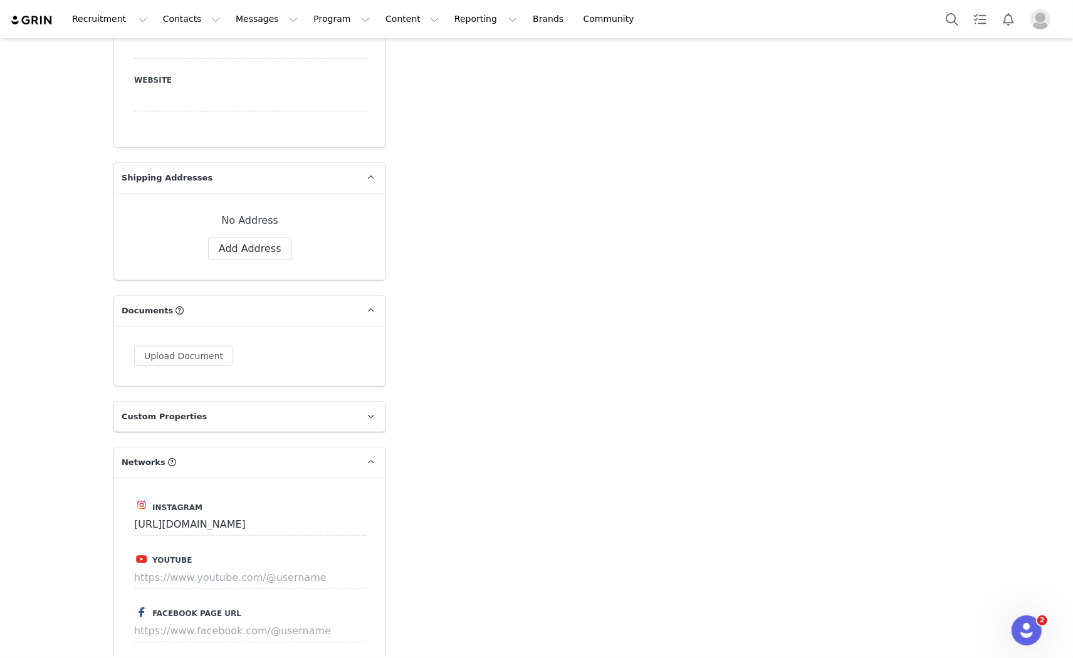
scroll to position [905, 0]
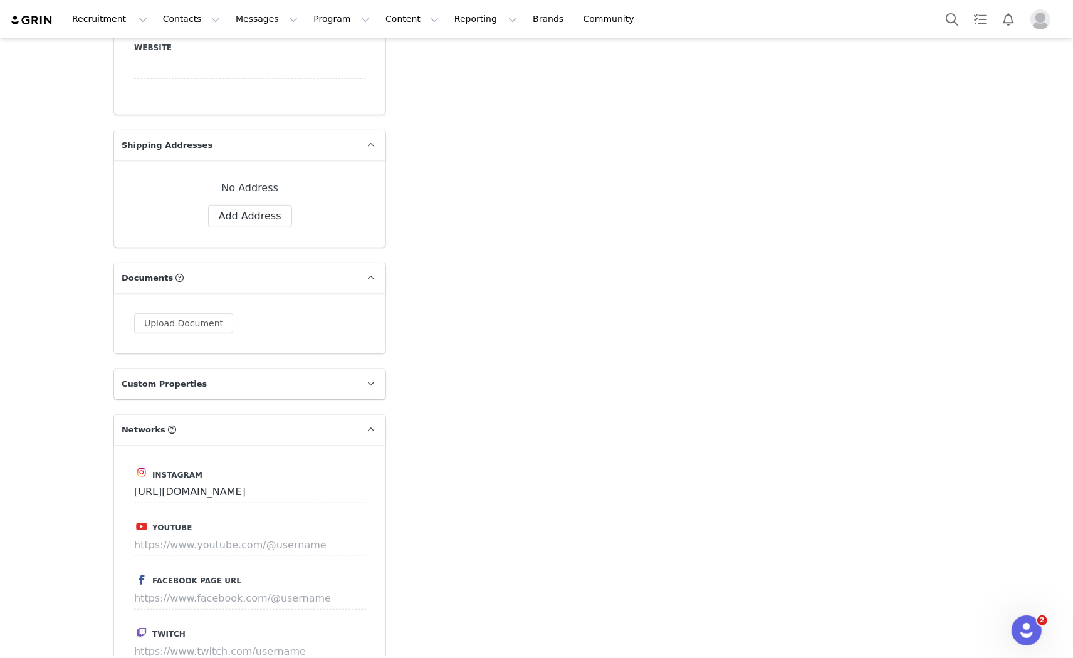
type input "[EMAIL_ADDRESS][DOMAIN_NAME]"
click at [435, 209] on div "Add Note Send Email Tasks System Font 12pt To open the popup, press Shift+Enter…" at bounding box center [680, 488] width 574 height 2606
click at [55, 638] on button "Save" at bounding box center [61, 629] width 66 height 35
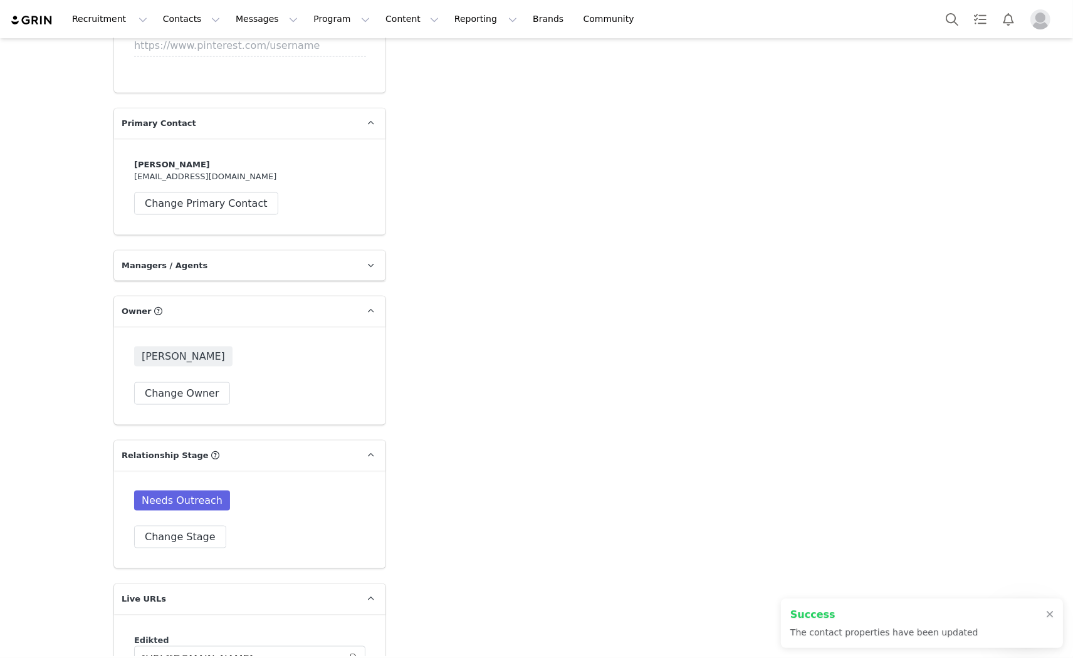
scroll to position [2018, 0]
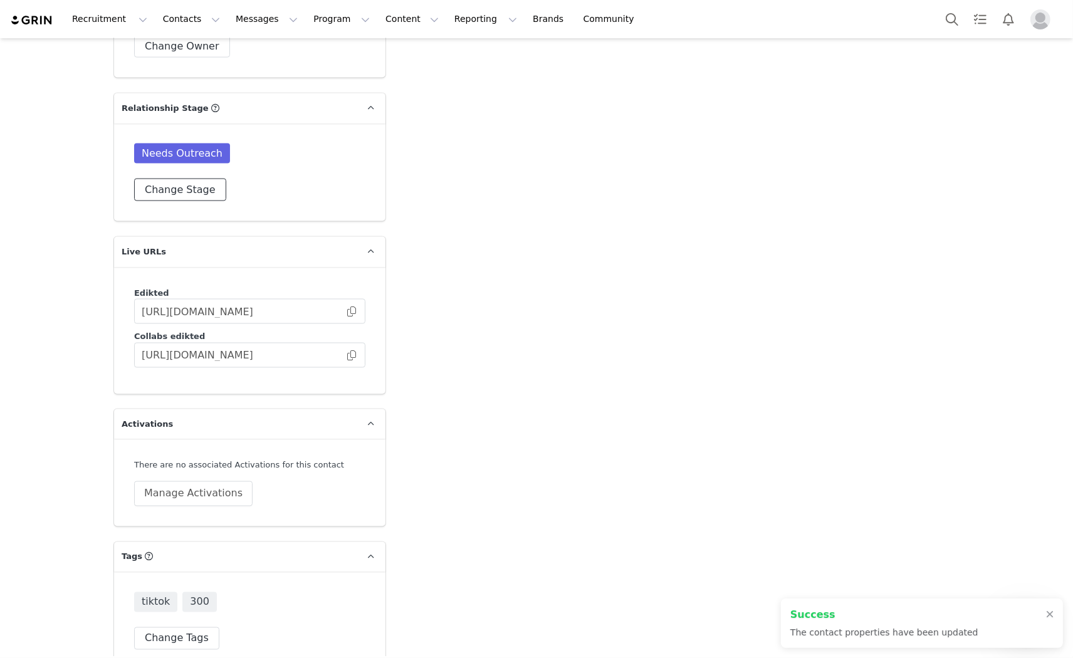
click at [152, 179] on button "Change Stage" at bounding box center [180, 190] width 92 height 23
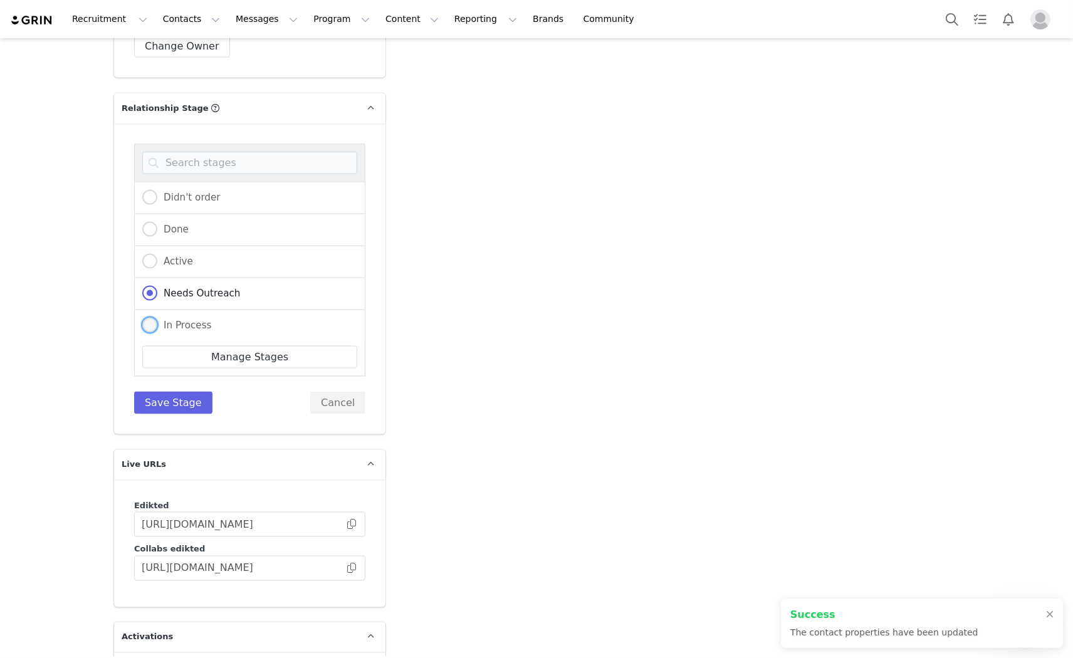
click at [145, 318] on span at bounding box center [149, 325] width 15 height 15
click at [145, 318] on input "In Process" at bounding box center [149, 326] width 15 height 16
radio input "true"
radio input "false"
radio input "true"
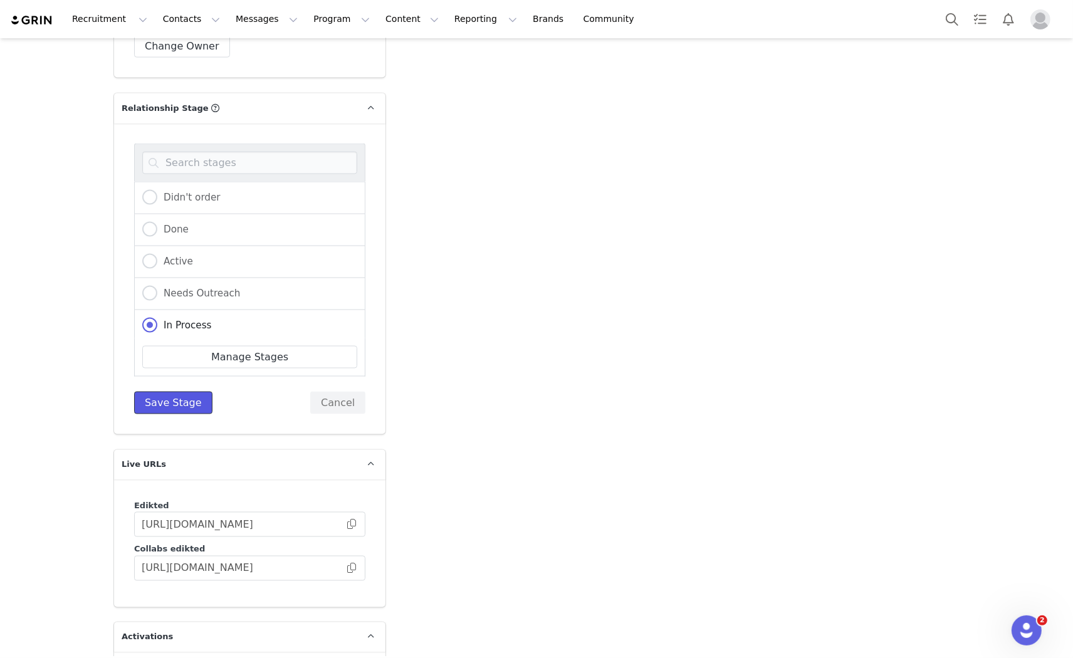
click at [174, 392] on button "Save Stage" at bounding box center [173, 403] width 78 height 23
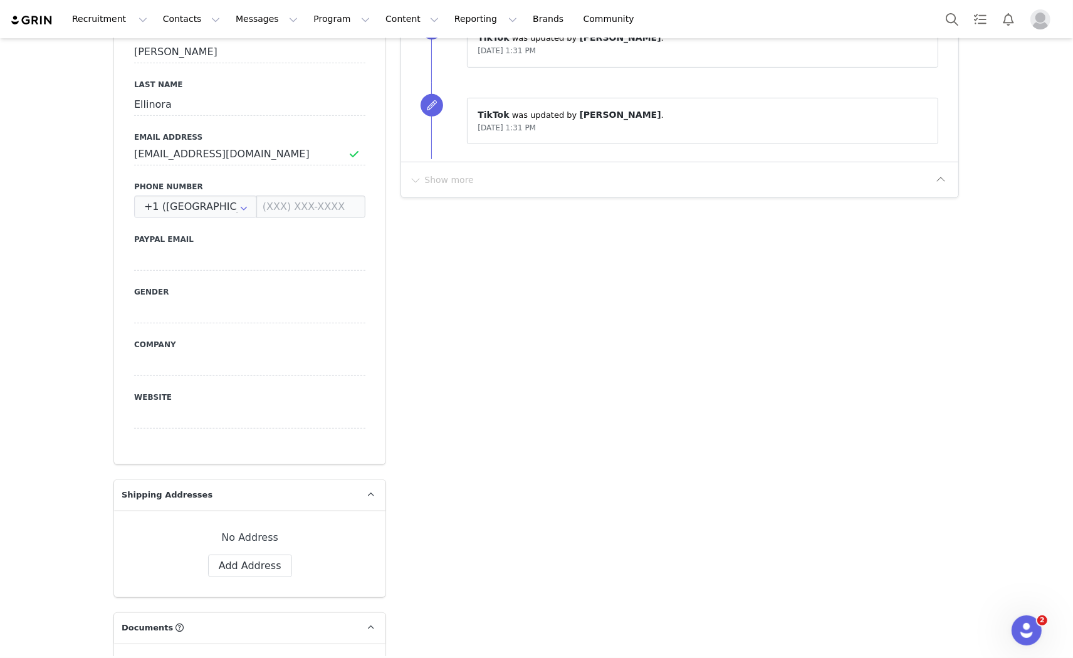
scroll to position [0, 0]
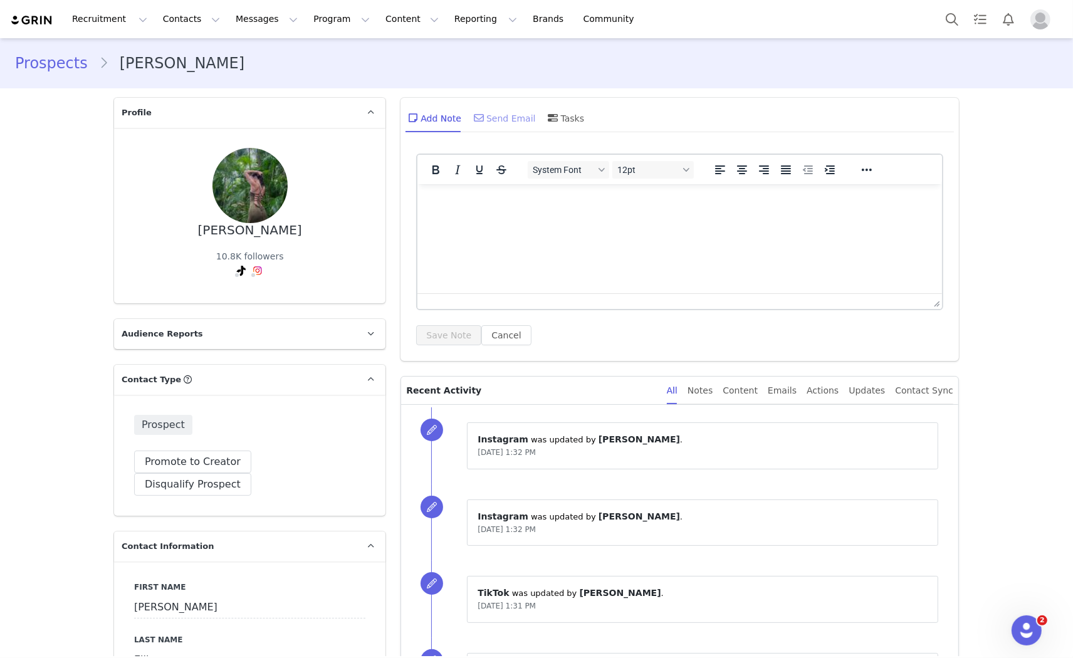
click at [485, 113] on div "Send Email" at bounding box center [503, 118] width 65 height 30
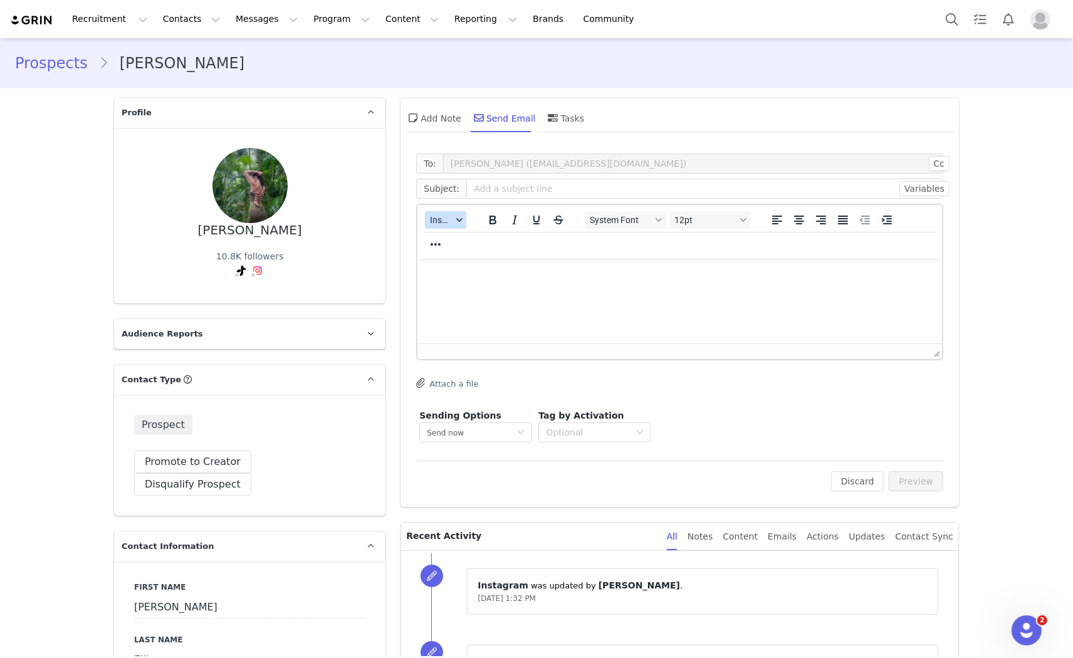
click at [441, 216] on span "Insert" at bounding box center [441, 220] width 22 height 10
click at [451, 229] on div "Insert Template Insert Variable Insert Signature" at bounding box center [484, 261] width 125 height 65
click at [454, 241] on div "Insert Template" at bounding box center [486, 241] width 113 height 15
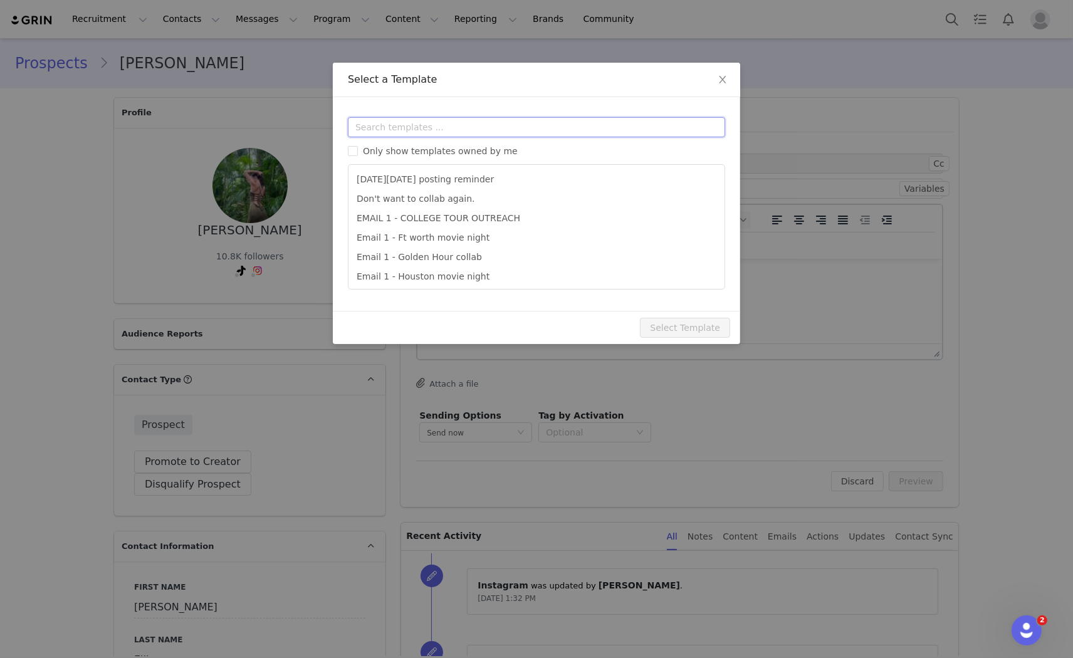
click at [456, 119] on input "text" at bounding box center [536, 127] width 377 height 20
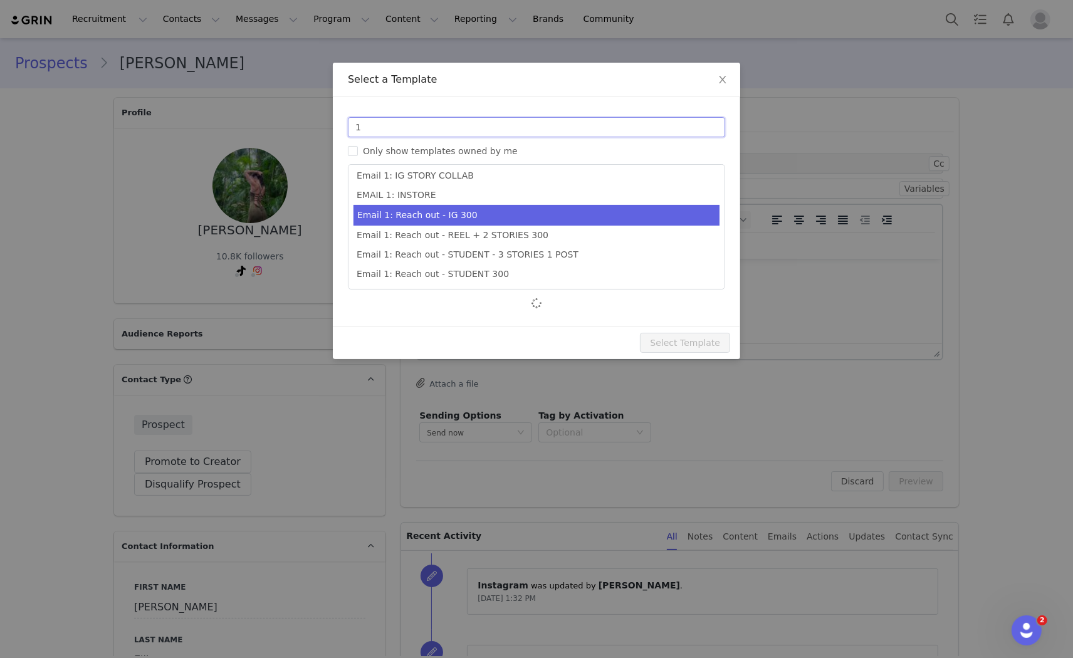
scroll to position [274, 0]
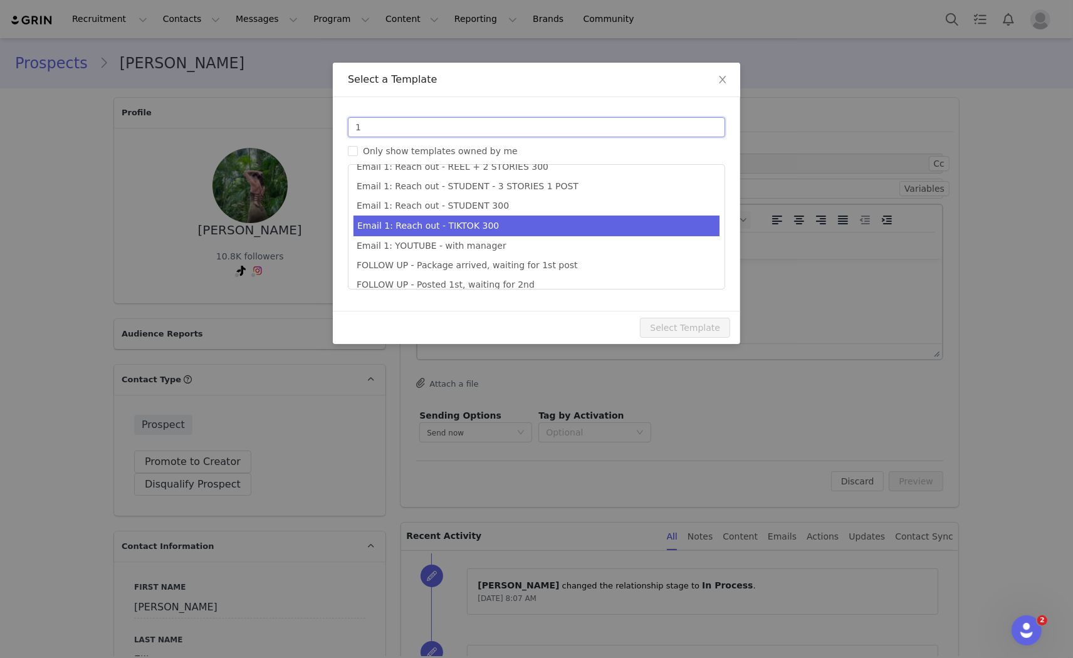
type input "1"
click at [493, 224] on li "Email 1: Reach out - TIKTOK 300" at bounding box center [537, 226] width 366 height 21
type input "Collab with Edikted"
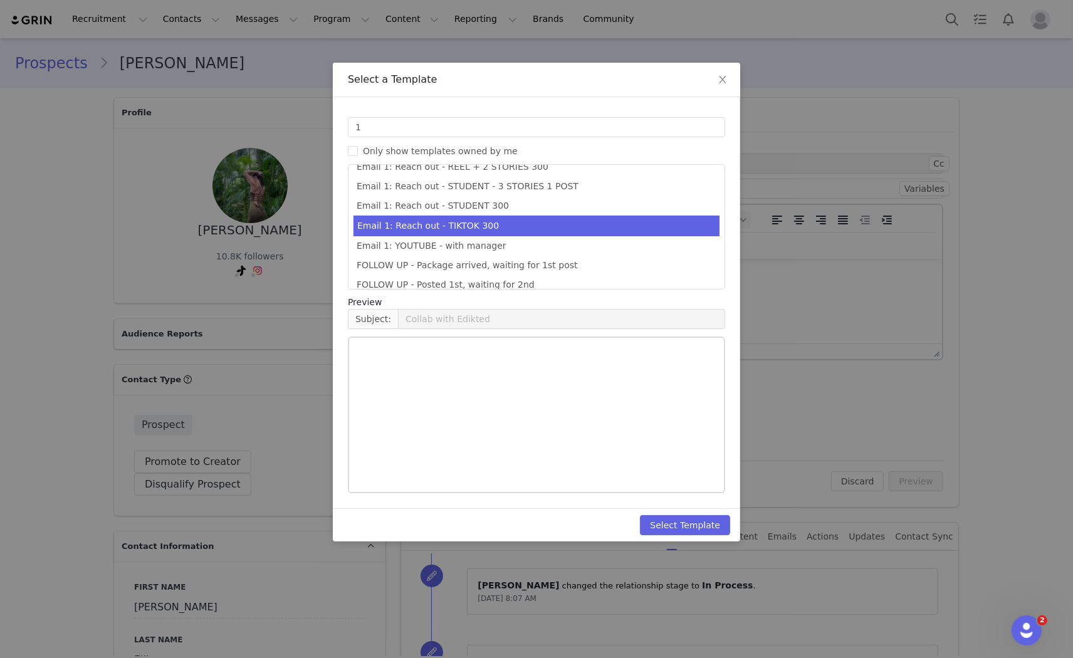
scroll to position [343, 0]
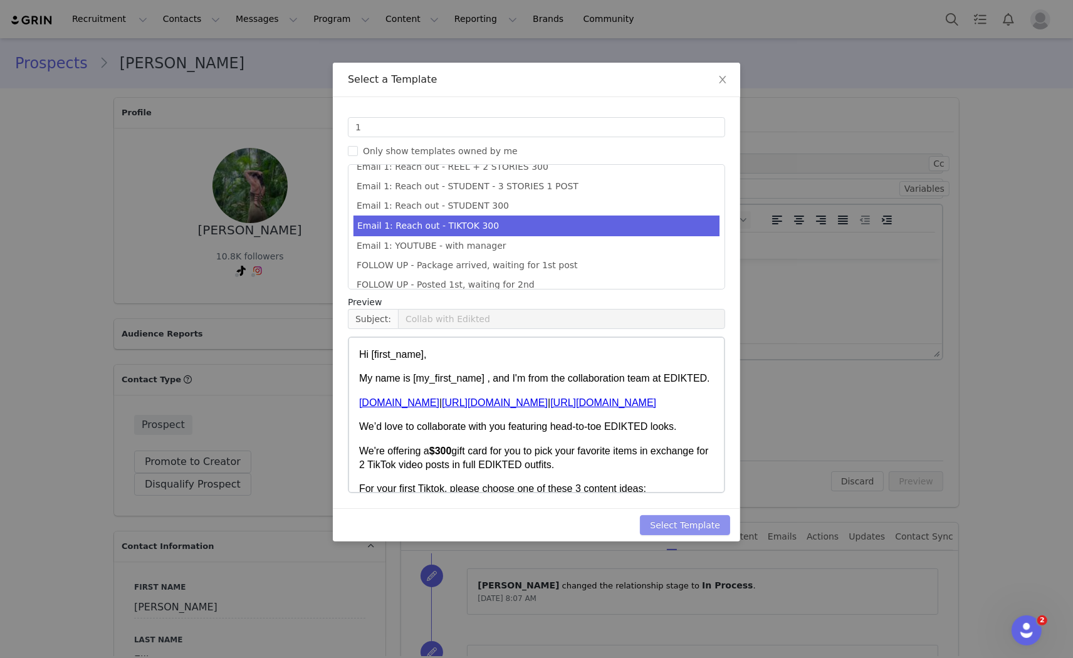
click at [693, 523] on button "Select Template" at bounding box center [685, 525] width 90 height 20
type input "Collab with Edikted"
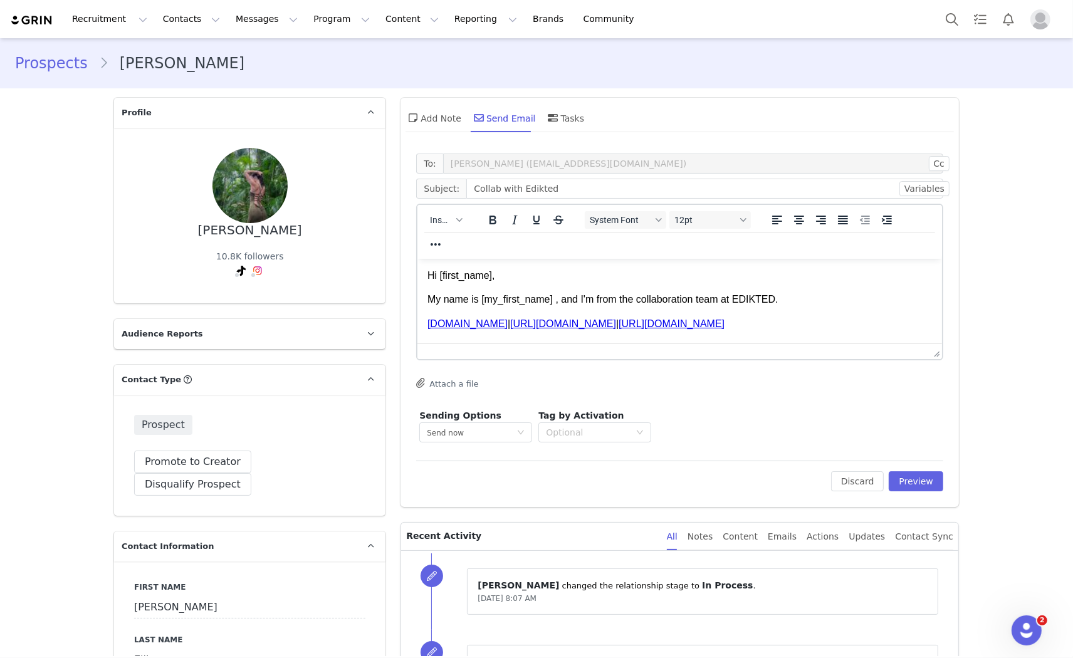
scroll to position [0, 0]
click at [925, 483] on button "Preview" at bounding box center [916, 481] width 55 height 20
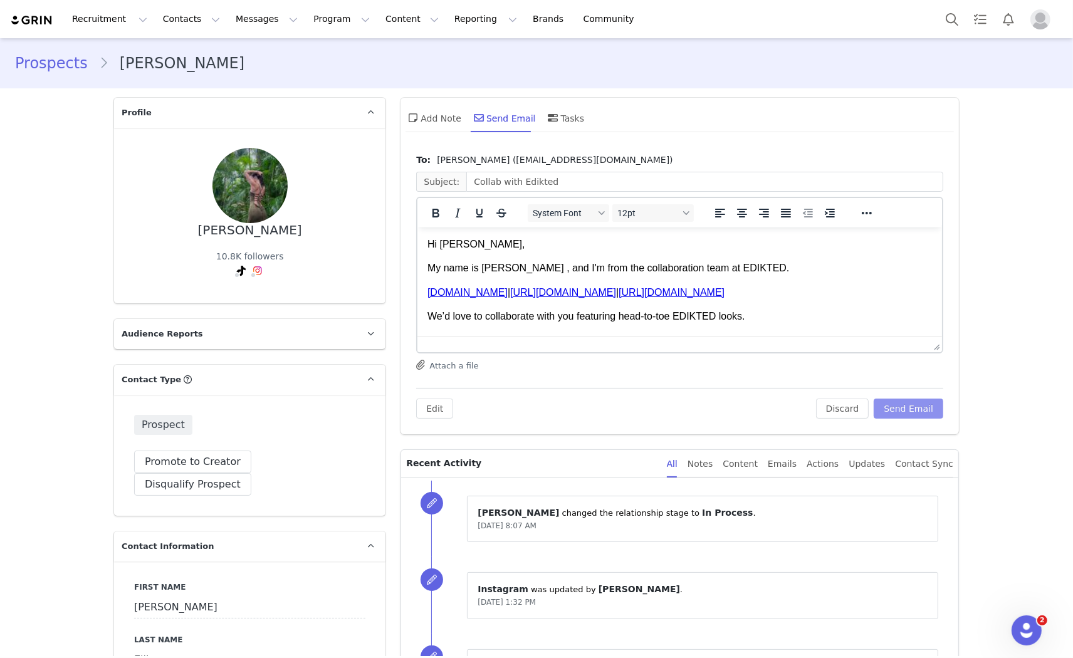
click at [900, 409] on button "Send Email" at bounding box center [909, 409] width 70 height 20
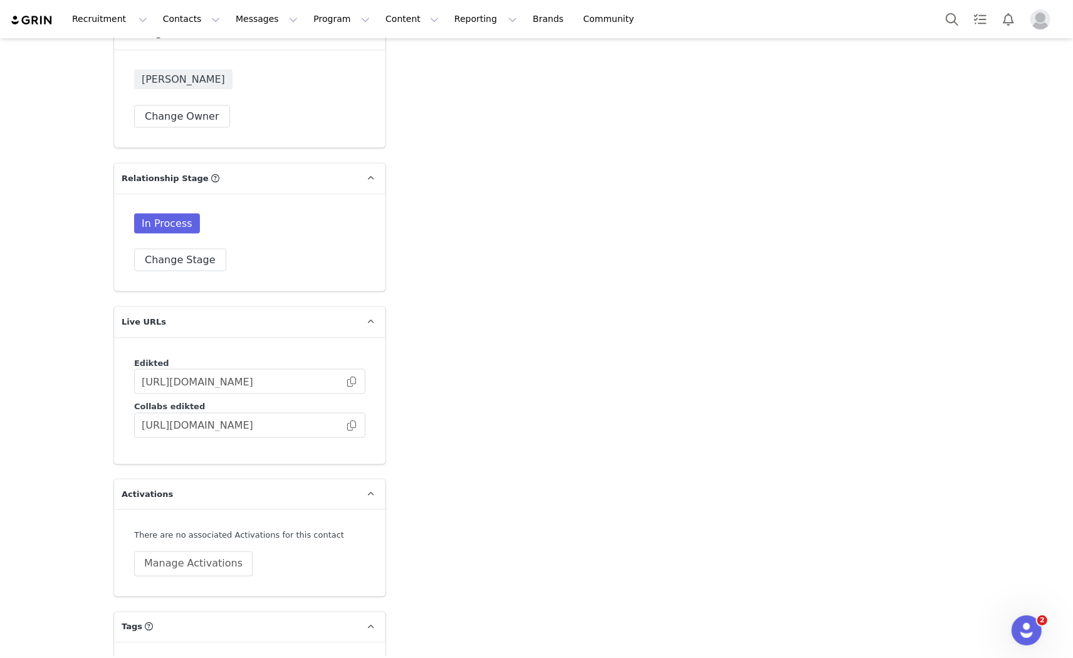
scroll to position [2018, 0]
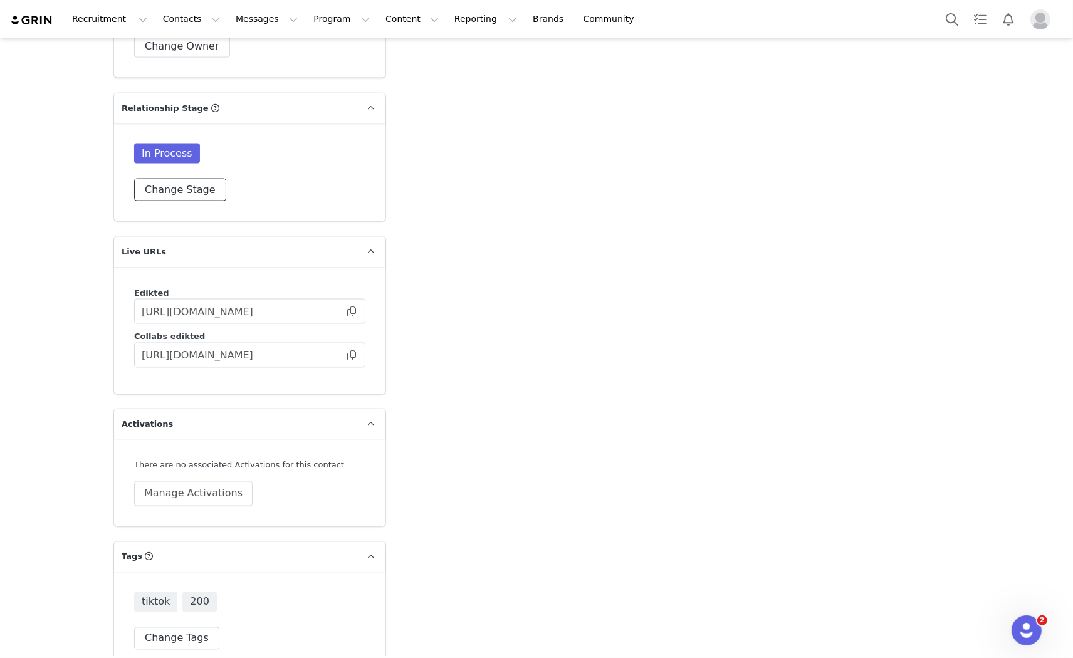
click at [178, 179] on button "Change Stage" at bounding box center [180, 190] width 92 height 23
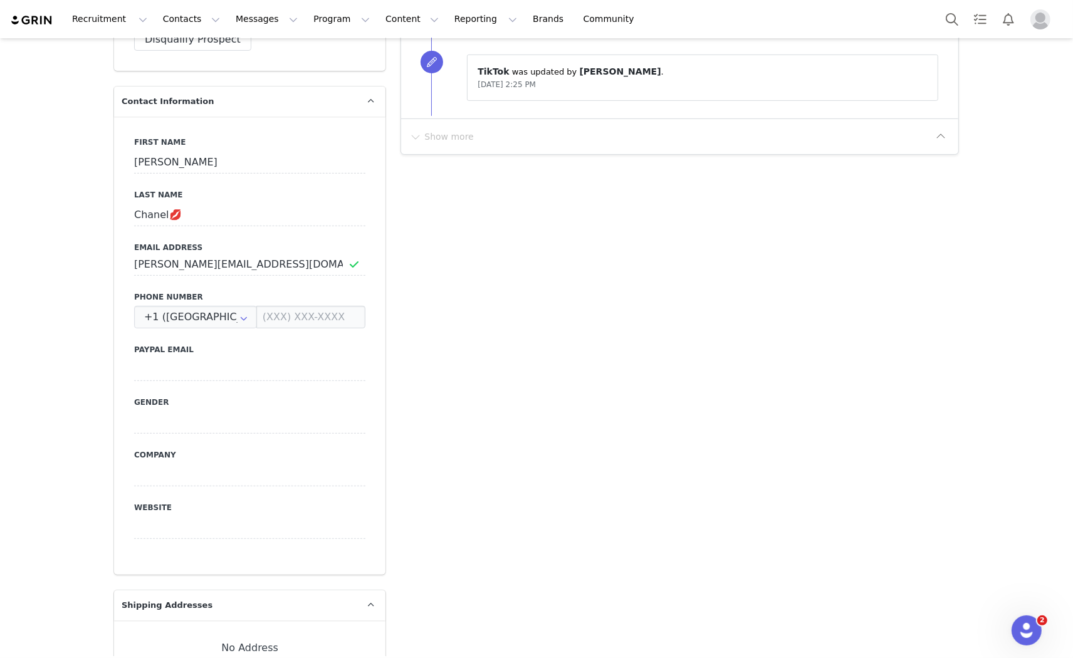
scroll to position [416, 0]
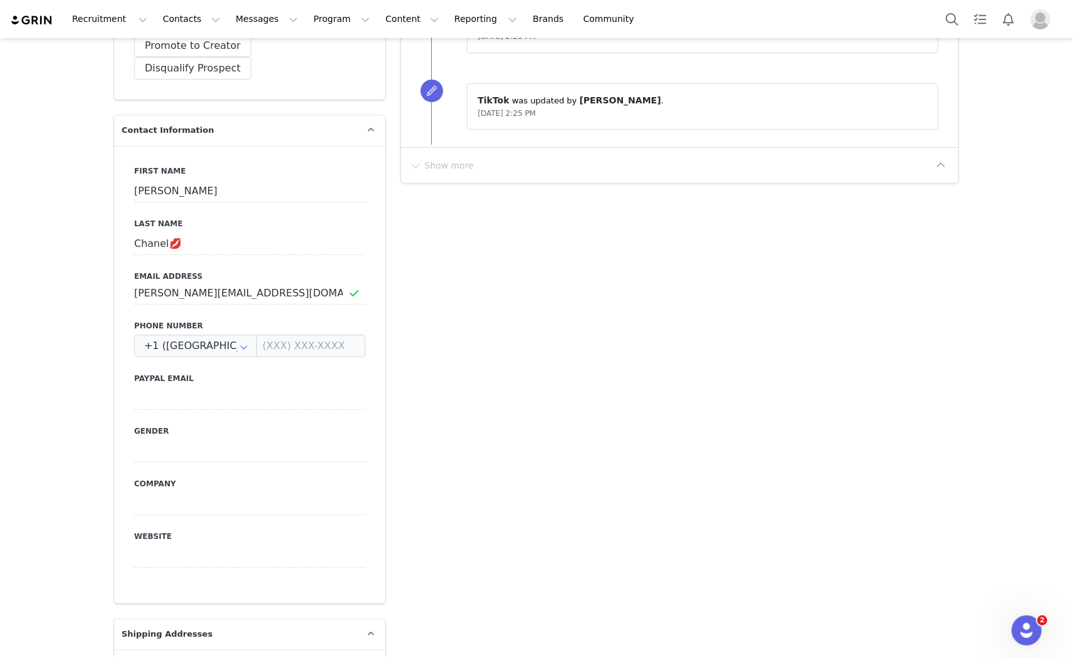
drag, startPoint x: 261, startPoint y: 281, endPoint x: 249, endPoint y: 272, distance: 14.8
click at [253, 276] on div "First Name Faye Last Name Chanel💋 Email Address faye.degorska@yahoo.com Phone N…" at bounding box center [249, 374] width 271 height 458
drag, startPoint x: 249, startPoint y: 270, endPoint x: 70, endPoint y: 266, distance: 179.3
drag, startPoint x: 265, startPoint y: 277, endPoint x: 265, endPoint y: 270, distance: 6.9
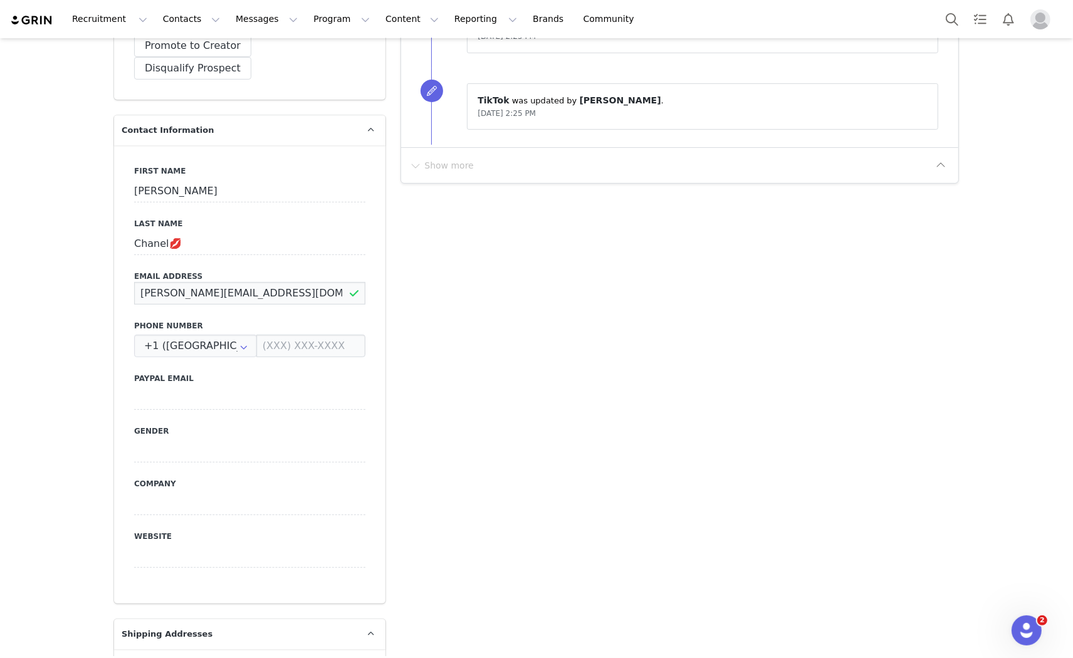
click at [265, 282] on input "faye.degorska@yahoo.com" at bounding box center [249, 293] width 231 height 23
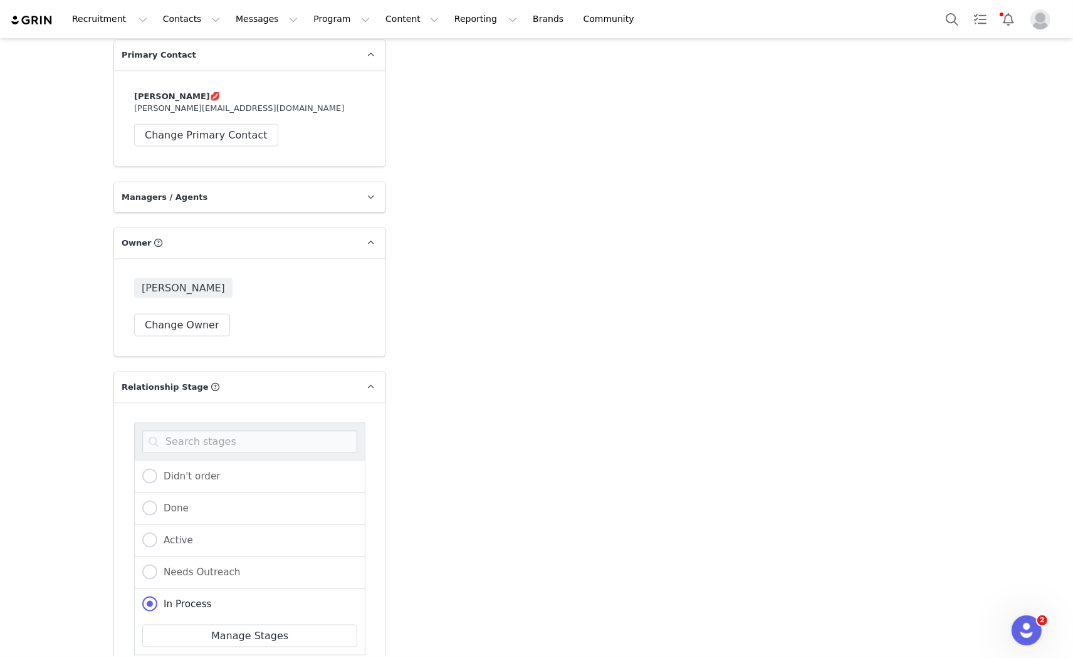
scroll to position [2088, 0]
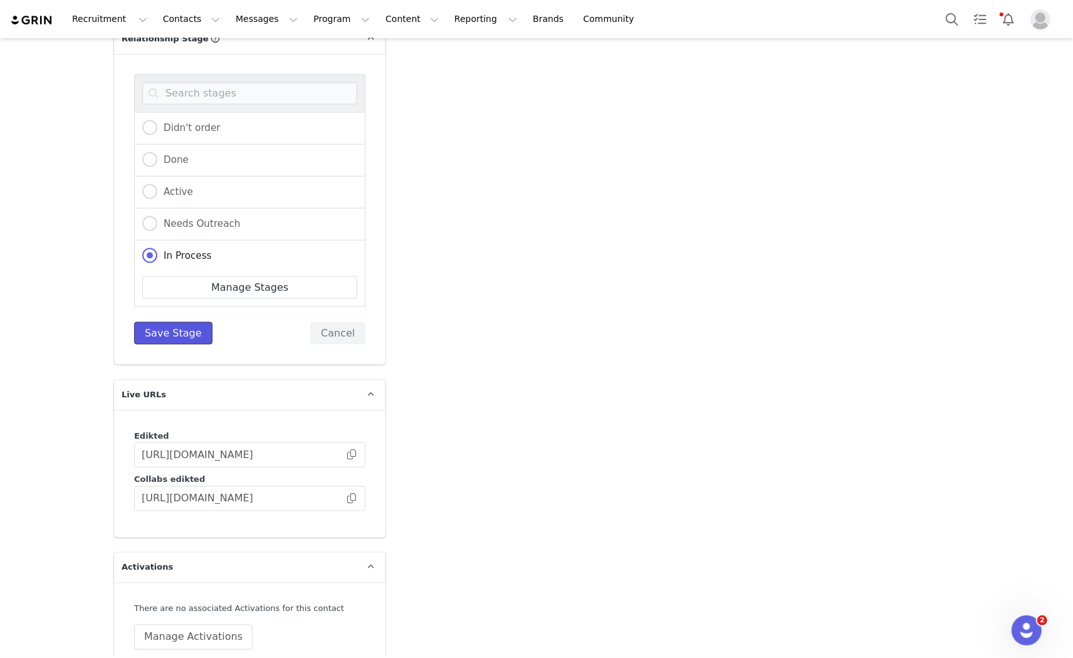
click at [171, 322] on button "Save Stage" at bounding box center [173, 333] width 78 height 23
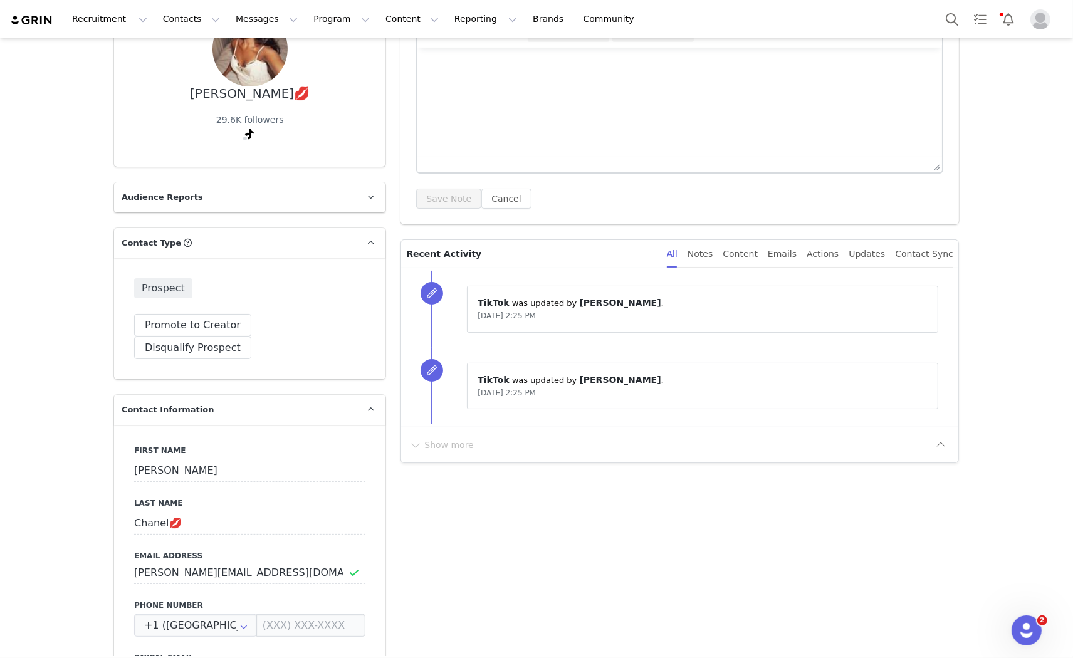
scroll to position [0, 0]
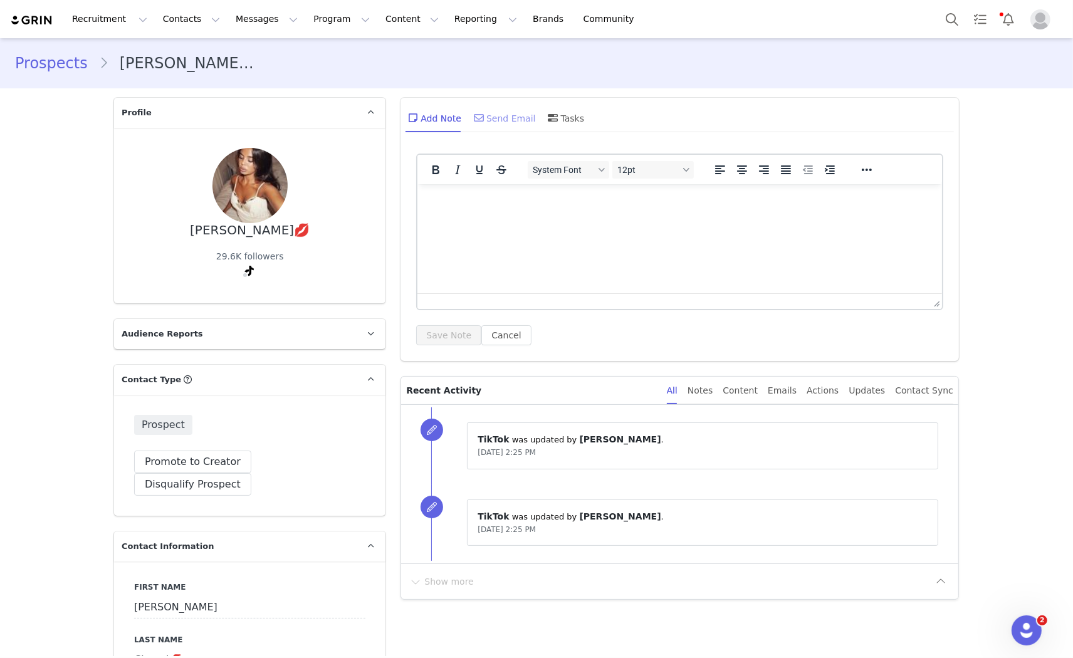
click at [479, 113] on span at bounding box center [478, 117] width 15 height 15
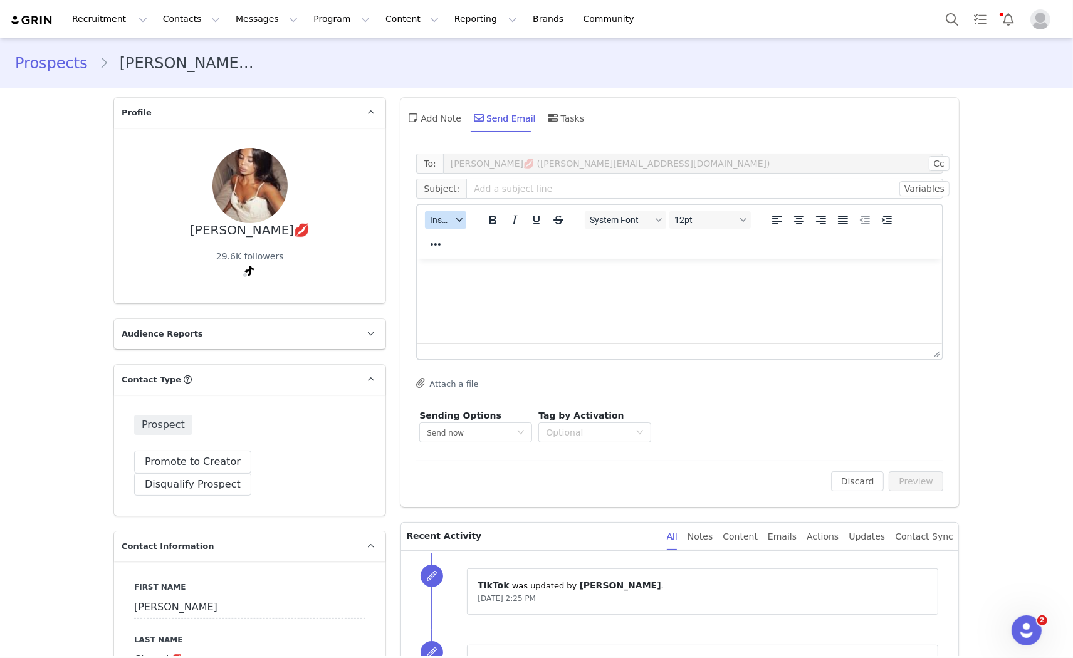
click at [454, 223] on button "Insert" at bounding box center [445, 220] width 41 height 18
click at [466, 242] on div "Insert Template" at bounding box center [486, 241] width 113 height 15
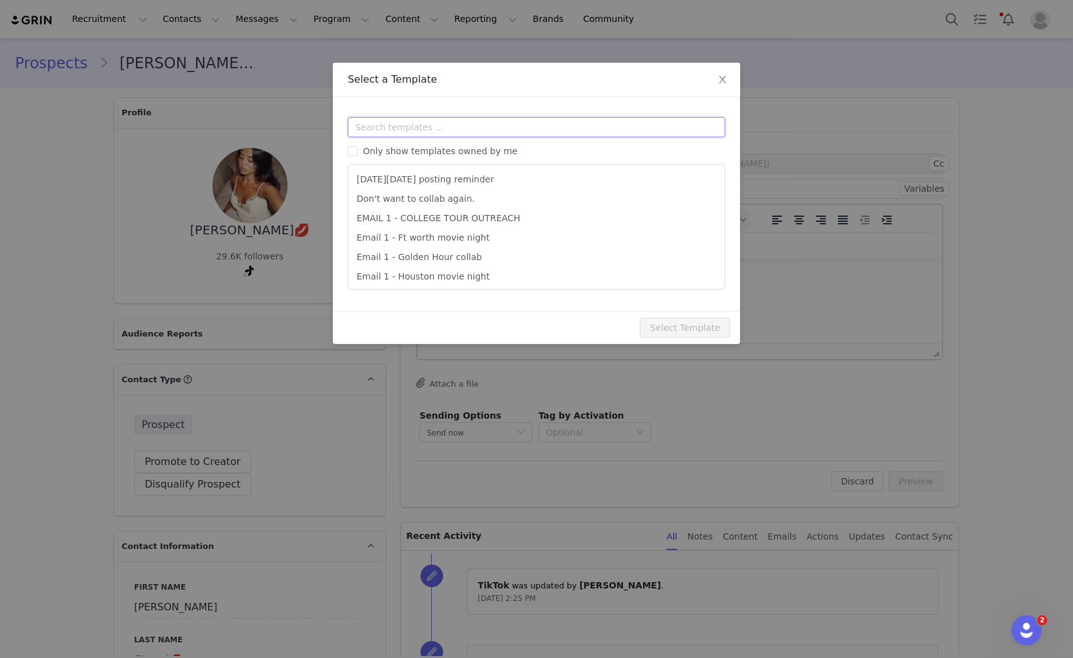
click at [411, 125] on input "text" at bounding box center [536, 127] width 377 height 20
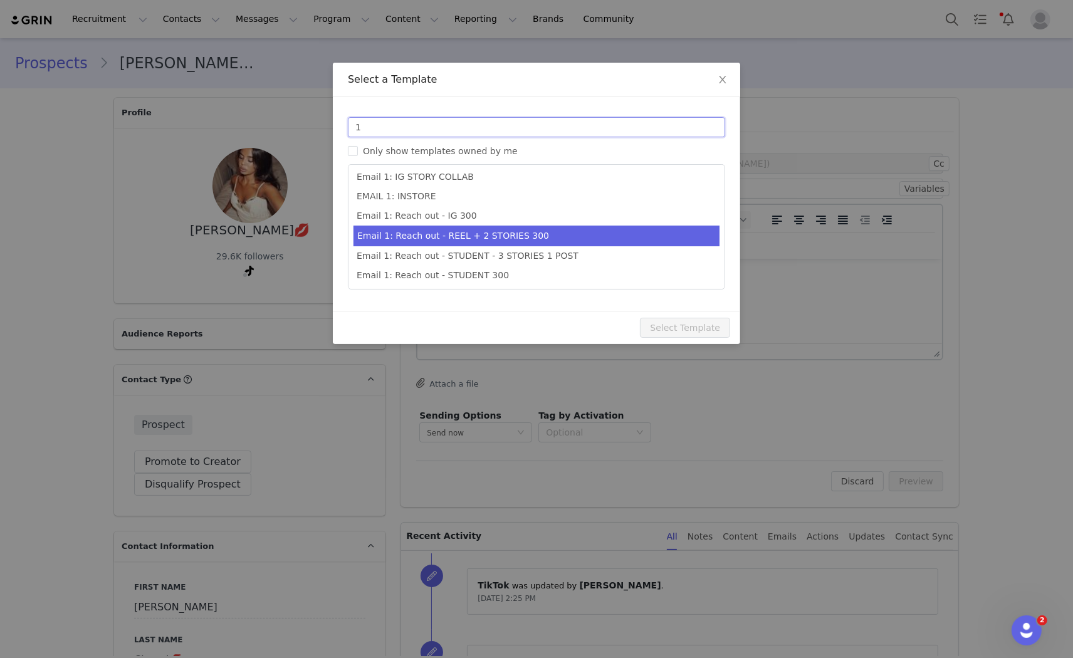
scroll to position [274, 0]
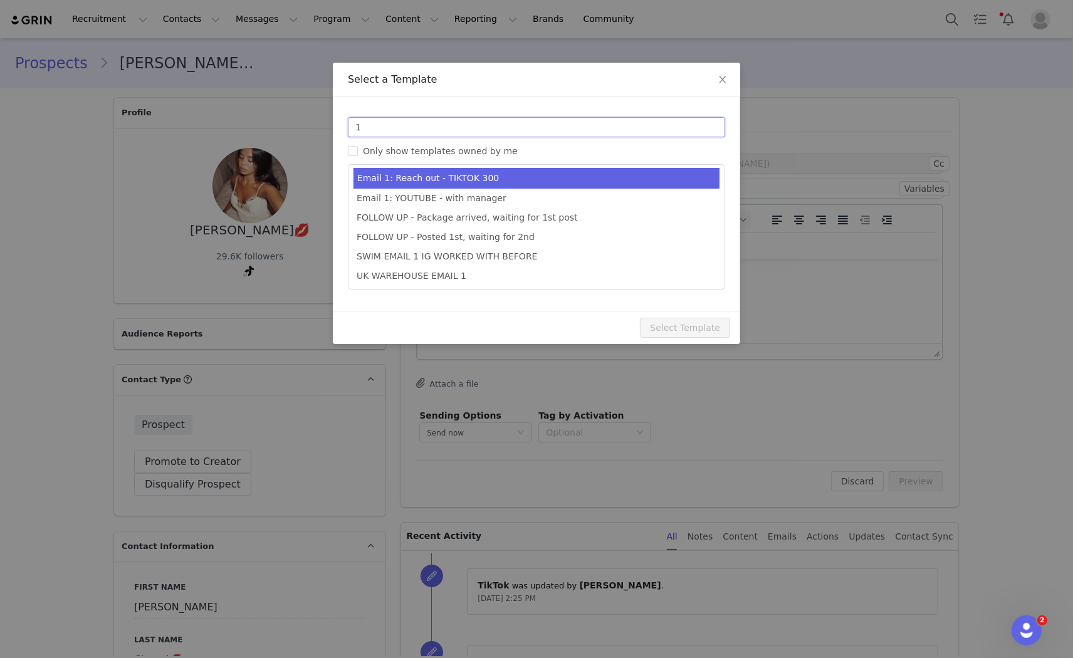
type input "1"
click at [476, 177] on li "Email 1: Reach out - TIKTOK 300" at bounding box center [537, 177] width 366 height 21
type input "Collab with Edikted"
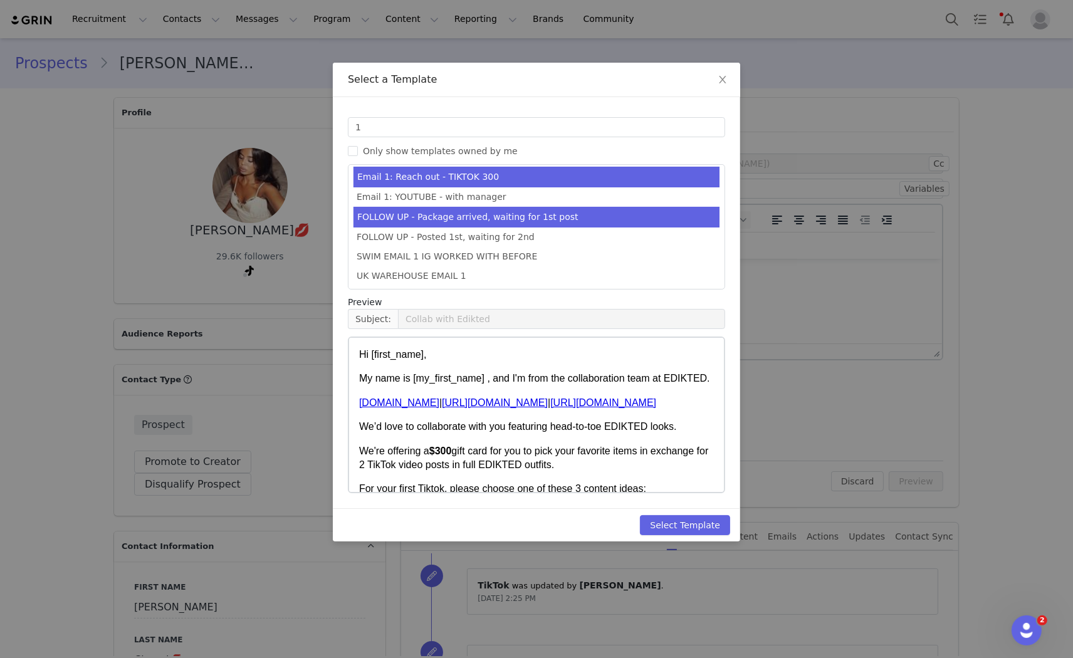
scroll to position [391, 0]
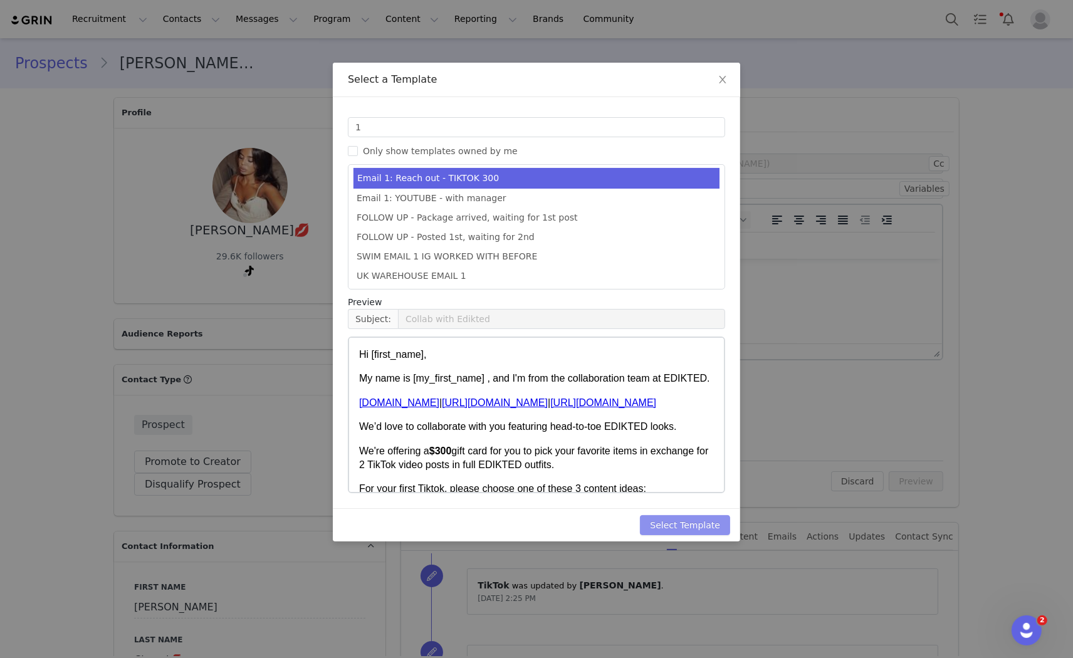
click at [711, 518] on button "Select Template" at bounding box center [685, 525] width 90 height 20
type input "Collab with Edikted"
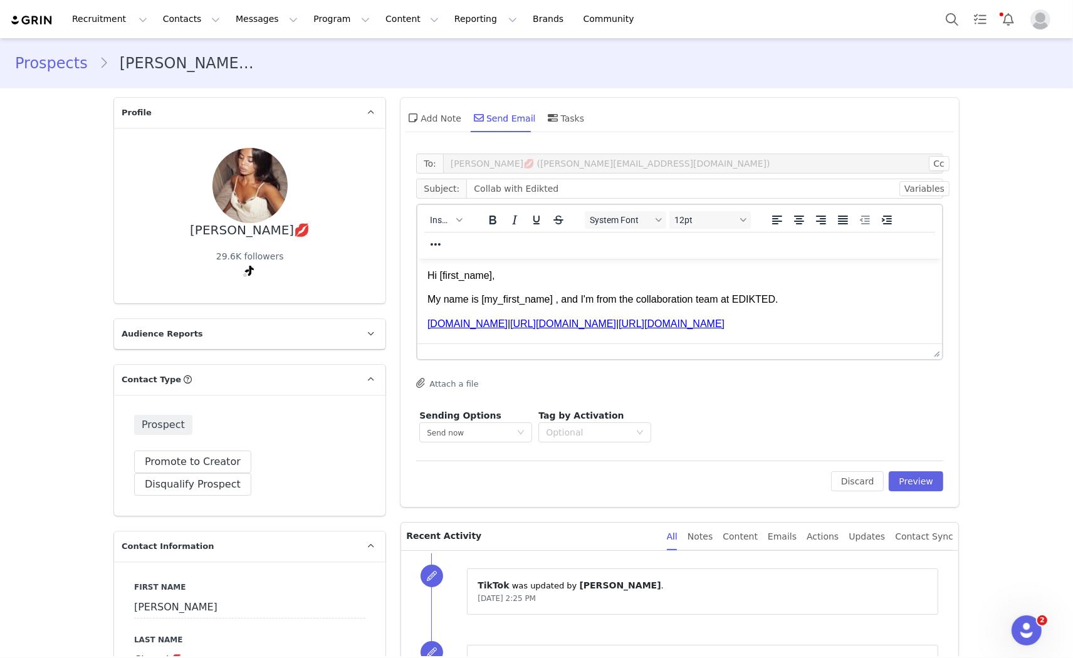
scroll to position [0, 0]
click at [918, 479] on button "Preview" at bounding box center [916, 481] width 55 height 20
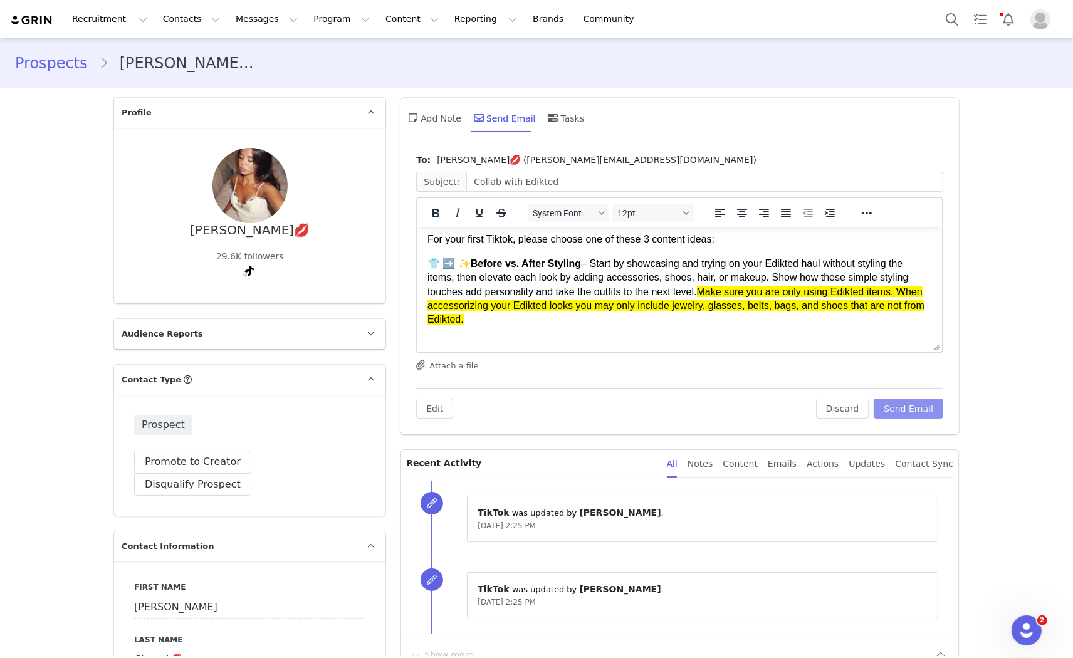
scroll to position [70, 0]
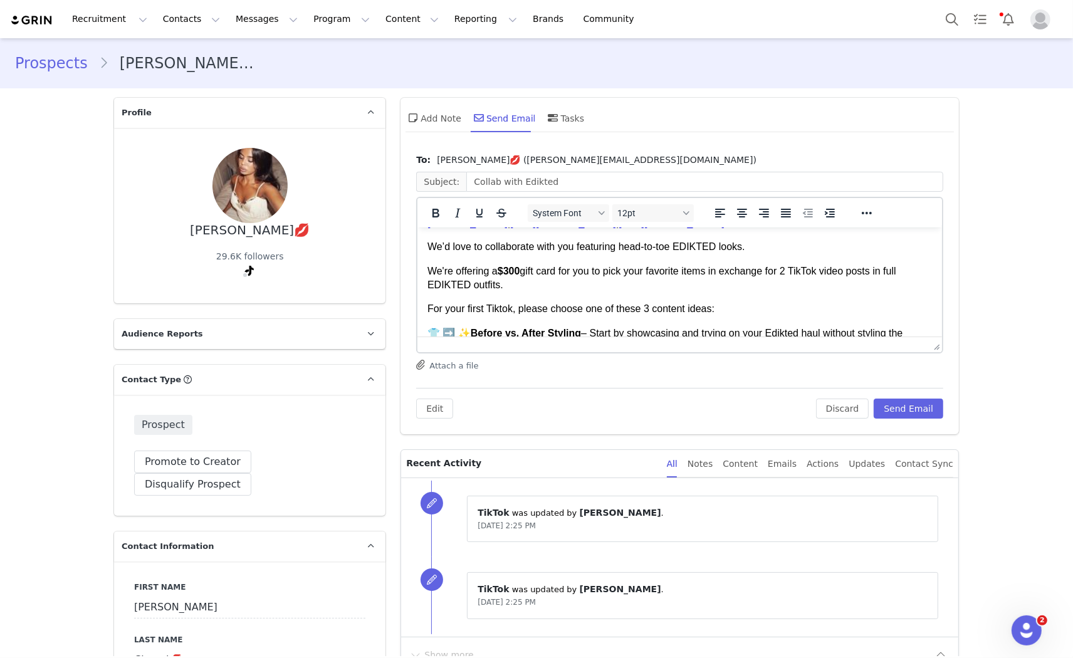
click at [509, 273] on strong "$300" at bounding box center [509, 270] width 23 height 11
click at [511, 275] on strong "$300" at bounding box center [509, 270] width 23 height 11
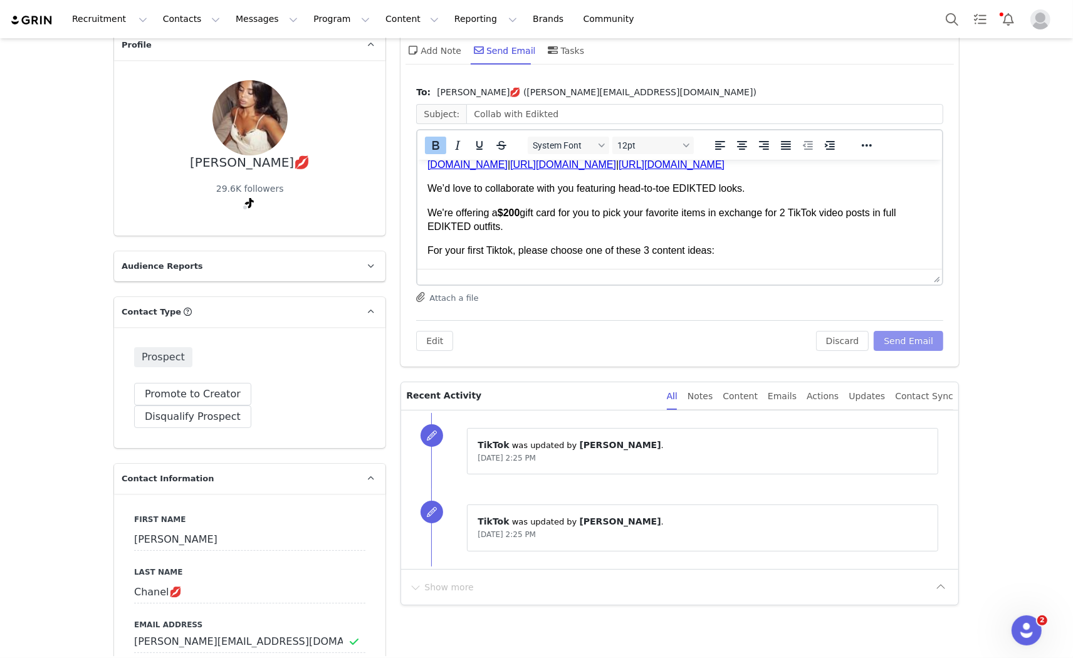
scroll to position [0, 0]
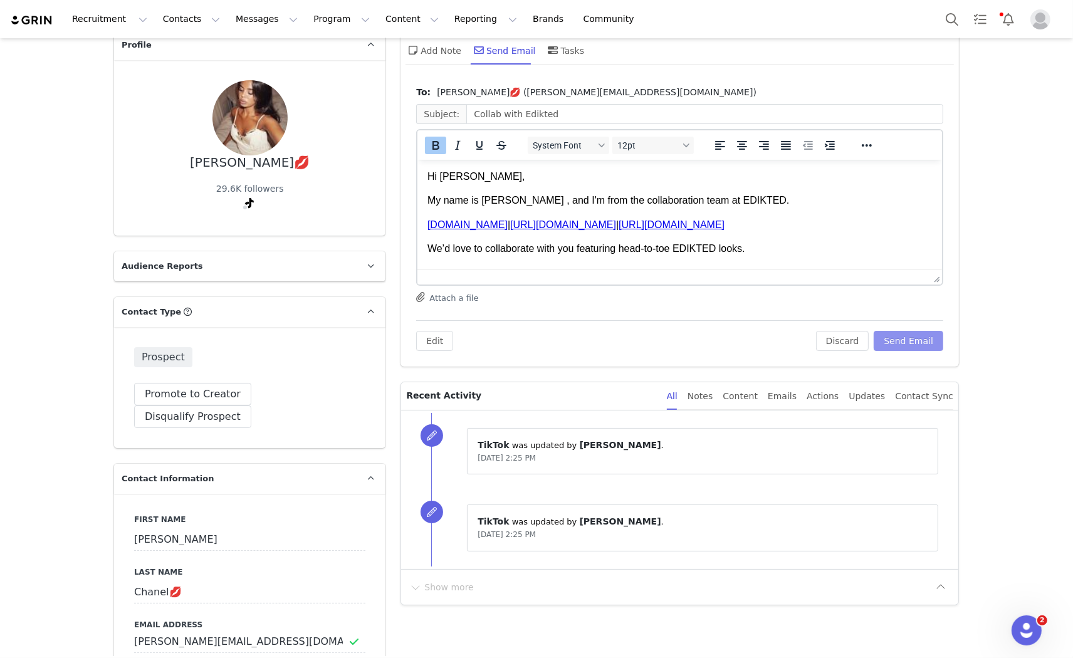
click at [926, 342] on button "Send Email" at bounding box center [909, 341] width 70 height 20
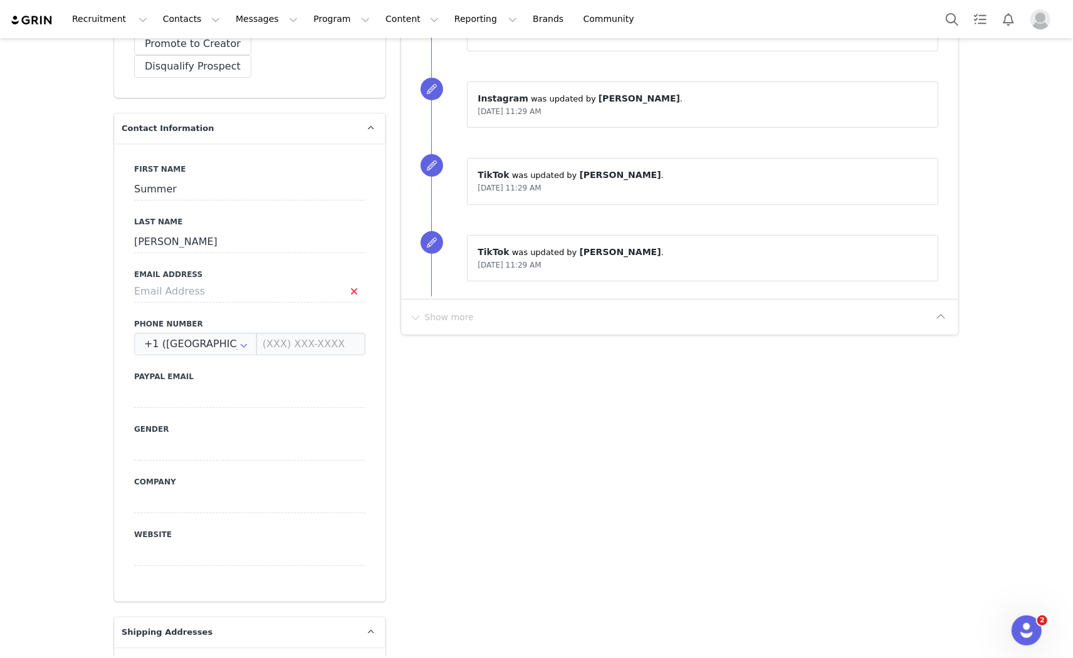
scroll to position [417, 0]
click at [194, 281] on input at bounding box center [249, 292] width 231 height 23
type input "summerjadeerceg@gmail.com"
click at [346, 292] on div "First Name Summer Last Name Jade Email Address summerjadeerceg@gmail.com Phone …" at bounding box center [249, 373] width 271 height 458
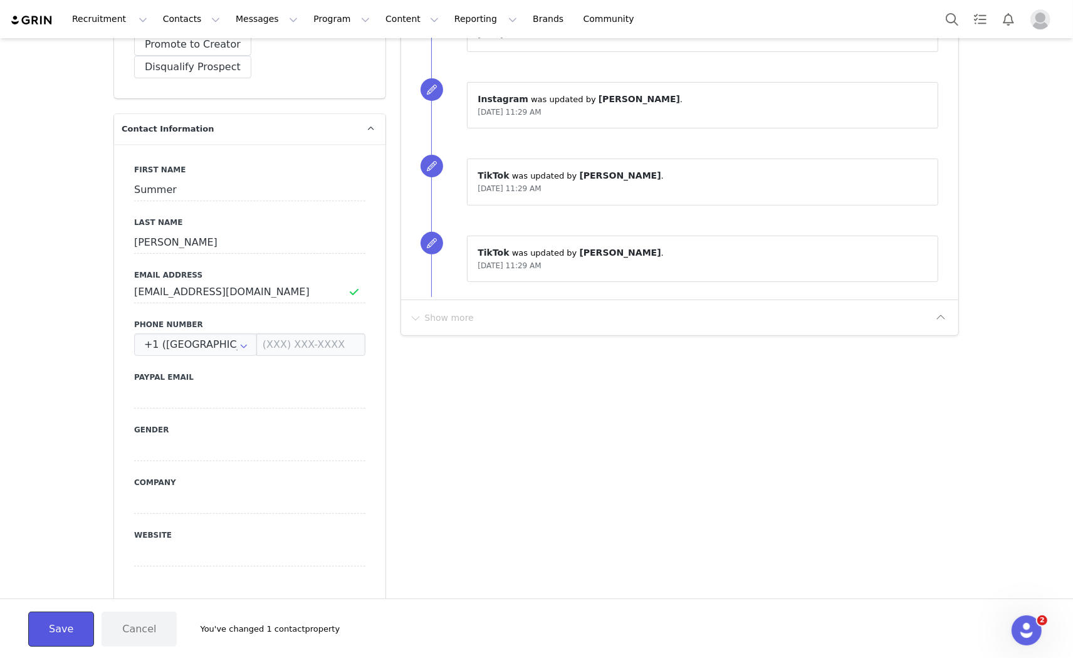
click at [44, 636] on button "Save" at bounding box center [61, 629] width 66 height 35
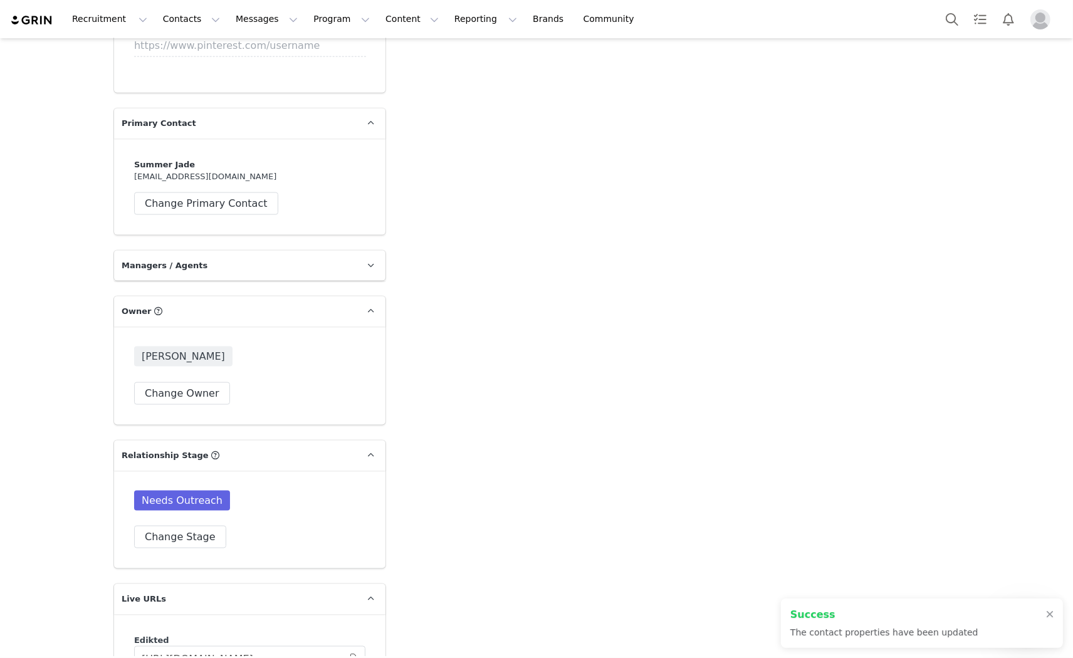
scroll to position [2018, 0]
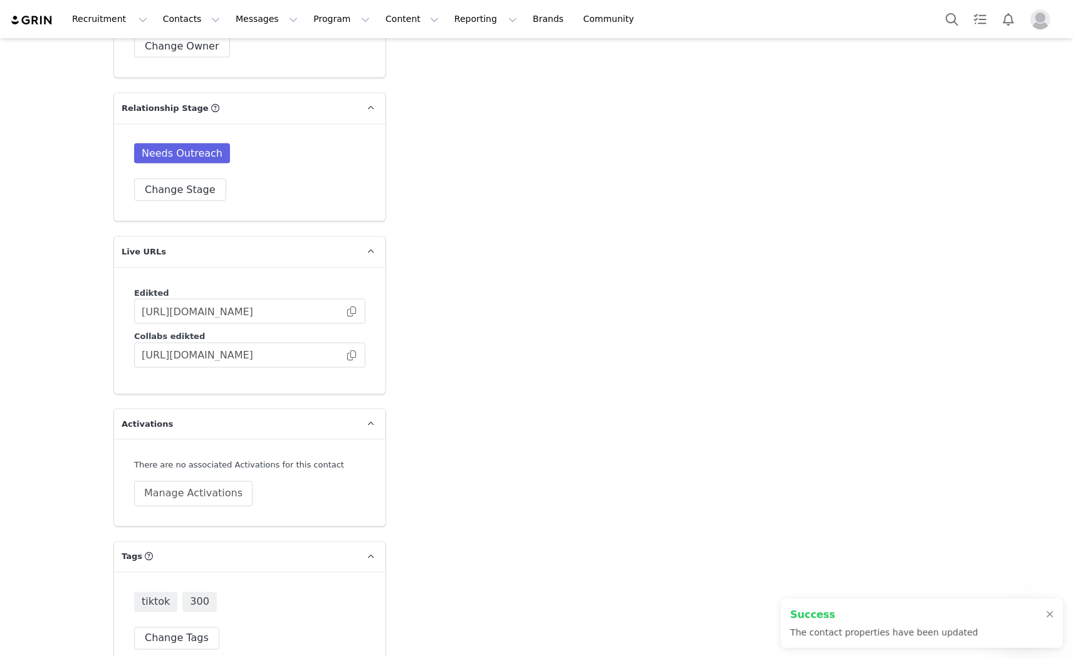
click at [176, 145] on div "Needs Outreach" at bounding box center [249, 156] width 231 height 25
click at [186, 179] on button "Change Stage" at bounding box center [180, 190] width 92 height 23
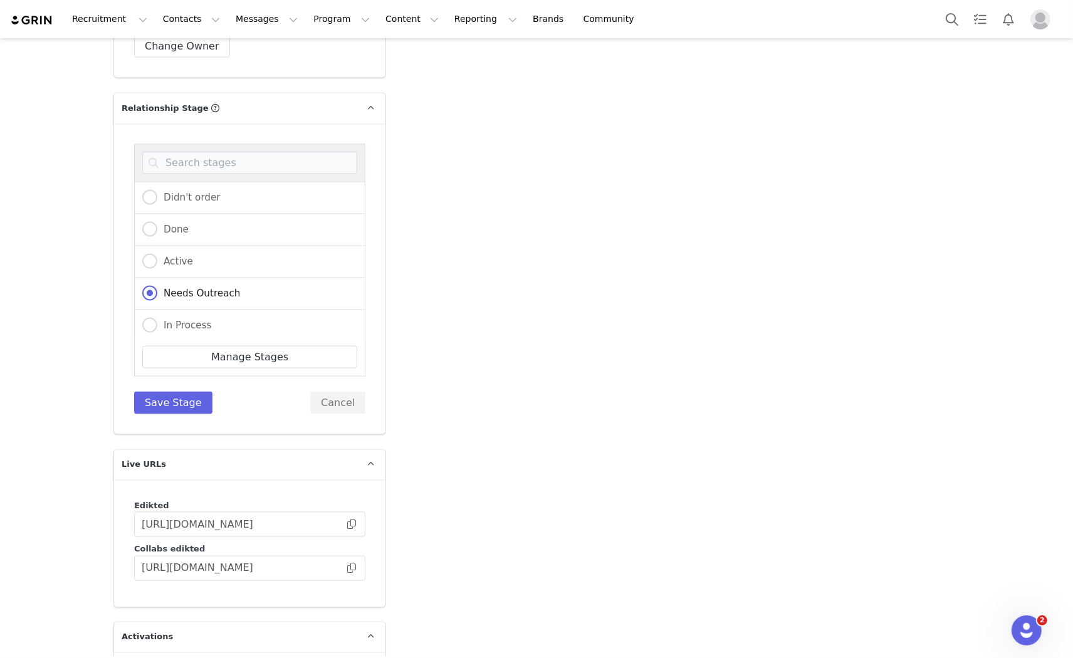
click at [171, 310] on div "In Process" at bounding box center [249, 326] width 231 height 32
click at [171, 320] on span "In Process" at bounding box center [184, 325] width 55 height 11
click at [157, 318] on input "In Process" at bounding box center [149, 326] width 15 height 16
radio input "true"
radio input "false"
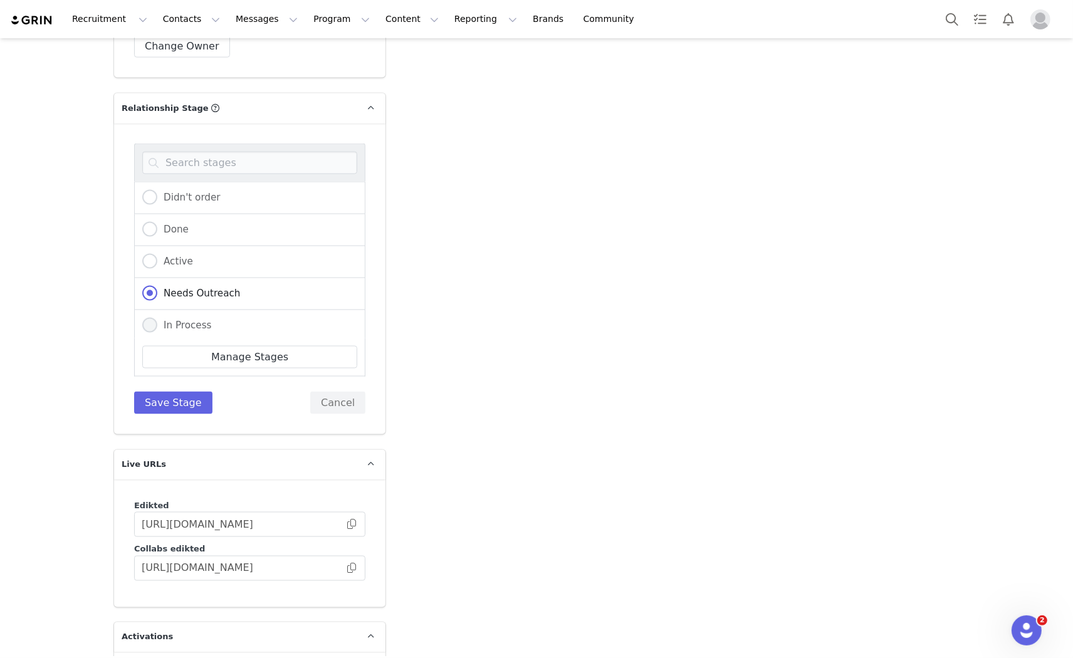
radio input "true"
click at [157, 392] on button "Save Stage" at bounding box center [173, 403] width 78 height 23
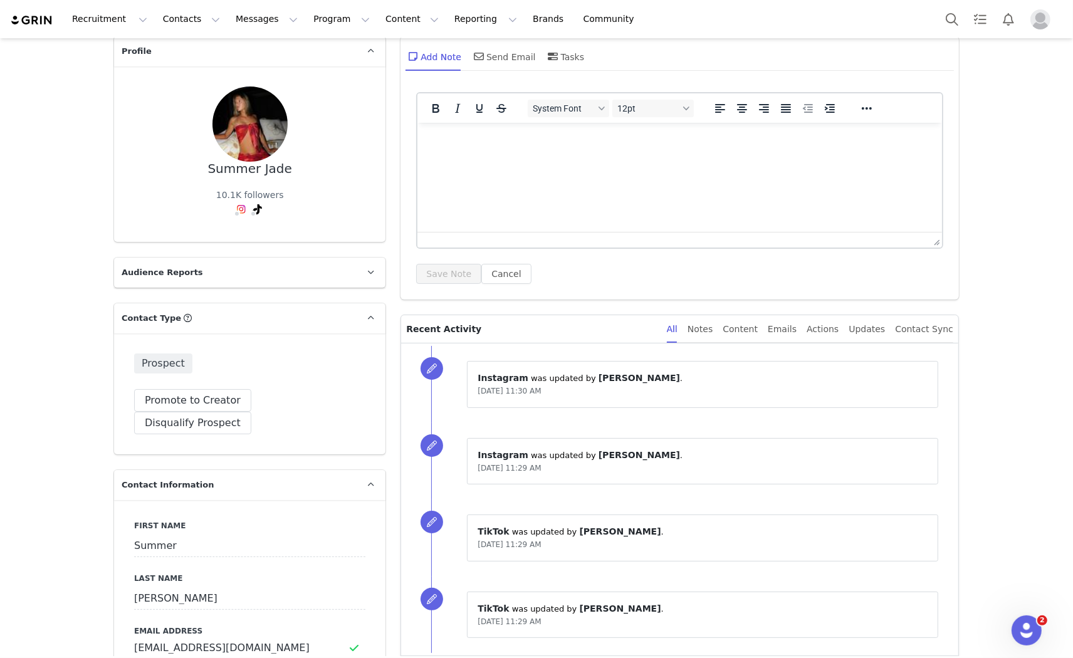
scroll to position [0, 0]
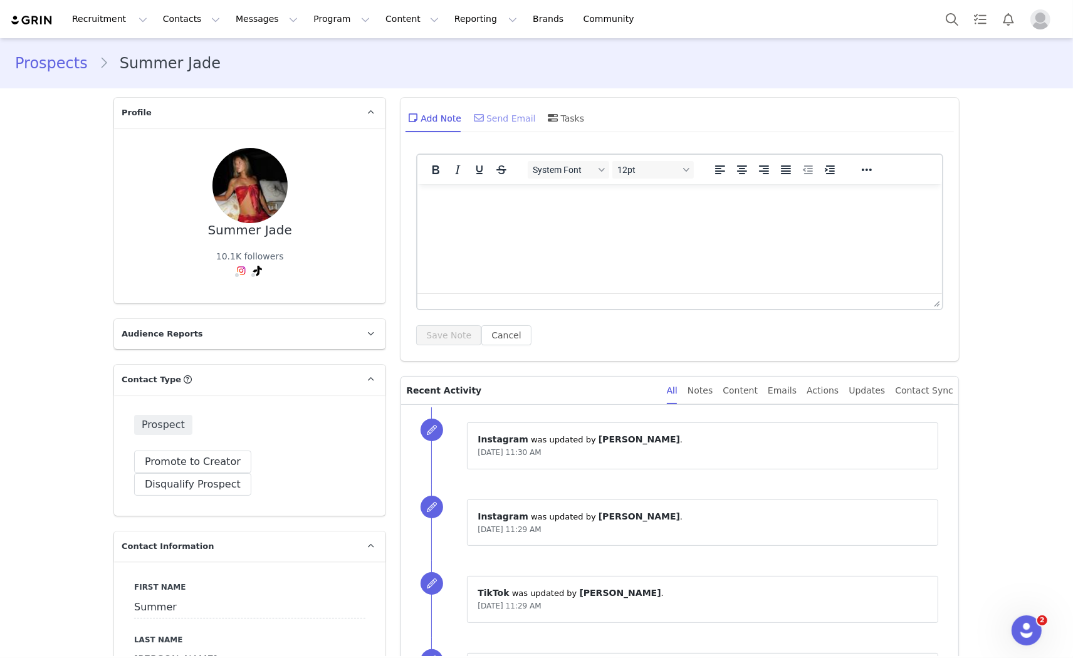
click at [504, 117] on div "Send Email" at bounding box center [503, 118] width 65 height 30
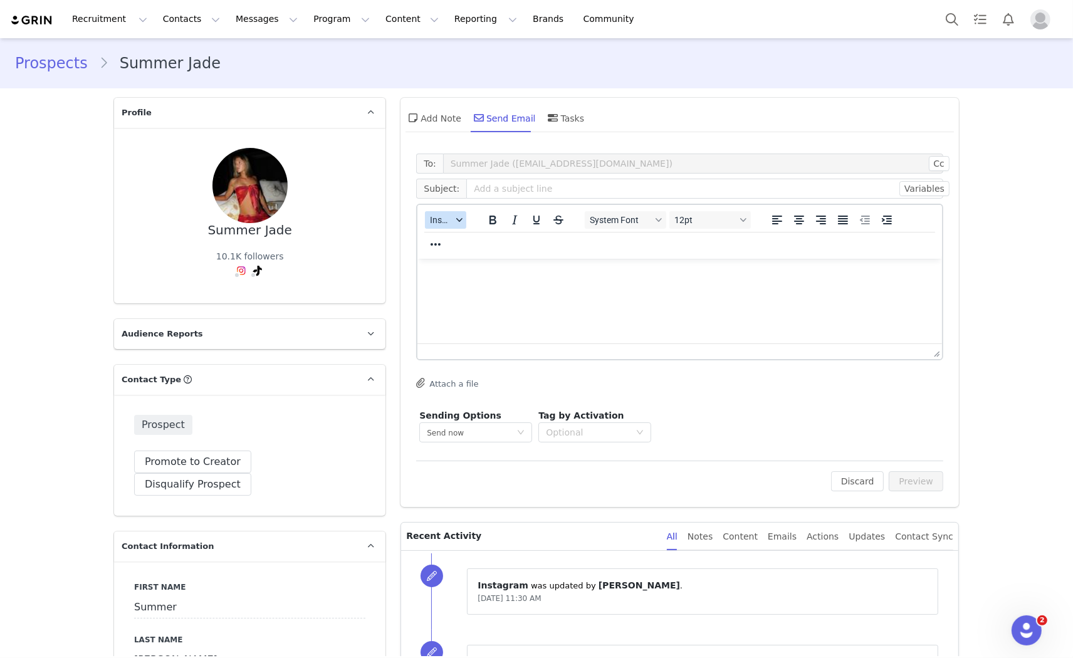
click at [446, 224] on span "Insert" at bounding box center [441, 220] width 22 height 10
click at [453, 236] on div "Insert Template" at bounding box center [486, 241] width 113 height 15
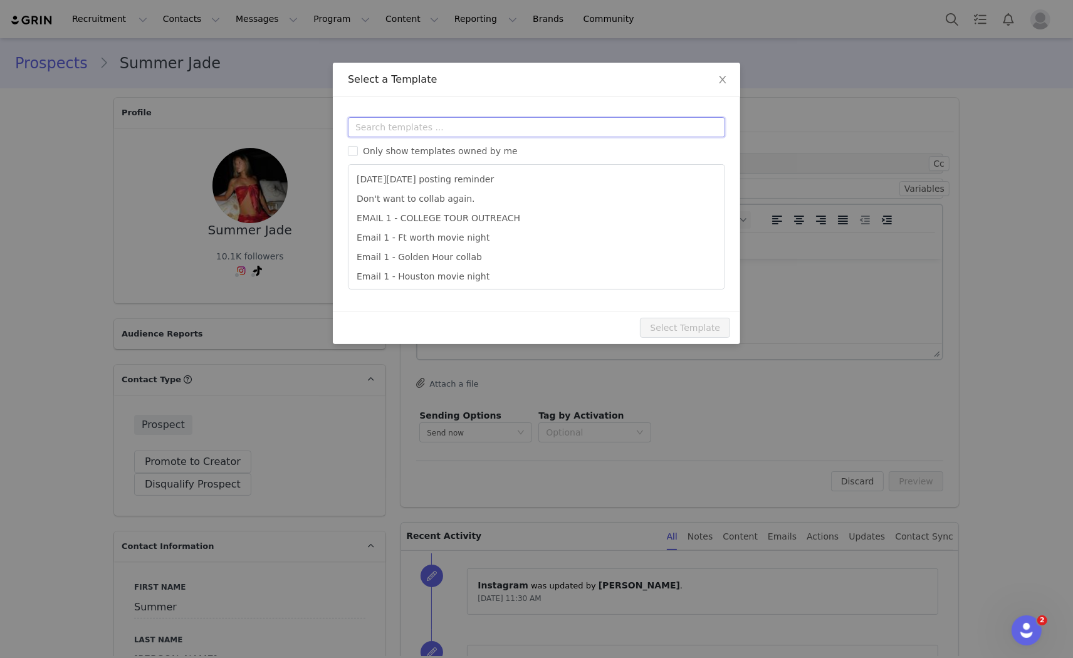
click at [442, 129] on input "text" at bounding box center [536, 127] width 377 height 20
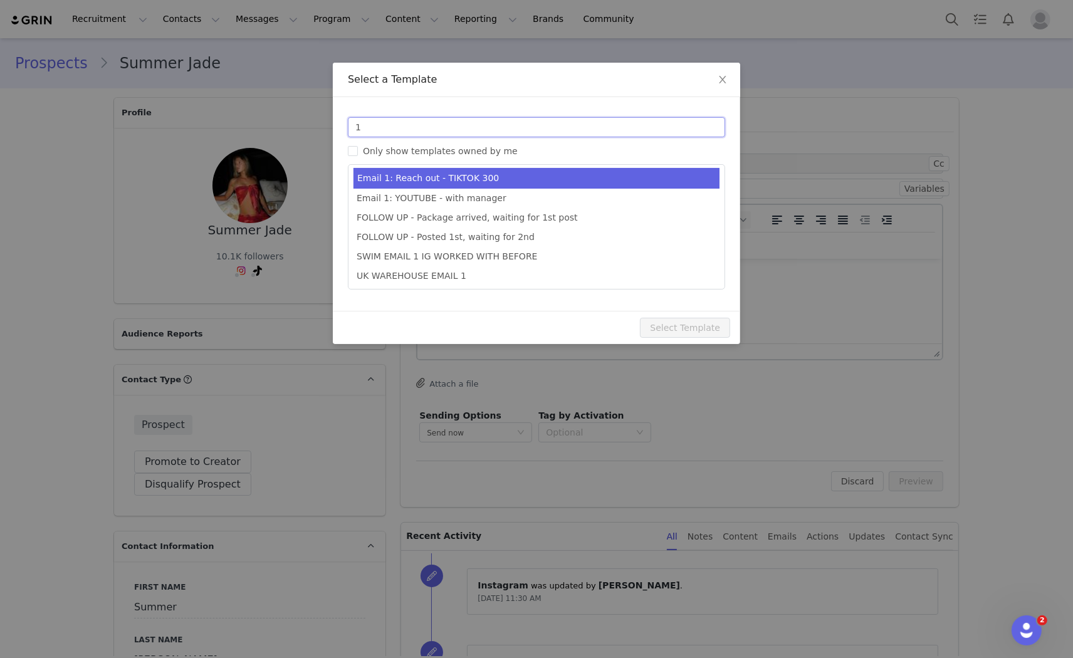
type input "1"
click at [476, 182] on li "Email 1: Reach out - TIKTOK 300" at bounding box center [537, 178] width 366 height 21
type input "Collab with Edikted"
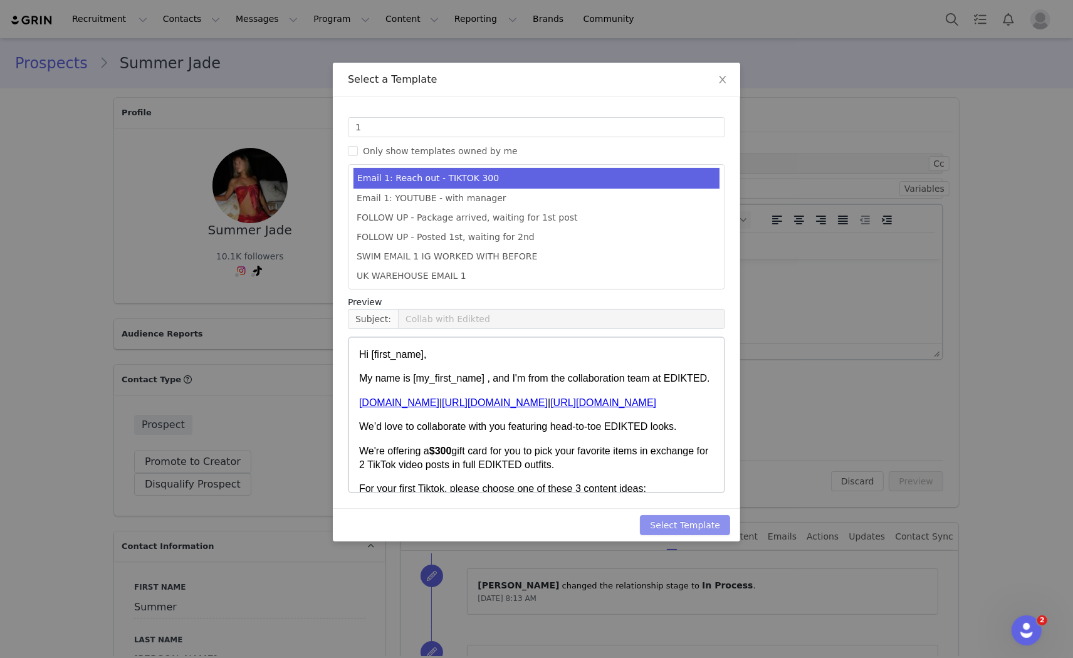
click at [678, 517] on button "Select Template" at bounding box center [685, 525] width 90 height 20
type input "Collab with Edikted"
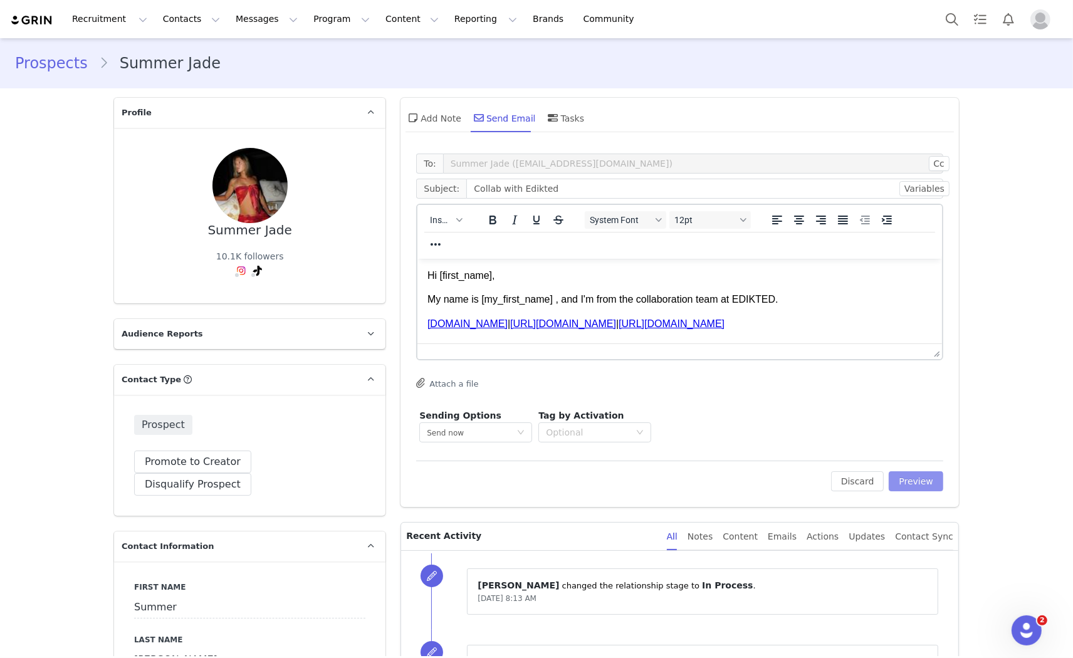
click at [916, 480] on button "Preview" at bounding box center [916, 481] width 55 height 20
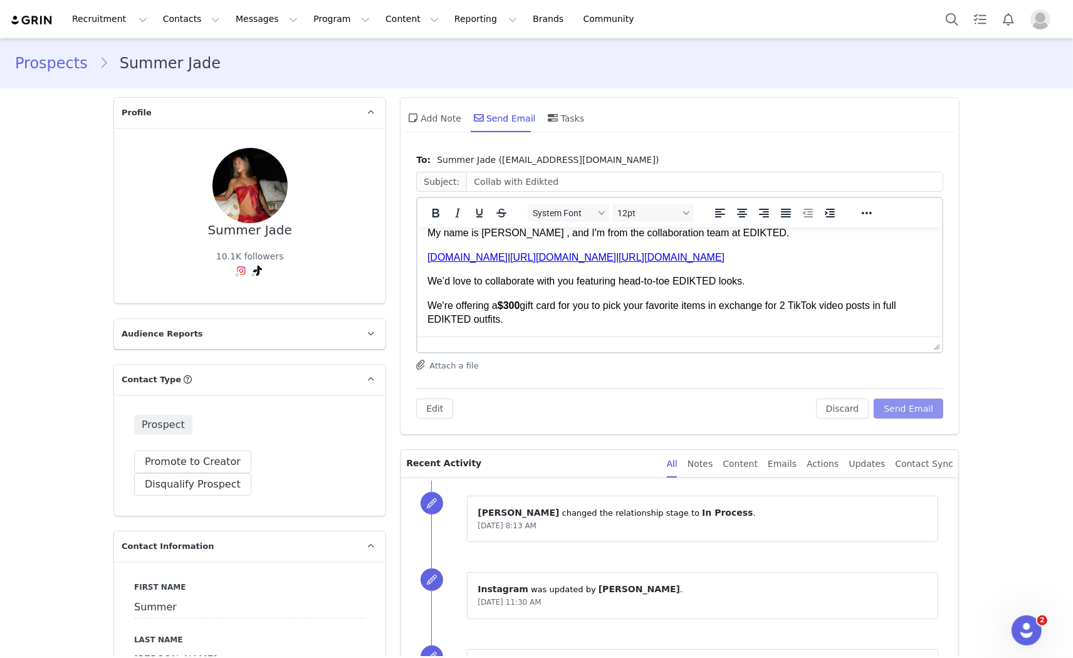
scroll to position [70, 0]
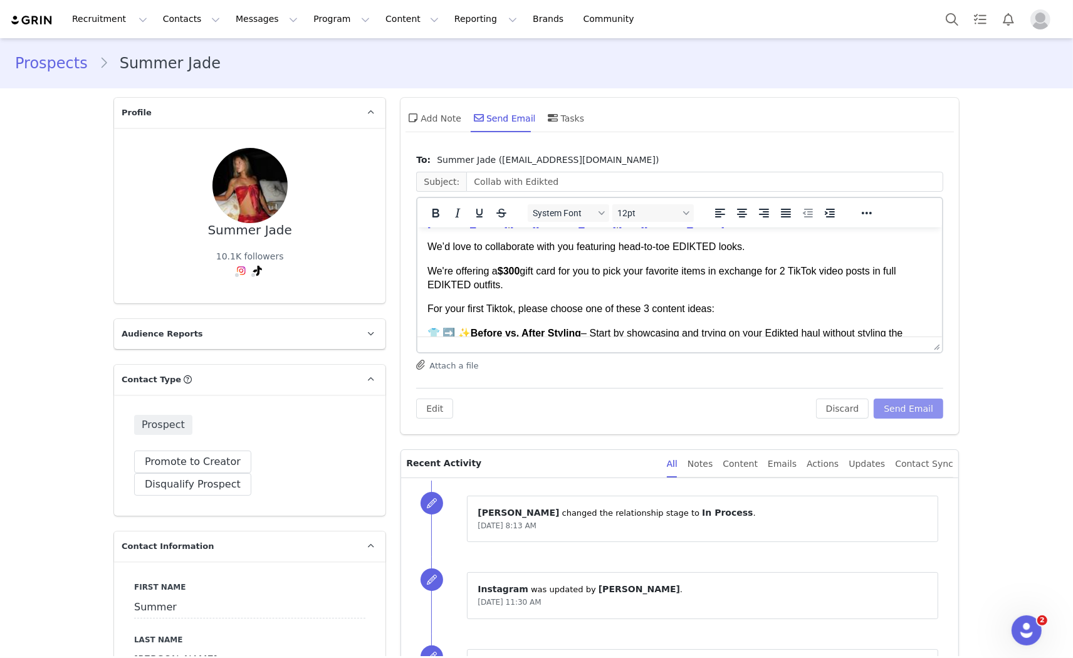
click at [908, 406] on button "Send Email" at bounding box center [909, 409] width 70 height 20
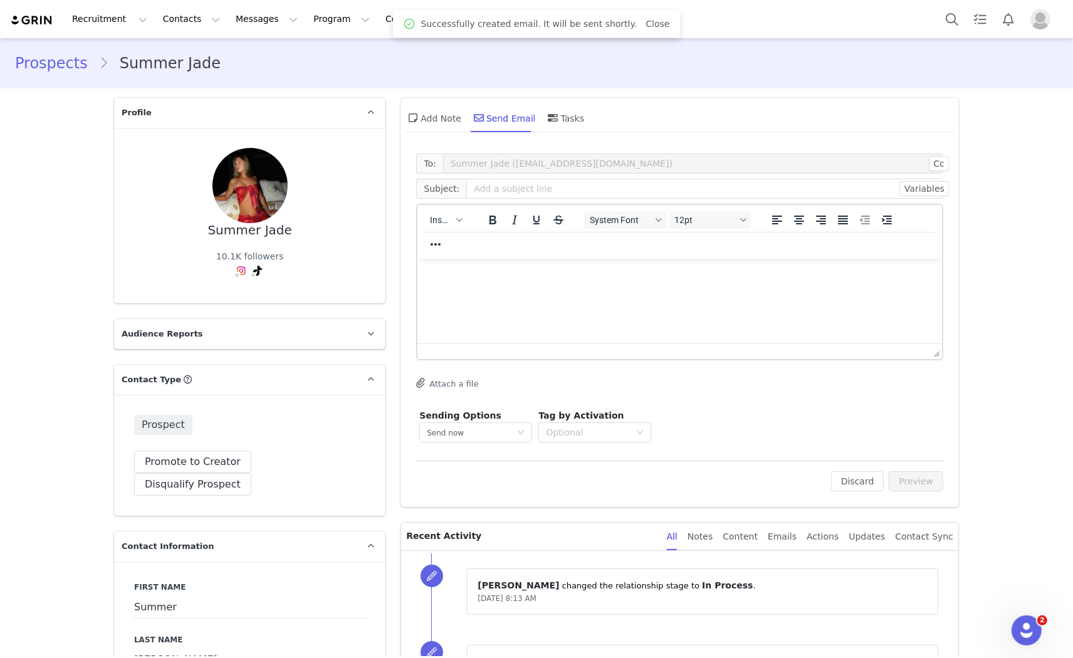
scroll to position [0, 0]
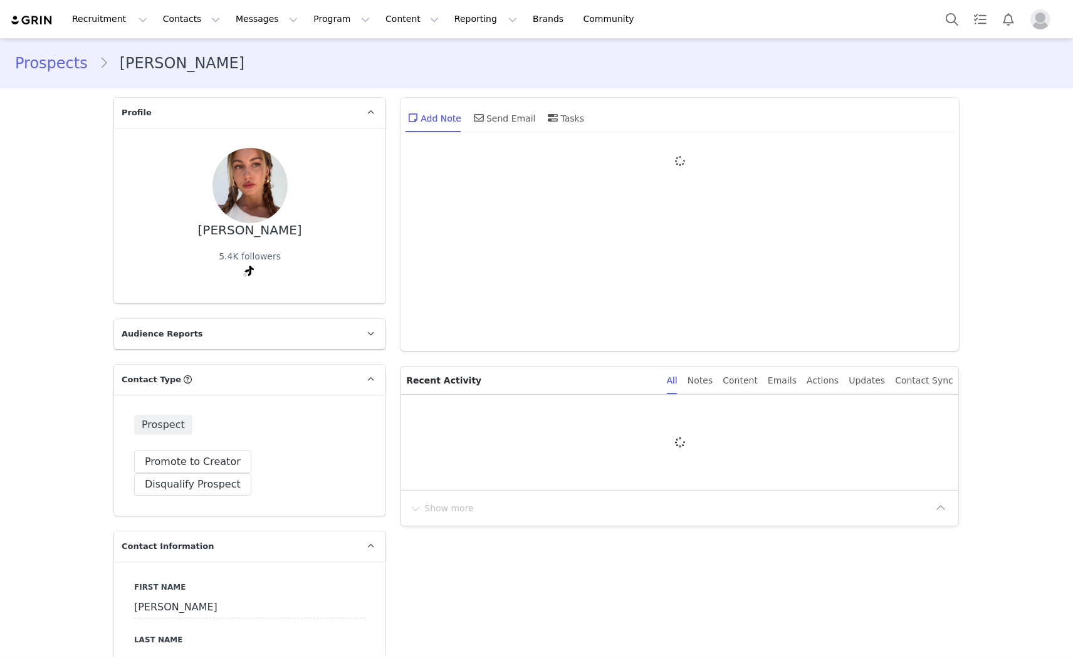
type input "+1 ([GEOGRAPHIC_DATA])"
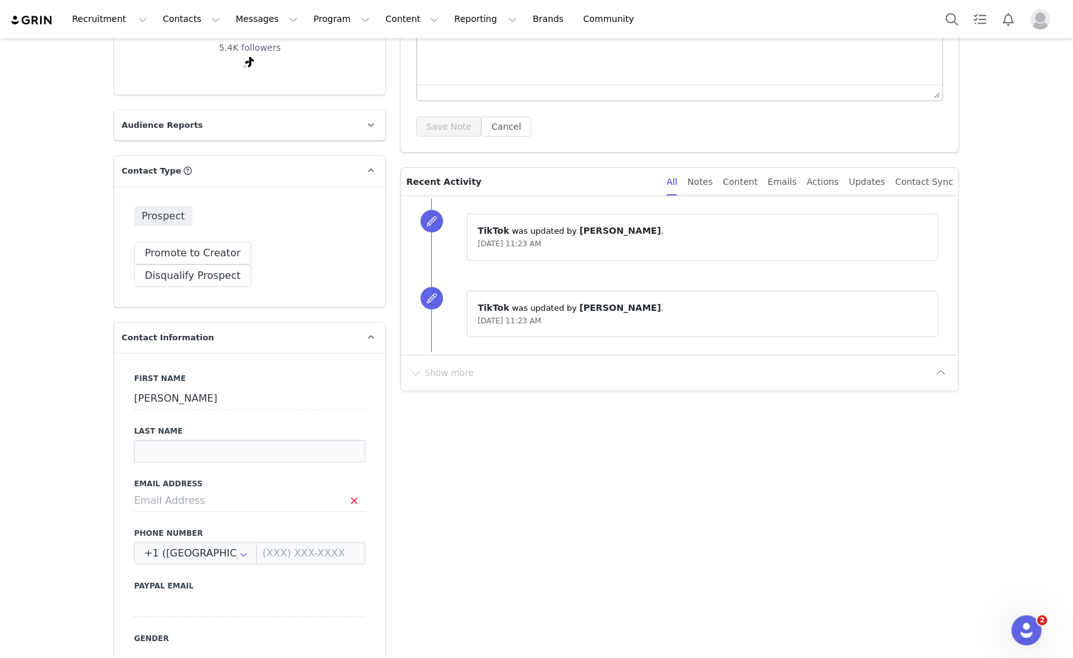
click at [162, 440] on input at bounding box center [249, 451] width 231 height 23
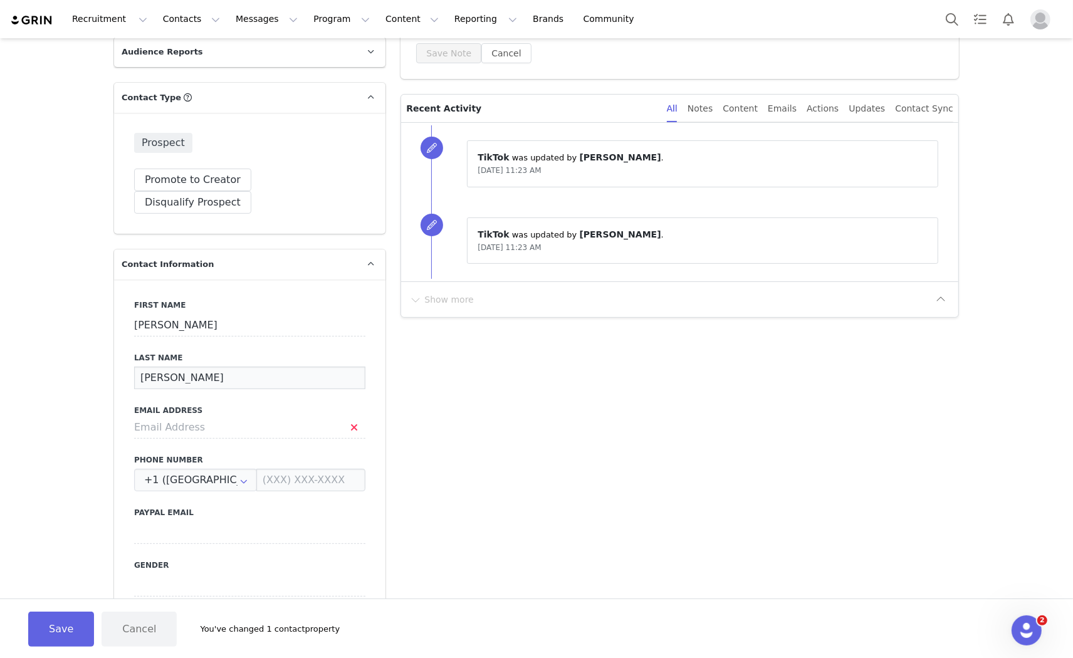
scroll to position [417, 0]
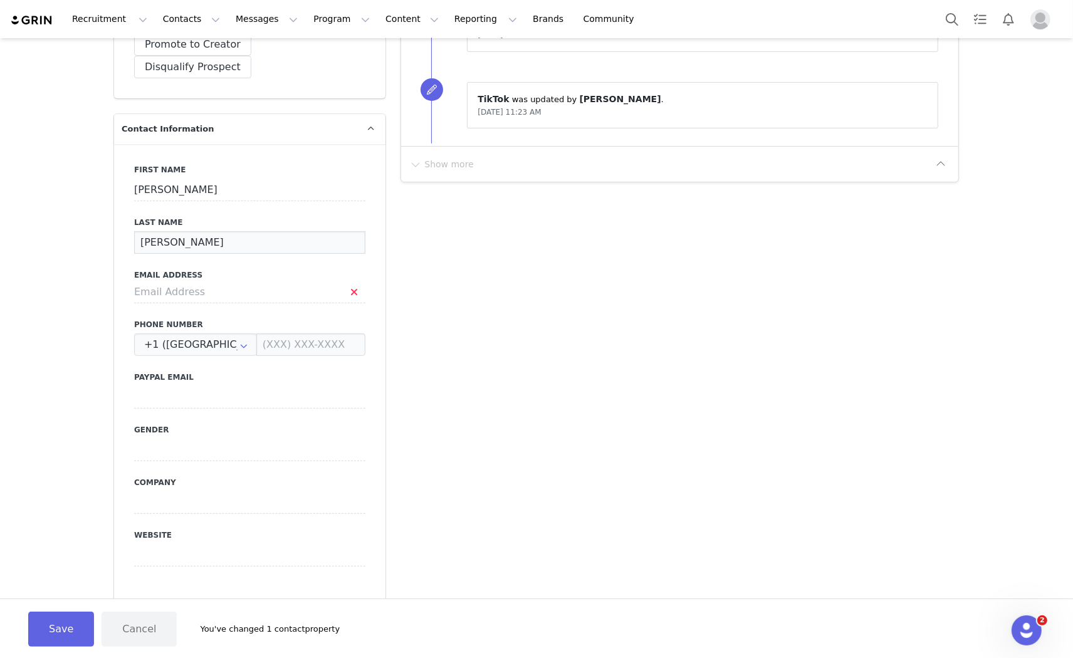
type input "[PERSON_NAME]"
click at [161, 281] on input at bounding box center [249, 292] width 231 height 23
click at [159, 281] on input "gretakoening" at bounding box center [249, 292] width 231 height 23
click at [233, 281] on input "[PERSON_NAME].[PERSON_NAME]" at bounding box center [249, 292] width 231 height 23
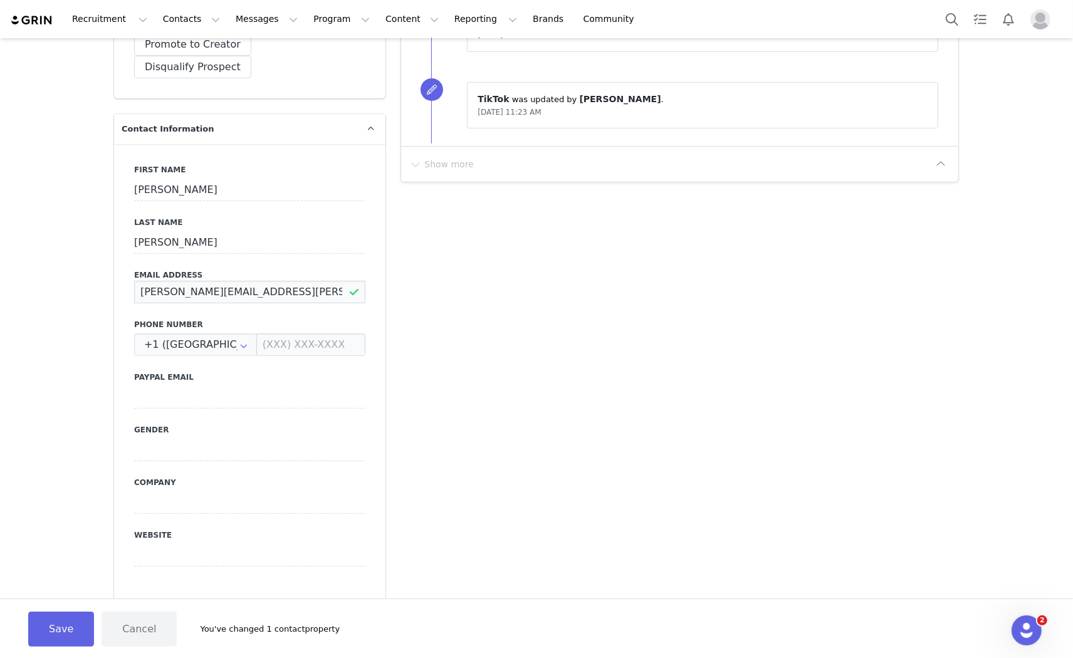
type input "[PERSON_NAME][EMAIL_ADDRESS][PERSON_NAME][DOMAIN_NAME]"
click at [291, 319] on label "Phone Number" at bounding box center [249, 324] width 231 height 11
click at [53, 630] on button "Save" at bounding box center [61, 629] width 66 height 35
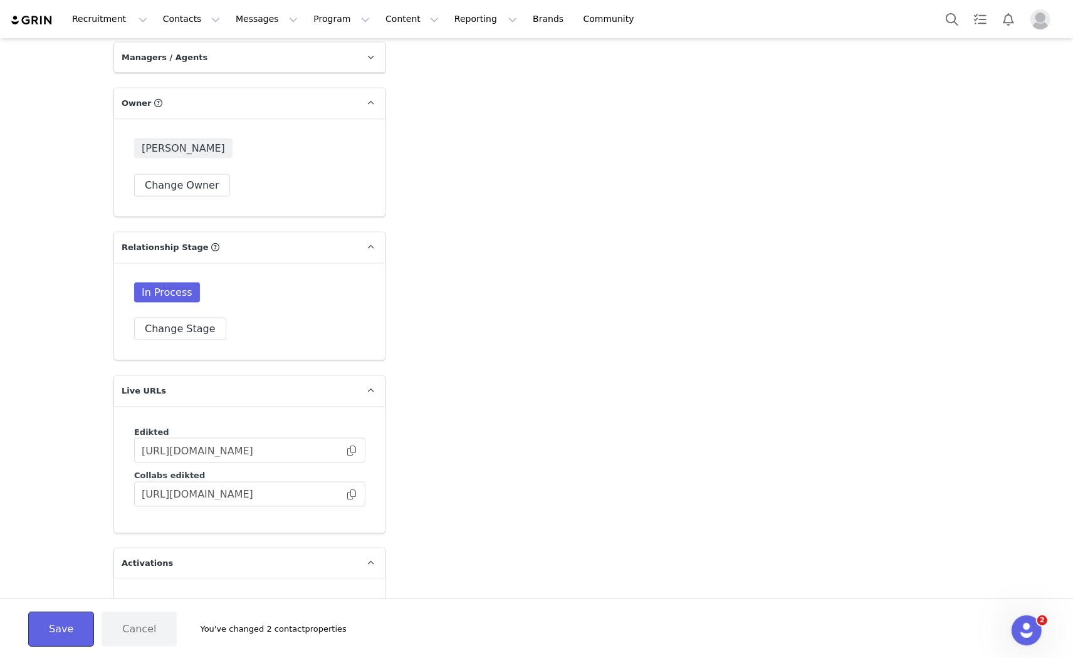
scroll to position [1881, 0]
click at [195, 317] on button "Change Stage" at bounding box center [180, 328] width 92 height 23
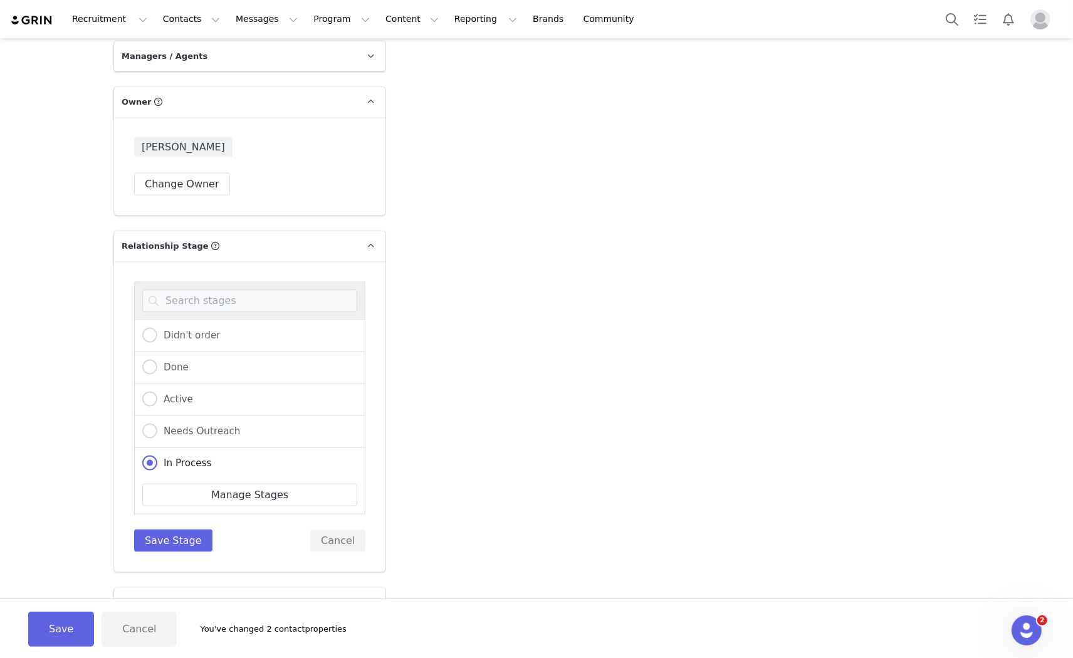
click at [367, 239] on span at bounding box center [370, 246] width 15 height 15
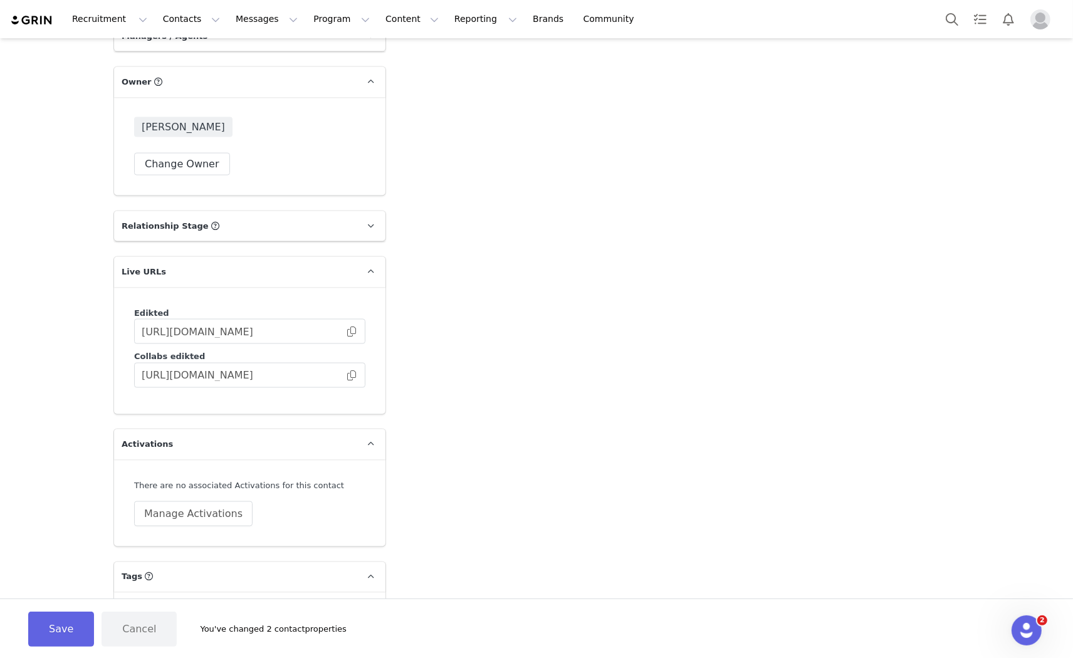
scroll to position [1921, 0]
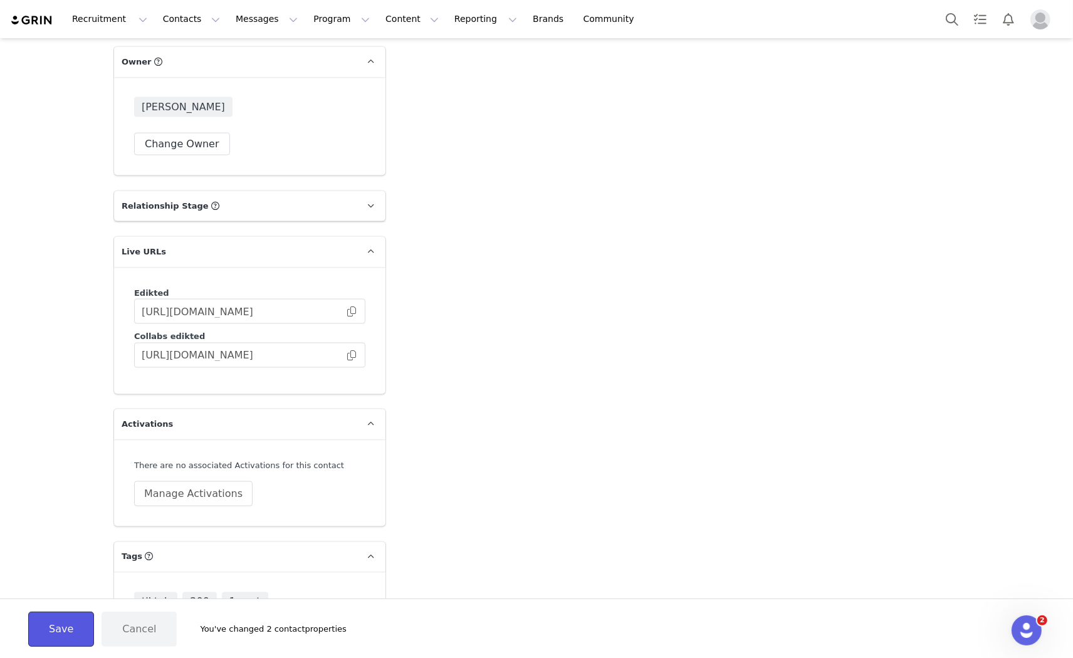
click at [55, 629] on button "Save" at bounding box center [61, 629] width 66 height 35
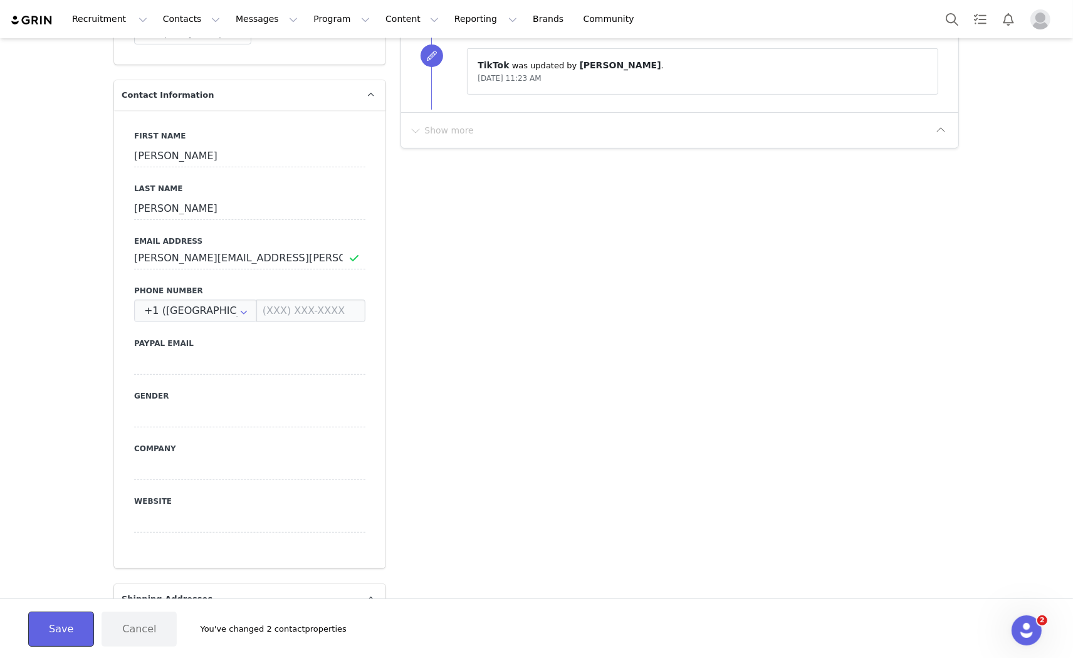
scroll to position [417, 0]
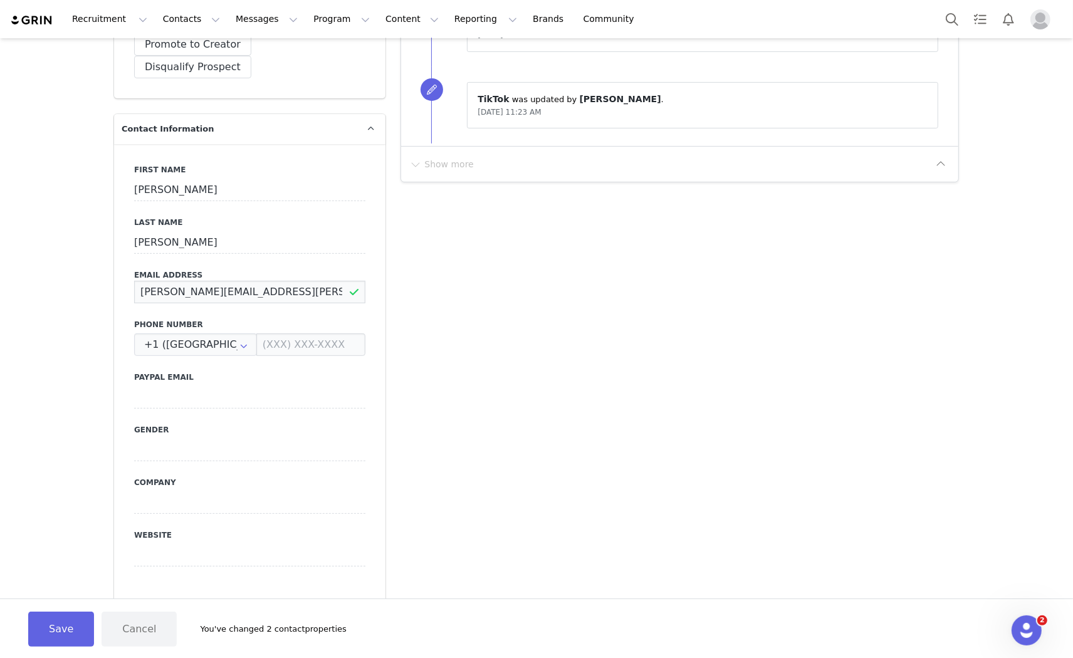
drag, startPoint x: 257, startPoint y: 266, endPoint x: 110, endPoint y: 280, distance: 147.4
click at [114, 280] on div "First Name [PERSON_NAME] Last Name [PERSON_NAME] Email Address [PERSON_NAME][EM…" at bounding box center [249, 373] width 271 height 458
click at [963, 19] on button "Search" at bounding box center [952, 19] width 28 height 28
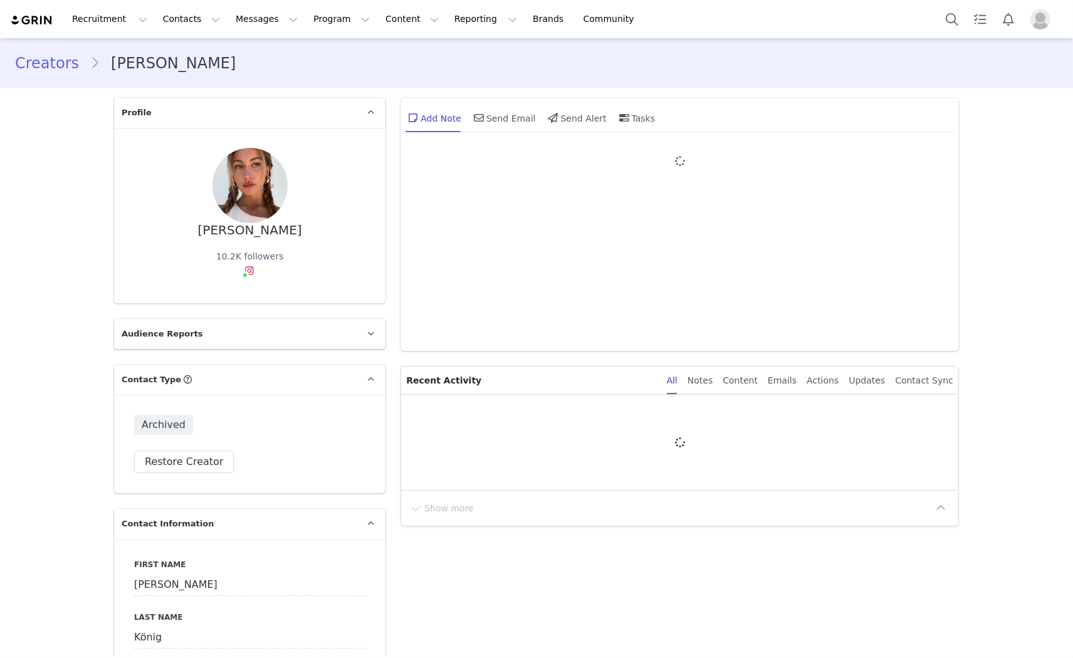
type input "+1 ([GEOGRAPHIC_DATA])"
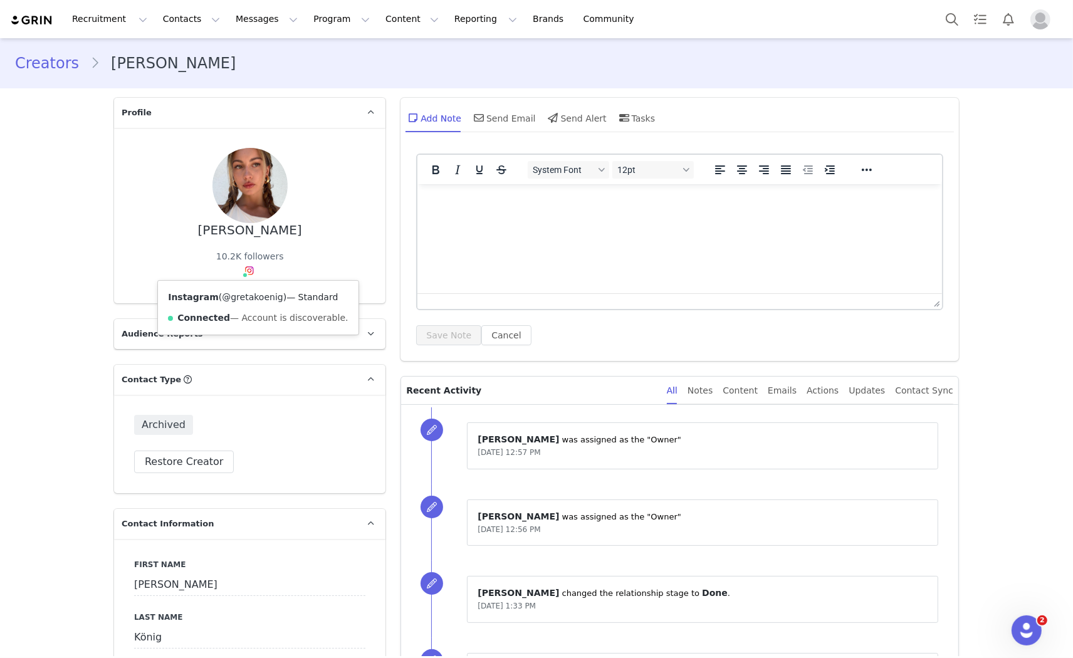
click at [243, 293] on link "@gretakoenig" at bounding box center [252, 297] width 61 height 10
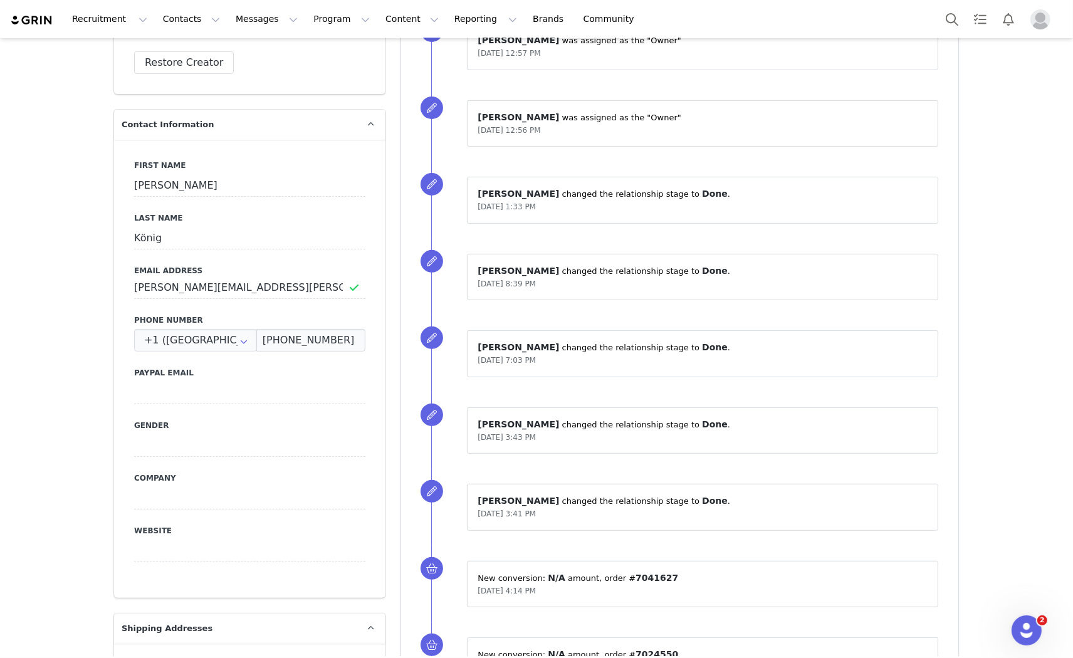
scroll to position [487, 0]
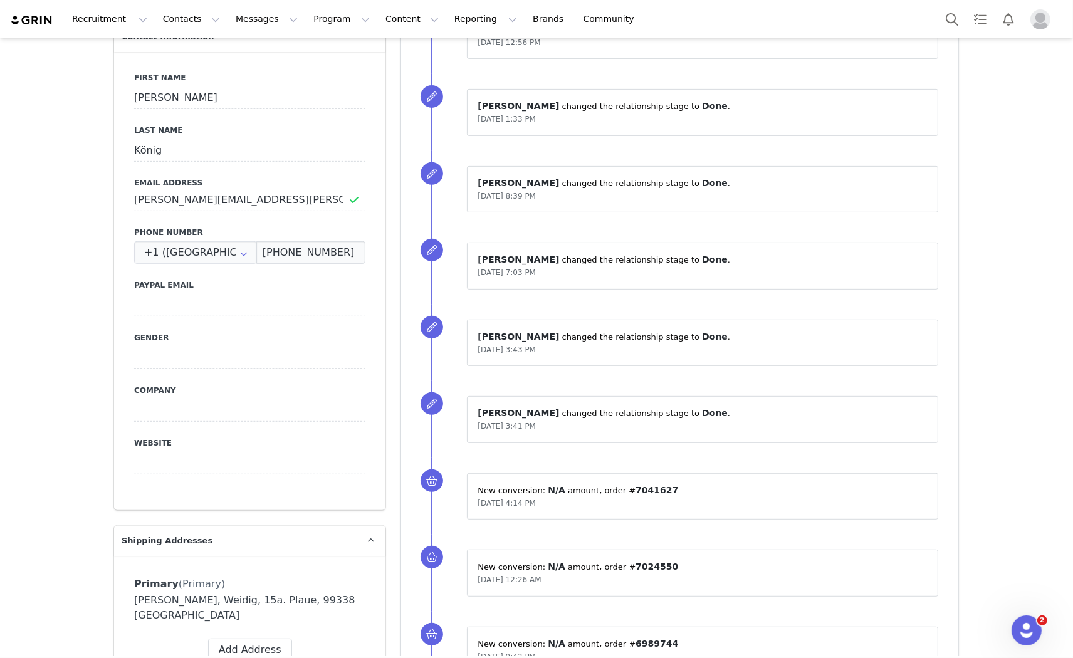
click at [233, 218] on div "First Name [PERSON_NAME] Last Name König Email Address [PERSON_NAME][EMAIL_ADDR…" at bounding box center [249, 281] width 271 height 458
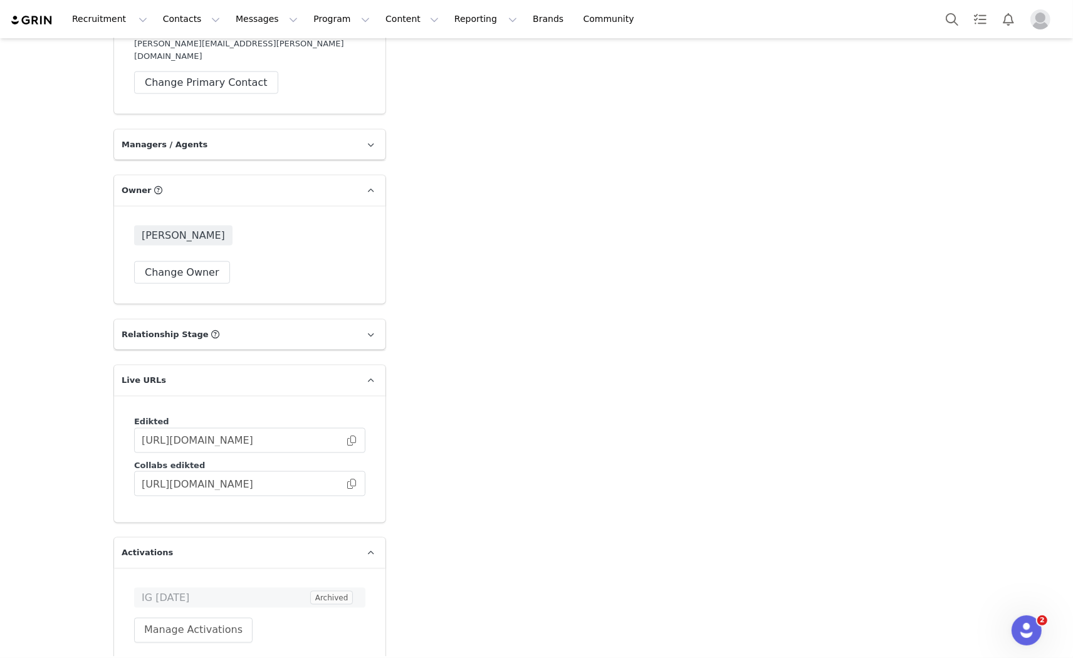
scroll to position [1810, 0]
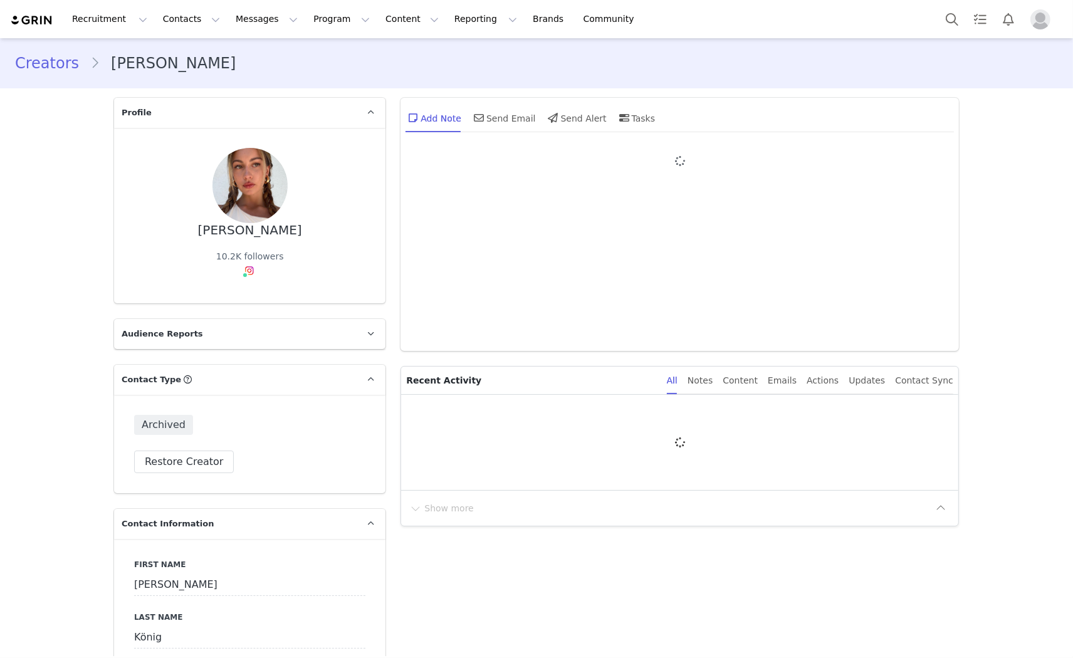
type input "+1 ([GEOGRAPHIC_DATA])"
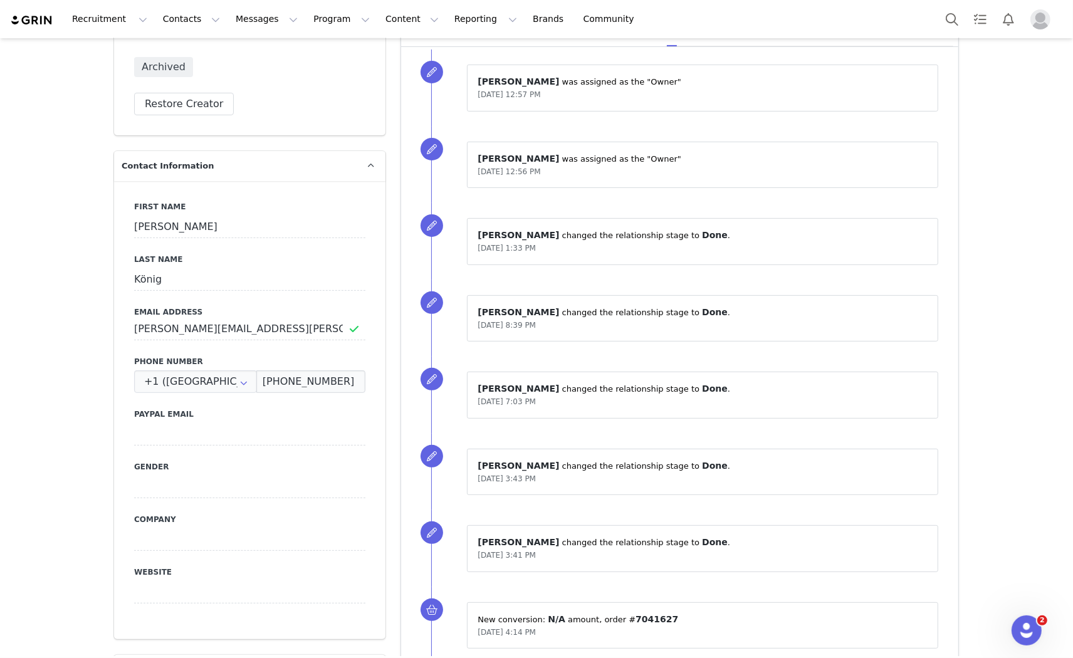
scroll to position [191, 0]
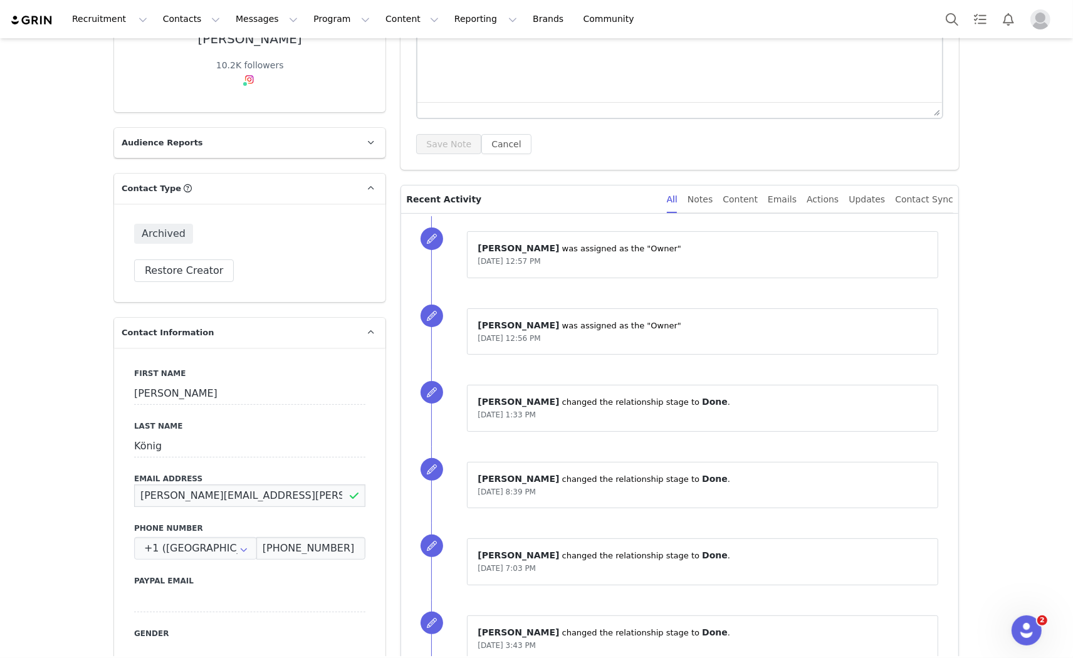
drag, startPoint x: 264, startPoint y: 498, endPoint x: 125, endPoint y: 492, distance: 138.7
click at [125, 492] on div "First Name [PERSON_NAME] Last Name König Email Address [PERSON_NAME][EMAIL_ADDR…" at bounding box center [249, 577] width 271 height 458
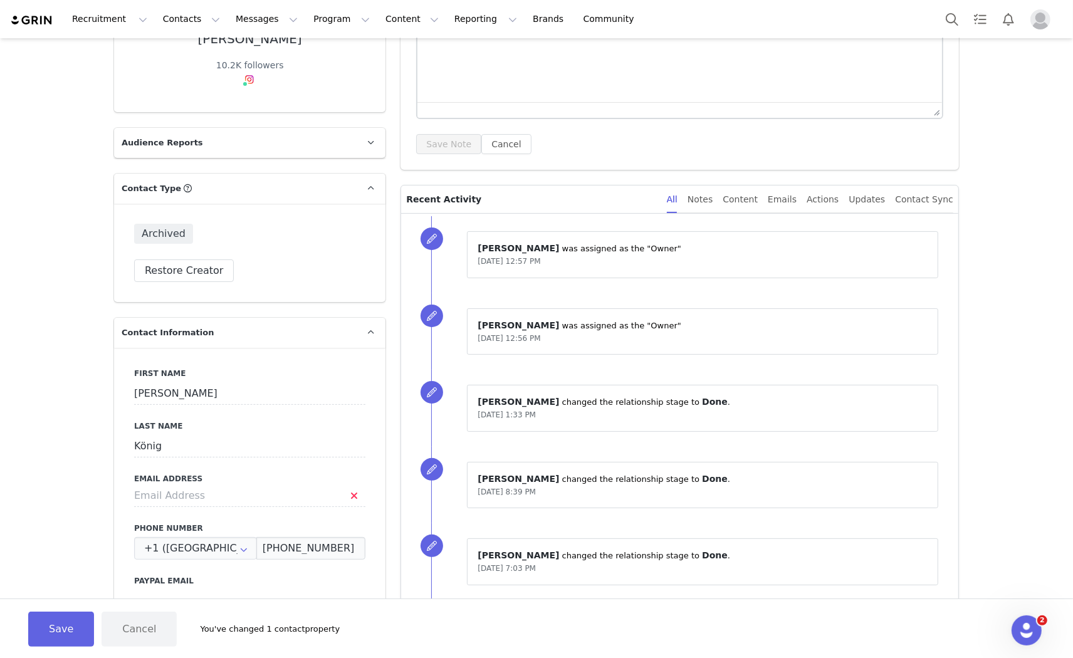
click at [236, 515] on div "First Name [PERSON_NAME] Last Name König Email Address Phone Number +1 ([GEOGRA…" at bounding box center [249, 577] width 271 height 458
click at [63, 624] on button "Save" at bounding box center [61, 629] width 66 height 35
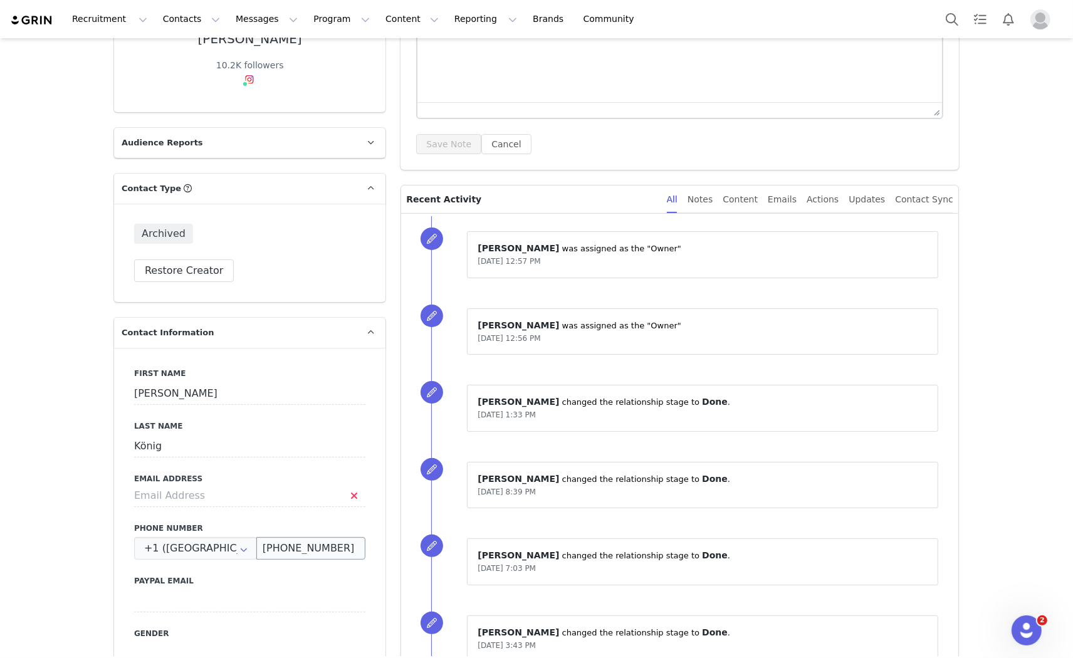
scroll to position [0, 0]
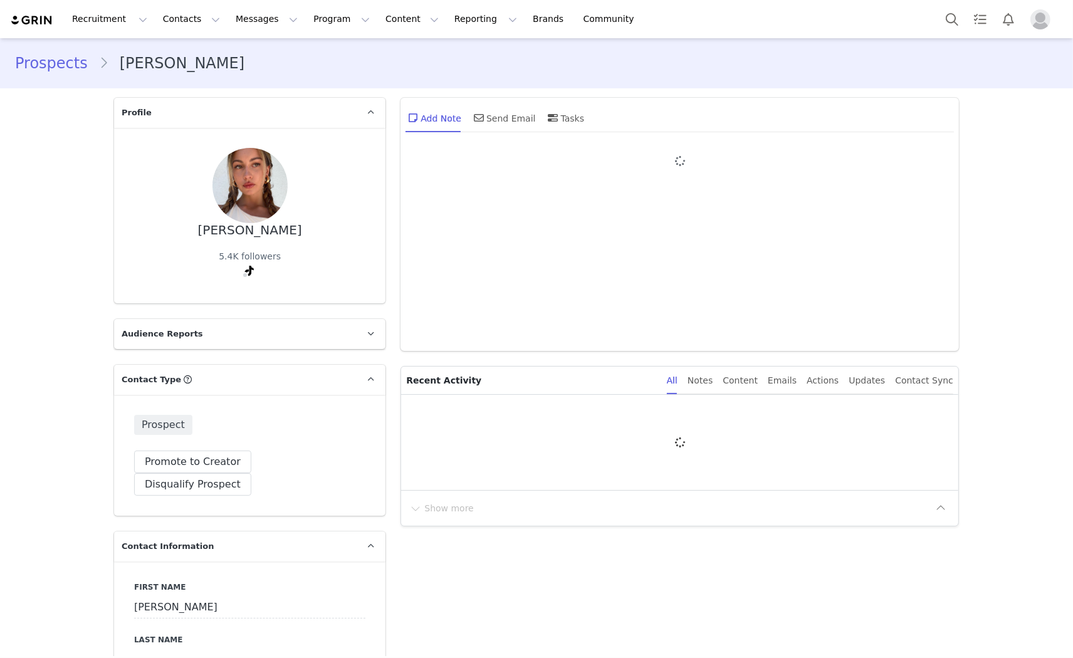
type input "+1 ([GEOGRAPHIC_DATA])"
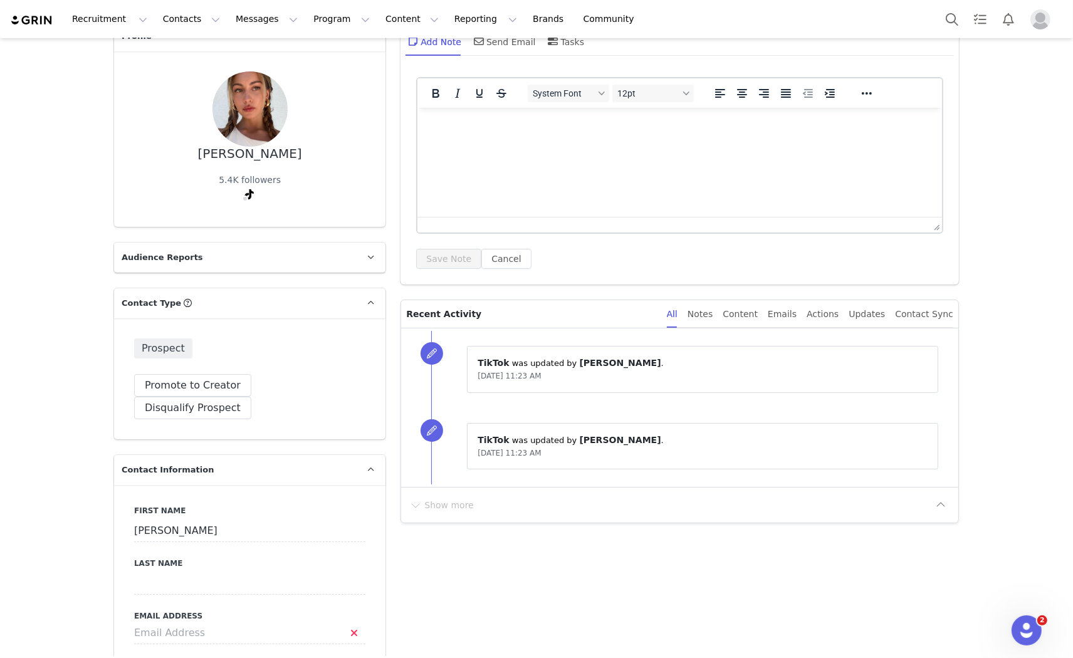
scroll to position [209, 0]
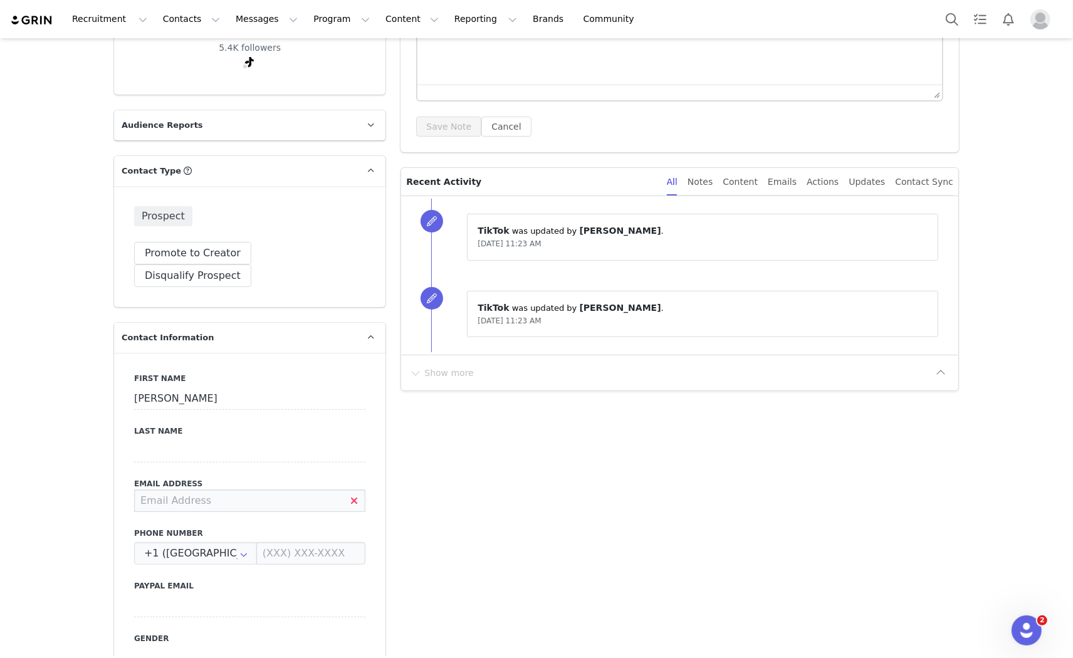
click at [222, 490] on input at bounding box center [249, 501] width 231 height 23
click at [173, 440] on input at bounding box center [249, 451] width 231 height 23
type input "[PERSON_NAME]"
click at [197, 490] on input at bounding box center [249, 501] width 231 height 23
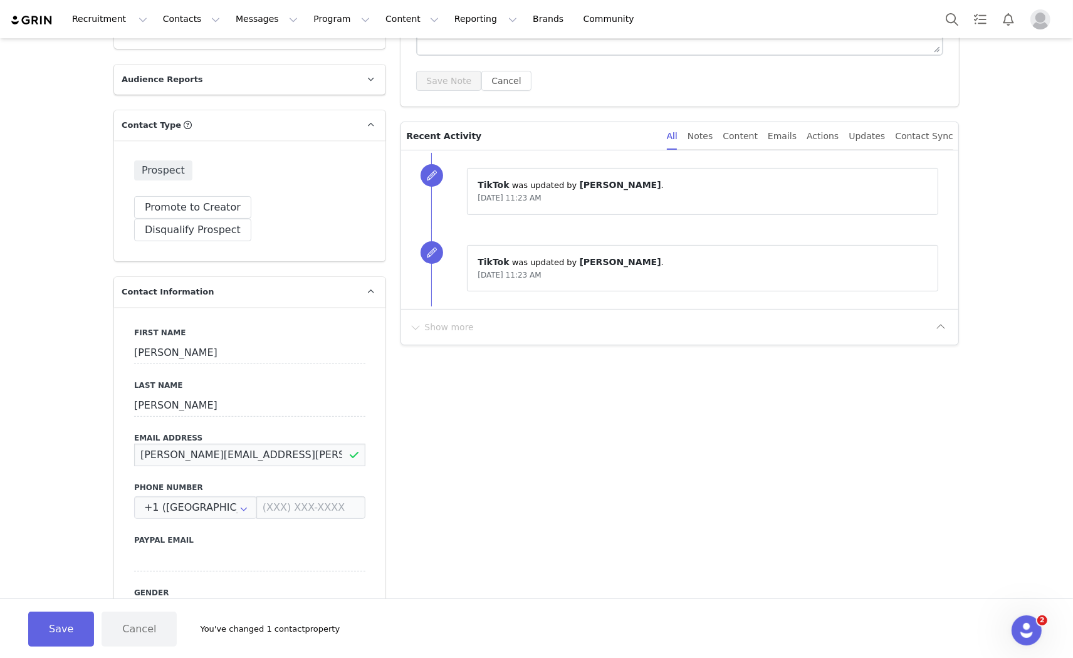
scroll to position [278, 0]
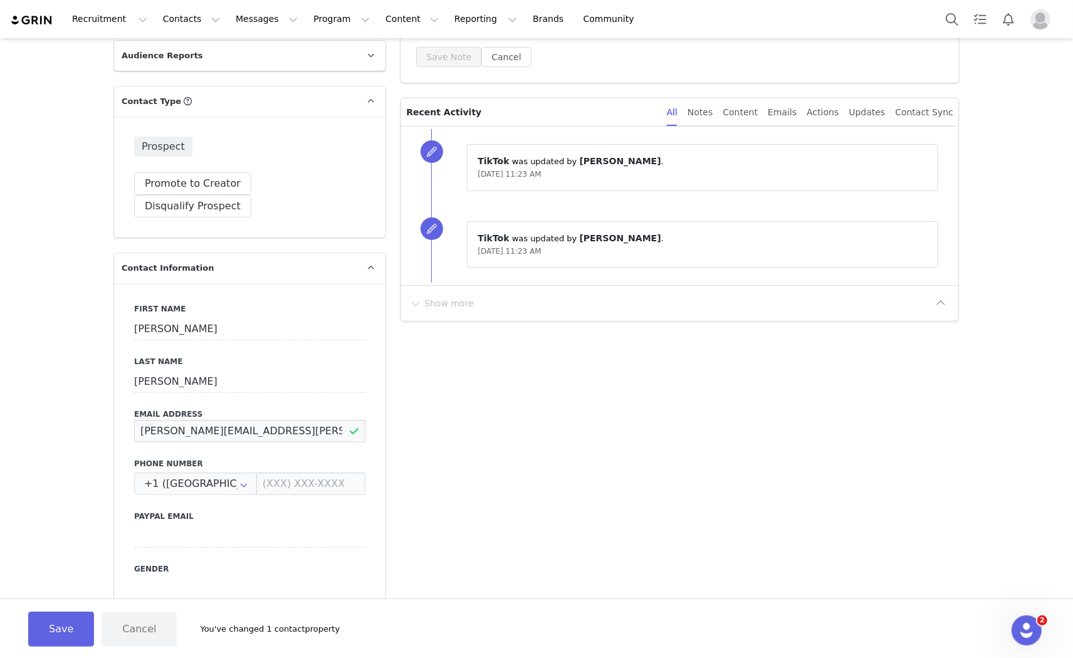
type input "[PERSON_NAME][EMAIL_ADDRESS][PERSON_NAME][DOMAIN_NAME]"
click at [293, 429] on div "First Name [PERSON_NAME] Last Name [PERSON_NAME] Email Address [PERSON_NAME][EM…" at bounding box center [249, 512] width 271 height 458
click at [260, 458] on label "Phone Number" at bounding box center [249, 463] width 231 height 11
click at [57, 639] on button "Save" at bounding box center [61, 629] width 66 height 35
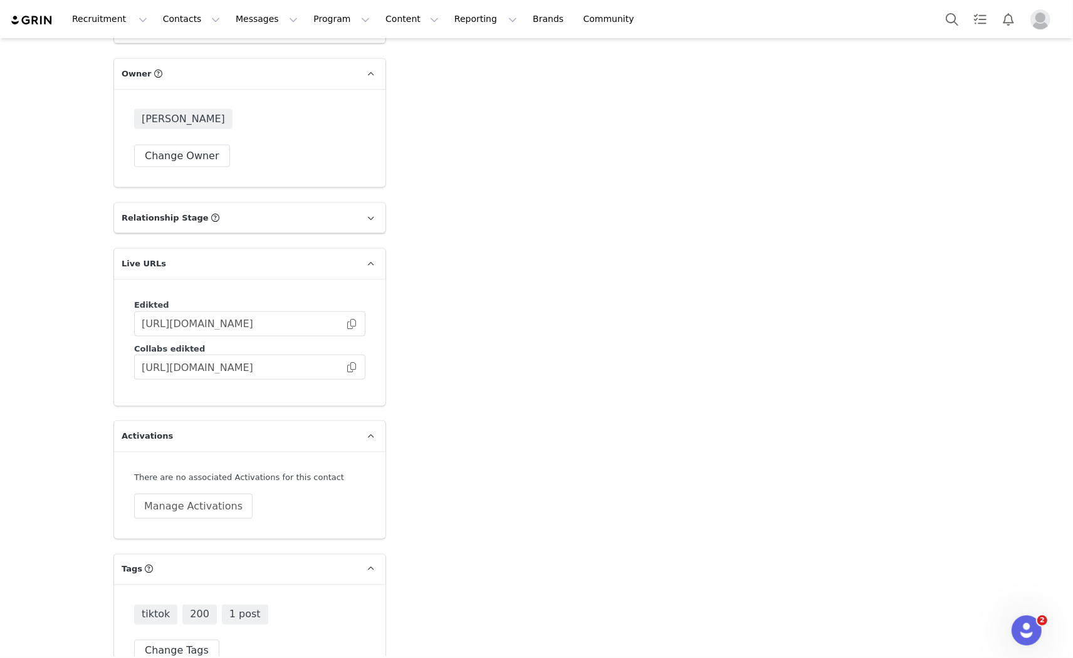
scroll to position [1851, 0]
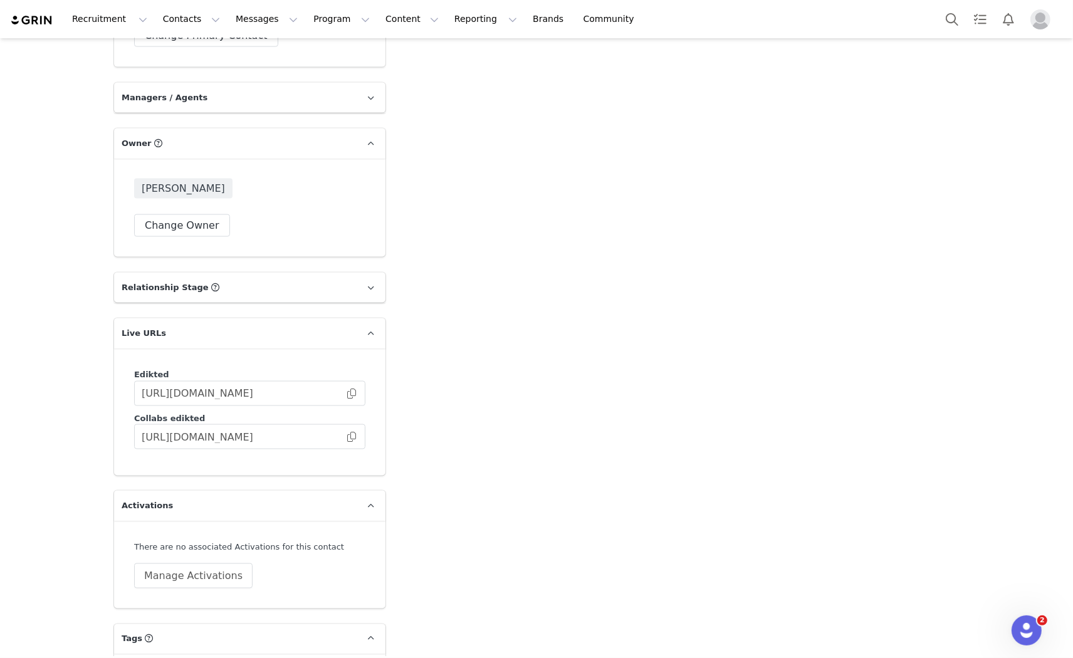
click at [288, 273] on p "Relationship Stage Use relationship stages to move contacts through a logical s…" at bounding box center [234, 288] width 241 height 30
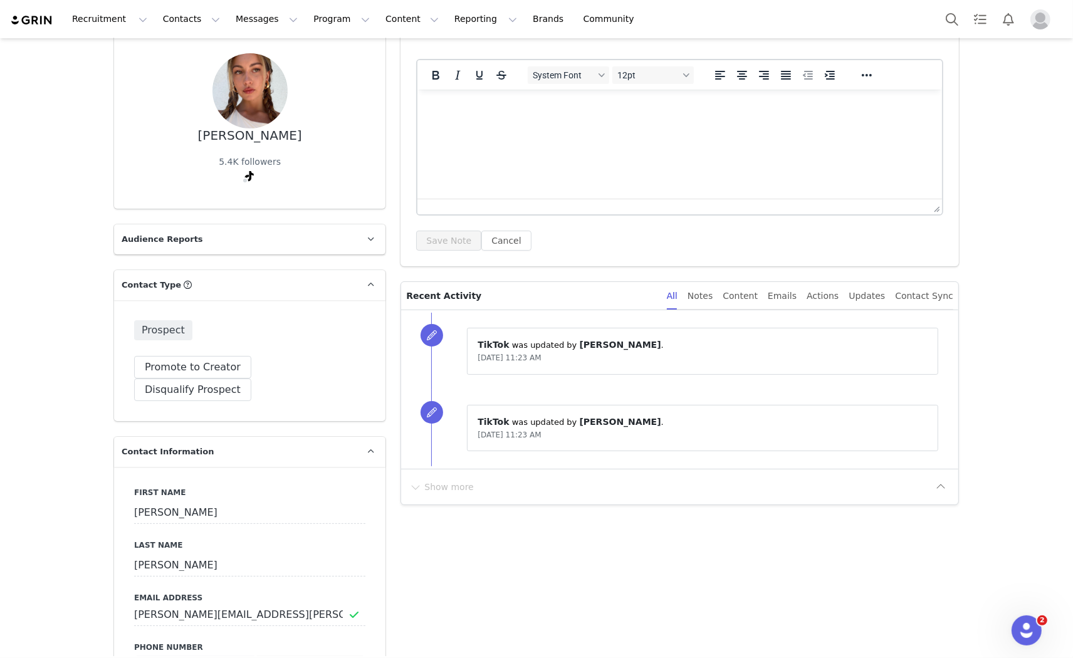
scroll to position [0, 0]
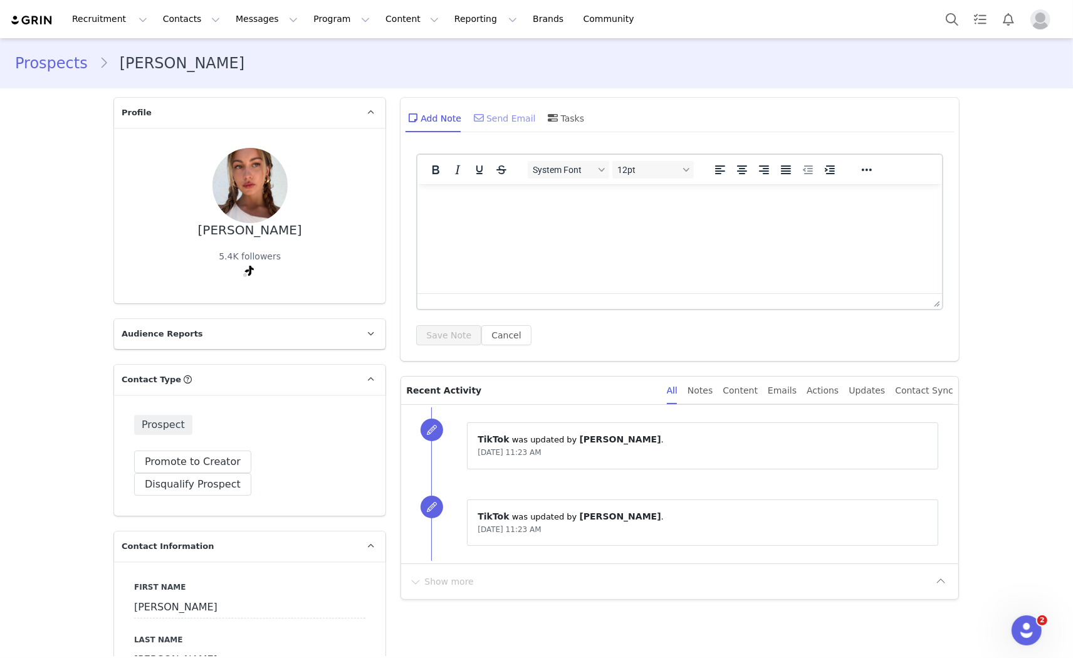
click at [502, 118] on div "Send Email" at bounding box center [503, 118] width 65 height 30
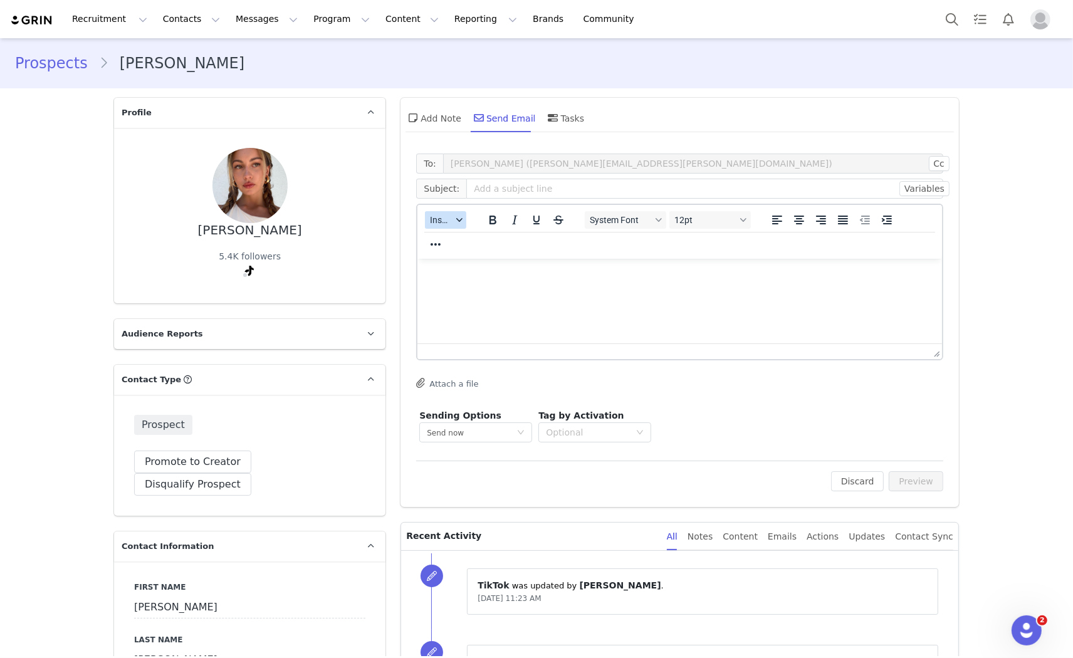
click at [444, 211] on button "Insert" at bounding box center [445, 220] width 41 height 18
click at [459, 234] on div "Insert Template" at bounding box center [486, 241] width 113 height 15
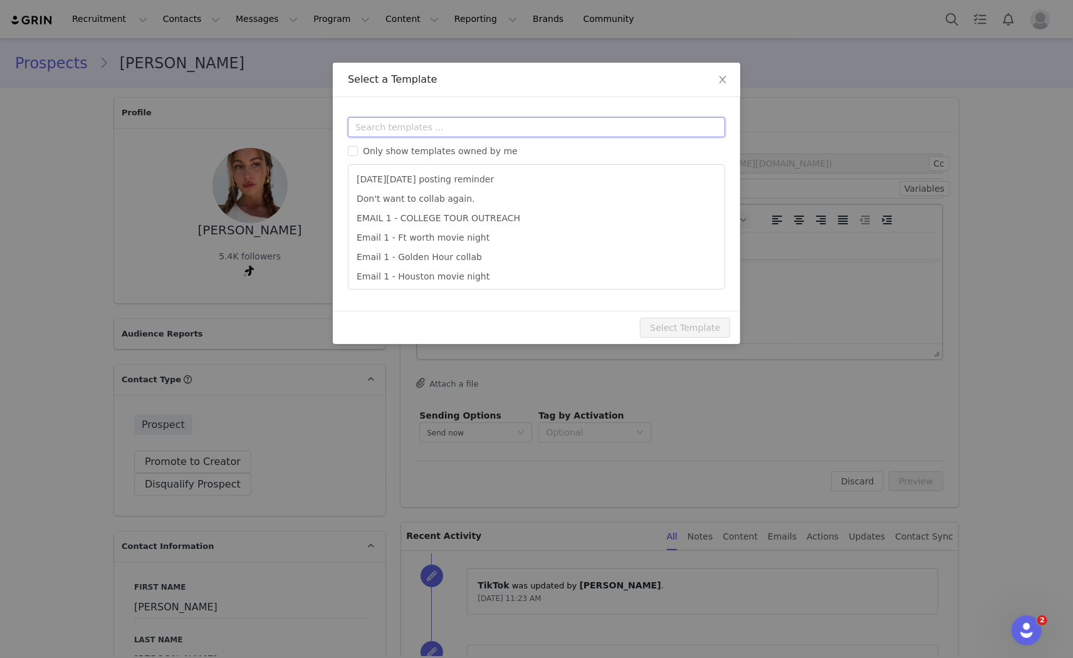
click at [478, 121] on input "text" at bounding box center [536, 127] width 377 height 20
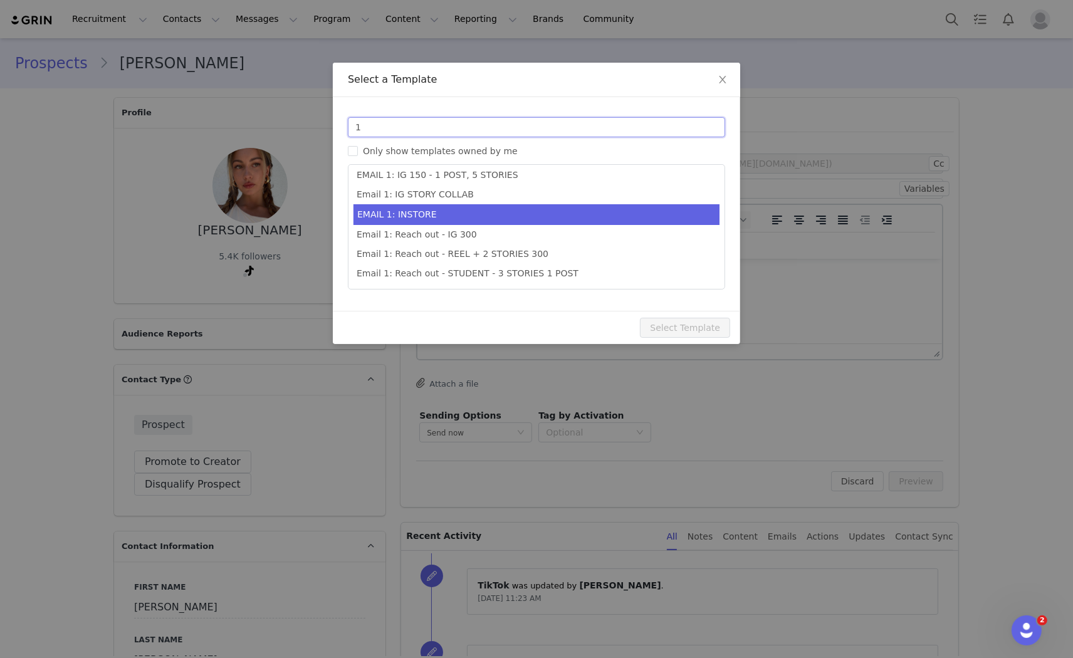
scroll to position [276, 0]
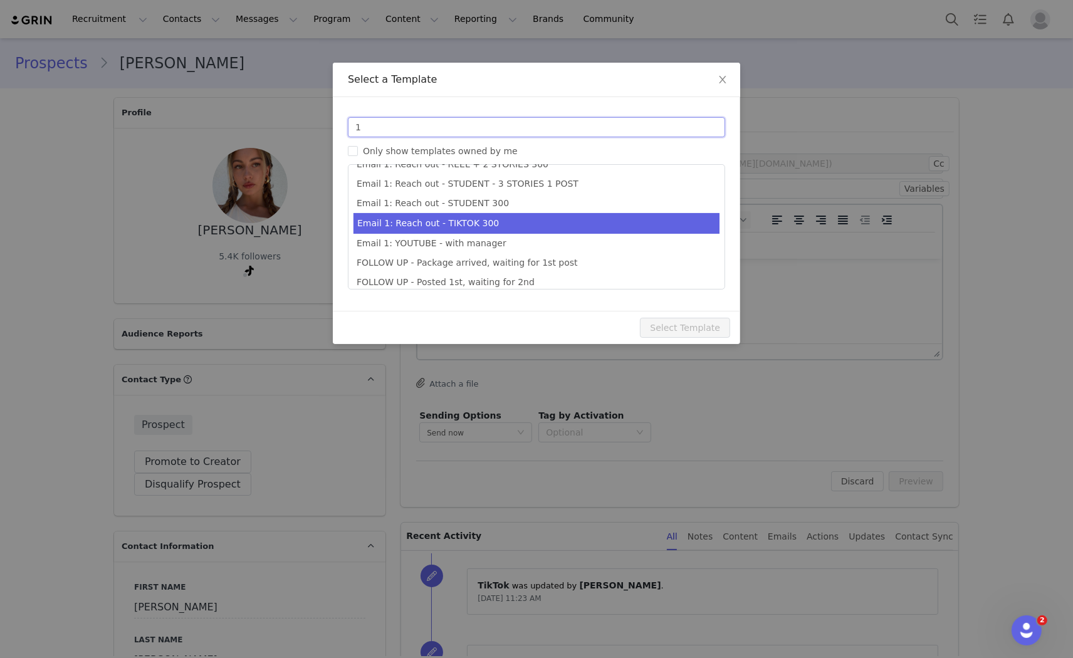
type input "1"
click at [485, 226] on li "Email 1: Reach out - TIKTOK 300" at bounding box center [537, 223] width 366 height 21
type input "Collab with Edikted"
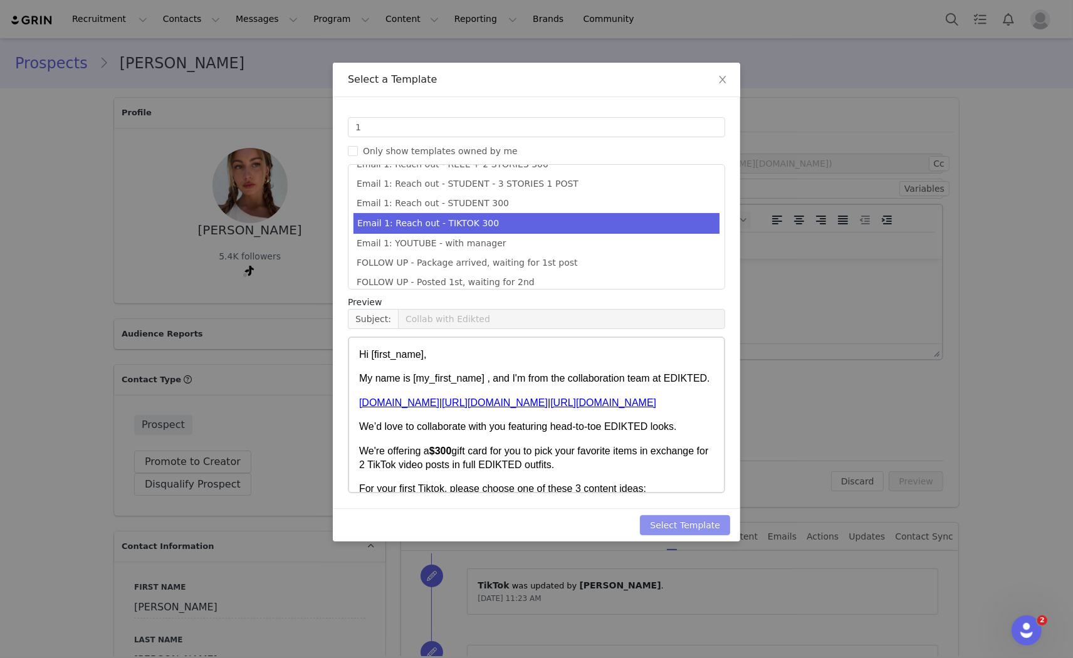
click at [700, 523] on button "Select Template" at bounding box center [685, 525] width 90 height 20
type input "Collab with Edikted"
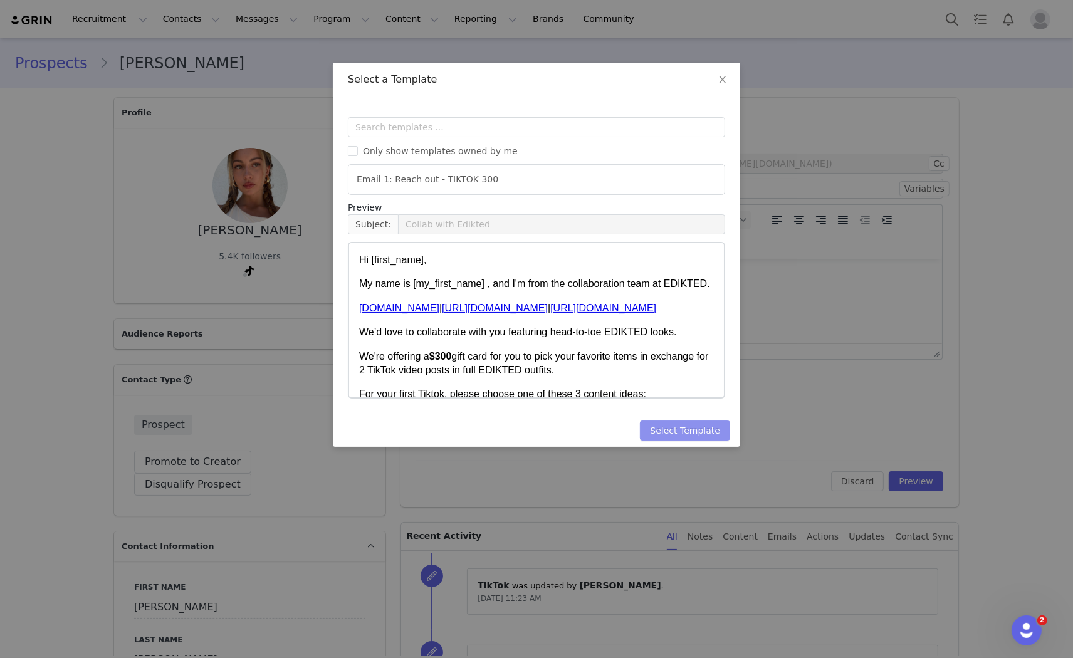
scroll to position [0, 0]
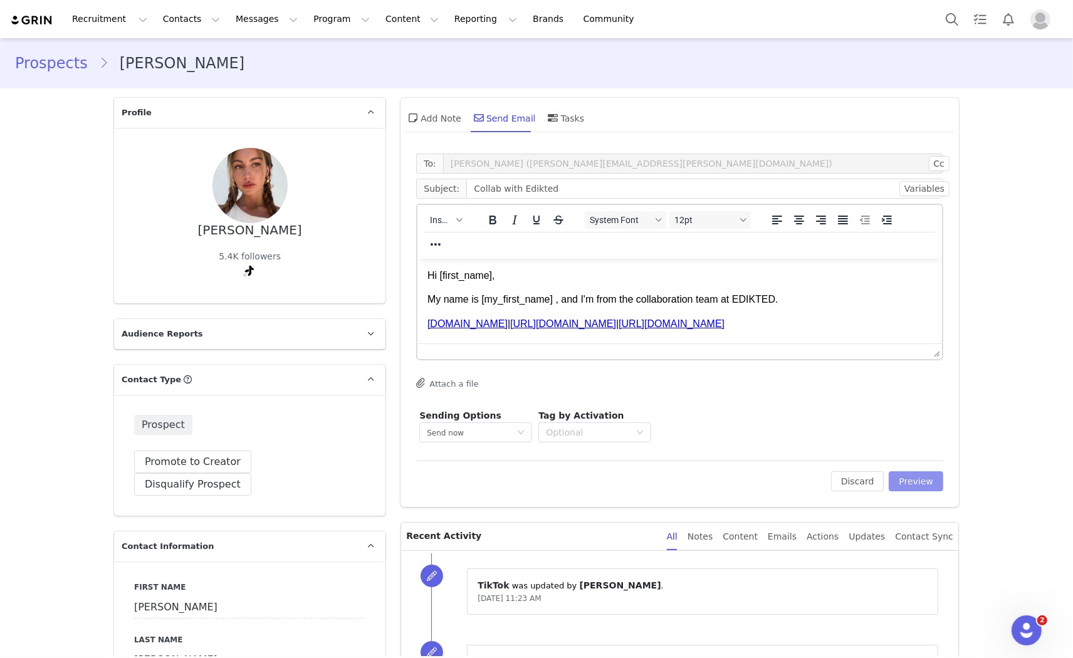
click at [925, 473] on button "Preview" at bounding box center [916, 481] width 55 height 20
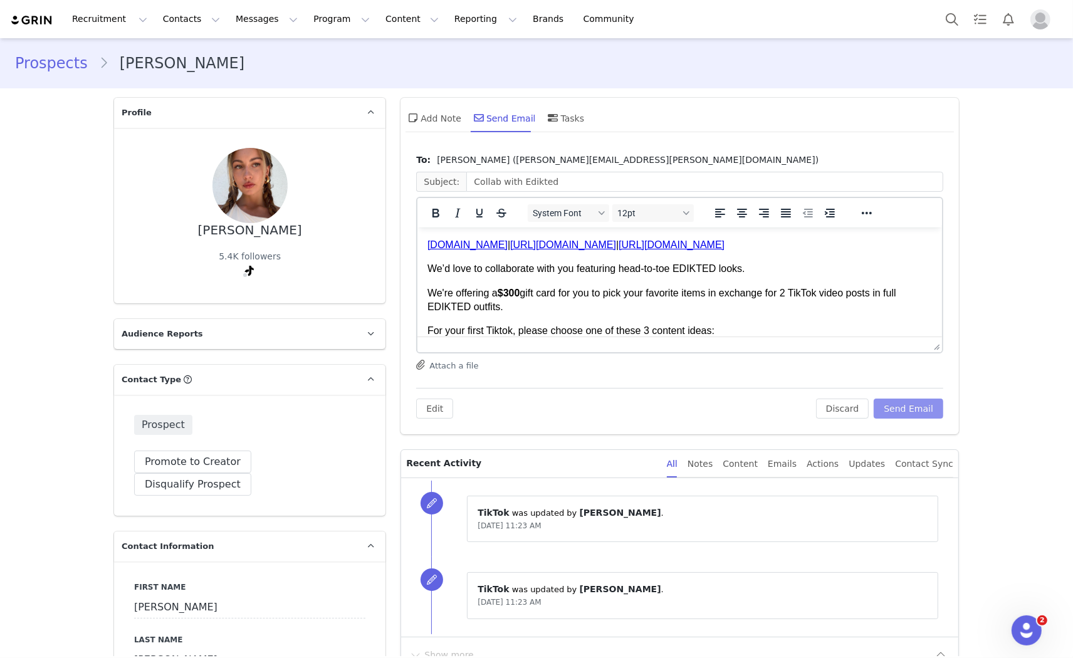
scroll to position [70, 0]
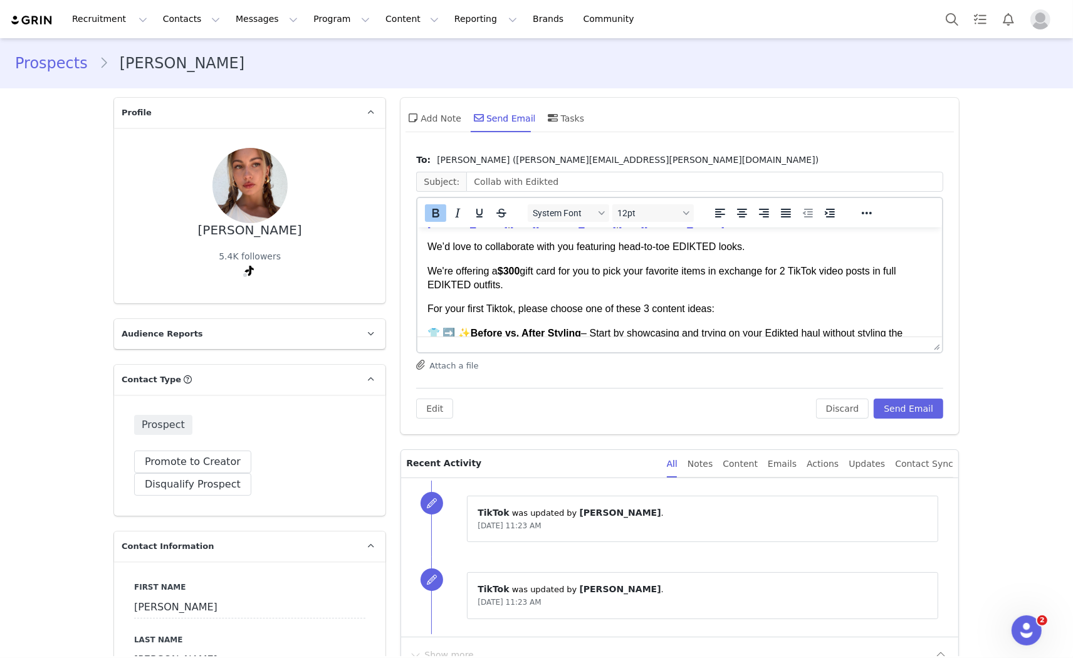
click at [510, 267] on strong "$300" at bounding box center [509, 270] width 23 height 11
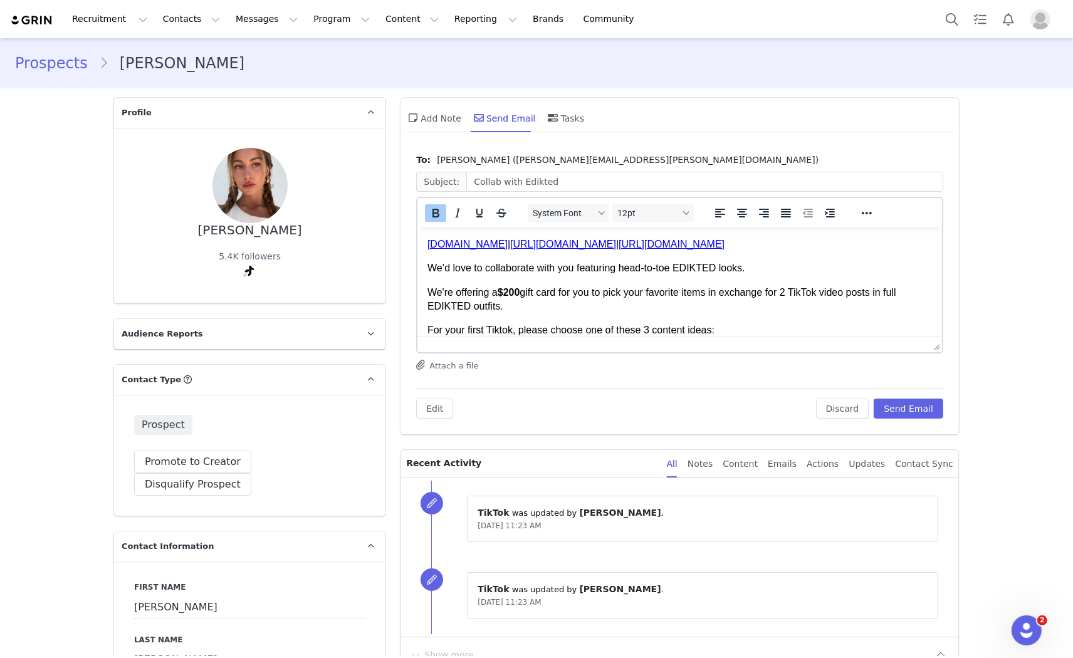
scroll to position [79, 0]
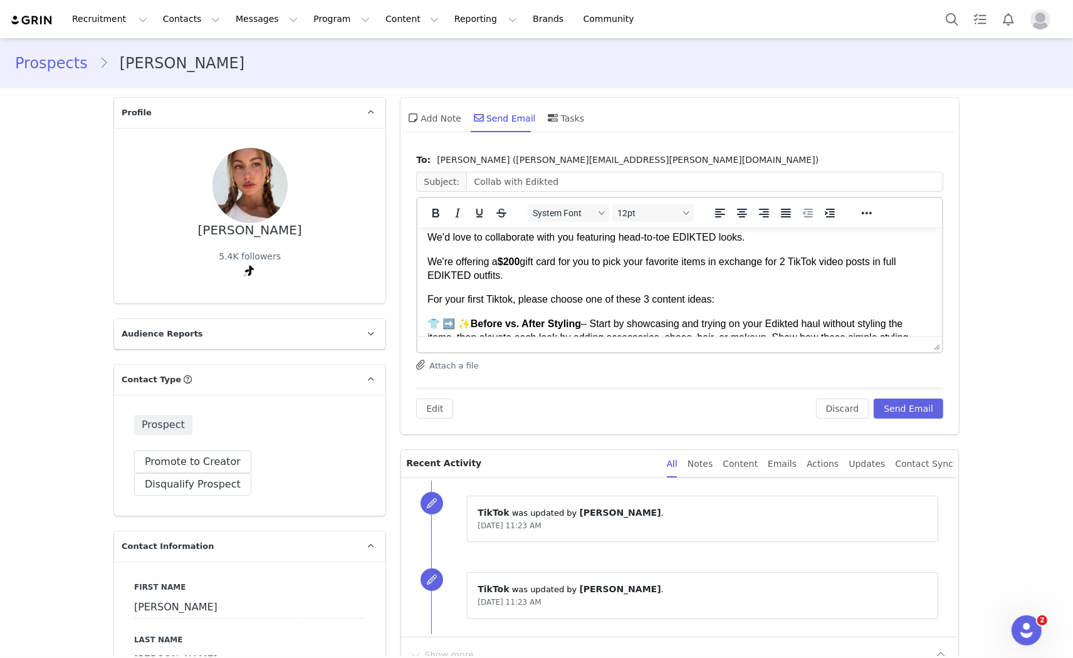
click at [795, 264] on p "We're offering a $200 gift card for you to pick your favorite items in exchange…" at bounding box center [680, 269] width 505 height 28
click at [881, 261] on p "We're offering a $200 gift card for you to pick your favorite items in exchange…" at bounding box center [680, 269] width 505 height 28
drag, startPoint x: 482, startPoint y: 300, endPoint x: 466, endPoint y: 298, distance: 15.9
click at [466, 298] on p "For your first Tiktok, please choose one of these 3 content ideas:" at bounding box center [680, 299] width 505 height 14
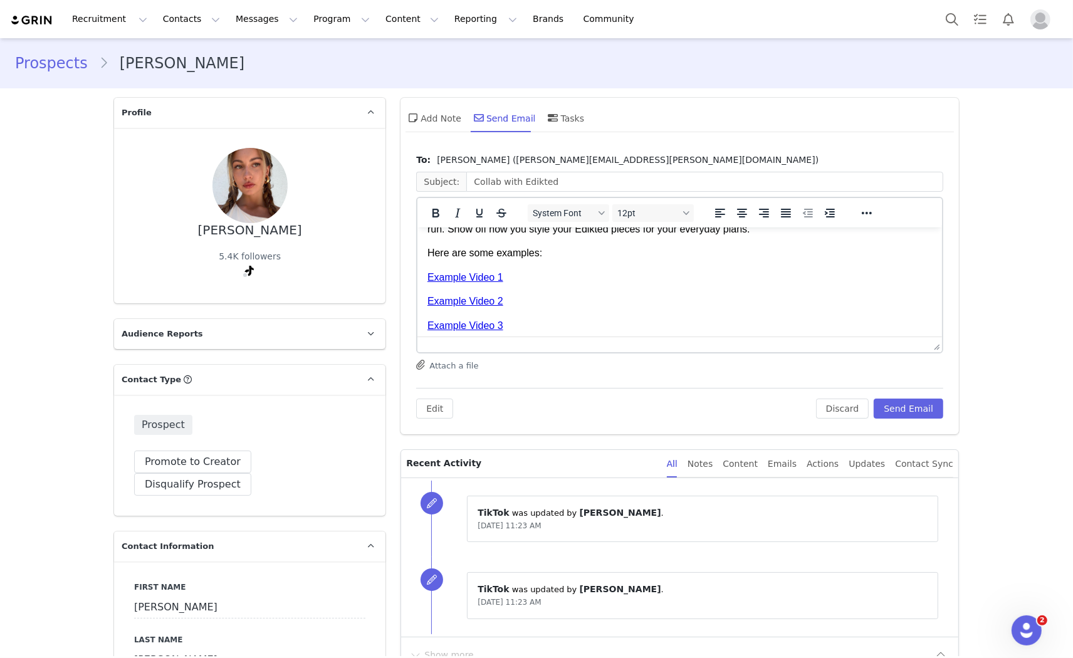
scroll to position [288, 0]
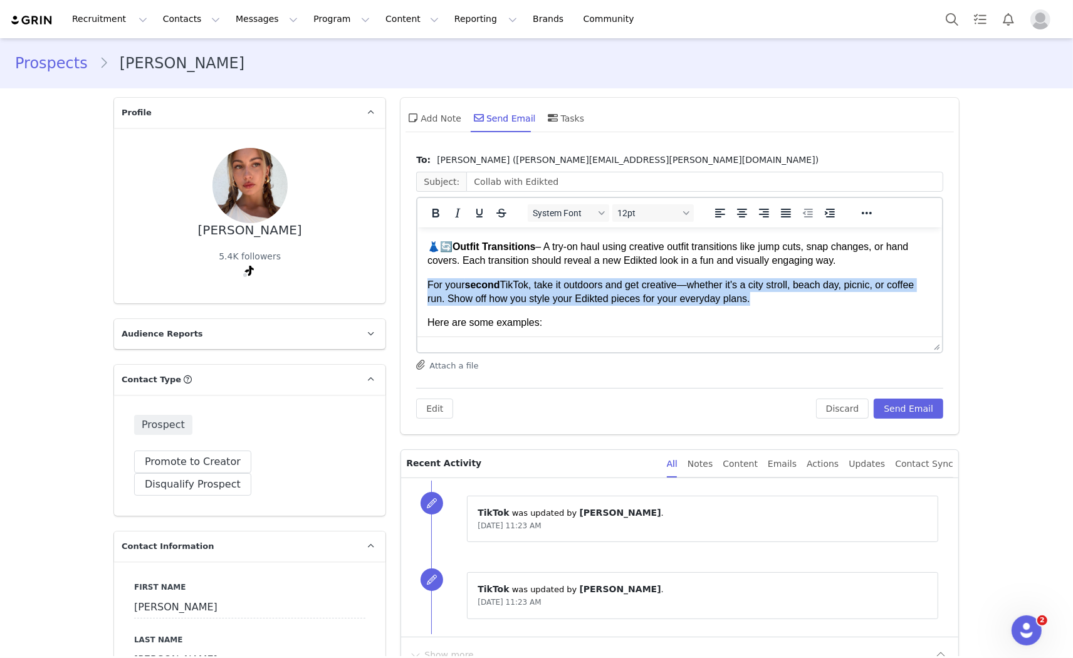
drag, startPoint x: 763, startPoint y: 303, endPoint x: 424, endPoint y: 283, distance: 339.7
click at [424, 283] on html "Hi [PERSON_NAME], My name is [PERSON_NAME] , and I'm from the collaboration tea…" at bounding box center [679, 236] width 525 height 594
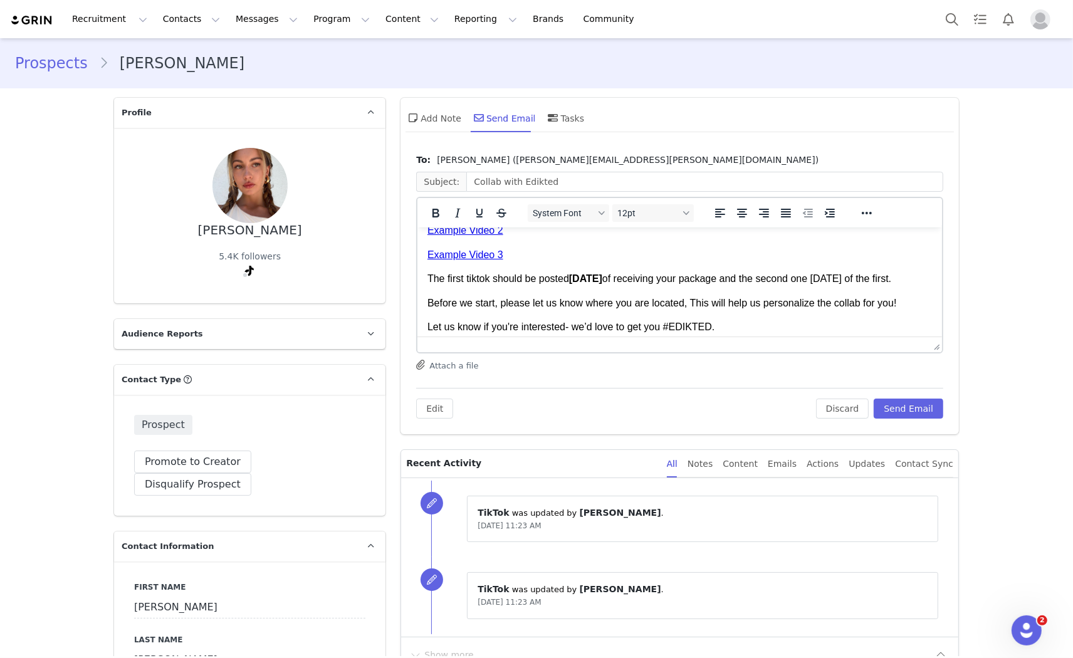
scroll to position [390, 0]
drag, startPoint x: 923, startPoint y: 280, endPoint x: 755, endPoint y: 281, distance: 167.4
click at [755, 281] on p "The first tiktok should be posted [DATE] of receiving your package and the seco…" at bounding box center [680, 279] width 505 height 14
drag, startPoint x: 816, startPoint y: 281, endPoint x: 753, endPoint y: 273, distance: 63.8
click at [753, 273] on p "The first tiktok should be posted [DATE] of receiving your package the first." at bounding box center [680, 279] width 505 height 14
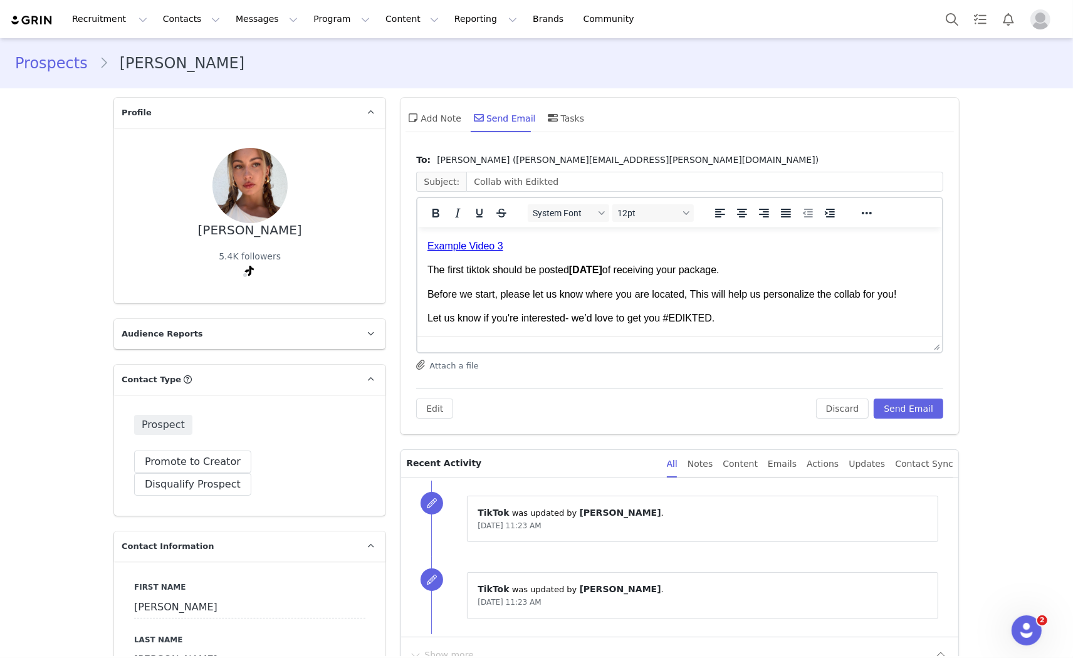
scroll to position [375, 0]
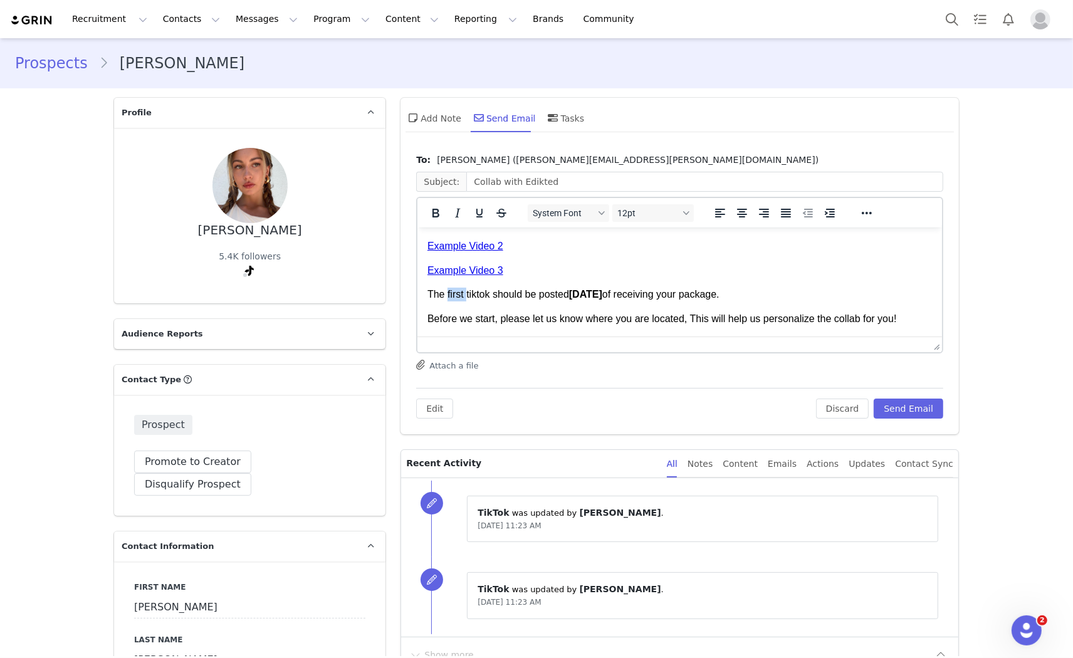
drag, startPoint x: 466, startPoint y: 293, endPoint x: 446, endPoint y: 292, distance: 19.5
click at [446, 292] on p "The first tiktok should be posted [DATE] of receiving your package." at bounding box center [680, 294] width 505 height 14
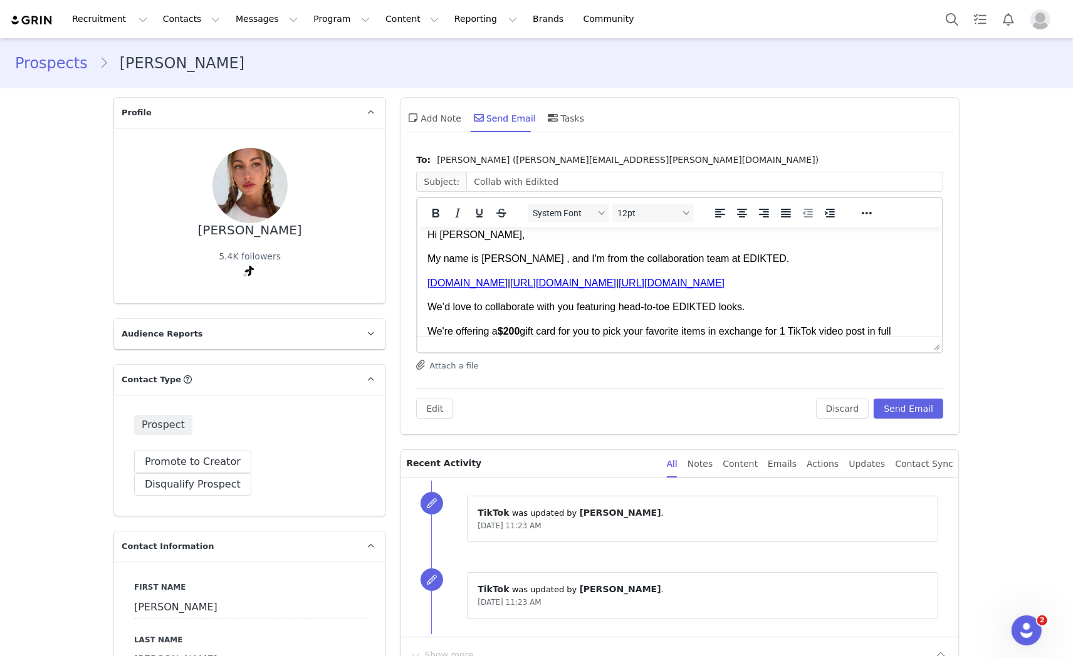
scroll to position [0, 0]
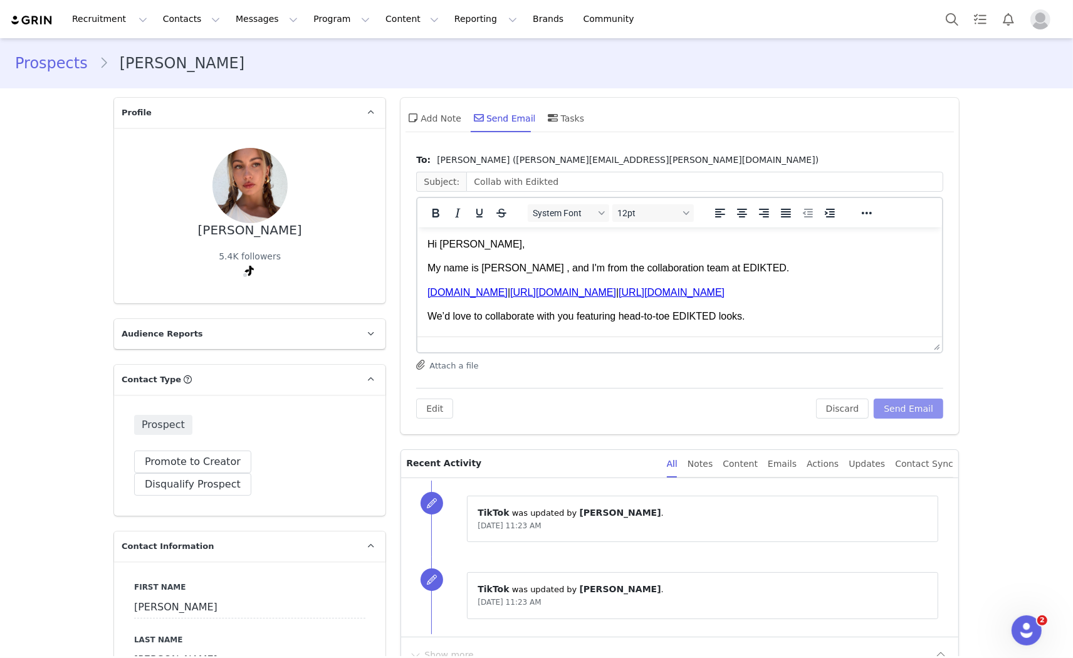
click at [901, 408] on button "Send Email" at bounding box center [909, 409] width 70 height 20
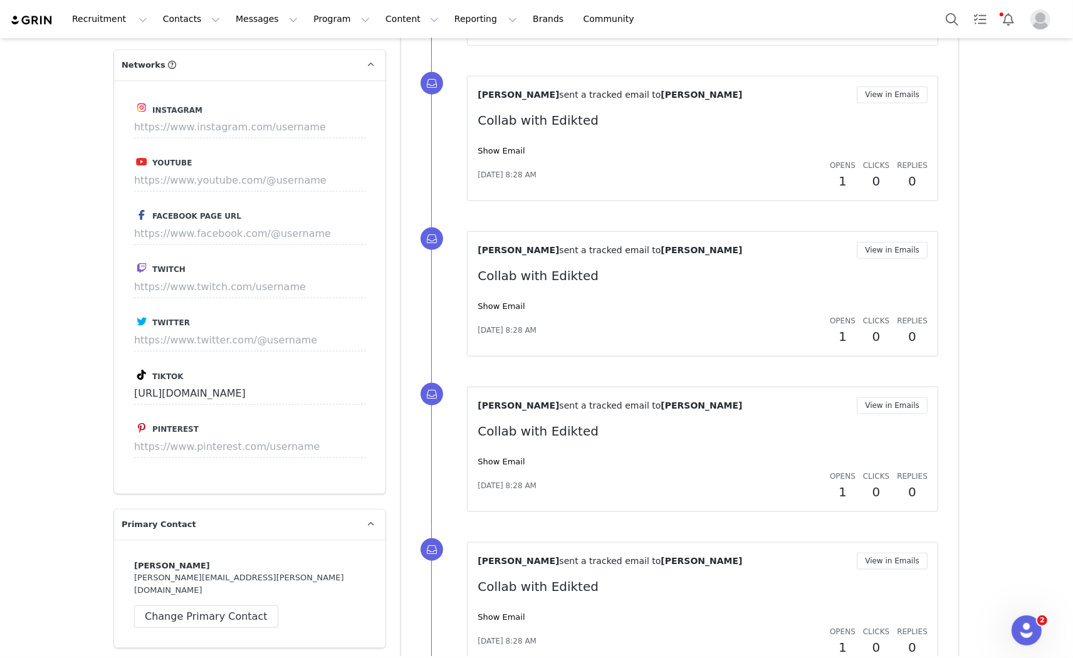
scroll to position [1182, 0]
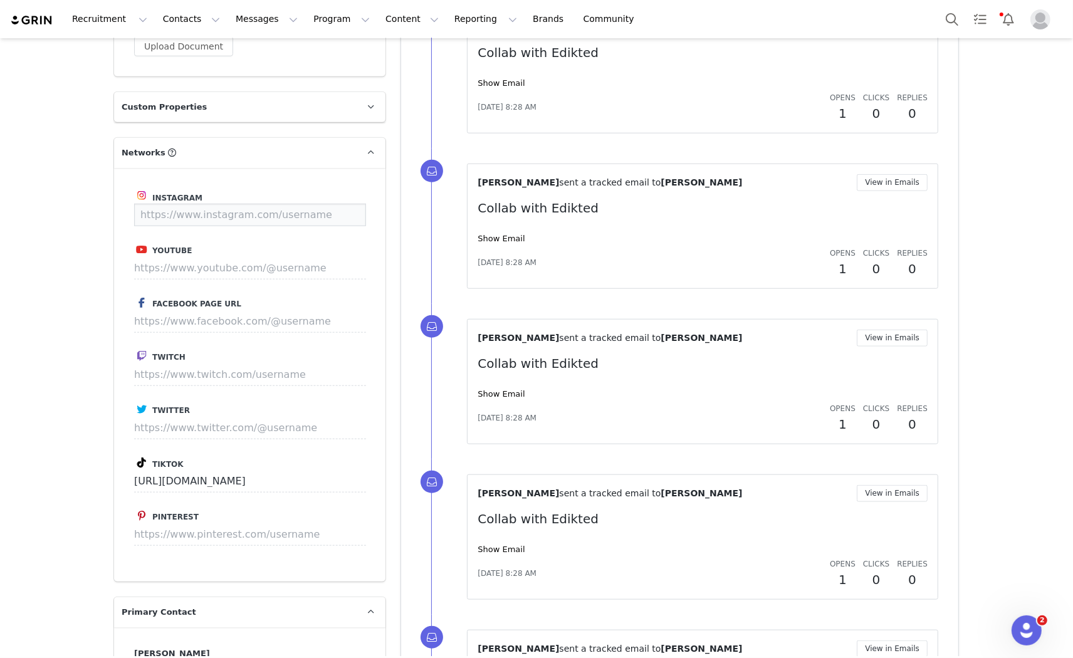
click at [204, 204] on input at bounding box center [250, 215] width 232 height 23
paste input "https://www.instagram.com/gretakoenig?utm_source=ig_web_button_share_sheet&igsh…"
type input "[URL][DOMAIN_NAME]"
click at [332, 204] on button "Save" at bounding box center [343, 215] width 46 height 23
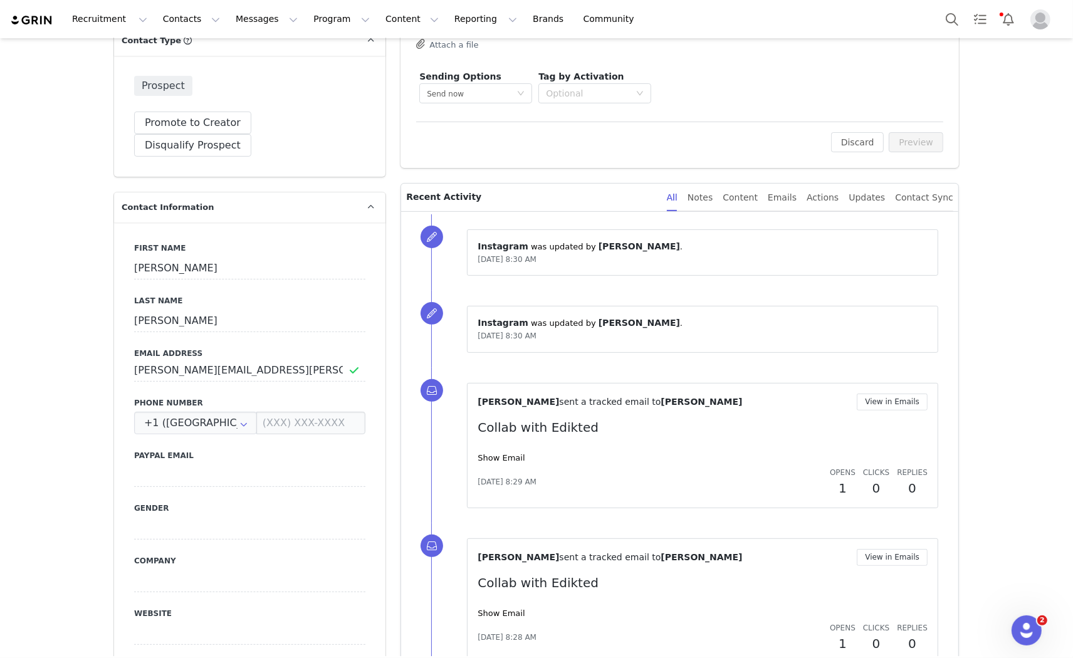
scroll to position [207, 0]
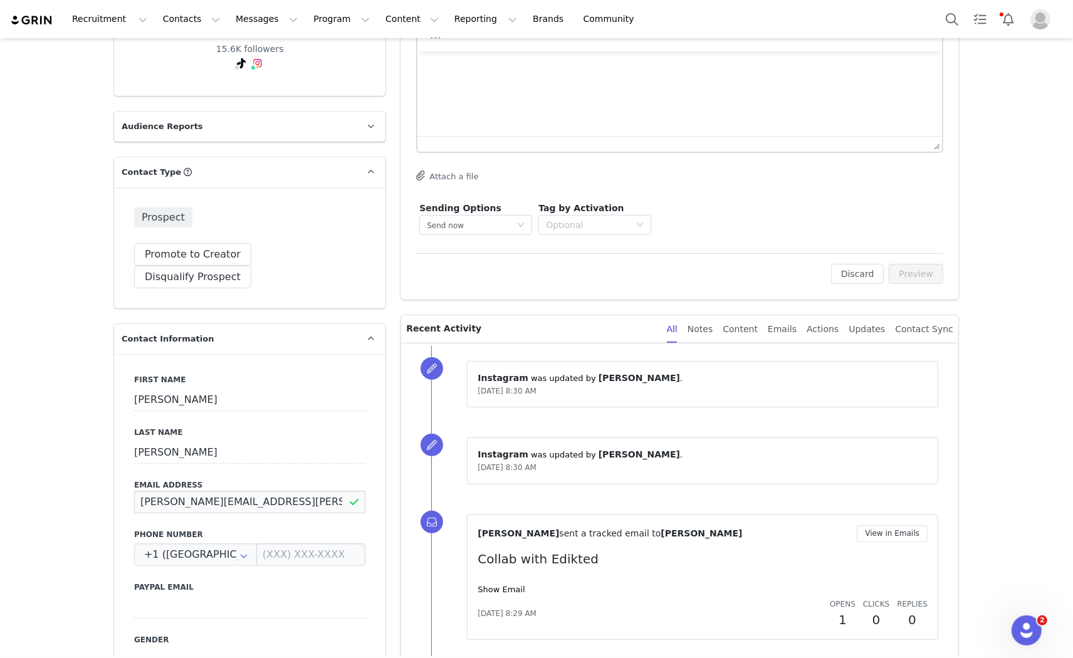
drag, startPoint x: 263, startPoint y: 471, endPoint x: 79, endPoint y: 493, distance: 185.7
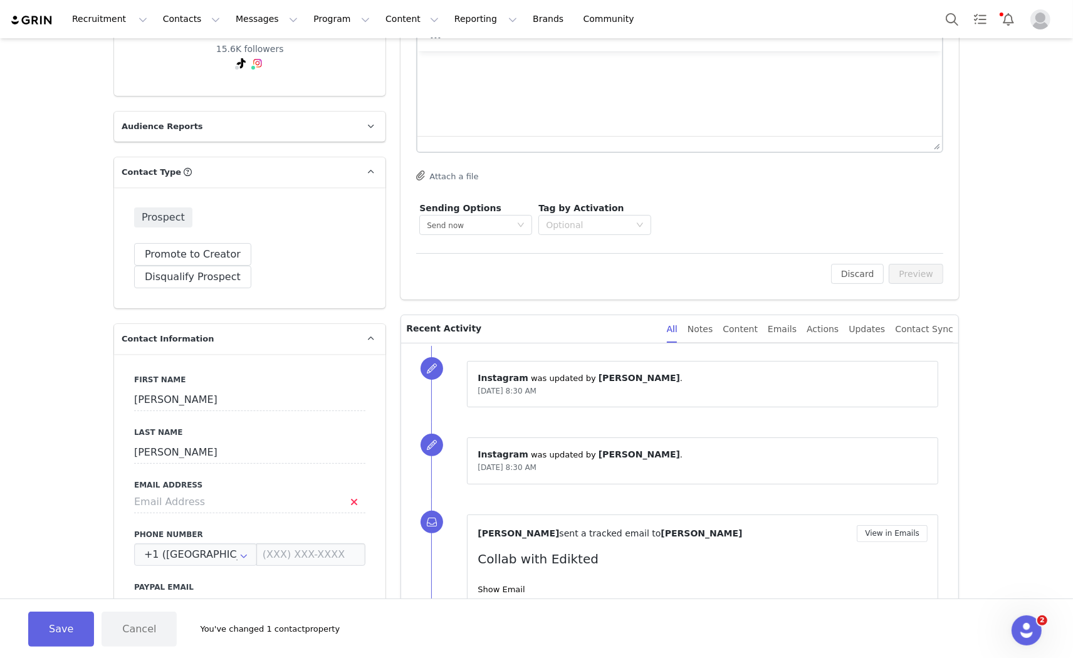
click at [320, 480] on label "Email Address" at bounding box center [249, 485] width 231 height 11
click at [72, 641] on button "Save" at bounding box center [61, 629] width 66 height 35
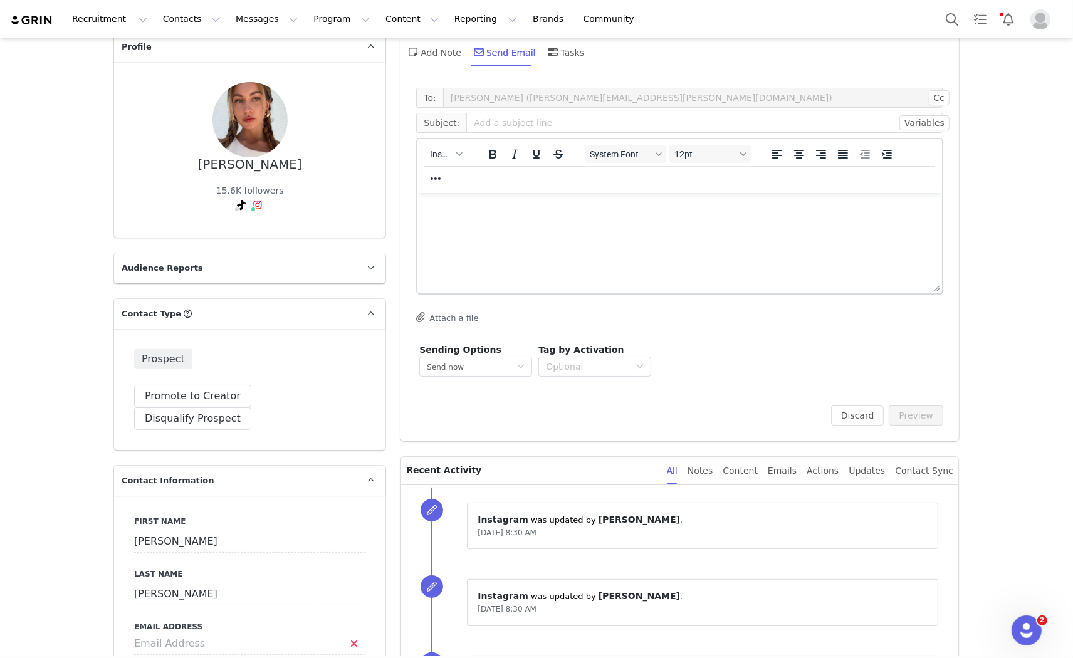
scroll to position [0, 0]
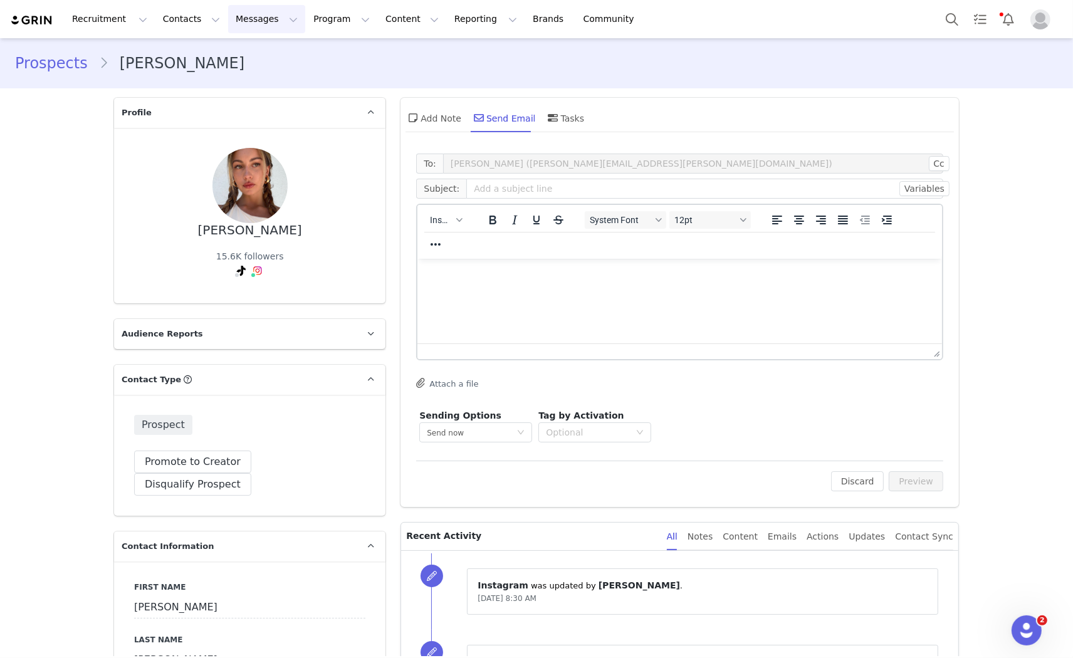
click at [228, 19] on button "Messages Messages" at bounding box center [266, 19] width 77 height 28
drag, startPoint x: 287, startPoint y: 233, endPoint x: 167, endPoint y: 243, distance: 120.1
click at [167, 243] on div "Greta Koenig 15.6K followers" at bounding box center [249, 215] width 231 height 135
copy div "[PERSON_NAME]"
click at [228, 14] on button "Messages Messages" at bounding box center [266, 19] width 77 height 28
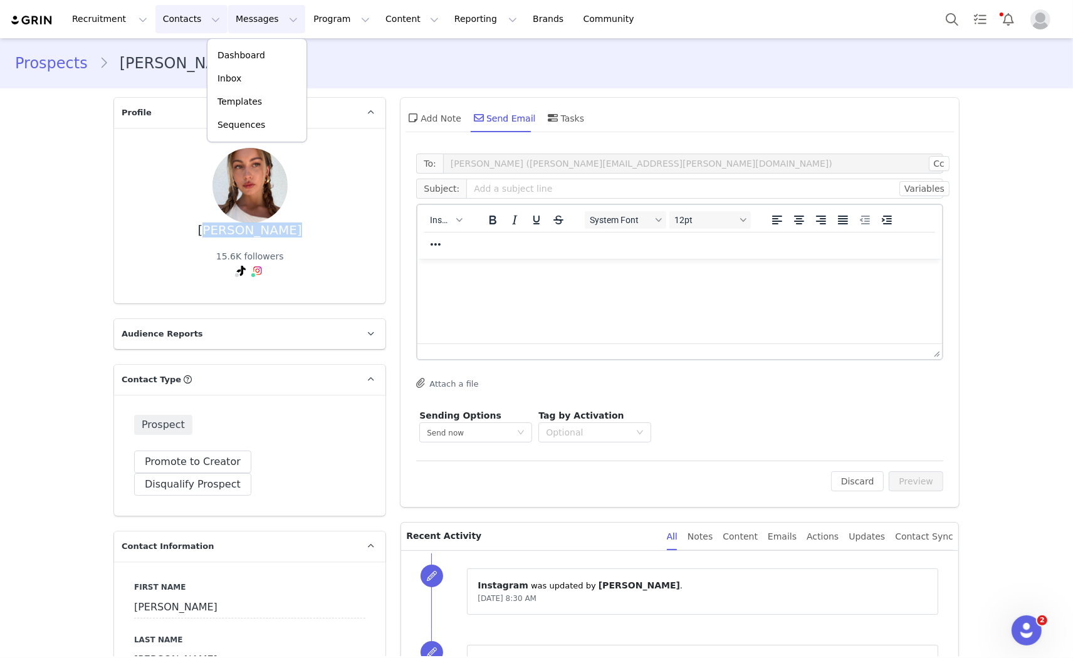
click at [171, 13] on button "Contacts Contacts" at bounding box center [191, 19] width 72 height 28
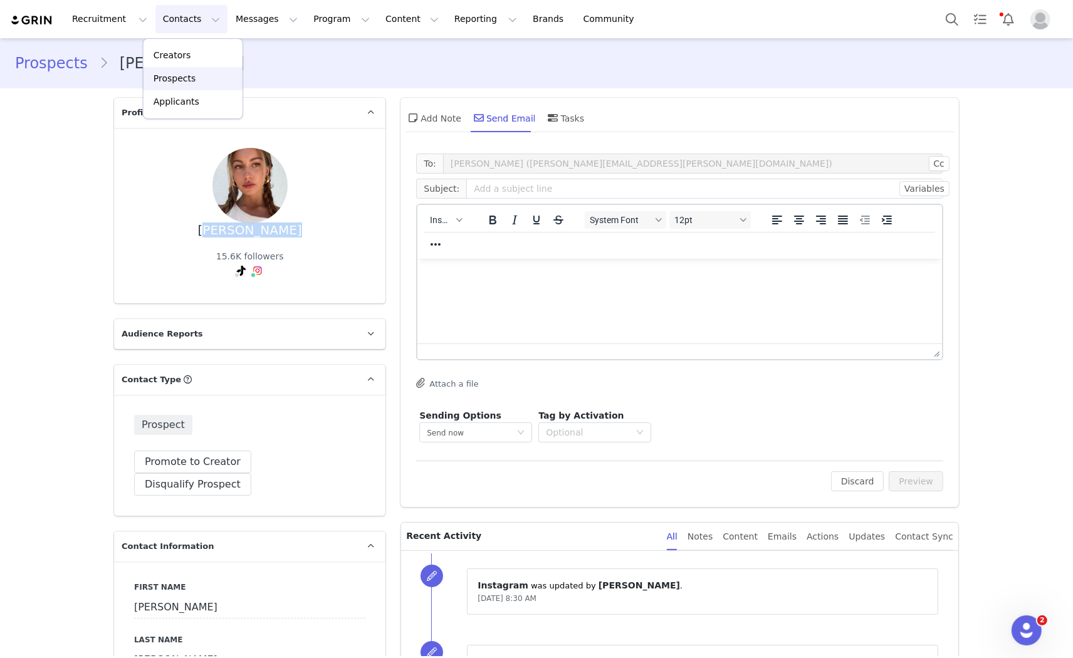
click at [199, 73] on div "Prospects" at bounding box center [193, 78] width 84 height 13
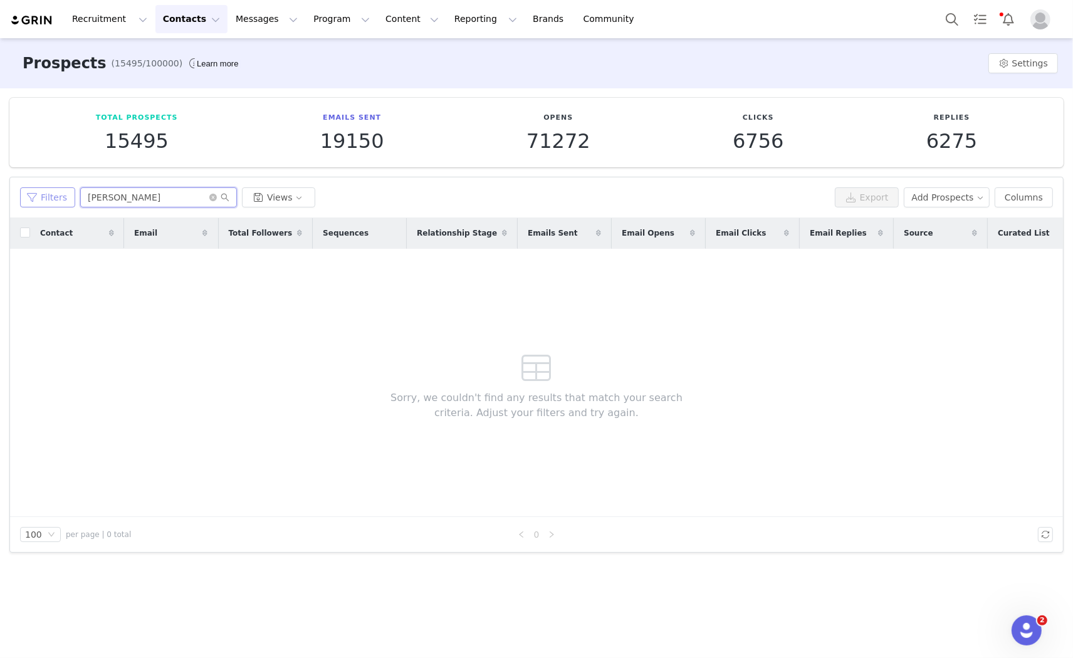
drag, startPoint x: 146, startPoint y: 196, endPoint x: 47, endPoint y: 196, distance: 99.0
click at [48, 196] on div "Filters matilda kerns Views" at bounding box center [425, 197] width 810 height 20
paste input "[PERSON_NAME]"
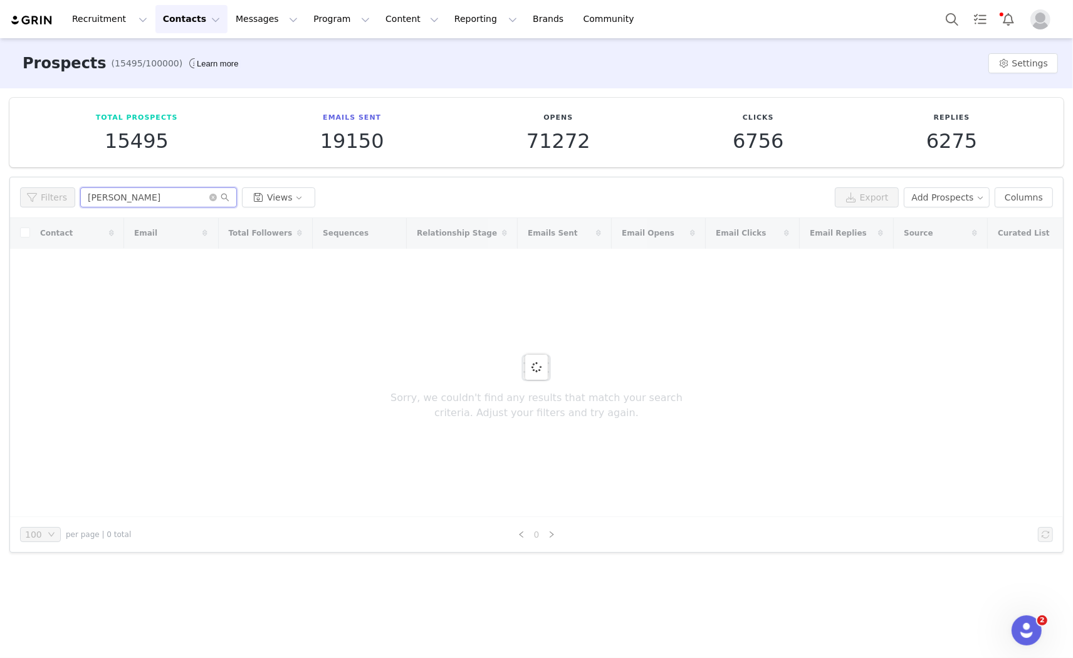
click at [147, 193] on input "[PERSON_NAME]" at bounding box center [158, 197] width 157 height 20
click at [158, 192] on input "[PERSON_NAME]" at bounding box center [158, 197] width 157 height 20
click at [154, 192] on input "[PERSON_NAME]" at bounding box center [158, 197] width 157 height 20
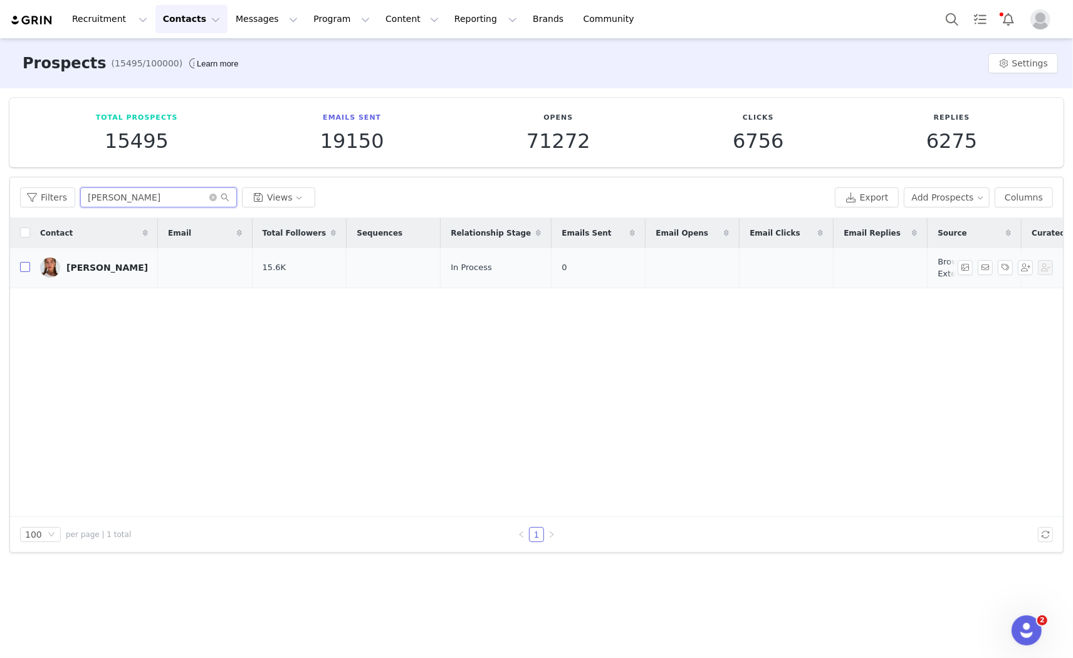
type input "[PERSON_NAME]"
click at [23, 267] on input "checkbox" at bounding box center [25, 267] width 10 height 10
checkbox input "true"
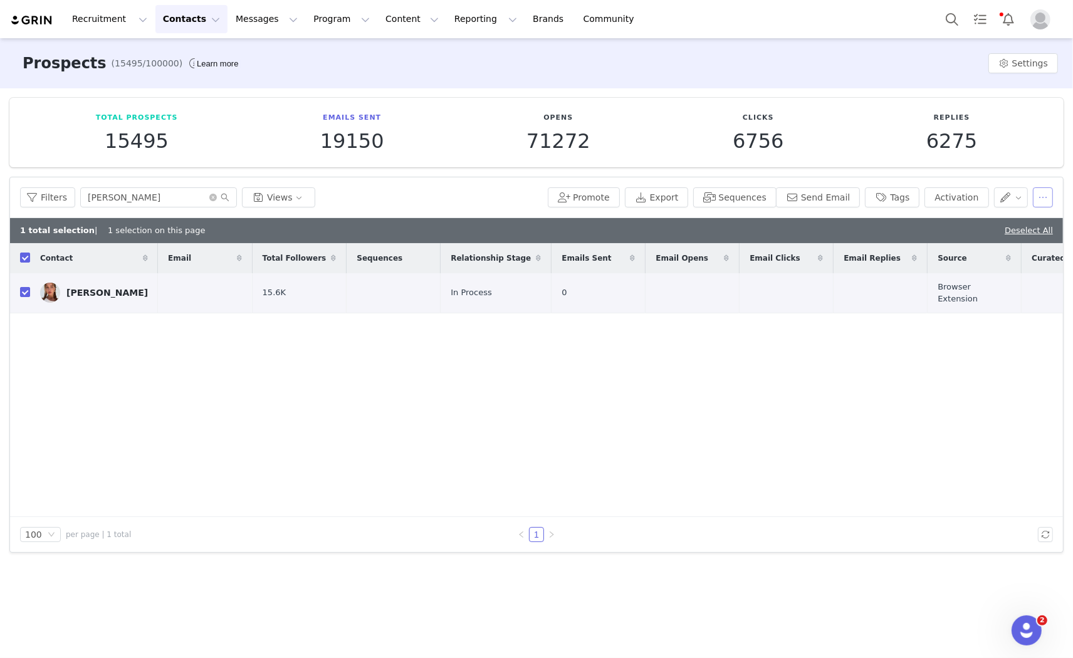
drag, startPoint x: 1048, startPoint y: 191, endPoint x: 1047, endPoint y: 202, distance: 11.4
click at [1048, 191] on button "button" at bounding box center [1043, 197] width 20 height 20
click at [1000, 297] on div "Delete" at bounding box center [1007, 303] width 95 height 14
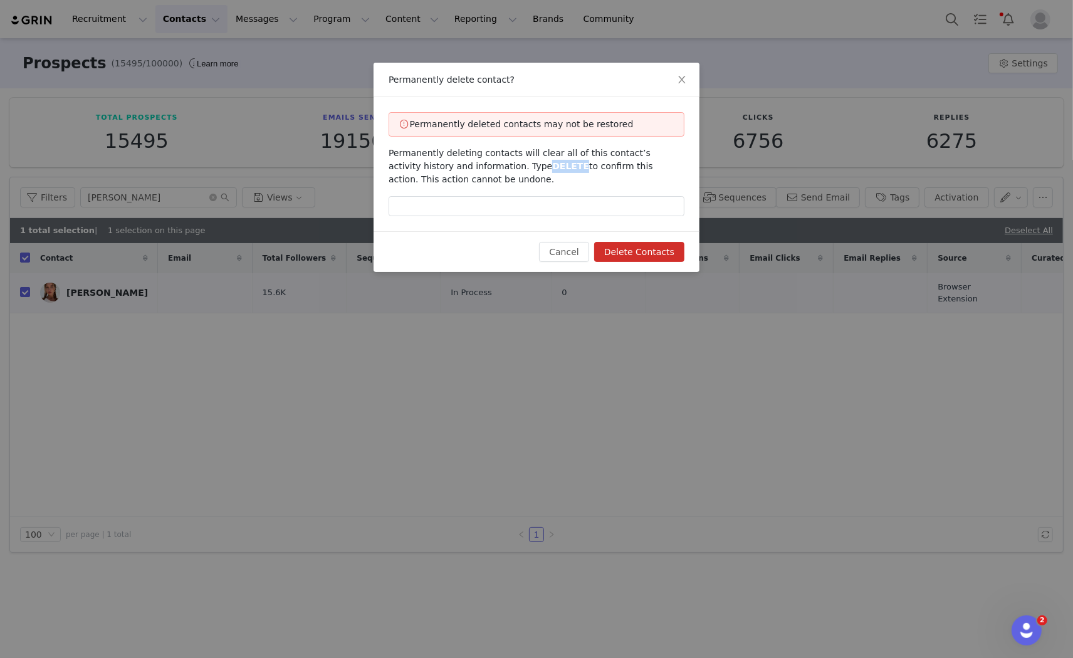
drag, startPoint x: 475, startPoint y: 167, endPoint x: 505, endPoint y: 166, distance: 30.1
click at [505, 166] on span "Permanently deleting contacts will clear all of this contact’s activity history…" at bounding box center [521, 166] width 265 height 36
copy span "DELETE"
click at [473, 209] on input "text" at bounding box center [537, 206] width 296 height 20
paste input "DELETE"
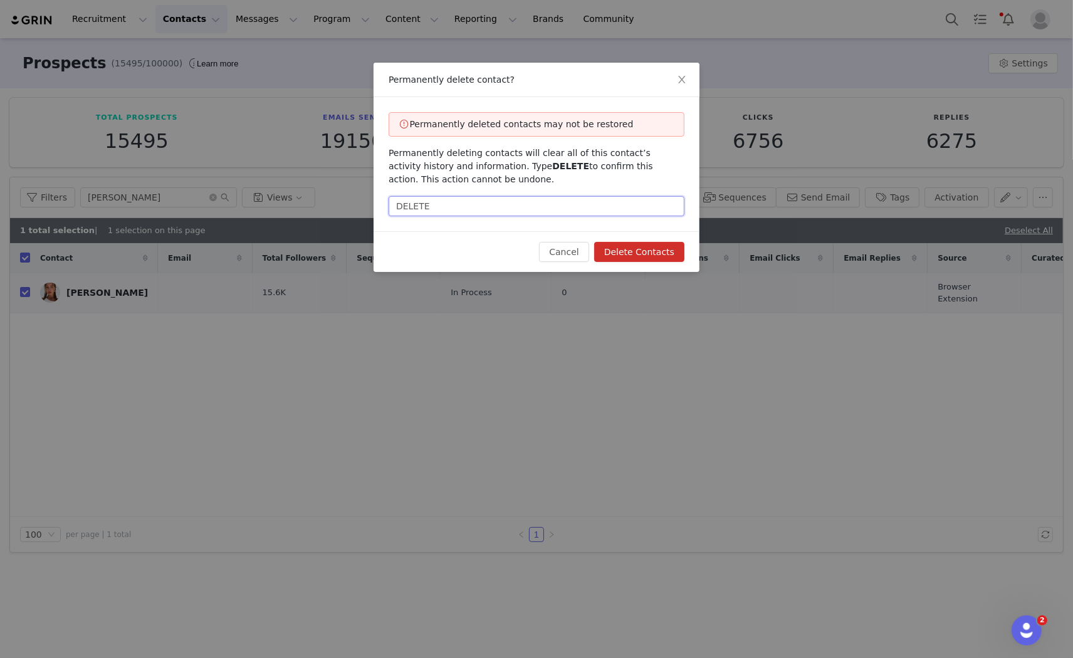
type input "DELETE"
click at [622, 246] on button "Delete Contacts" at bounding box center [639, 252] width 90 height 20
checkbox input "false"
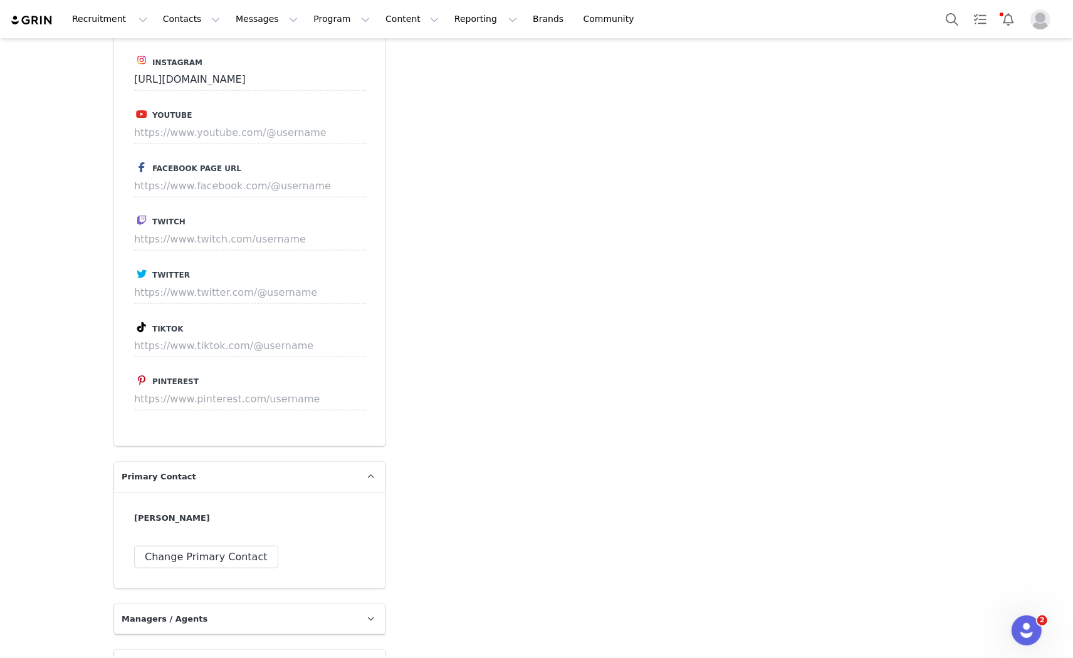
scroll to position [1543, 0]
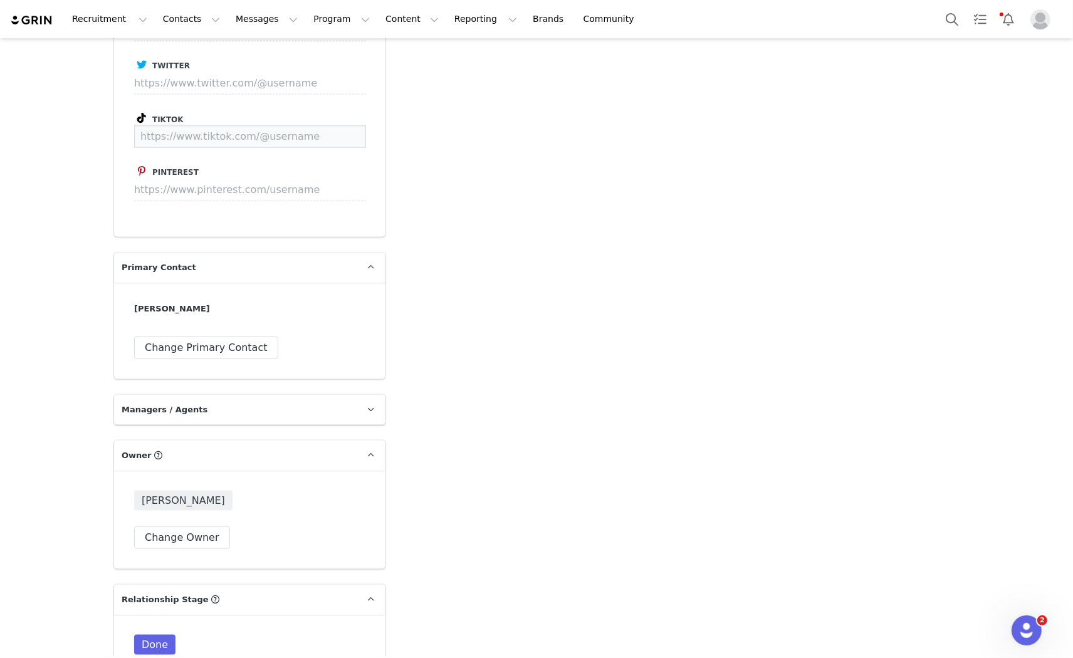
click at [211, 125] on input at bounding box center [250, 136] width 232 height 23
paste input "[URL][DOMAIN_NAME]"
type input "[URL][DOMAIN_NAME]"
click at [332, 125] on button "Save" at bounding box center [343, 136] width 46 height 23
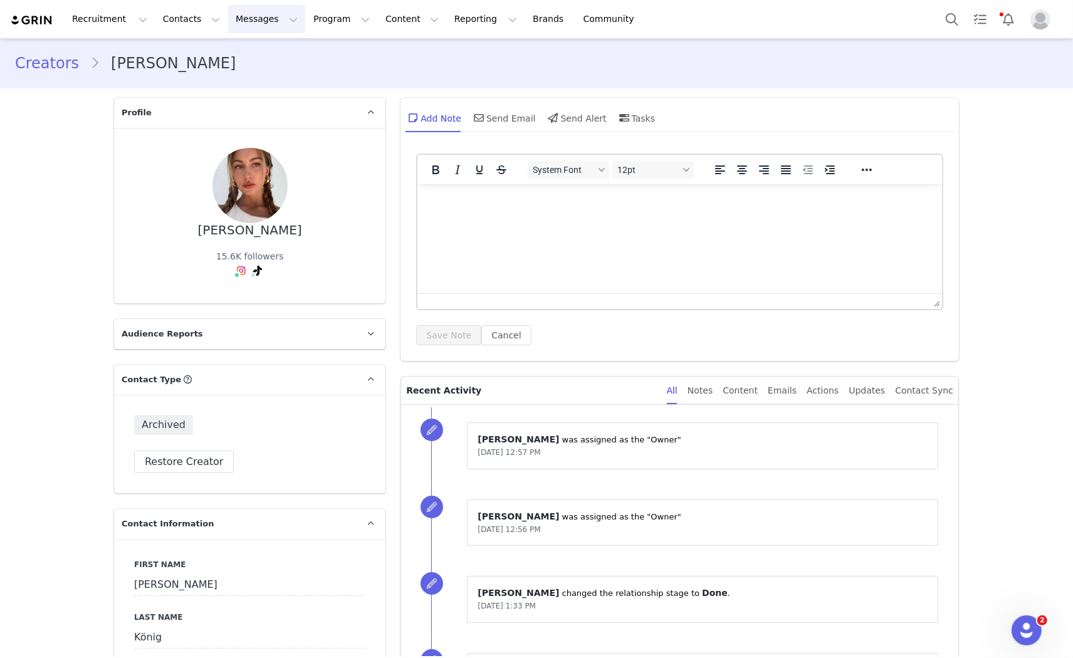
click at [228, 15] on button "Messages Messages" at bounding box center [266, 19] width 77 height 28
click at [343, 71] on div "Creators [PERSON_NAME]" at bounding box center [536, 63] width 1043 height 23
click at [230, 15] on button "Messages Messages" at bounding box center [266, 19] width 77 height 28
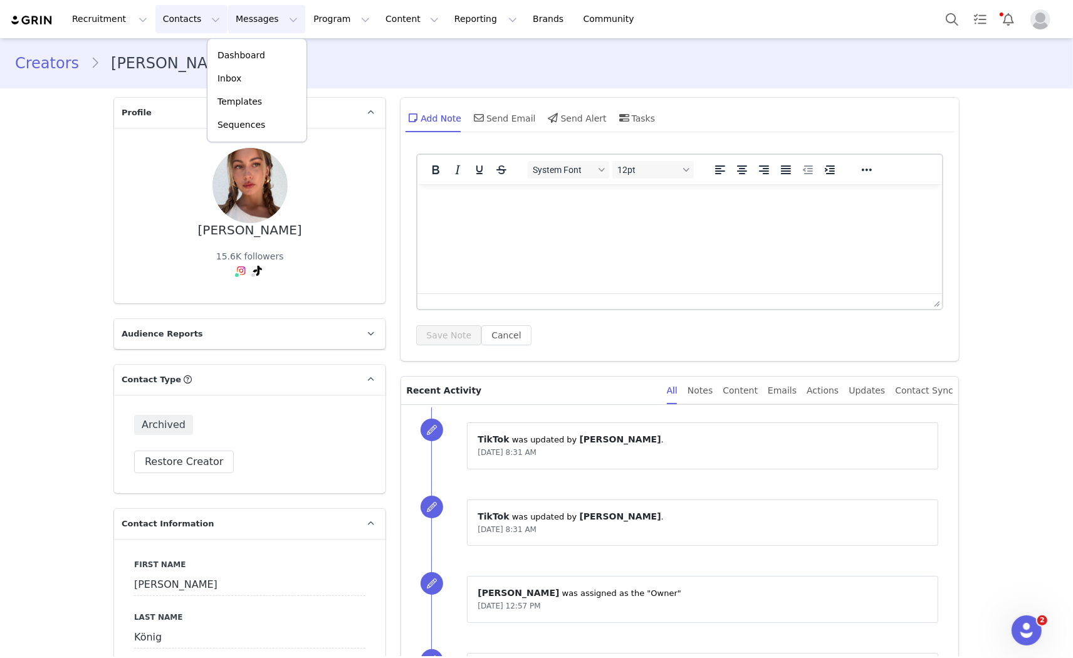
click at [159, 23] on button "Contacts Contacts" at bounding box center [191, 19] width 72 height 28
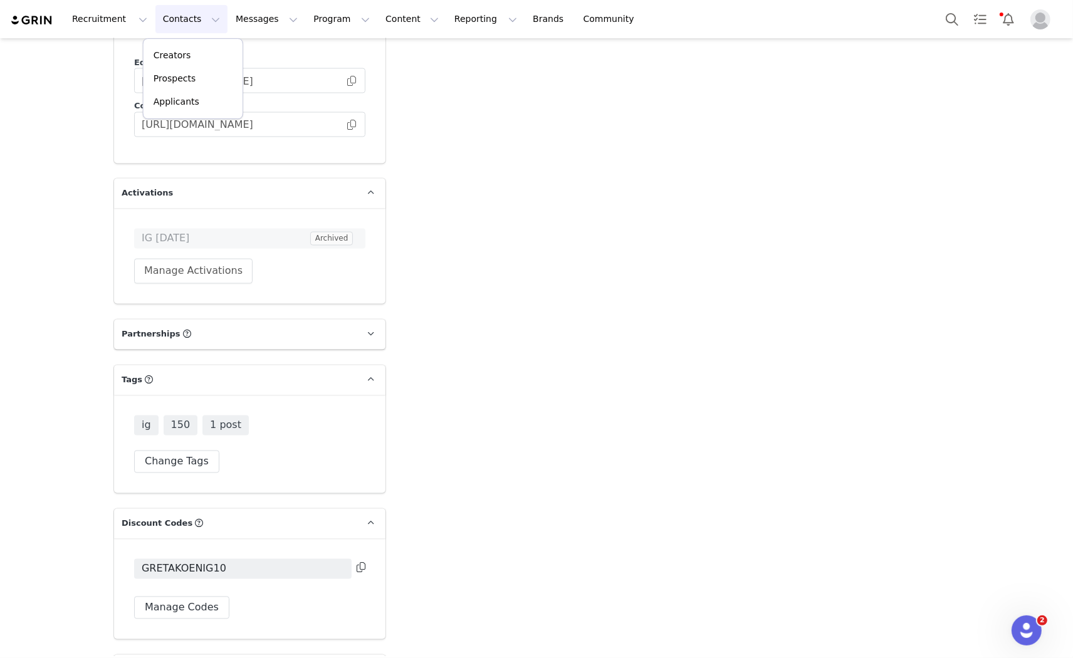
scroll to position [2378, 0]
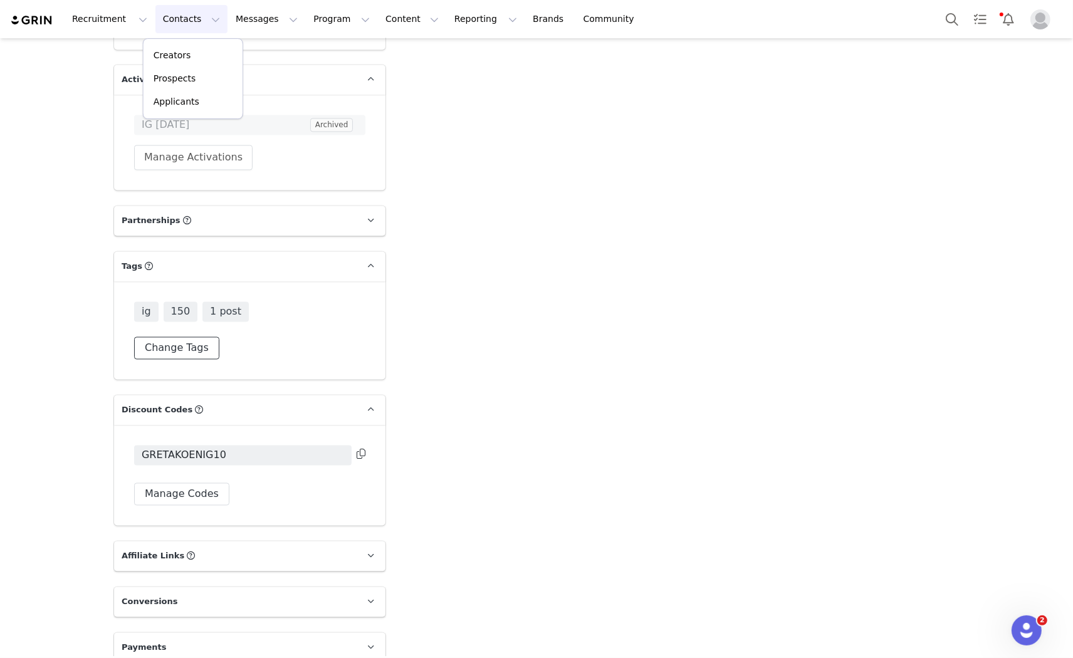
click at [165, 337] on button "Change Tags" at bounding box center [176, 348] width 85 height 23
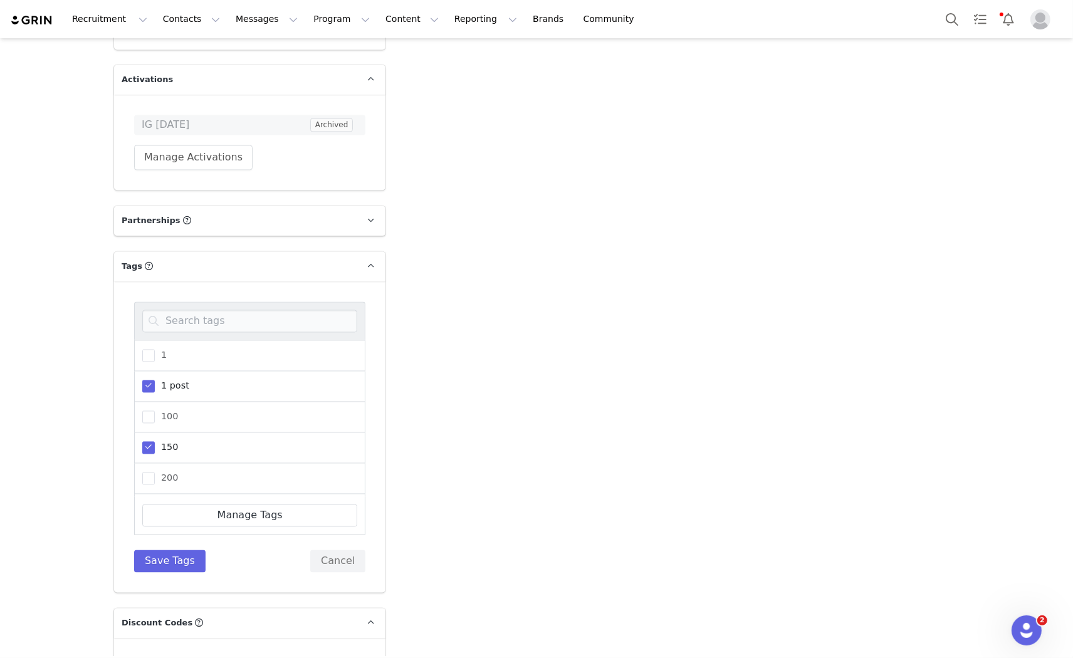
click at [142, 442] on span at bounding box center [148, 448] width 13 height 13
click at [155, 442] on input "150" at bounding box center [155, 442] width 0 height 0
click at [145, 473] on span at bounding box center [148, 479] width 13 height 13
click at [155, 473] on input "200" at bounding box center [155, 473] width 0 height 0
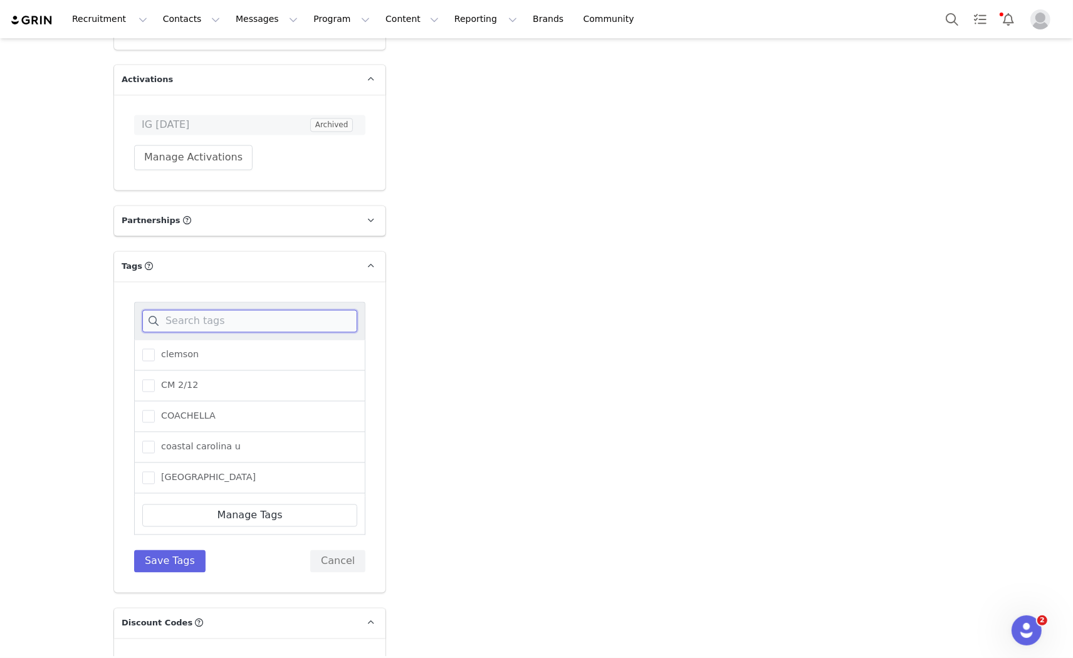
click at [213, 314] on input at bounding box center [249, 321] width 215 height 23
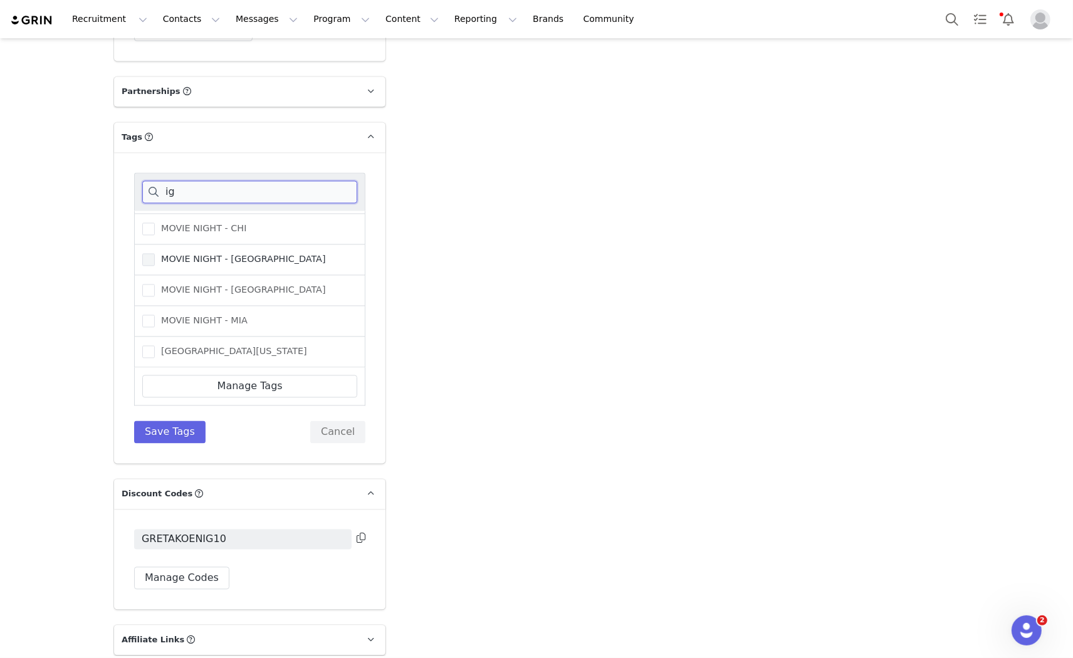
scroll to position [2383, 0]
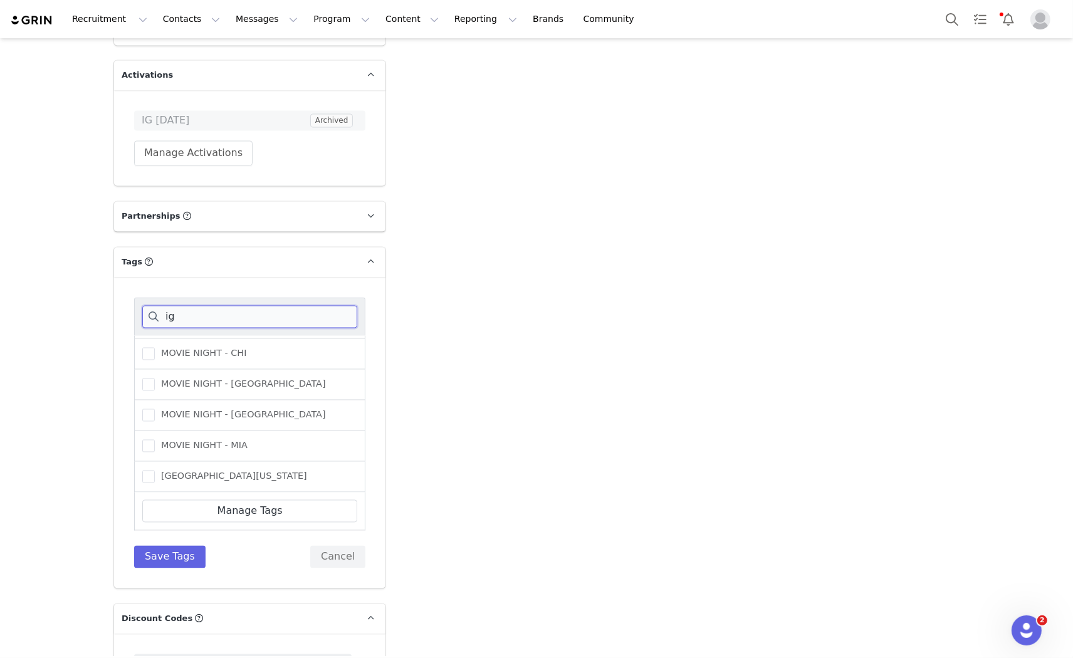
drag, startPoint x: 174, startPoint y: 305, endPoint x: 148, endPoint y: 302, distance: 26.5
click at [148, 306] on input "ig" at bounding box center [249, 317] width 215 height 23
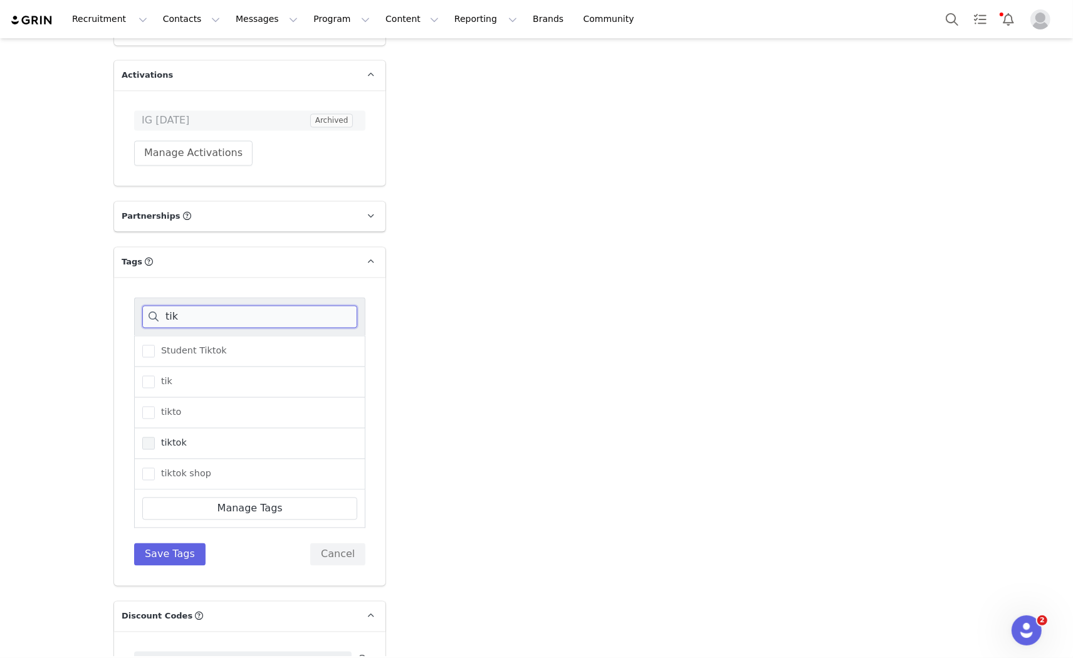
type input "tik"
click at [145, 438] on span at bounding box center [148, 444] width 13 height 13
click at [155, 438] on input "tiktok" at bounding box center [155, 438] width 0 height 0
click at [164, 543] on button "Save Tags" at bounding box center [169, 554] width 71 height 23
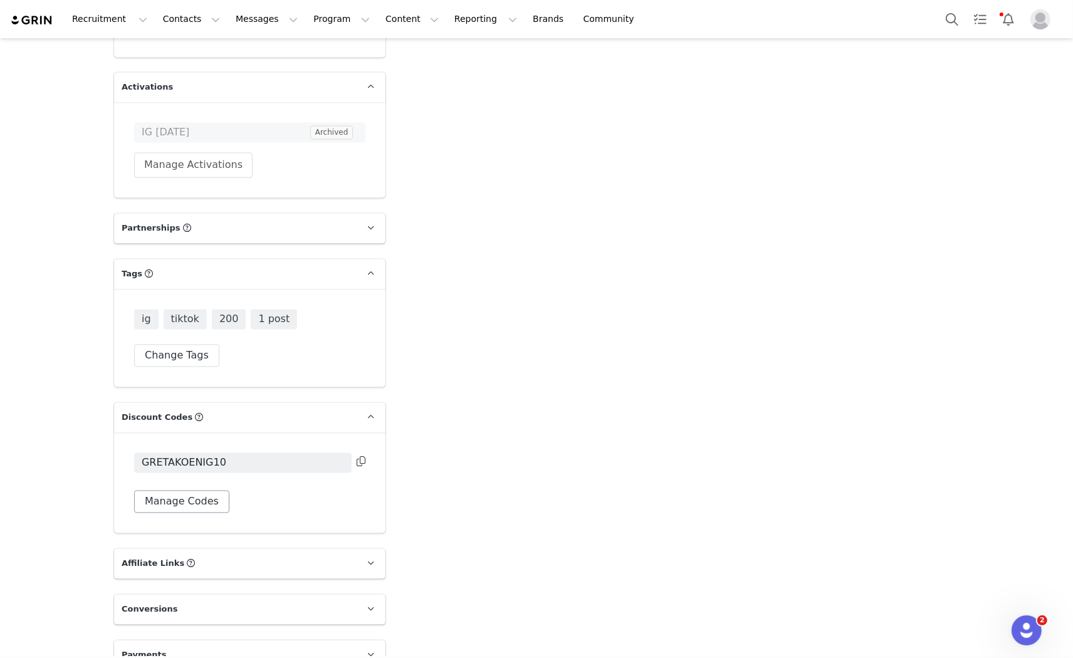
scroll to position [2378, 0]
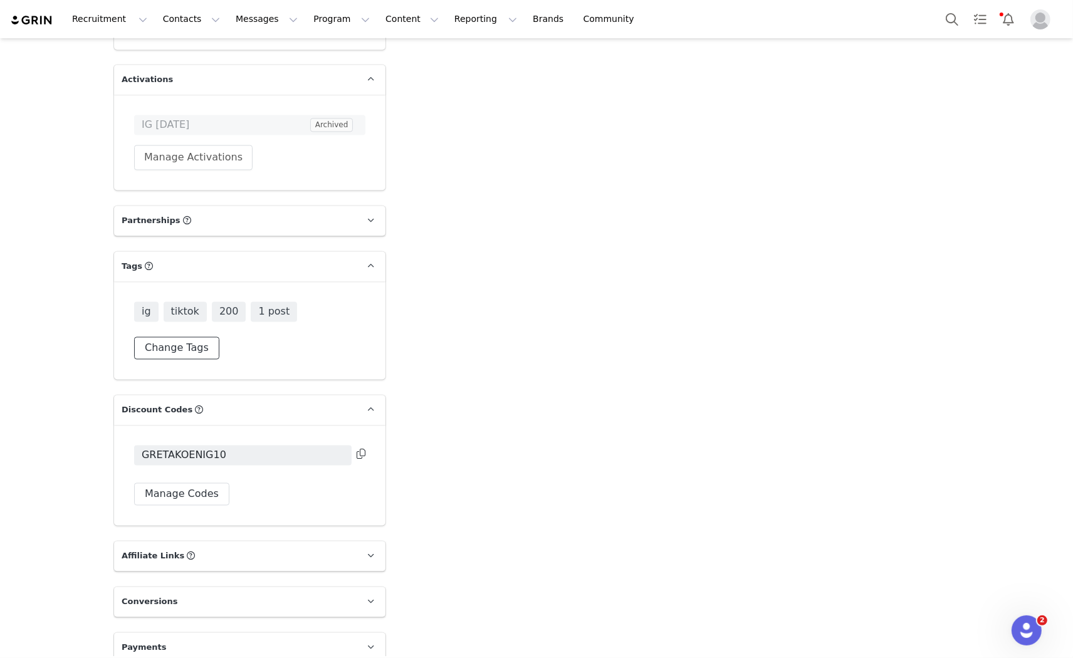
click at [152, 337] on button "Change Tags" at bounding box center [176, 348] width 85 height 23
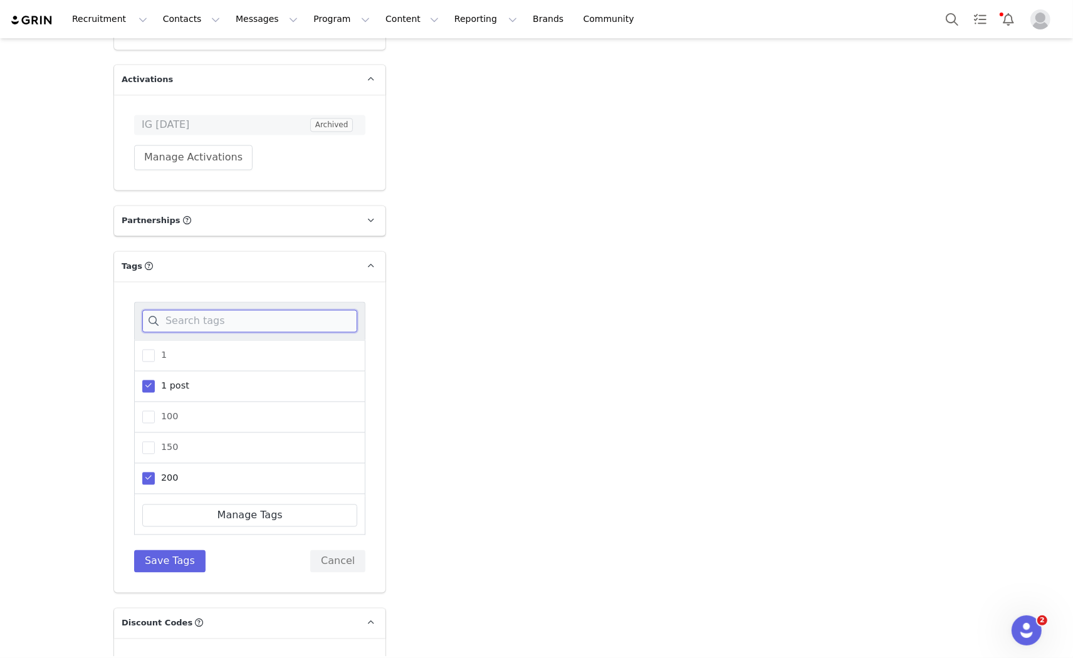
click at [184, 310] on input at bounding box center [249, 321] width 215 height 23
type input "ig"
drag, startPoint x: 142, startPoint y: 397, endPoint x: 145, endPoint y: 405, distance: 8.1
click at [142, 411] on span at bounding box center [148, 417] width 13 height 13
click at [155, 411] on input "ig" at bounding box center [155, 411] width 0 height 0
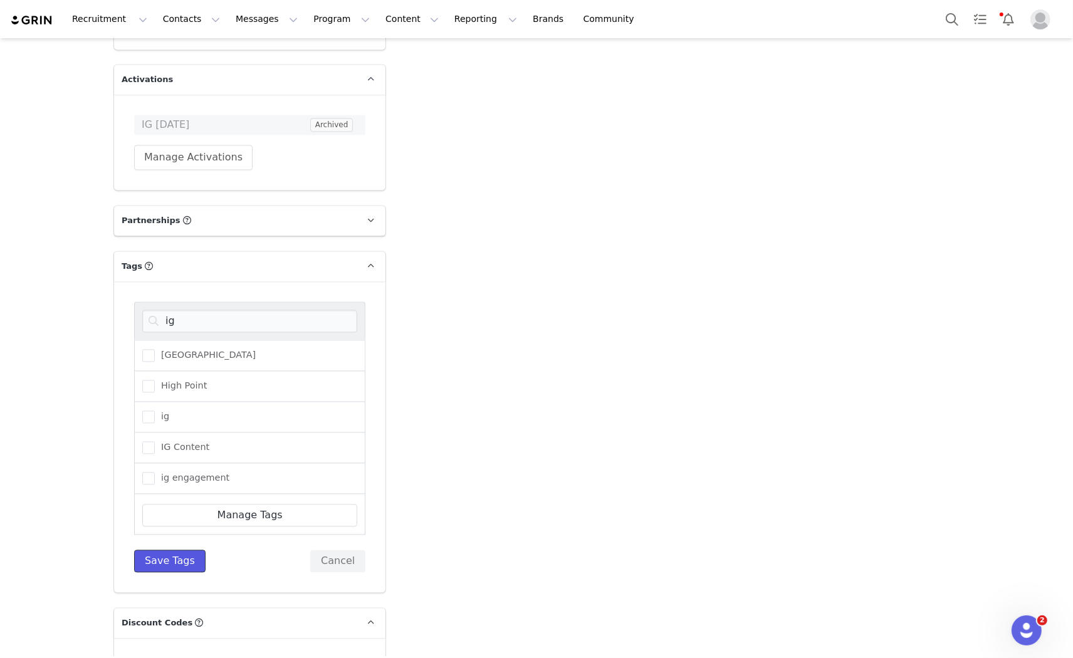
click at [180, 550] on button "Save Tags" at bounding box center [169, 561] width 71 height 23
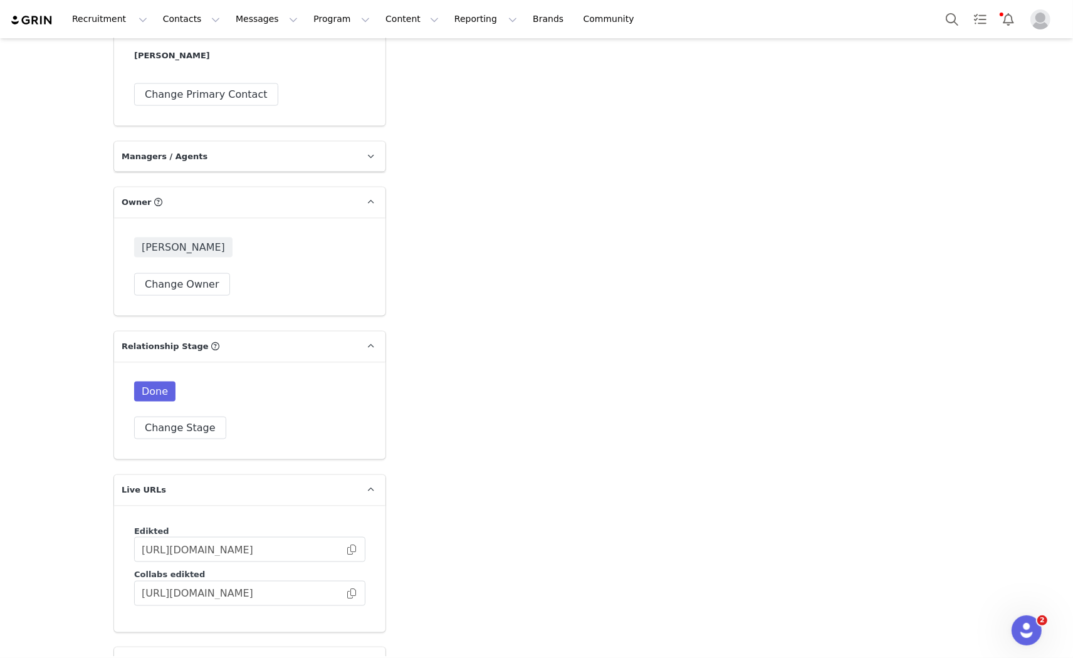
scroll to position [1751, 0]
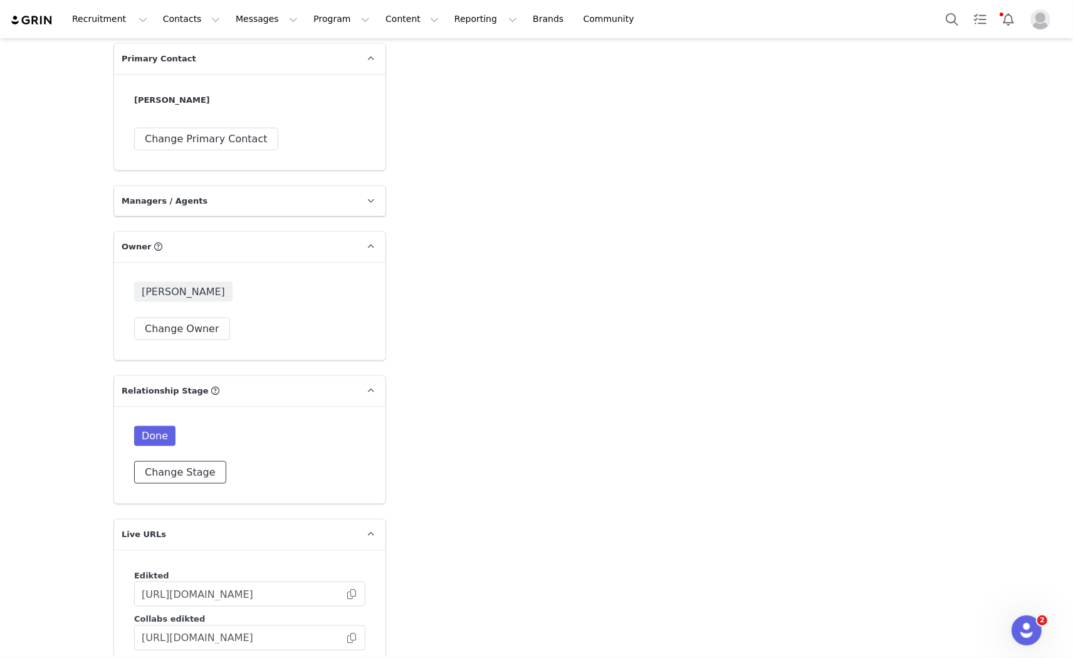
click at [186, 461] on button "Change Stage" at bounding box center [180, 472] width 92 height 23
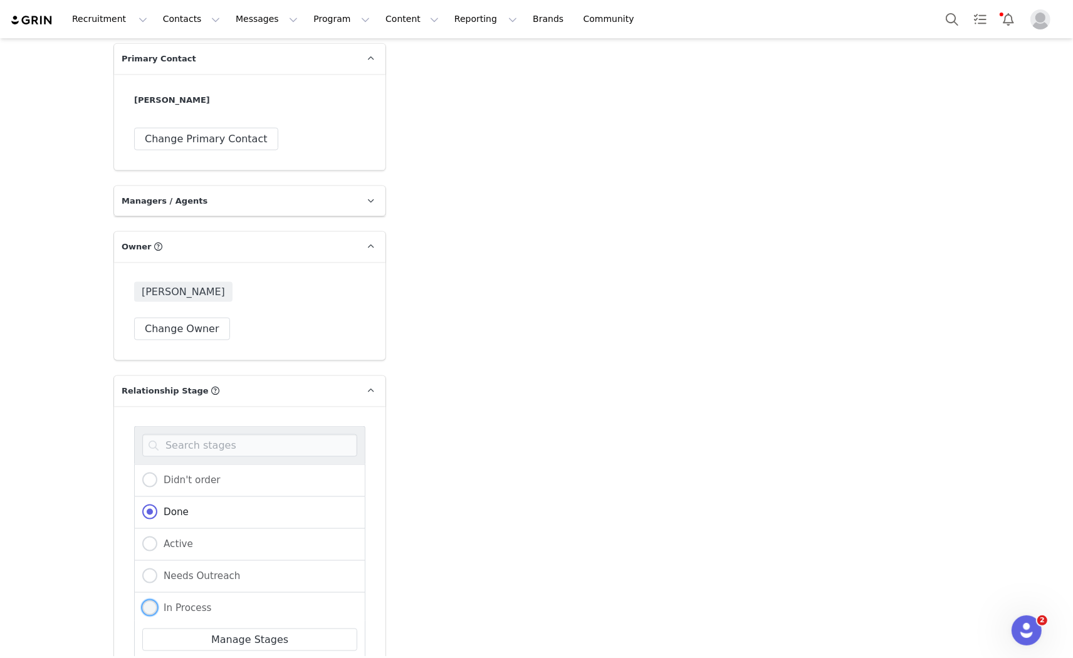
click at [150, 601] on span at bounding box center [149, 609] width 15 height 16
click at [150, 601] on input "In Process" at bounding box center [149, 609] width 15 height 16
radio input "true"
radio input "false"
radio input "true"
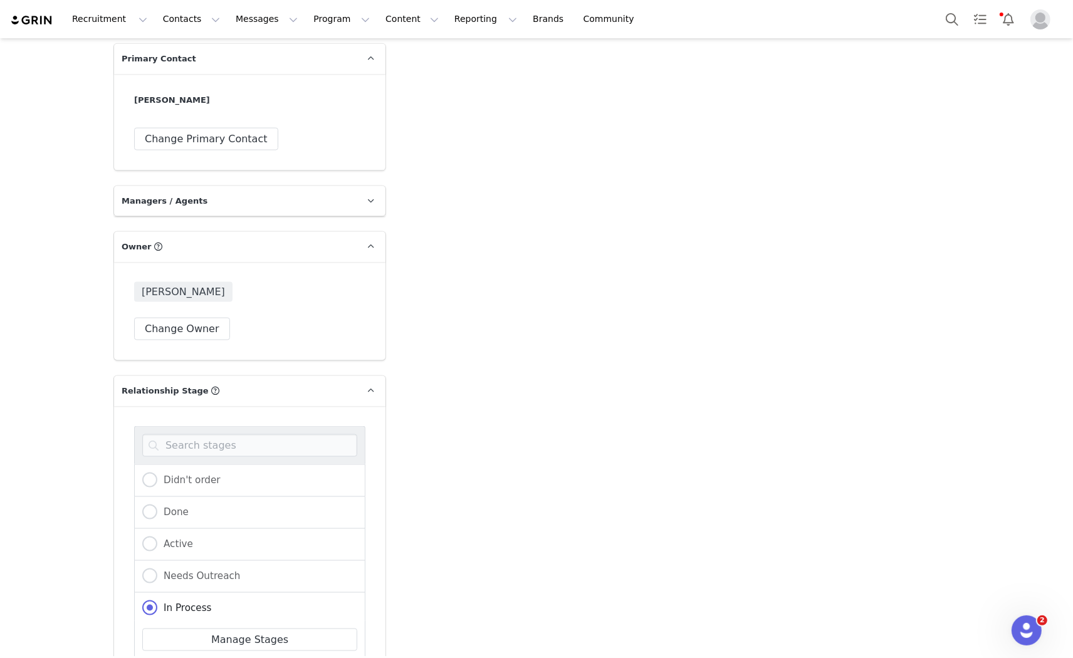
scroll to position [1891, 0]
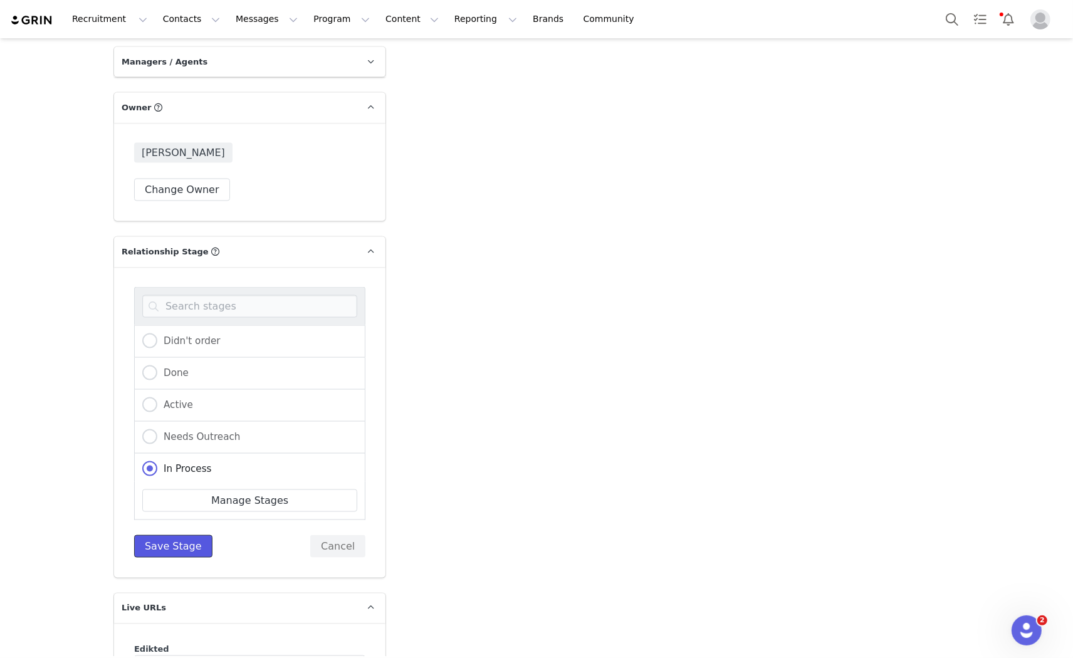
click at [162, 537] on button "Save Stage" at bounding box center [173, 546] width 78 height 23
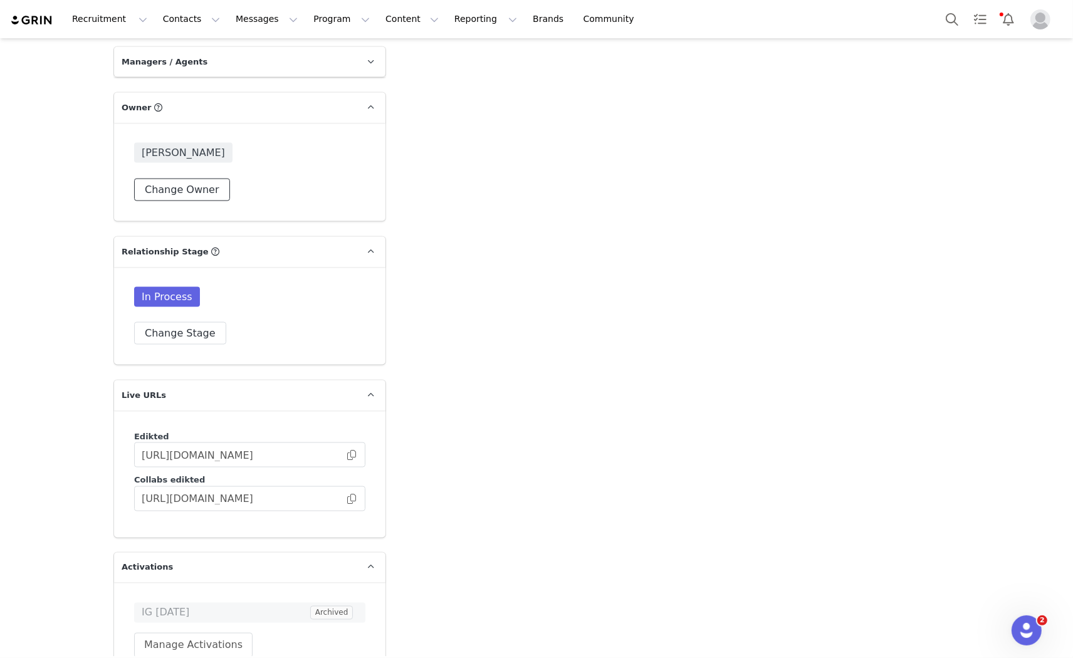
click at [139, 179] on button "Change Owner" at bounding box center [182, 190] width 96 height 23
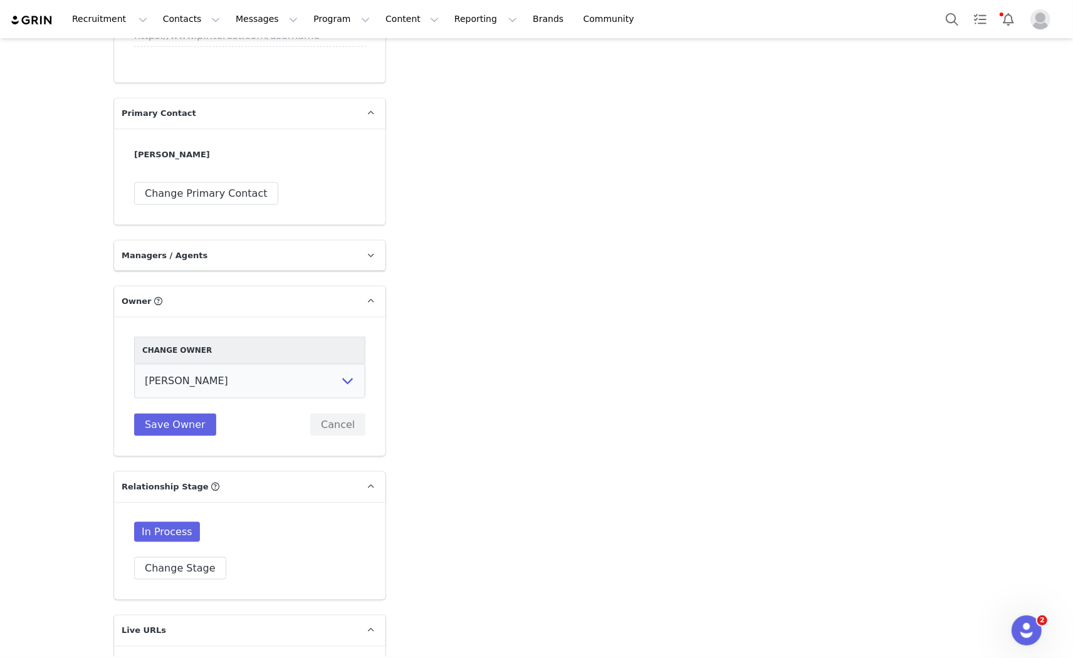
scroll to position [1741, 0]
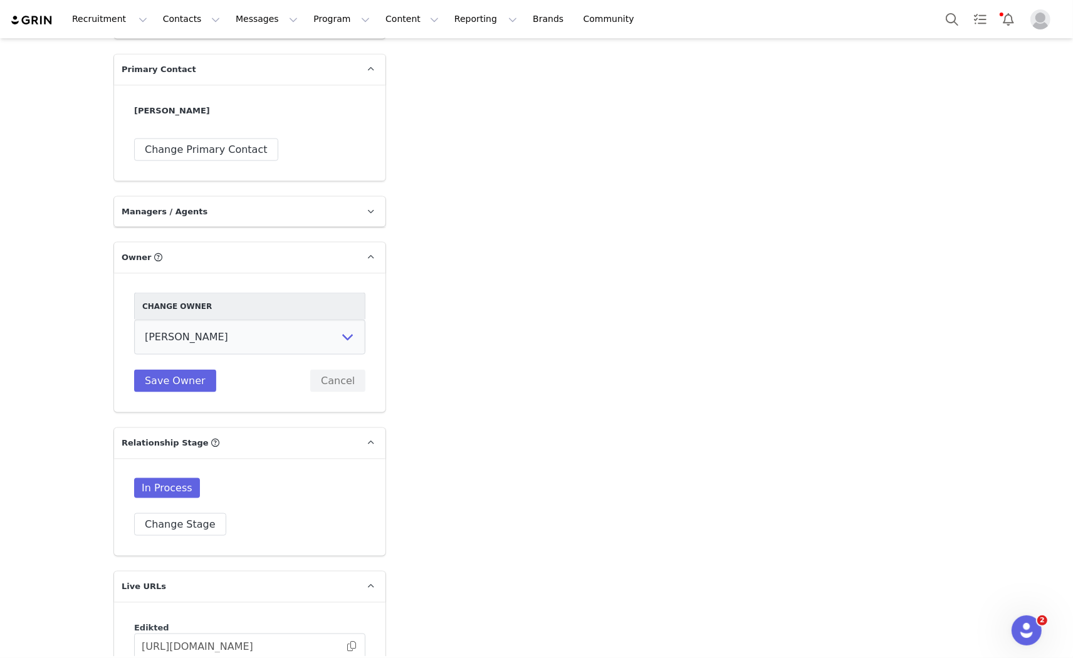
click at [204, 302] on div "Change Owner" at bounding box center [249, 306] width 231 height 27
click at [205, 320] on select "Talia Zion Ashley Adler Maya Vandermolen Martina Villaverde Dana israeli Mia Ma…" at bounding box center [249, 337] width 231 height 35
select select "e2f7c43e-e03d-41a3-a78c-21da971660ac"
click at [134, 320] on select "Talia Zion Ashley Adler Maya Vandermolen Martina Villaverde Dana israeli Mia Ma…" at bounding box center [249, 337] width 231 height 35
click at [176, 370] on button "Save Owner" at bounding box center [175, 381] width 82 height 23
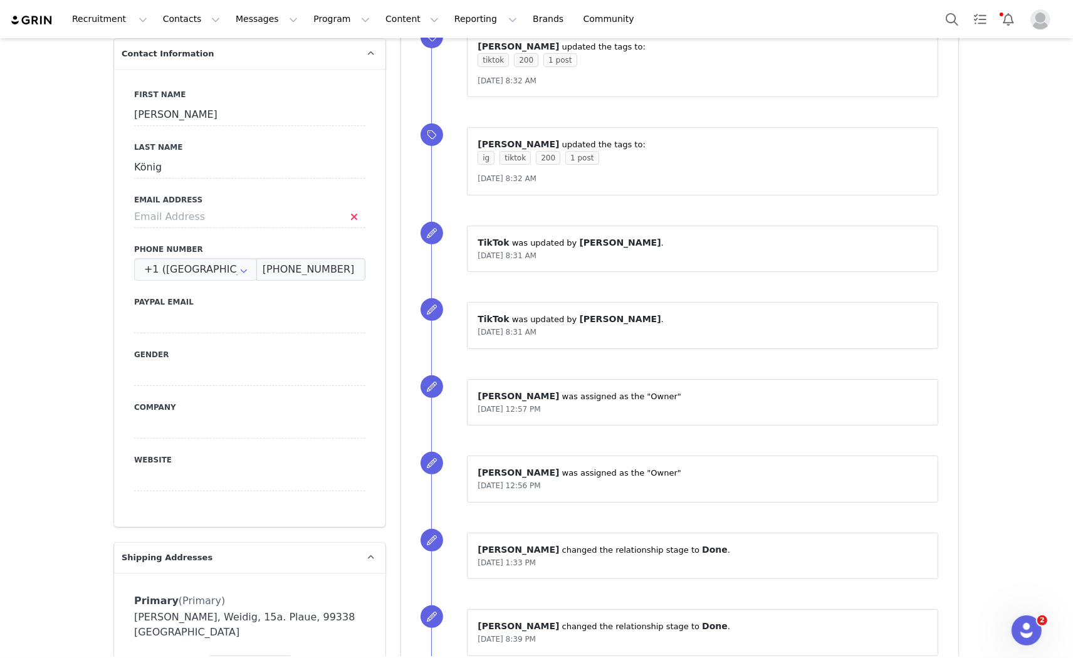
scroll to position [348, 0]
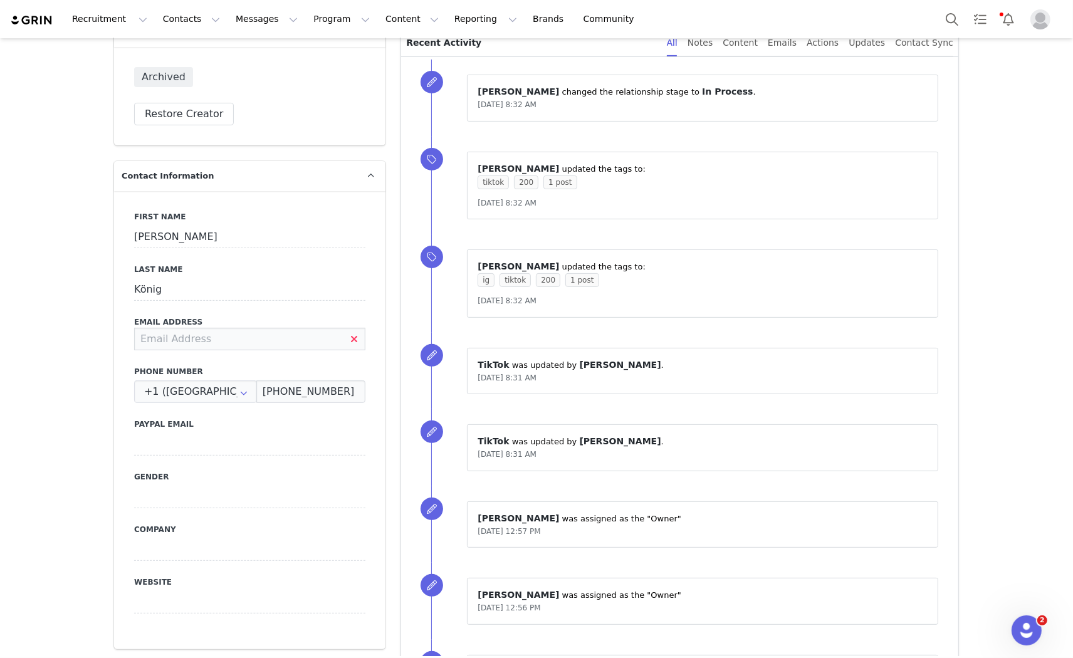
click at [266, 337] on input at bounding box center [249, 339] width 231 height 23
drag, startPoint x: 204, startPoint y: 293, endPoint x: 130, endPoint y: 285, distance: 73.7
click at [134, 285] on input "König" at bounding box center [249, 289] width 231 height 23
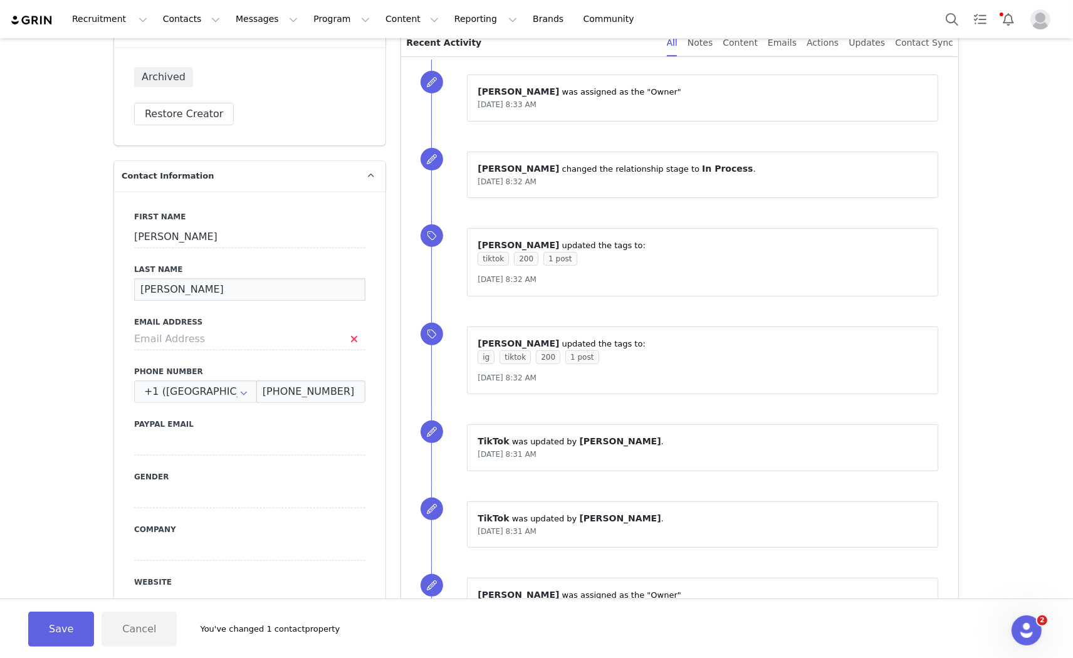
type input "Koenig"
click at [196, 343] on input at bounding box center [249, 339] width 231 height 23
paste input "greta.koenig@icloud.com"
type input "greta.koenig@icloud.com"
click at [318, 355] on div "First Name Greta Last Name Koenig Email Address greta.koenig@icloud.com Phone N…" at bounding box center [249, 420] width 271 height 458
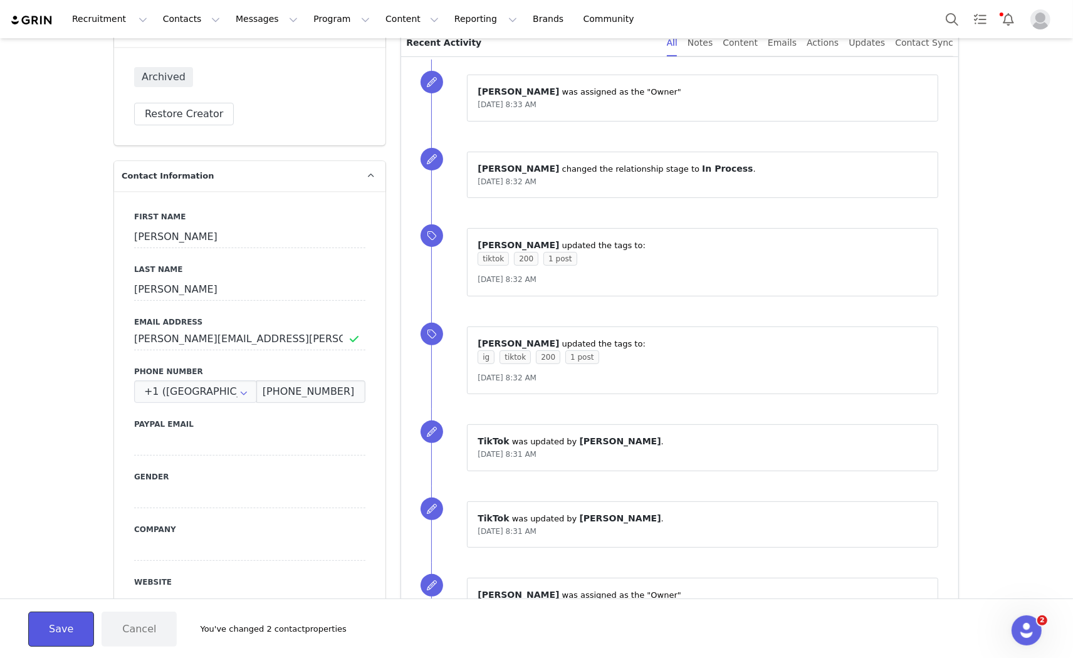
click at [63, 628] on button "Save" at bounding box center [61, 629] width 66 height 35
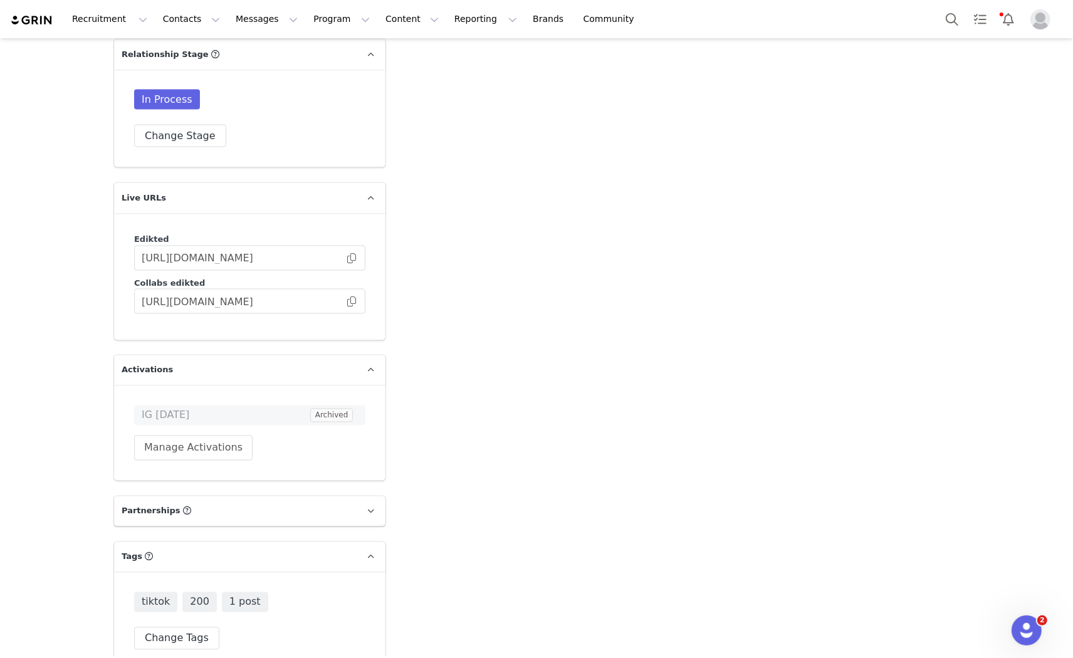
scroll to position [1960, 0]
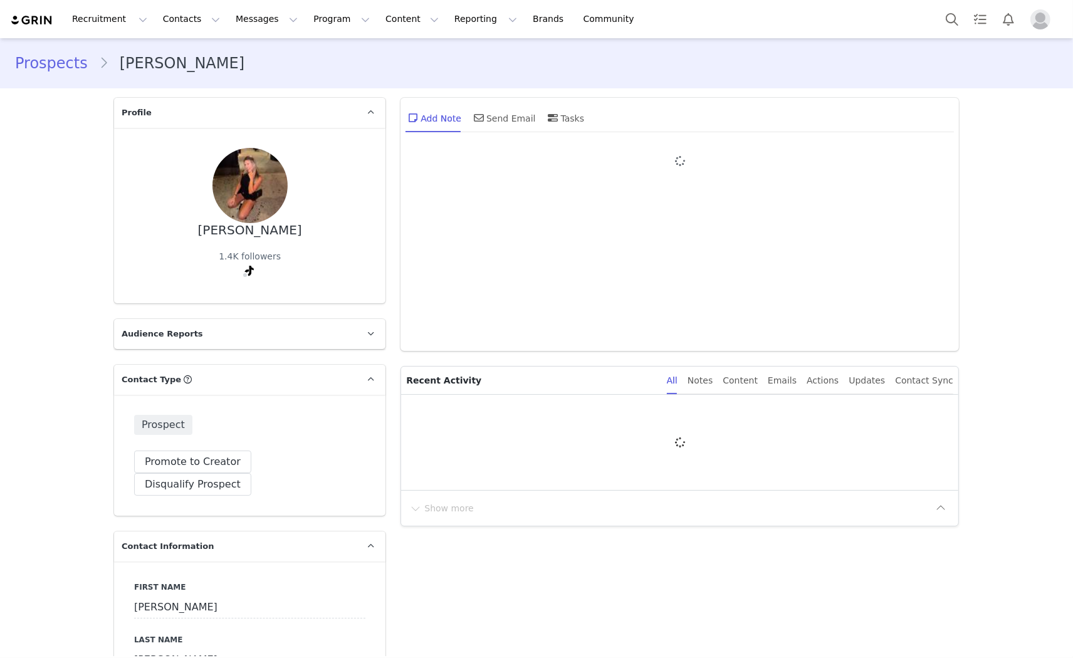
type input "+1 ([GEOGRAPHIC_DATA])"
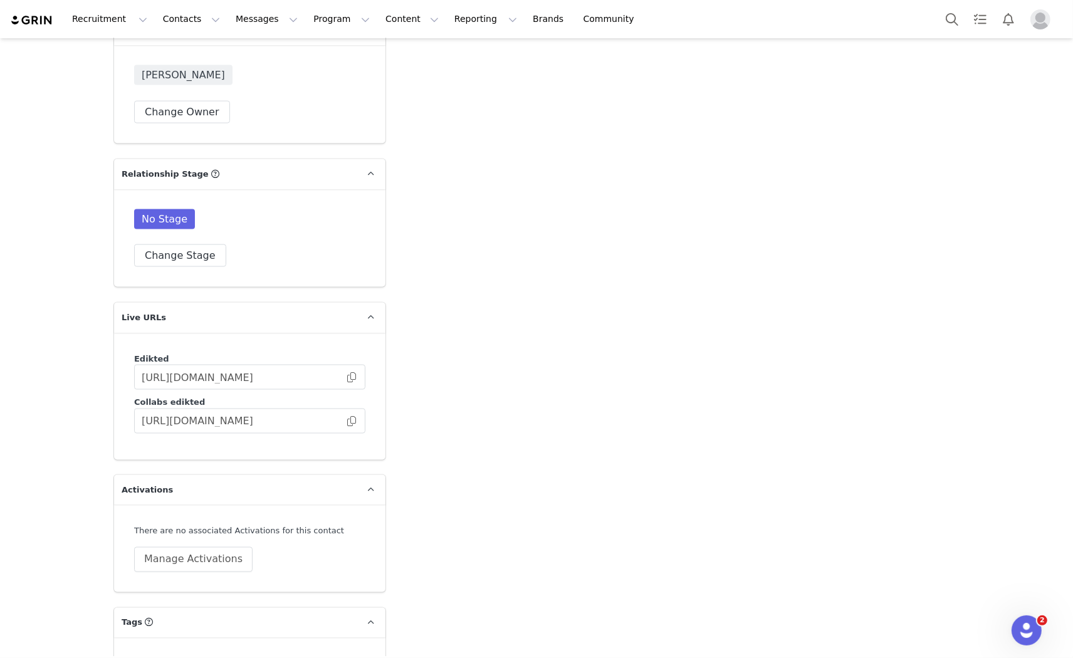
scroll to position [2018, 0]
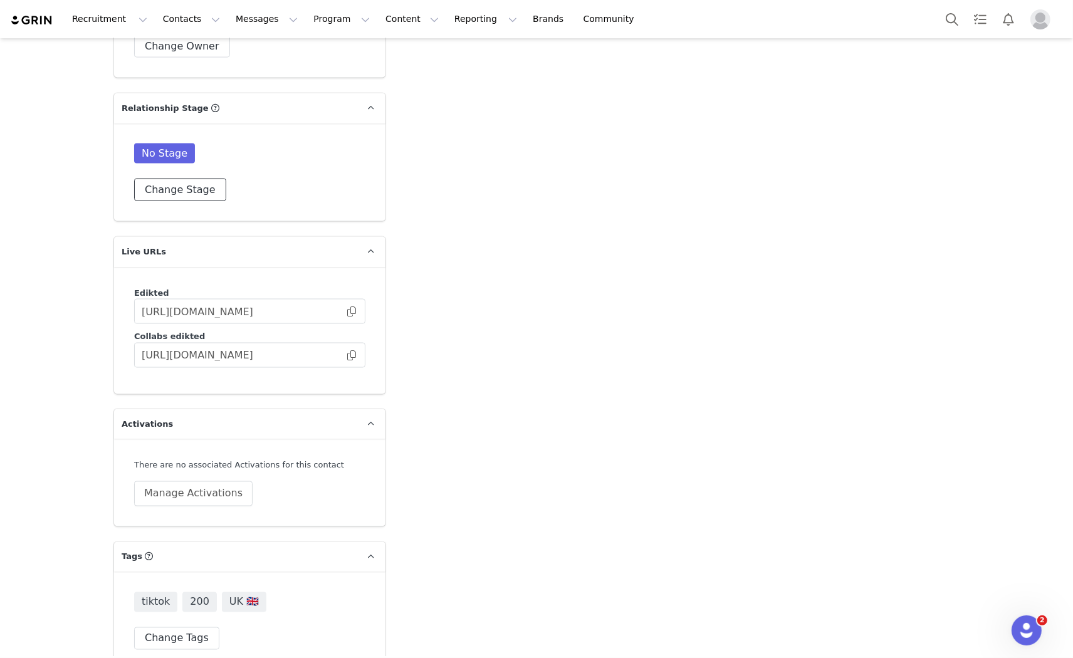
click at [183, 179] on button "Change Stage" at bounding box center [180, 190] width 92 height 23
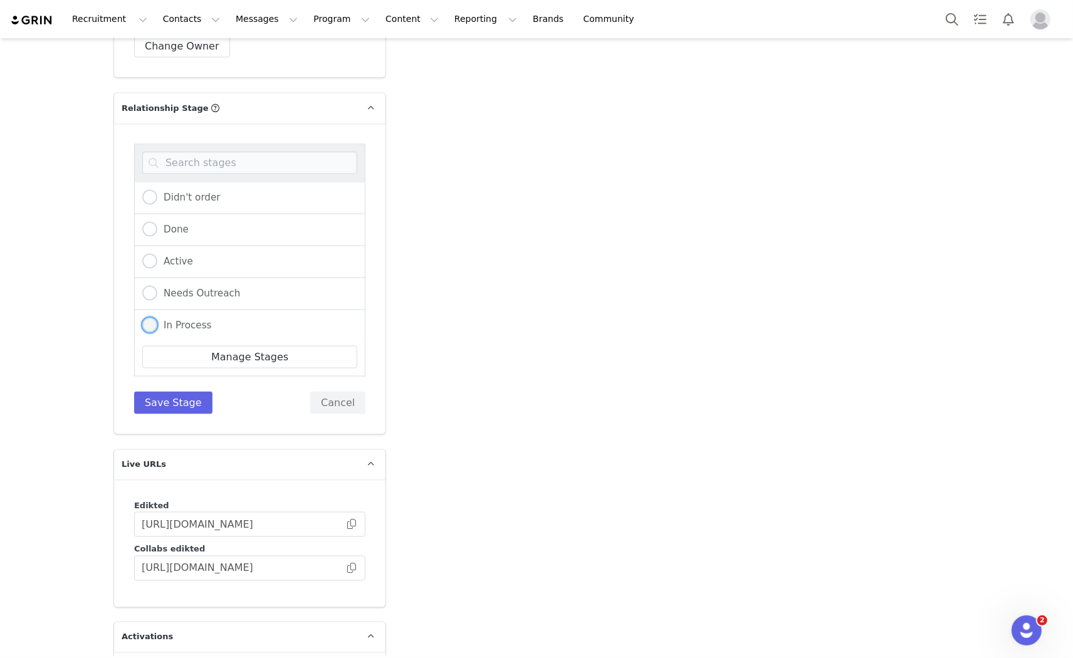
click at [168, 320] on span "In Process" at bounding box center [184, 325] width 55 height 11
click at [157, 318] on input "In Process" at bounding box center [149, 326] width 15 height 16
radio input "true"
click at [174, 392] on button "Save Stage" at bounding box center [173, 403] width 78 height 23
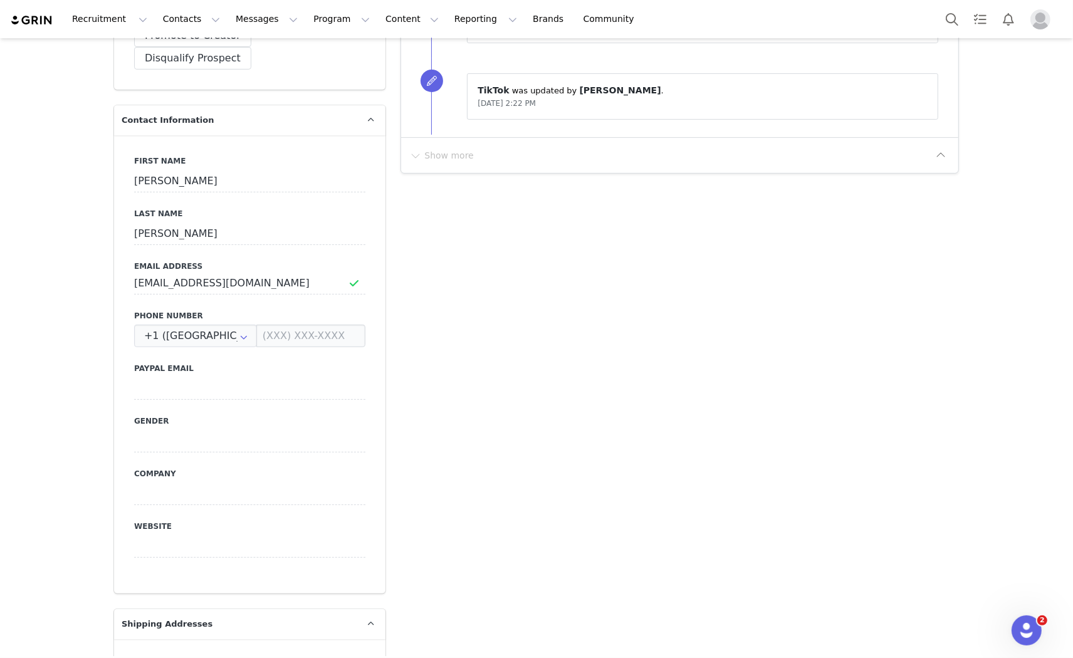
scroll to position [416, 0]
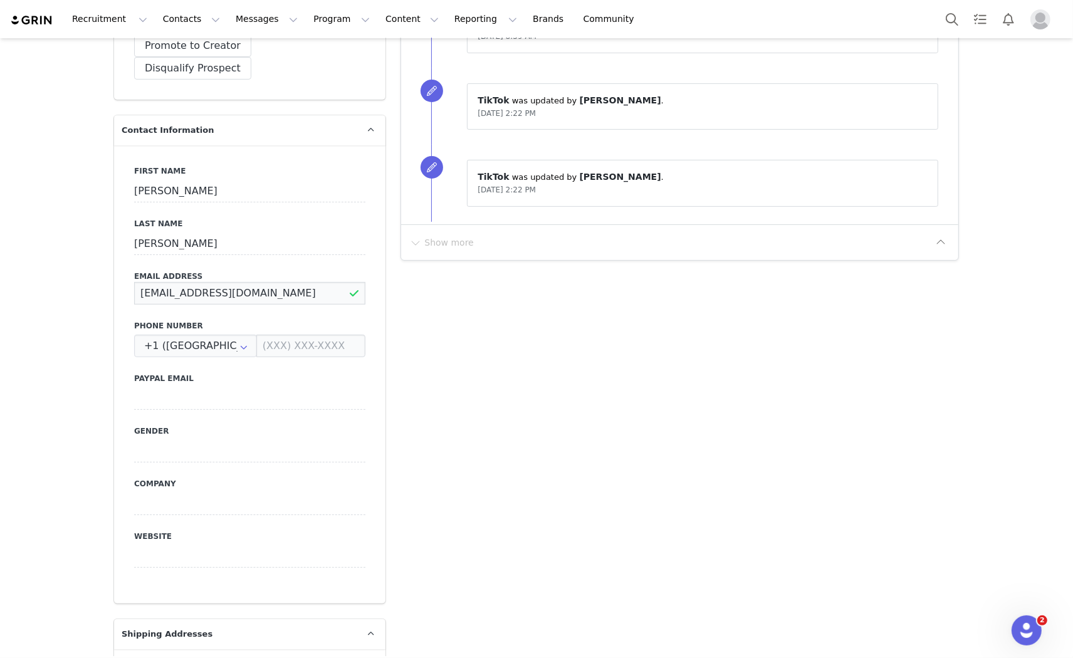
drag, startPoint x: 284, startPoint y: 270, endPoint x: 105, endPoint y: 275, distance: 178.7
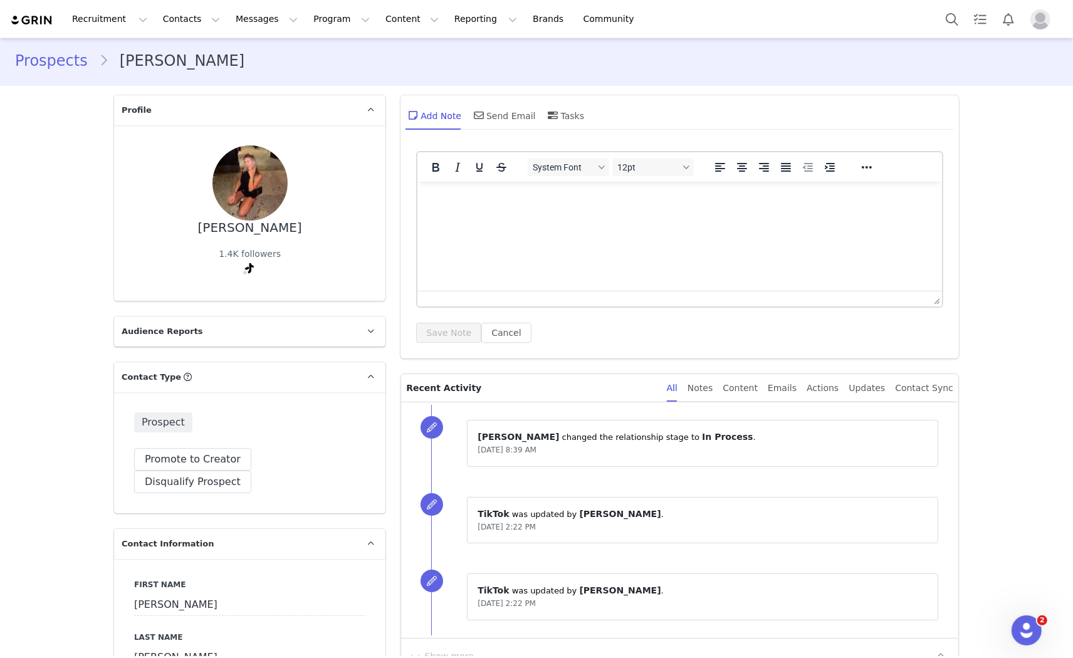
scroll to position [0, 0]
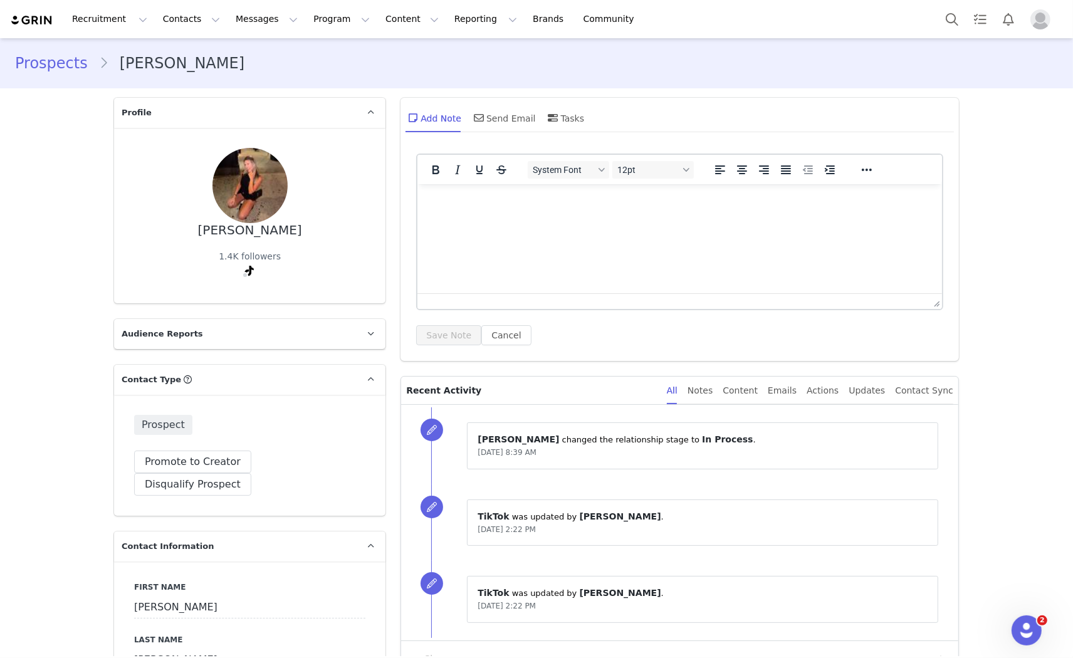
drag, startPoint x: 490, startPoint y: 275, endPoint x: 488, endPoint y: 190, distance: 84.7
click at [490, 218] on html at bounding box center [679, 201] width 525 height 34
click at [484, 118] on div "Send Email" at bounding box center [503, 118] width 65 height 30
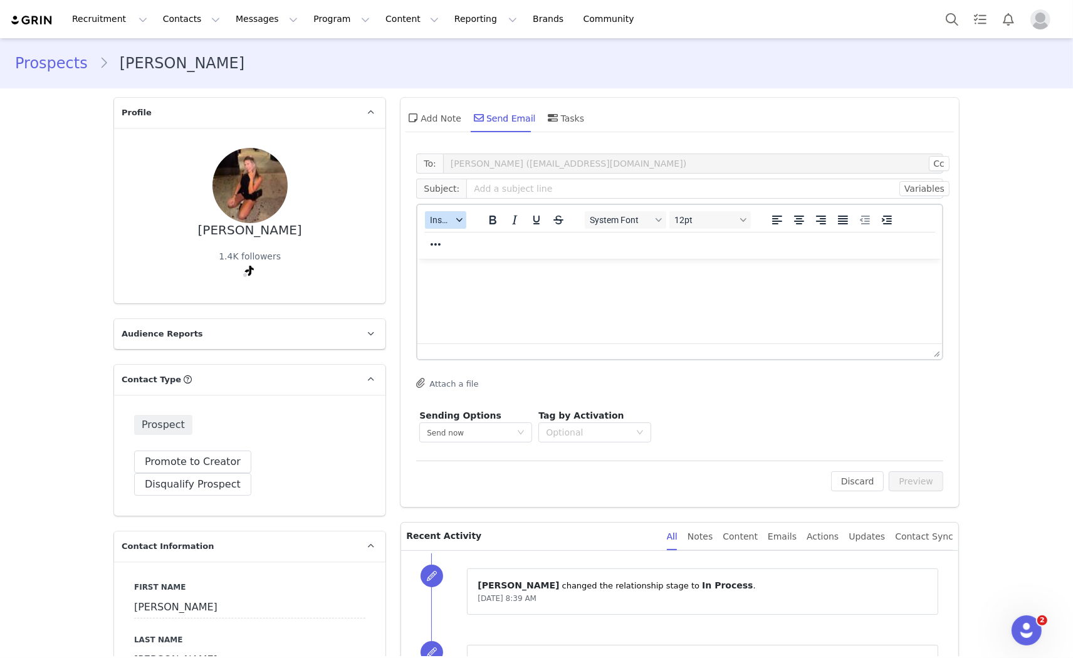
click at [436, 221] on span "Insert" at bounding box center [441, 220] width 22 height 10
click at [483, 237] on div "Insert Template" at bounding box center [486, 241] width 113 height 15
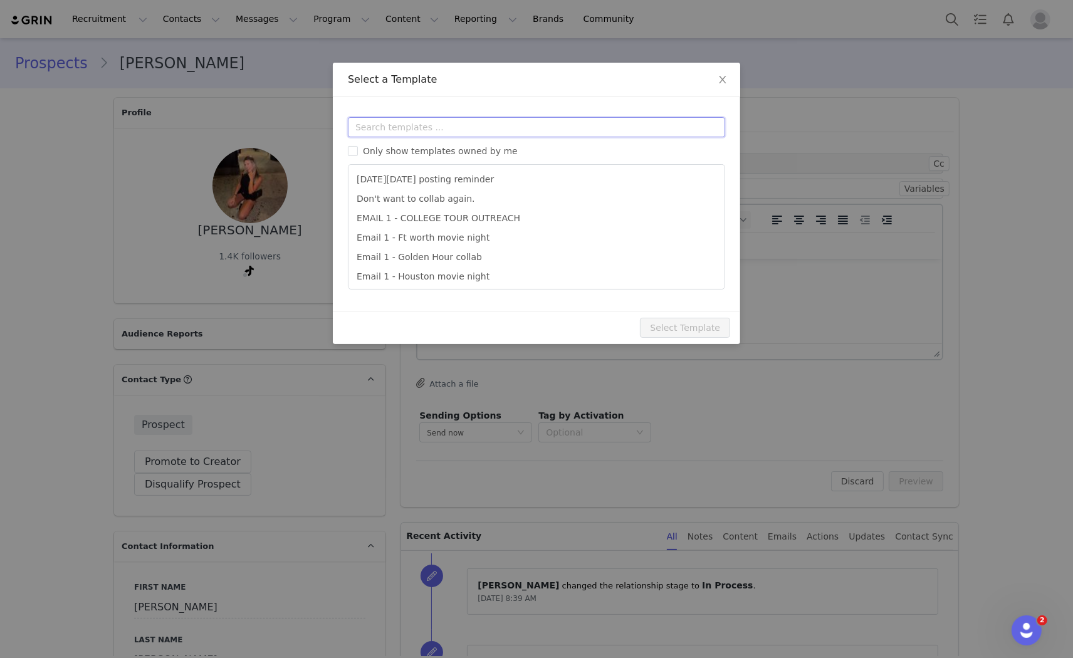
click at [412, 118] on input "text" at bounding box center [536, 127] width 377 height 20
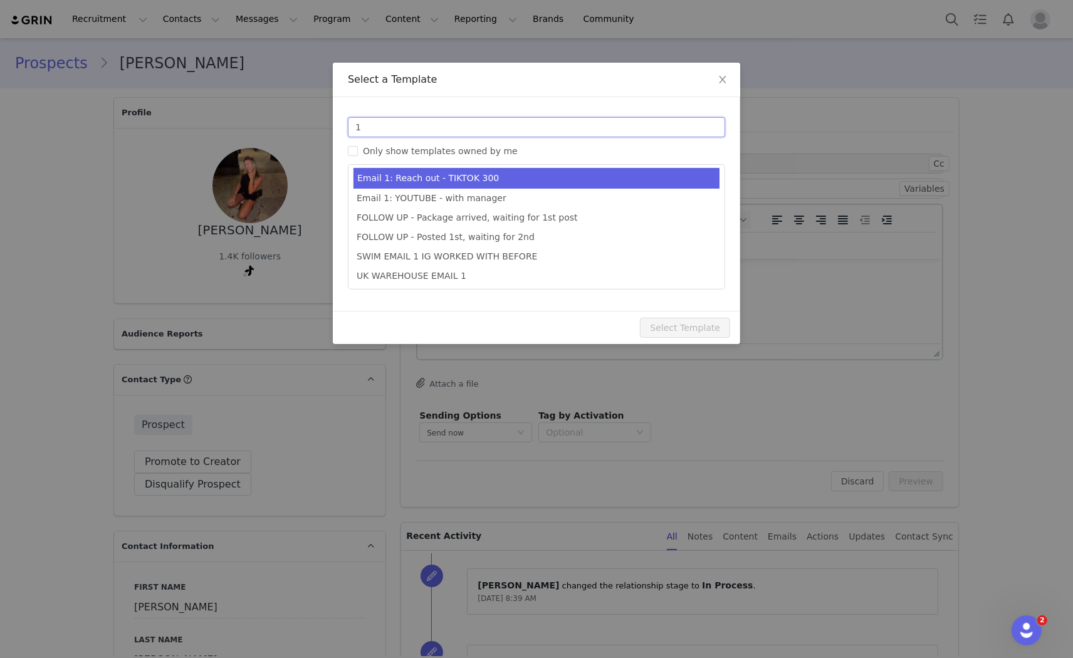
type input "1"
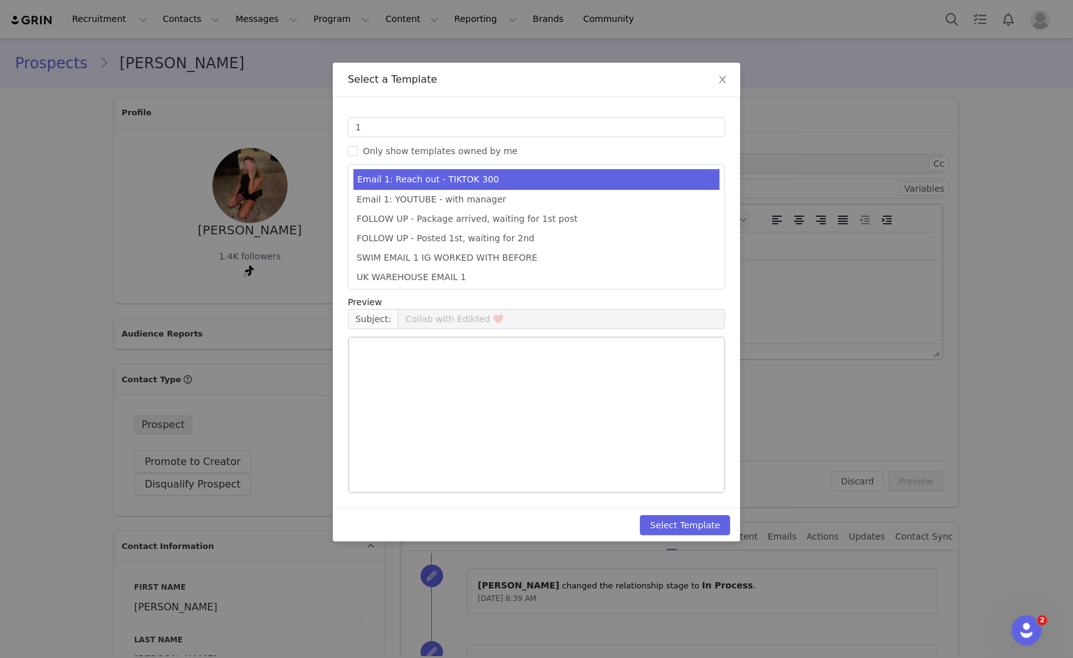
click at [493, 172] on li "Email 1: Reach out - TIKTOK 300" at bounding box center [537, 179] width 366 height 21
type input "Collab with Edikted"
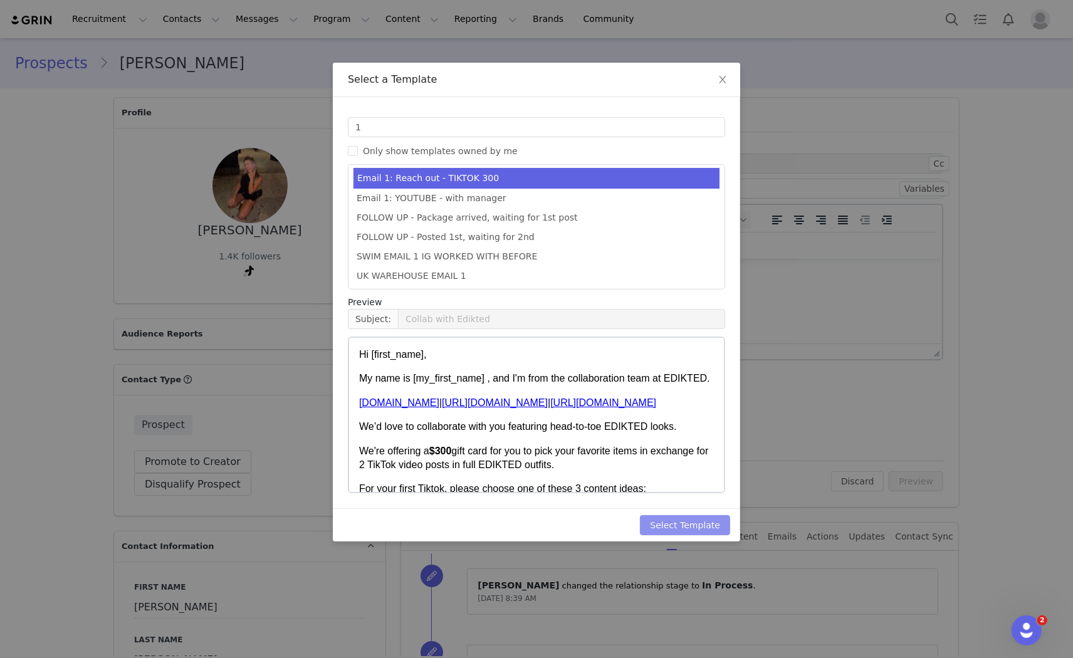
click at [712, 525] on button "Select Template" at bounding box center [685, 525] width 90 height 20
type input "Collab with Edikted"
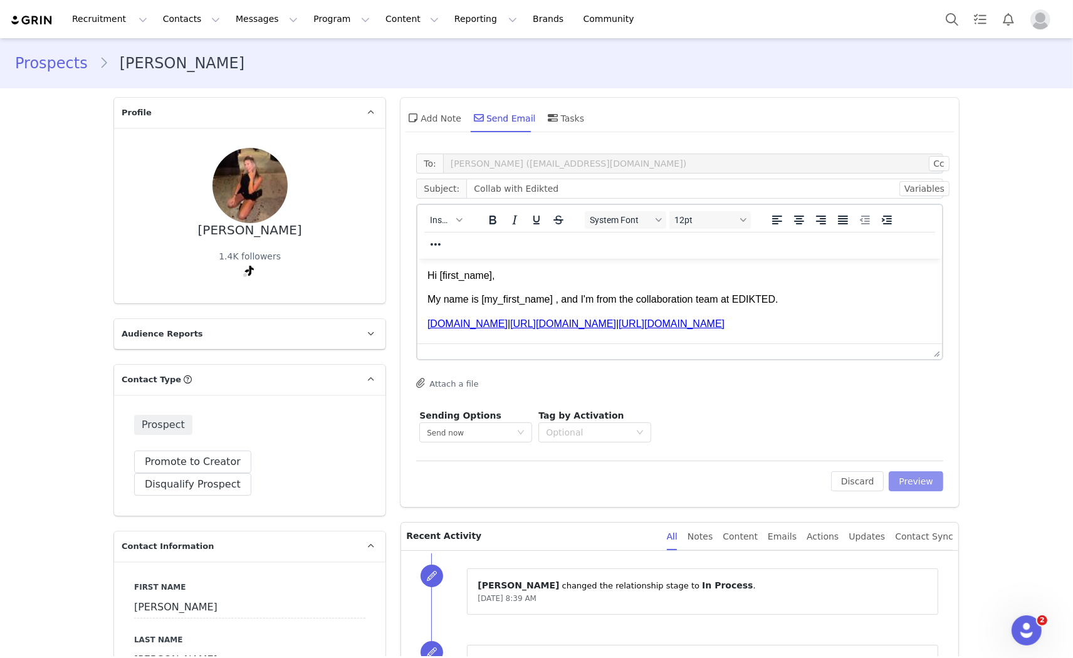
click at [903, 473] on button "Preview" at bounding box center [916, 481] width 55 height 20
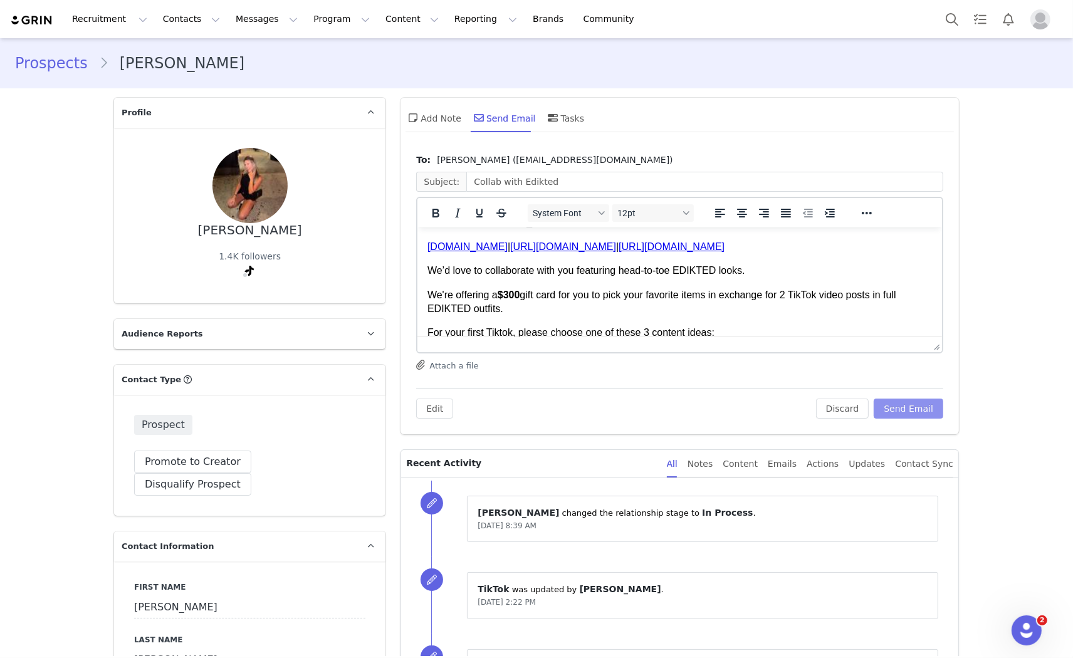
scroll to position [70, 0]
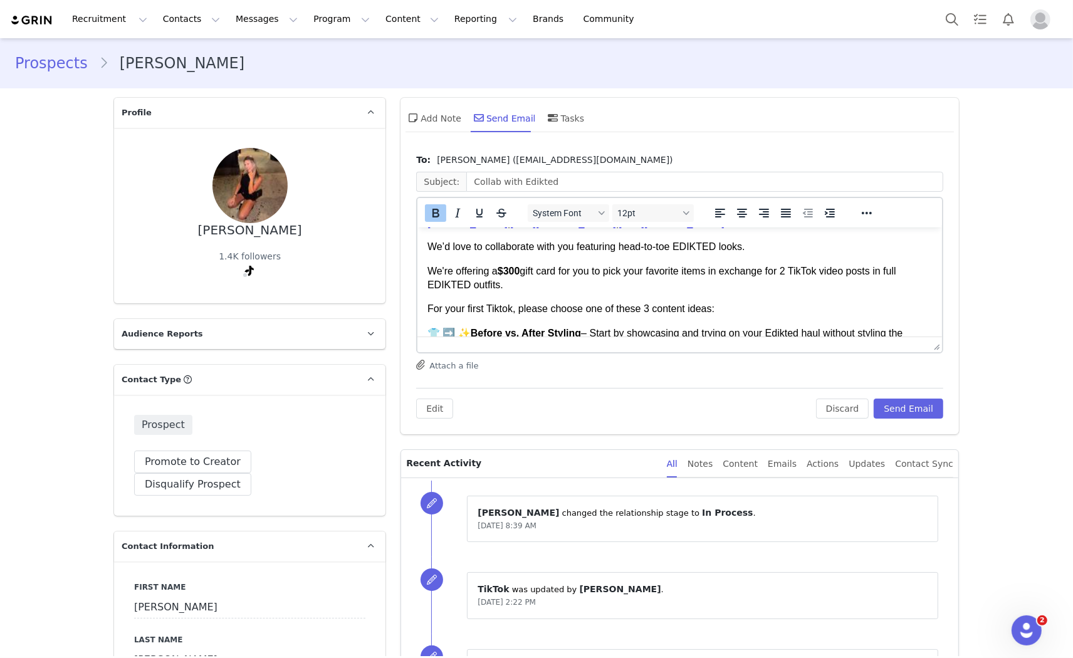
click at [513, 271] on strong "$300" at bounding box center [509, 270] width 23 height 11
click at [844, 411] on button "Discard" at bounding box center [842, 409] width 53 height 20
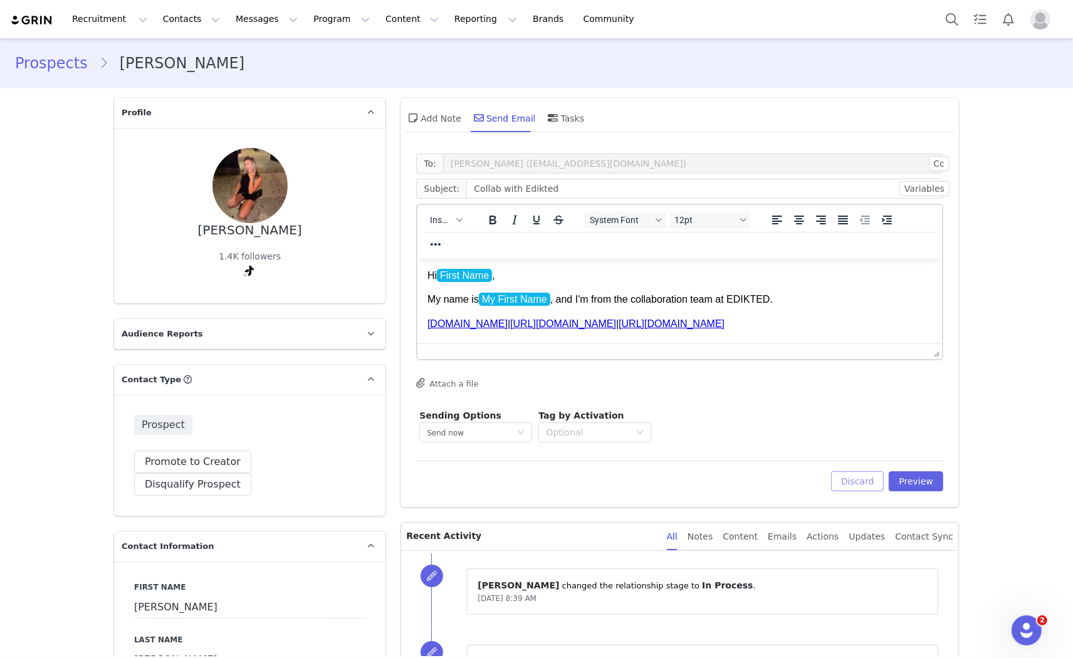
scroll to position [0, 0]
click at [430, 215] on span "Insert" at bounding box center [441, 220] width 22 height 10
click at [447, 243] on div "Insert Template" at bounding box center [486, 241] width 113 height 15
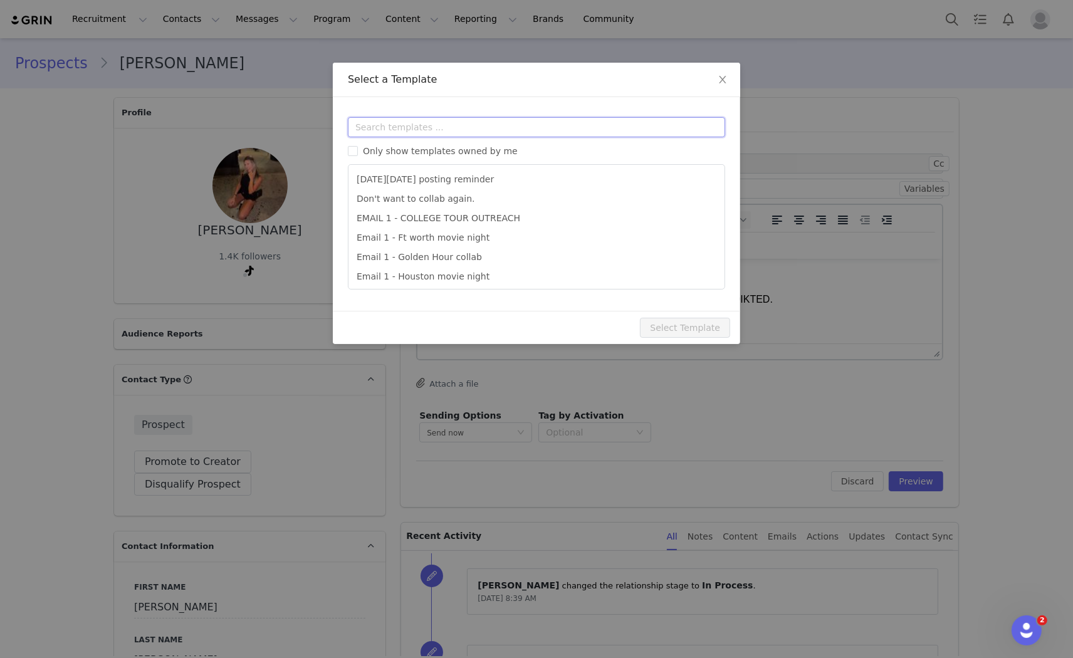
click at [426, 117] on input "text" at bounding box center [536, 127] width 377 height 20
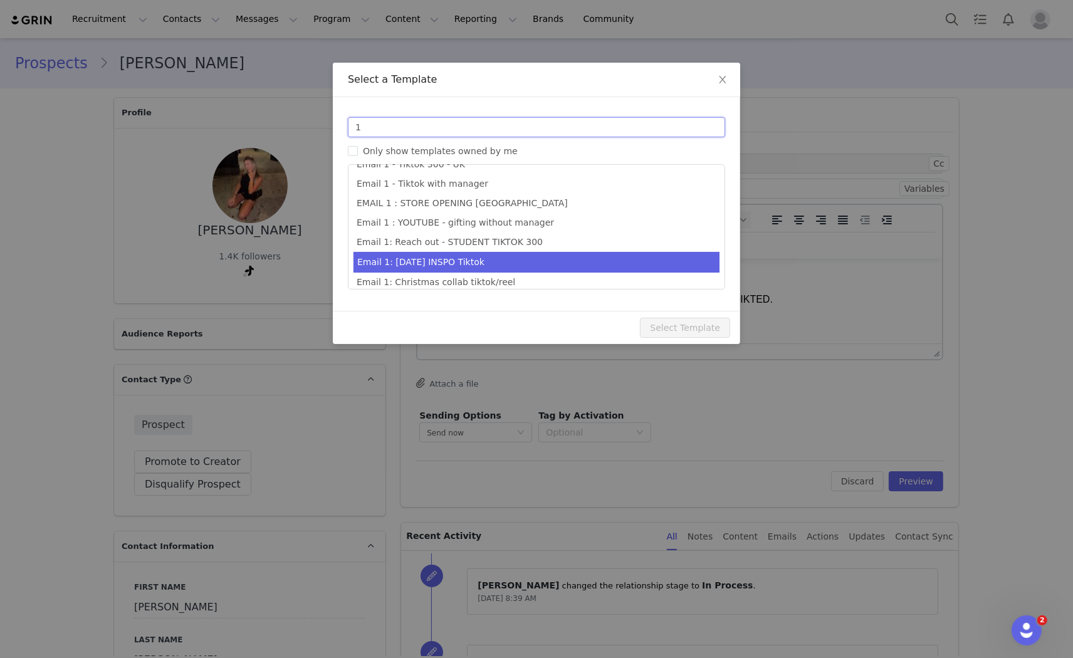
scroll to position [44, 0]
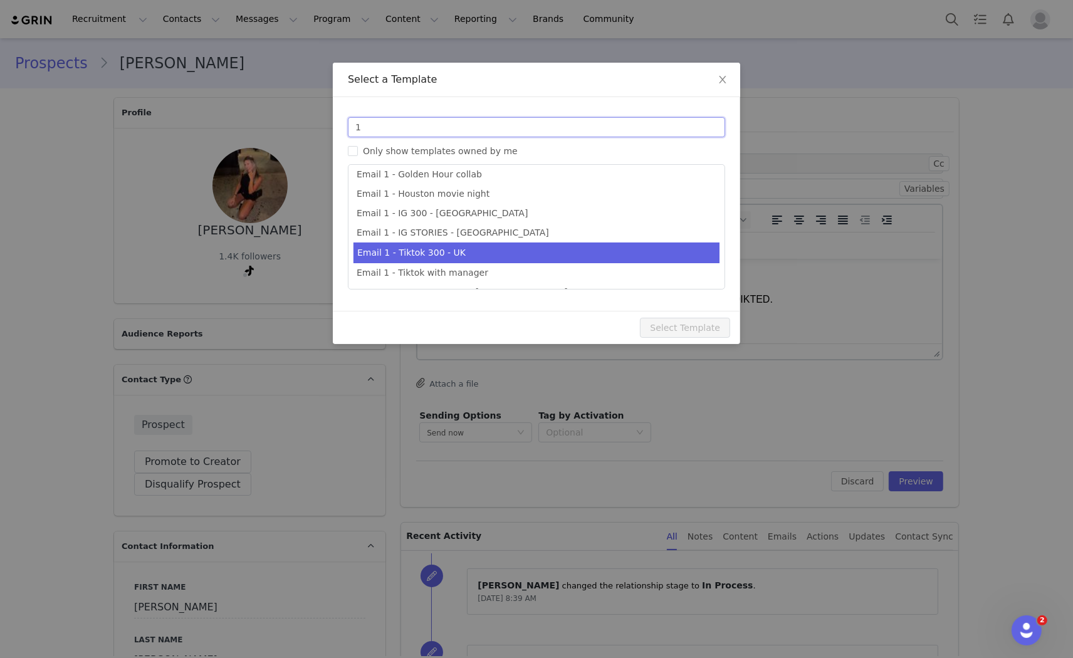
type input "1"
click at [474, 247] on li "Email 1 - Tiktok 300 - UK" at bounding box center [537, 253] width 366 height 21
type input "Collab with Edikted"
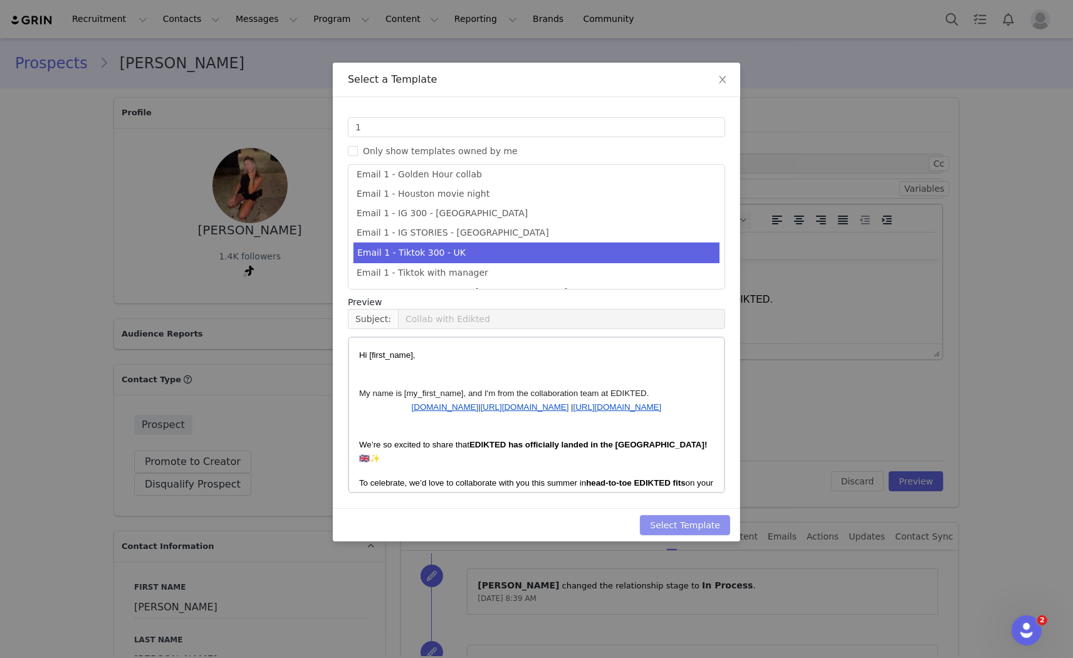
click at [712, 528] on button "Select Template" at bounding box center [685, 525] width 90 height 20
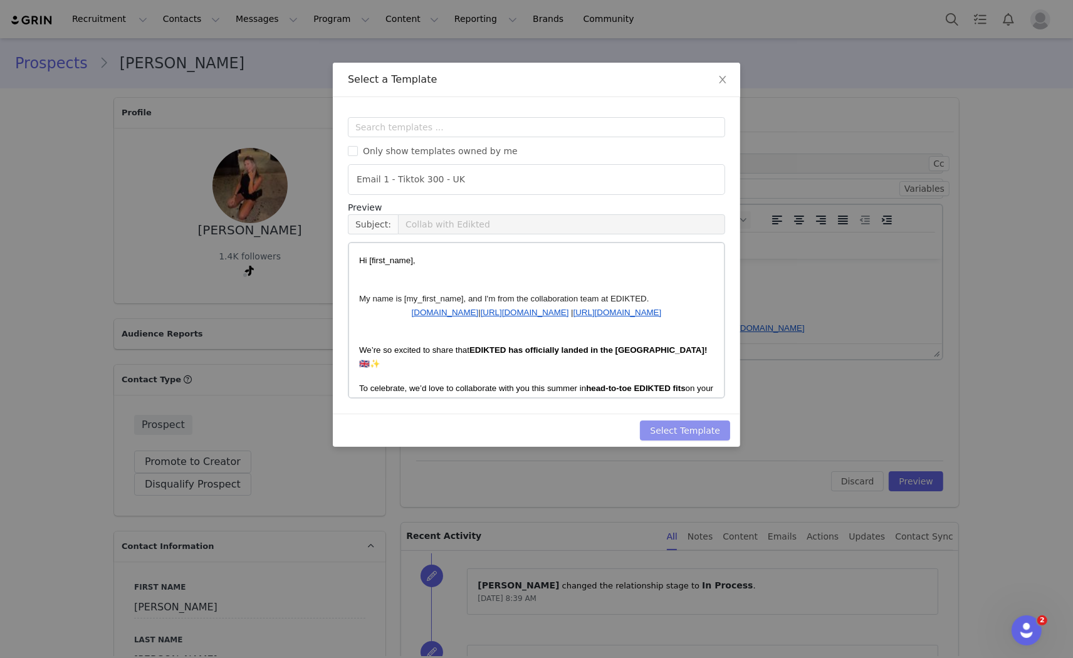
scroll to position [0, 0]
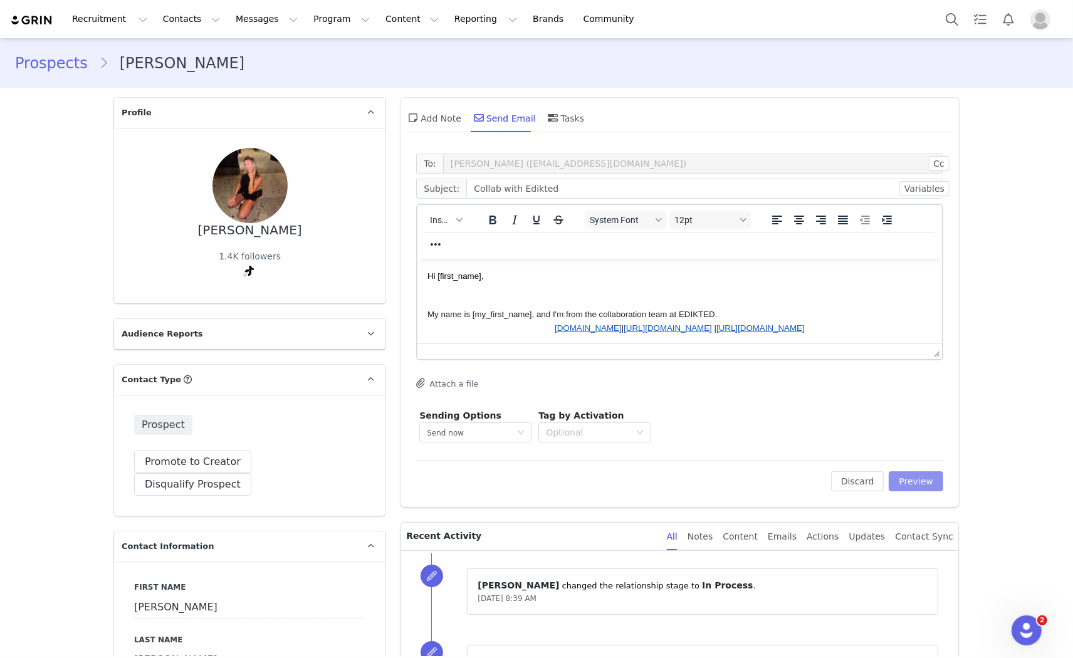
click at [922, 481] on button "Preview" at bounding box center [916, 481] width 55 height 20
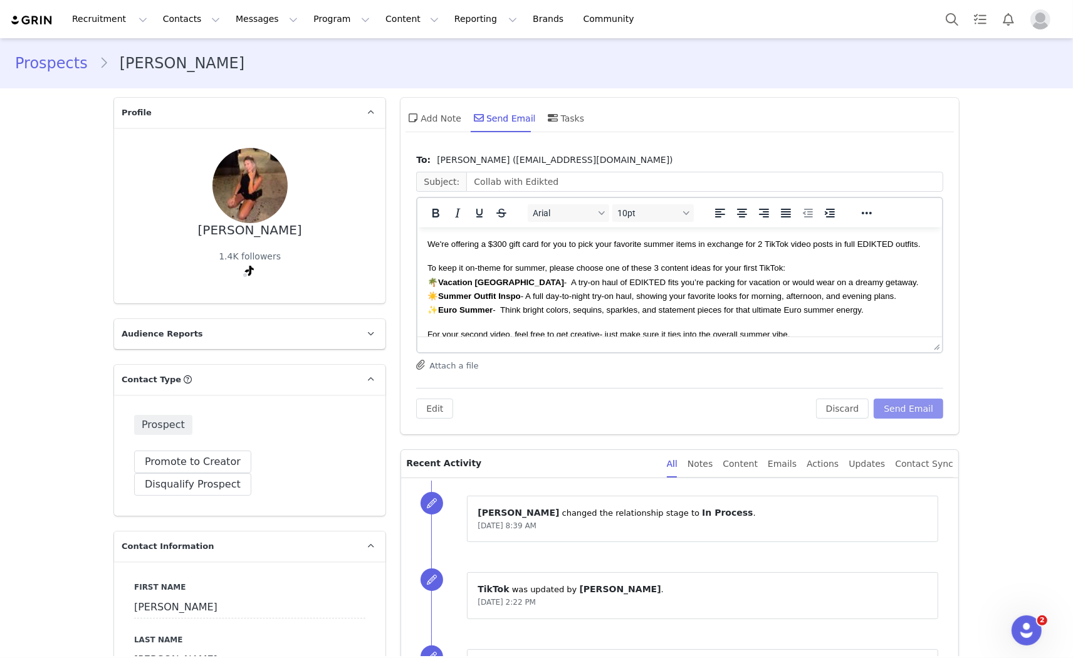
scroll to position [139, 0]
click at [498, 248] on span "We're offering a $300 gift card for you to pick your favorite summer items in e…" at bounding box center [674, 242] width 493 height 9
click at [909, 406] on button "Send Email" at bounding box center [909, 409] width 70 height 20
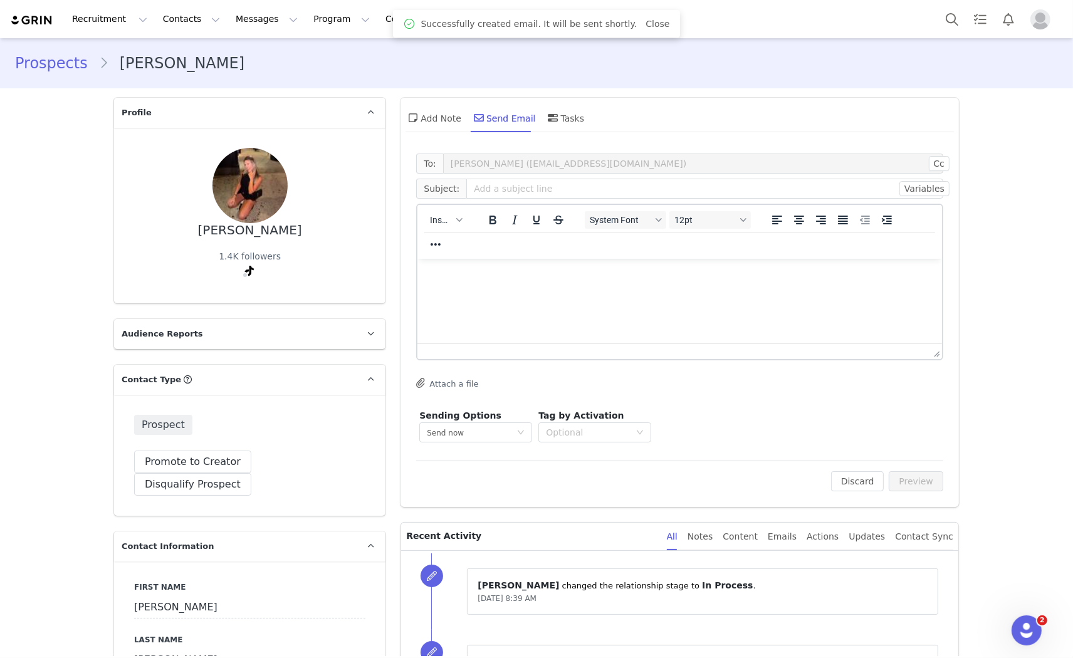
scroll to position [0, 0]
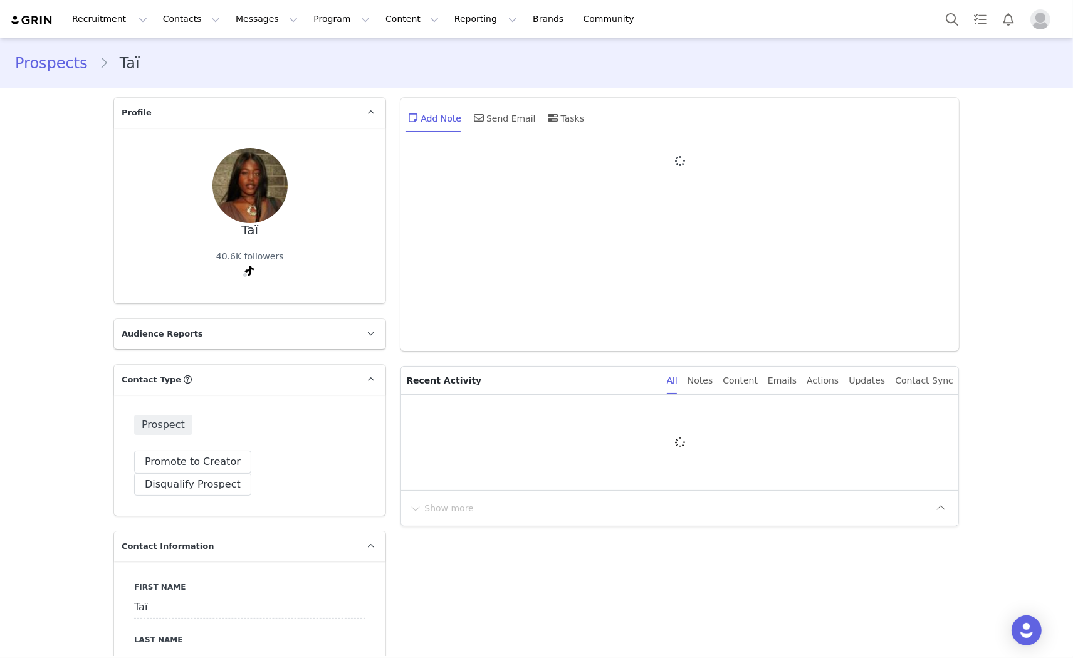
type input "+1 ([GEOGRAPHIC_DATA])"
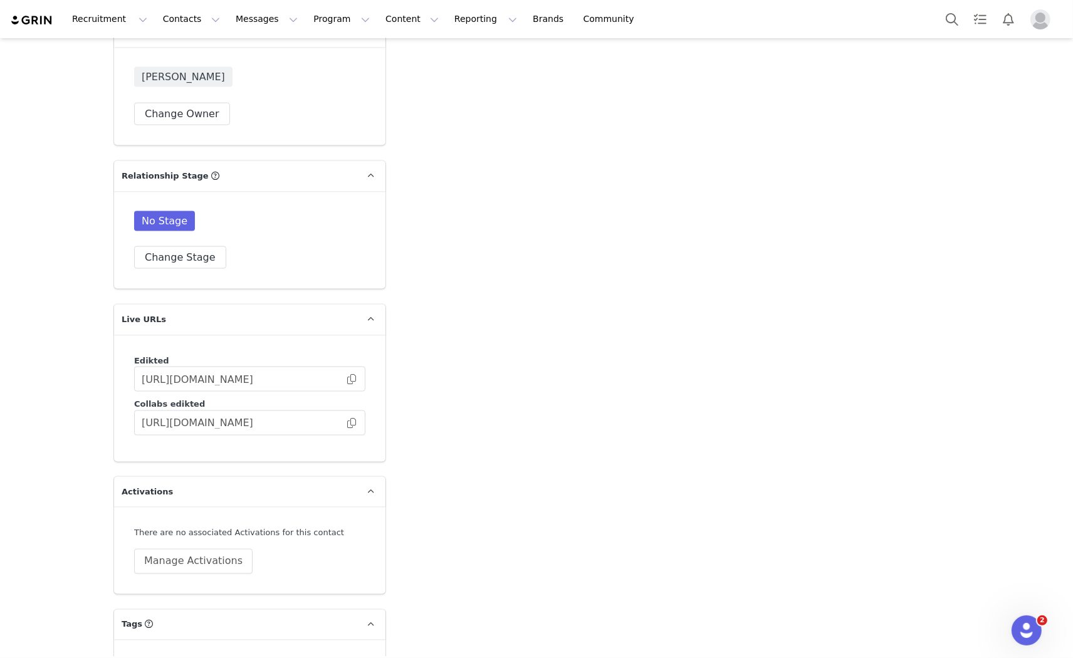
scroll to position [1948, 0]
click at [172, 249] on button "Change Stage" at bounding box center [180, 260] width 92 height 23
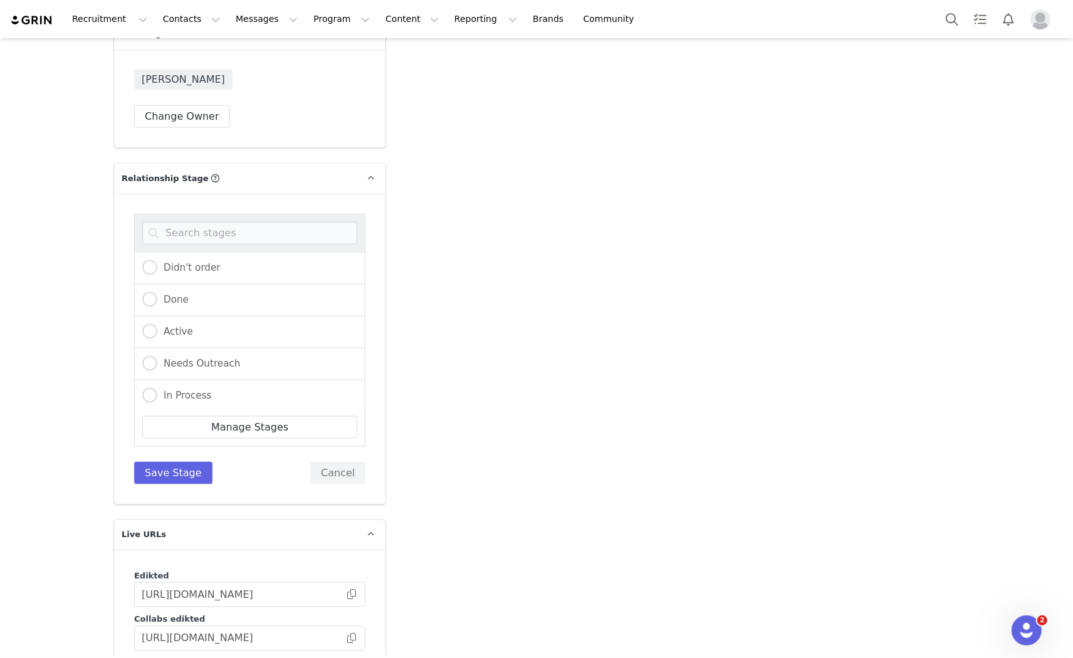
click at [157, 380] on div "In Process" at bounding box center [249, 396] width 231 height 32
click at [163, 390] on span "In Process" at bounding box center [184, 395] width 55 height 11
click at [157, 388] on input "In Process" at bounding box center [149, 396] width 15 height 16
radio input "true"
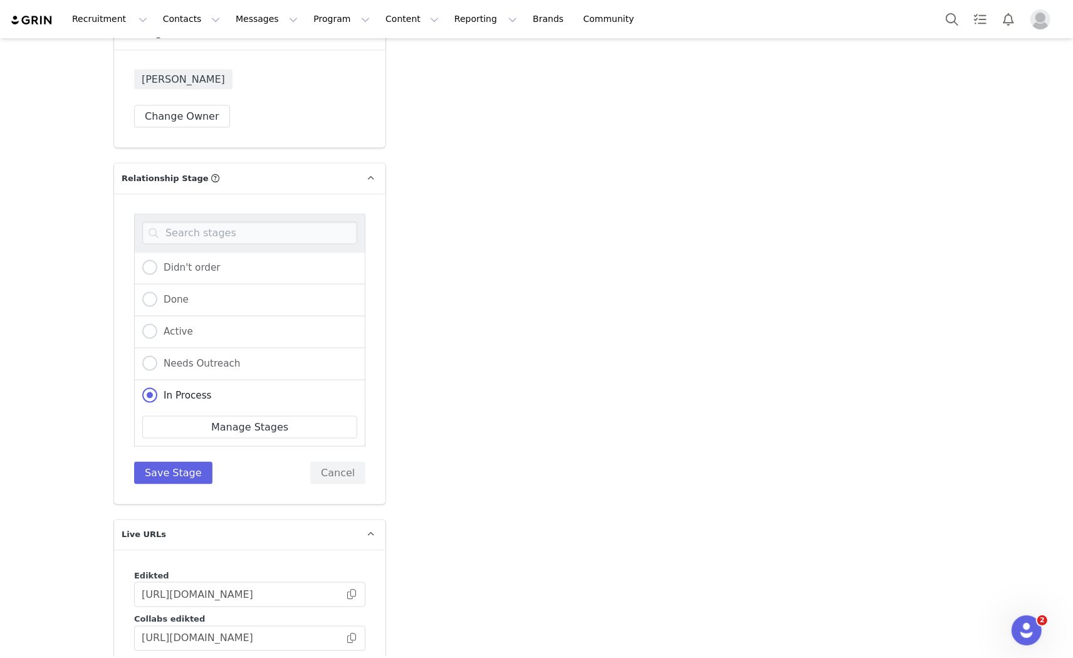
click at [177, 435] on div "Didn't order Done Active Needs Outreach In Process Creator Ongoing Not Relevent…" at bounding box center [249, 349] width 231 height 271
click at [172, 462] on button "Save Stage" at bounding box center [173, 473] width 78 height 23
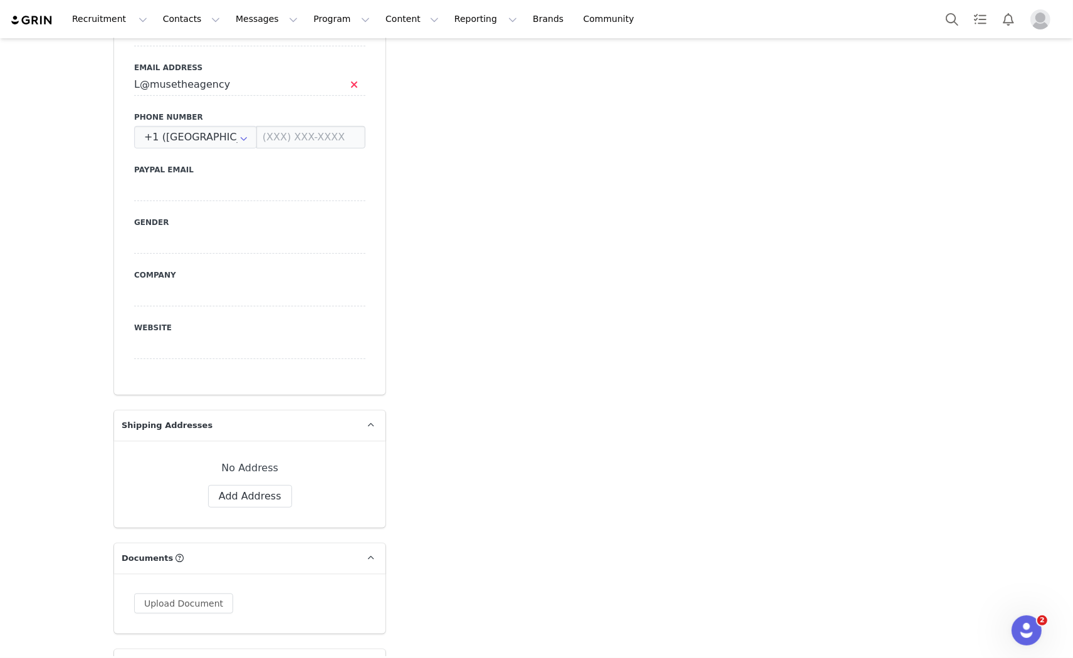
scroll to position [347, 0]
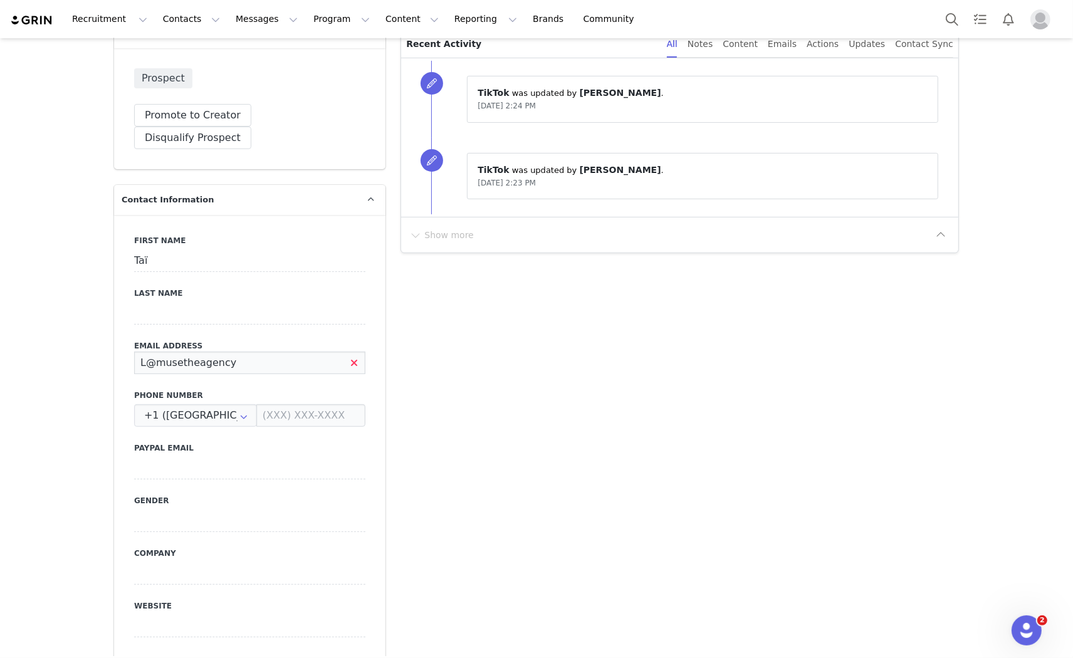
click at [285, 352] on input "L@musetheagency" at bounding box center [249, 363] width 231 height 23
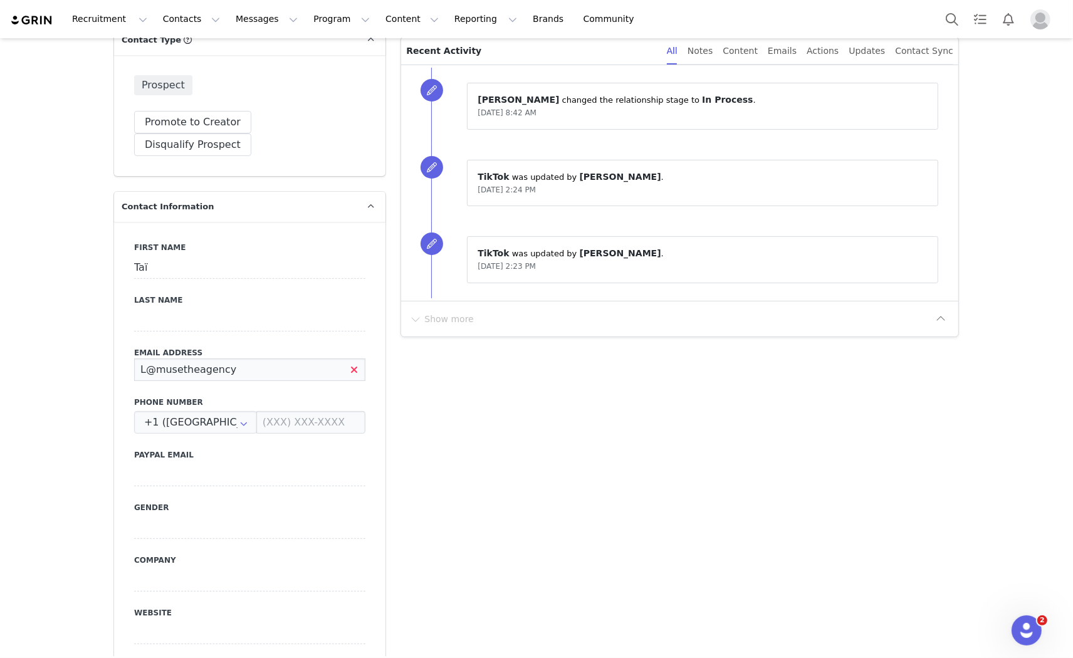
scroll to position [348, 0]
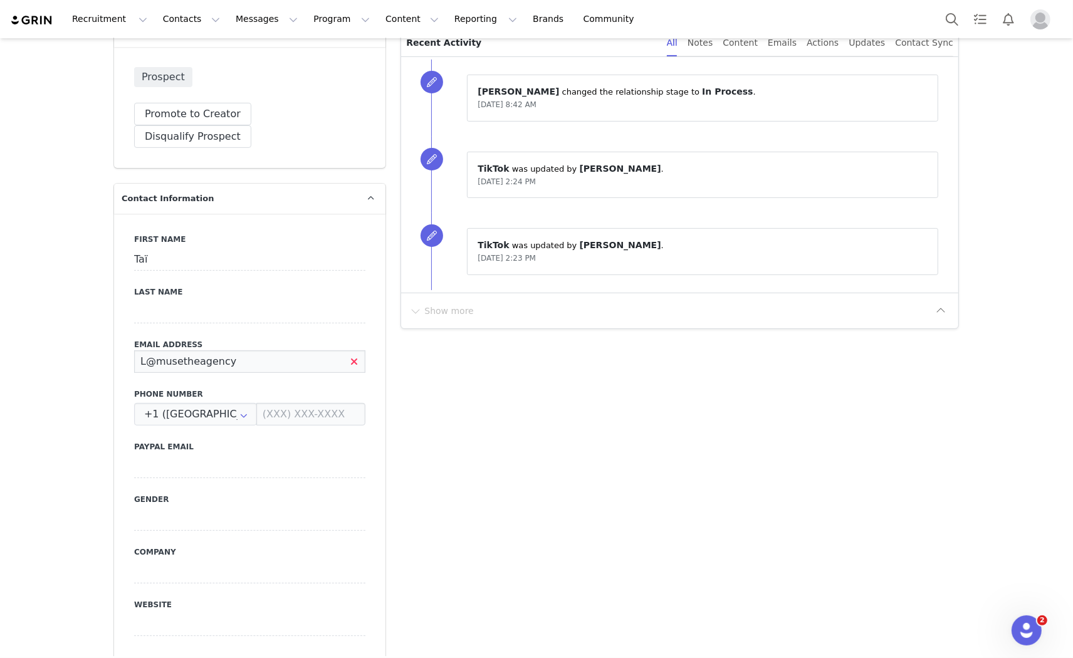
drag, startPoint x: 213, startPoint y: 338, endPoint x: 117, endPoint y: 345, distance: 96.2
click at [117, 345] on div "First Name Taï Last Name Email Address L@musetheagency Phone Number +1 (United …" at bounding box center [249, 443] width 271 height 458
click at [313, 339] on label "Email Address" at bounding box center [249, 344] width 231 height 11
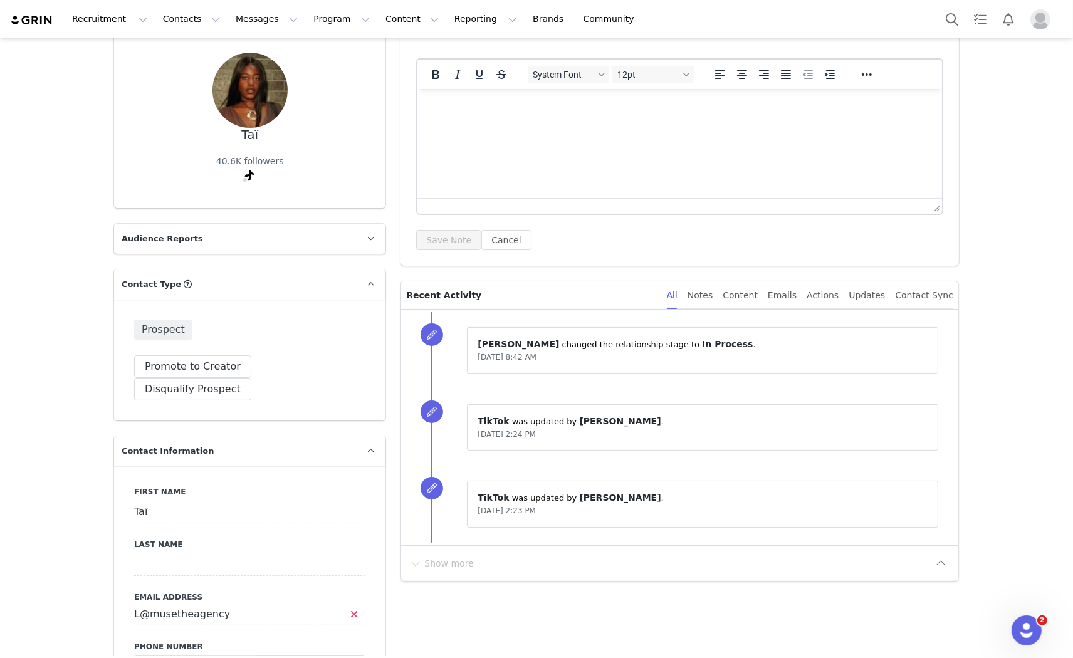
scroll to position [0, 0]
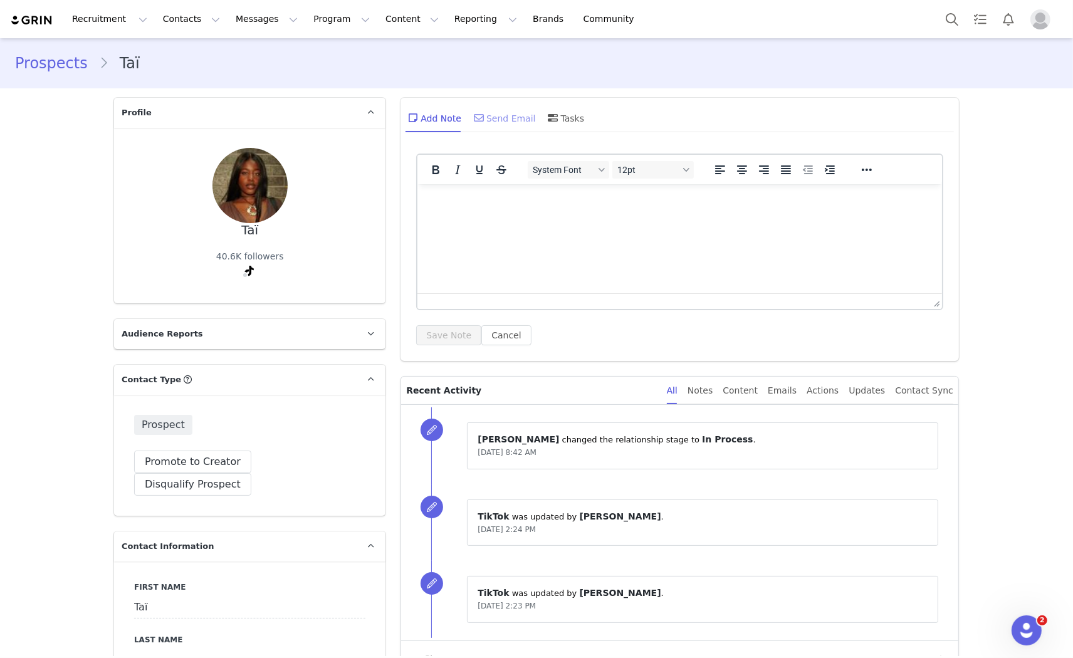
click at [500, 105] on div "Send Email" at bounding box center [503, 118] width 65 height 30
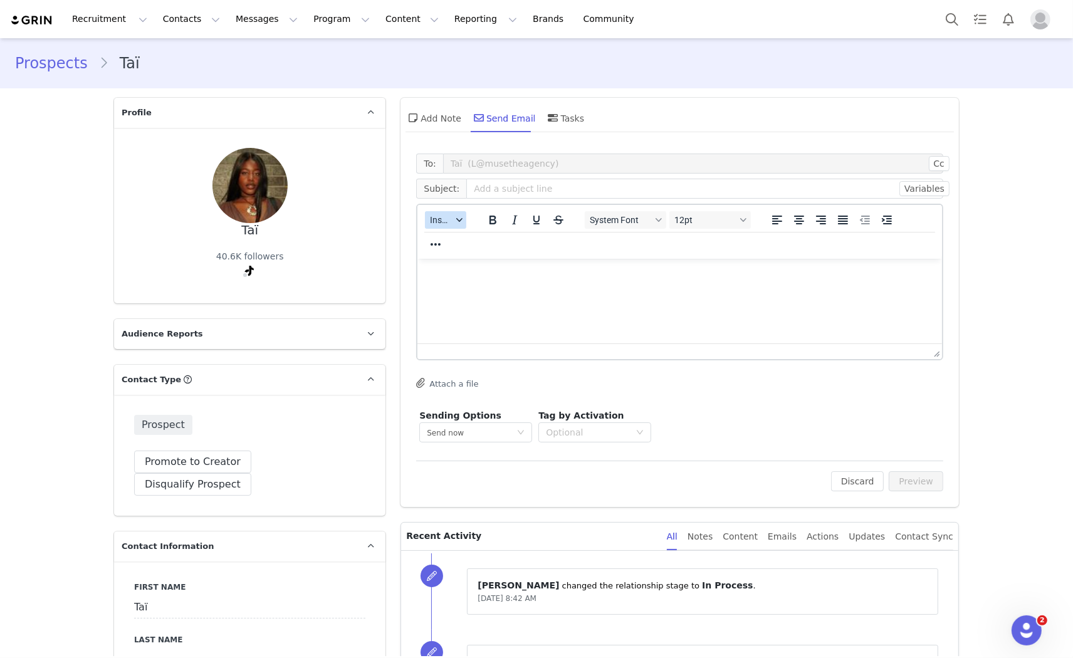
click at [436, 211] on button "Insert" at bounding box center [445, 220] width 41 height 18
click at [450, 236] on div "Insert Template" at bounding box center [486, 241] width 113 height 15
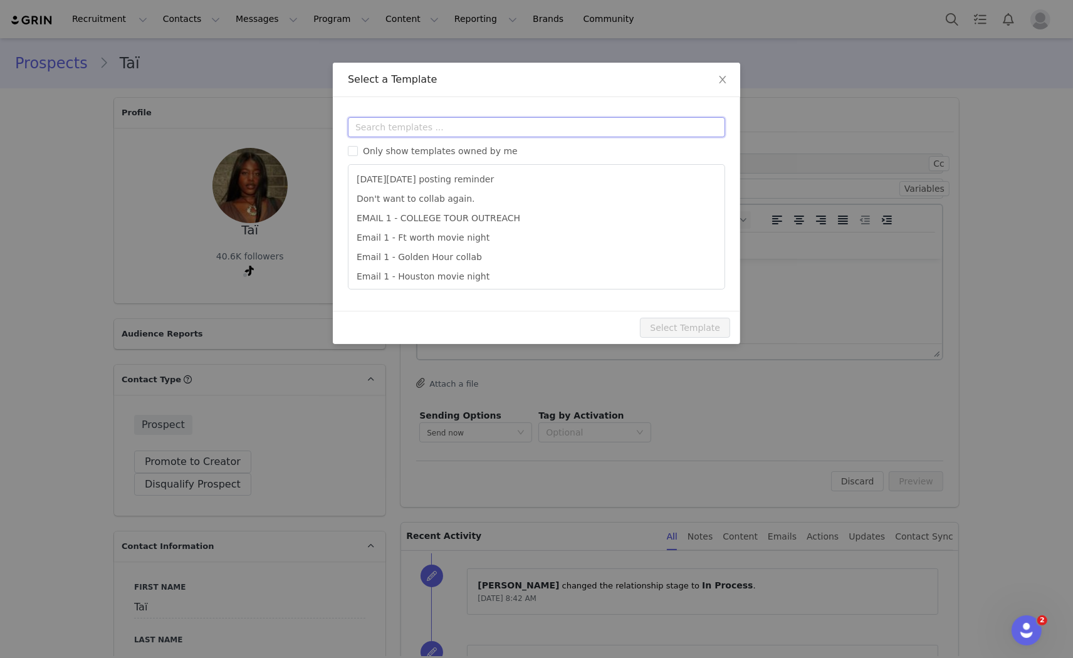
click at [453, 129] on input "text" at bounding box center [536, 127] width 377 height 20
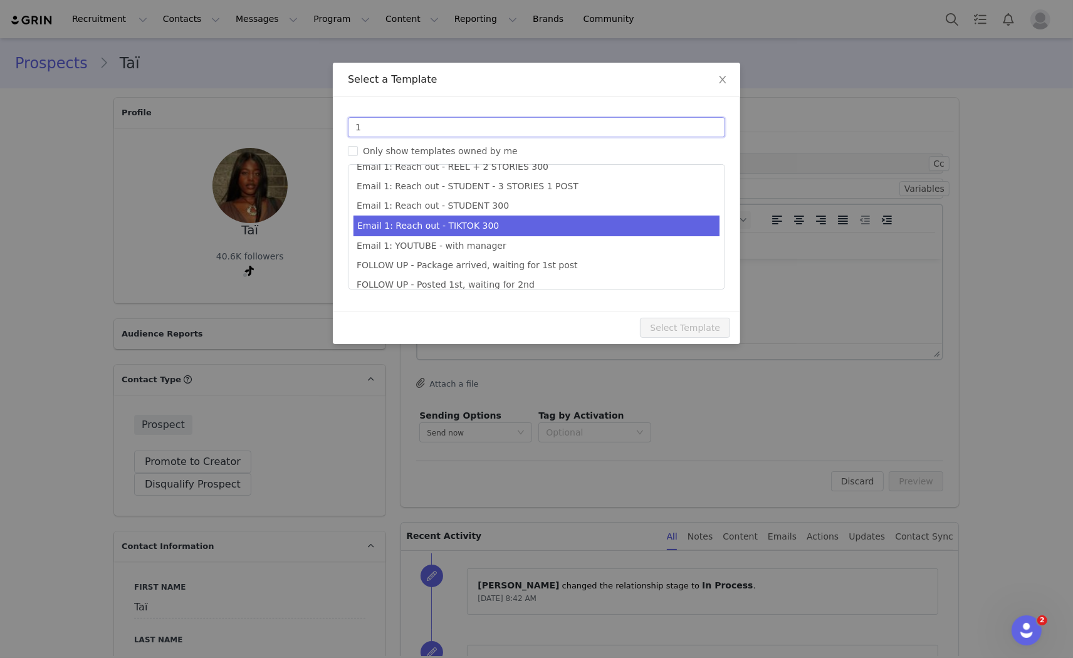
type input "1"
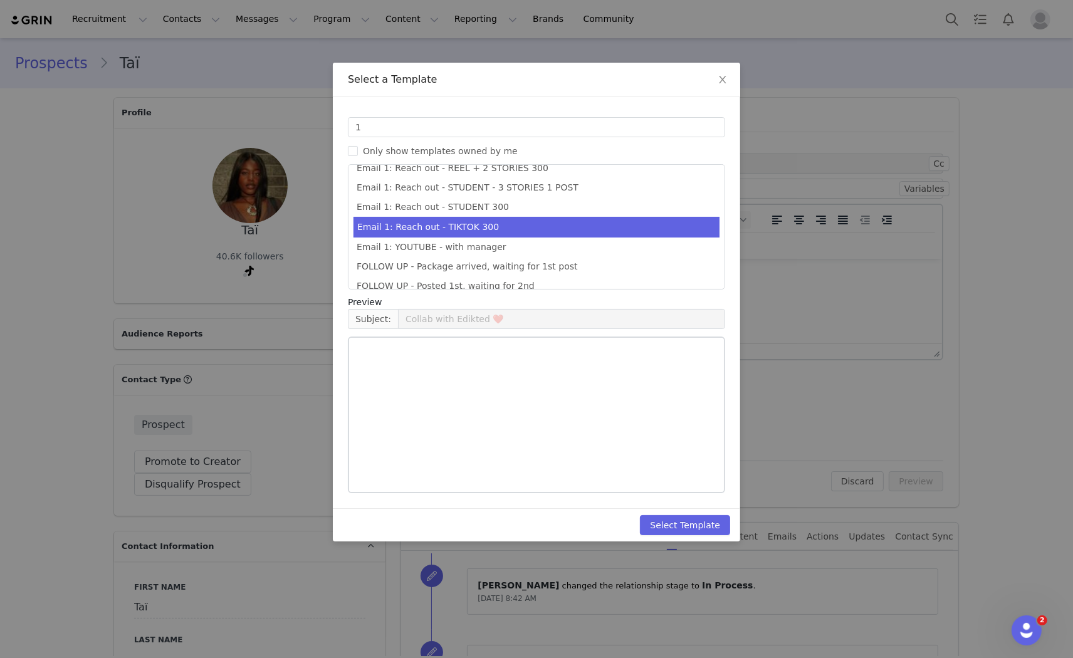
click at [480, 228] on li "Email 1: Reach out - TIKTOK 300" at bounding box center [537, 227] width 366 height 21
type input "Collab with Edikted"
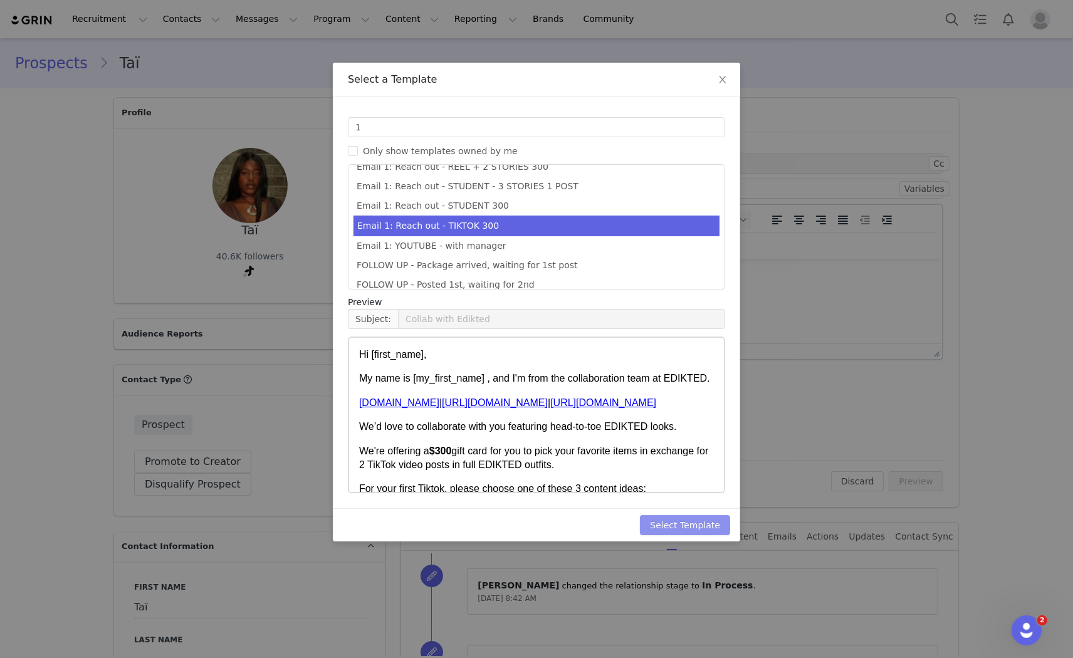
click at [698, 522] on button "Select Template" at bounding box center [685, 525] width 90 height 20
type input "Collab with Edikted"
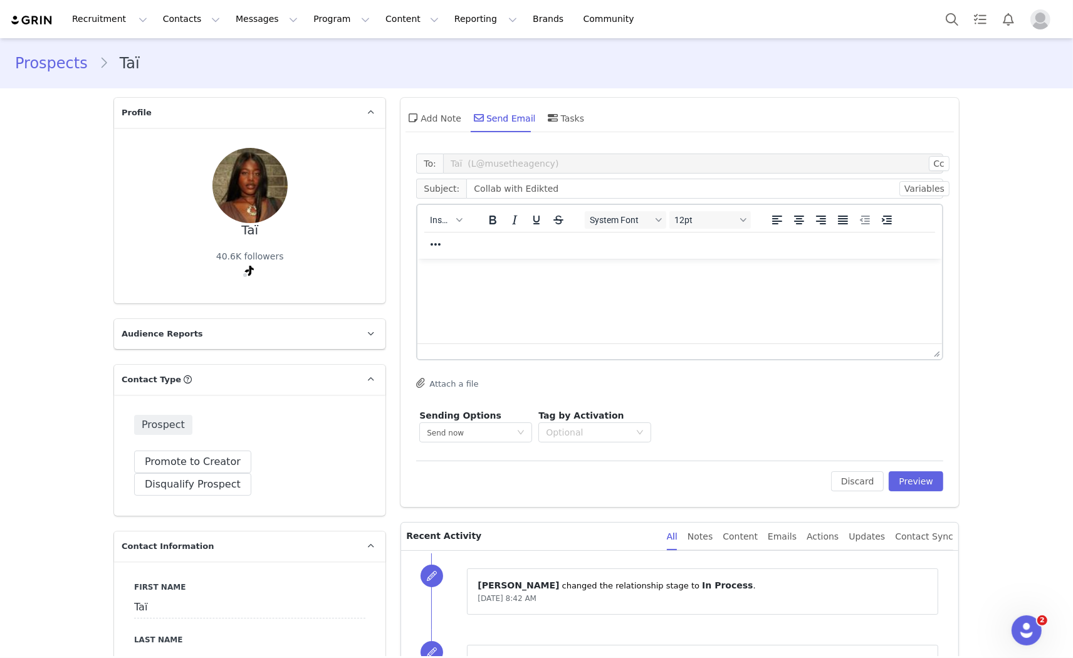
scroll to position [0, 0]
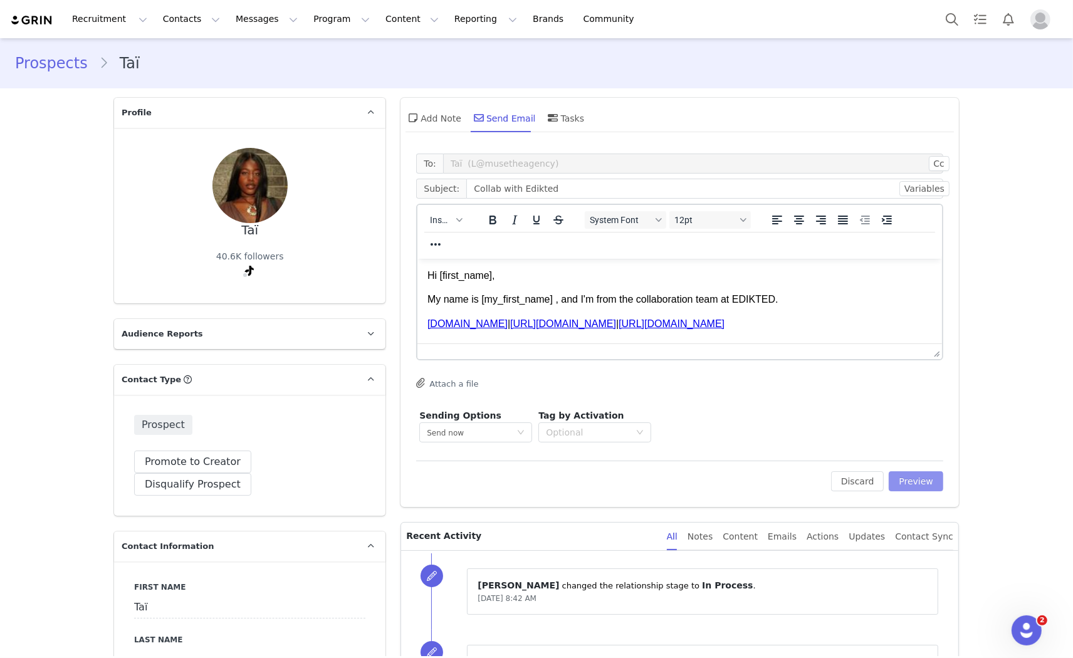
click at [923, 477] on button "Preview" at bounding box center [916, 481] width 55 height 20
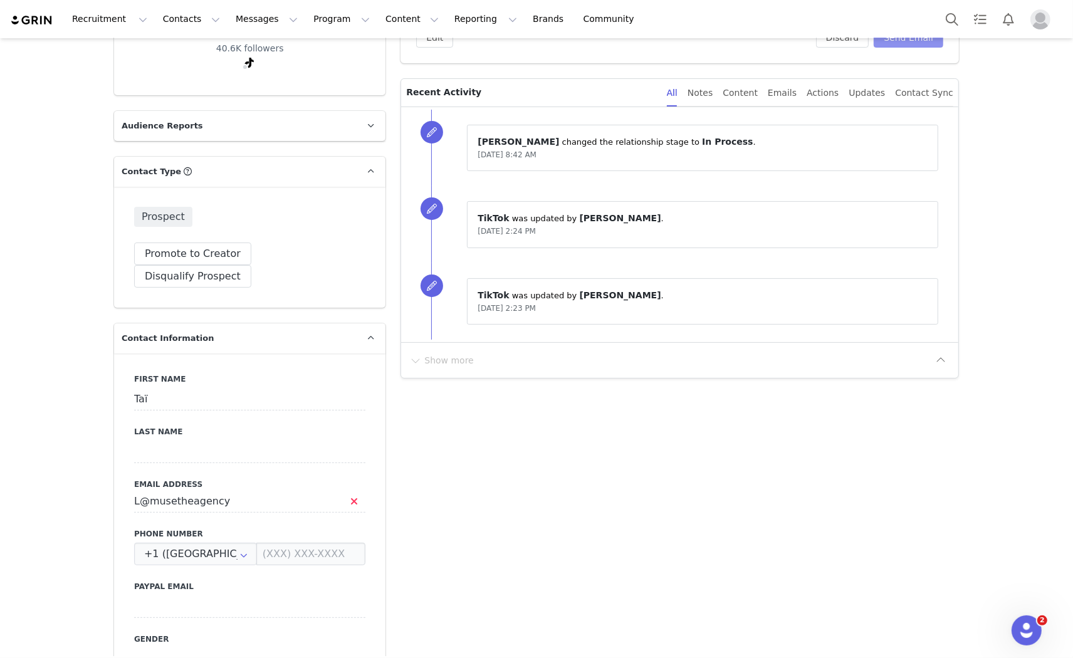
scroll to position [209, 0]
click at [242, 490] on input "L@musetheagency" at bounding box center [249, 501] width 231 height 23
type input "L@musetheagency.com"
click at [229, 503] on div "First Name Taï Last Name Email Address L@musetheagency.com Phone Number +1 (Uni…" at bounding box center [249, 582] width 271 height 458
click at [33, 643] on button "Save" at bounding box center [61, 629] width 66 height 35
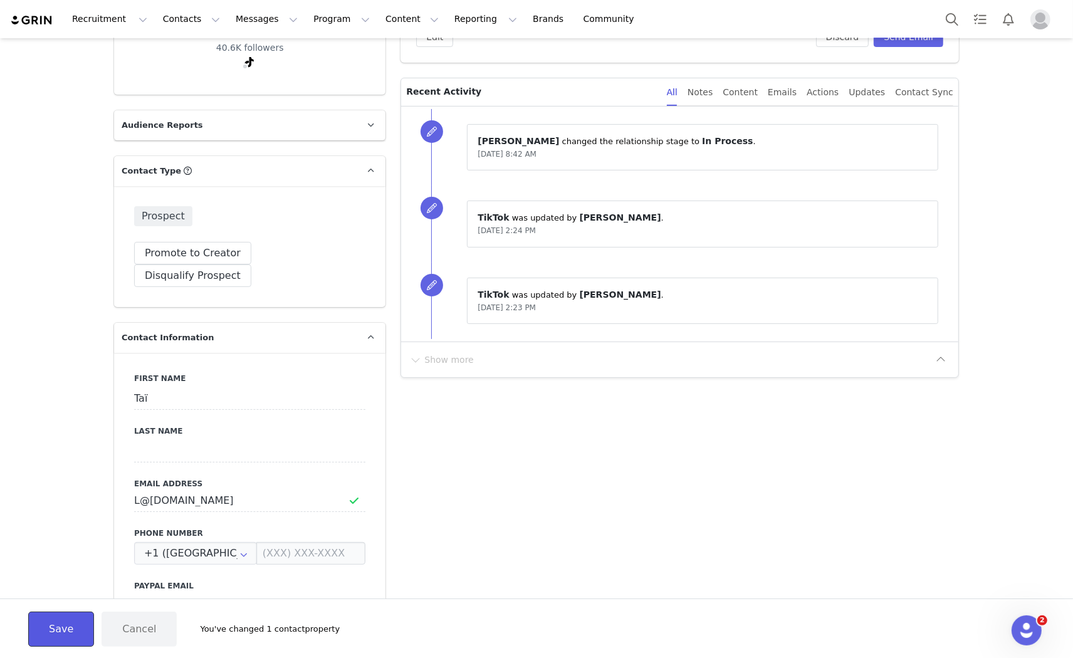
click at [39, 630] on button "Save" at bounding box center [61, 629] width 66 height 35
click at [917, 630] on p "L@musetheagency.com is being used by another contact" at bounding box center [907, 632] width 234 height 13
drag, startPoint x: 233, startPoint y: 473, endPoint x: 116, endPoint y: 473, distance: 116.6
click at [116, 473] on div "First Name Taï Last Name Email Address L@musetheagency.com Phone Number +1 (Uni…" at bounding box center [249, 582] width 271 height 458
drag, startPoint x: 254, startPoint y: 475, endPoint x: 280, endPoint y: 477, distance: 25.8
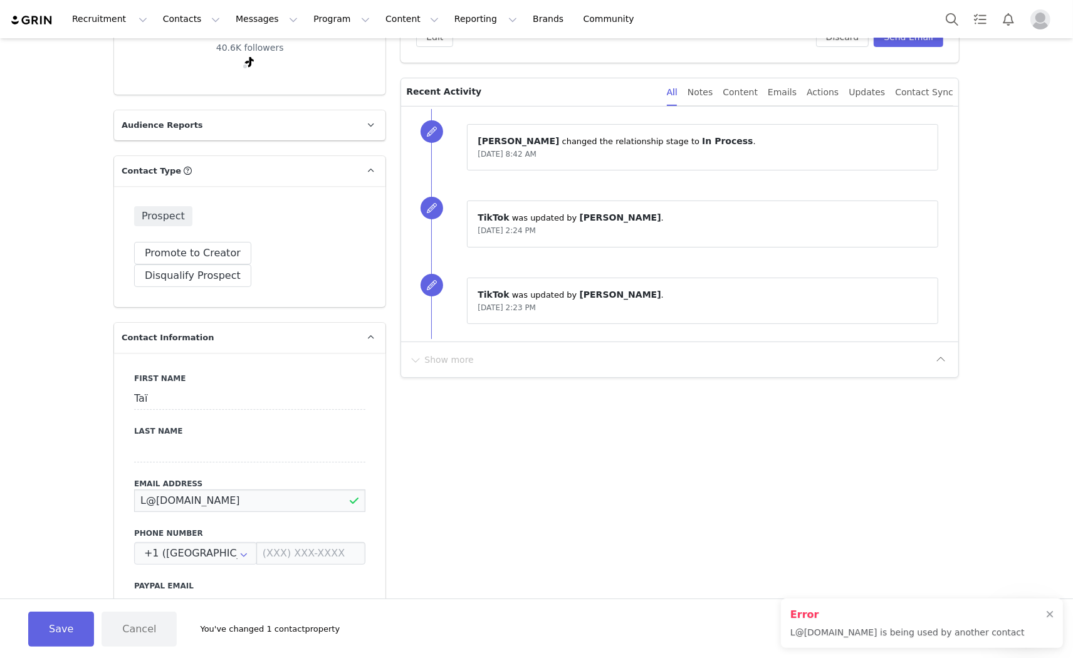
click at [280, 490] on input "L@musetheagency.com" at bounding box center [249, 501] width 231 height 23
drag, startPoint x: 280, startPoint y: 477, endPoint x: 109, endPoint y: 480, distance: 170.5
click at [114, 480] on div "First Name Taï Last Name Email Address L@musetheagency.com Phone Number +1 (Uni…" at bounding box center [249, 582] width 271 height 458
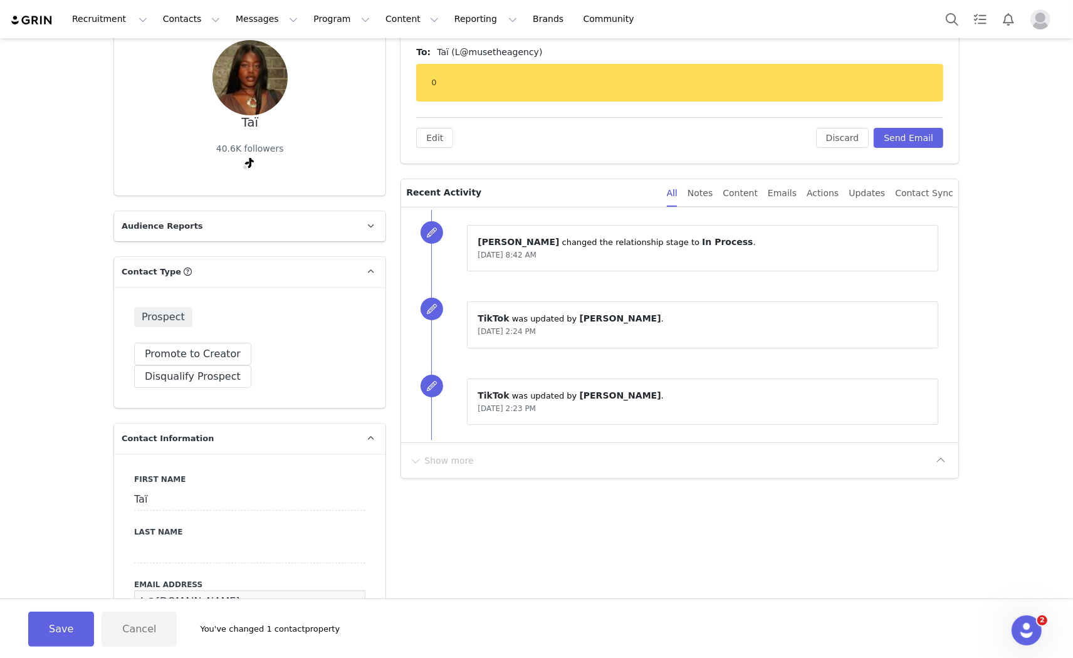
scroll to position [0, 0]
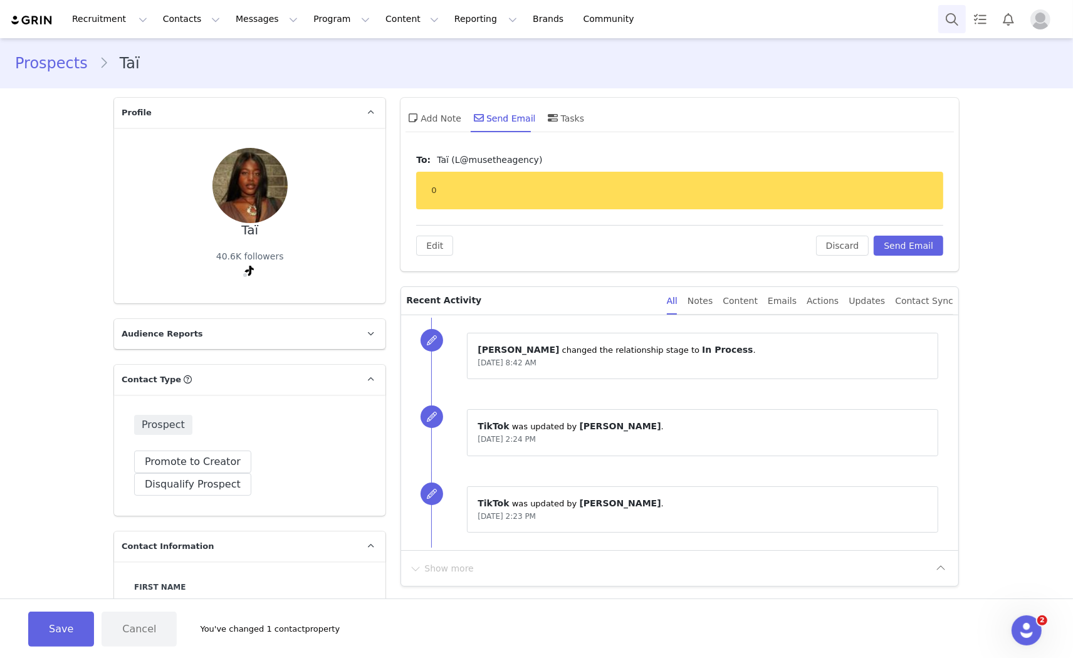
click at [958, 16] on button "Search" at bounding box center [952, 19] width 28 height 28
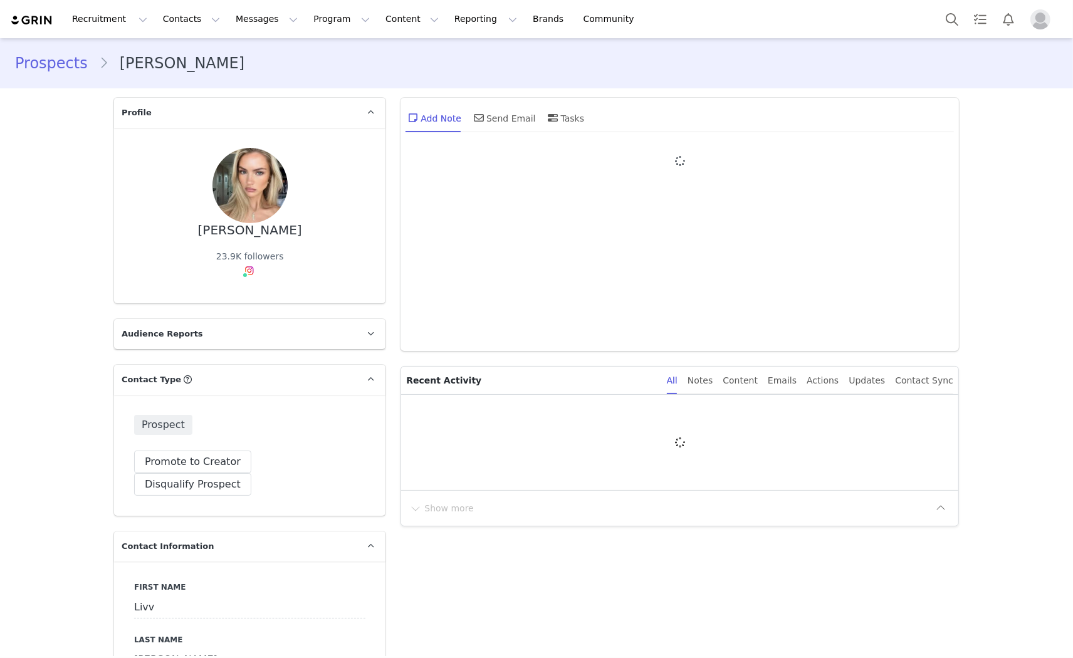
type input "+1 ([GEOGRAPHIC_DATA])"
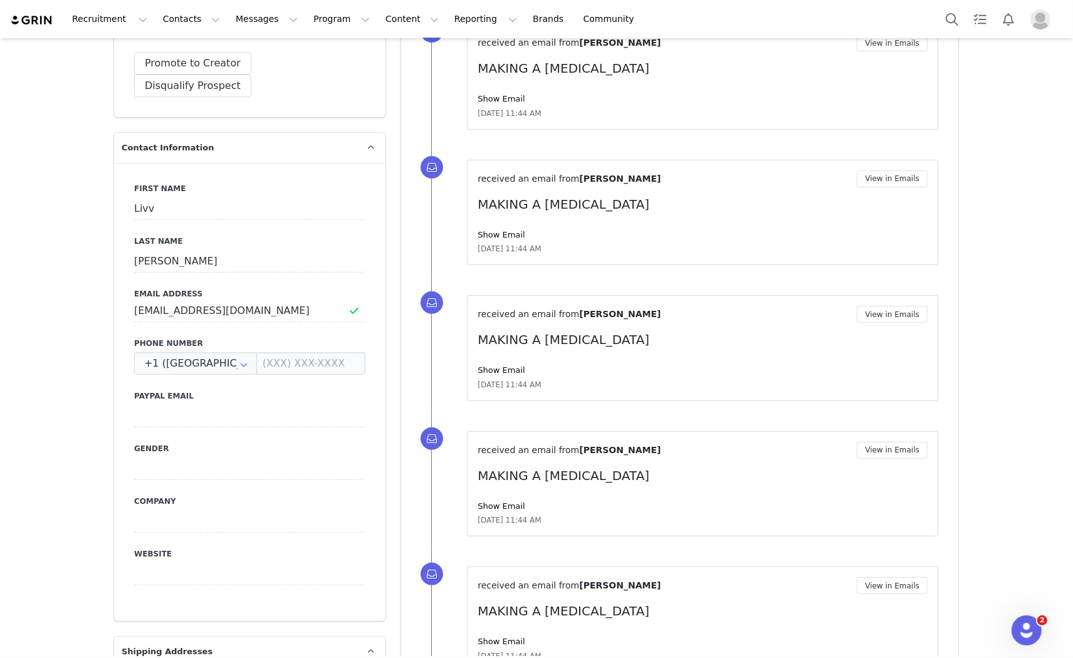
scroll to position [209, 0]
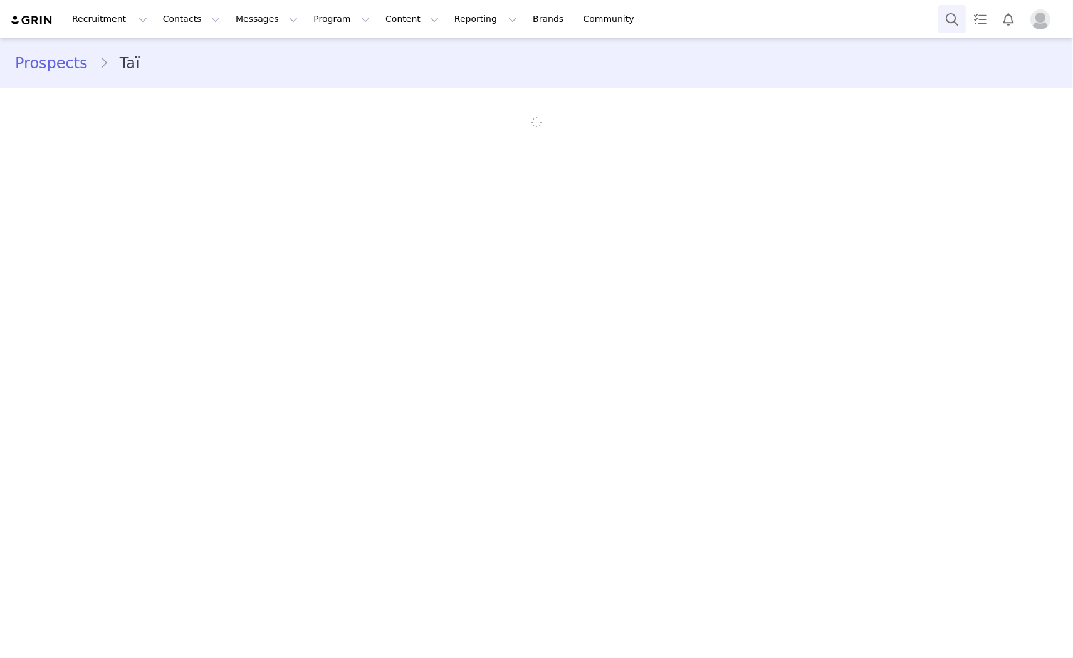
click at [945, 19] on button "Search" at bounding box center [952, 19] width 28 height 28
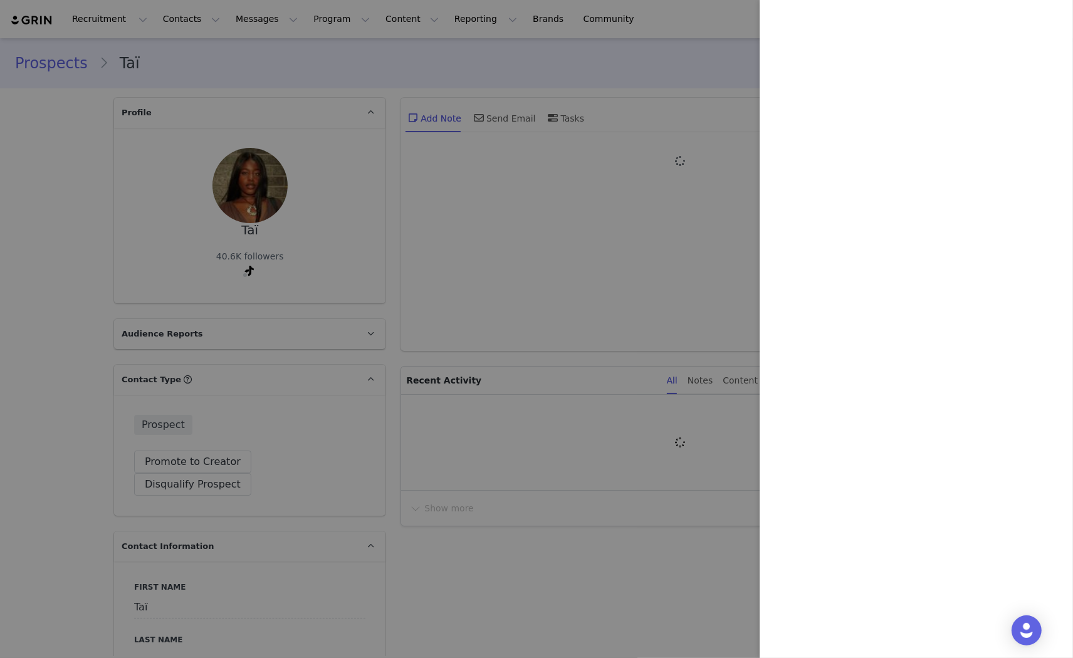
type input "+1 ([GEOGRAPHIC_DATA])"
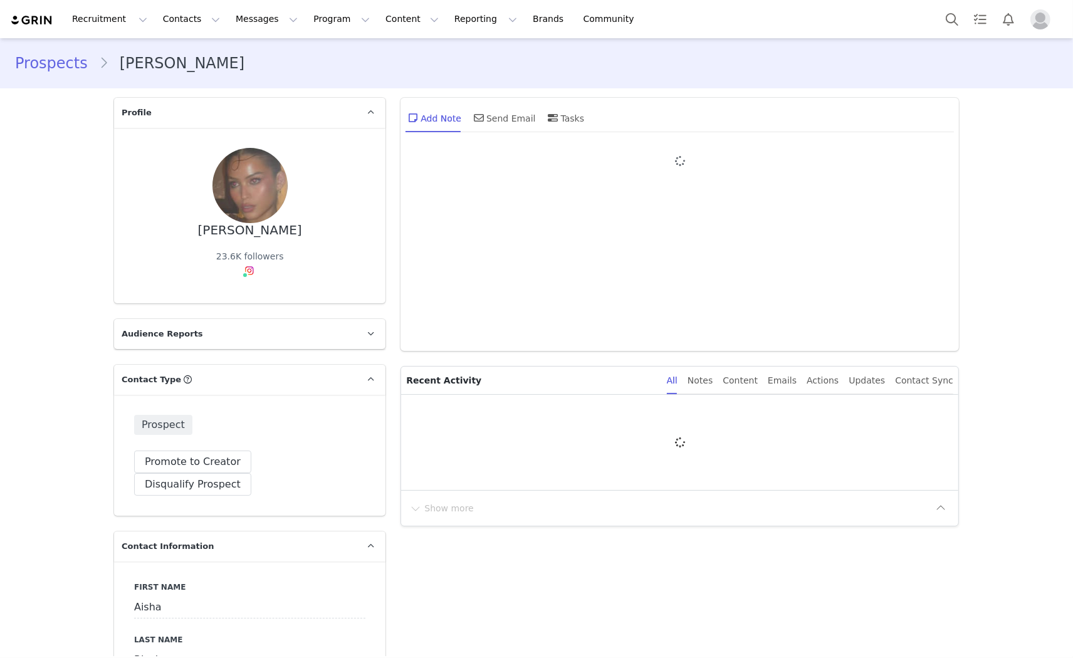
type input "+1 ([GEOGRAPHIC_DATA])"
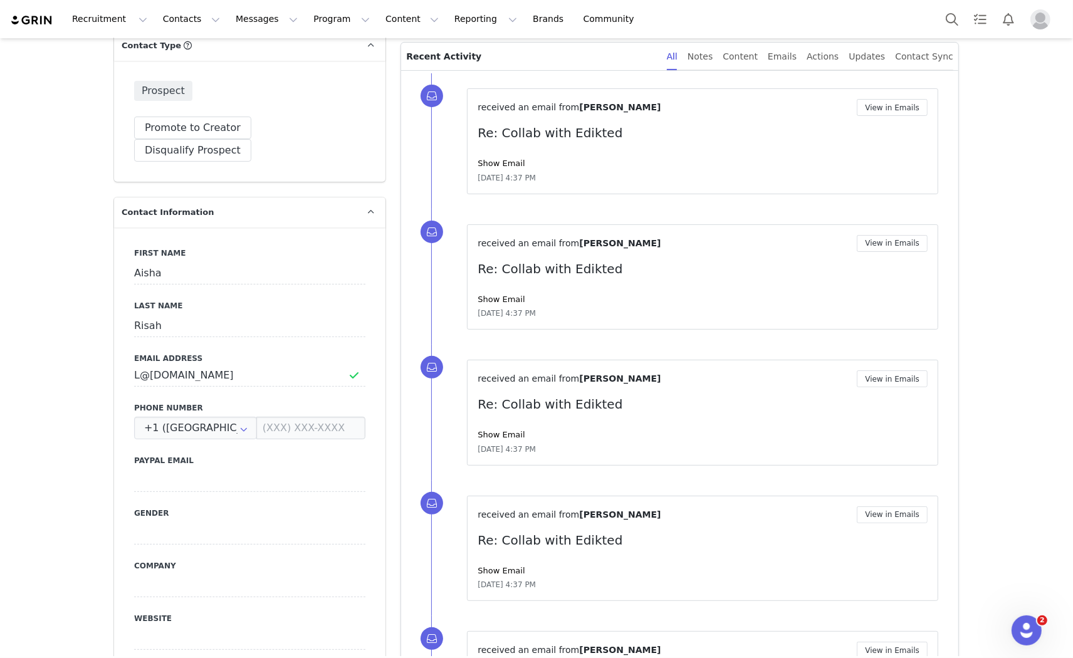
scroll to position [348, 0]
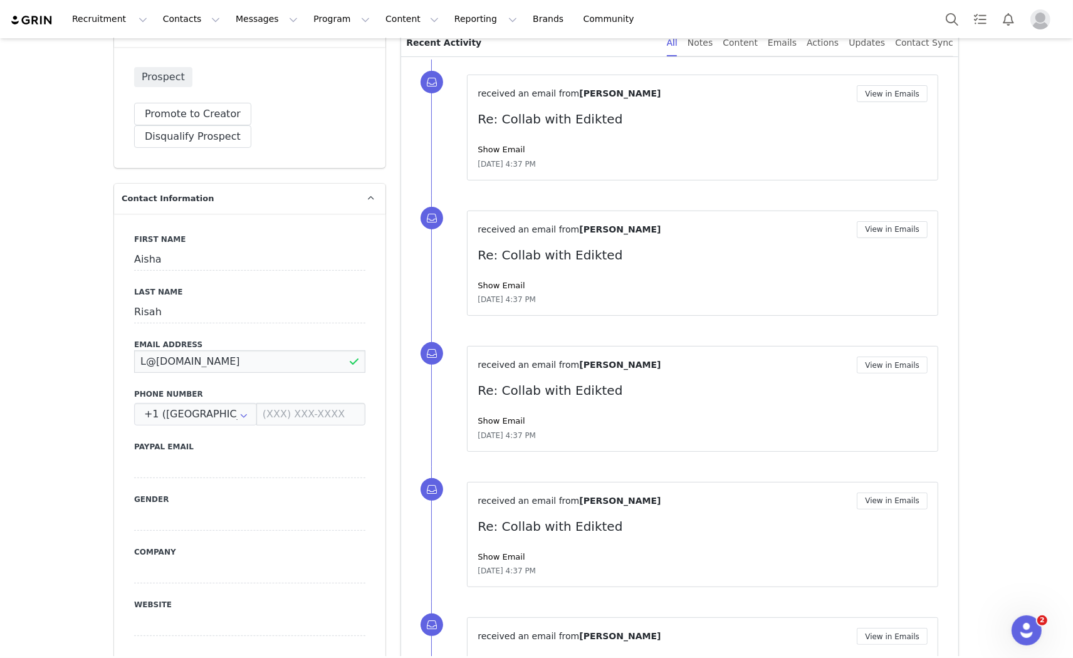
drag, startPoint x: 253, startPoint y: 344, endPoint x: 87, endPoint y: 360, distance: 167.5
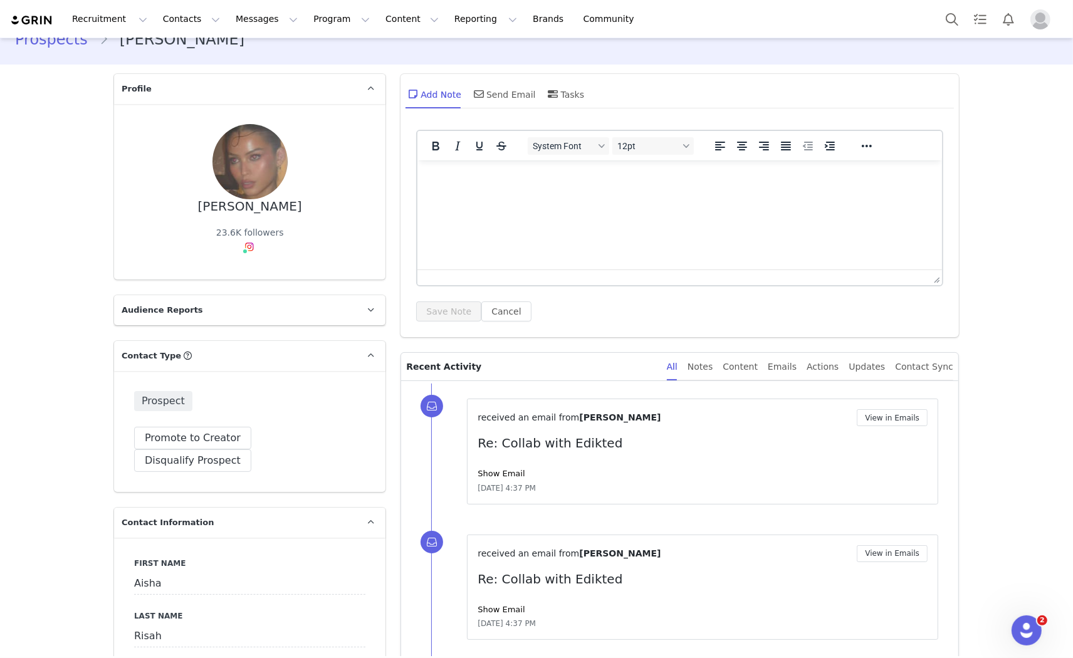
scroll to position [0, 0]
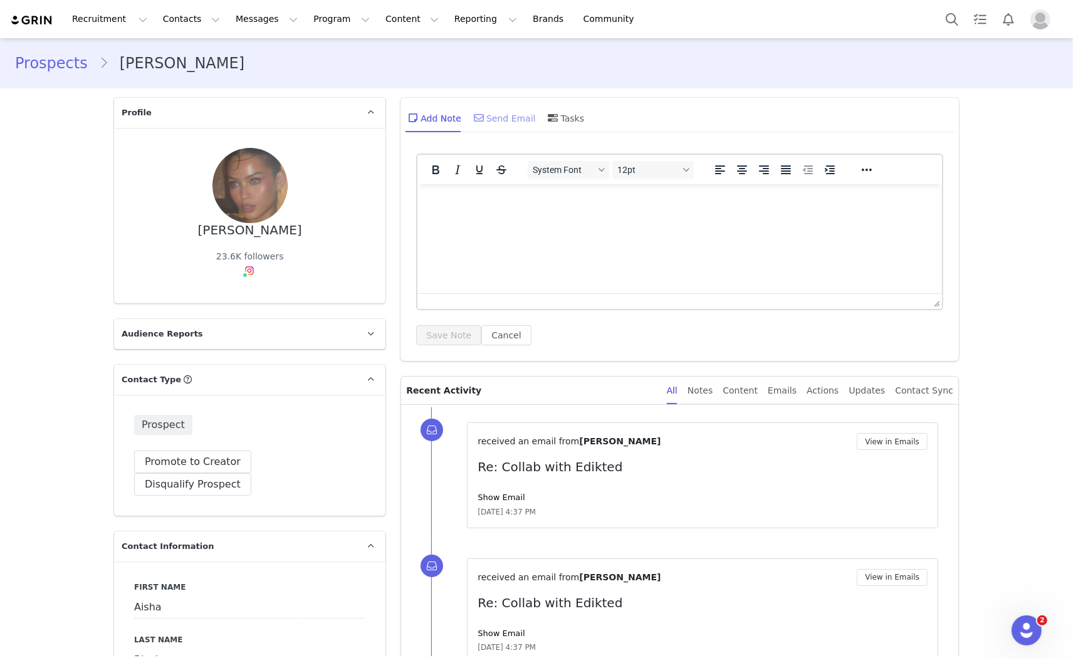
drag, startPoint x: 510, startPoint y: 117, endPoint x: 505, endPoint y: 122, distance: 7.5
click at [510, 117] on div "Send Email" at bounding box center [503, 118] width 65 height 30
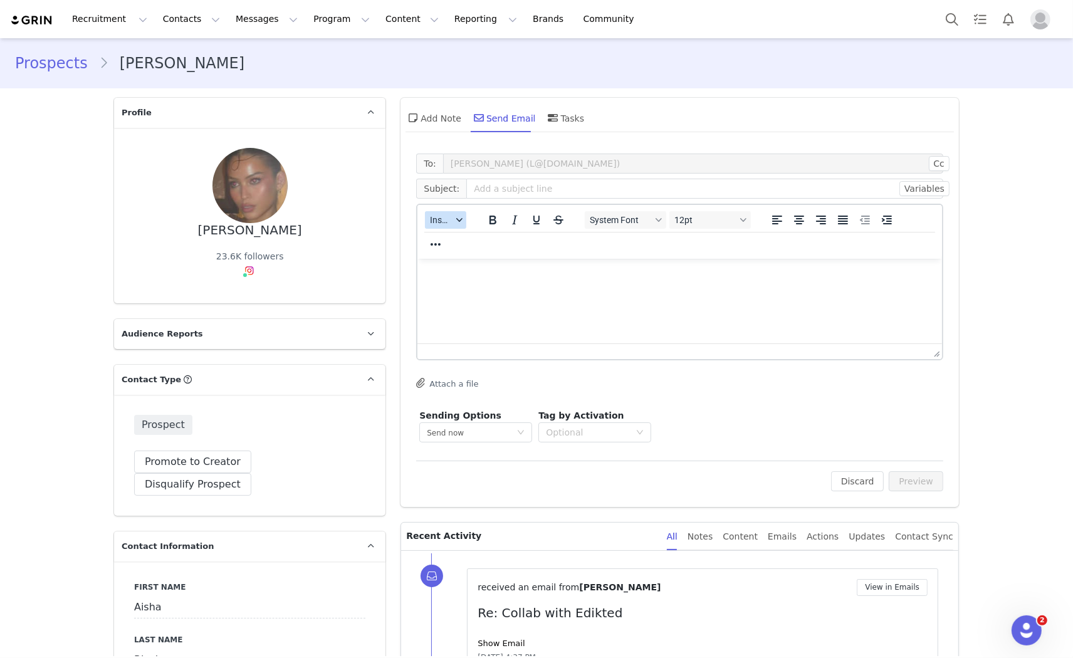
click at [443, 219] on span "Insert" at bounding box center [441, 220] width 22 height 10
click at [451, 237] on div "Insert Template" at bounding box center [486, 241] width 113 height 15
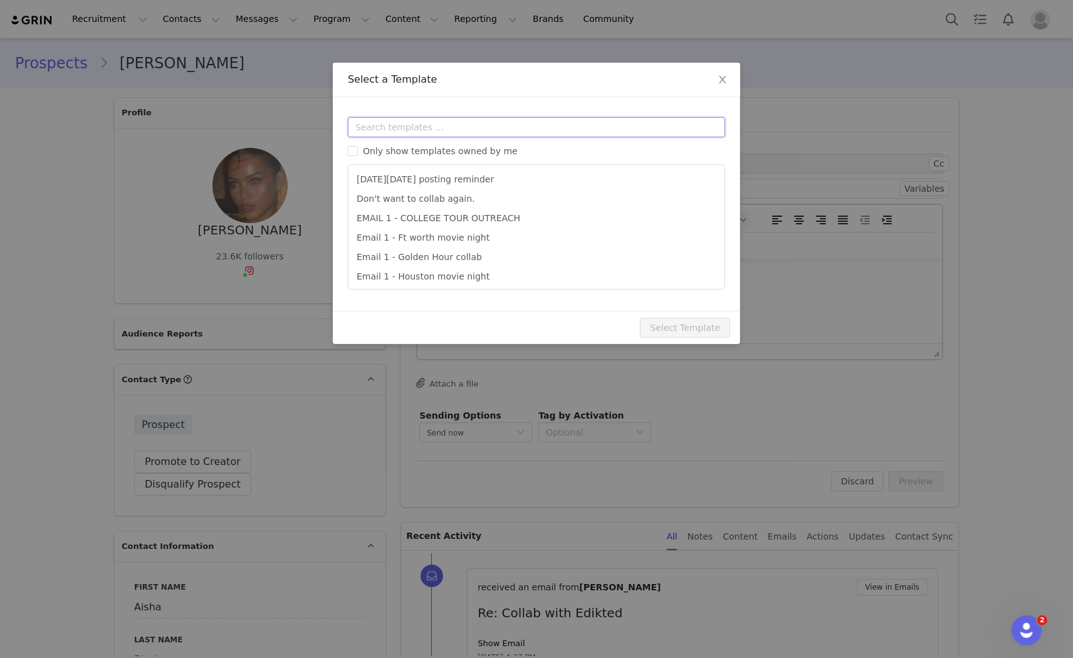
click at [428, 122] on input "text" at bounding box center [536, 127] width 377 height 20
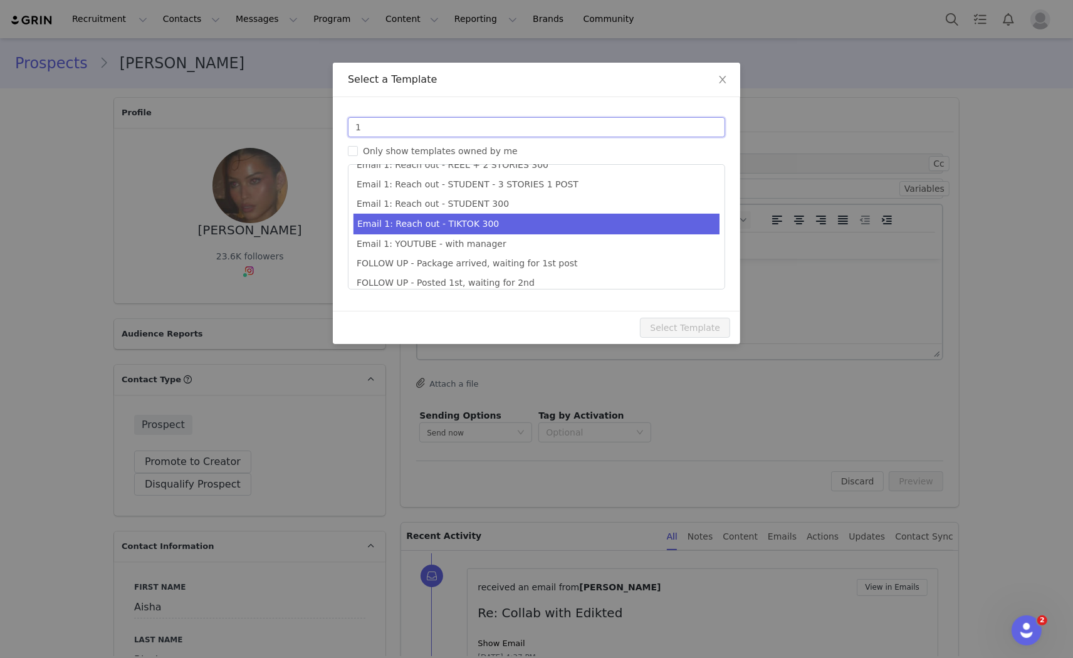
type input "1"
click at [466, 222] on li "Email 1: Reach out - TIKTOK 300" at bounding box center [537, 224] width 366 height 21
type input "Collab with Edikted"
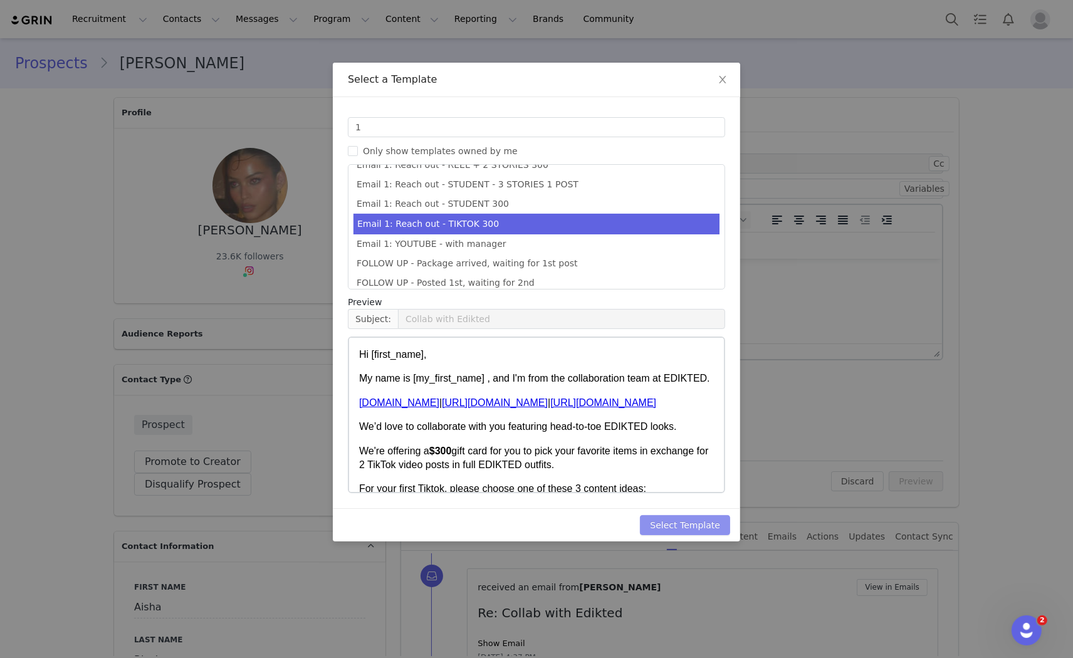
click at [697, 524] on button "Select Template" at bounding box center [685, 525] width 90 height 20
type input "Collab with Edikted"
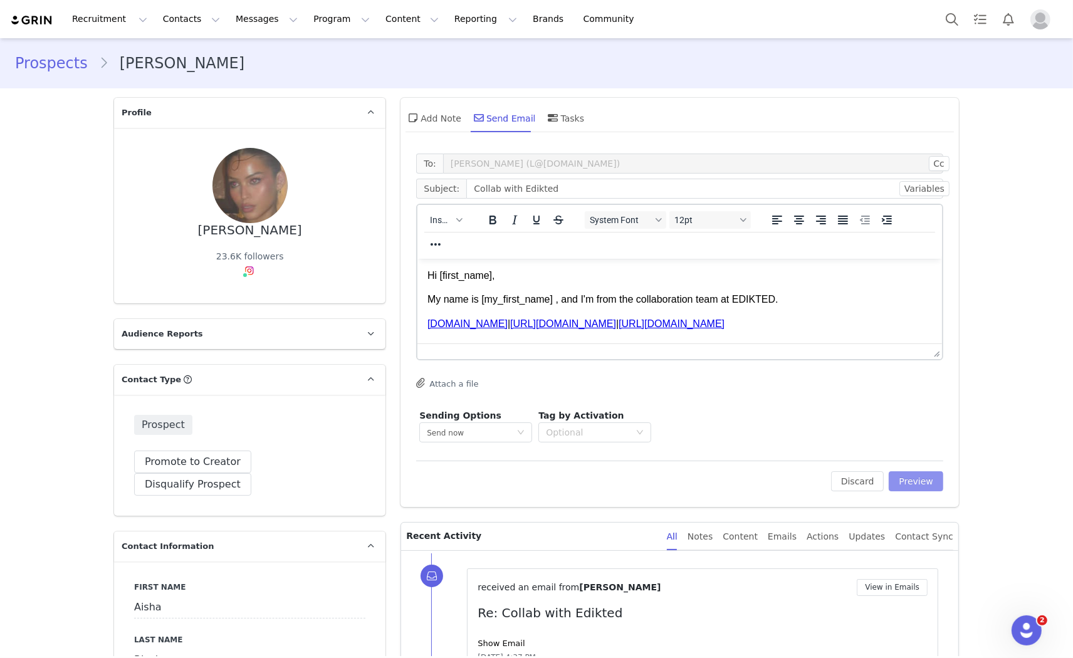
click at [907, 477] on button "Preview" at bounding box center [916, 481] width 55 height 20
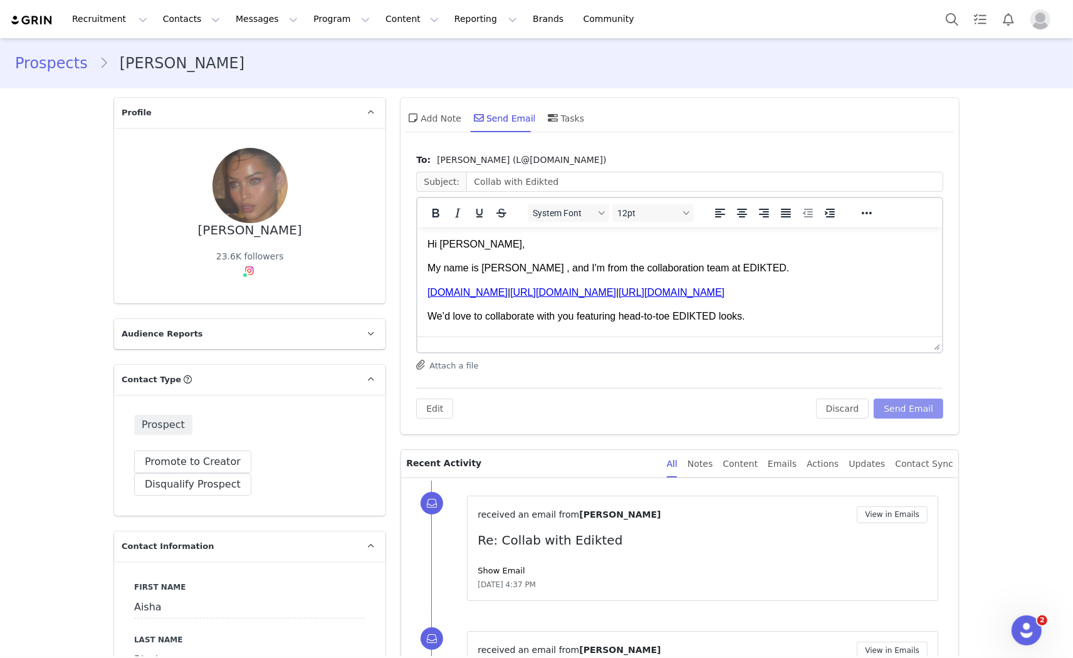
scroll to position [70, 0]
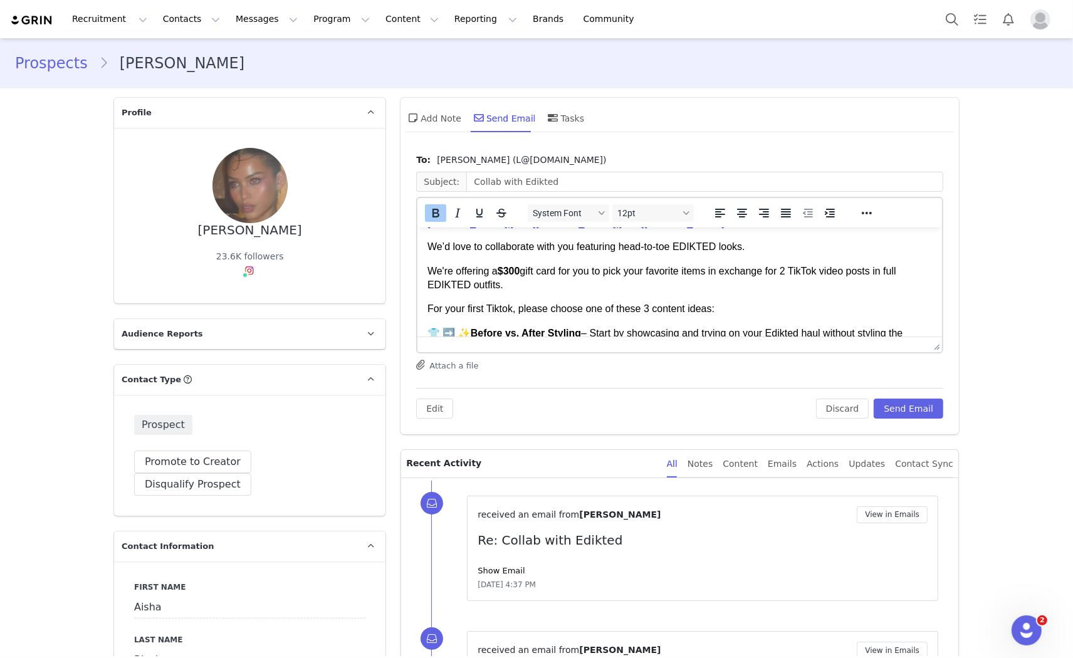
click at [520, 269] on strong "$300" at bounding box center [509, 270] width 23 height 11
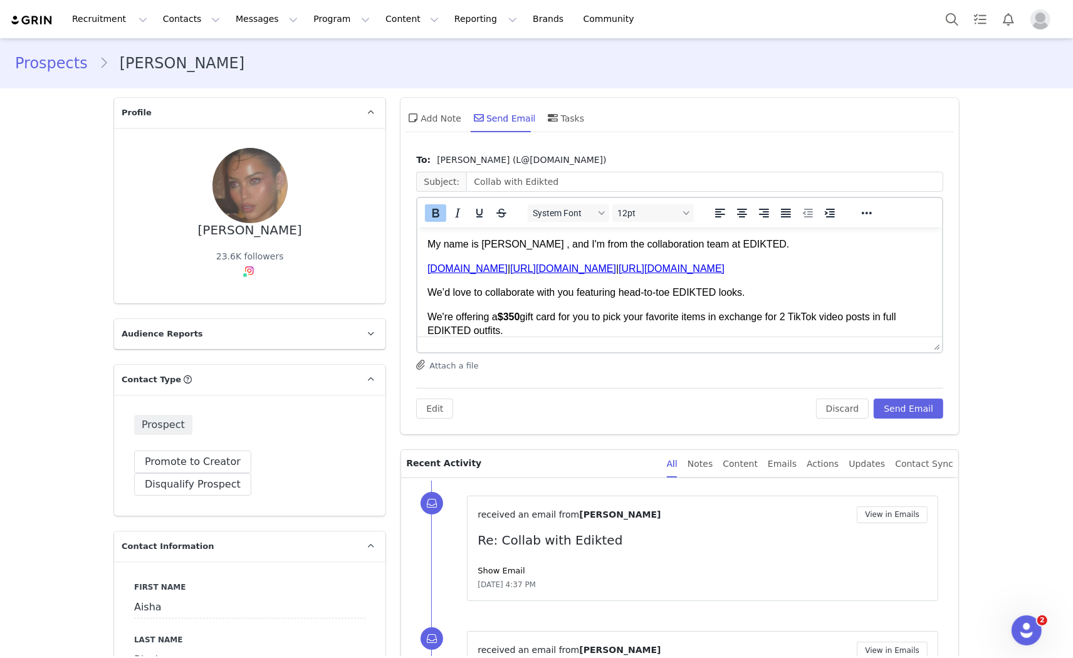
scroll to position [0, 0]
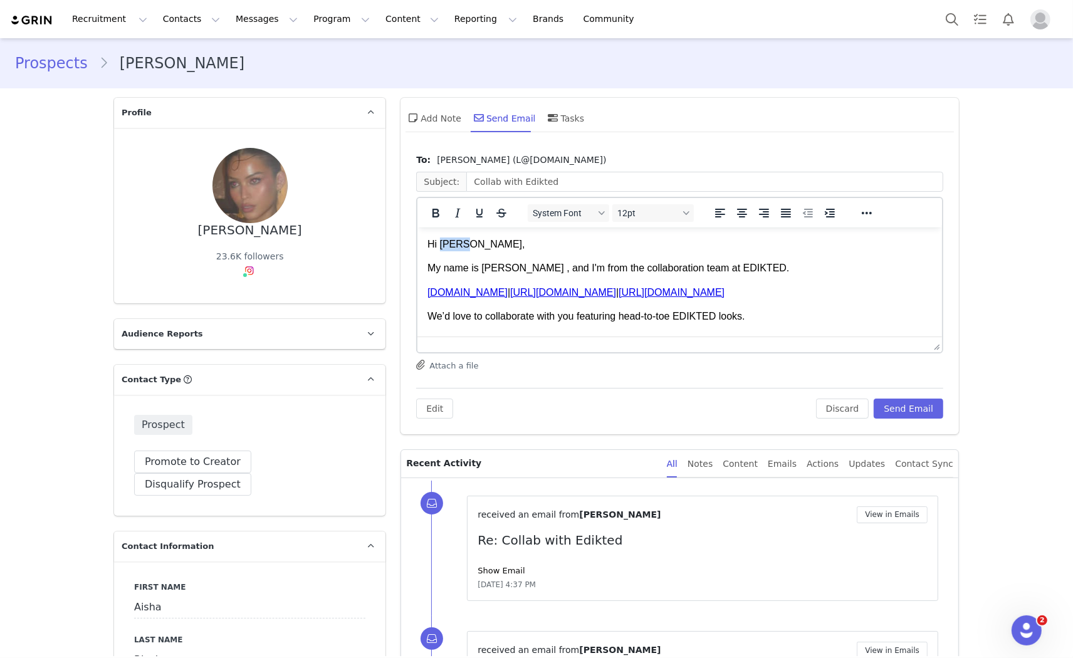
drag, startPoint x: 462, startPoint y: 245, endPoint x: 440, endPoint y: 241, distance: 22.4
click at [440, 241] on p "Hi Aisha," at bounding box center [680, 244] width 505 height 14
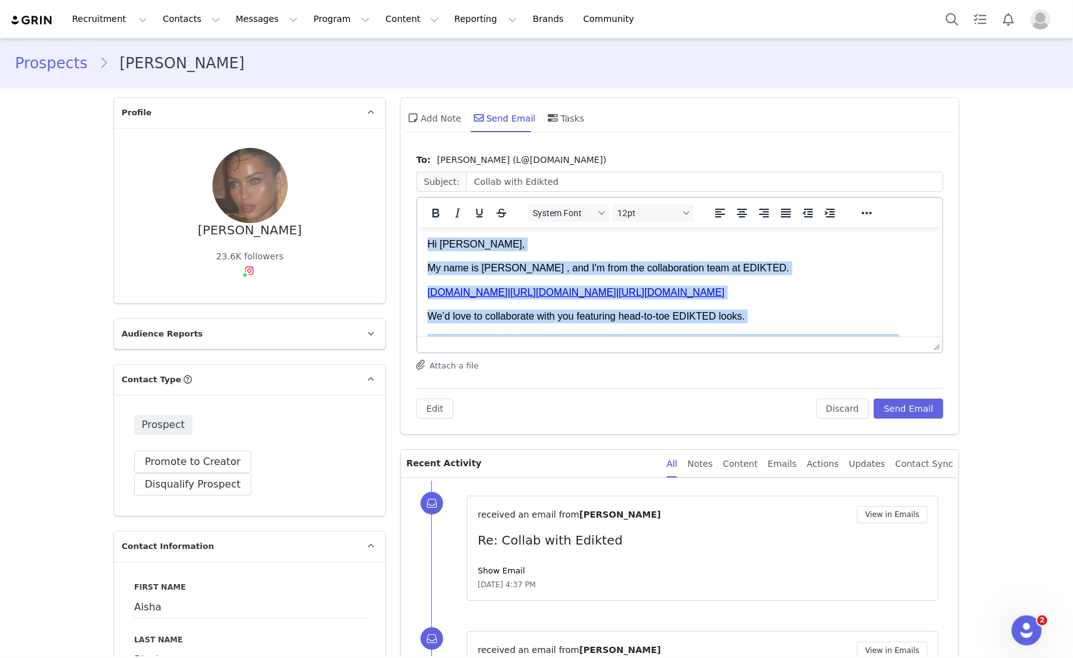
drag, startPoint x: 483, startPoint y: 317, endPoint x: 758, endPoint y: 273, distance: 278.8
click at [417, 227] on html "Hi Taifa, My name is Eva , and I'm from the collaboration team at EDIKTED. www.…" at bounding box center [679, 524] width 525 height 594
copy body "Hi Taifa, My name is Eva , and I'm from the collaboration team at EDIKTED. www.…"
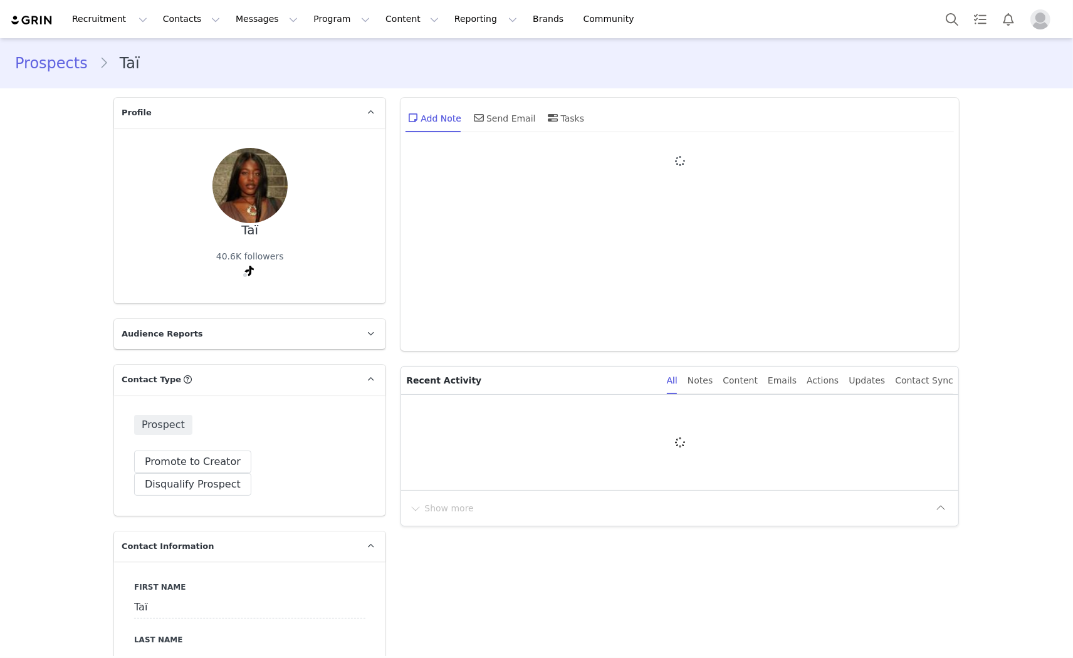
type input "+1 ([GEOGRAPHIC_DATA])"
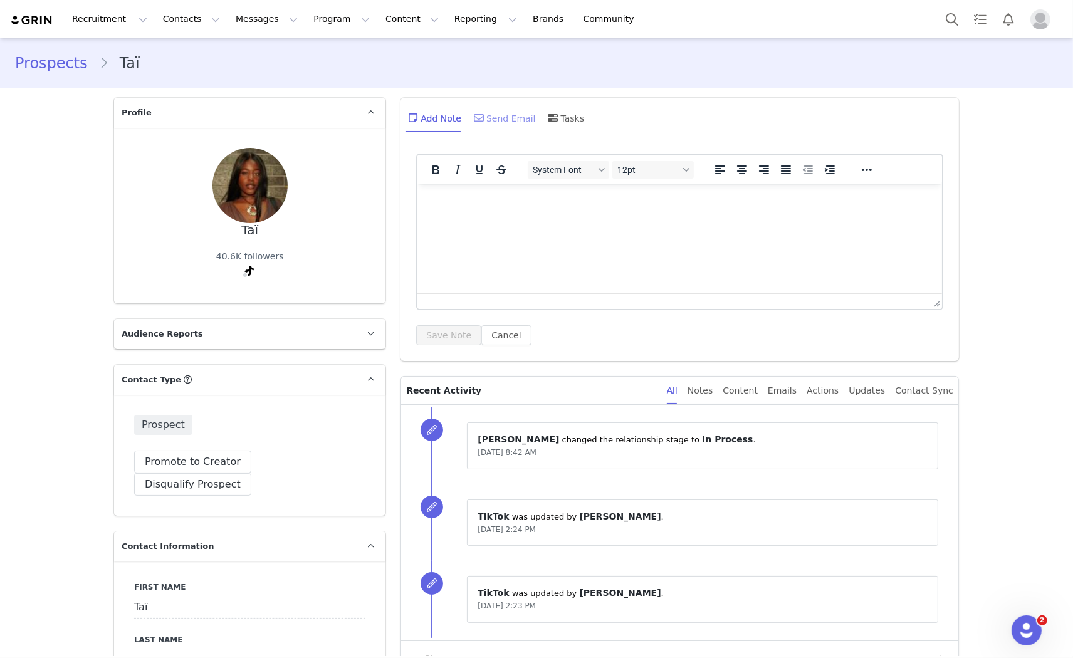
click at [486, 110] on div "Send Email" at bounding box center [503, 118] width 65 height 30
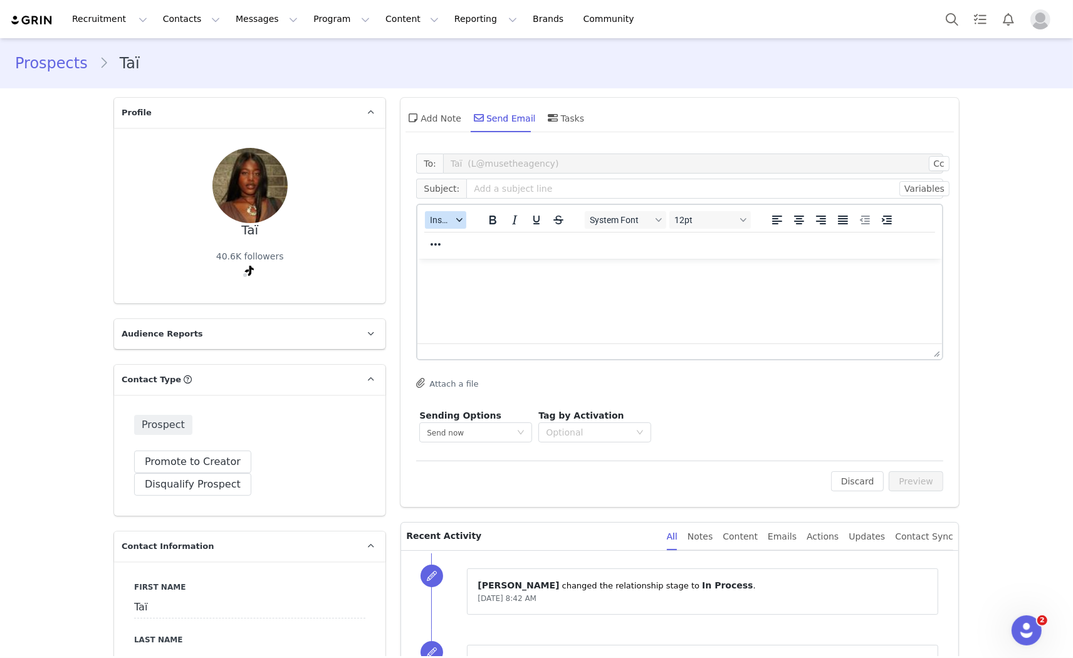
click at [444, 216] on span "Insert" at bounding box center [441, 220] width 22 height 10
click at [471, 236] on div "Insert Template" at bounding box center [486, 241] width 113 height 15
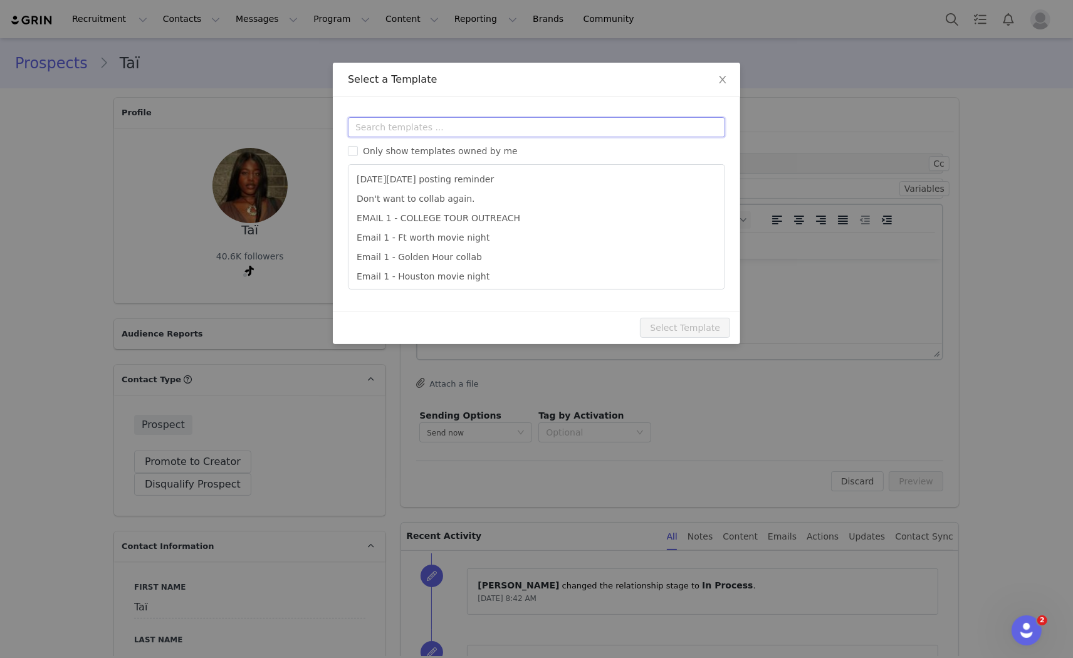
click at [444, 129] on input "text" at bounding box center [536, 127] width 377 height 20
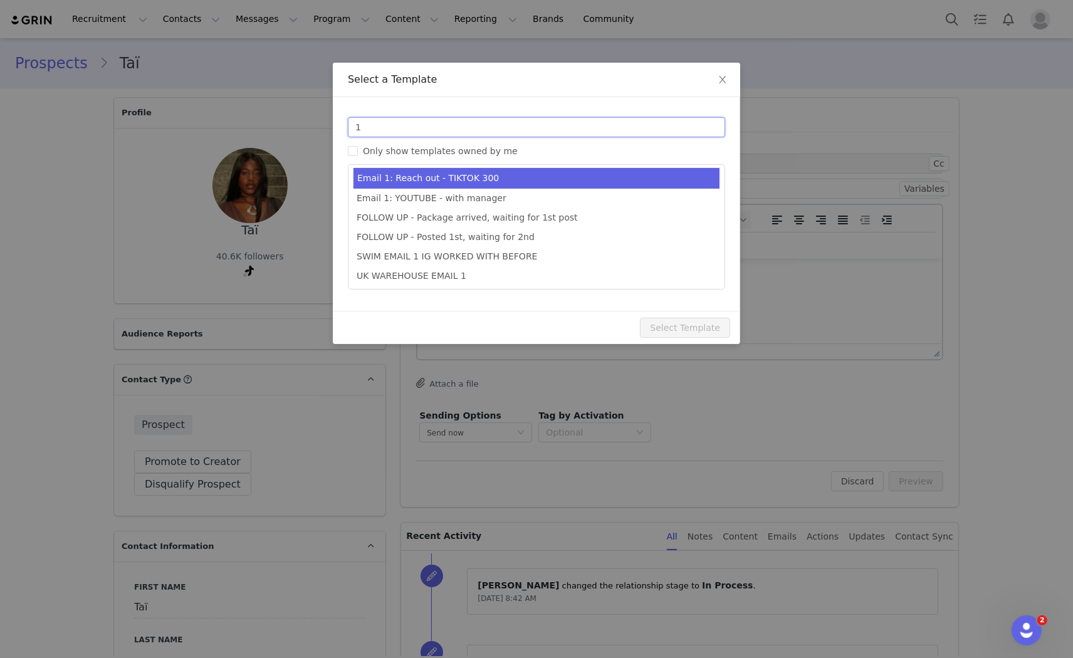
type input "1"
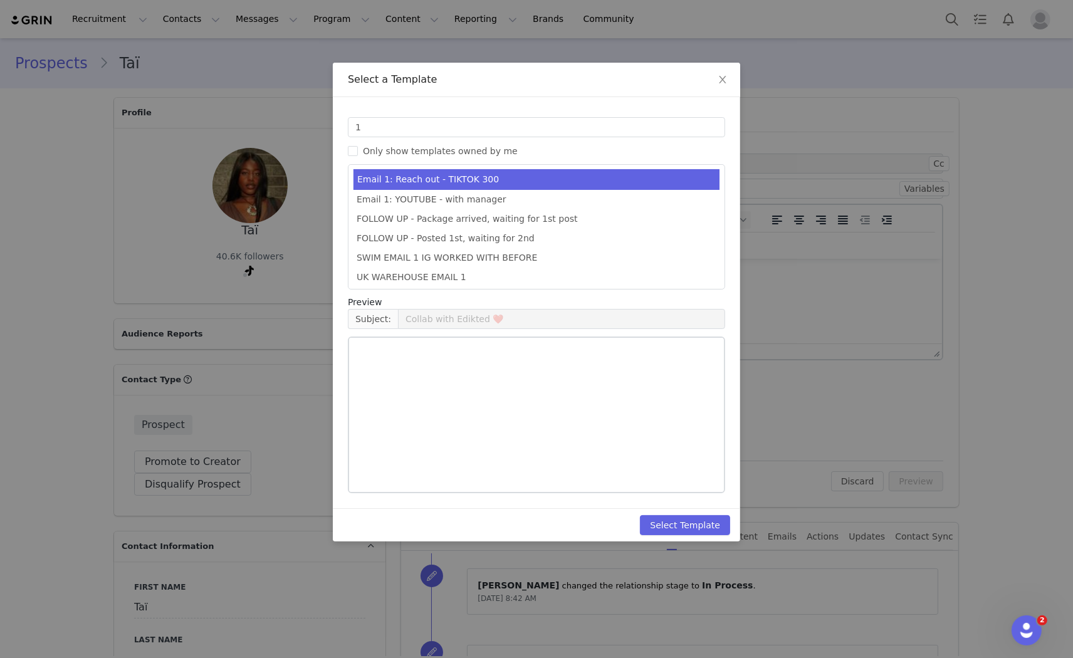
click at [473, 172] on li "Email 1: Reach out - TIKTOK 300" at bounding box center [537, 179] width 366 height 21
type input "Collab with Edikted"
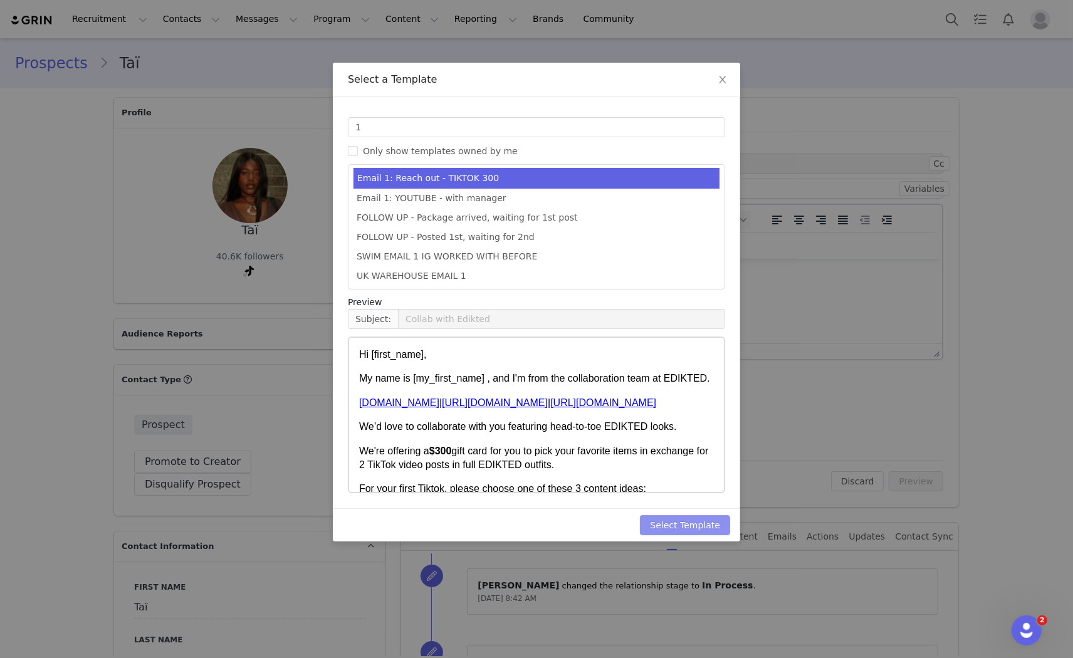
click at [711, 532] on button "Select Template" at bounding box center [685, 525] width 90 height 20
type input "Collab with Edikted"
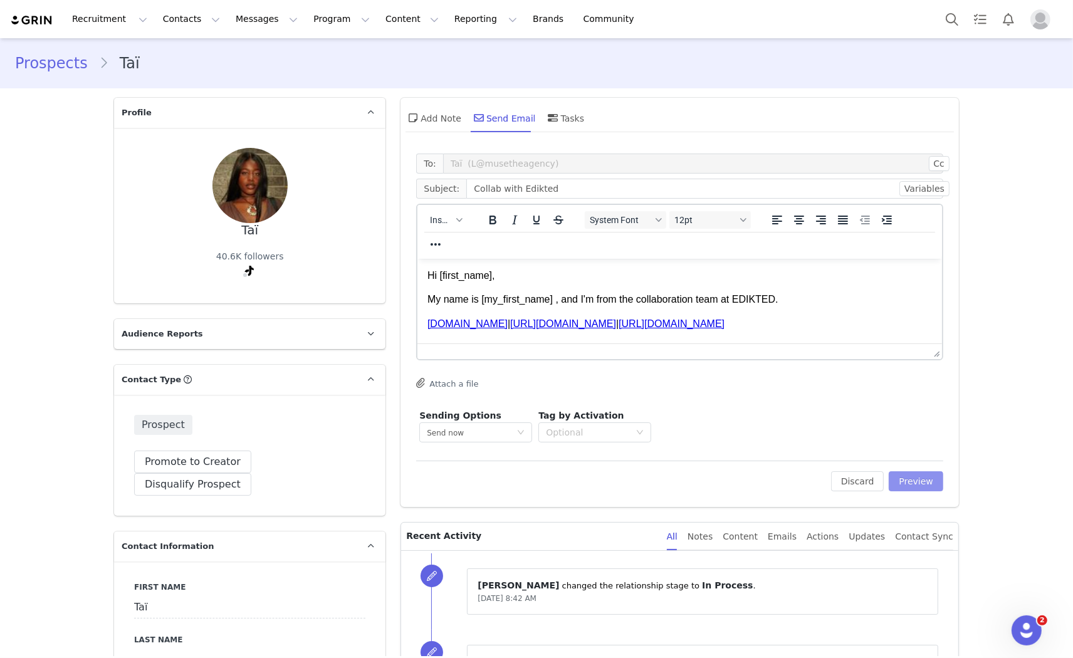
click at [919, 483] on button "Preview" at bounding box center [916, 481] width 55 height 20
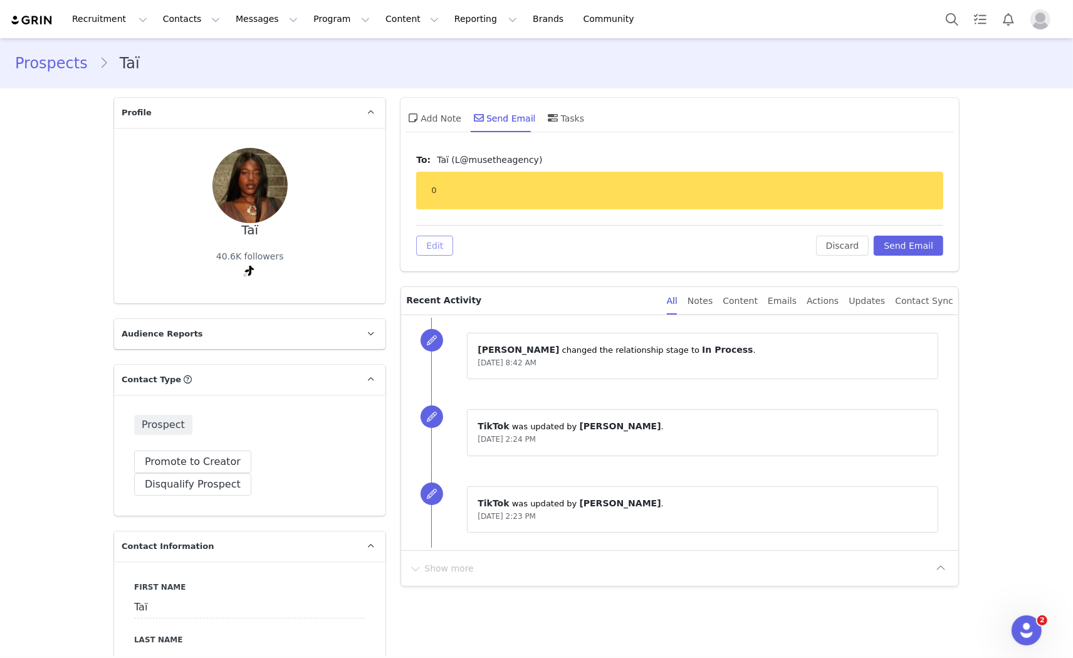
click at [436, 249] on button "Edit" at bounding box center [434, 246] width 37 height 20
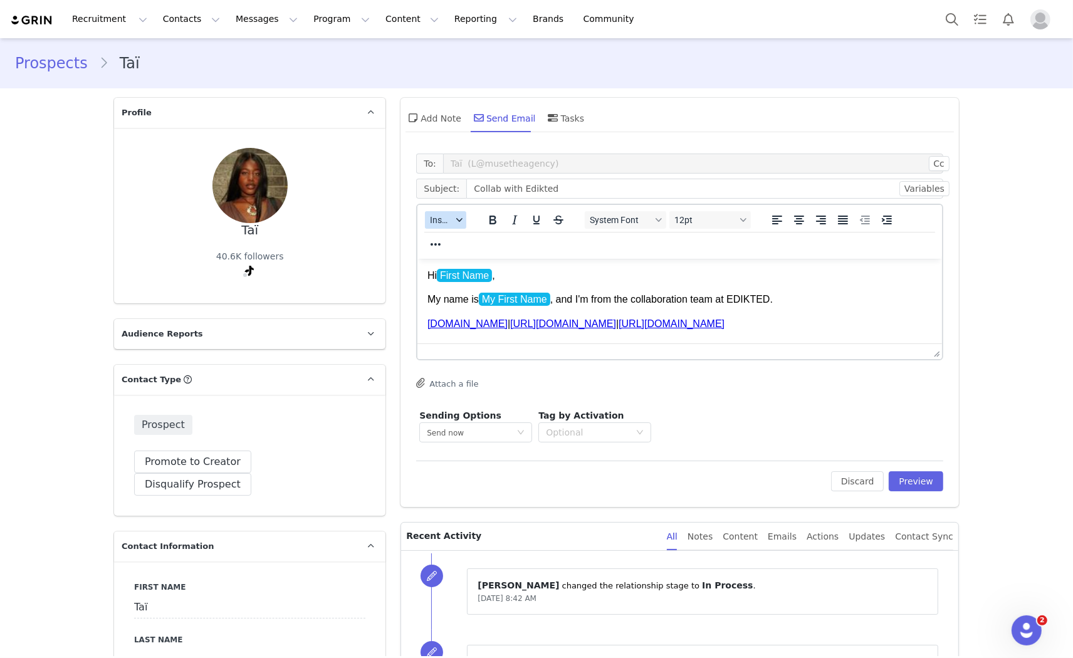
click at [431, 218] on span "Insert" at bounding box center [441, 220] width 22 height 10
click at [453, 244] on div "Insert Template" at bounding box center [486, 241] width 113 height 15
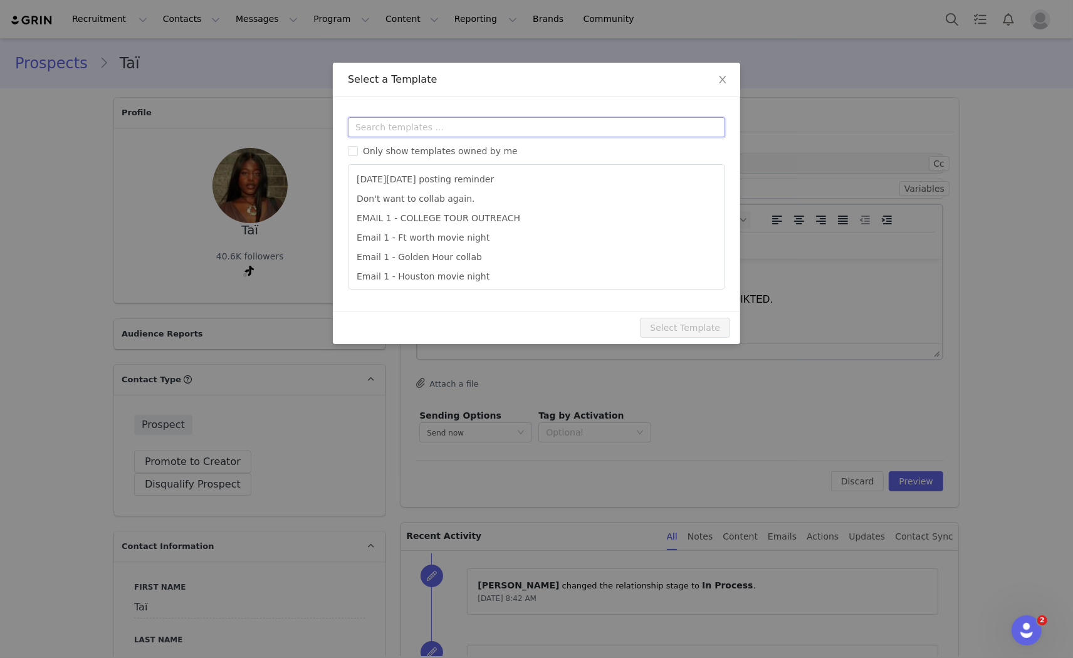
click at [431, 125] on input "text" at bounding box center [536, 127] width 377 height 20
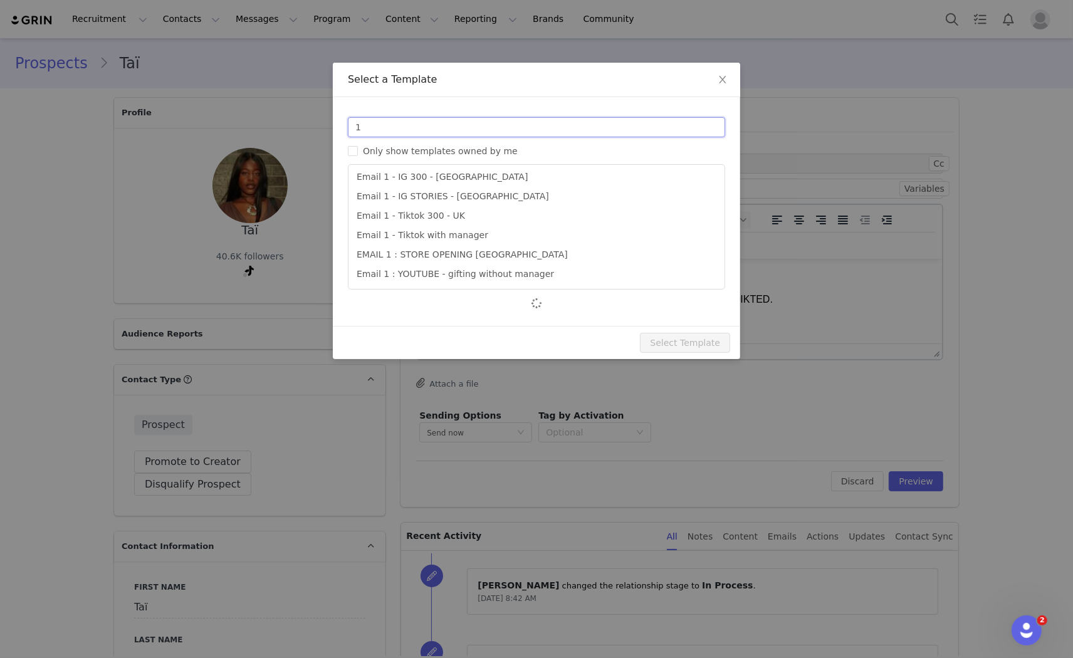
scroll to position [81, 0]
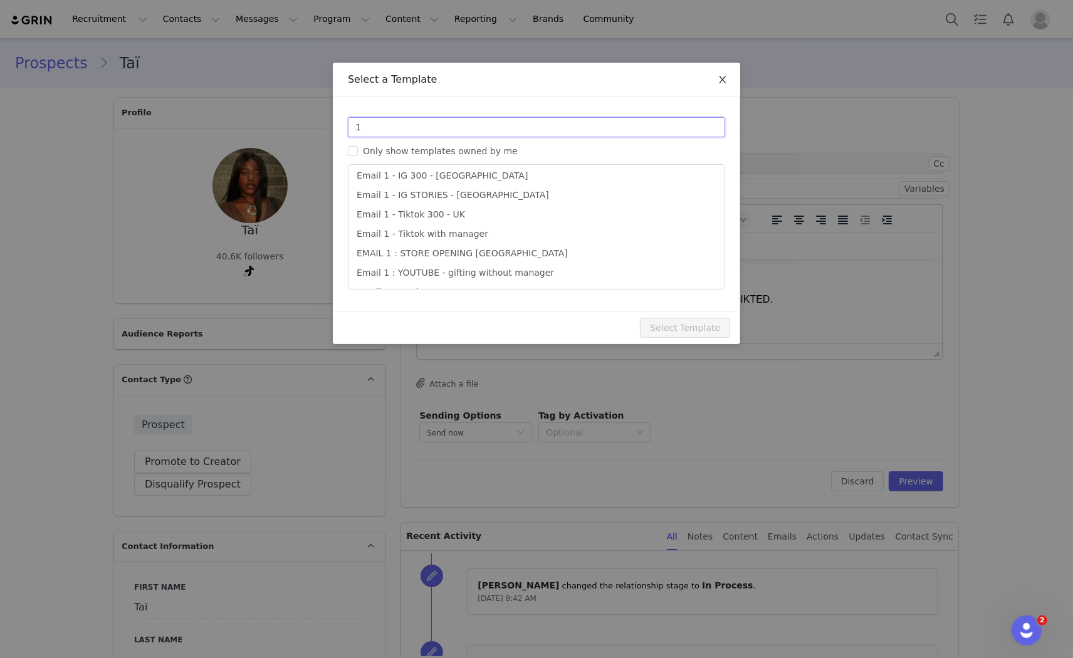
type input "1"
click at [727, 71] on span "Close" at bounding box center [722, 80] width 35 height 35
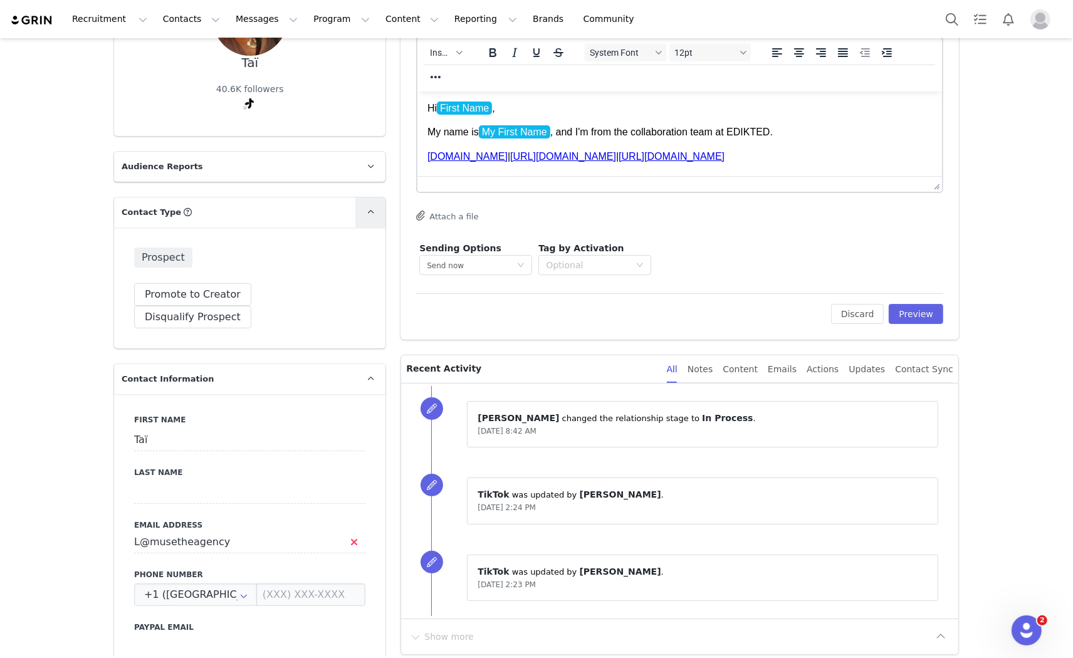
scroll to position [209, 0]
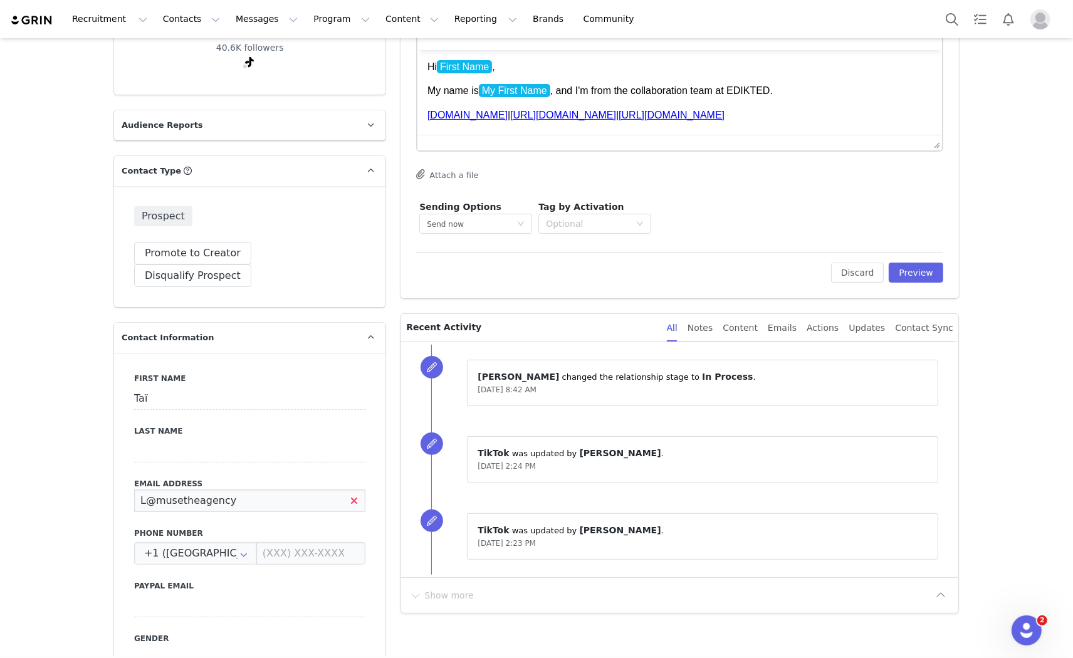
drag, startPoint x: 223, startPoint y: 481, endPoint x: 116, endPoint y: 483, distance: 106.6
click at [116, 483] on div "First Name Taï Last Name Email Address L@musetheagency Phone Number +1 ([GEOGRA…" at bounding box center [249, 582] width 271 height 458
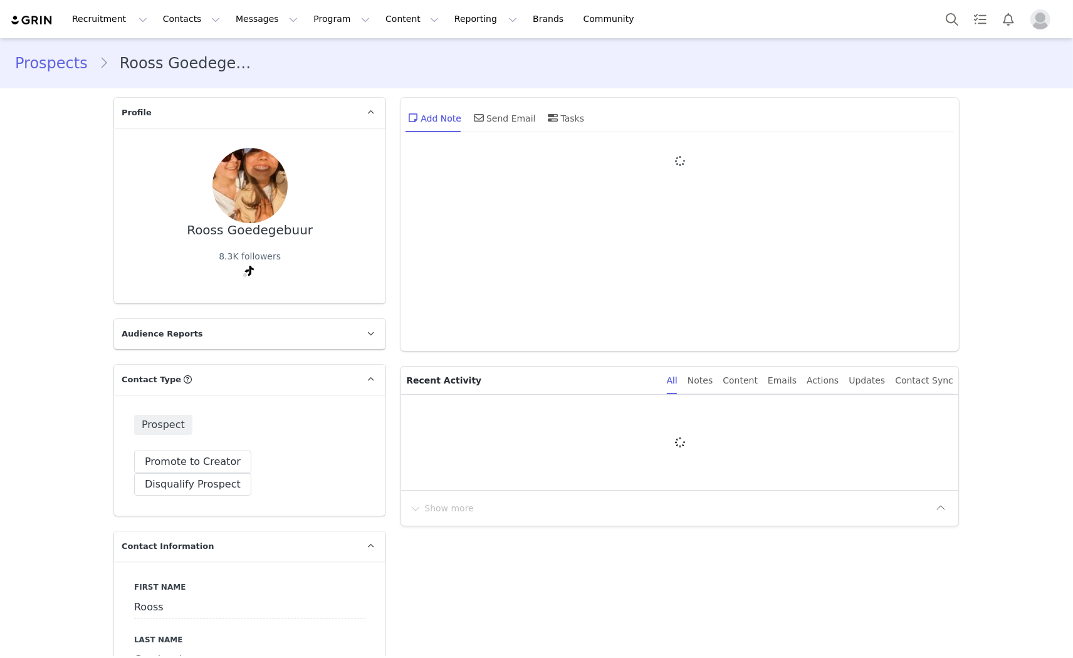
type input "+1 ([GEOGRAPHIC_DATA])"
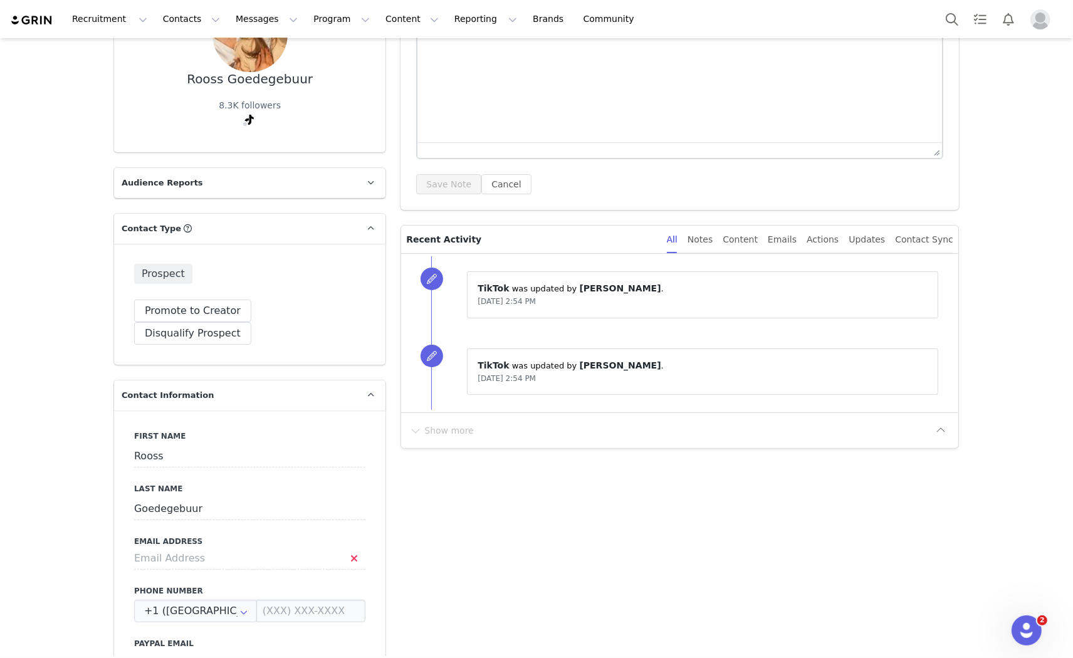
scroll to position [209, 0]
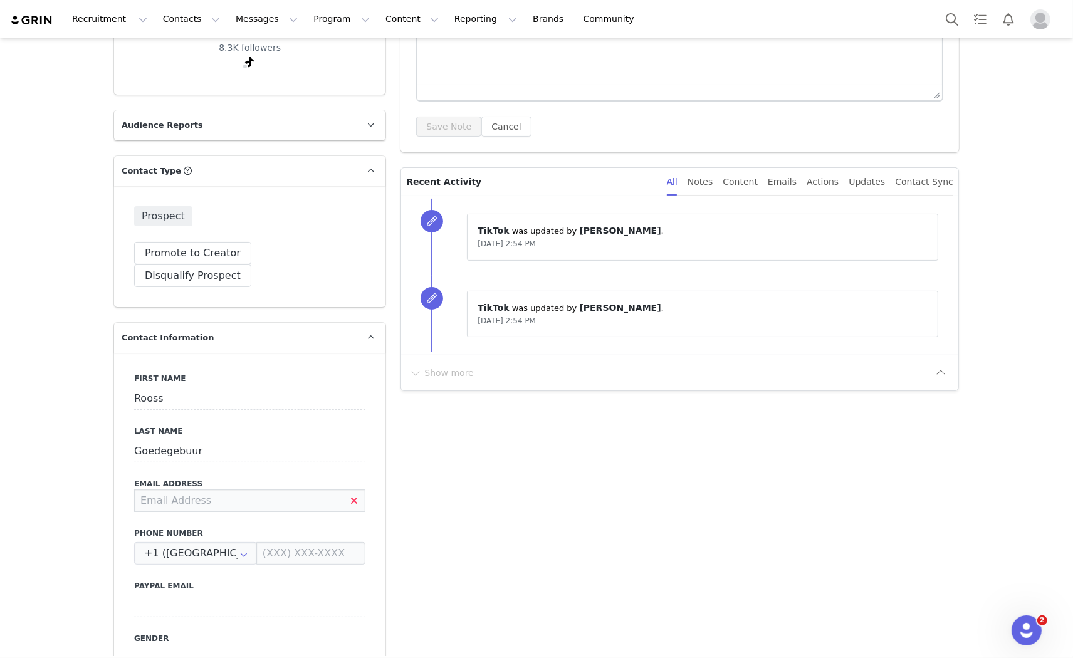
click at [189, 490] on input at bounding box center [249, 501] width 231 height 23
type input "[PERSON_NAME][EMAIL_ADDRESS][DOMAIN_NAME]"
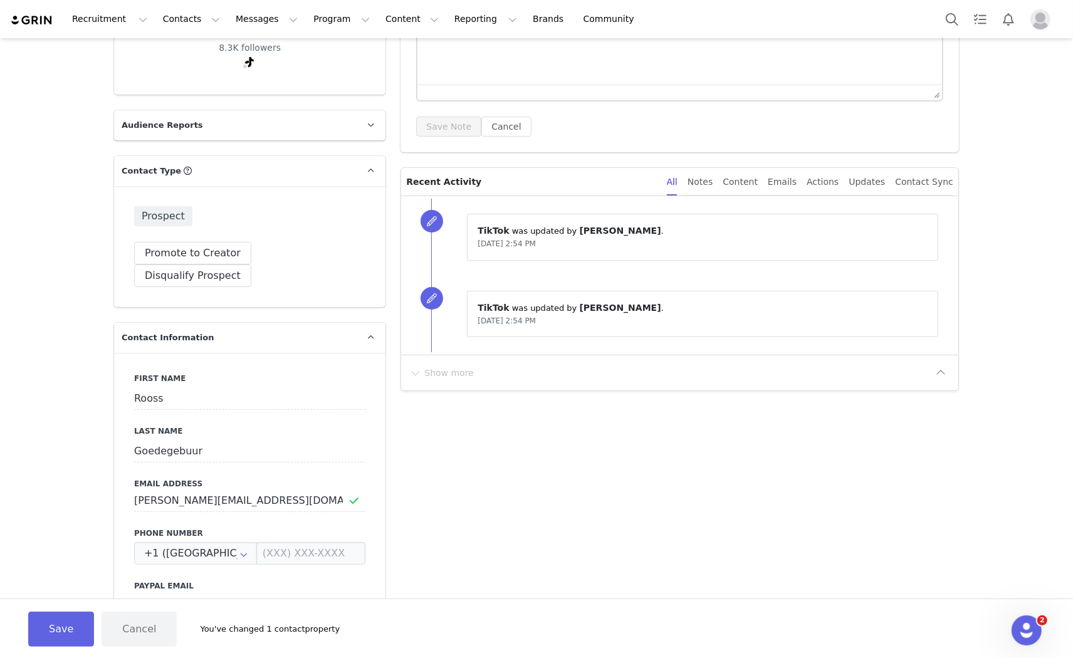
click at [314, 500] on div "First Name Rooss Last Name Goedegebuur Email Address [PERSON_NAME][EMAIL_ADDRES…" at bounding box center [249, 582] width 271 height 458
click at [60, 619] on button "Save" at bounding box center [61, 629] width 66 height 35
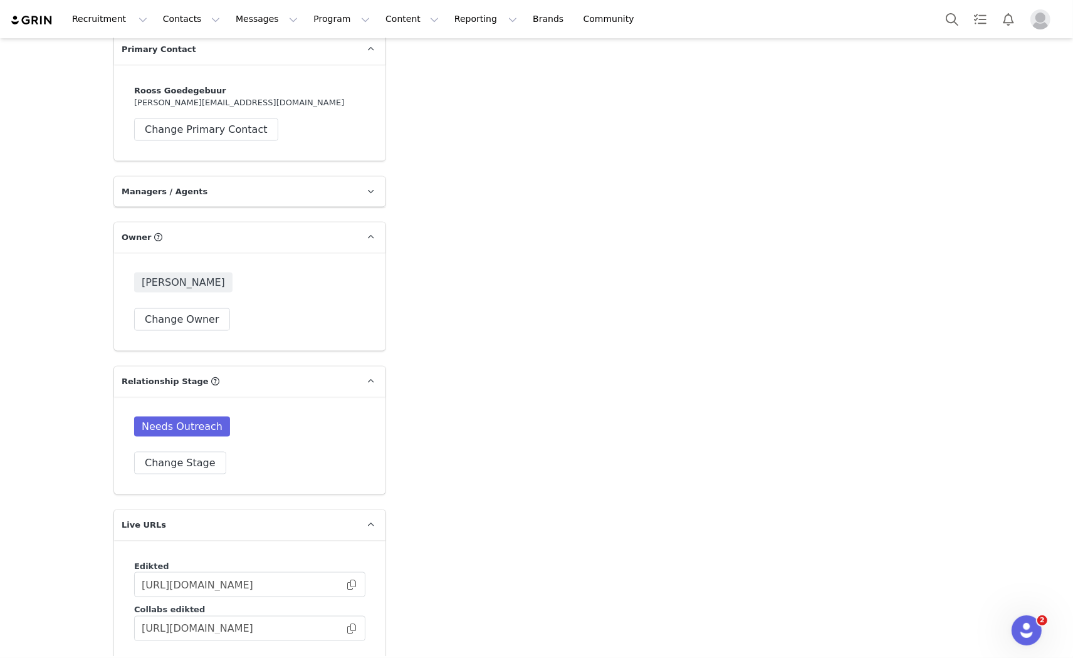
scroll to position [1810, 0]
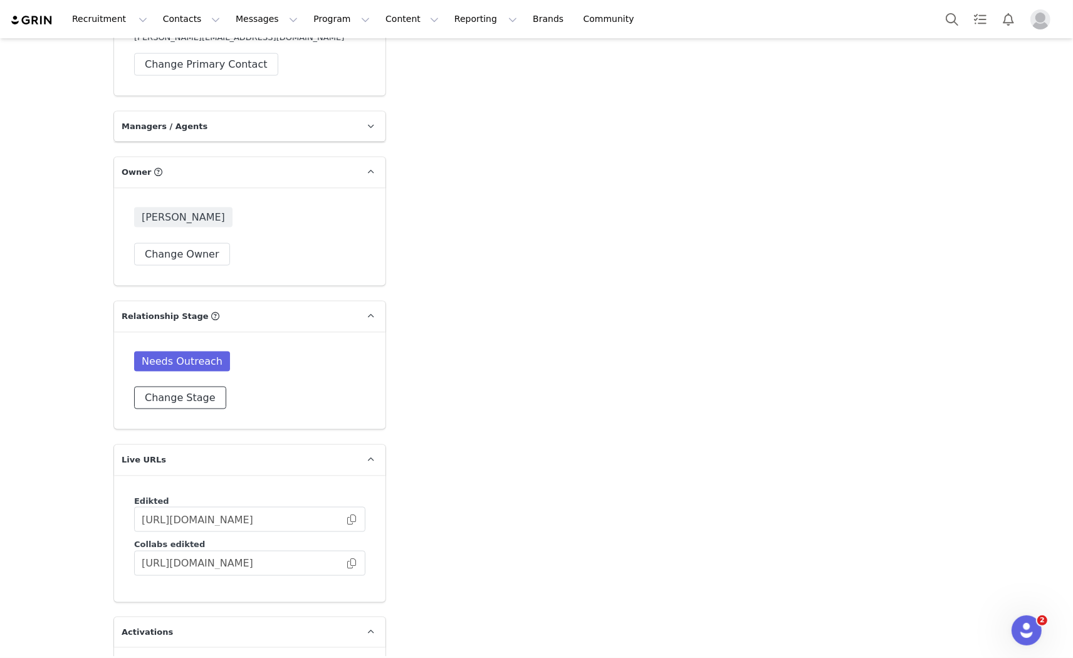
click at [153, 387] on button "Change Stage" at bounding box center [180, 398] width 92 height 23
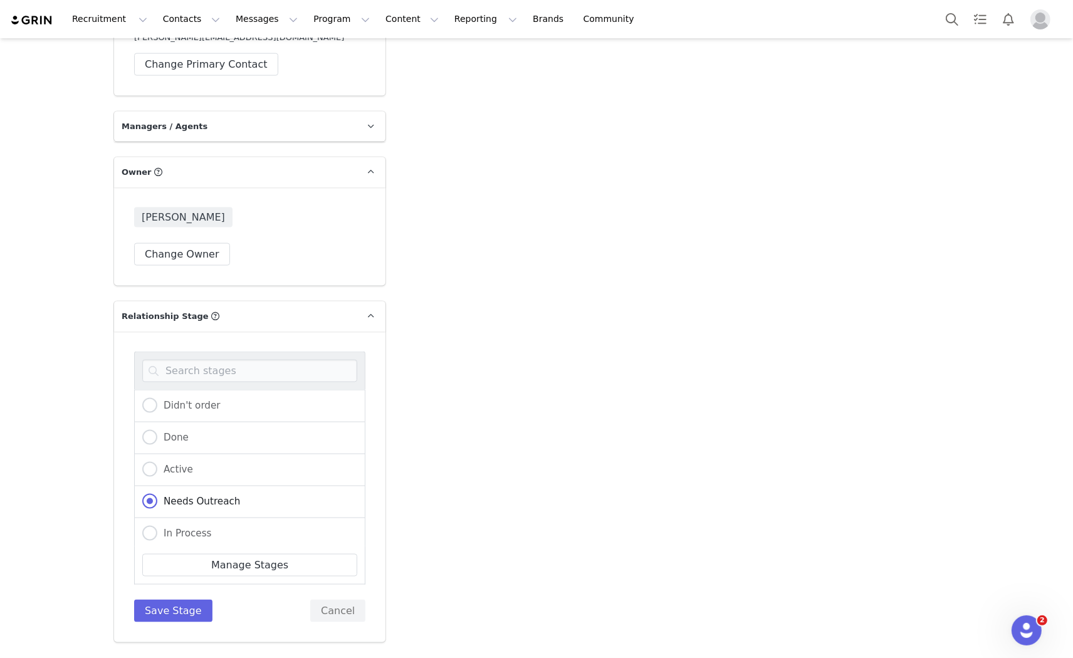
scroll to position [70, 0]
click at [147, 456] on span at bounding box center [149, 463] width 15 height 15
click at [147, 456] on input "In Process" at bounding box center [149, 464] width 15 height 16
radio input "true"
radio input "false"
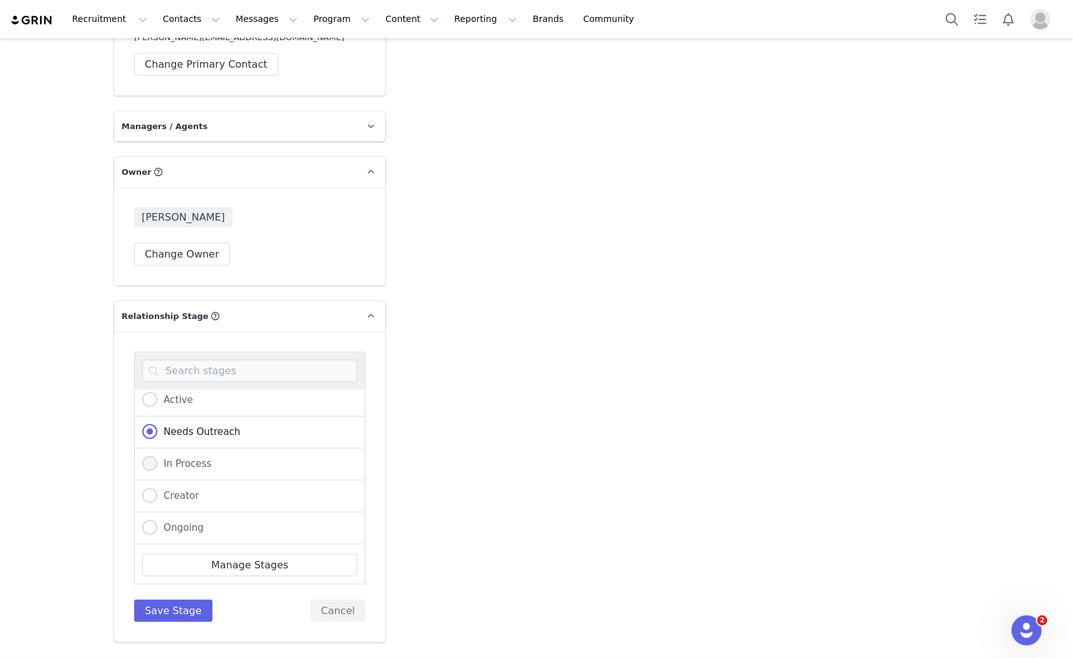
radio input "true"
click at [161, 600] on button "Save Stage" at bounding box center [173, 611] width 78 height 23
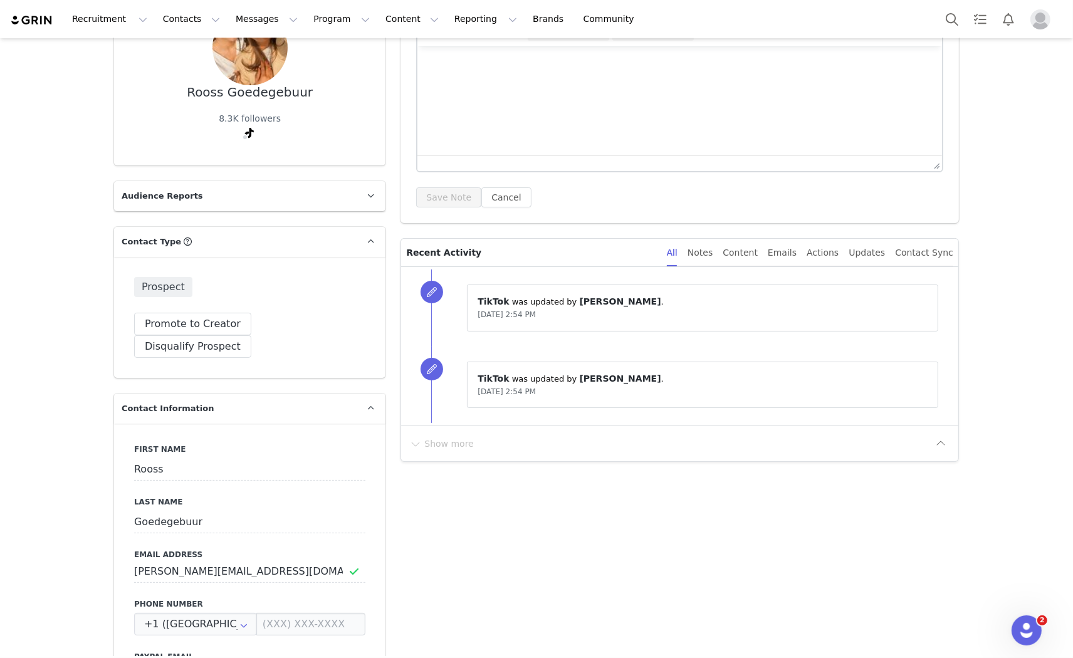
scroll to position [0, 0]
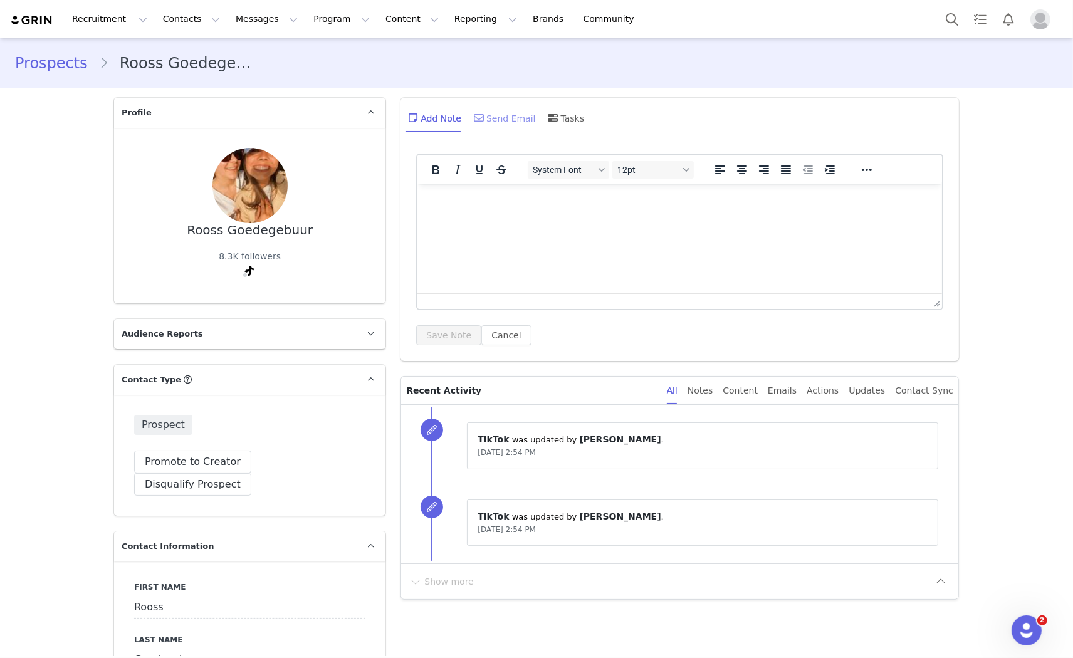
click at [490, 121] on div "Send Email" at bounding box center [503, 118] width 65 height 30
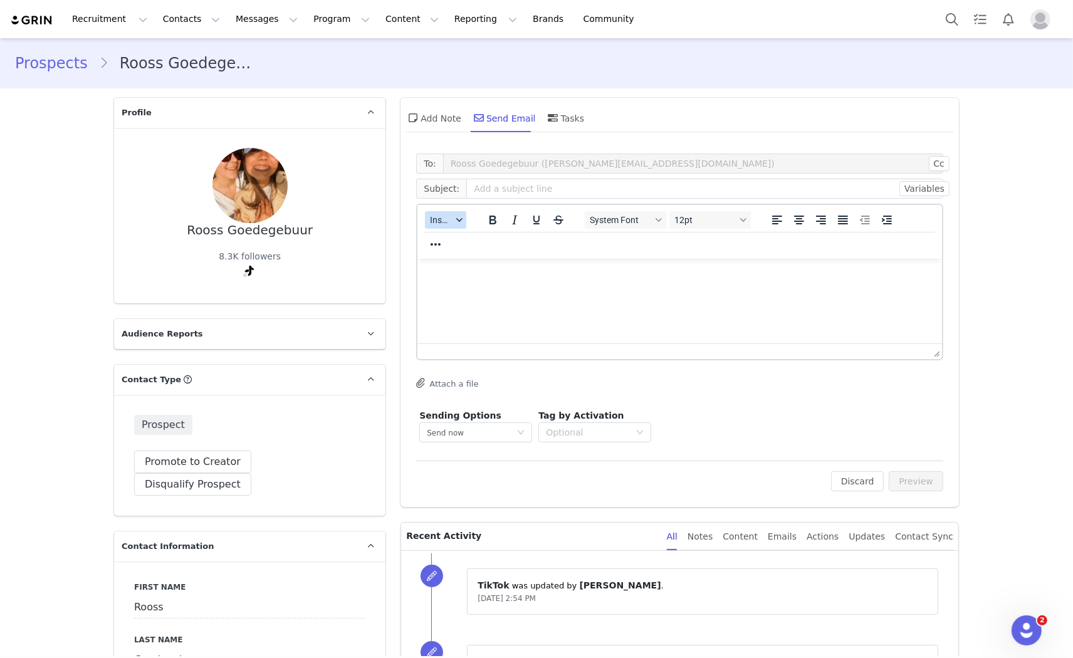
click at [430, 220] on span "Insert" at bounding box center [441, 220] width 22 height 10
click at [442, 236] on div "Insert Template" at bounding box center [486, 241] width 113 height 15
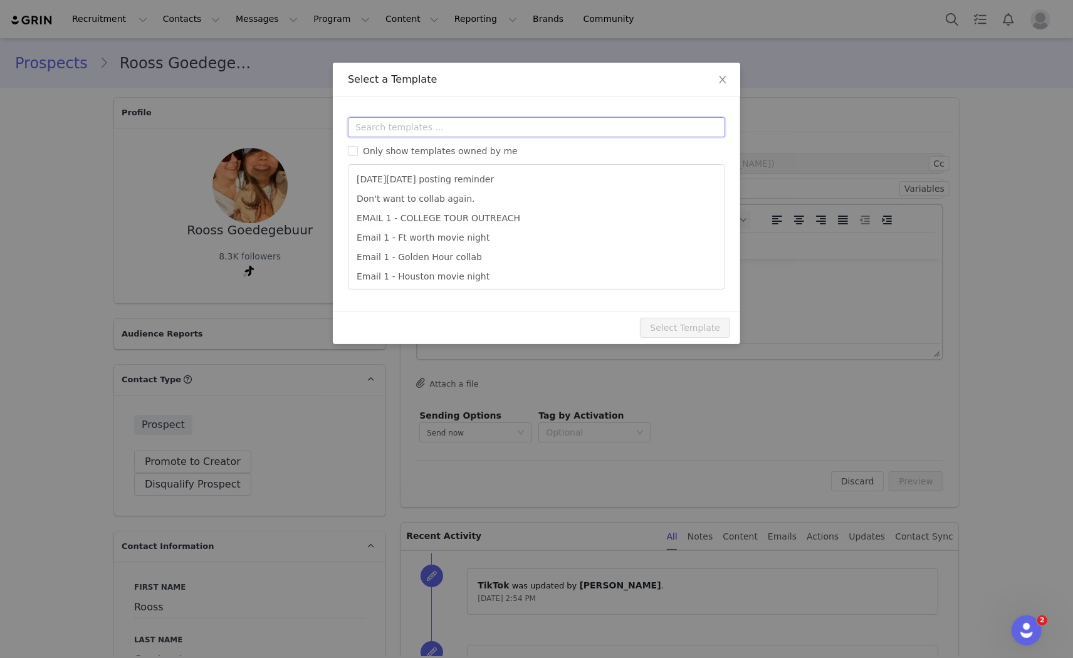
click at [441, 126] on input "text" at bounding box center [536, 127] width 377 height 20
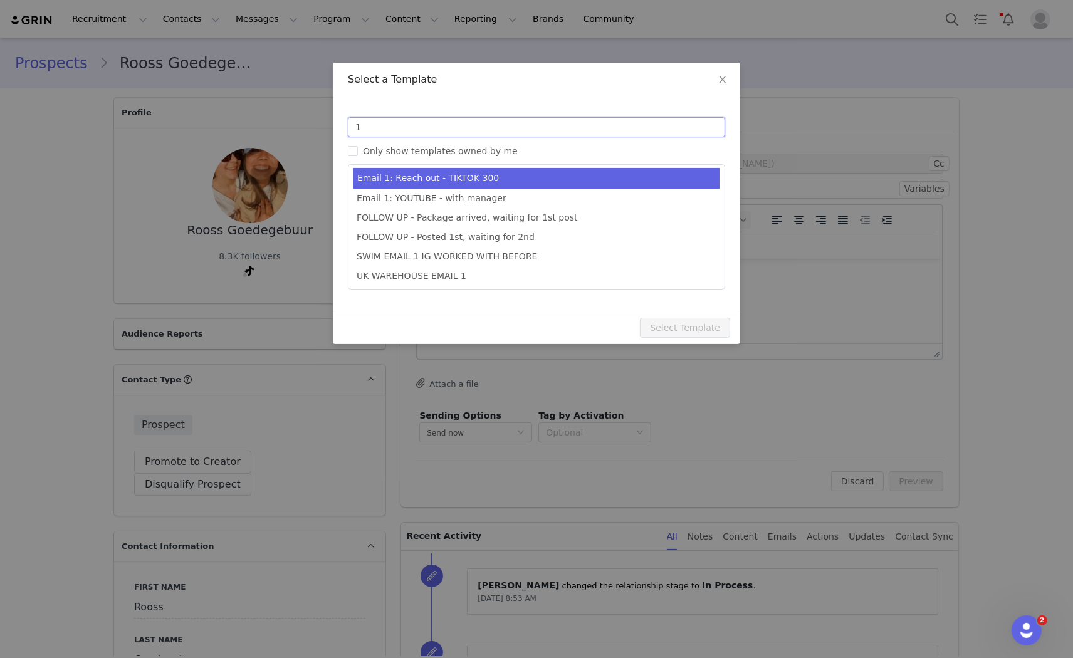
type input "1"
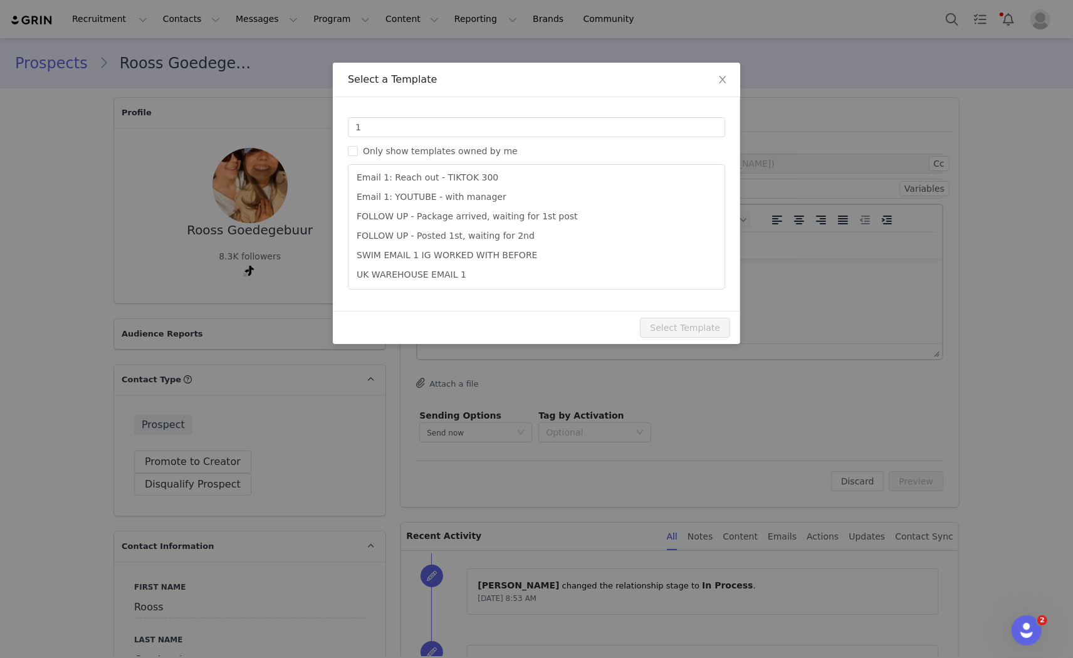
drag, startPoint x: 470, startPoint y: 174, endPoint x: 604, endPoint y: 291, distance: 177.7
click at [470, 174] on li "Email 1: Reach out - TIKTOK 300" at bounding box center [537, 177] width 366 height 19
type input "Collab with Edikted"
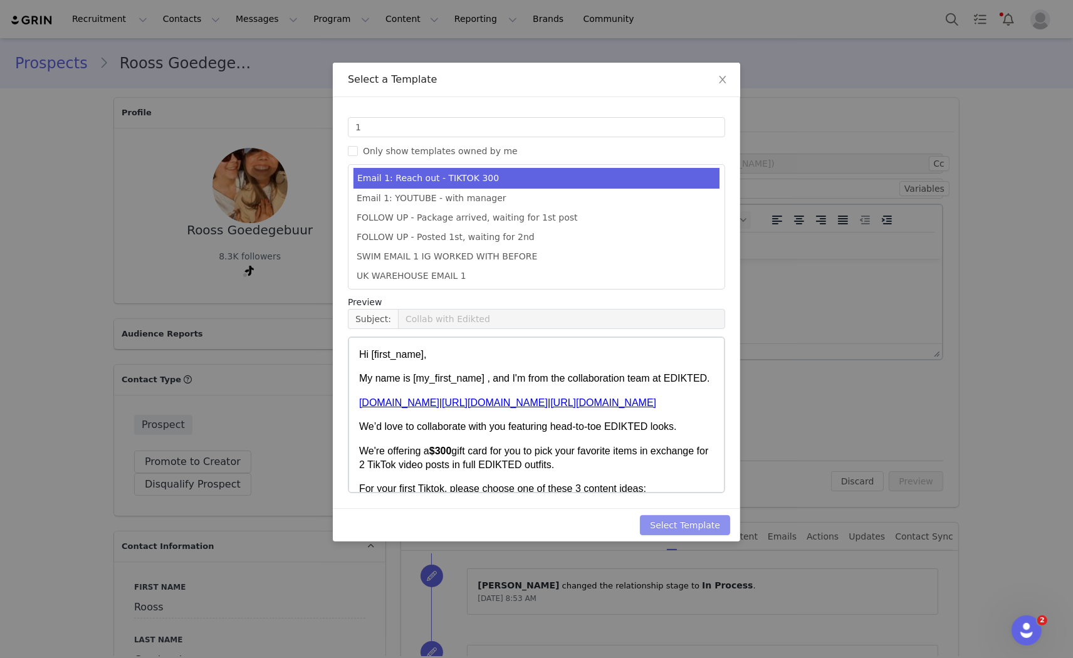
click at [698, 521] on button "Select Template" at bounding box center [685, 525] width 90 height 20
type input "Collab with Edikted"
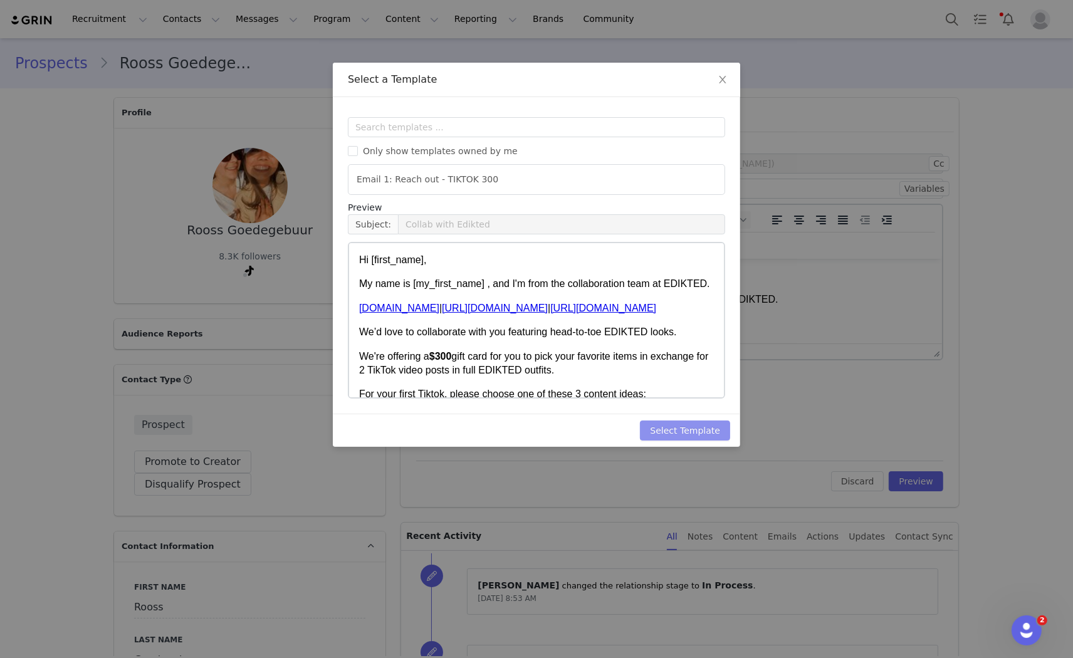
scroll to position [0, 0]
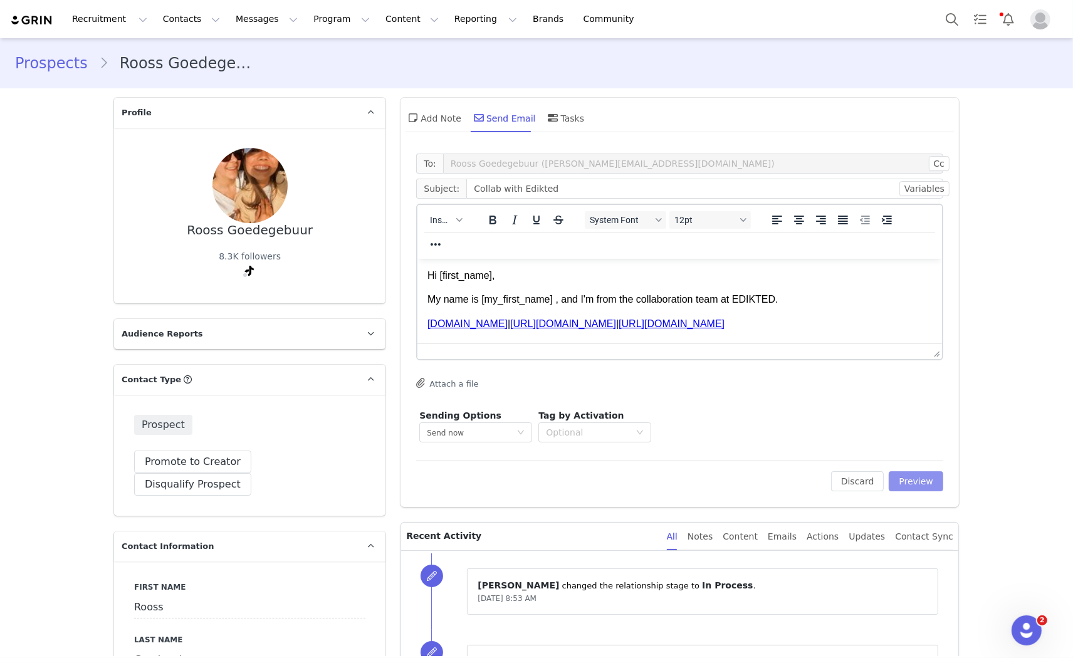
click at [908, 483] on button "Preview" at bounding box center [916, 481] width 55 height 20
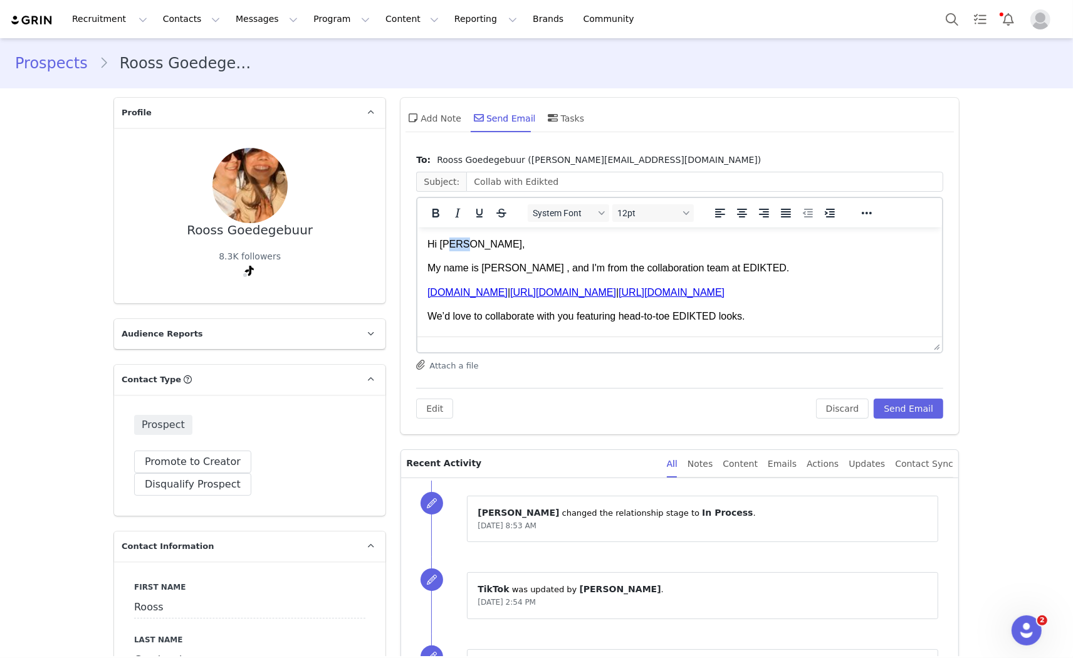
drag, startPoint x: 466, startPoint y: 246, endPoint x: 453, endPoint y: 242, distance: 13.1
click at [453, 242] on p "Hi Rooss," at bounding box center [680, 244] width 505 height 14
click at [906, 399] on button "Send Email" at bounding box center [909, 409] width 70 height 20
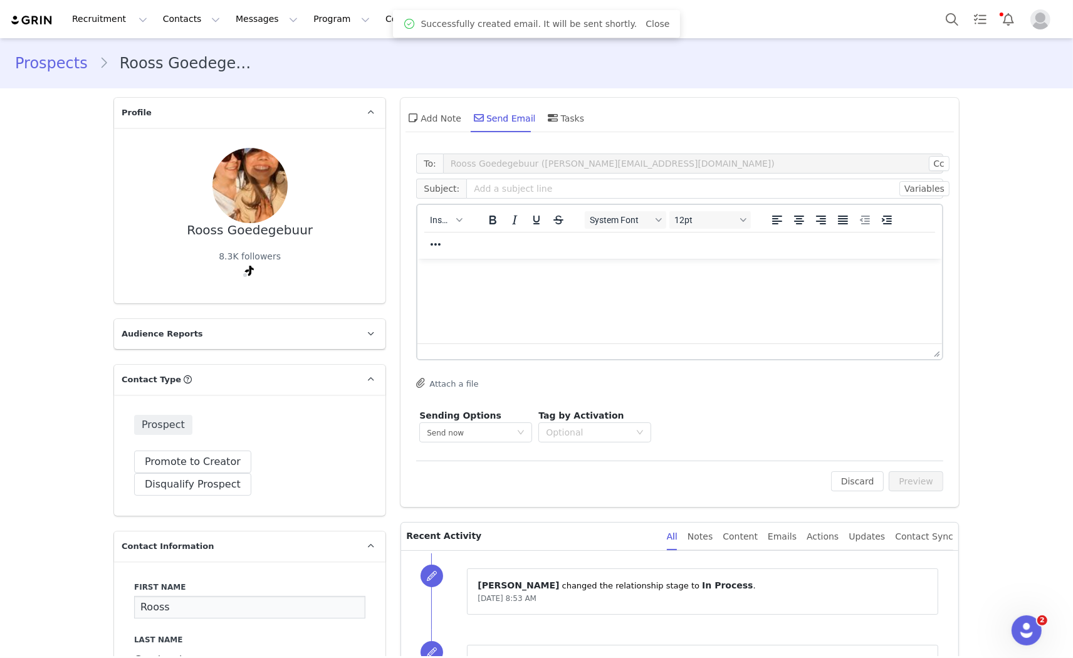
click at [178, 596] on input "Rooss" at bounding box center [249, 607] width 231 height 23
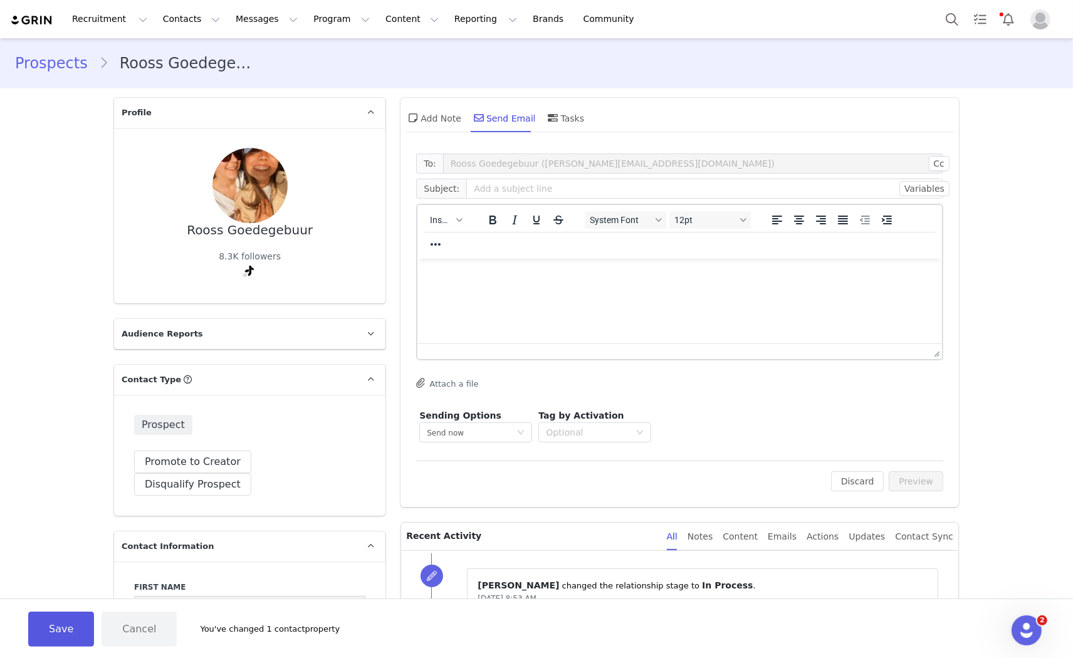
type input "Rosanne"
click at [48, 644] on button "Save" at bounding box center [61, 629] width 66 height 35
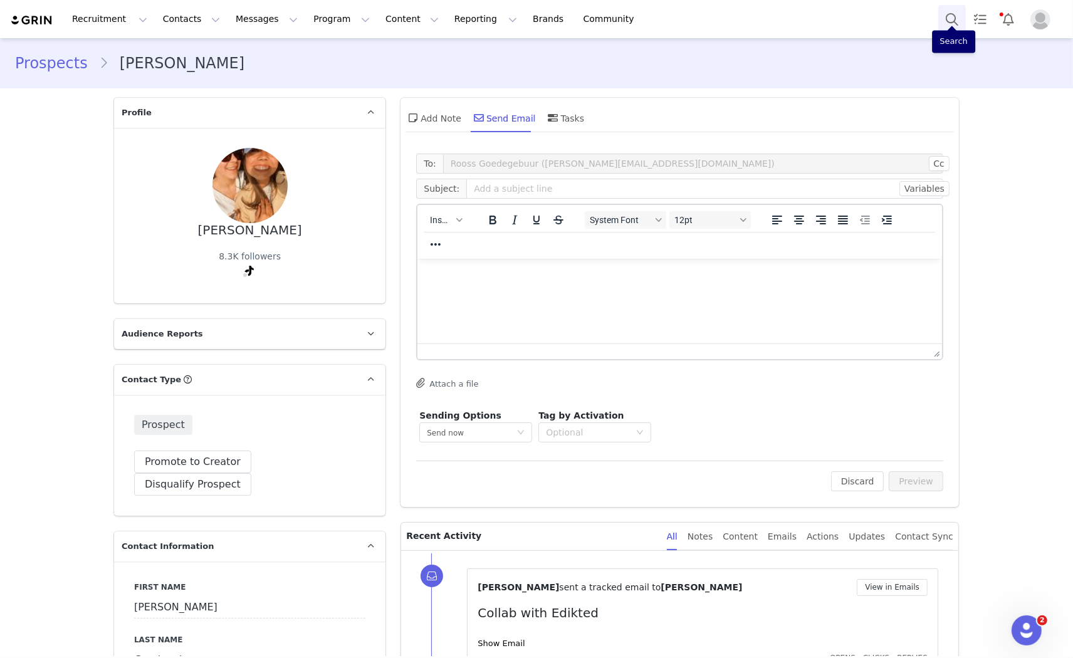
click at [948, 19] on button "Search" at bounding box center [952, 19] width 28 height 28
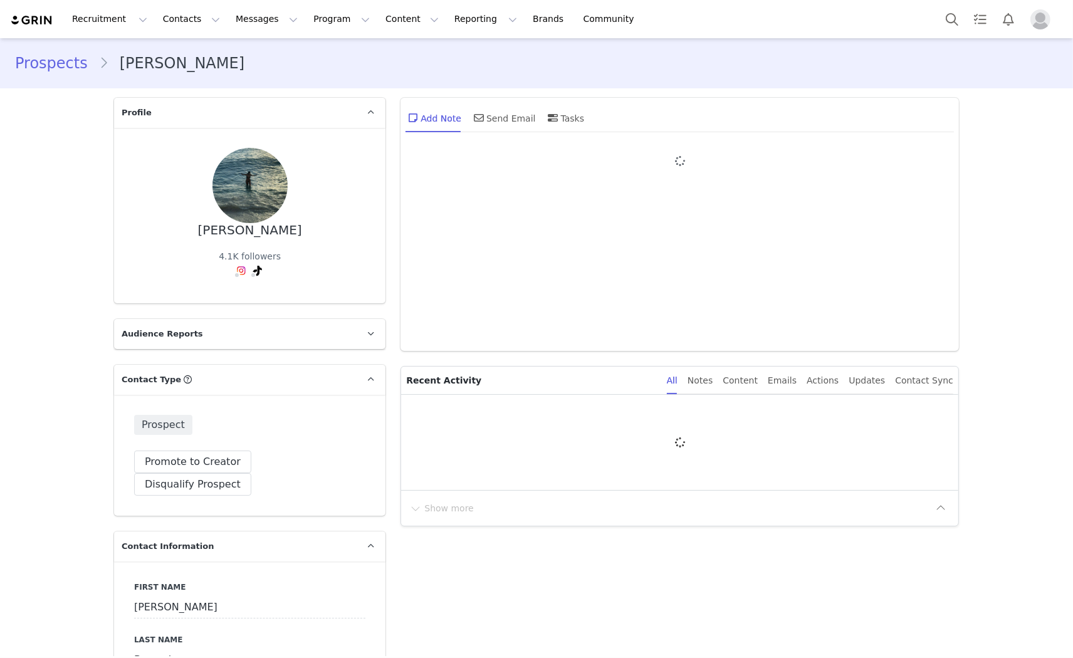
type input "+1 ([GEOGRAPHIC_DATA])"
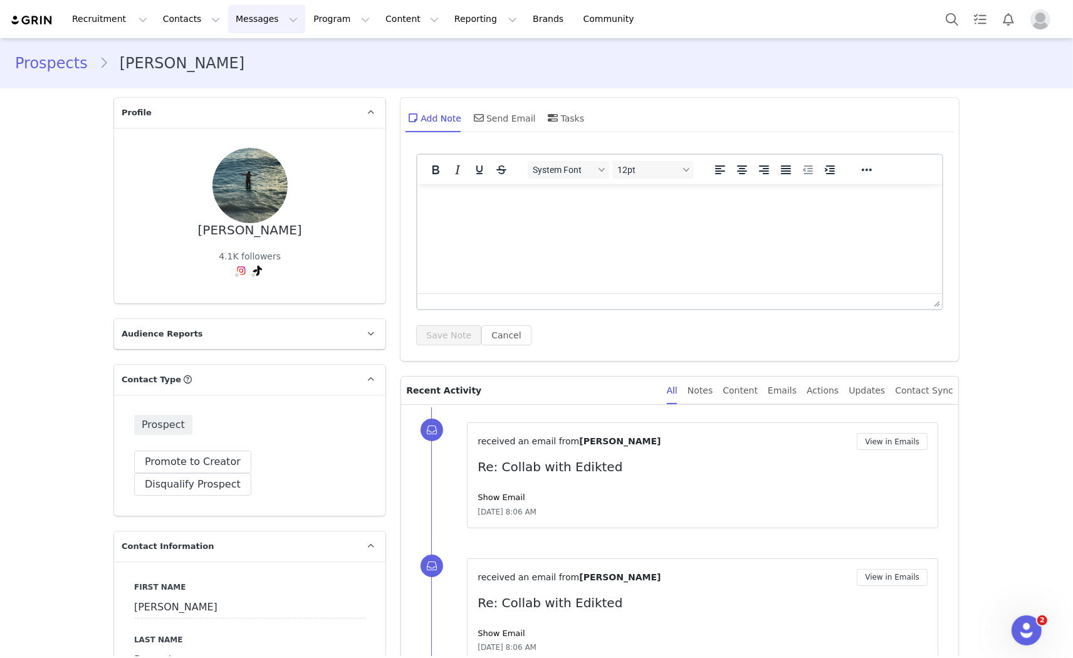
click at [237, 6] on button "Messages Messages" at bounding box center [266, 19] width 77 height 28
click at [224, 80] on p "Inbox" at bounding box center [230, 78] width 24 height 13
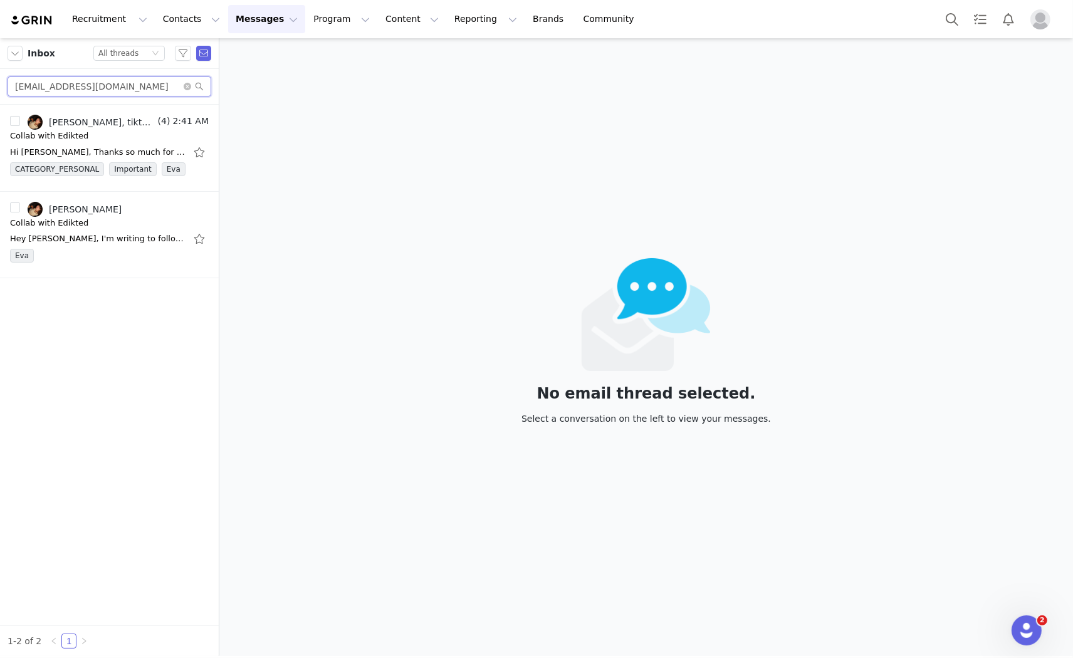
drag, startPoint x: 130, startPoint y: 86, endPoint x: 7, endPoint y: 65, distance: 124.7
click at [7, 65] on div "Inbox Status All threads im.alisabekauri@gmail.com" at bounding box center [109, 71] width 219 height 66
paste input "sloan.bensadoun@icloud"
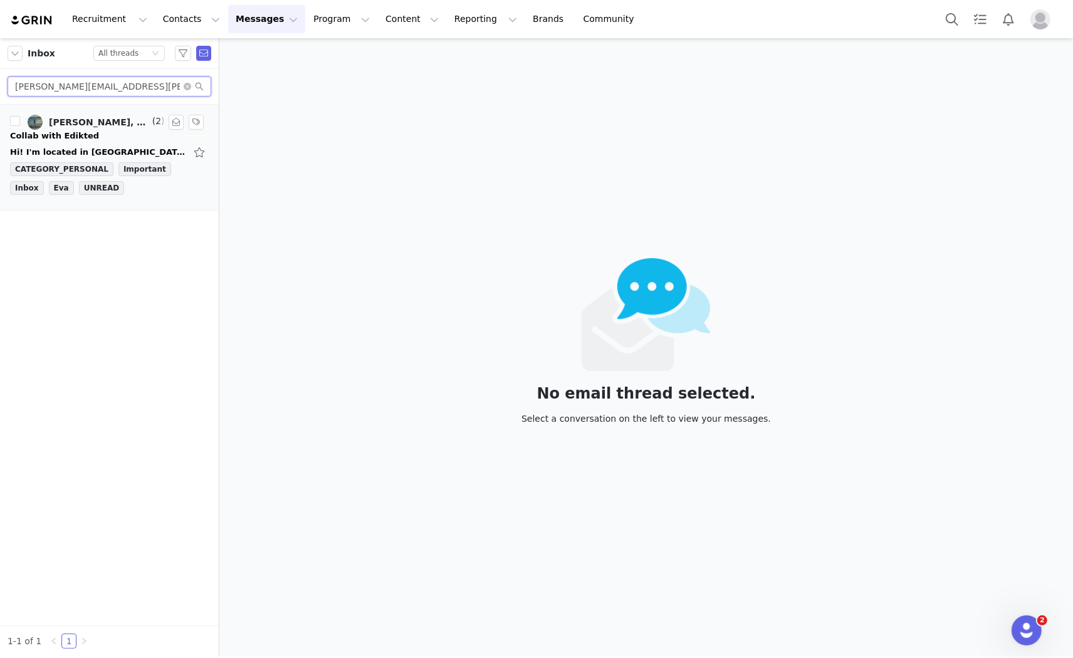
type input "sloan.bensadoun@icloud.com"
click at [77, 136] on div "Collab with Edikted" at bounding box center [54, 136] width 89 height 13
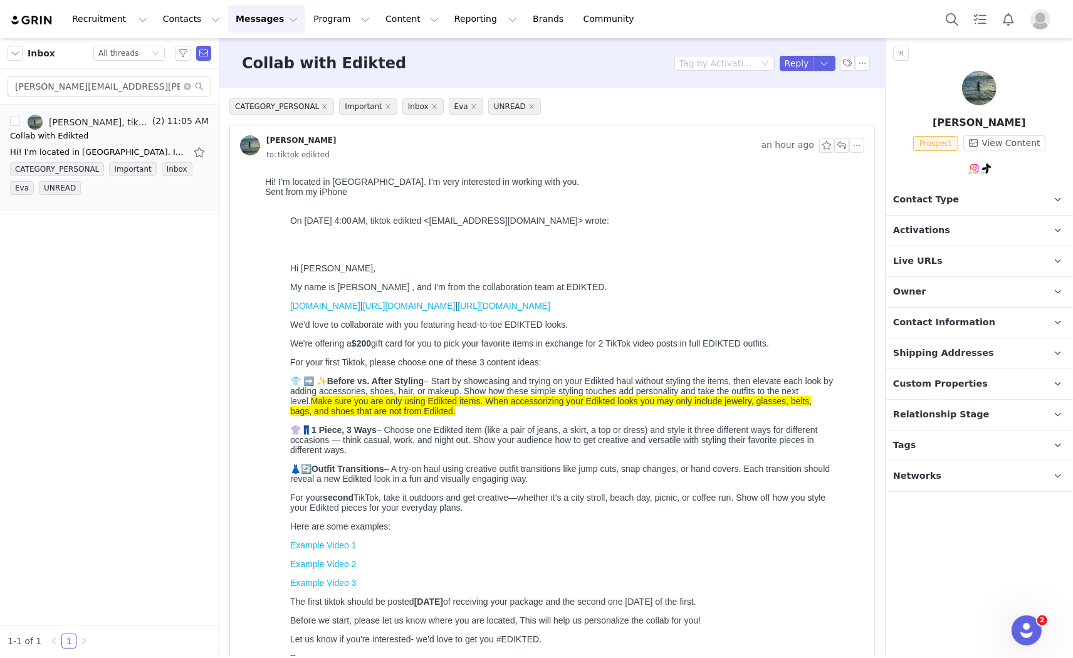
click at [926, 205] on span "Contact Type" at bounding box center [926, 200] width 66 height 14
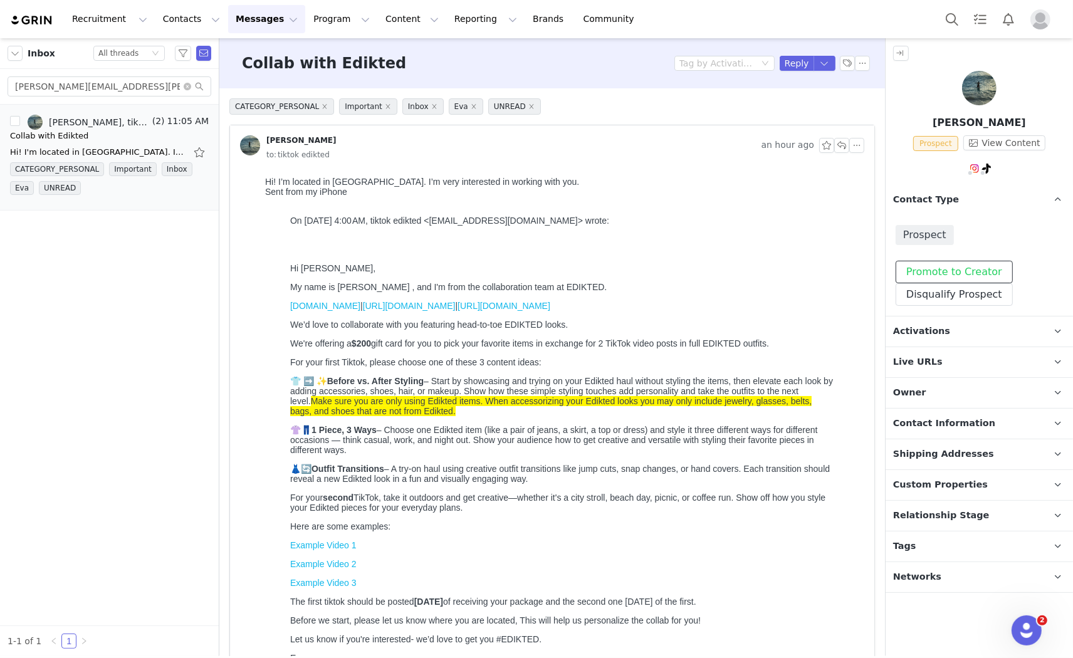
click at [925, 266] on button "Promote to Creator" at bounding box center [954, 272] width 117 height 23
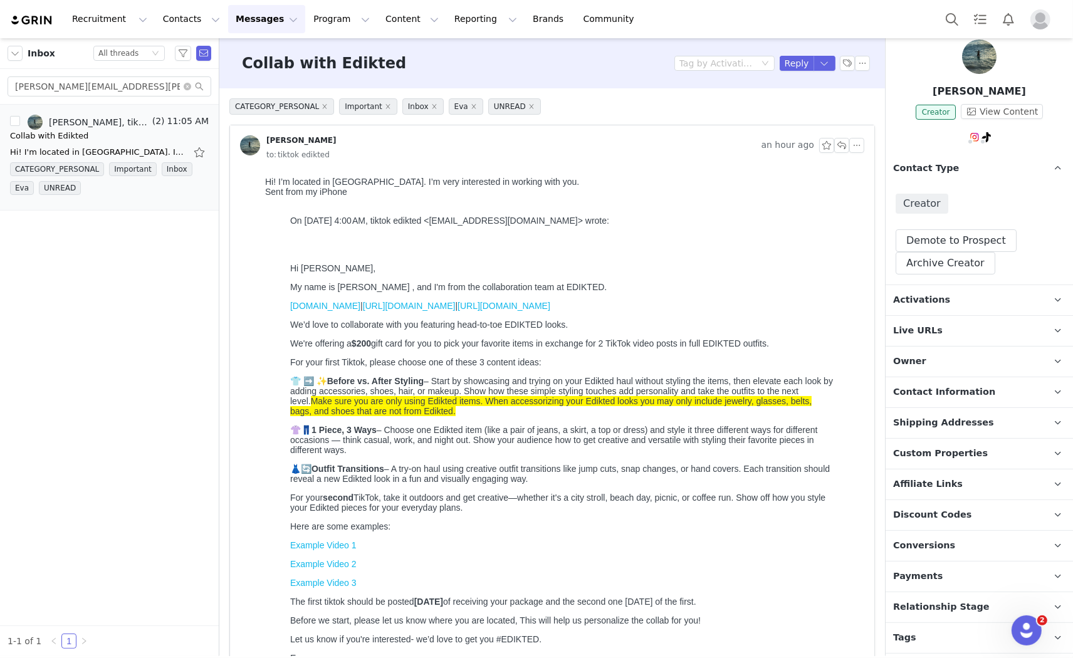
scroll to position [59, 0]
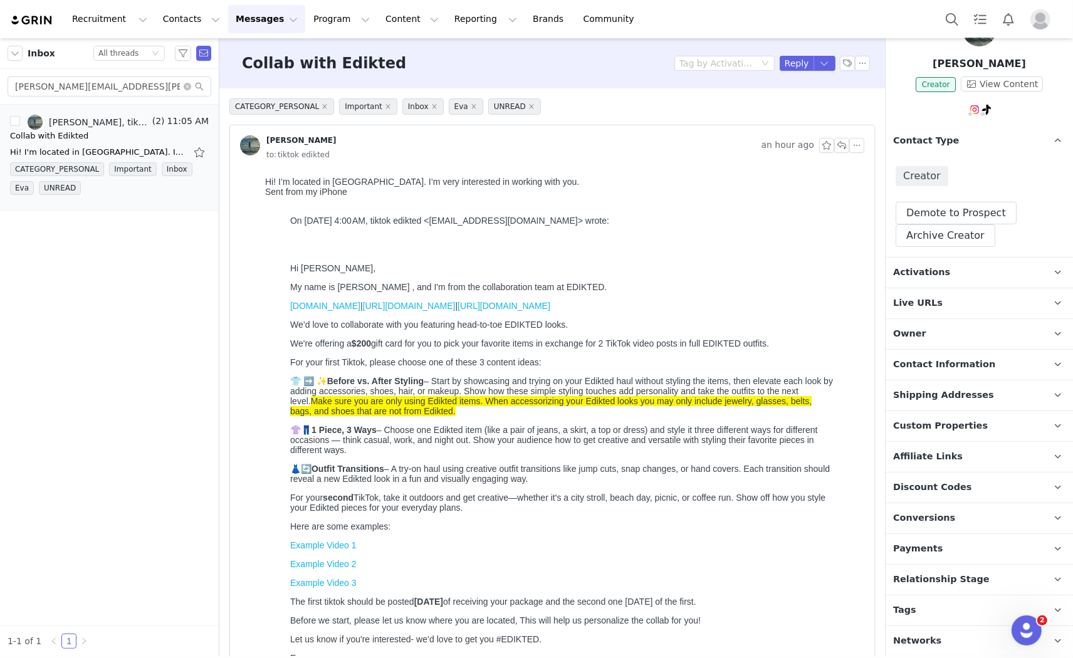
click at [938, 276] on span "Activations" at bounding box center [921, 273] width 57 height 14
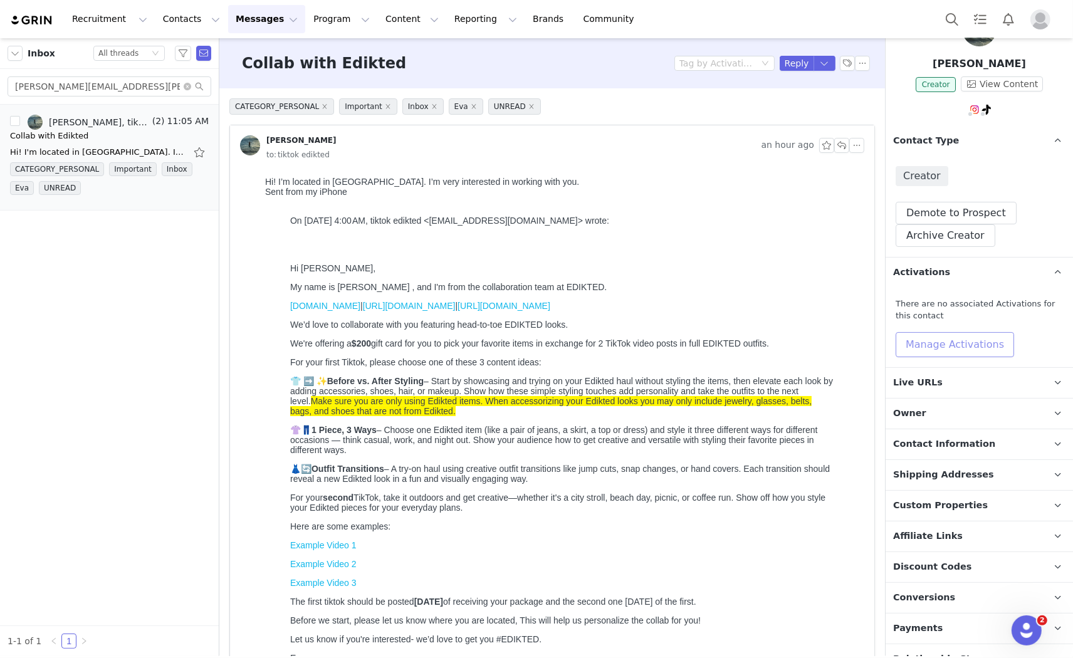
click at [937, 343] on button "Manage Activations" at bounding box center [955, 344] width 118 height 25
click at [926, 396] on div "Select Activation" at bounding box center [921, 392] width 122 height 19
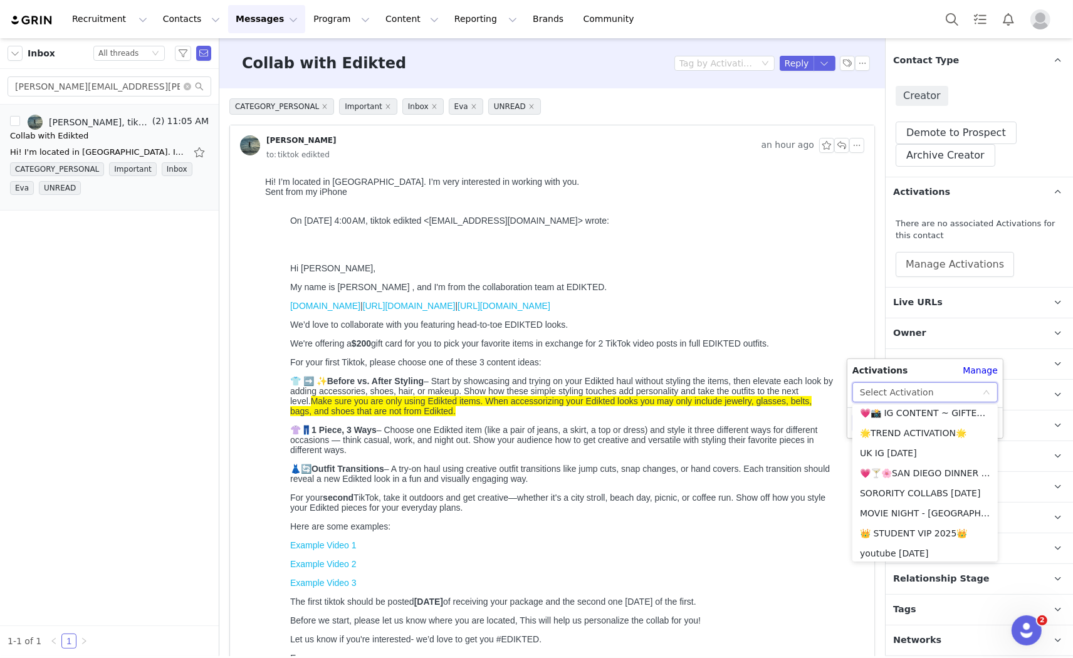
scroll to position [278, 0]
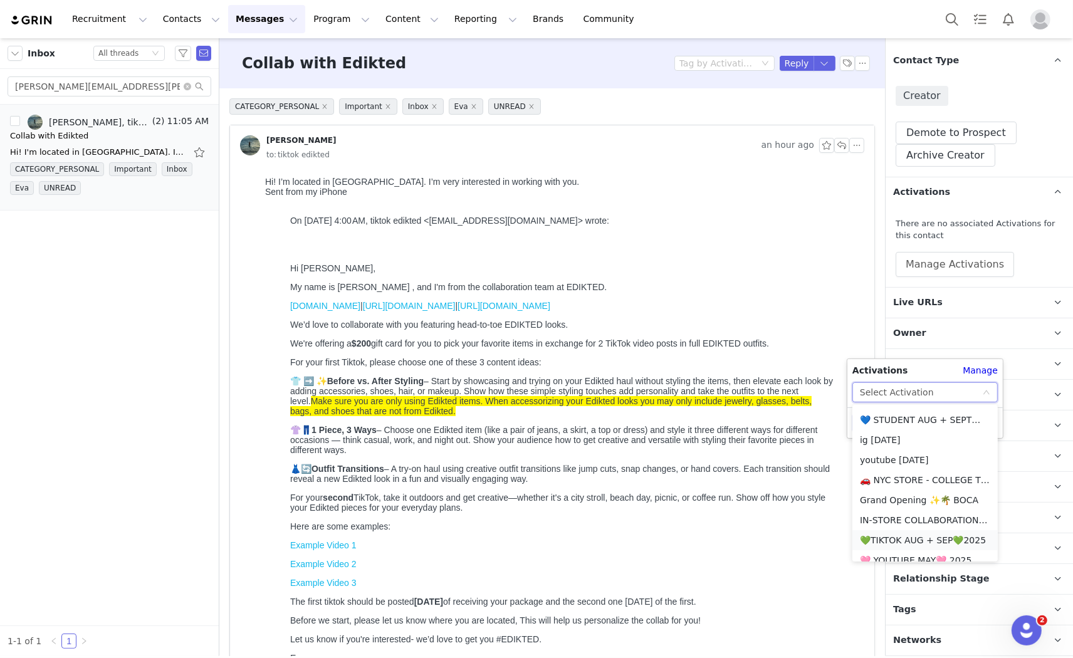
click at [895, 540] on li "💚TIKTOK AUG + SEP💚2025" at bounding box center [925, 540] width 145 height 20
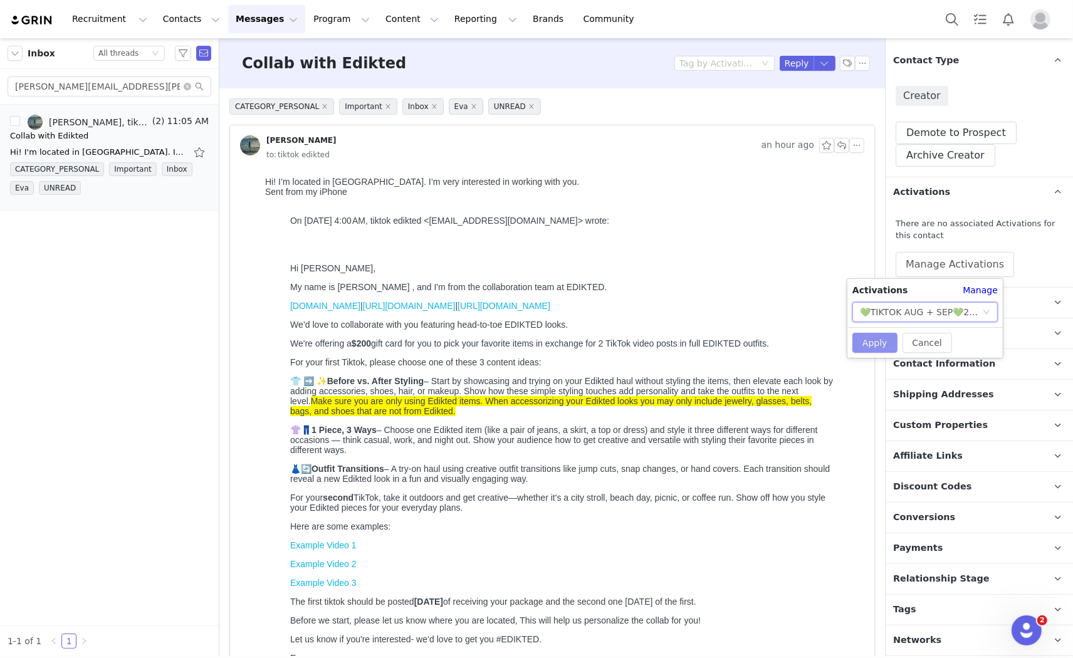
click at [878, 335] on button "Apply" at bounding box center [875, 343] width 45 height 20
click at [994, 577] on p "Relationship Stage Use relationship stages to move contacts through a logical s…" at bounding box center [964, 579] width 157 height 30
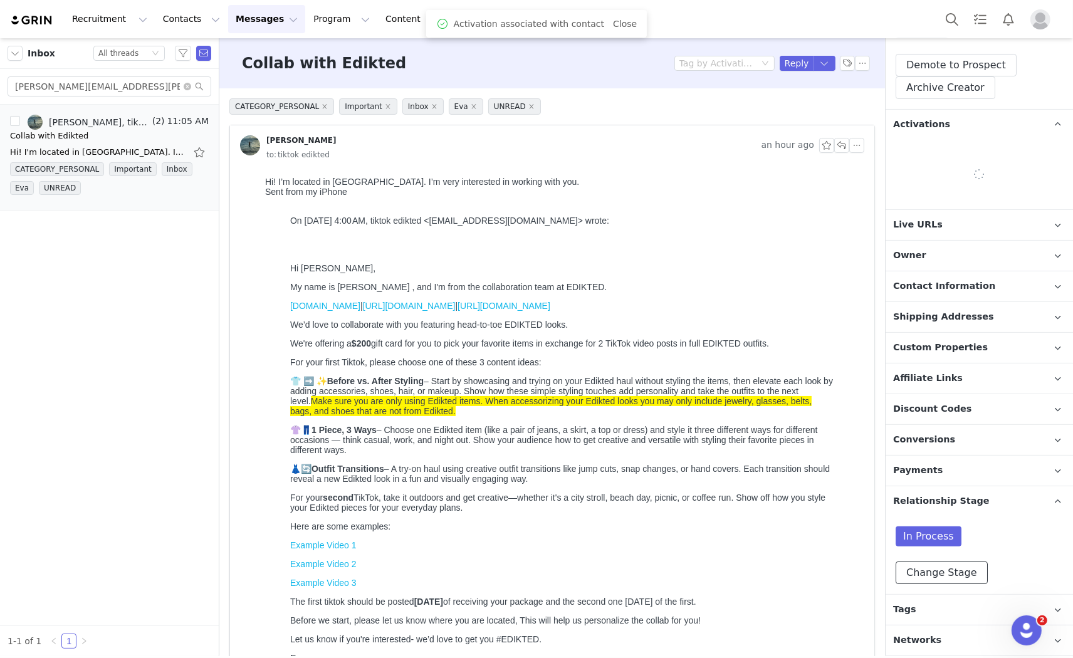
click at [947, 563] on button "Change Stage" at bounding box center [942, 573] width 92 height 23
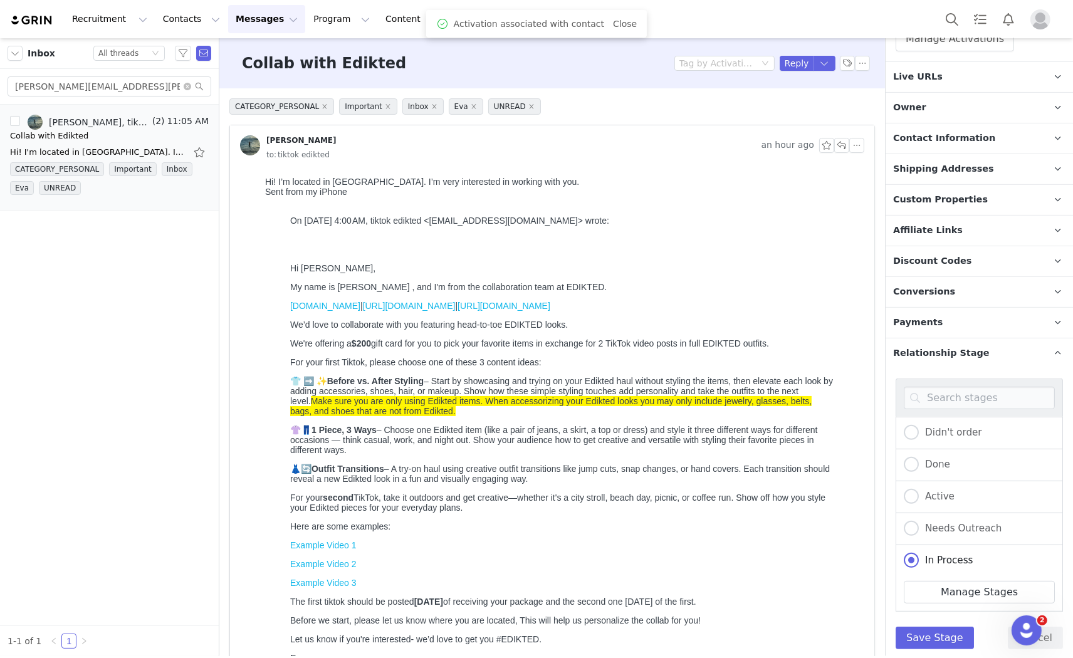
scroll to position [425, 0]
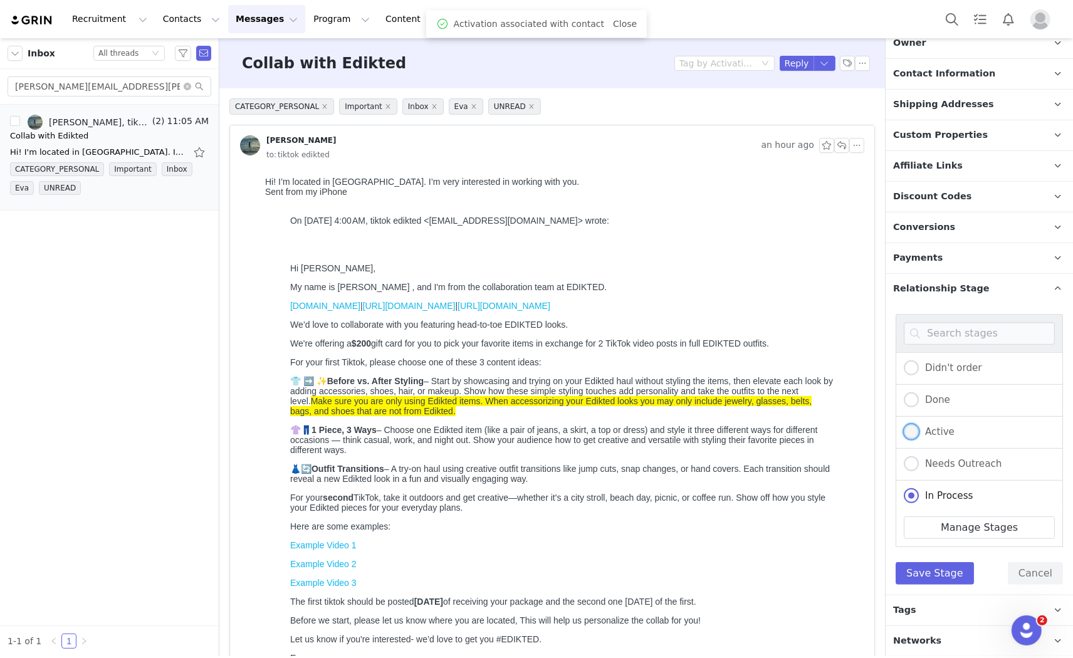
click at [921, 435] on label "Active" at bounding box center [929, 432] width 51 height 16
click at [919, 435] on input "Active" at bounding box center [911, 432] width 15 height 16
radio input "true"
radio input "false"
click at [935, 569] on button "Save Stage" at bounding box center [935, 573] width 78 height 23
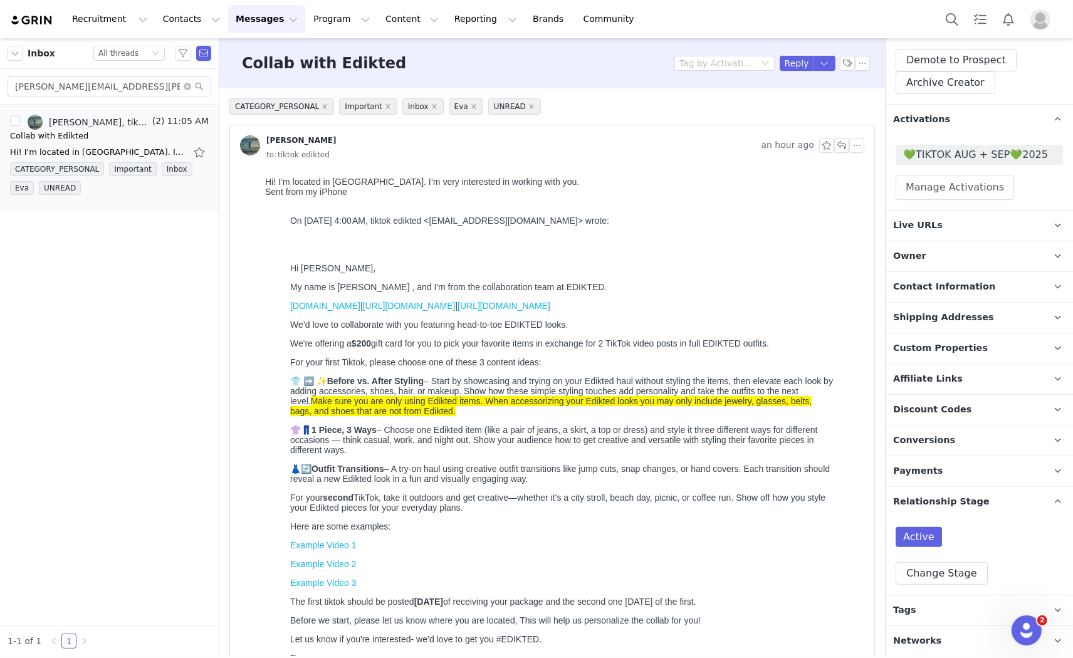
click at [950, 606] on p "Tags Keep track of your contacts by assigning them tags. You can then filter yo…" at bounding box center [964, 611] width 157 height 30
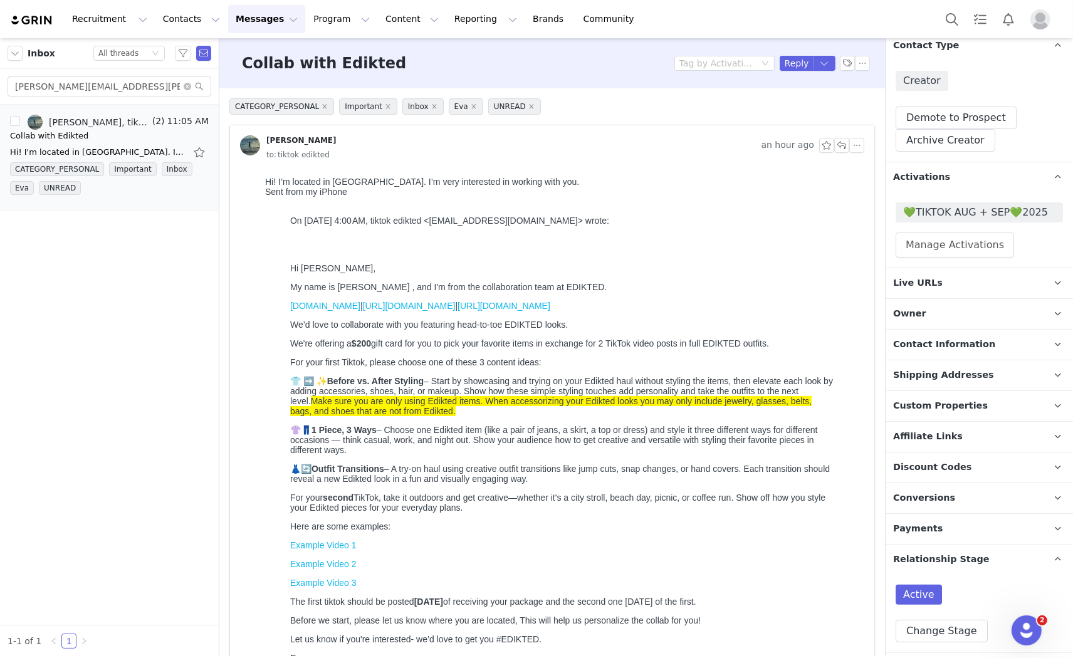
scroll to position [0, 0]
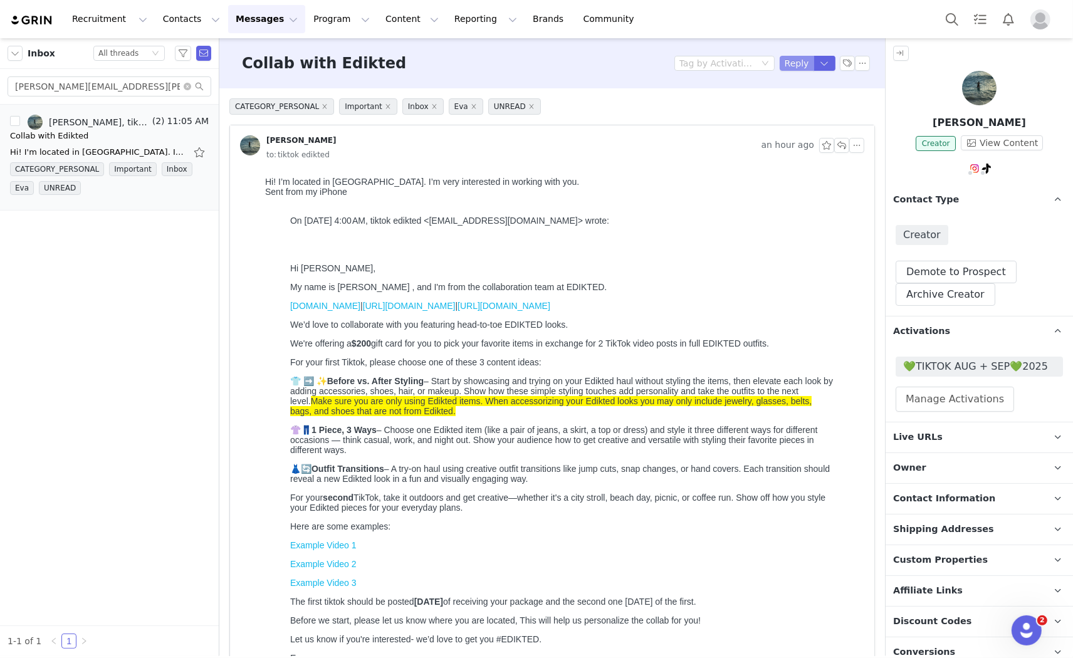
click at [792, 65] on button "Reply" at bounding box center [797, 63] width 34 height 15
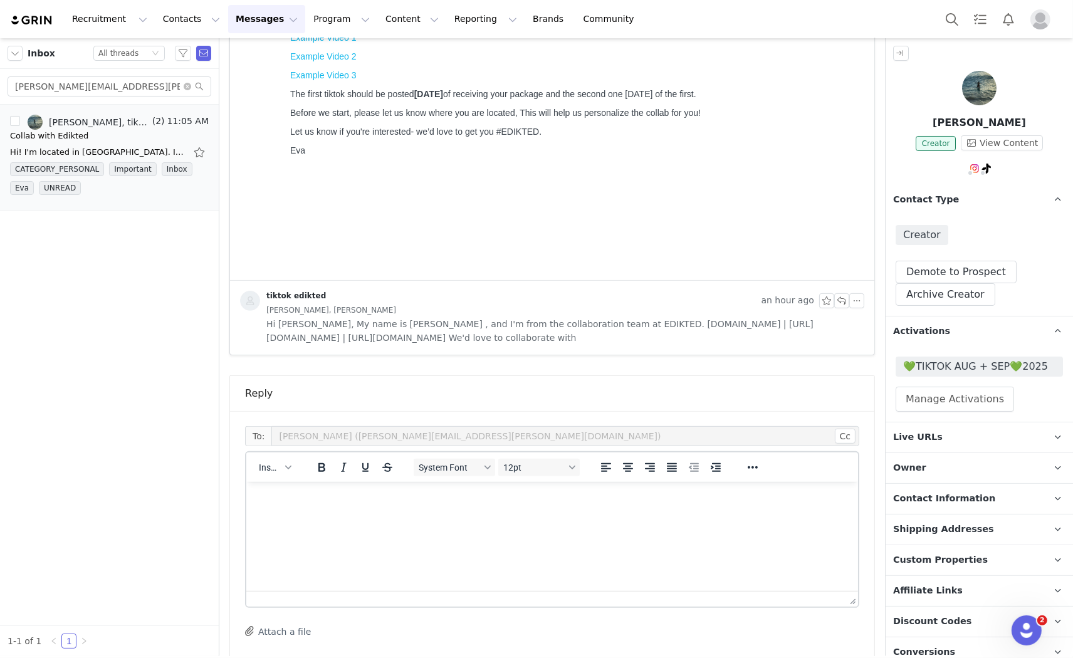
scroll to position [617, 0]
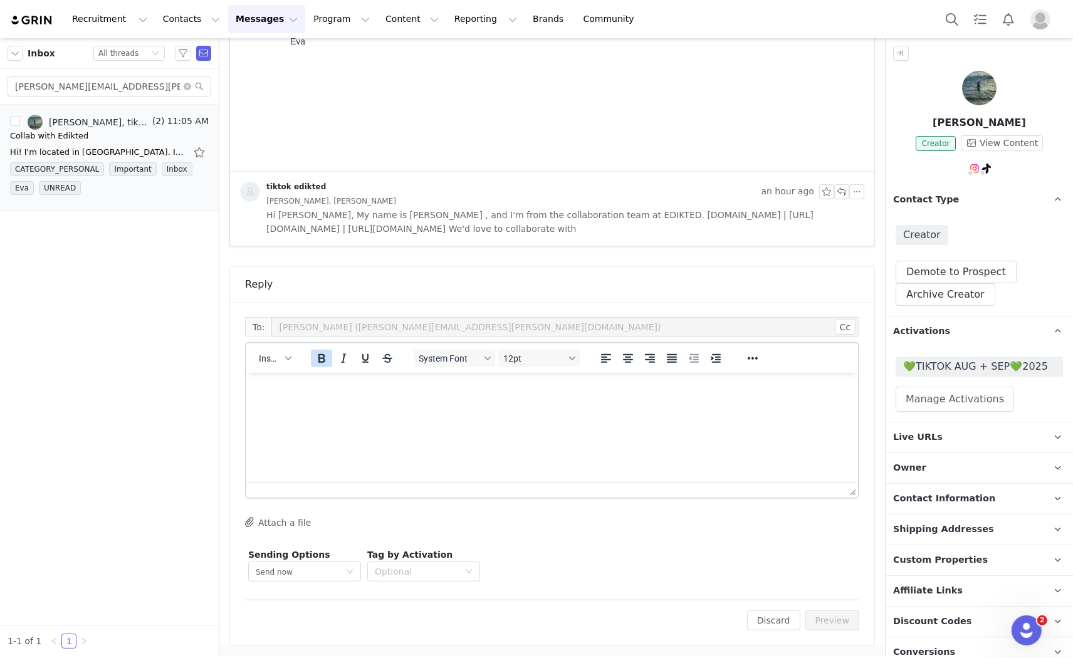
drag, startPoint x: 266, startPoint y: 366, endPoint x: 312, endPoint y: 352, distance: 48.4
click at [271, 365] on div "Insert" at bounding box center [274, 358] width 57 height 24
click at [271, 360] on span "Insert" at bounding box center [270, 359] width 22 height 10
click at [297, 378] on div "Insert Template" at bounding box center [320, 379] width 113 height 15
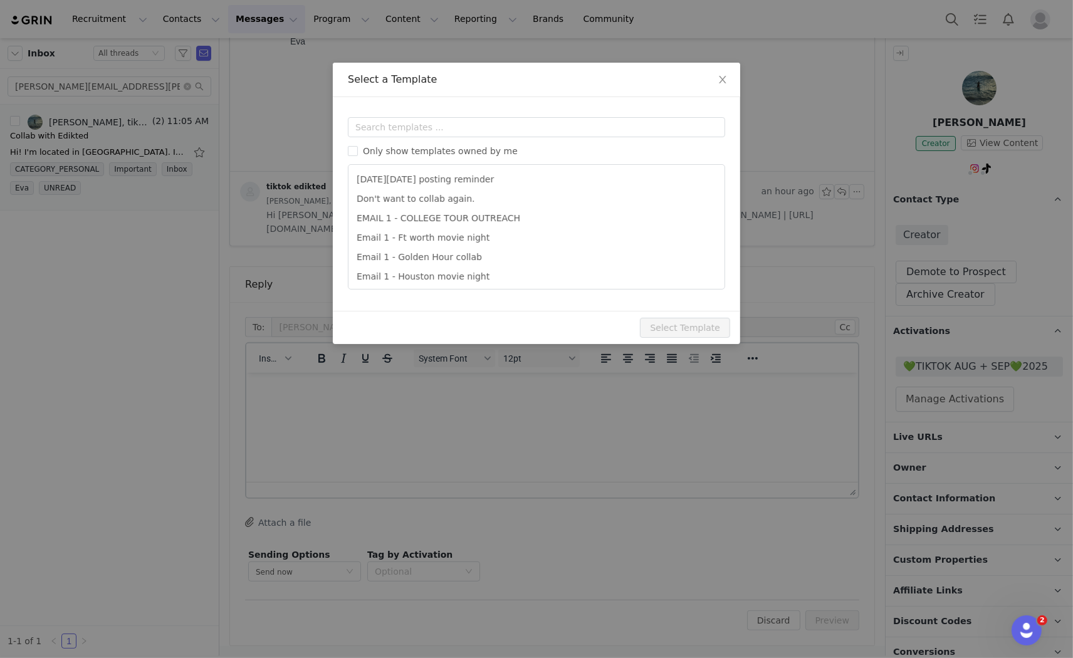
scroll to position [0, 0]
click at [387, 123] on input "text" at bounding box center [536, 127] width 377 height 20
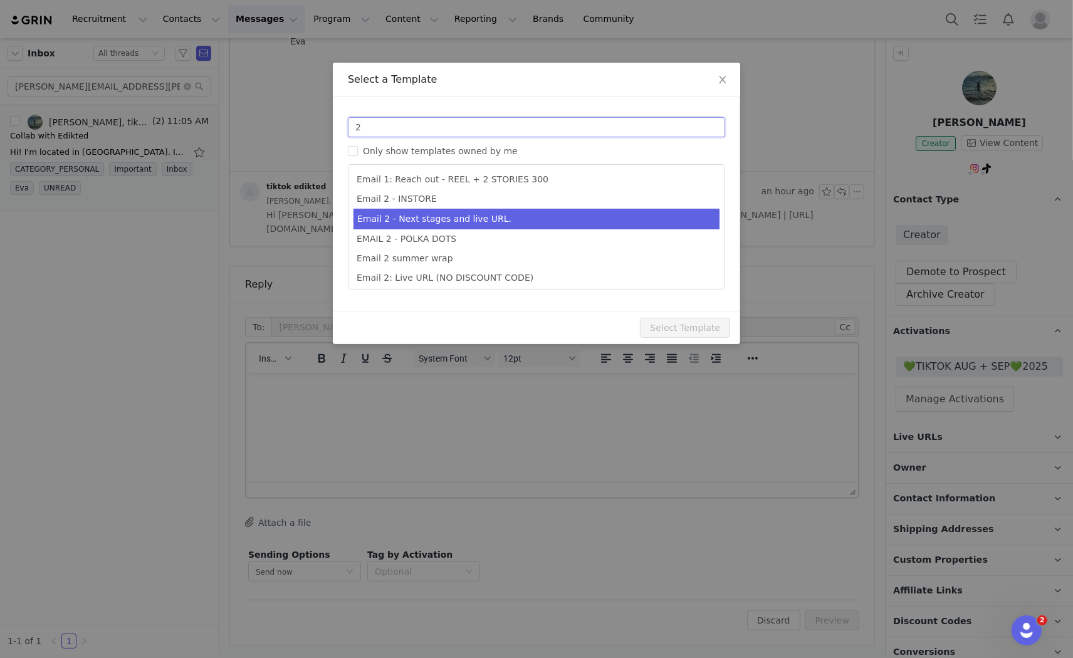
type input "2"
type input "Collab with Edikted"
click at [490, 214] on li "Email 2 - Next stages and live URL." at bounding box center [537, 219] width 366 height 21
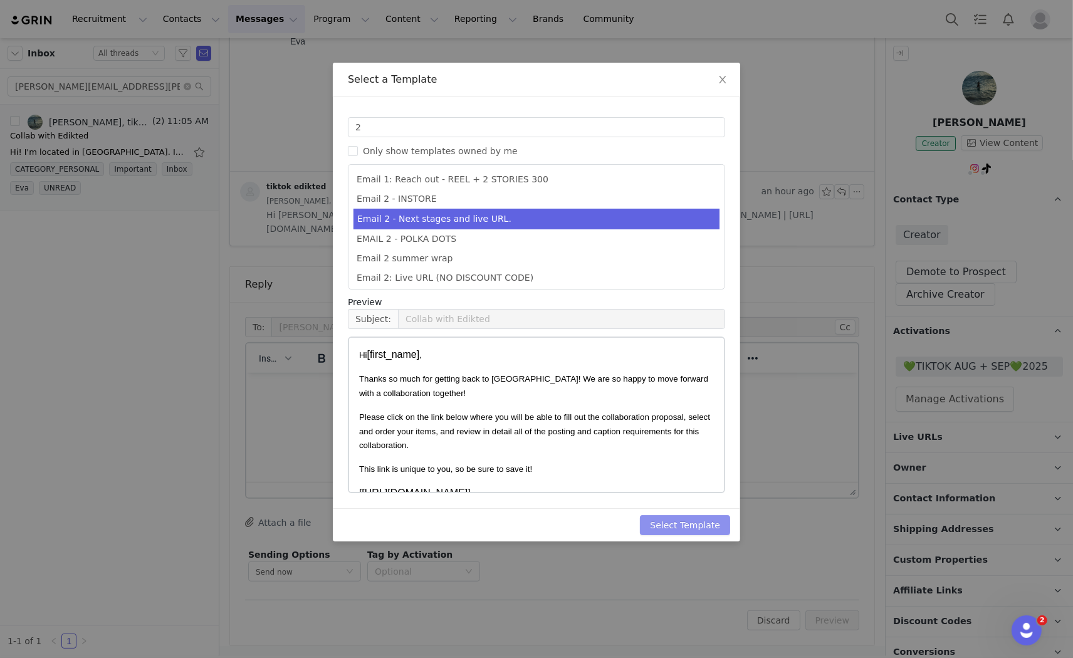
click at [695, 521] on button "Select Template" at bounding box center [685, 525] width 90 height 20
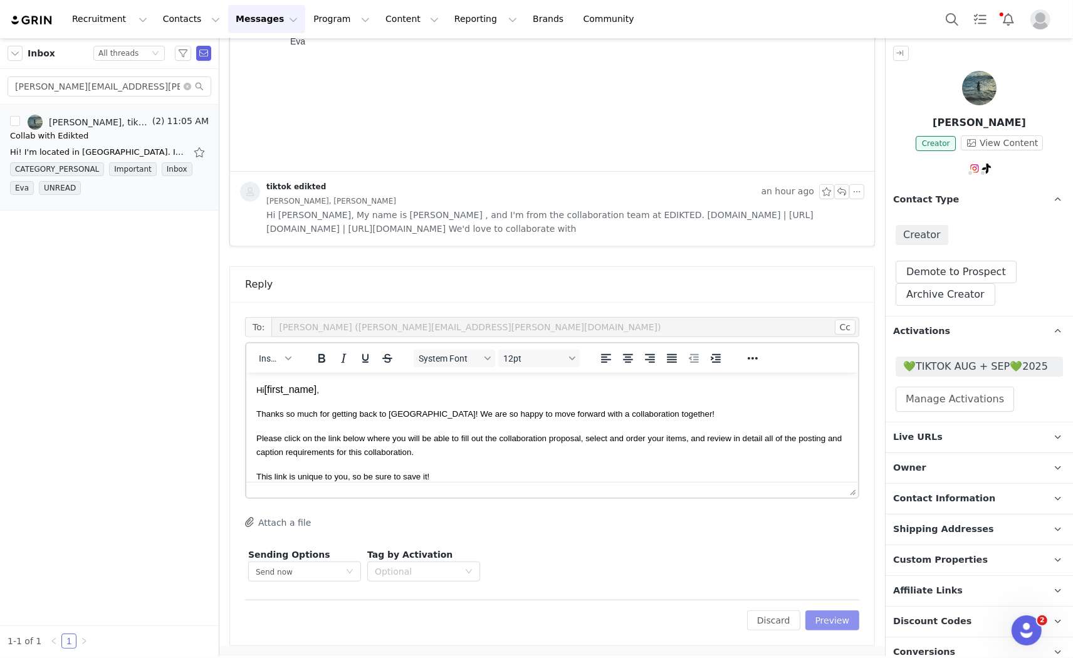
click at [812, 625] on button "Preview" at bounding box center [833, 621] width 55 height 20
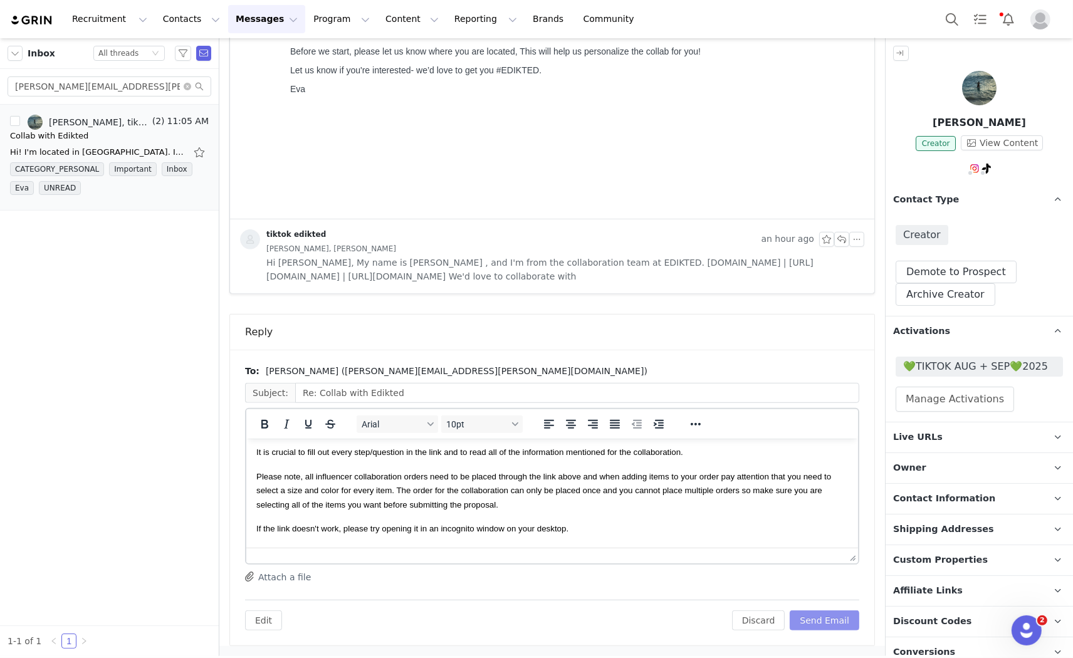
scroll to position [139, 0]
click at [797, 591] on div "To: Sloan Bensadoun (sloan.bensadoun@icloud.com) Subject: Re: Collab with Edikt…" at bounding box center [552, 498] width 614 height 266
click at [814, 622] on button "Send Email" at bounding box center [825, 621] width 70 height 20
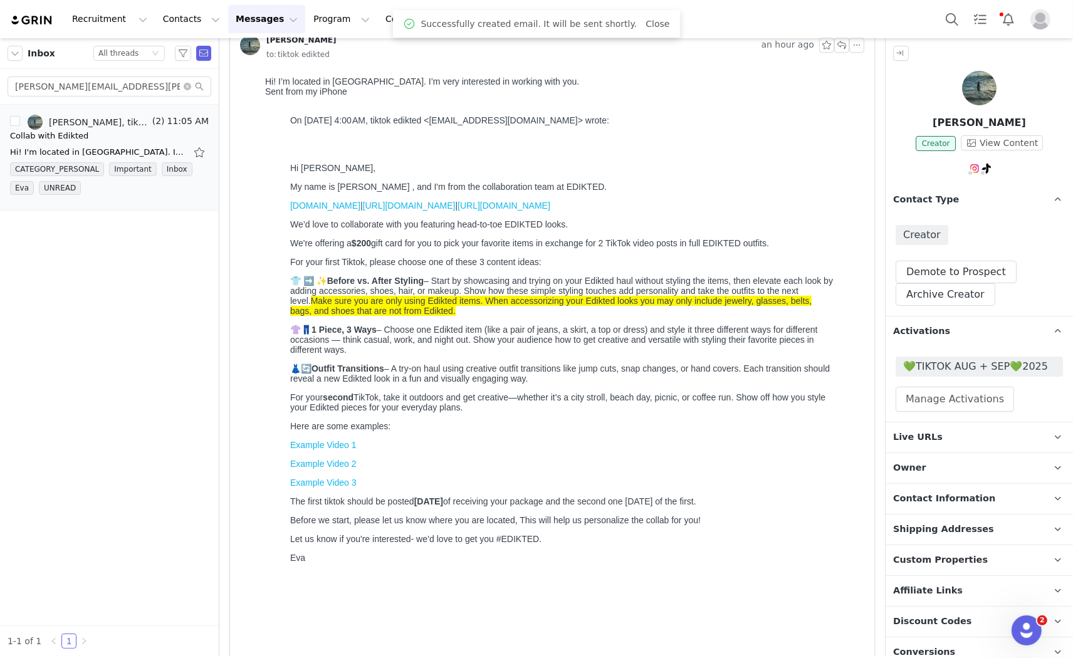
scroll to position [0, 0]
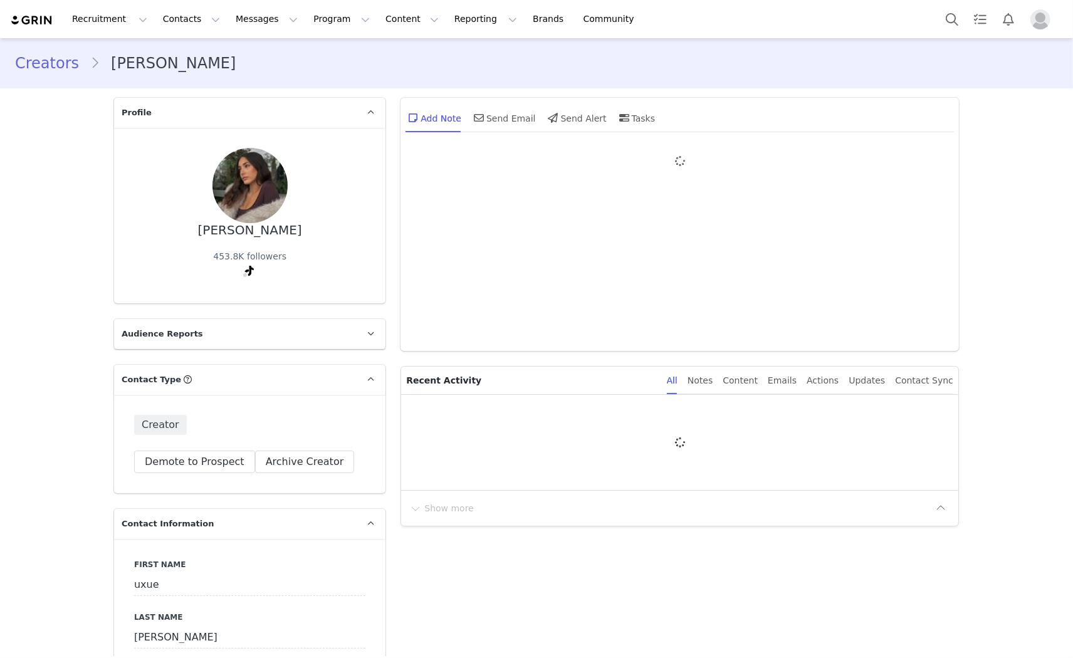
type input "+1 ([GEOGRAPHIC_DATA])"
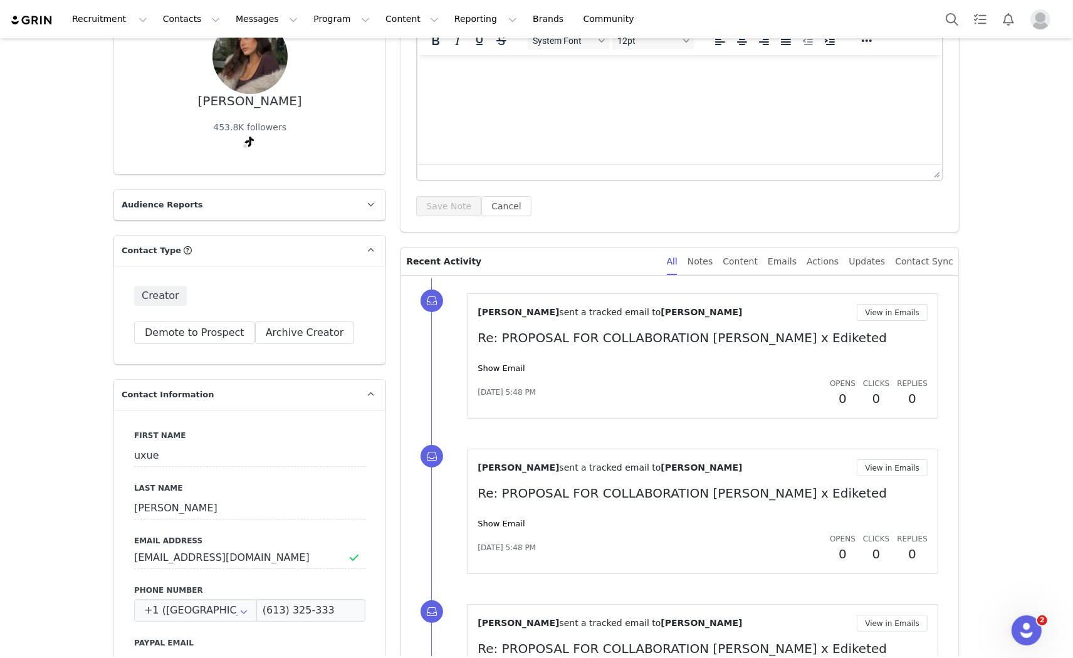
scroll to position [348, 0]
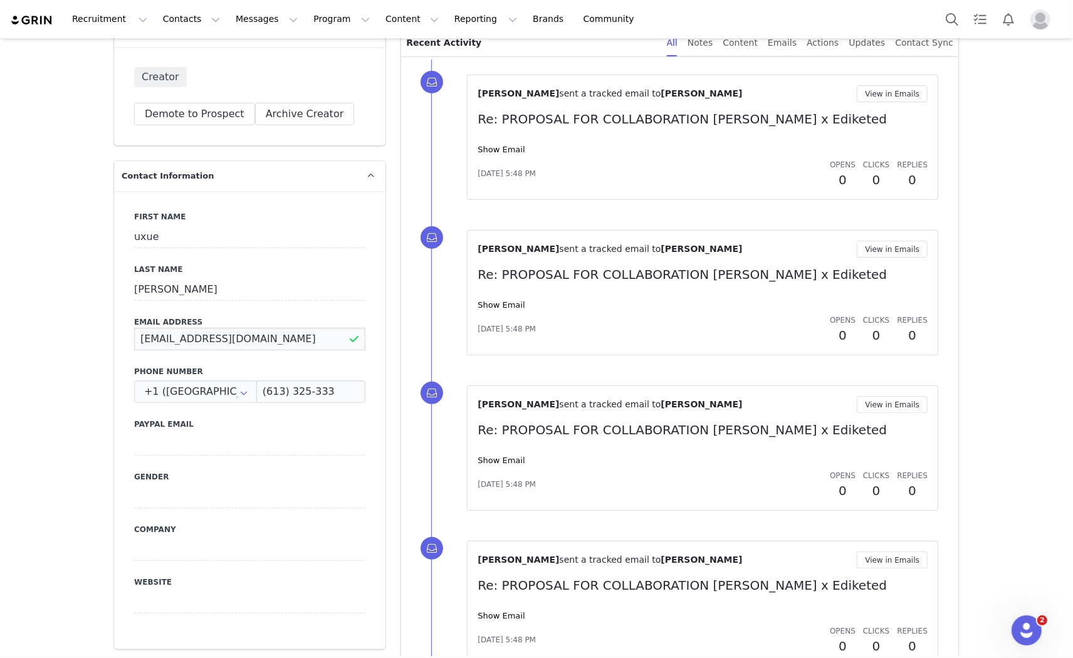
drag, startPoint x: 289, startPoint y: 335, endPoint x: 117, endPoint y: 327, distance: 172.6
click at [117, 327] on div "First Name uxue Last Name [PERSON_NAME] Email Address [EMAIL_ADDRESS][DOMAIN_NA…" at bounding box center [249, 420] width 271 height 458
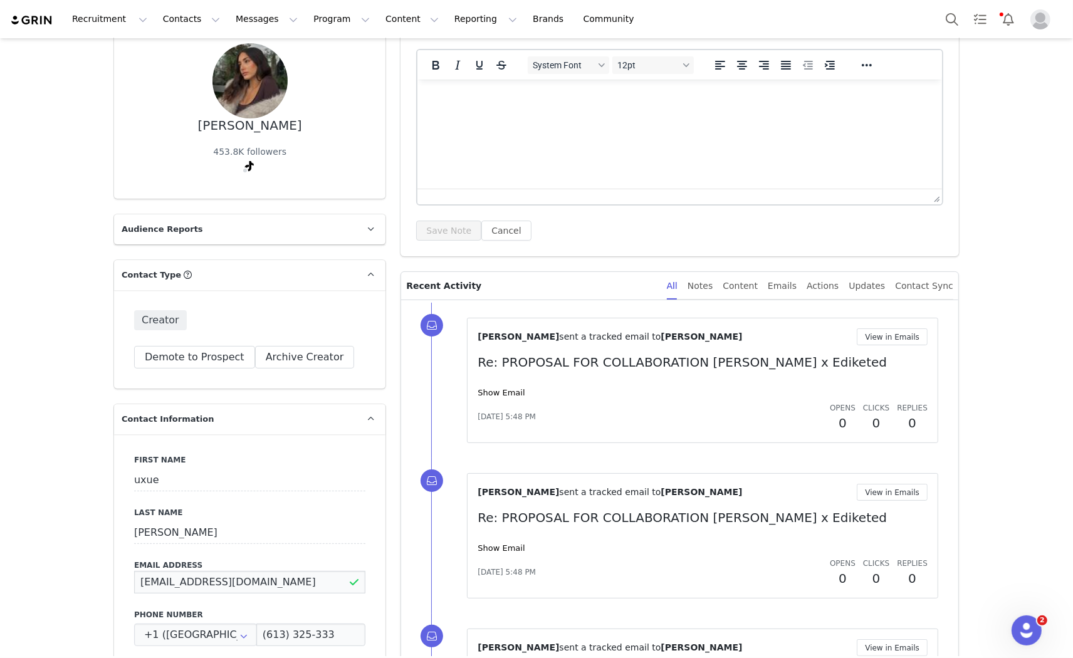
scroll to position [0, 0]
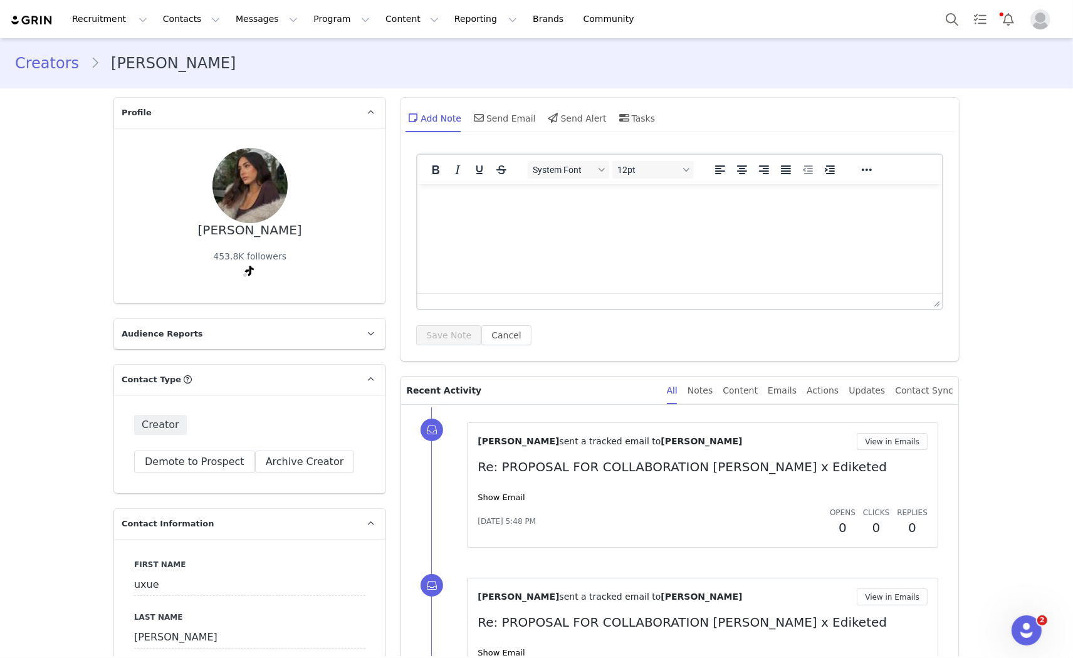
click at [513, 208] on html at bounding box center [679, 201] width 525 height 34
paste body "Rich Text Area. Press ALT-0 for help."
click at [427, 323] on div "System Font 12pt To open the popup, press Shift+Enter To open the popup, press …" at bounding box center [679, 250] width 527 height 192
click at [594, 202] on p "[EMAIL_ADDRESS][DOMAIN_NAME]" at bounding box center [680, 201] width 505 height 14
click at [599, 199] on p "[EMAIL_ADDRESS][DOMAIN_NAME] odld email" at bounding box center [680, 201] width 505 height 14
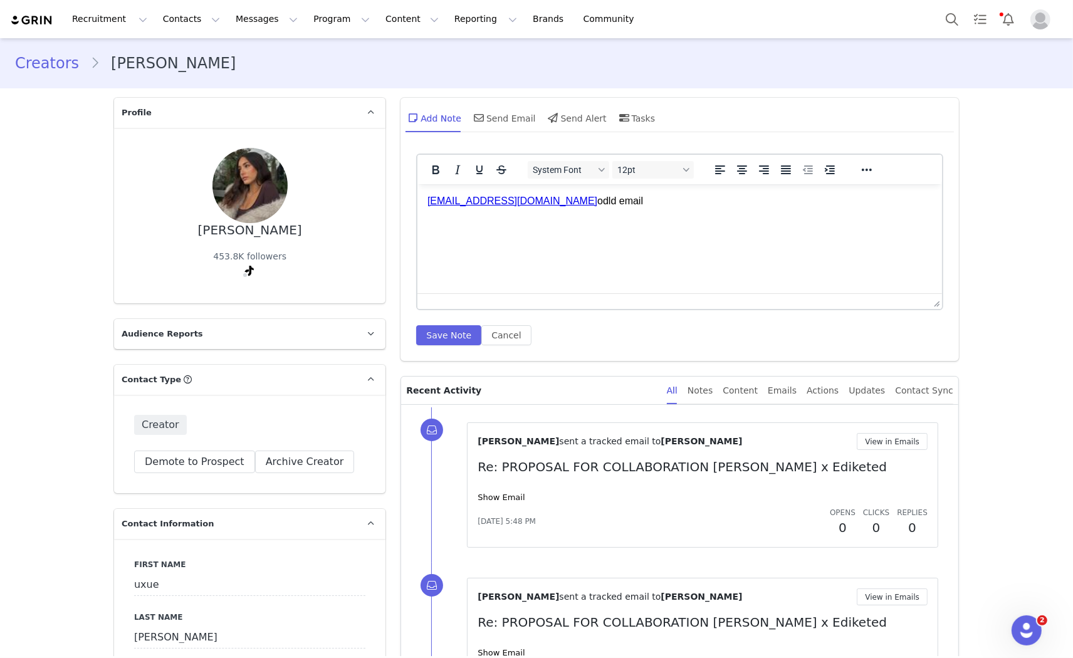
click at [601, 202] on p "[EMAIL_ADDRESS][DOMAIN_NAME] odld email" at bounding box center [680, 201] width 505 height 14
click at [440, 335] on button "Save Note" at bounding box center [448, 335] width 65 height 20
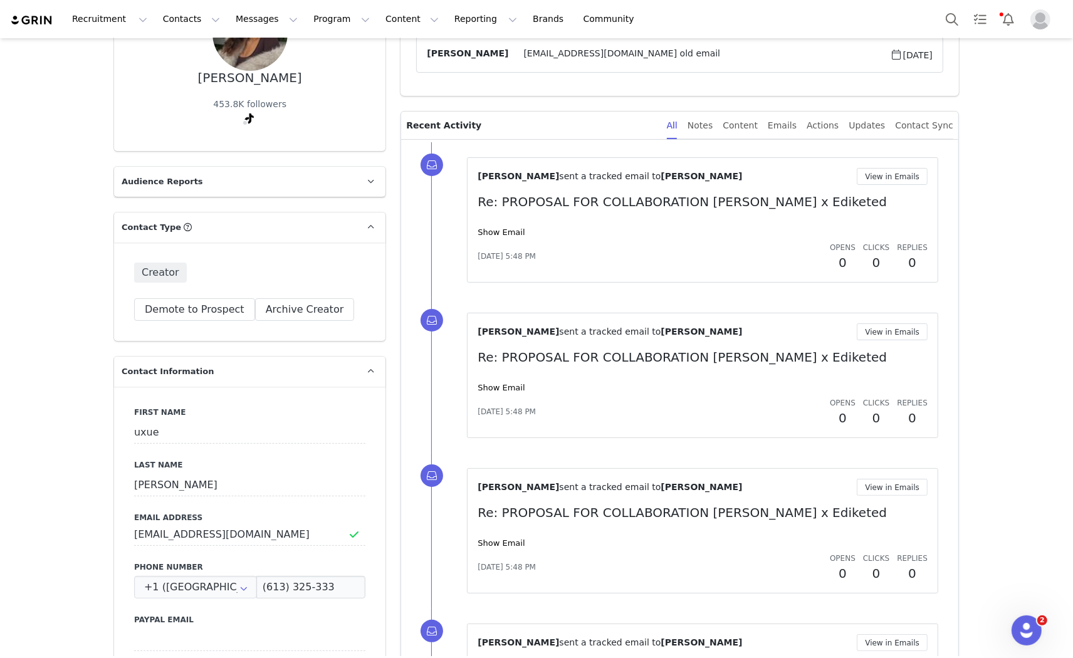
scroll to position [348, 0]
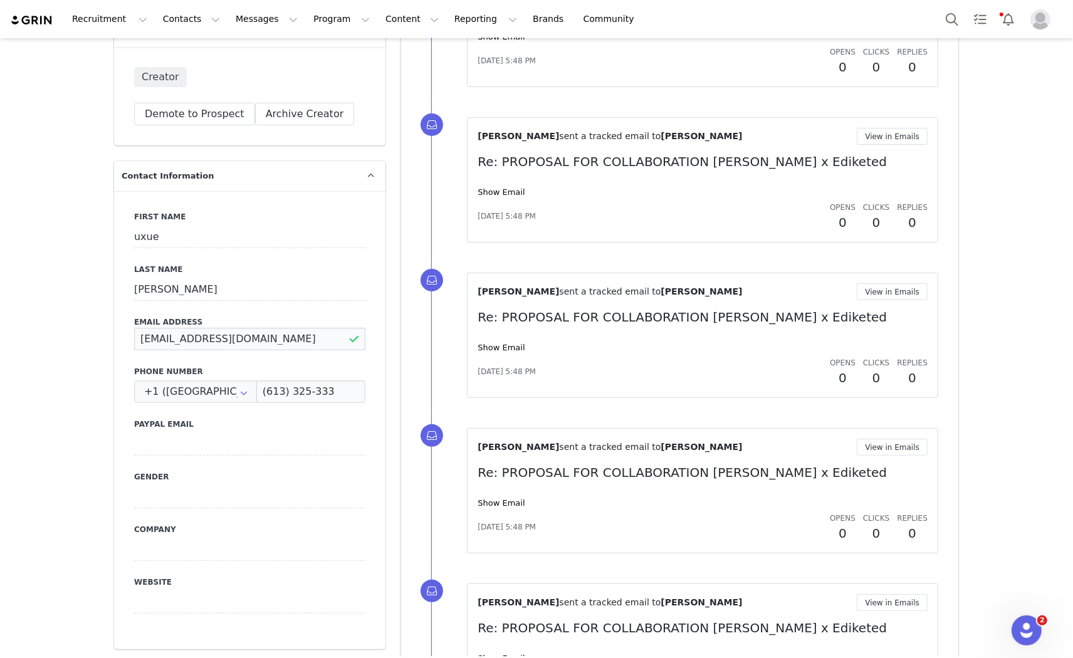
drag, startPoint x: 305, startPoint y: 335, endPoint x: 18, endPoint y: 330, distance: 287.1
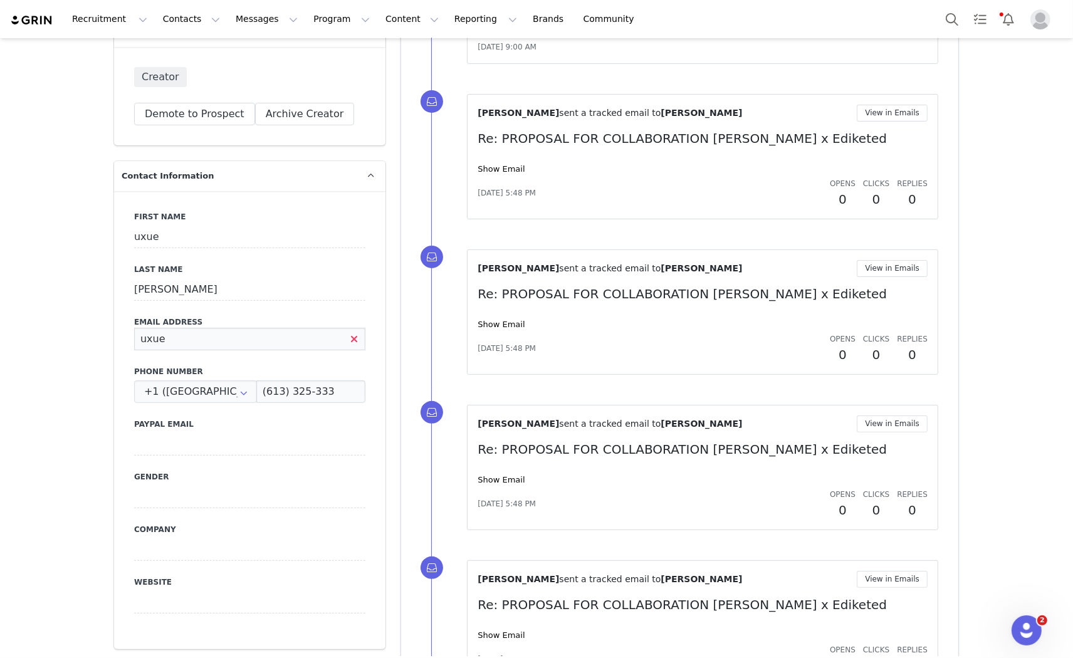
scroll to position [0, 0]
type input "[EMAIL_ADDRESS][DOMAIN_NAME]"
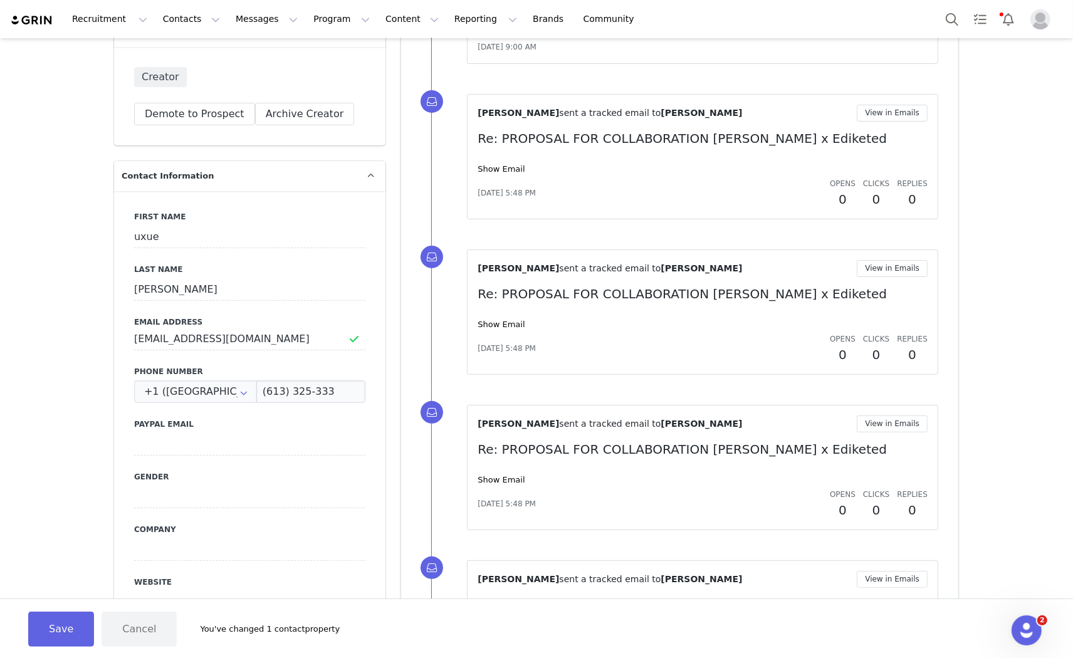
click at [204, 366] on label "Phone Number" at bounding box center [249, 371] width 231 height 11
click at [86, 657] on div "Save Cancel You've changed 1 contact property" at bounding box center [536, 629] width 1073 height 60
click at [53, 635] on button "Save" at bounding box center [61, 629] width 66 height 35
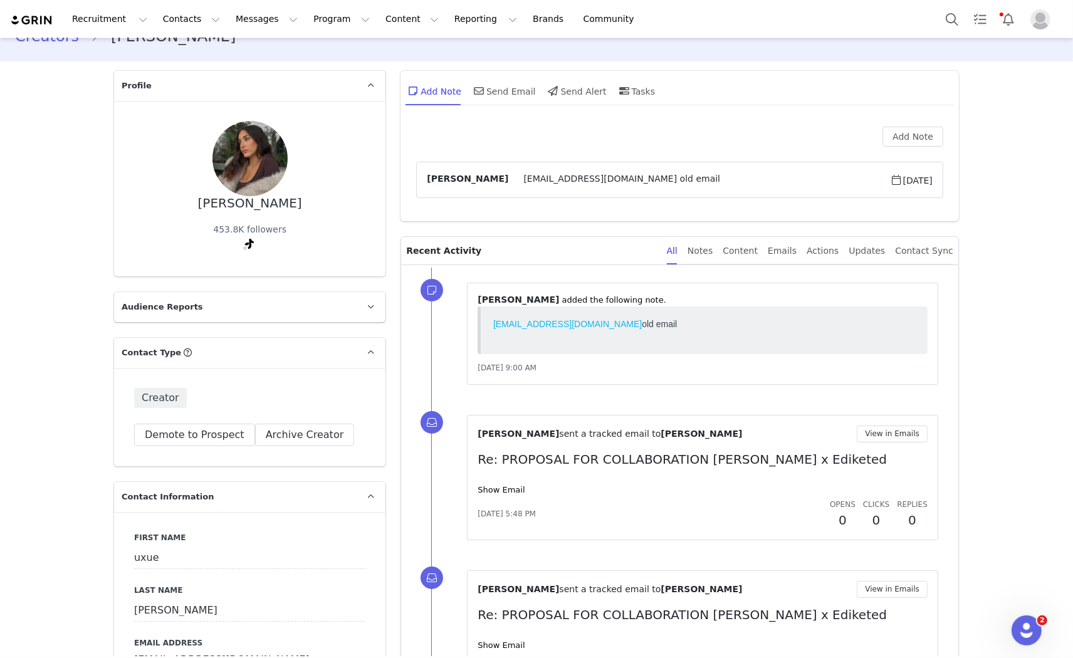
scroll to position [26, 0]
click at [508, 91] on div "Send Email" at bounding box center [503, 92] width 65 height 30
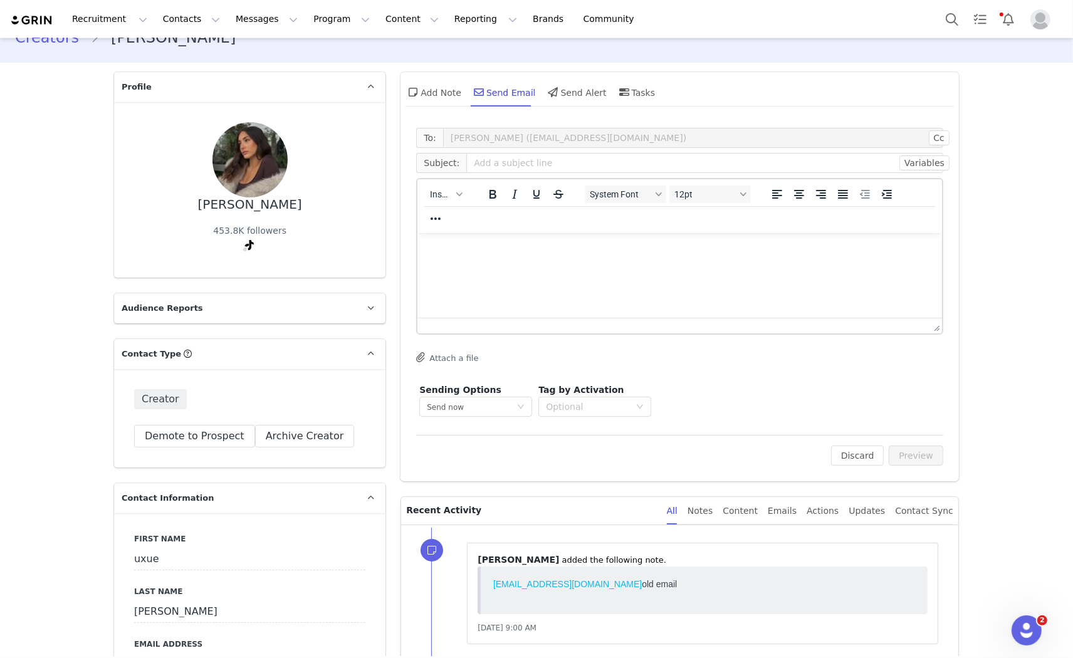
scroll to position [0, 0]
click at [472, 251] on p "Rich Text Area. Press ALT-0 for help." at bounding box center [680, 250] width 505 height 14
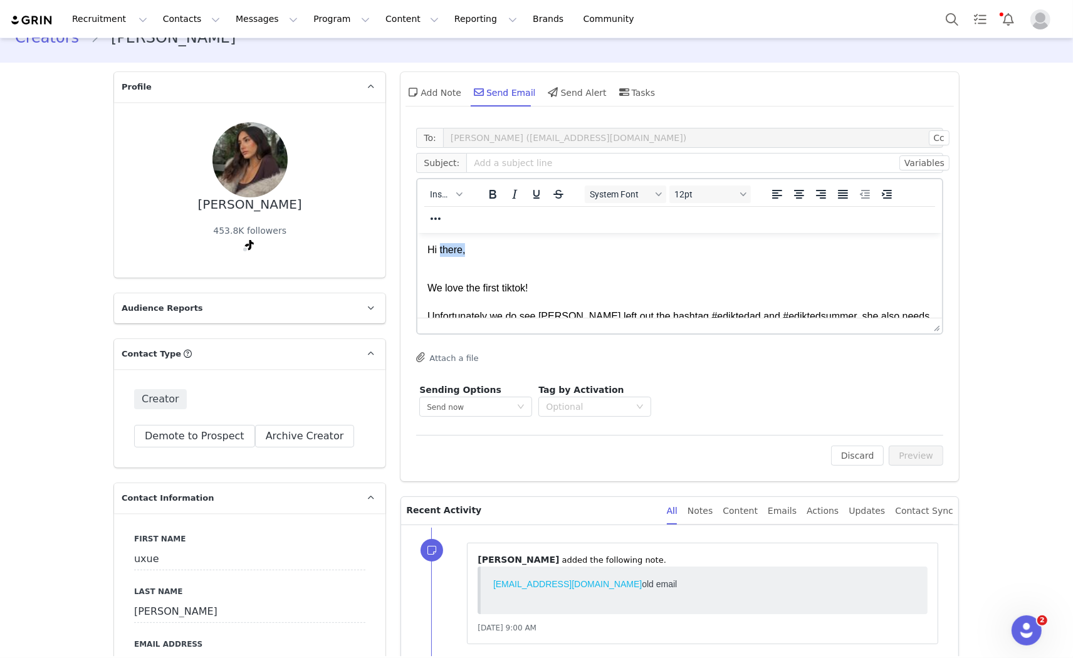
drag, startPoint x: 465, startPoint y: 253, endPoint x: 441, endPoint y: 251, distance: 24.5
click at [441, 251] on p "Hi there," at bounding box center [680, 250] width 505 height 14
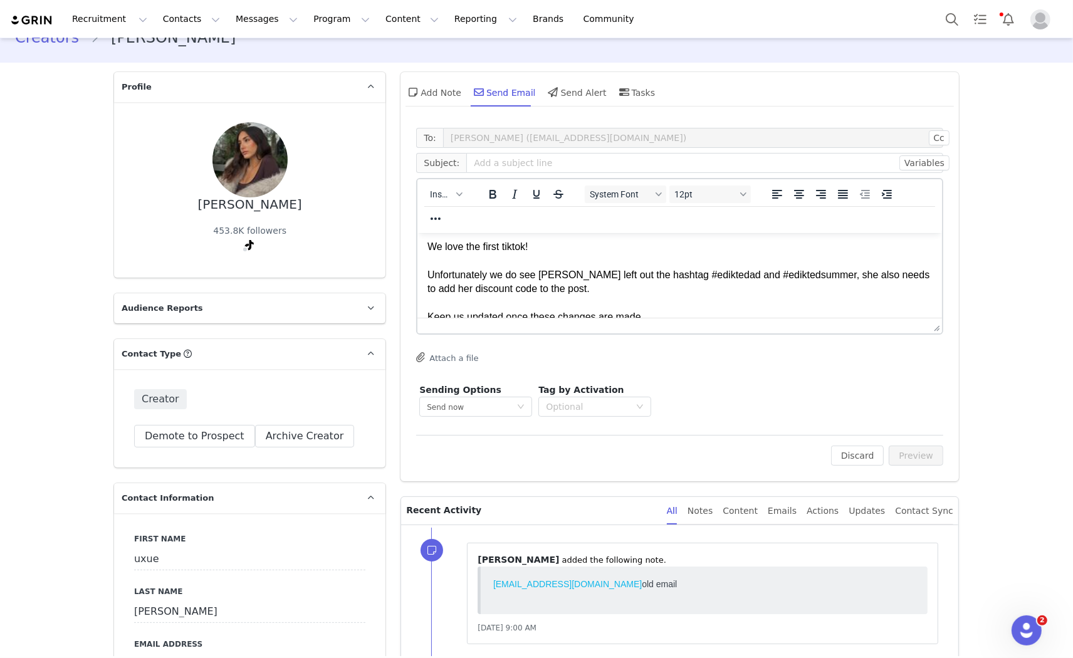
scroll to position [60, 0]
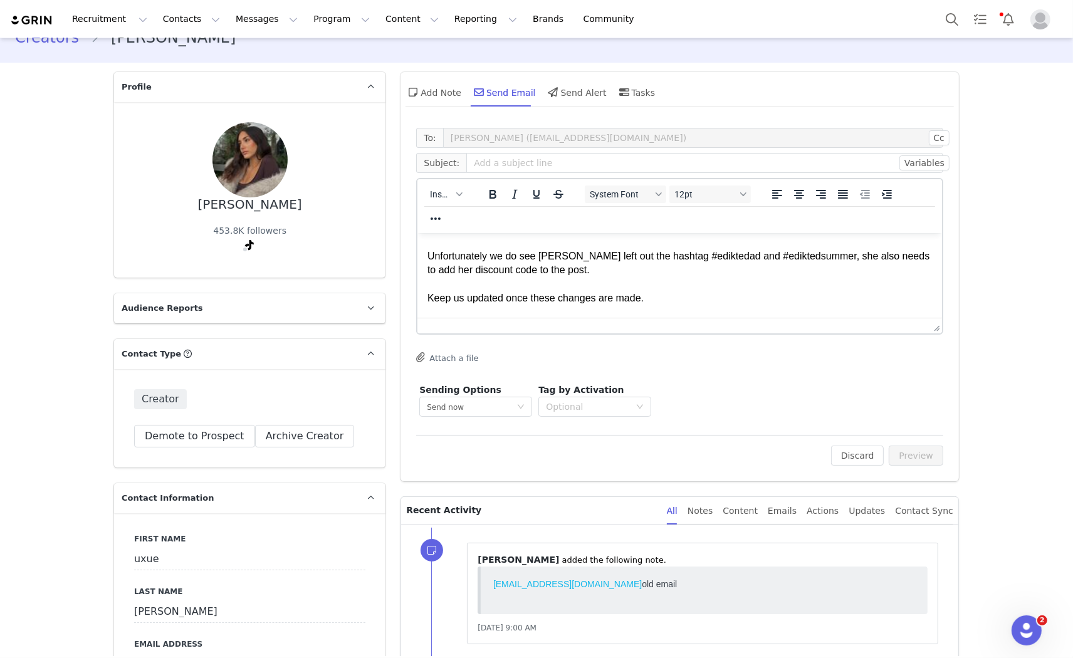
click at [493, 267] on div "Unfortunately we do see [PERSON_NAME] left out the hashtag #ediktedad and #edik…" at bounding box center [680, 263] width 505 height 28
paste body "Rich Text Area. Press ALT-0 for help."
drag, startPoint x: 567, startPoint y: 271, endPoint x: 491, endPoint y: 270, distance: 75.2
click at [491, 270] on div "Unfortunately we do see [PERSON_NAME] left out the hashtag #ediktedad and #edik…" at bounding box center [680, 263] width 505 height 28
click at [531, 194] on icon "Underline" at bounding box center [537, 194] width 15 height 15
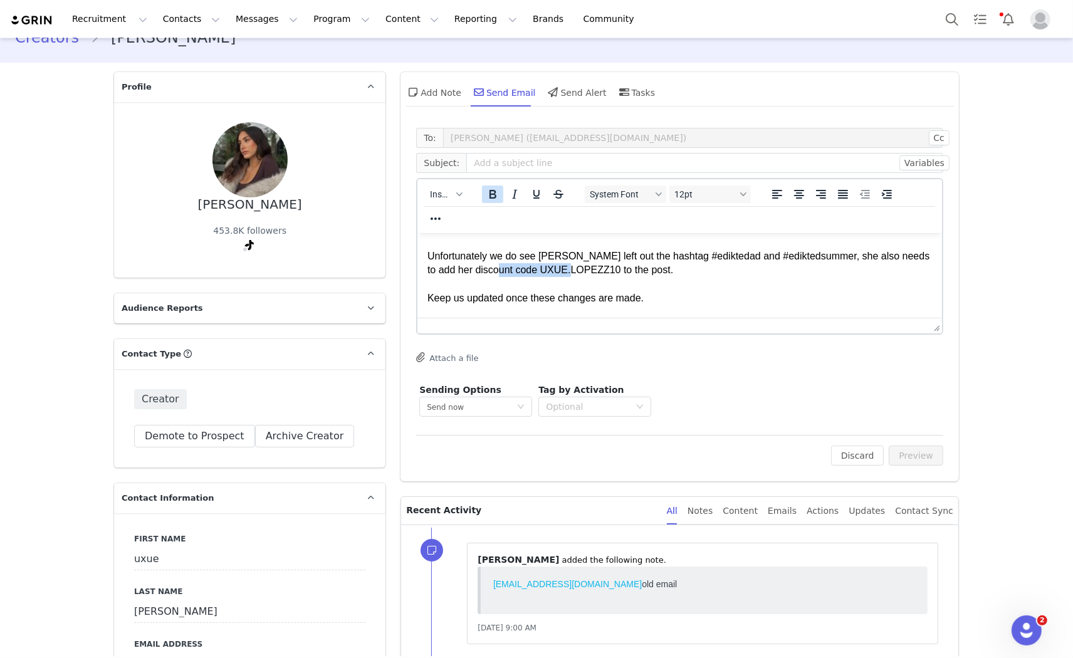
click at [488, 194] on icon "Bold" at bounding box center [493, 194] width 15 height 15
click at [603, 286] on div "Rich Text Area. Press ALT-0 for help." at bounding box center [680, 283] width 505 height 14
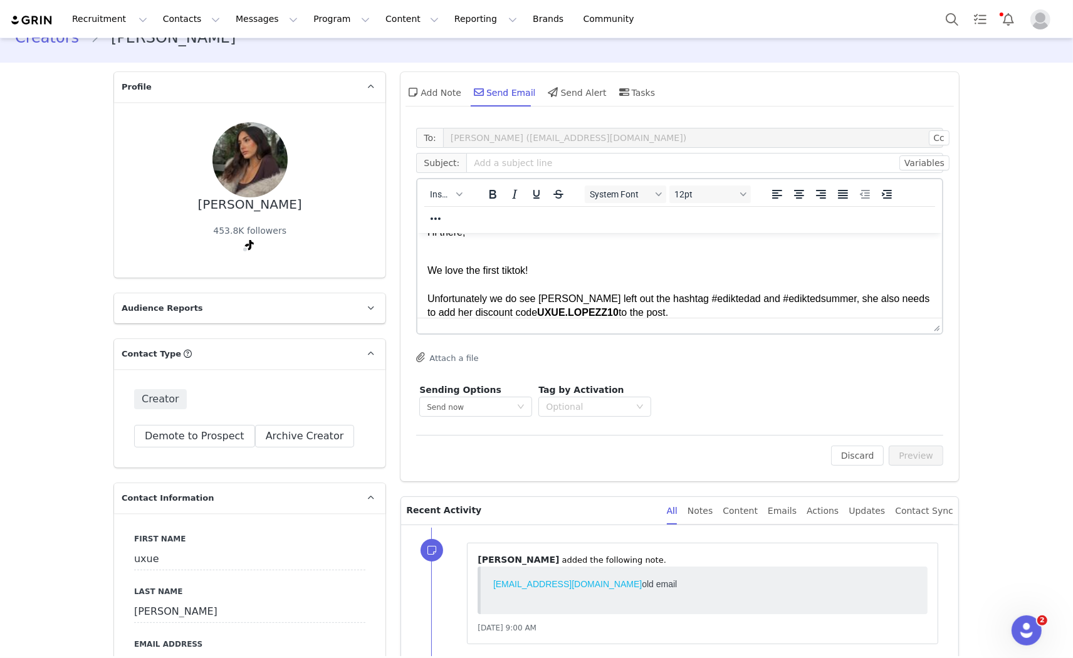
scroll to position [0, 0]
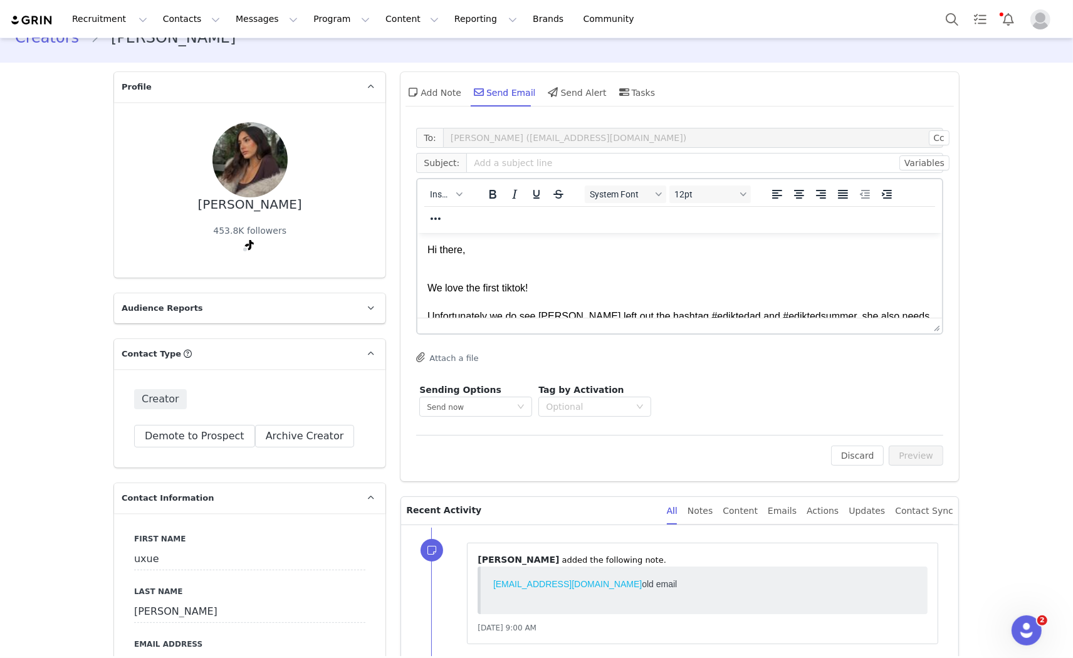
click at [481, 255] on p "Hi there," at bounding box center [680, 250] width 505 height 14
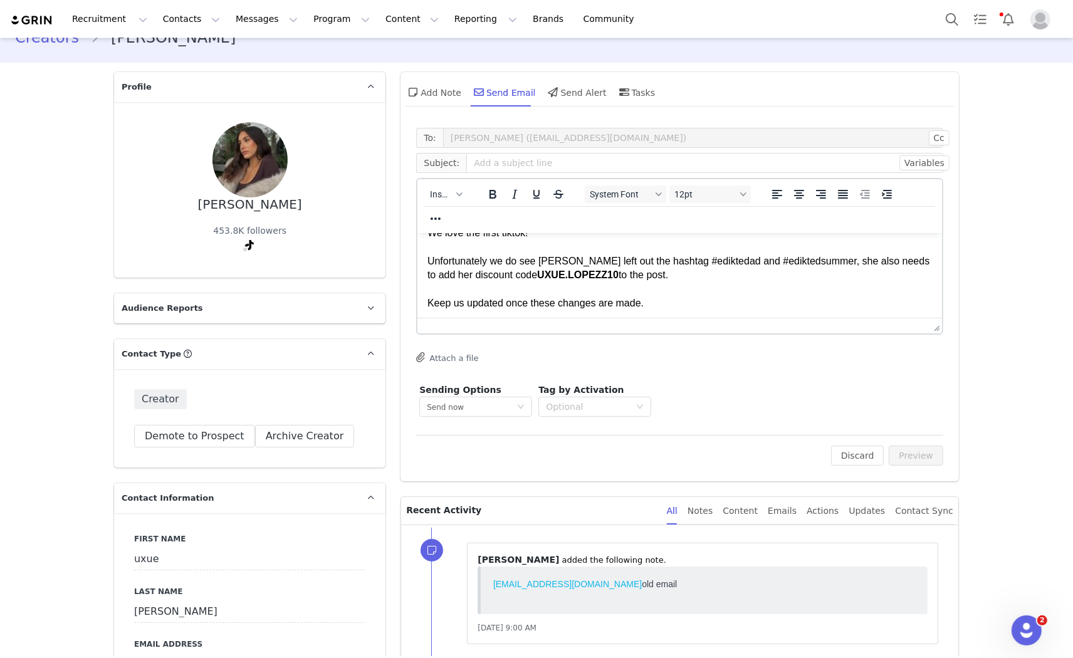
scroll to position [84, 0]
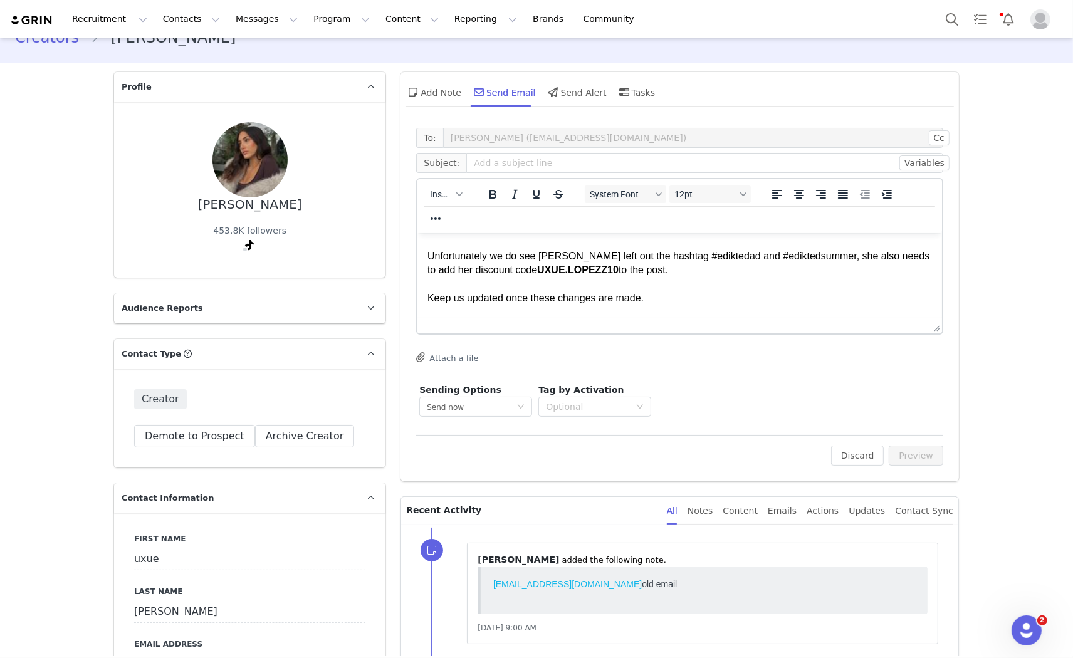
drag, startPoint x: 695, startPoint y: 348, endPoint x: 742, endPoint y: 353, distance: 47.9
click at [707, 348] on div "To: [PERSON_NAME] ([EMAIL_ADDRESS][DOMAIN_NAME]) Cc Cc: Subject: Variables Inse…" at bounding box center [679, 274] width 527 height 292
click at [819, 343] on div at bounding box center [679, 343] width 527 height 6
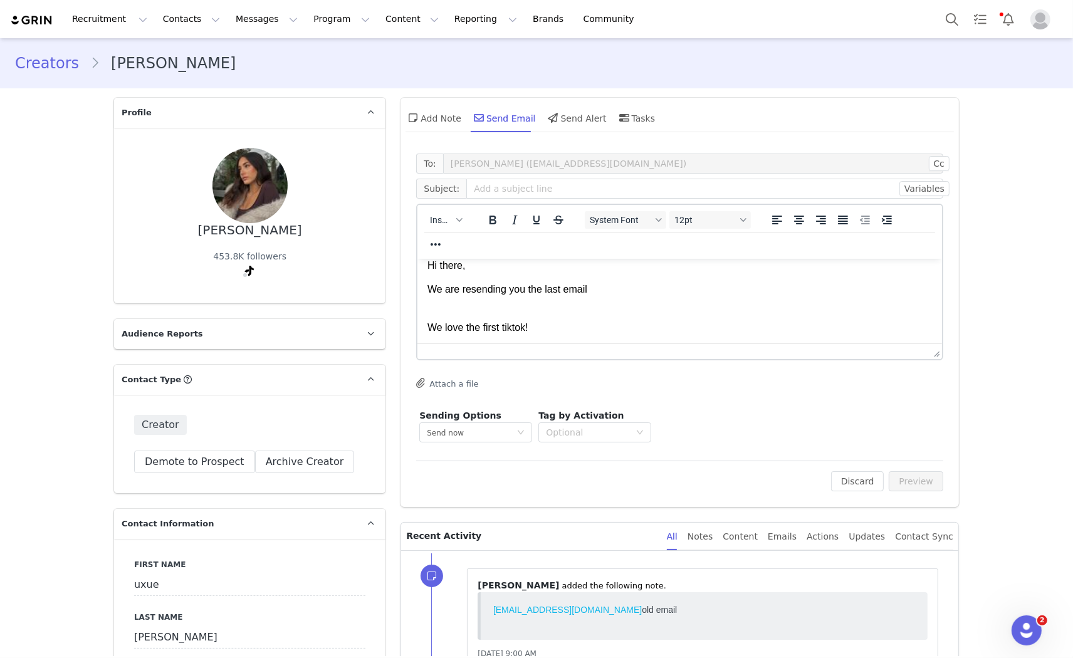
scroll to position [0, 0]
click at [884, 421] on div "Sending Options Send now This will be sent outside of your set email hours . Ta…" at bounding box center [679, 425] width 527 height 39
drag, startPoint x: 485, startPoint y: 354, endPoint x: 401, endPoint y: 228, distance: 152.0
click at [417, 258] on html "Hi there, We are resending you the last email We love the first tiktok! Unfortu…" at bounding box center [679, 355] width 525 height 194
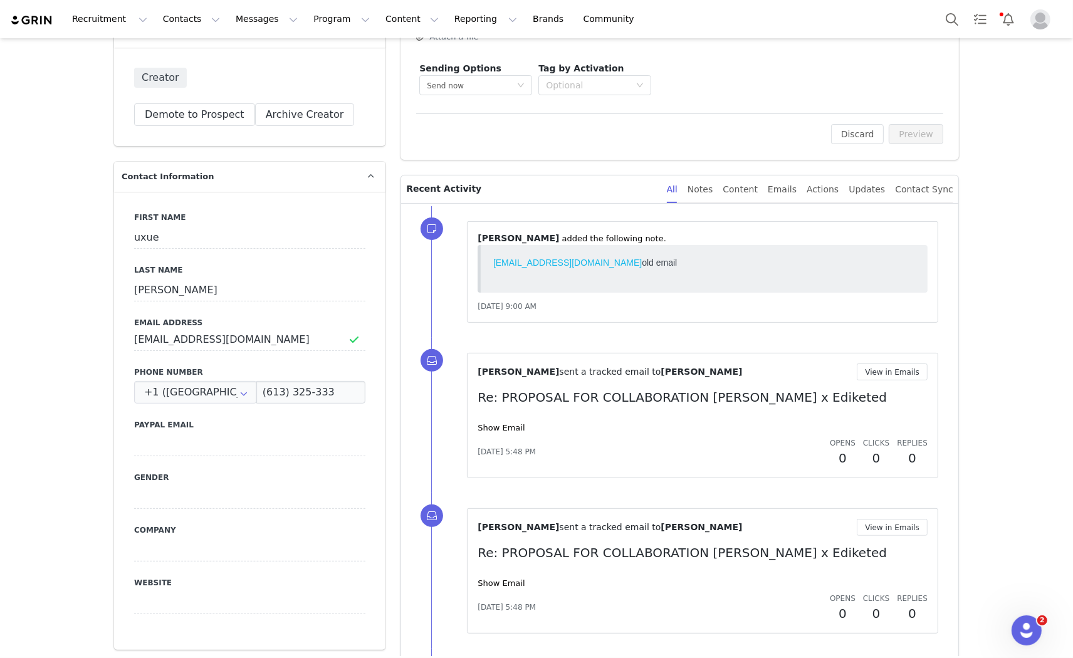
scroll to position [348, 0]
drag, startPoint x: 260, startPoint y: 339, endPoint x: 109, endPoint y: 333, distance: 150.6
click at [114, 333] on div "First Name uxue Last Name [PERSON_NAME] Email Address [EMAIL_ADDRESS][DOMAIN_NA…" at bounding box center [249, 420] width 271 height 458
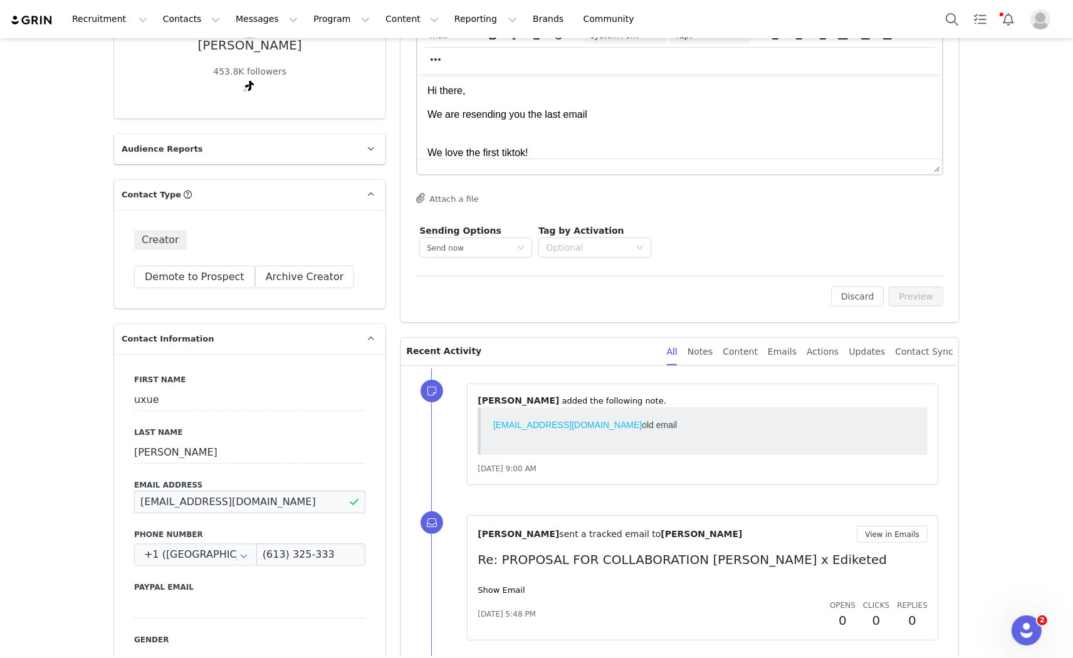
scroll to position [0, 0]
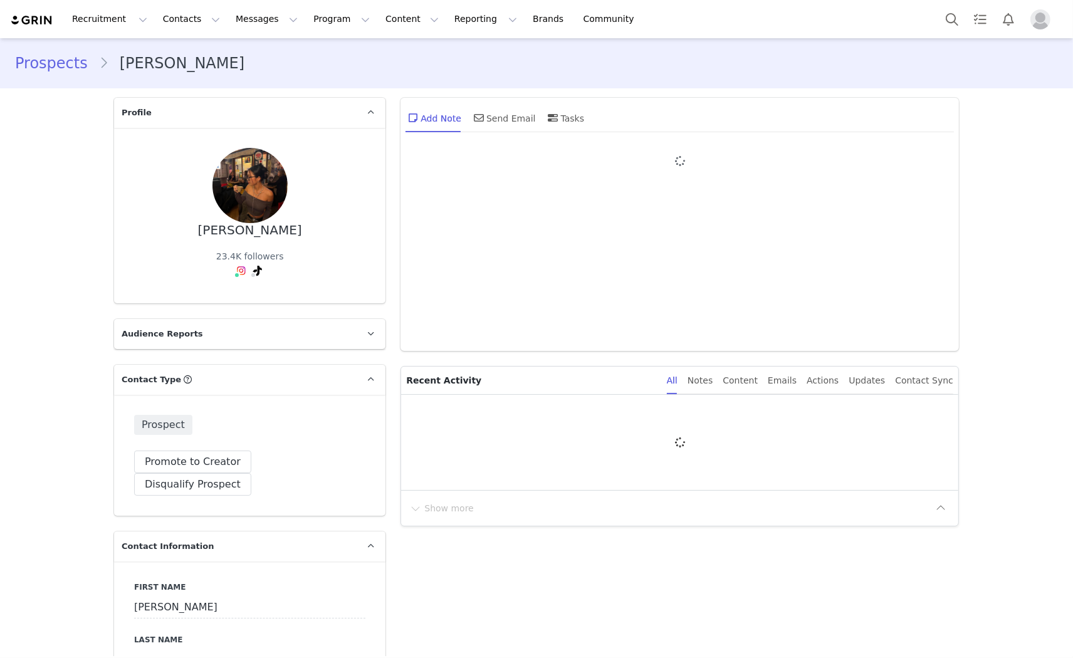
type input "+1 ([GEOGRAPHIC_DATA])"
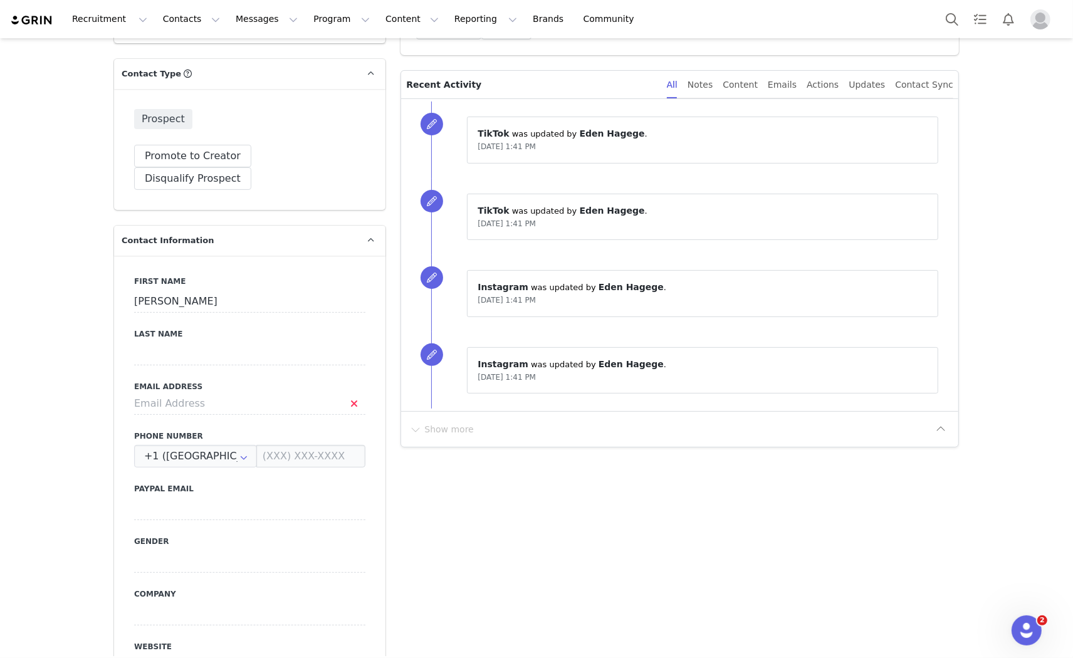
scroll to position [348, 0]
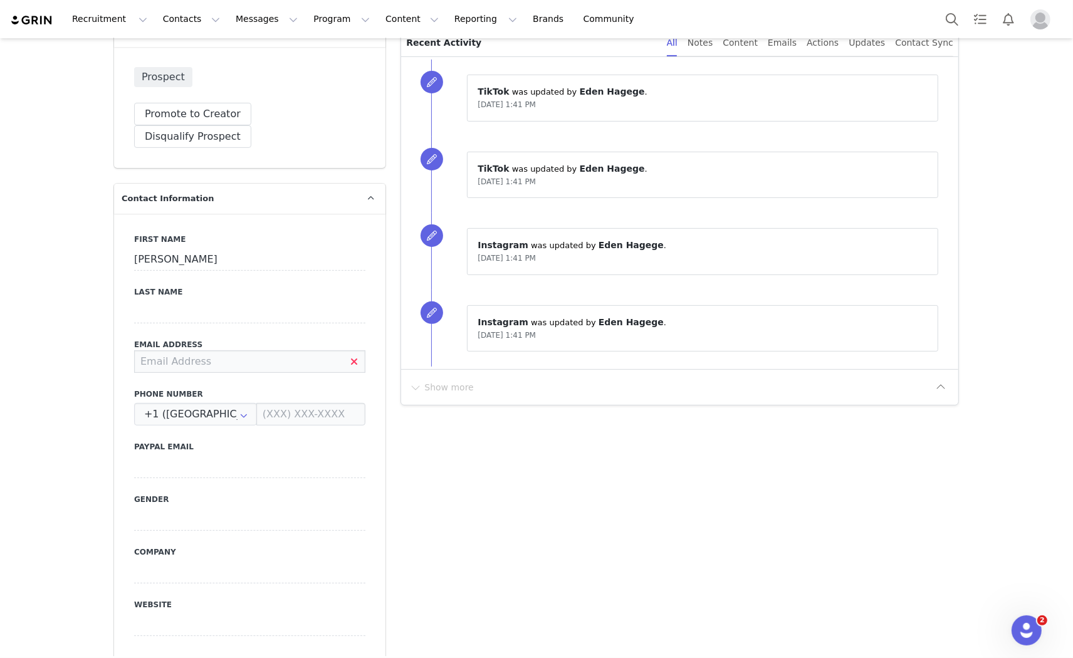
click at [187, 350] on input at bounding box center [249, 361] width 231 height 23
click at [172, 301] on input at bounding box center [249, 312] width 231 height 23
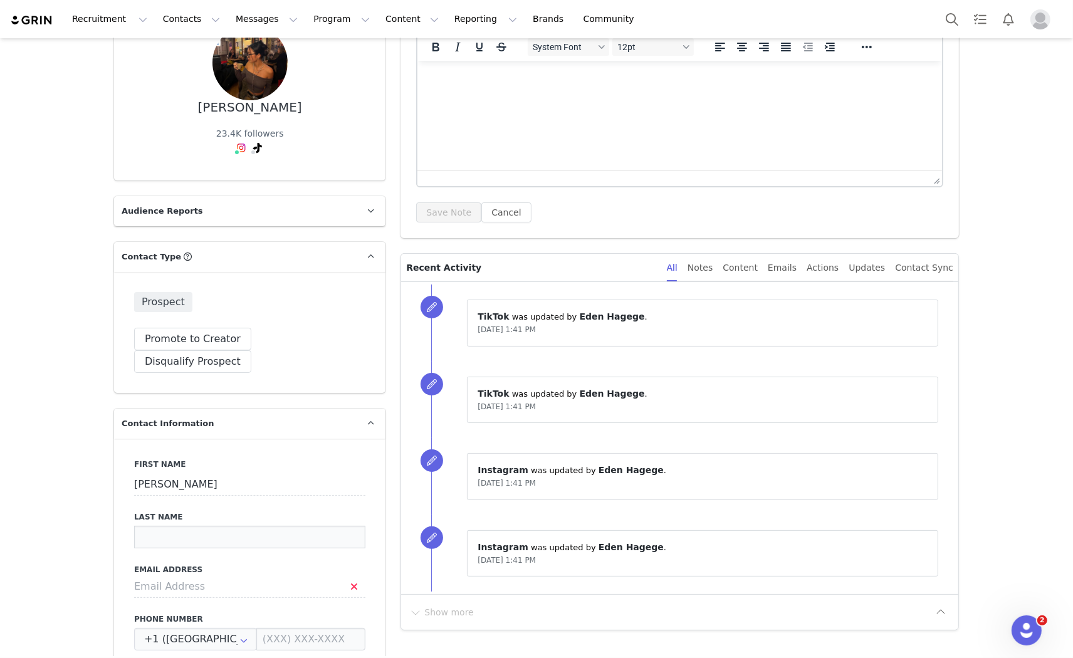
scroll to position [278, 0]
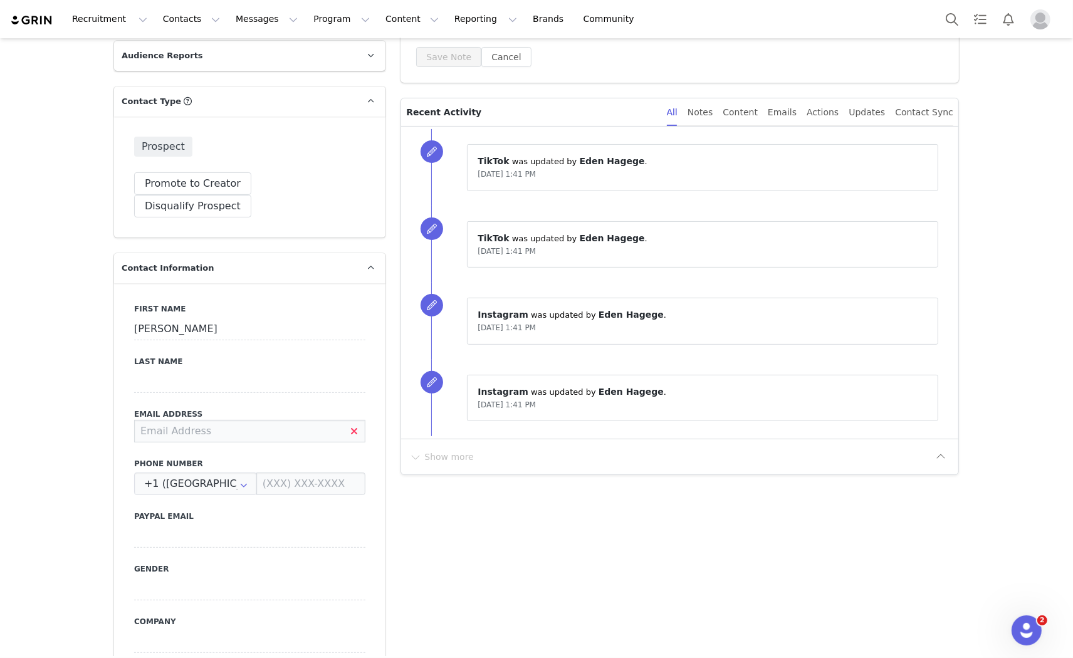
click at [174, 420] on input at bounding box center [249, 431] width 231 height 23
type input "[EMAIL_ADDRESS][DOMAIN_NAME]"
click at [308, 430] on div "First Name [PERSON_NAME] Last Name Email Address [EMAIL_ADDRESS][DOMAIN_NAME] P…" at bounding box center [249, 512] width 271 height 458
click at [52, 634] on button "Save" at bounding box center [61, 629] width 66 height 35
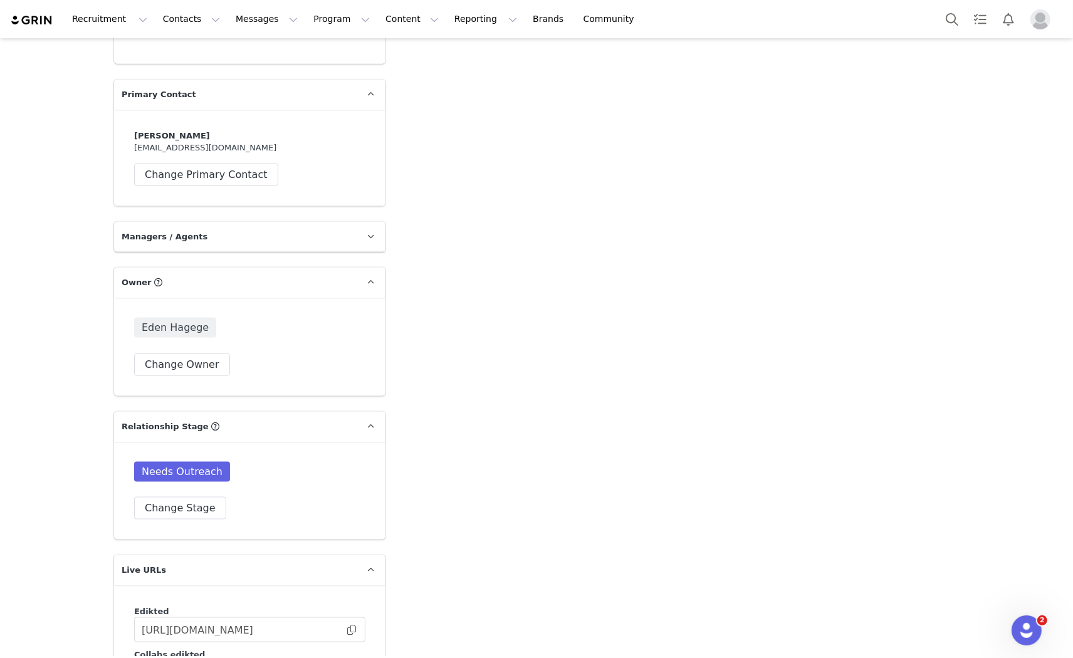
scroll to position [1881, 0]
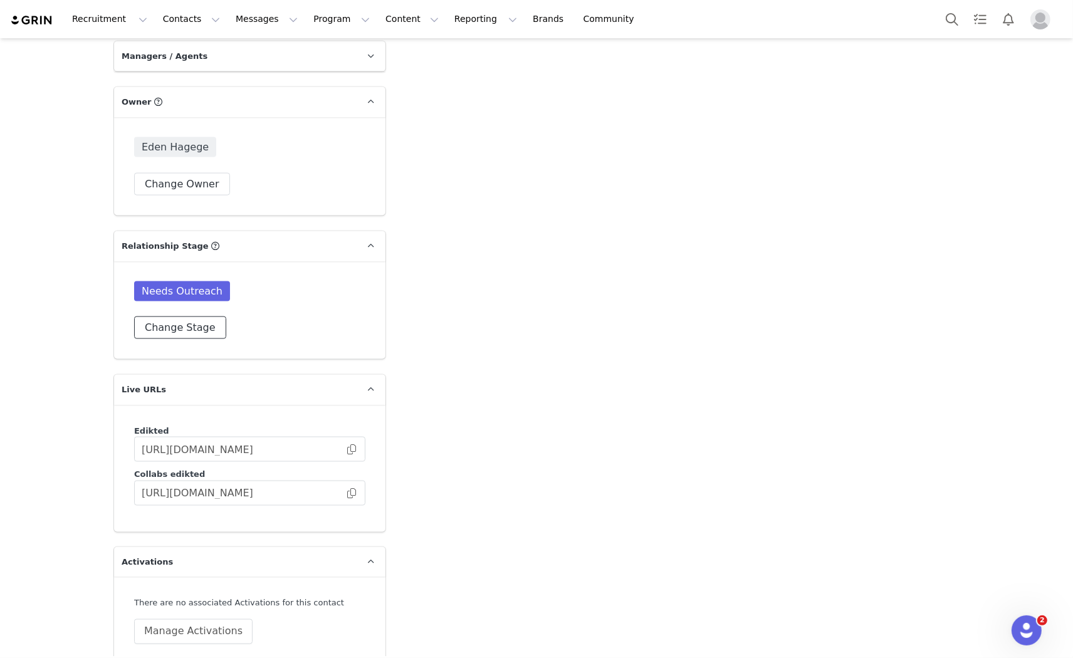
click at [154, 317] on button "Change Stage" at bounding box center [180, 328] width 92 height 23
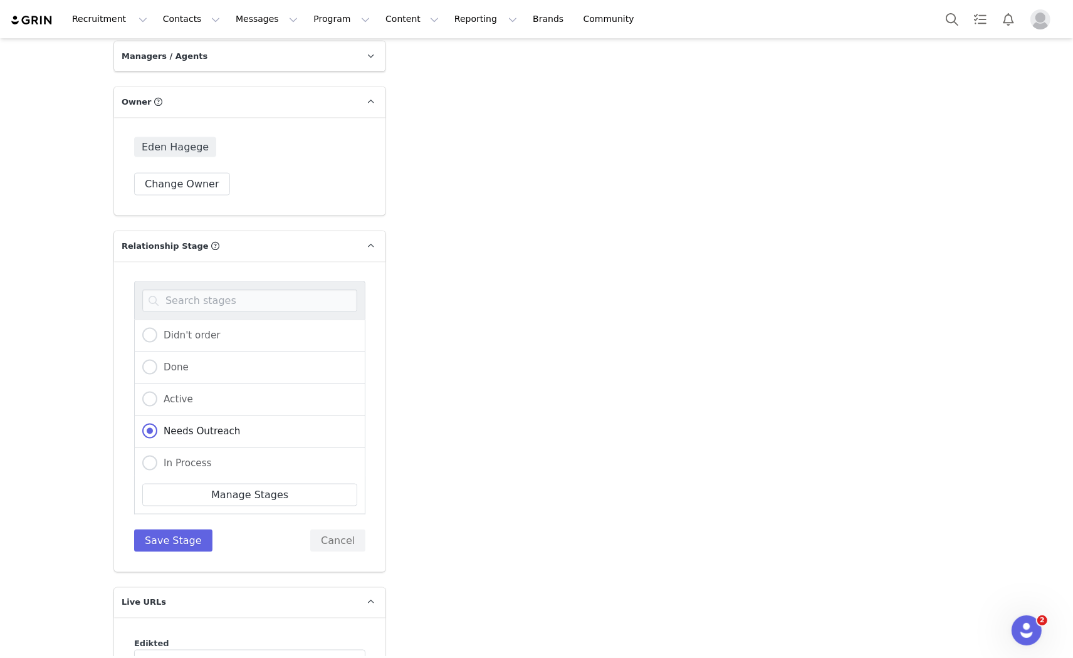
click at [158, 448] on div "In Process" at bounding box center [249, 464] width 231 height 32
click at [147, 456] on span at bounding box center [149, 463] width 15 height 15
click at [147, 456] on input "In Process" at bounding box center [149, 464] width 15 height 16
radio input "true"
radio input "false"
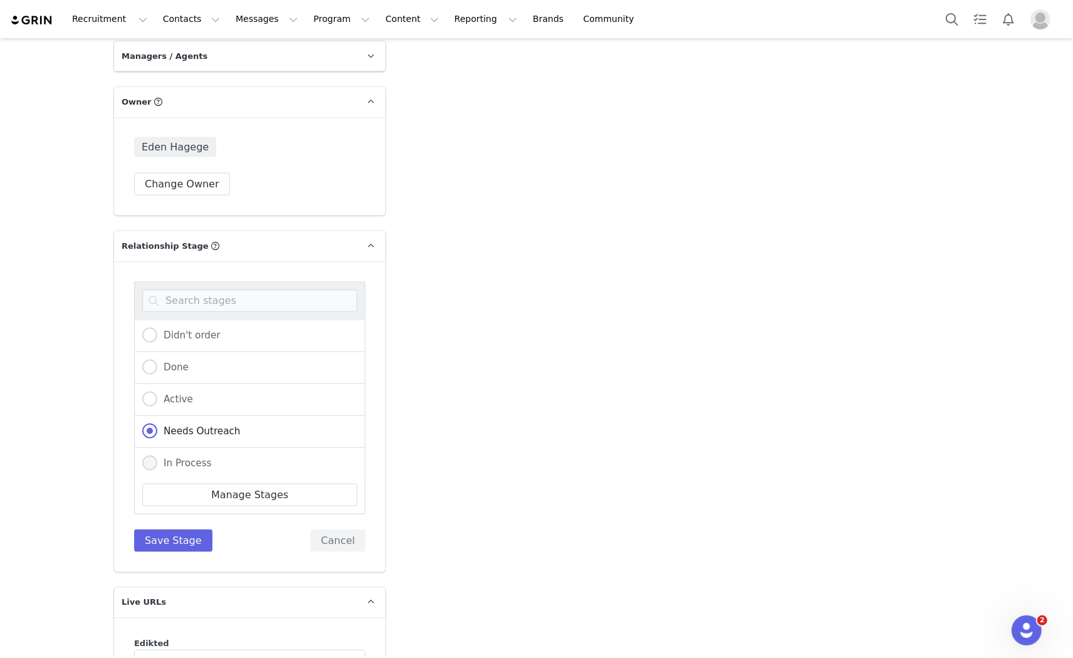
radio input "true"
click at [150, 500] on div "Didn't order Done Active Needs Outreach In Process Creator Ongoing Not Relevent…" at bounding box center [249, 416] width 231 height 271
click at [149, 530] on button "Save Stage" at bounding box center [173, 541] width 78 height 23
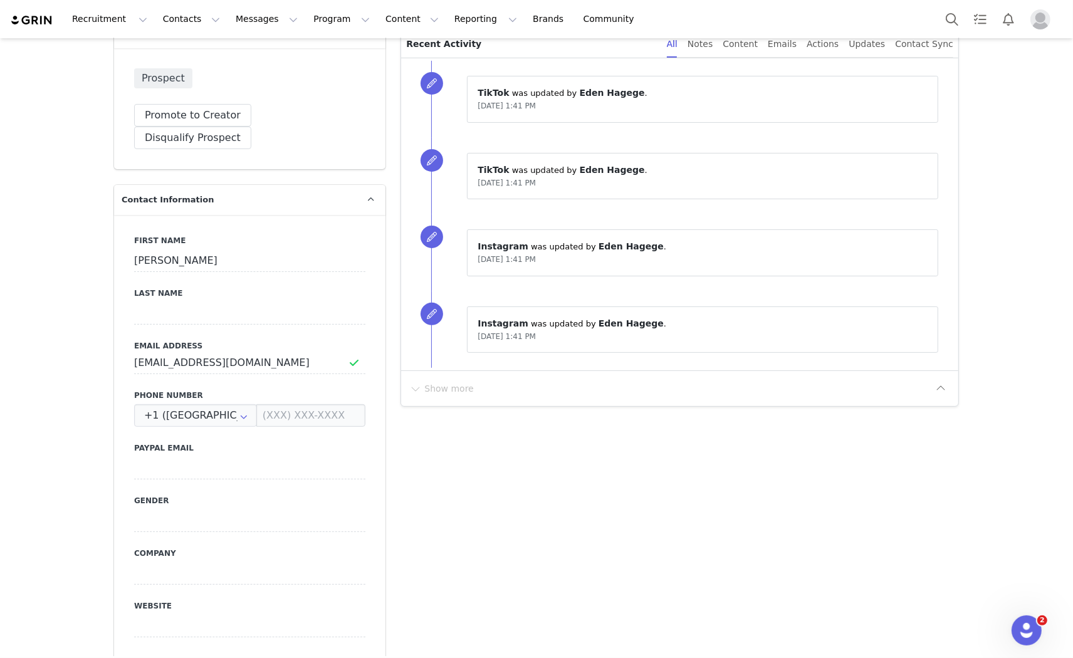
scroll to position [0, 0]
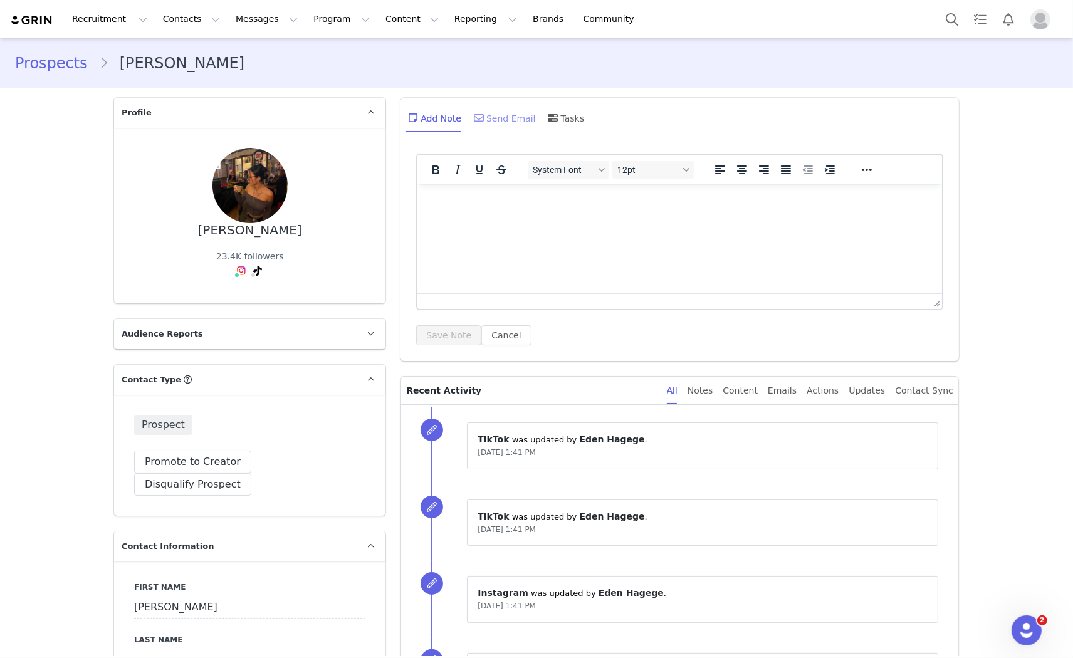
click at [503, 130] on div "Send Email" at bounding box center [503, 118] width 65 height 30
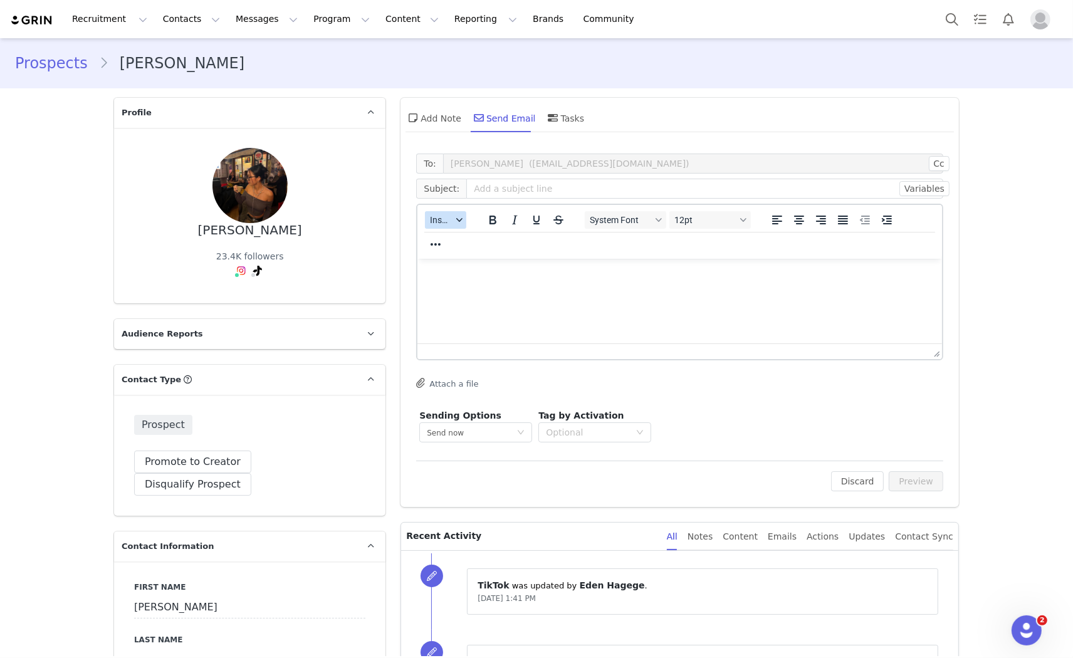
click at [437, 219] on span "Insert" at bounding box center [441, 220] width 22 height 10
click at [446, 236] on div "Insert Template" at bounding box center [486, 241] width 113 height 15
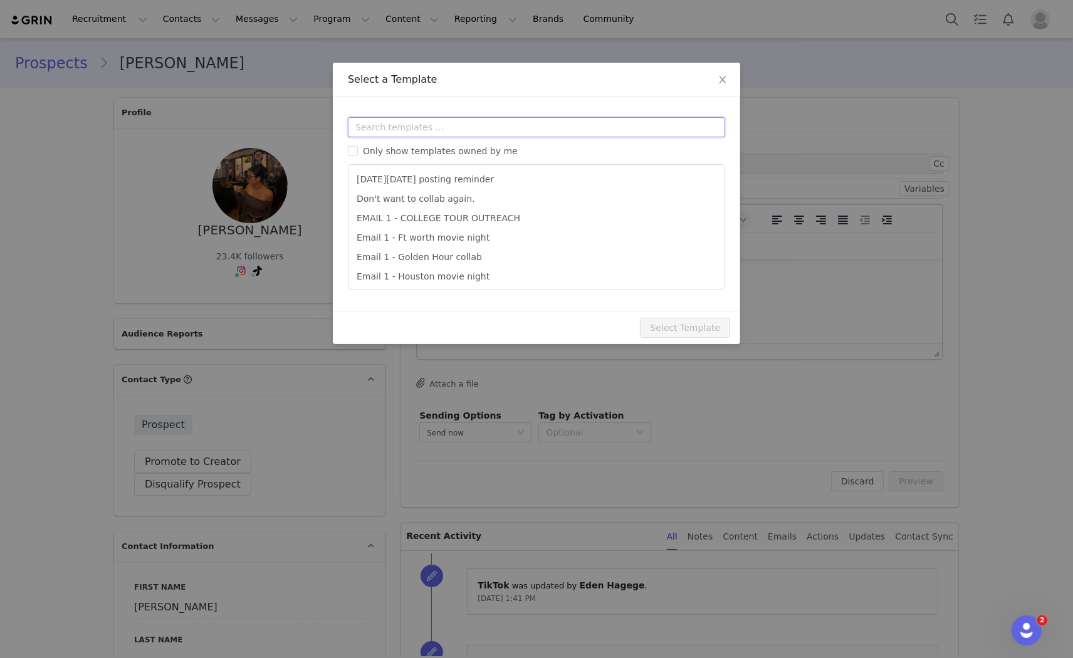
click at [454, 133] on input "text" at bounding box center [536, 127] width 377 height 20
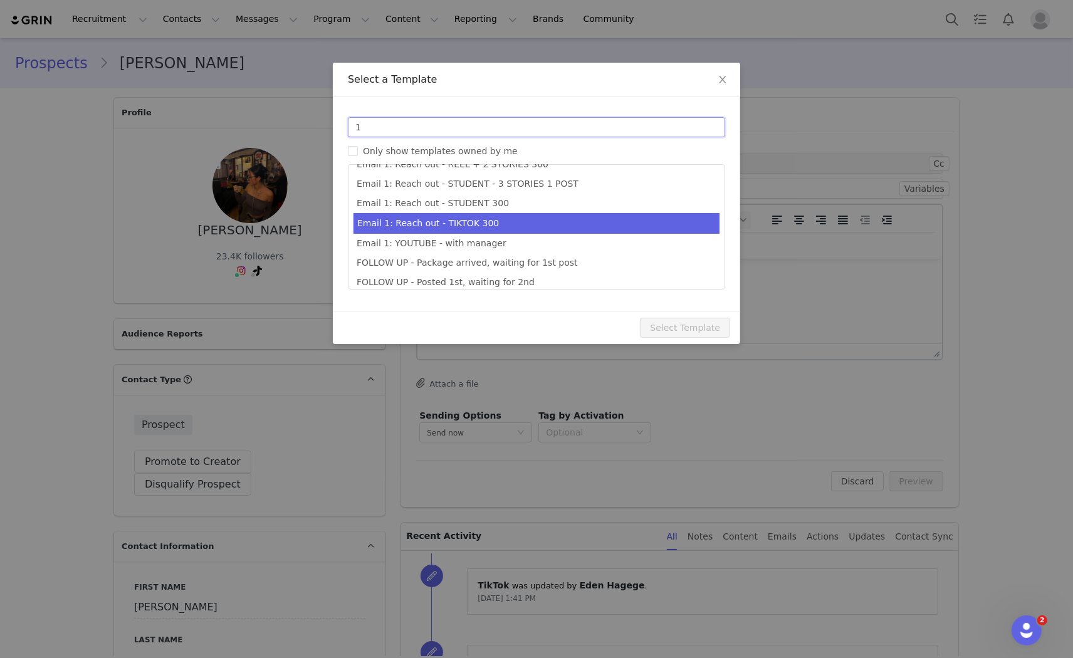
type input "1"
click at [478, 226] on li "Email 1: Reach out - TIKTOK 300" at bounding box center [537, 223] width 366 height 21
type input "Collab with Edikted"
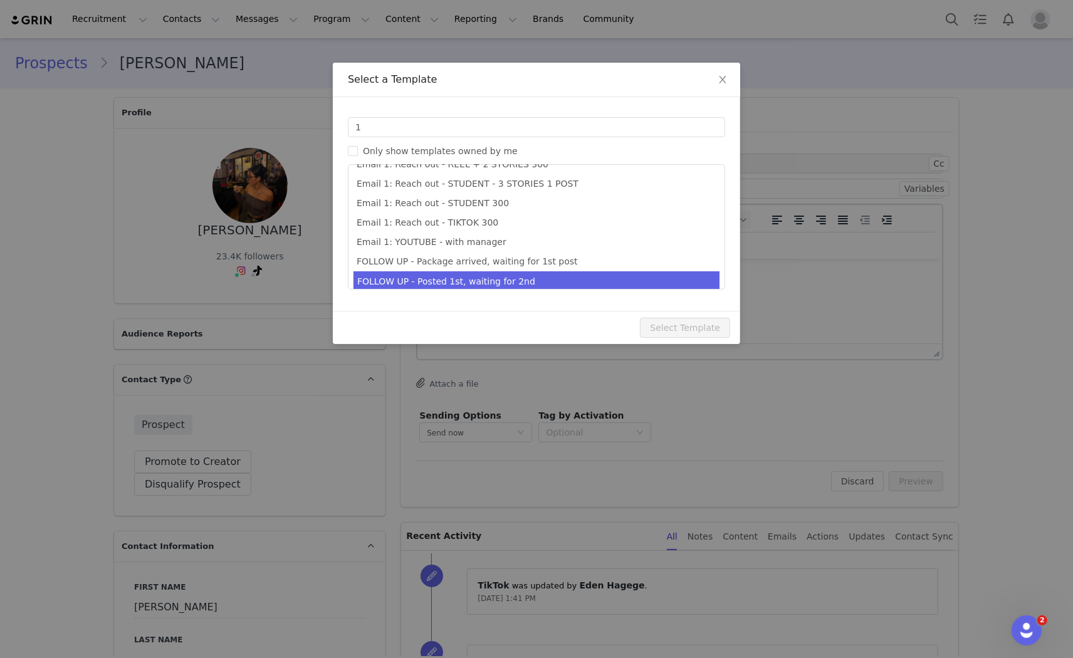
scroll to position [345, 0]
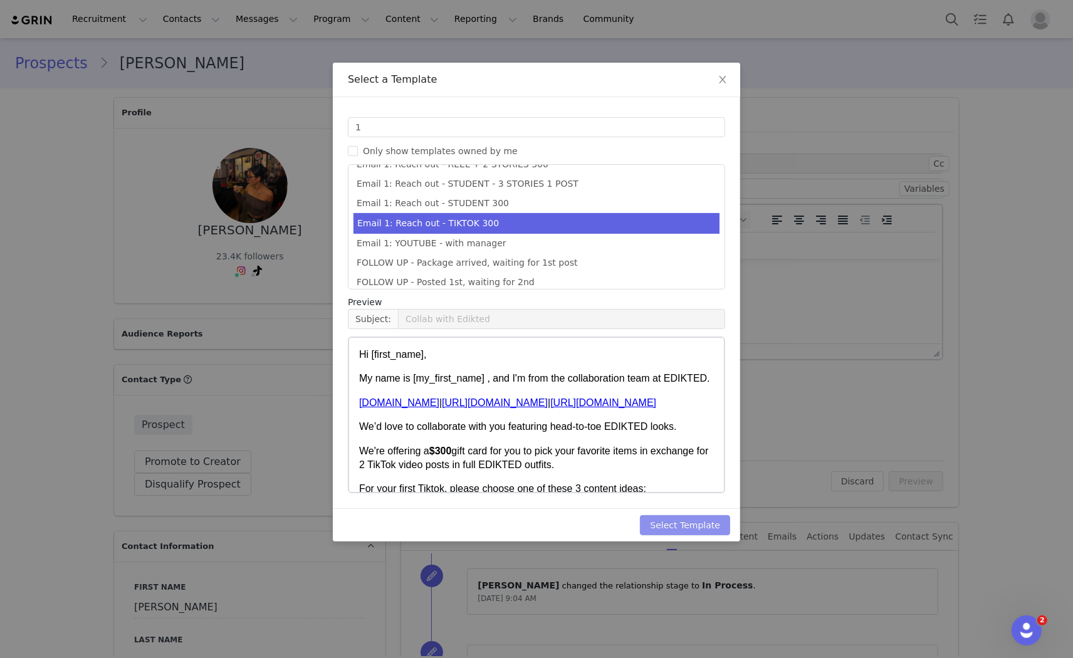
click at [693, 527] on button "Select Template" at bounding box center [685, 525] width 90 height 20
type input "Collab with Edikted"
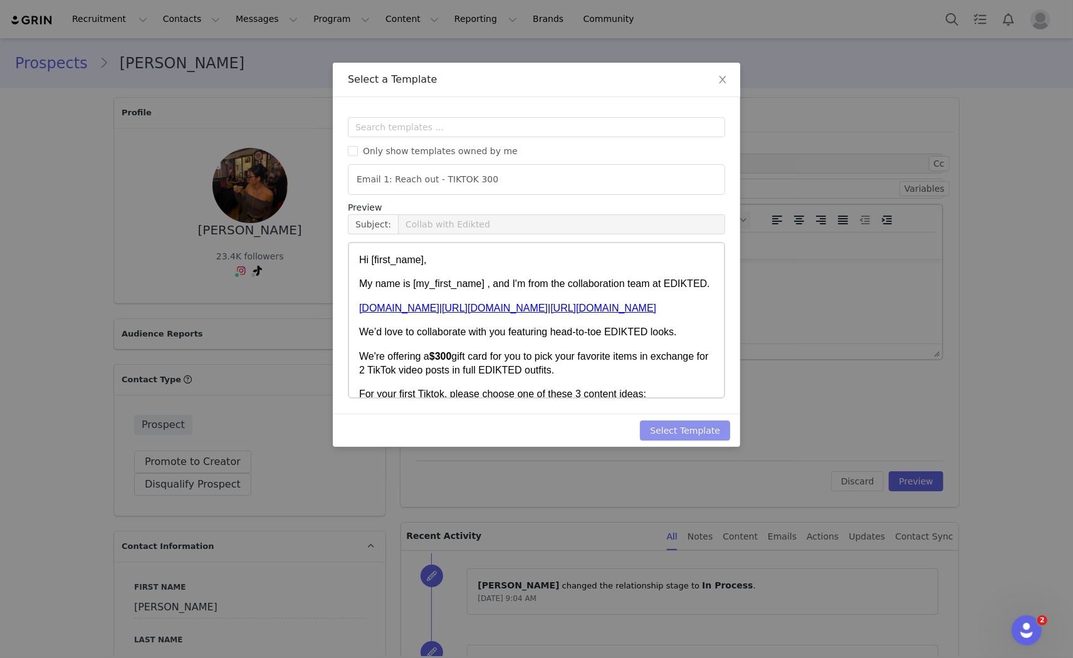
scroll to position [0, 0]
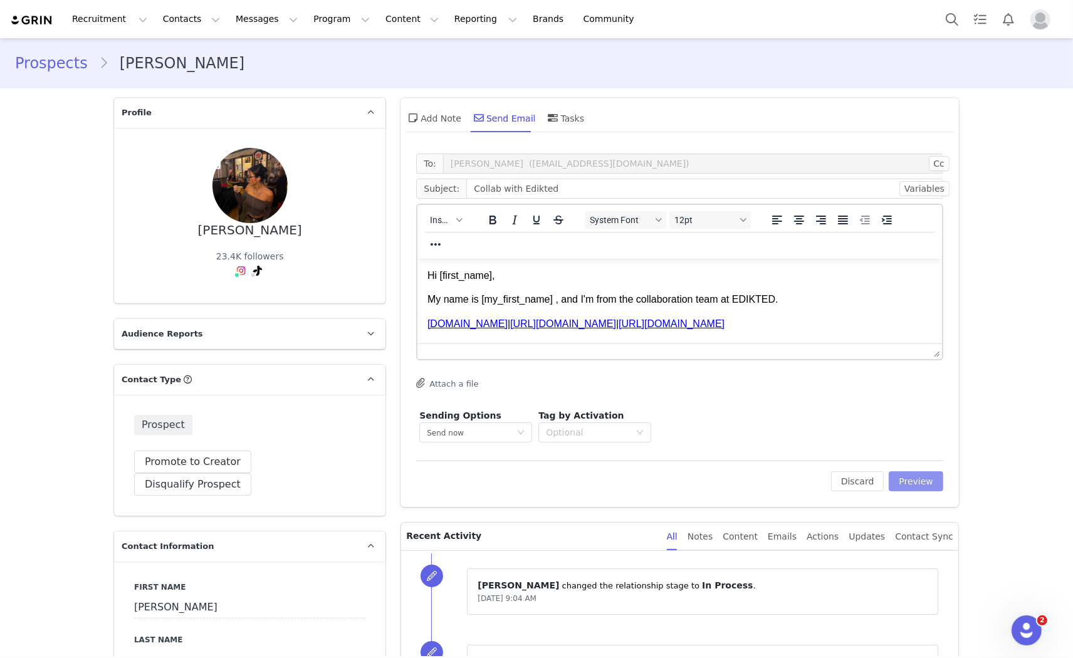
click at [919, 480] on button "Preview" at bounding box center [916, 481] width 55 height 20
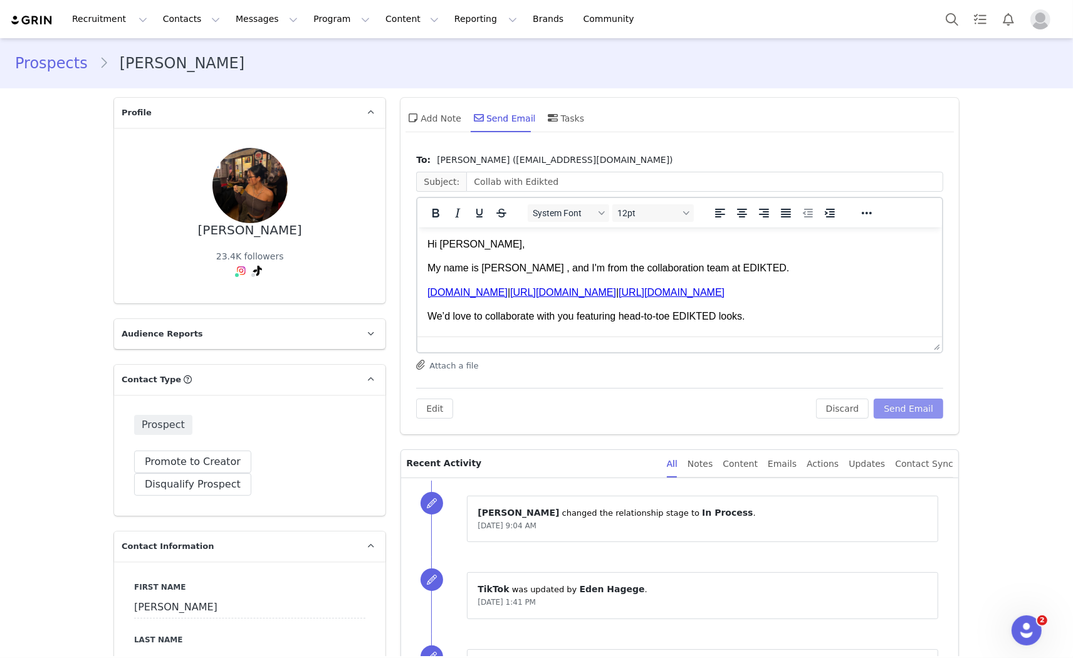
scroll to position [70, 0]
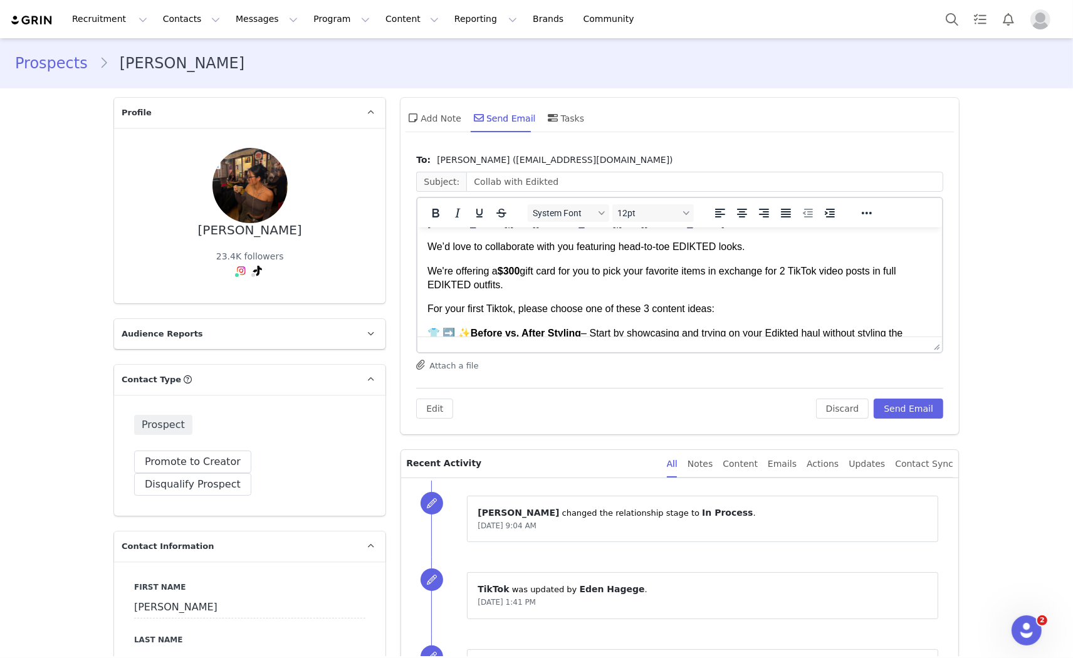
click at [901, 394] on div "Edit Discard Send Email" at bounding box center [679, 403] width 527 height 31
click at [898, 402] on button "Send Email" at bounding box center [909, 409] width 70 height 20
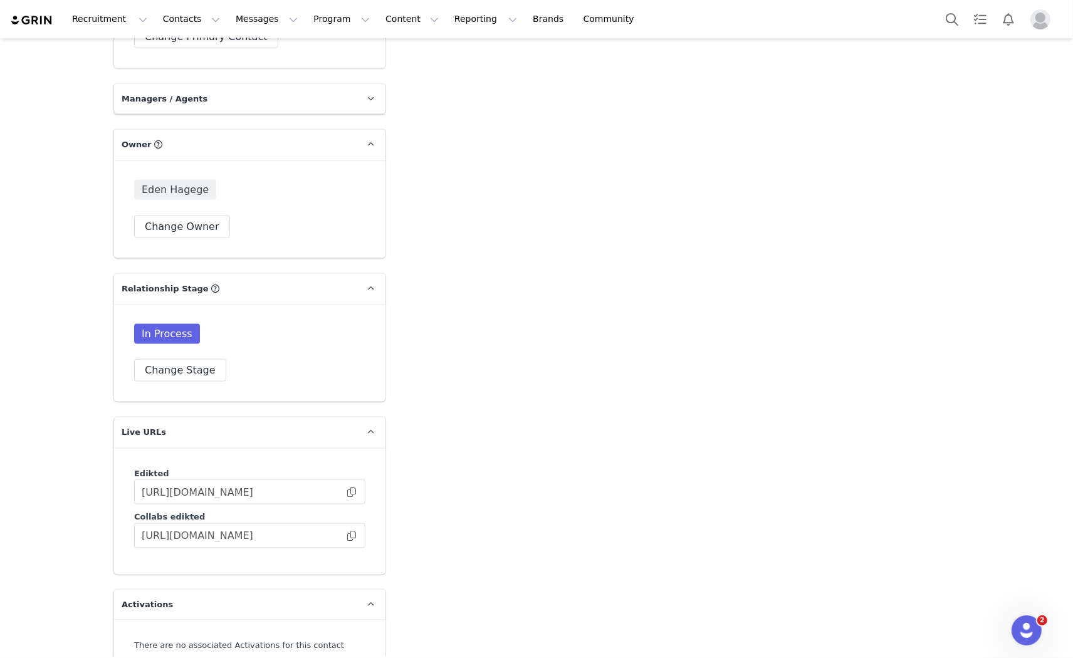
scroll to position [1809, 0]
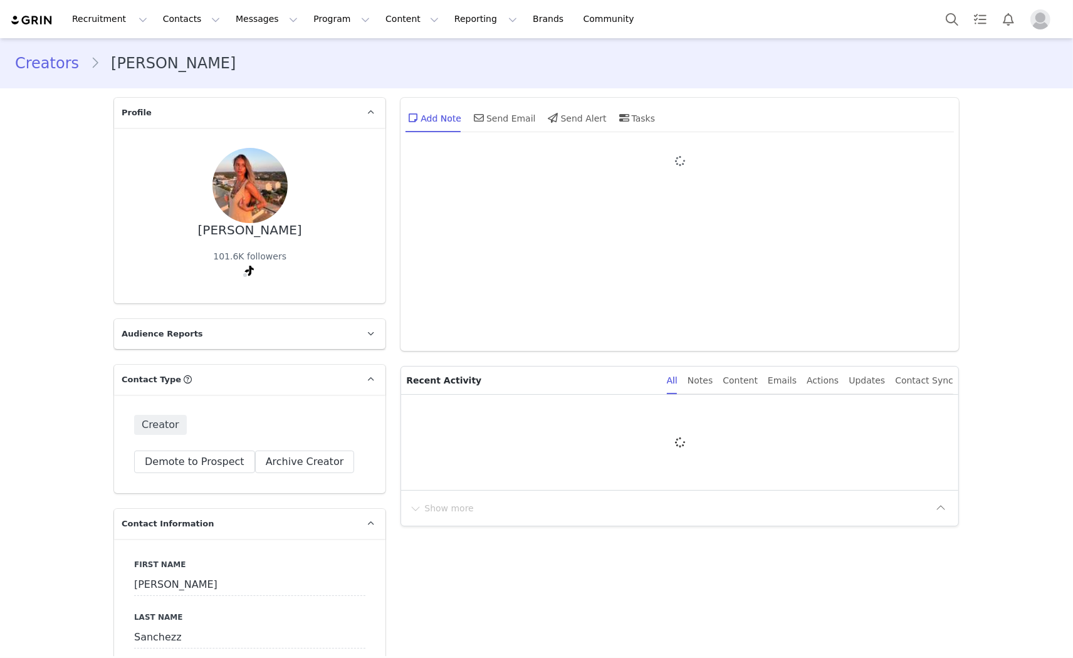
type input "+1 ([GEOGRAPHIC_DATA])"
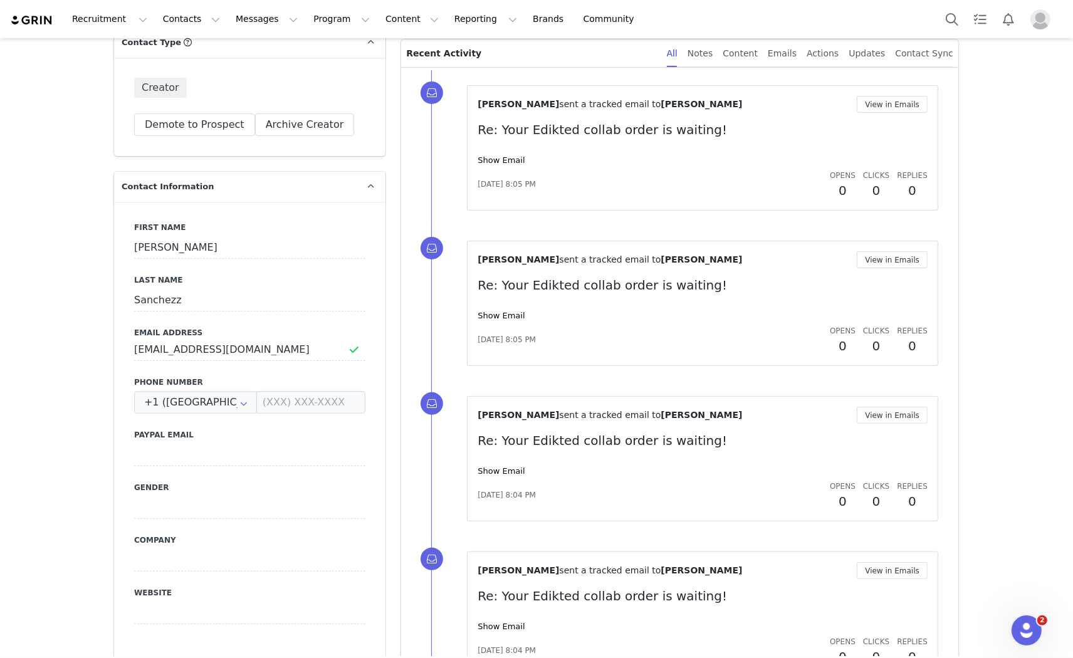
scroll to position [417, 0]
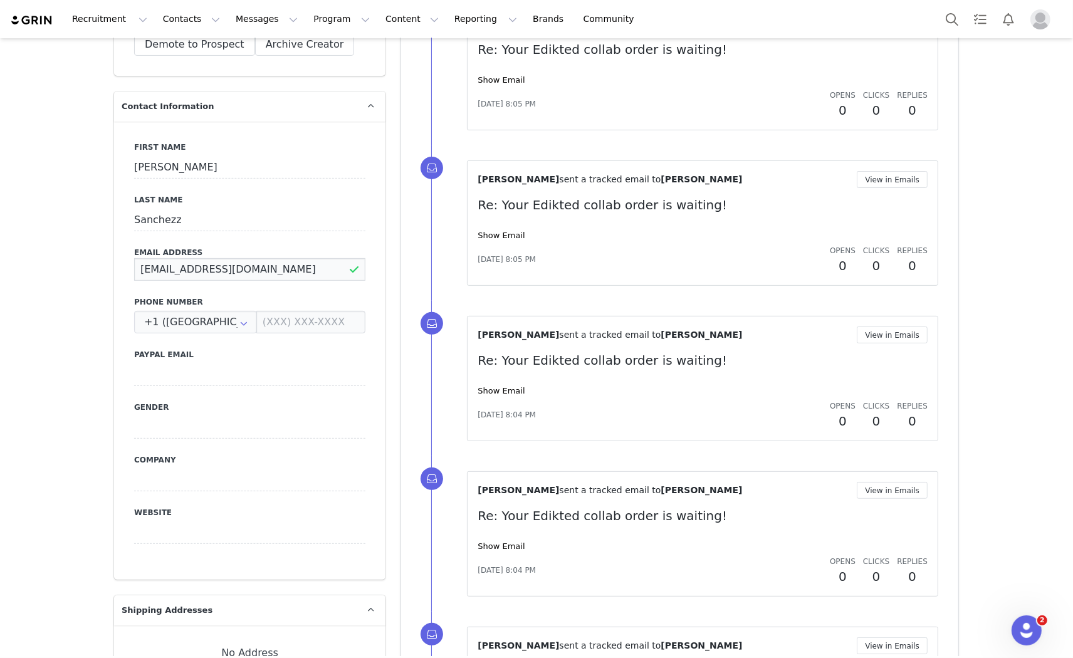
drag, startPoint x: 300, startPoint y: 271, endPoint x: 79, endPoint y: 275, distance: 220.7
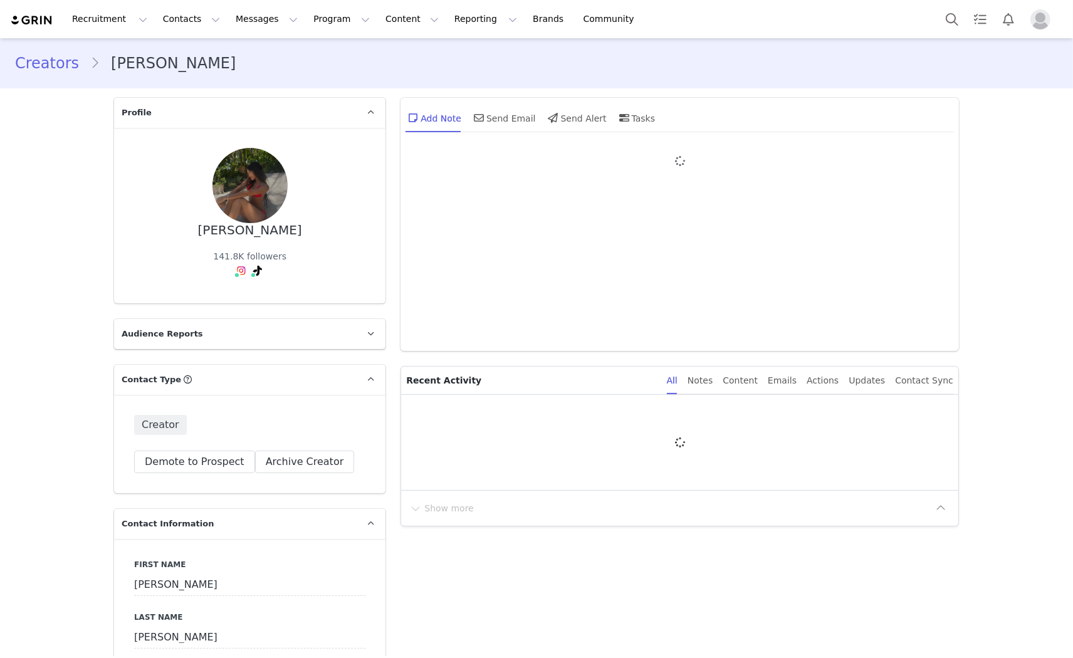
type input "+1 ([GEOGRAPHIC_DATA])"
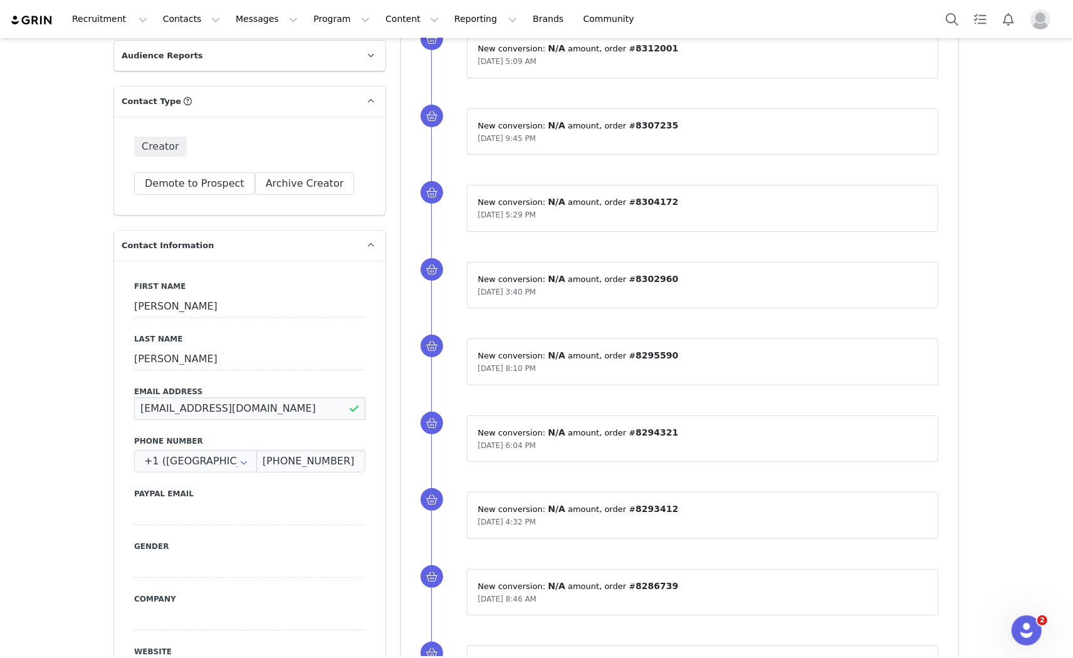
drag, startPoint x: 258, startPoint y: 414, endPoint x: 98, endPoint y: 412, distance: 160.5
